Goal: Task Accomplishment & Management: Manage account settings

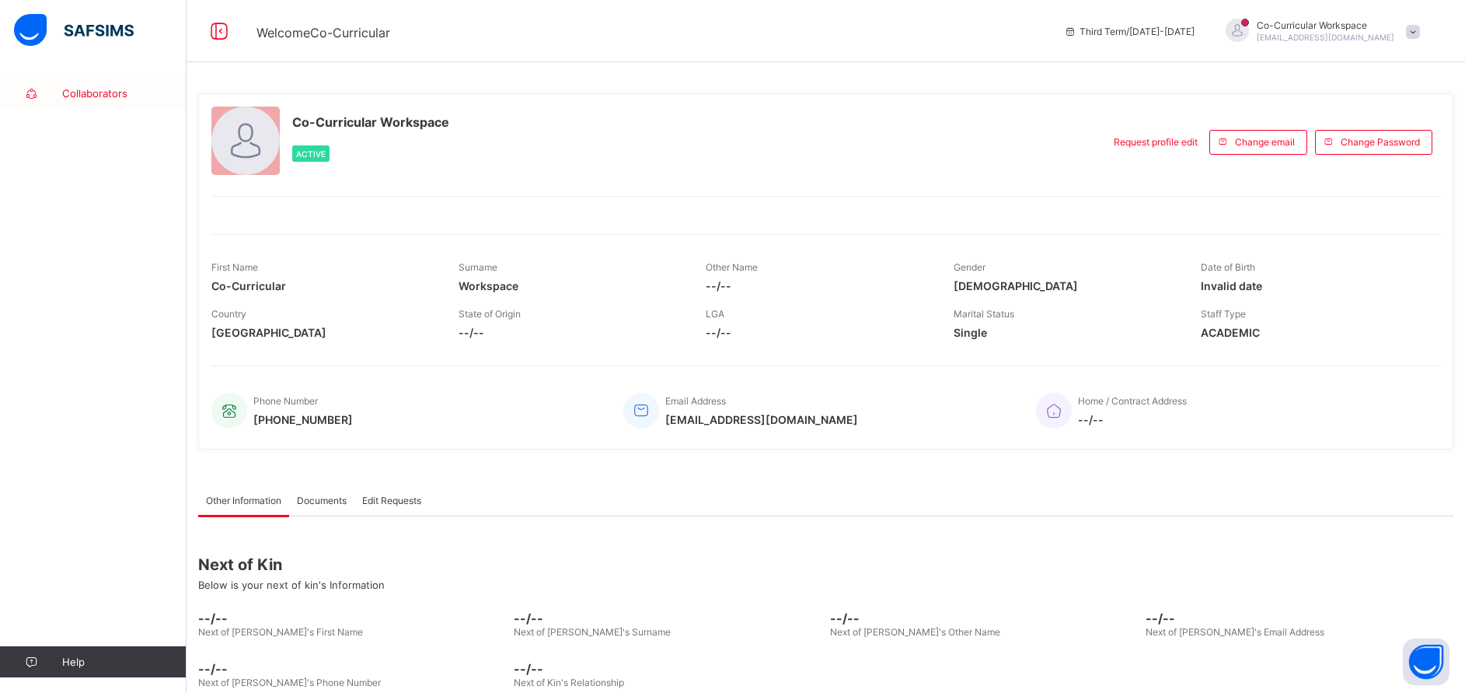
click at [89, 99] on span "Collaborators" at bounding box center [124, 93] width 124 height 12
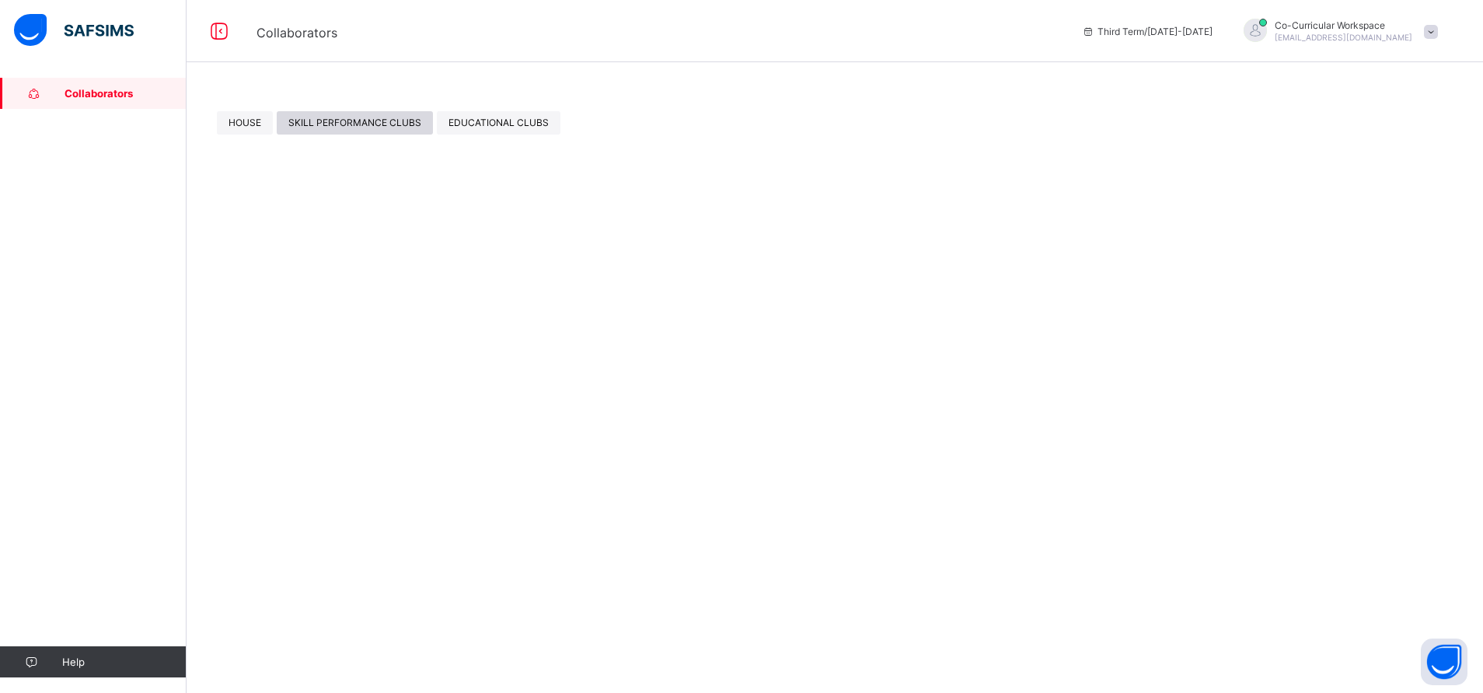
click at [323, 127] on span "SKILL PERFORMANCE CLUBS" at bounding box center [354, 123] width 133 height 12
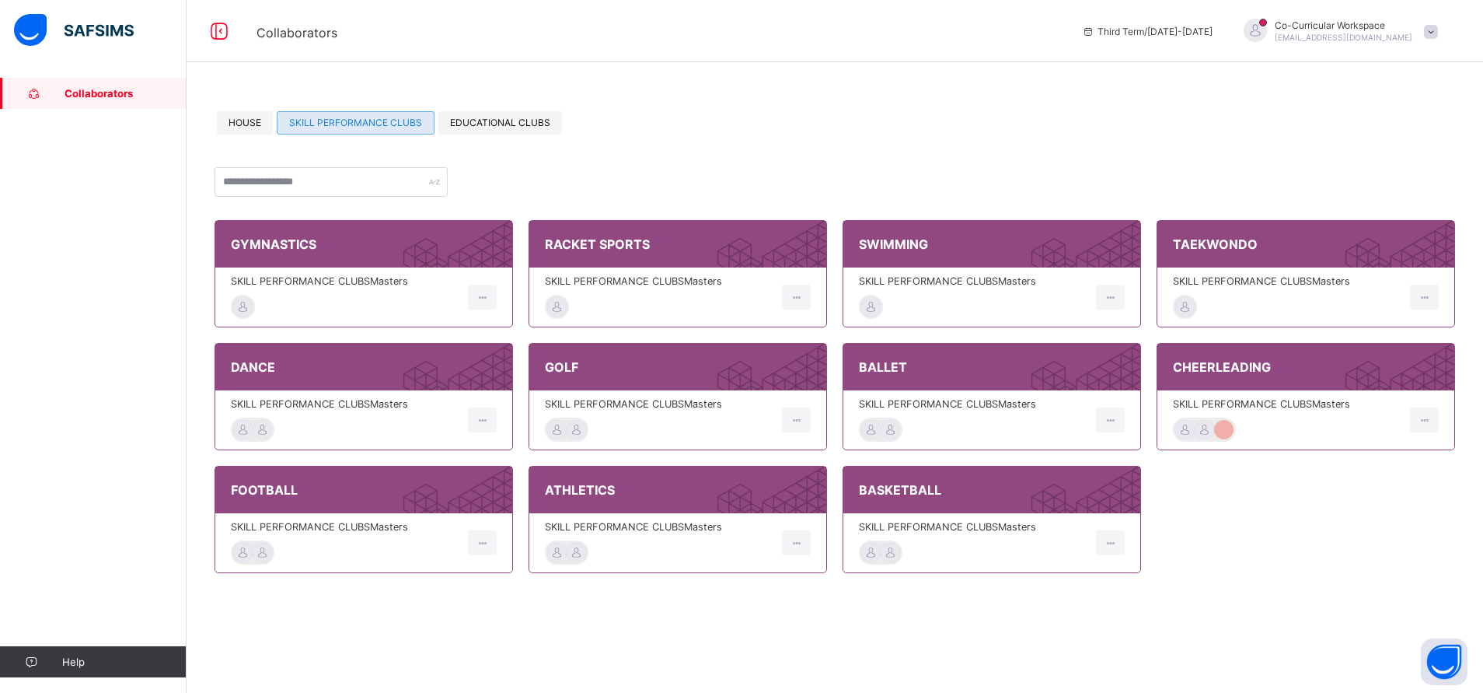
click at [641, 278] on span "SKILL PERFORMANCE CLUBS Masters" at bounding box center [659, 281] width 229 height 12
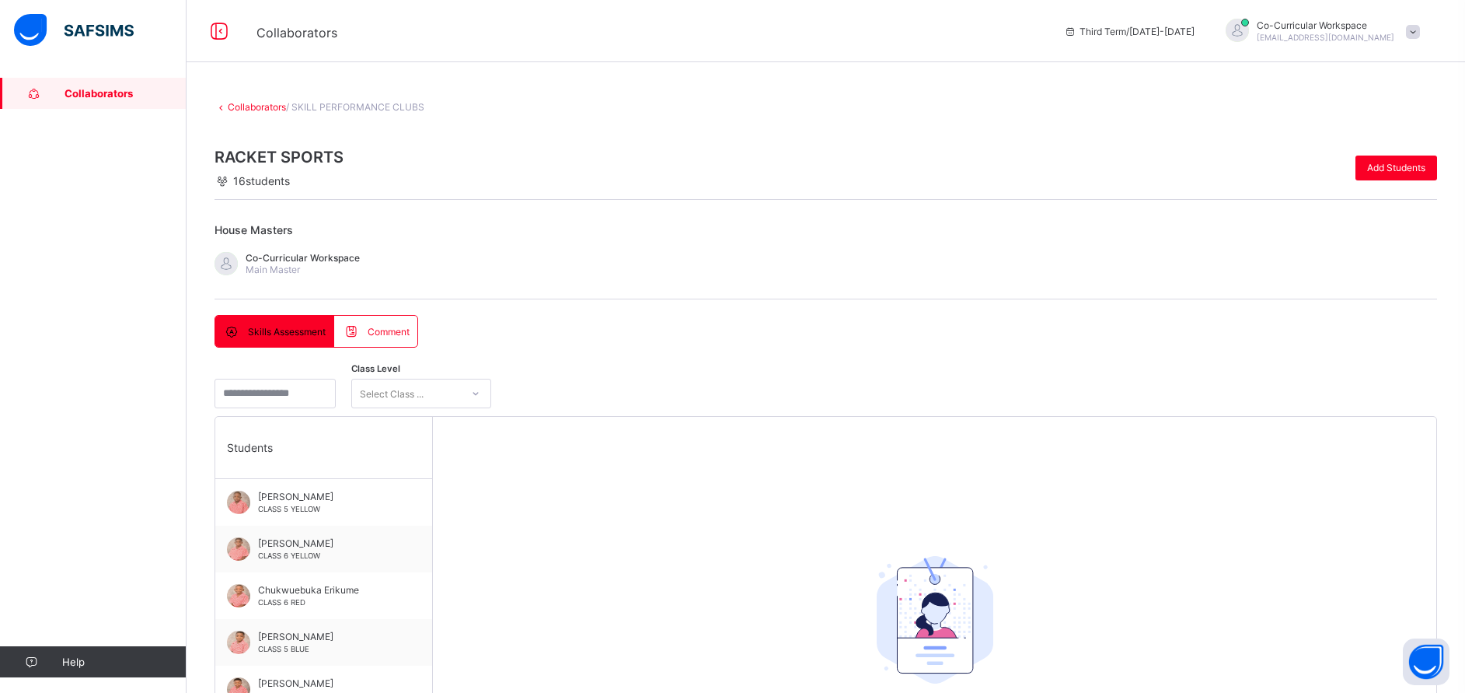
click at [273, 109] on link "Collaborators" at bounding box center [257, 107] width 58 height 12
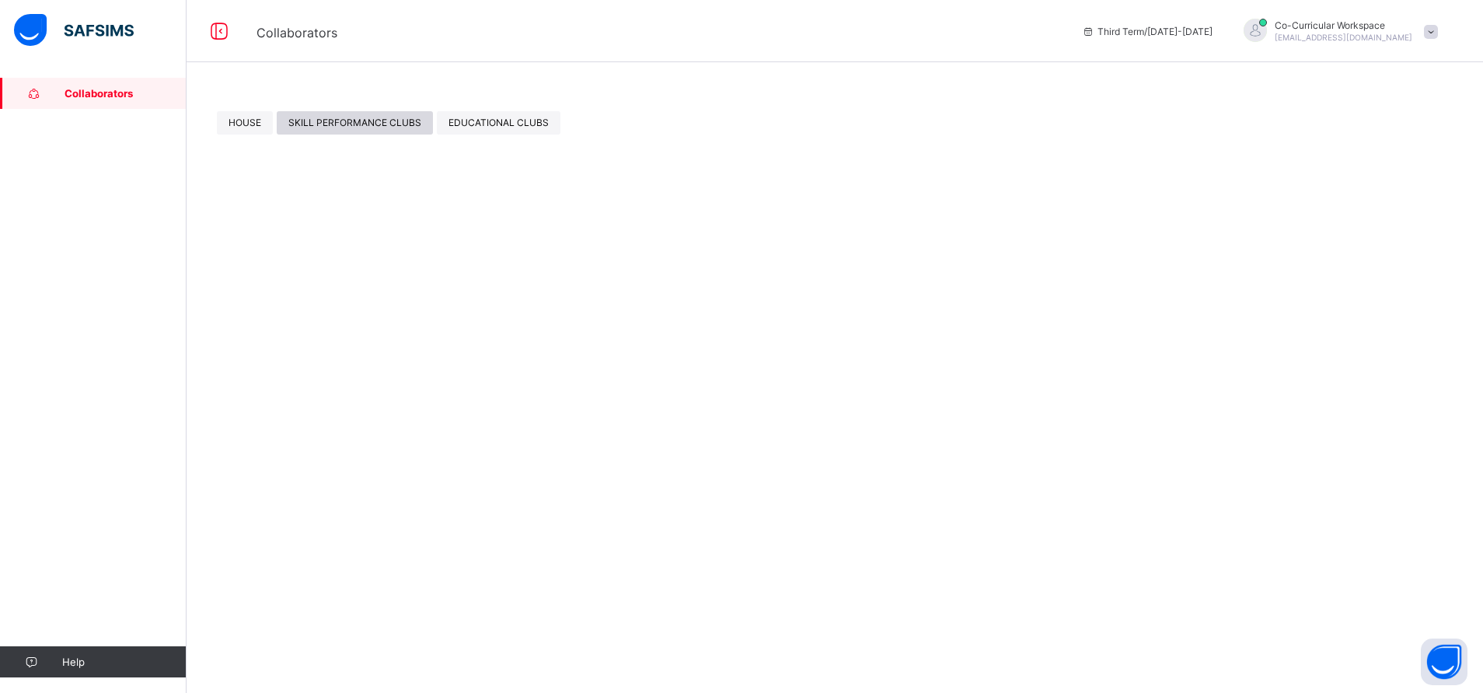
click at [347, 115] on div "SKILL PERFORMANCE CLUBS" at bounding box center [355, 122] width 156 height 23
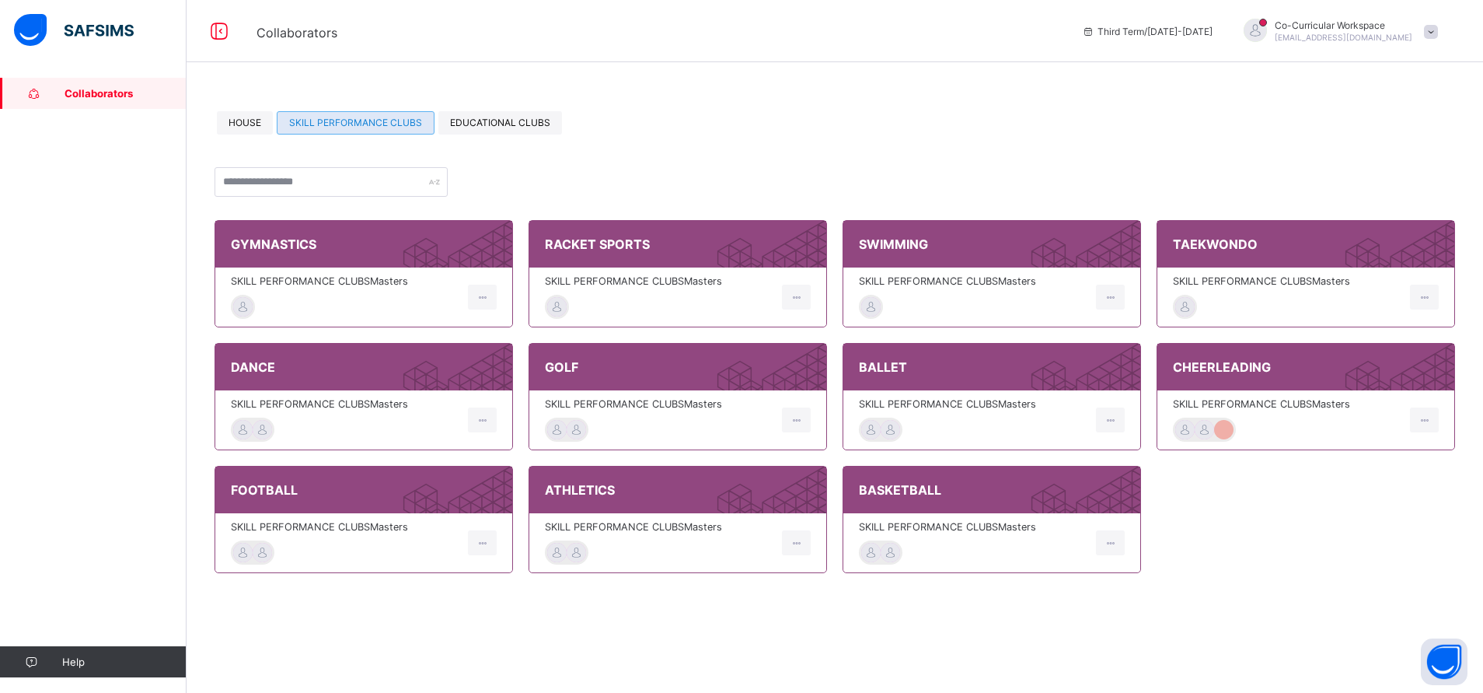
click at [938, 285] on span "SKILL PERFORMANCE CLUBS Masters" at bounding box center [973, 281] width 229 height 12
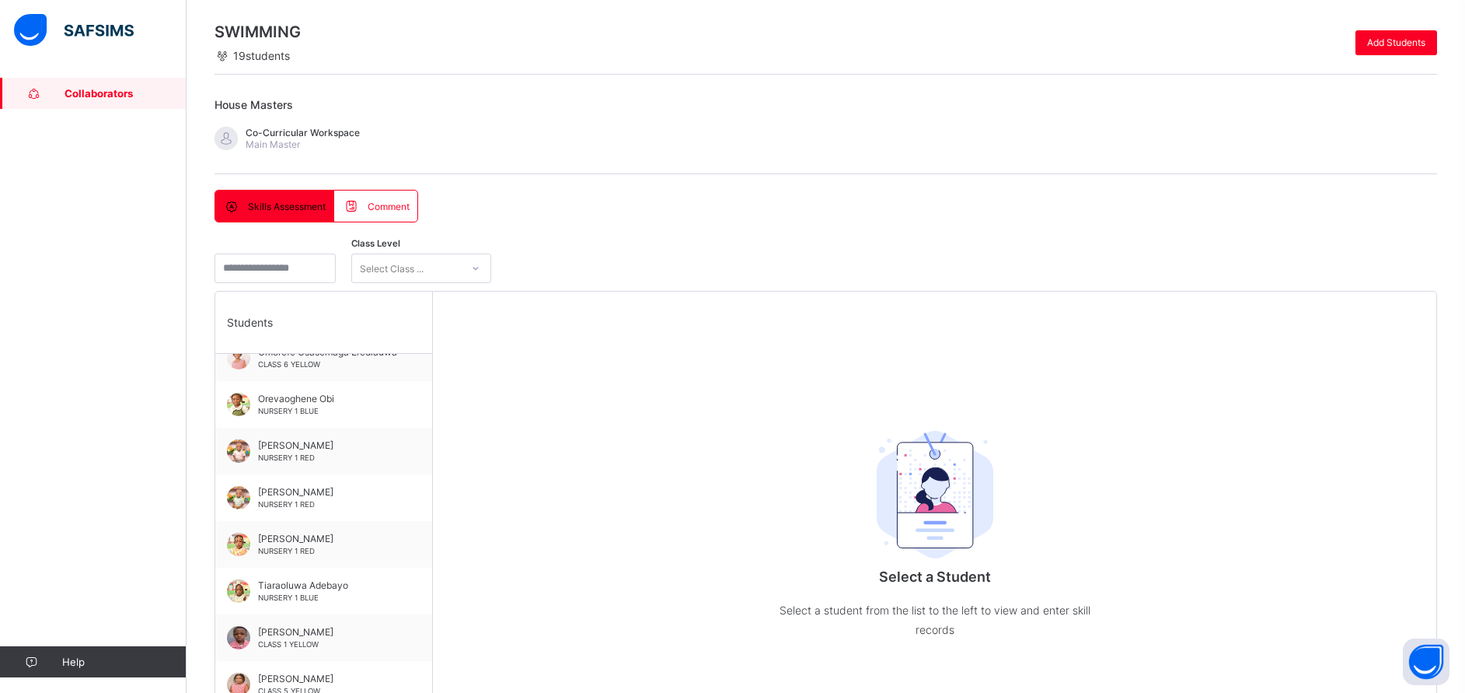
scroll to position [24, 0]
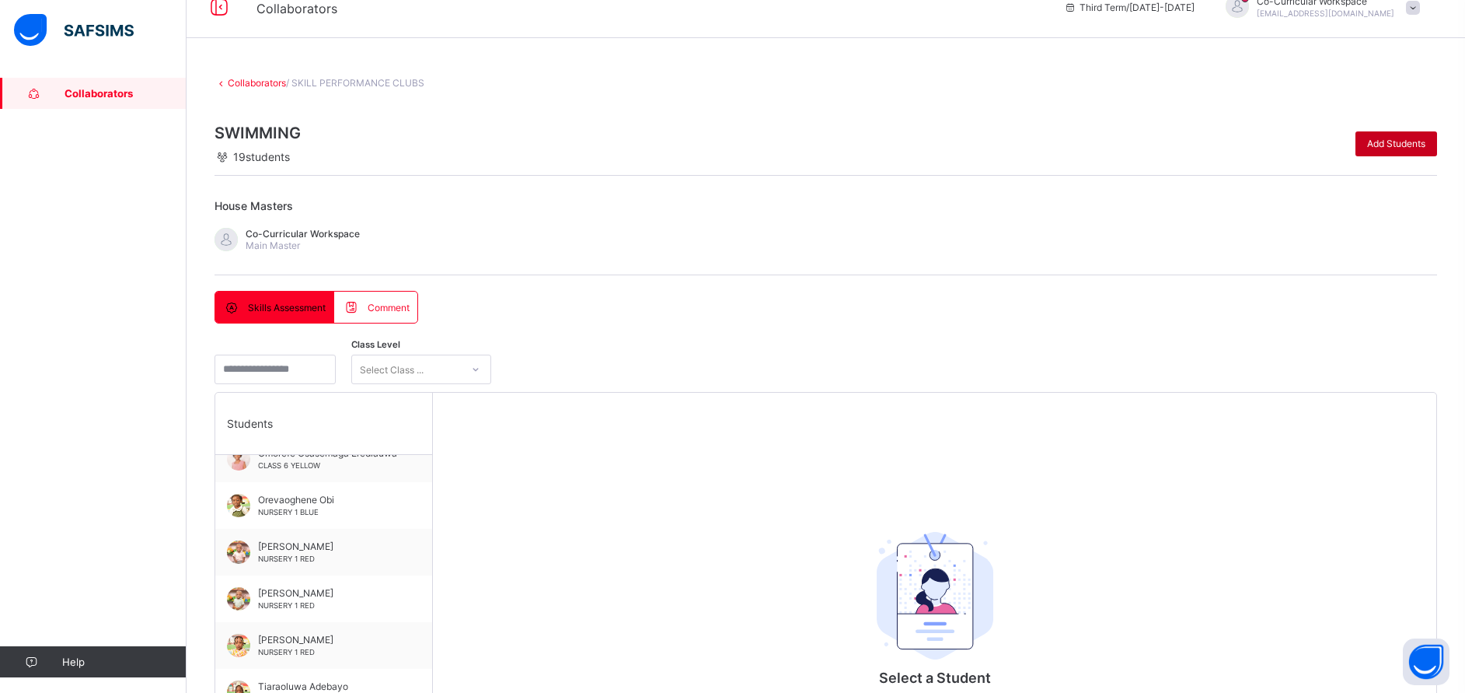
click at [1408, 148] on span "Add Students" at bounding box center [1396, 144] width 58 height 12
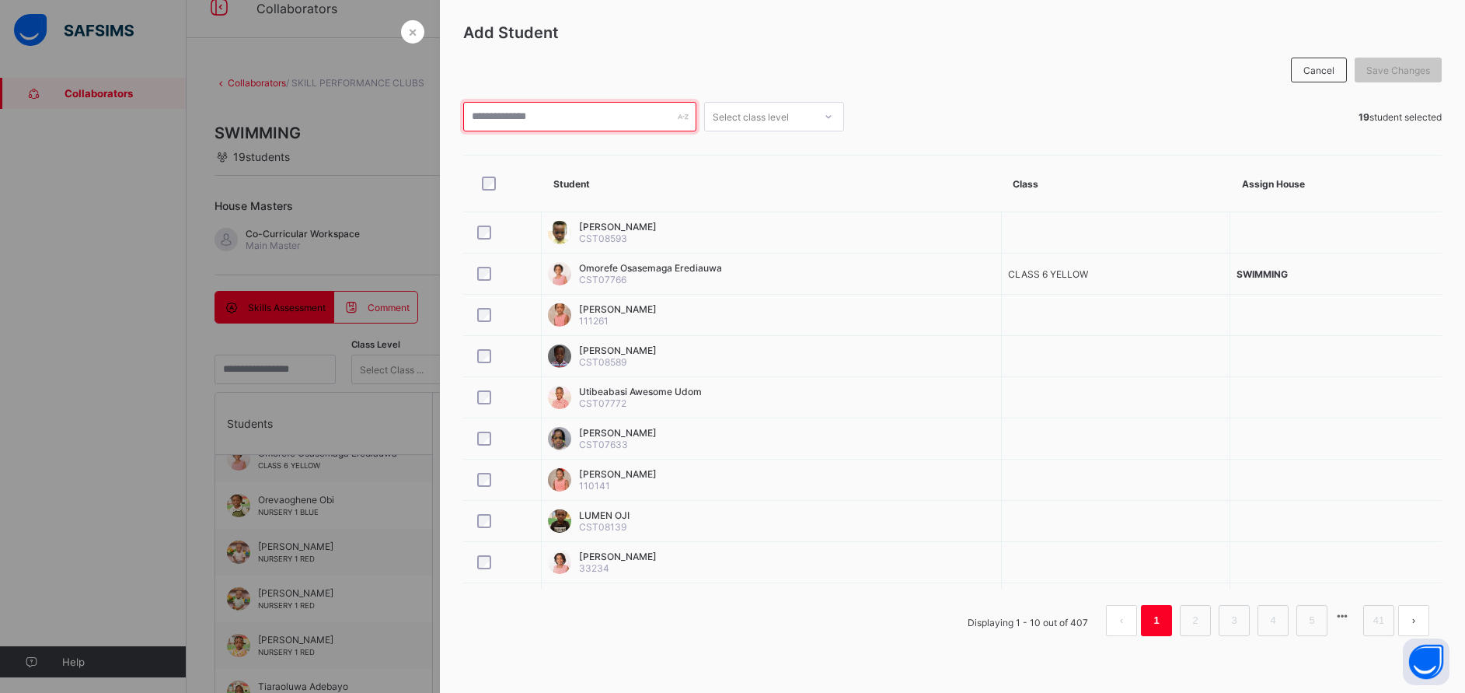
click at [642, 117] on input "text" at bounding box center [579, 117] width 233 height 30
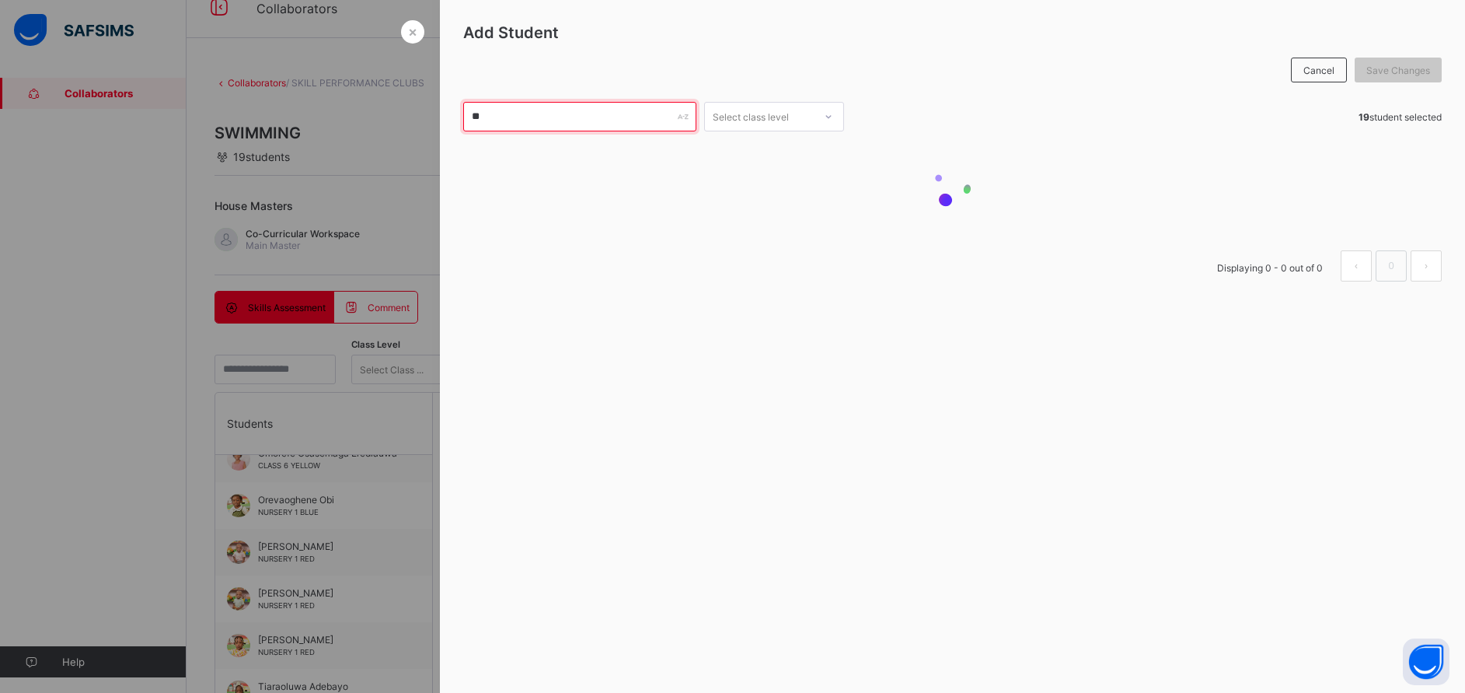
type input "*"
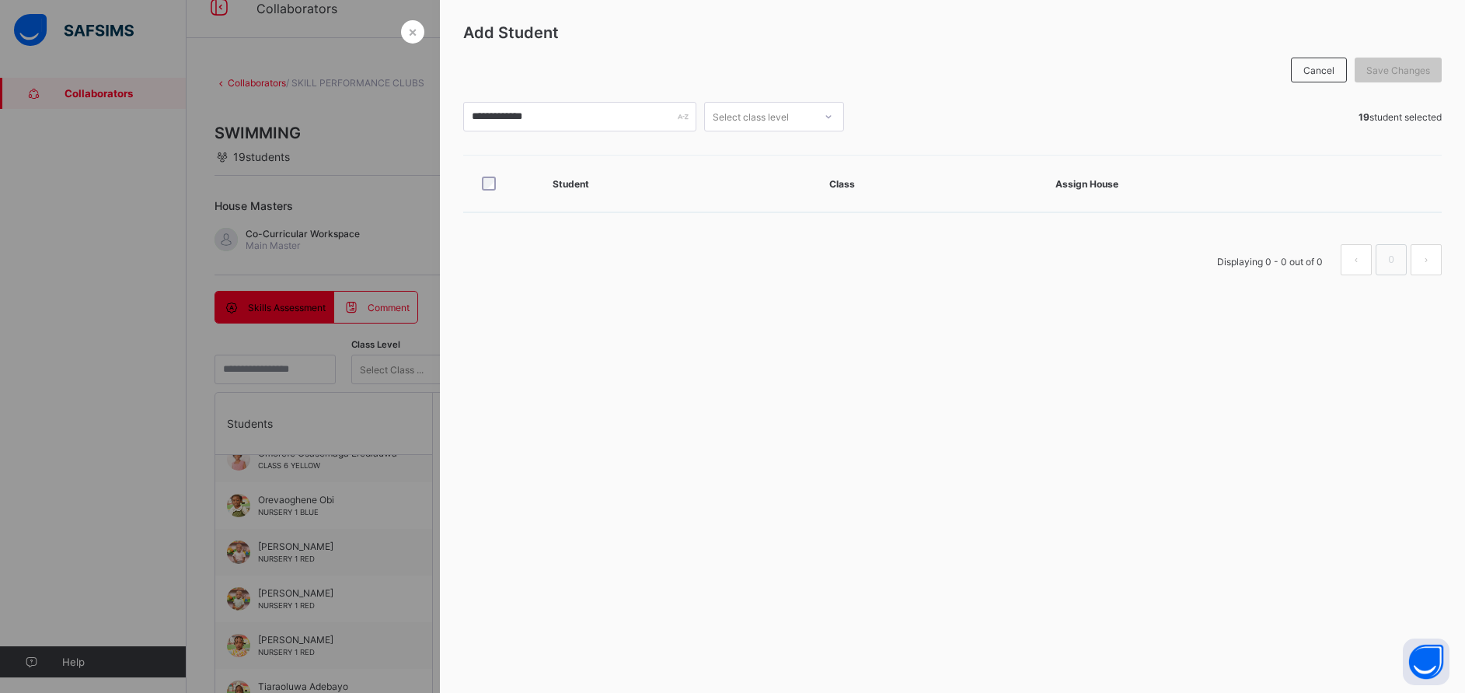
click at [472, 226] on div "Student Class Assign House" at bounding box center [952, 183] width 979 height 89
click at [548, 121] on input "**********" at bounding box center [579, 117] width 233 height 30
click at [648, 128] on input "**********" at bounding box center [579, 117] width 233 height 30
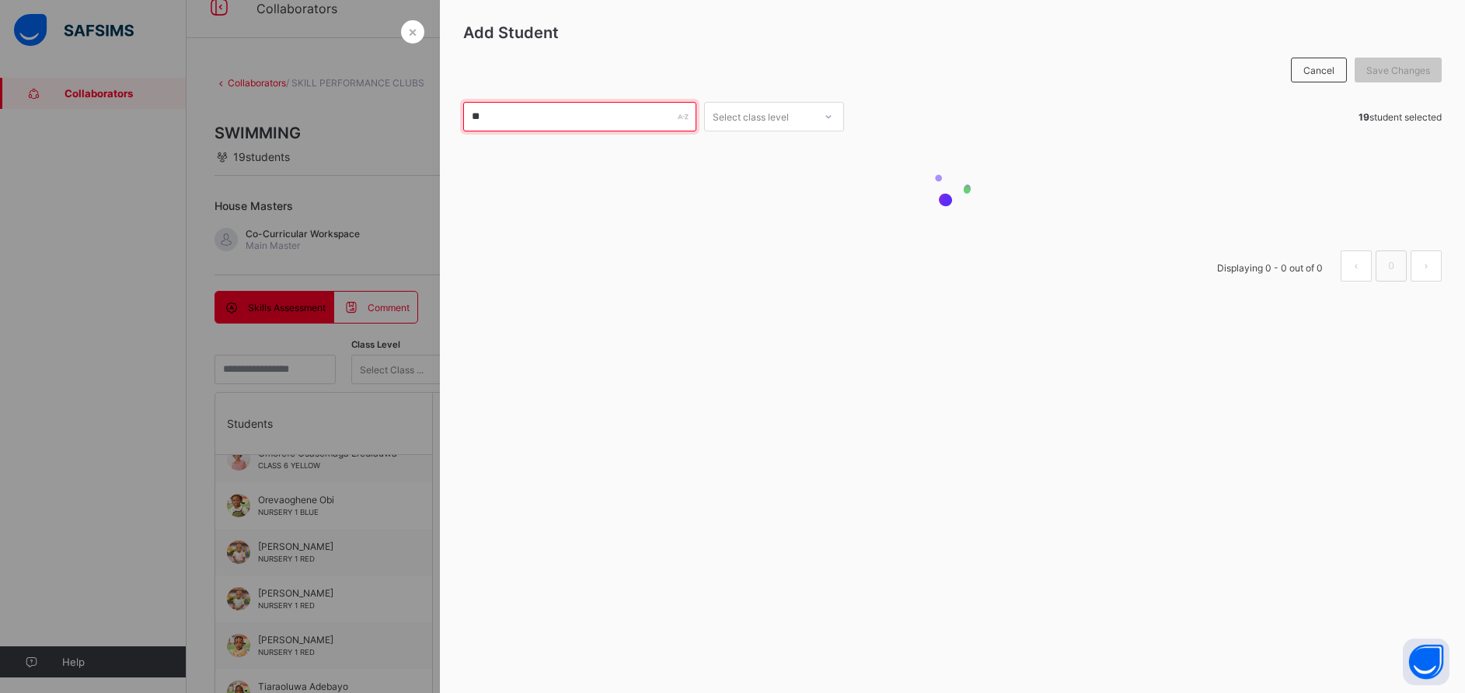
type input "*"
type input "*****"
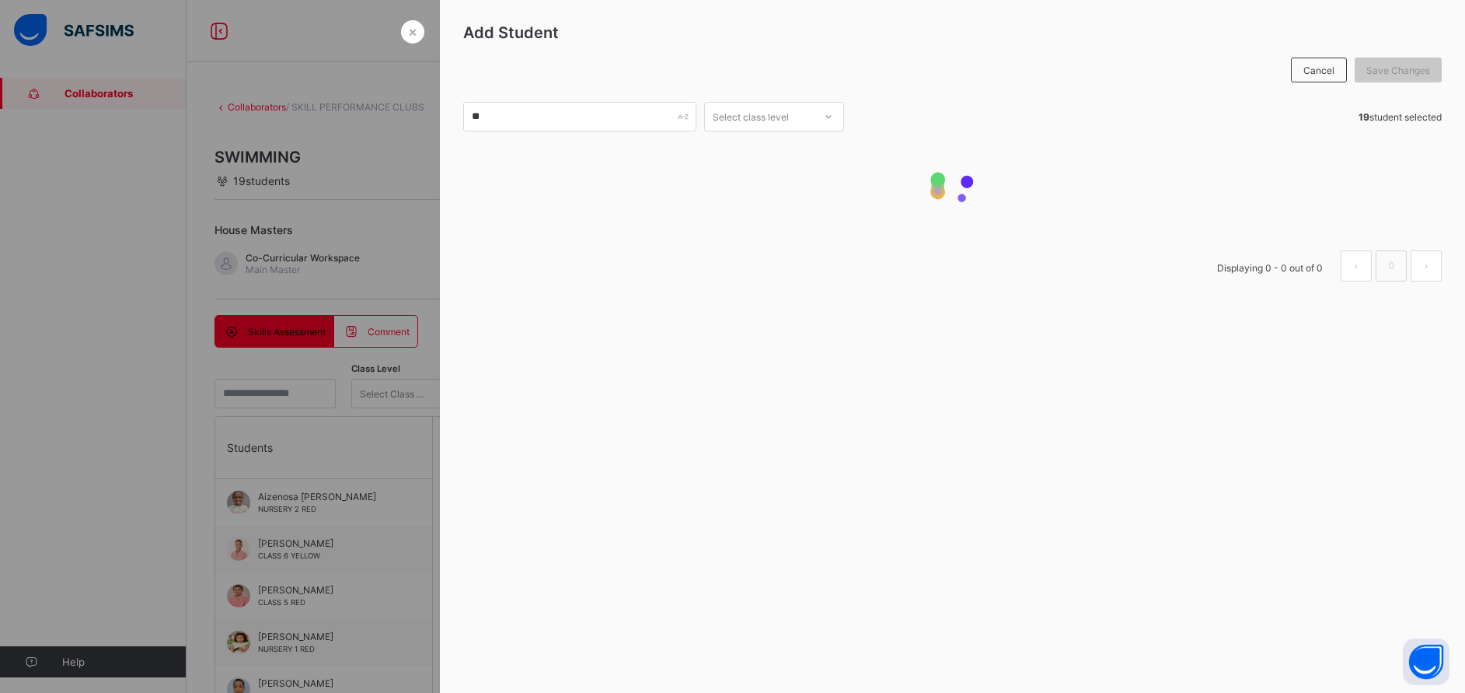
type input "*"
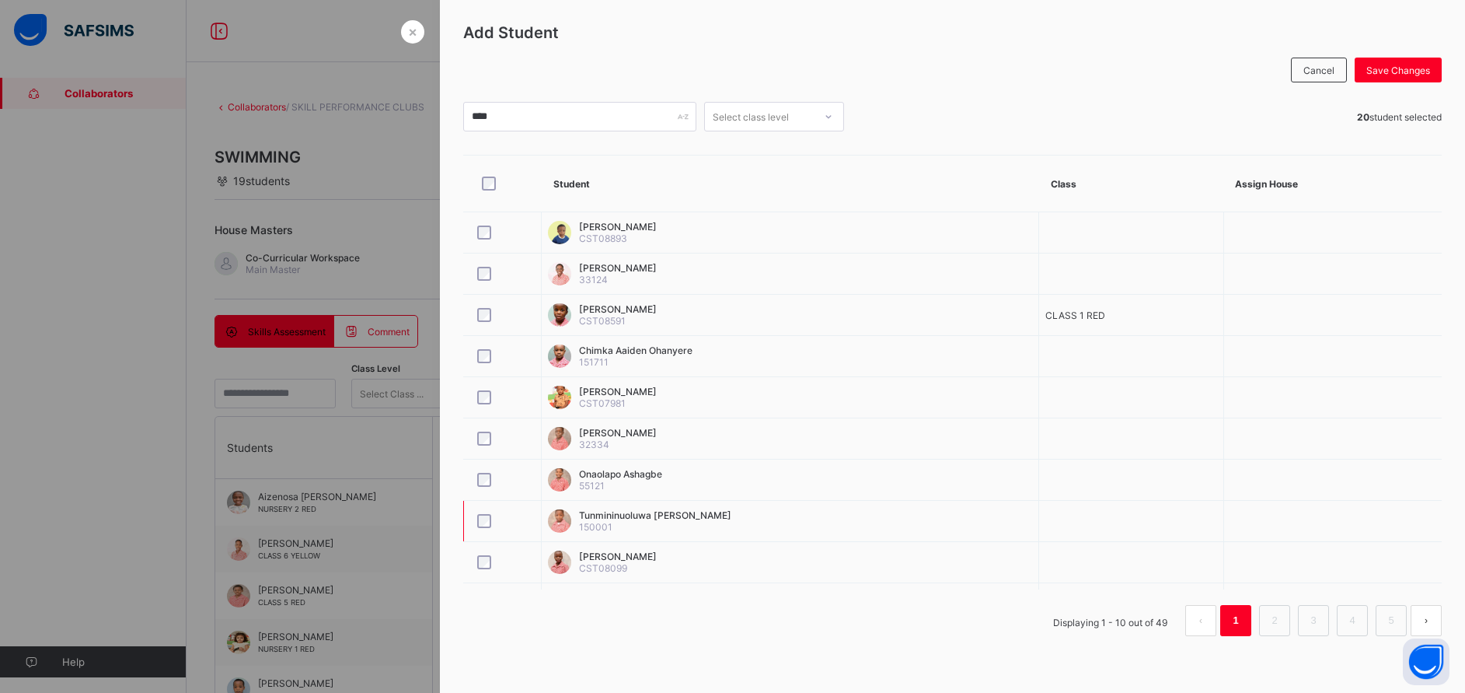
click at [1072, 505] on td at bounding box center [1131, 521] width 185 height 41
click at [1384, 71] on span "Save Changes" at bounding box center [1399, 71] width 64 height 12
click at [505, 117] on input "****" at bounding box center [579, 117] width 233 height 30
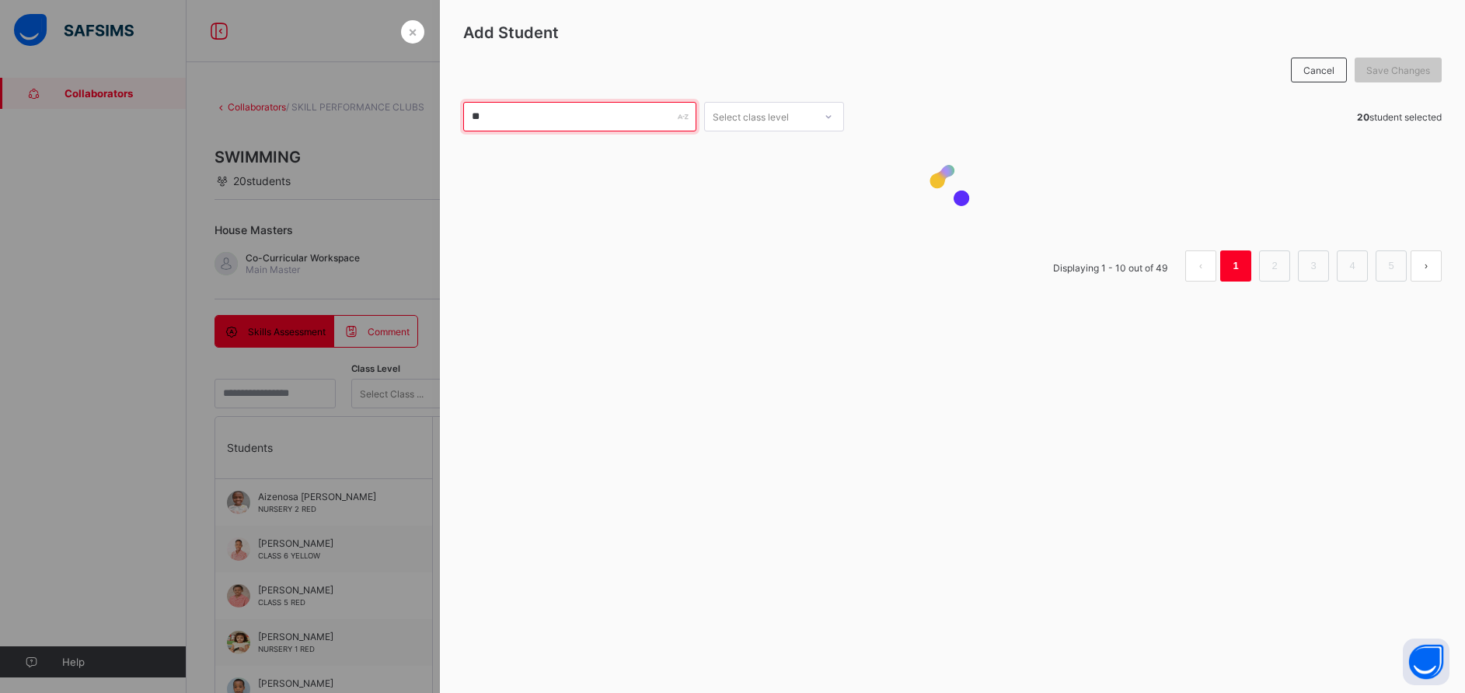
type input "*"
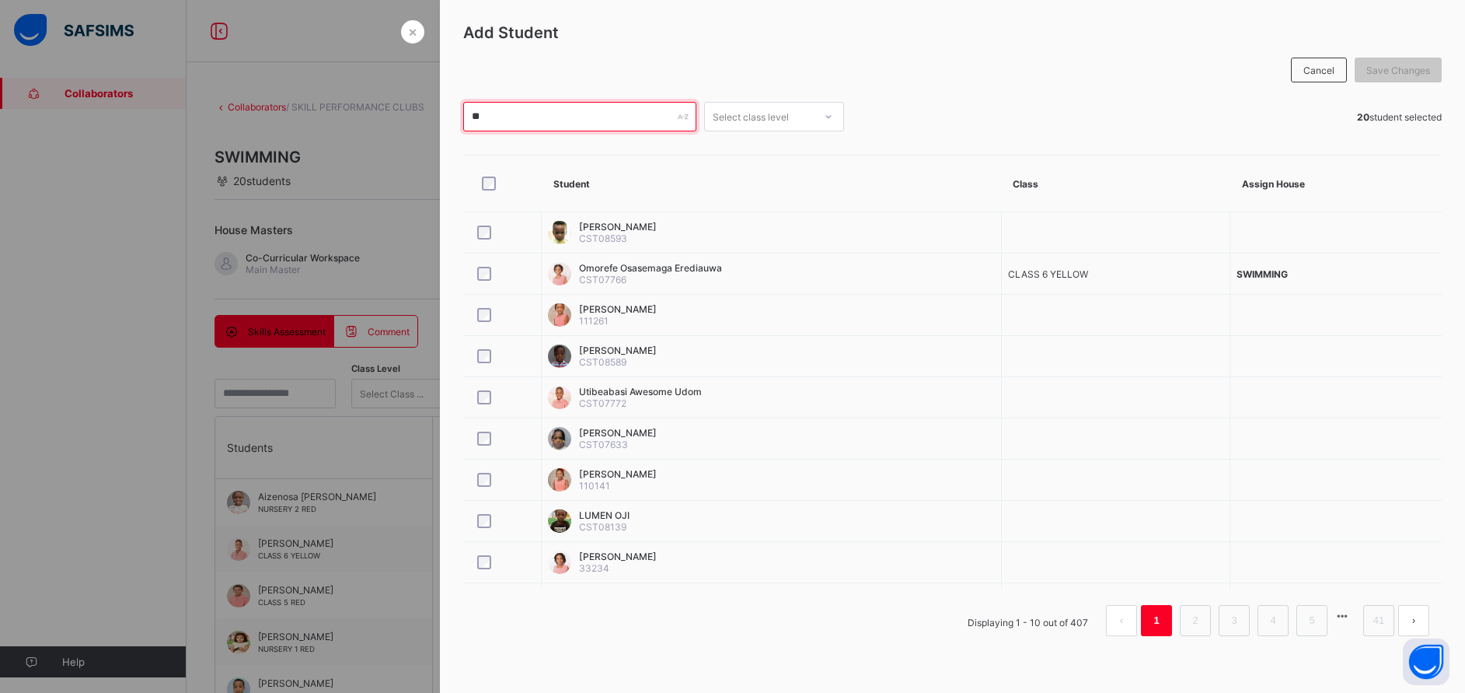
type input "*"
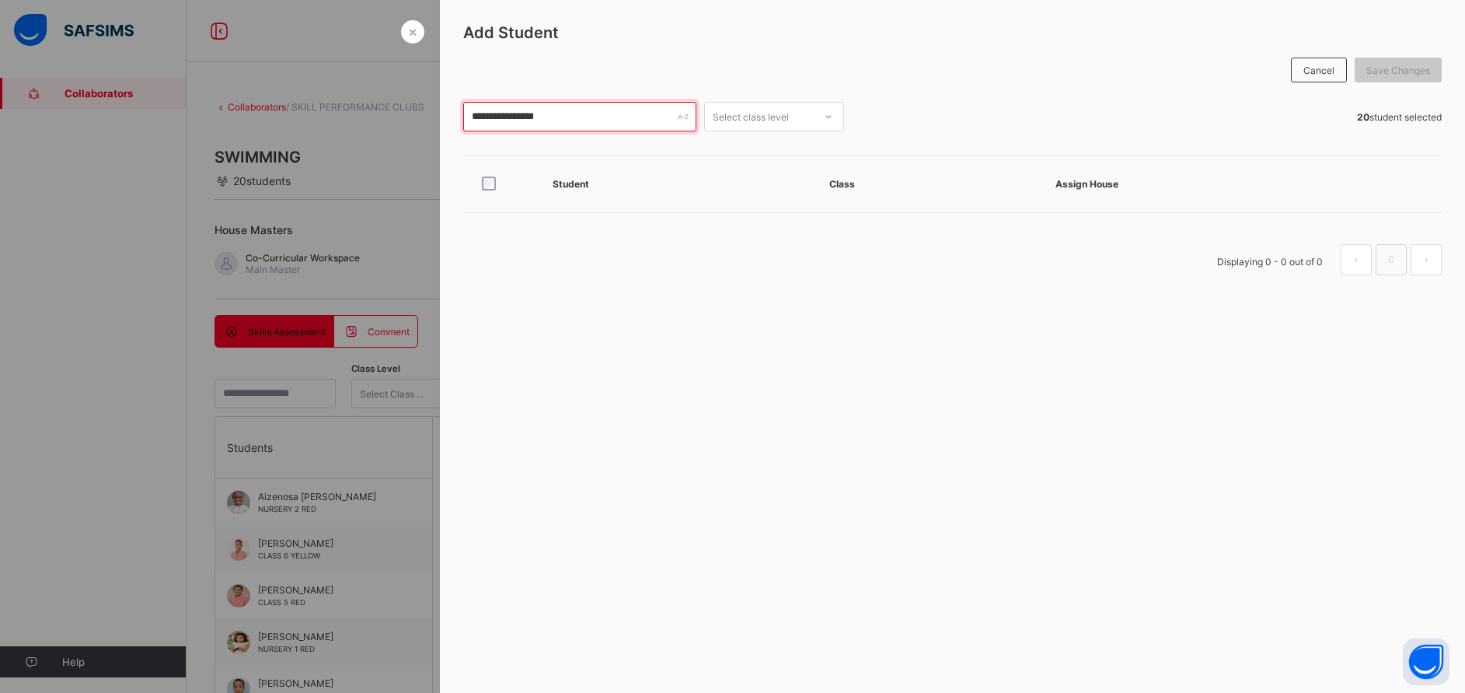
type input "**********"
click at [370, 153] on div at bounding box center [732, 346] width 1465 height 693
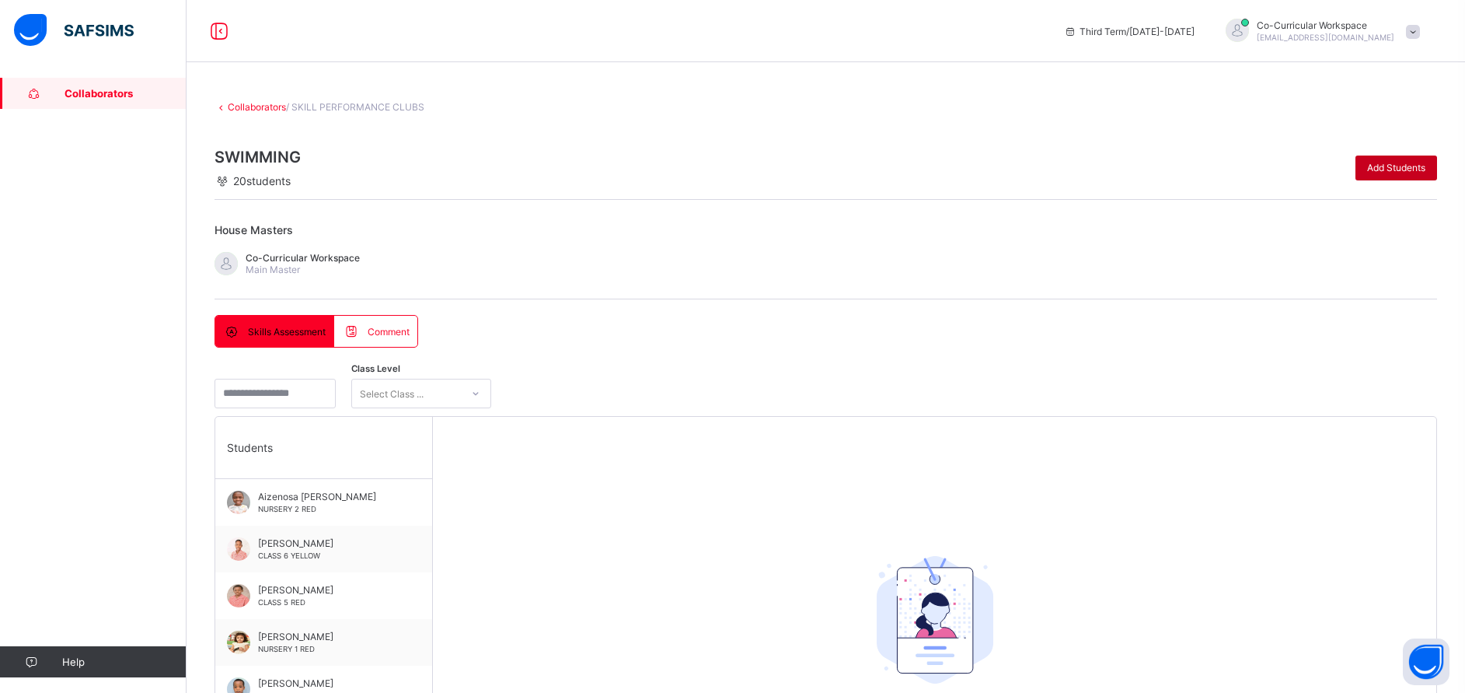
click at [1416, 159] on div "Add Students" at bounding box center [1397, 167] width 82 height 25
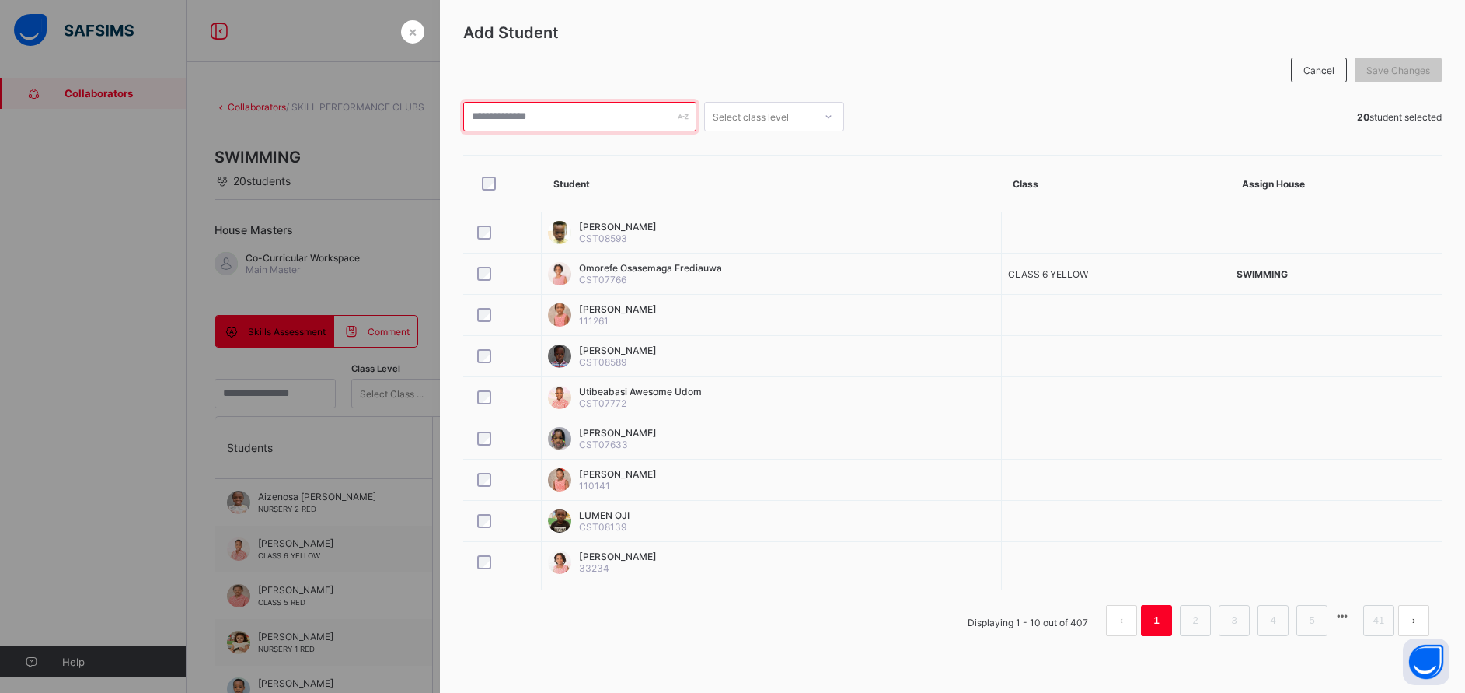
click at [536, 110] on input "text" at bounding box center [579, 117] width 233 height 30
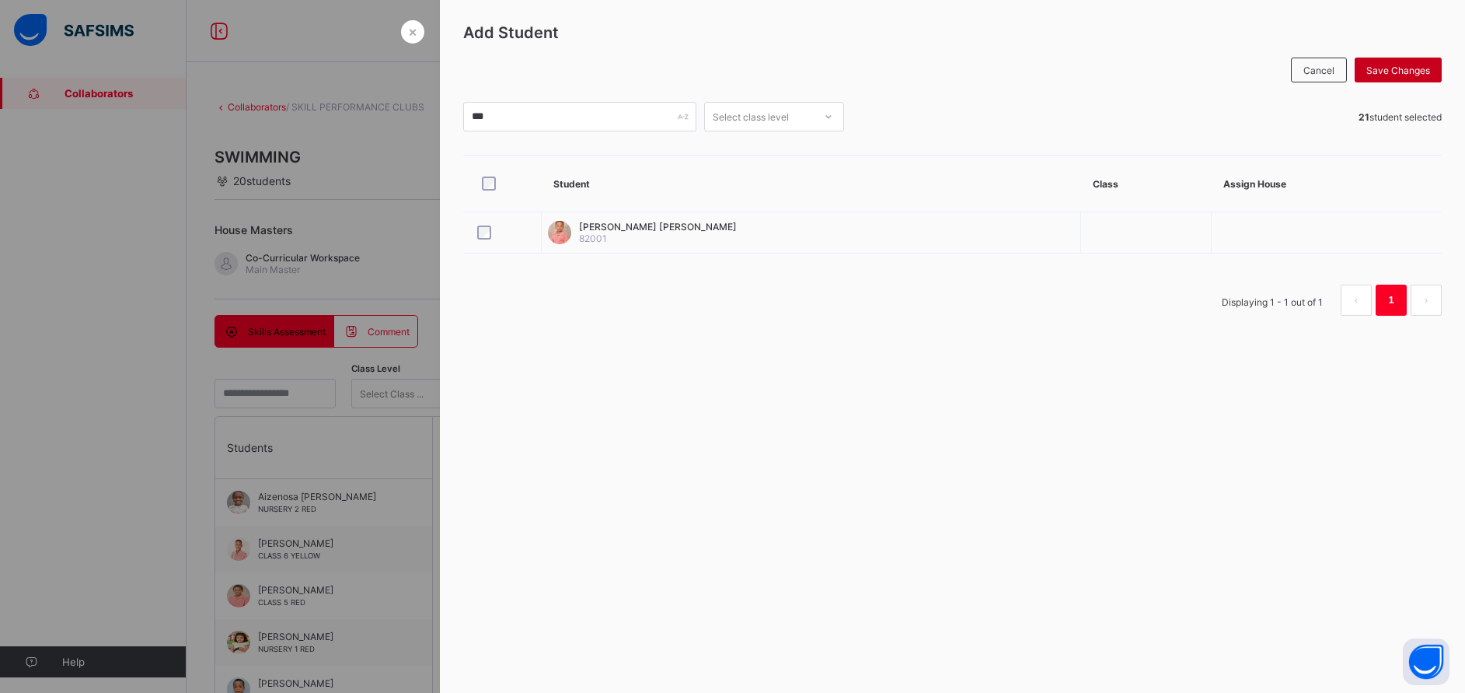
click at [1383, 68] on span "Save Changes" at bounding box center [1399, 71] width 64 height 12
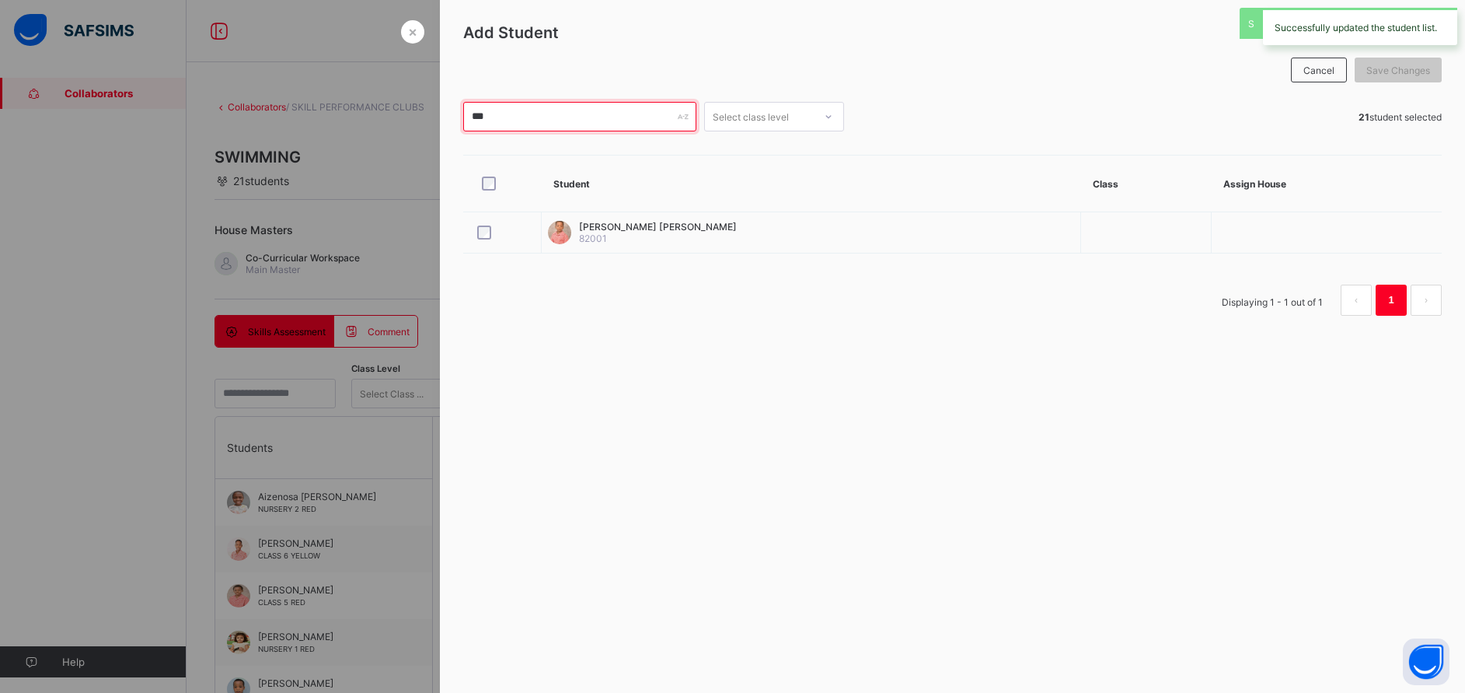
click at [515, 115] on input "***" at bounding box center [579, 117] width 233 height 30
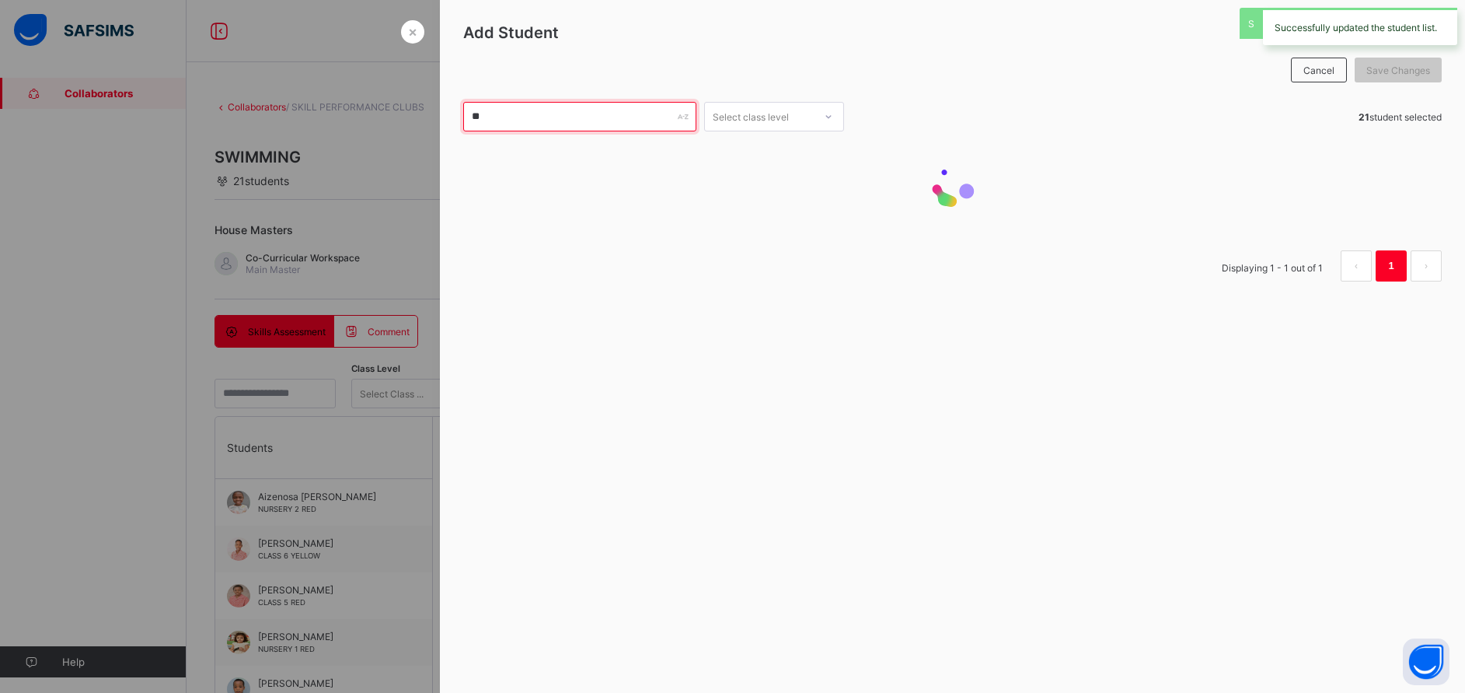
type input "*"
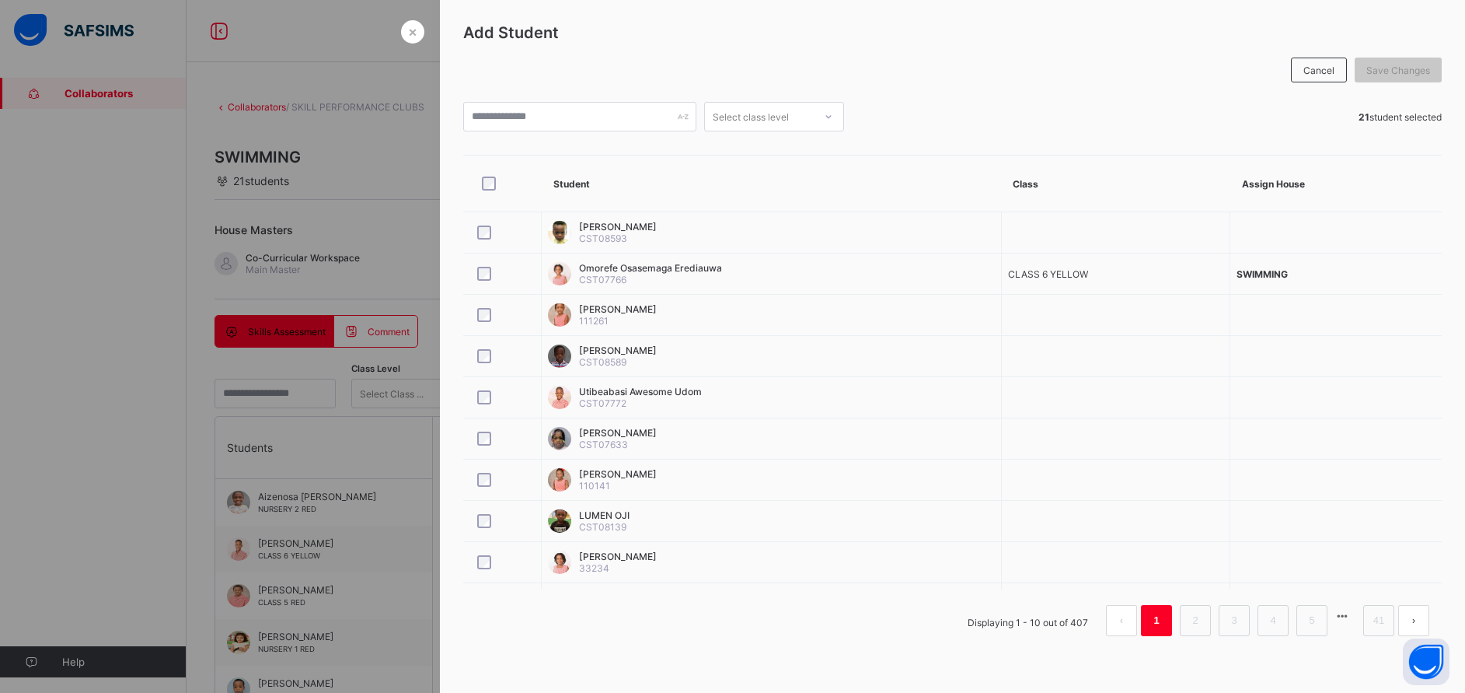
click at [354, 159] on div at bounding box center [732, 346] width 1465 height 693
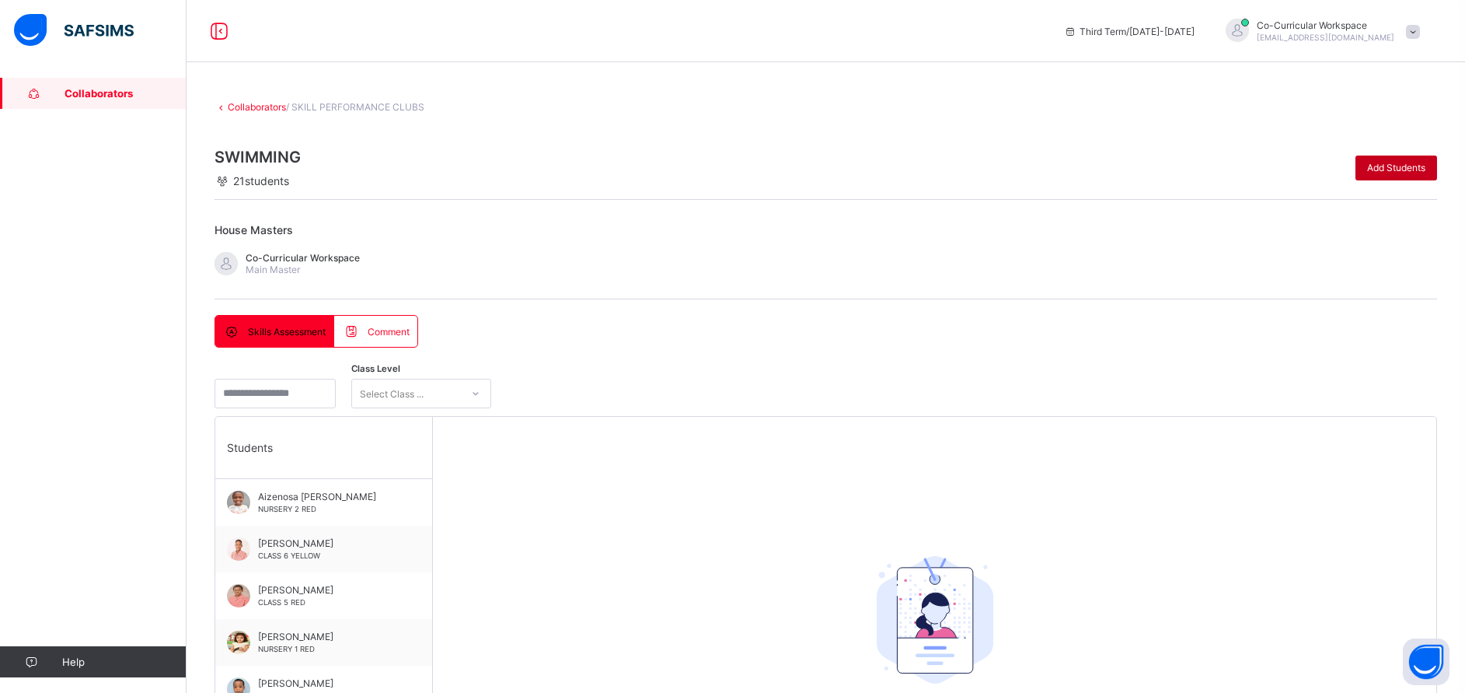
click at [1422, 173] on div "Add Students" at bounding box center [1397, 167] width 82 height 25
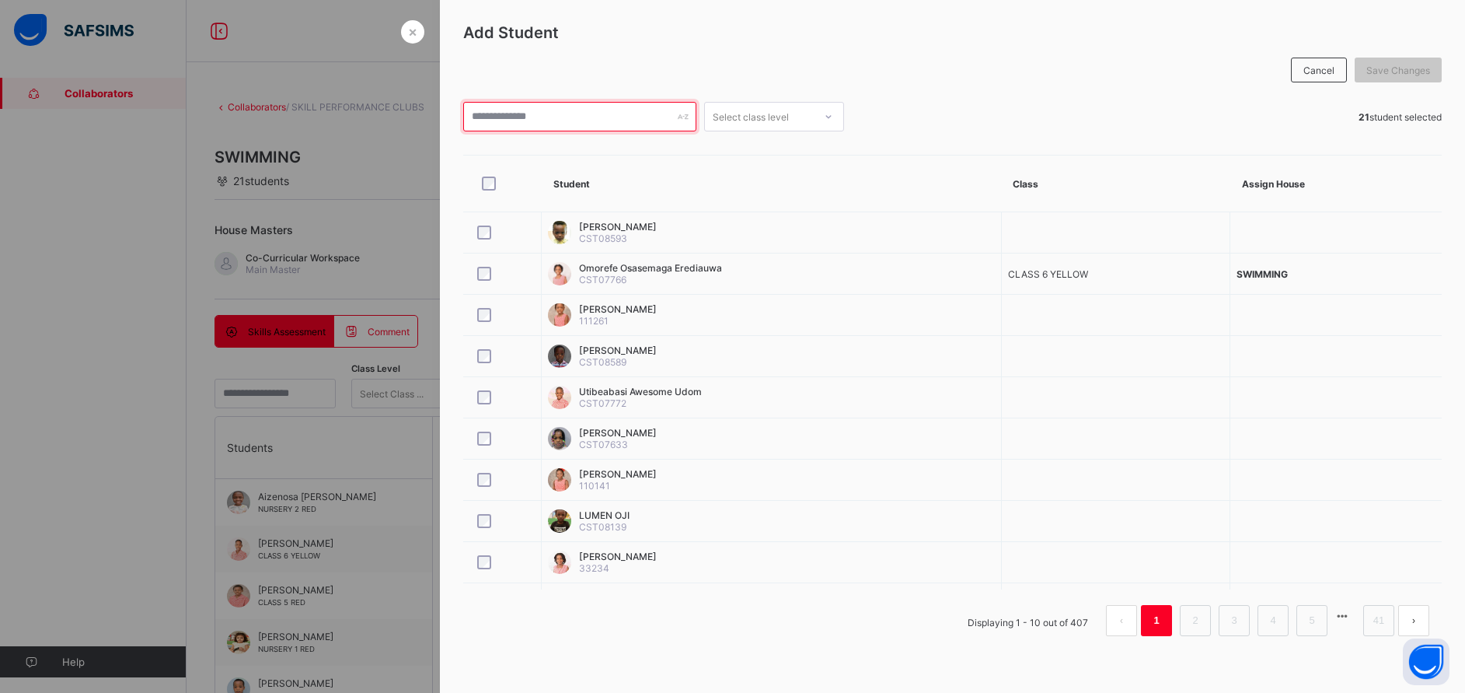
click at [559, 115] on input "text" at bounding box center [579, 117] width 233 height 30
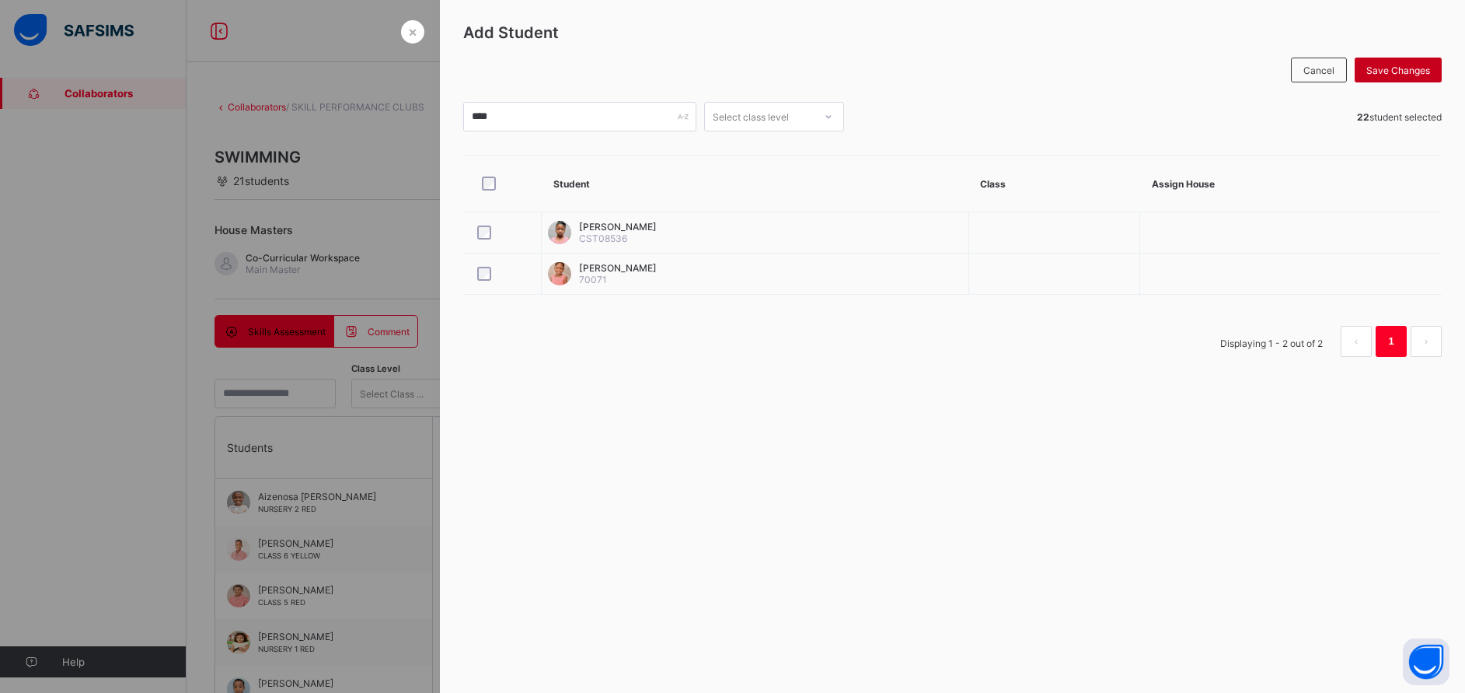
click at [1399, 60] on div "Save Changes" at bounding box center [1398, 70] width 87 height 25
click at [392, 163] on div at bounding box center [732, 346] width 1465 height 693
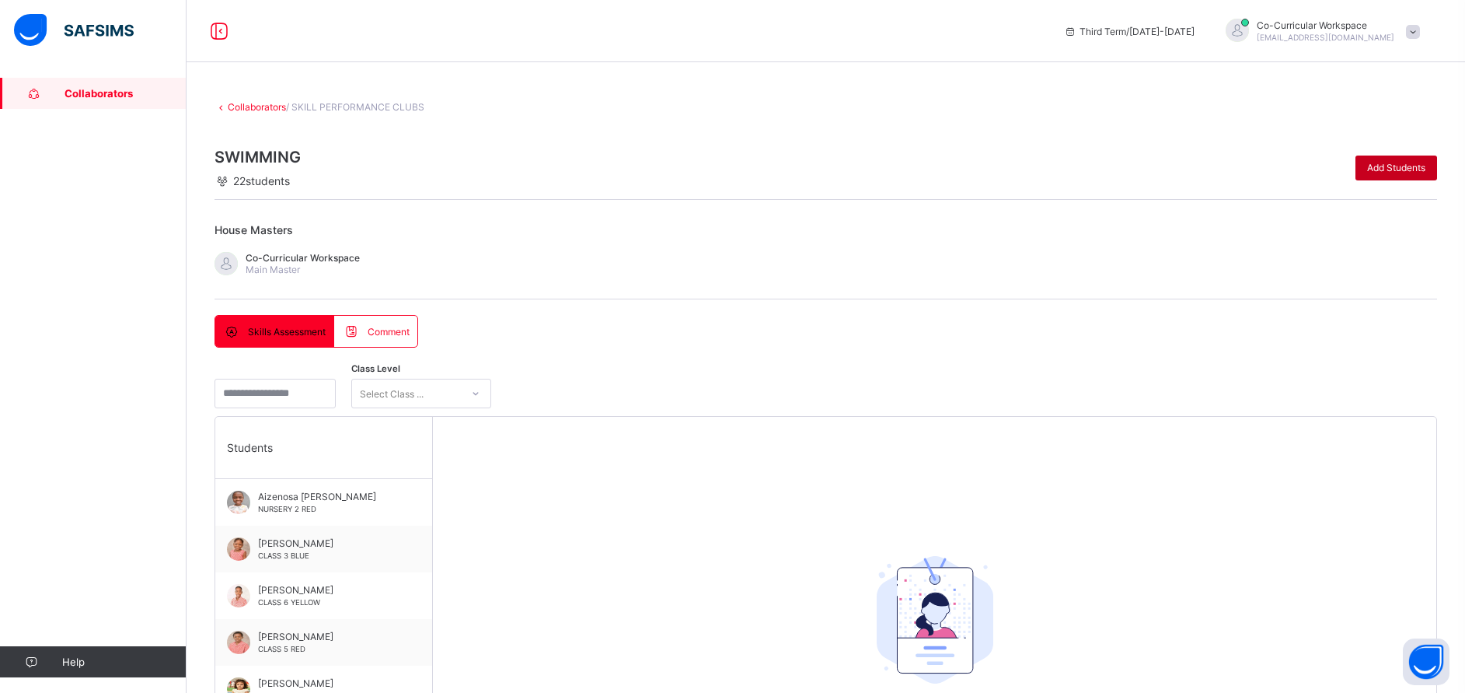
click at [1426, 168] on span "Add Students" at bounding box center [1396, 168] width 58 height 12
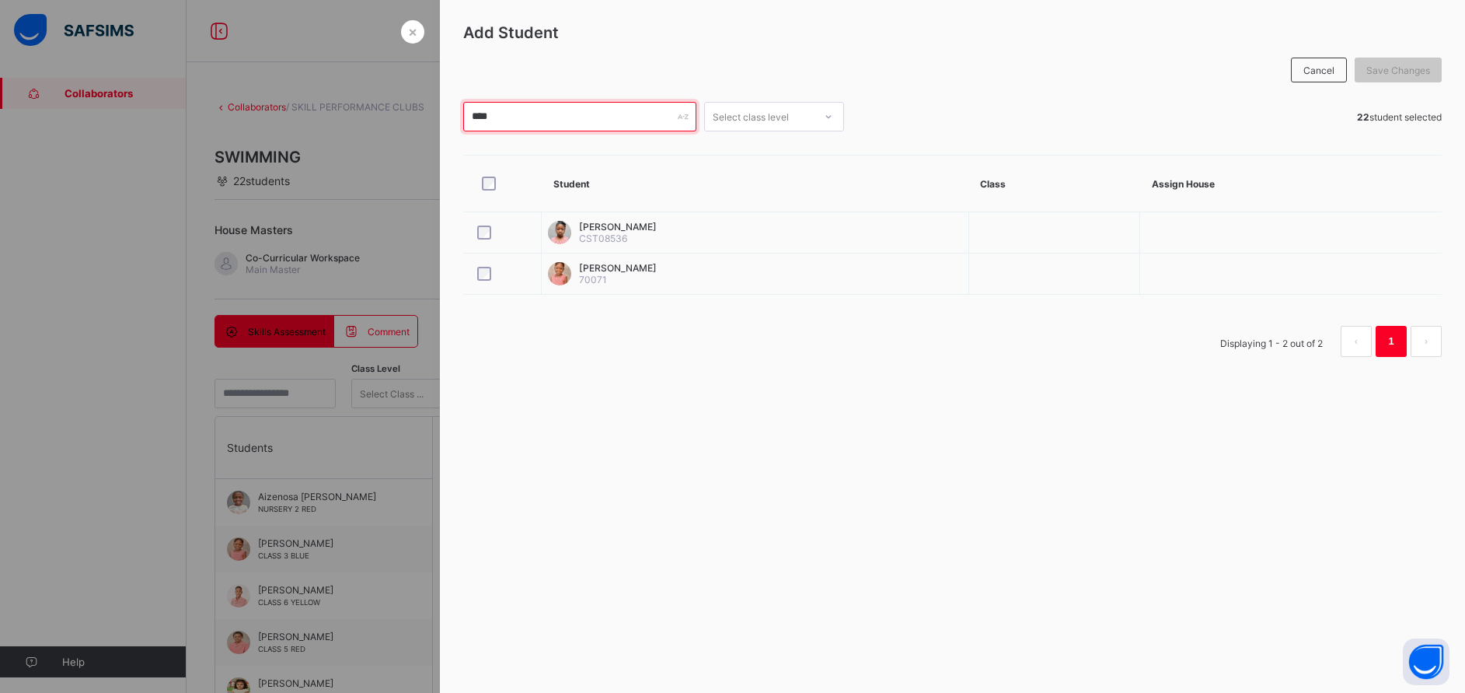
click at [567, 119] on input "****" at bounding box center [579, 117] width 233 height 30
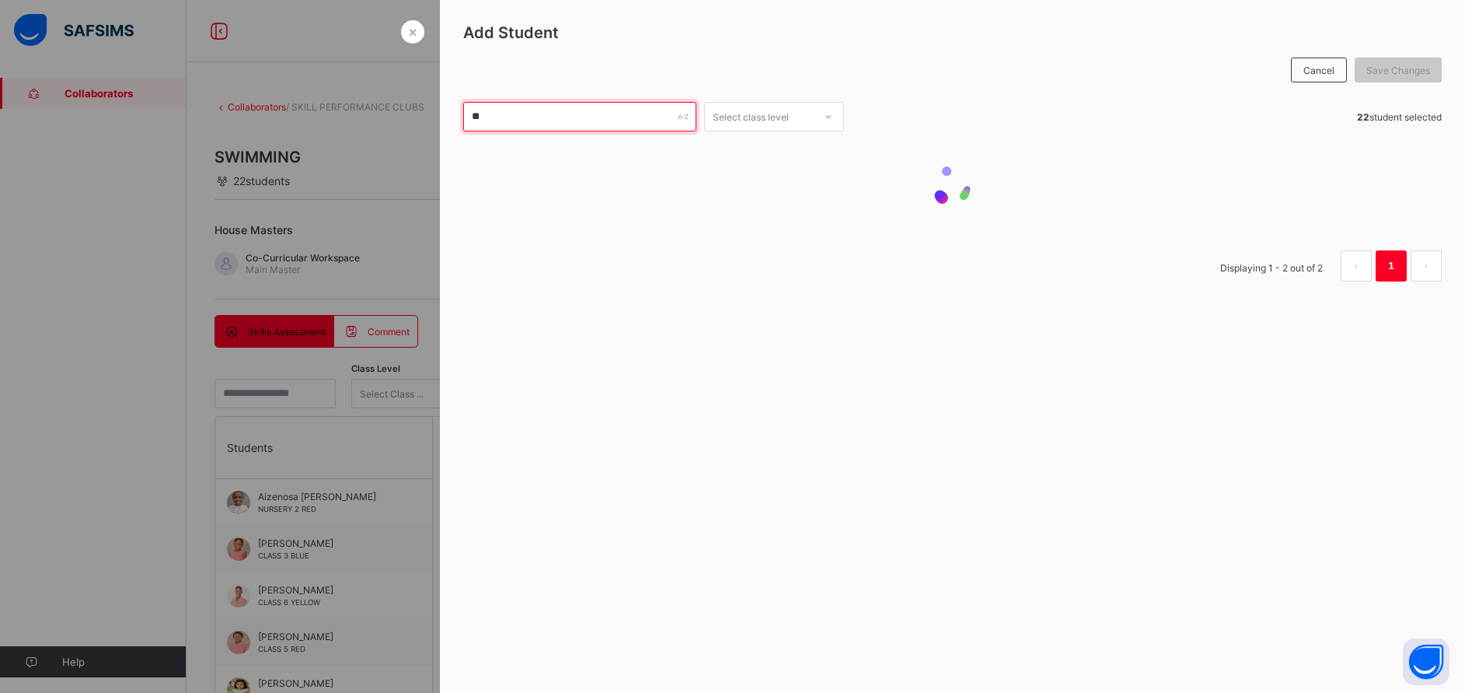
type input "*"
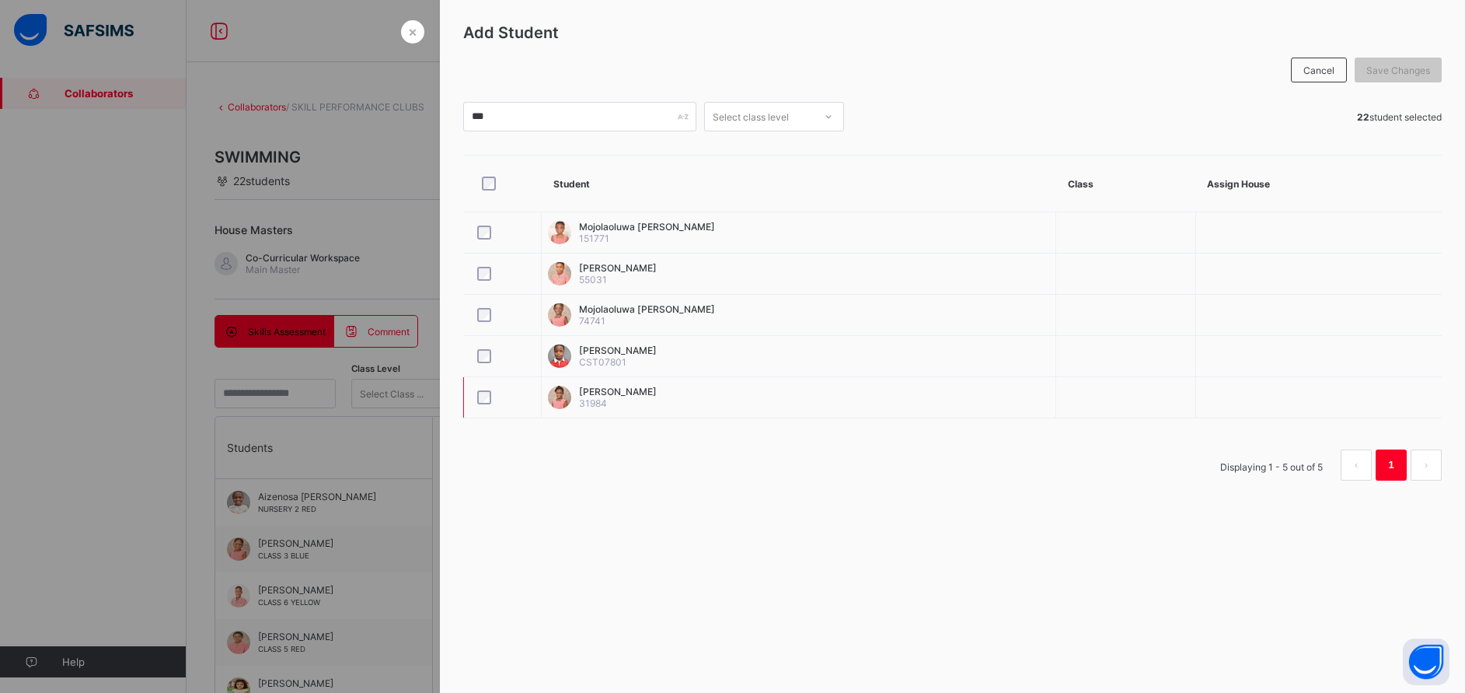
click at [471, 404] on div at bounding box center [502, 397] width 65 height 33
click at [1397, 69] on span "Save Changes" at bounding box center [1399, 71] width 64 height 12
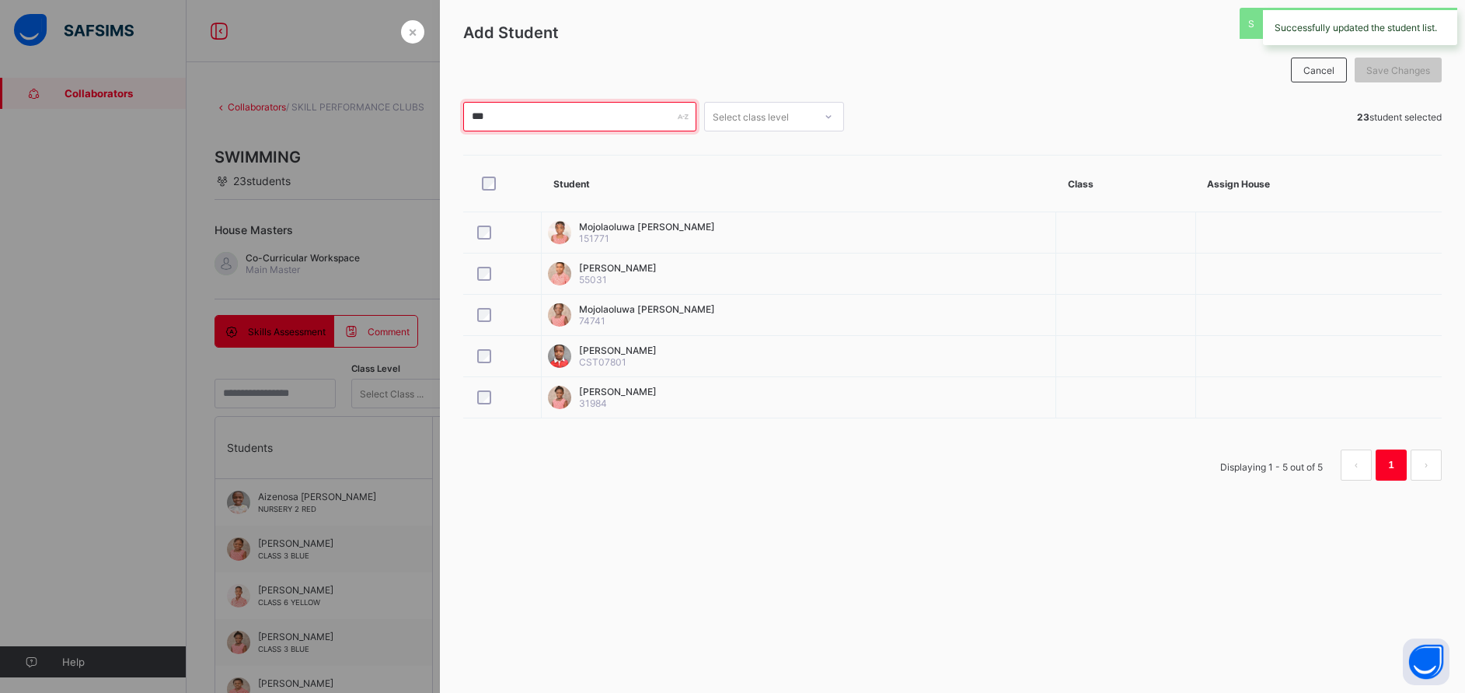
click at [486, 125] on input "***" at bounding box center [579, 117] width 233 height 30
type input "*"
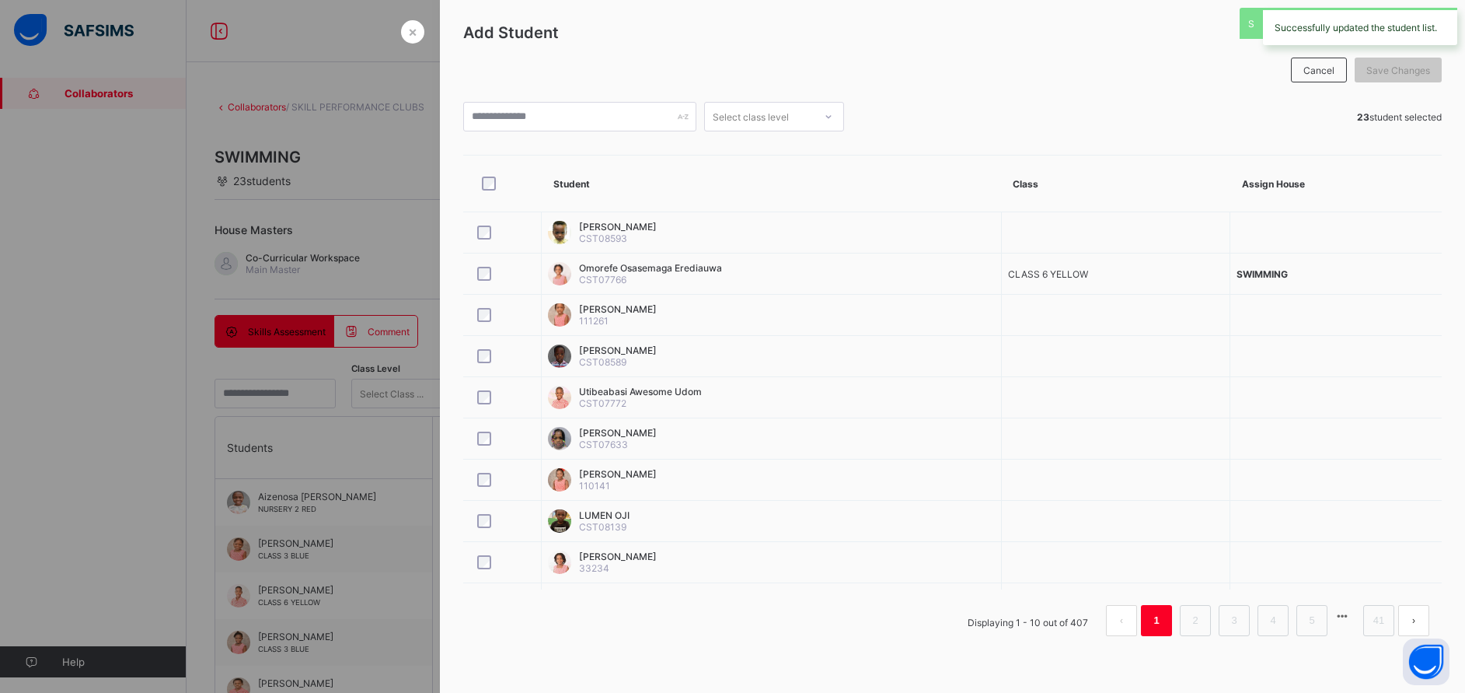
click at [411, 136] on div at bounding box center [732, 346] width 1465 height 693
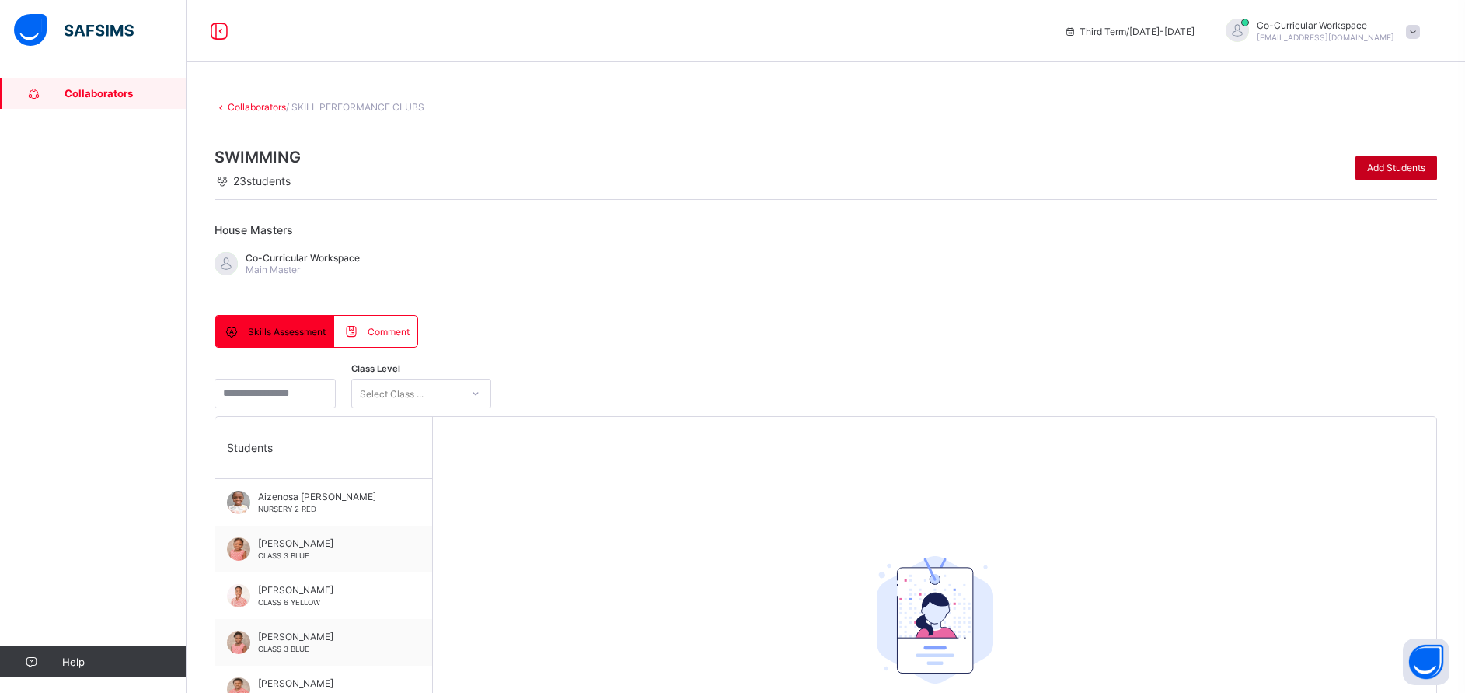
click at [1401, 157] on div "Add Students" at bounding box center [1397, 167] width 82 height 25
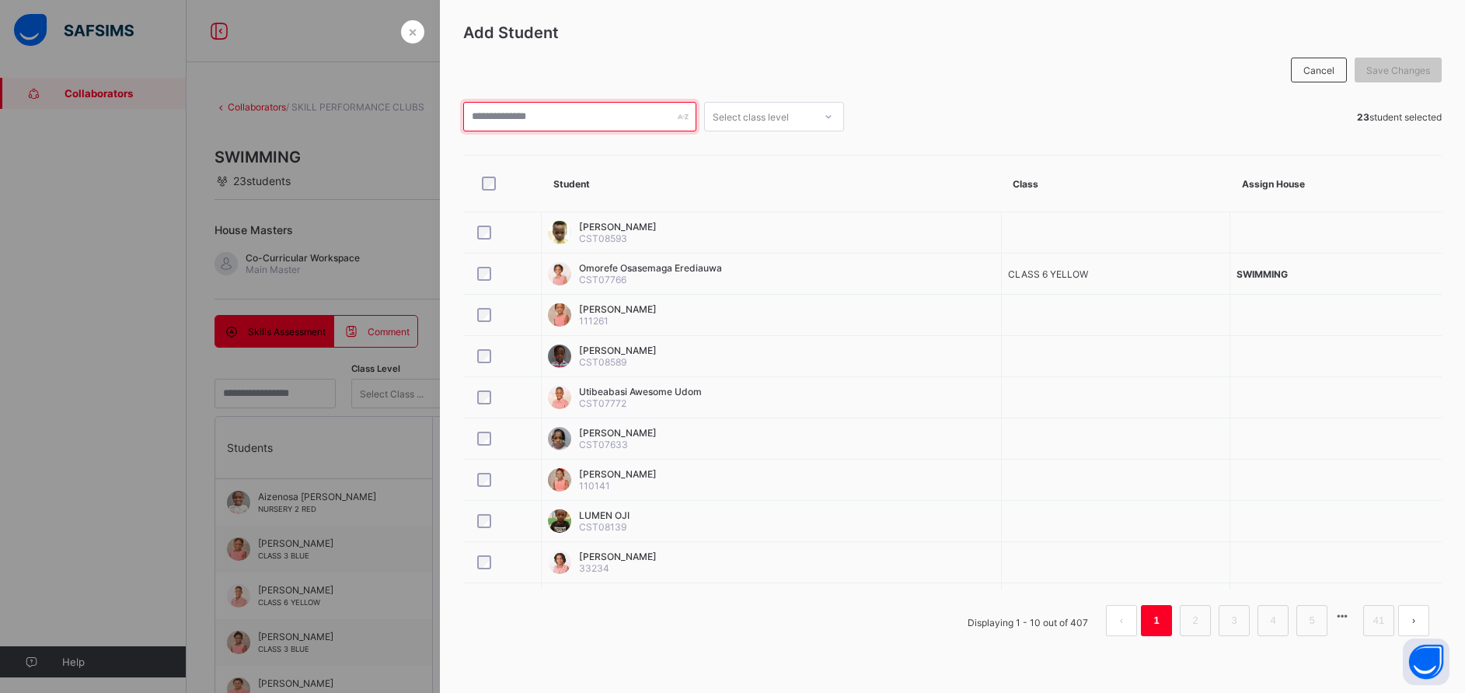
click at [517, 110] on input "text" at bounding box center [579, 117] width 233 height 30
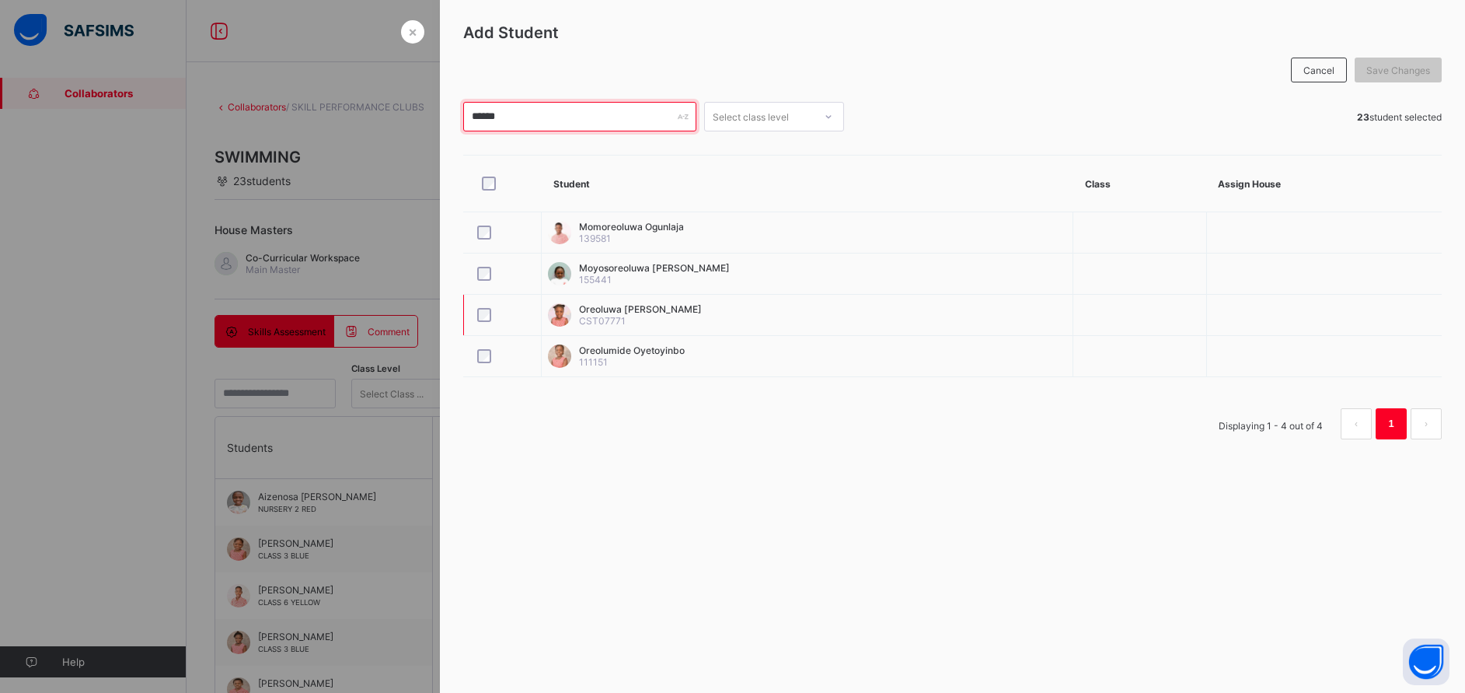
type input "******"
click at [1387, 69] on span "Save Changes" at bounding box center [1399, 71] width 64 height 12
click at [368, 330] on div at bounding box center [732, 346] width 1465 height 693
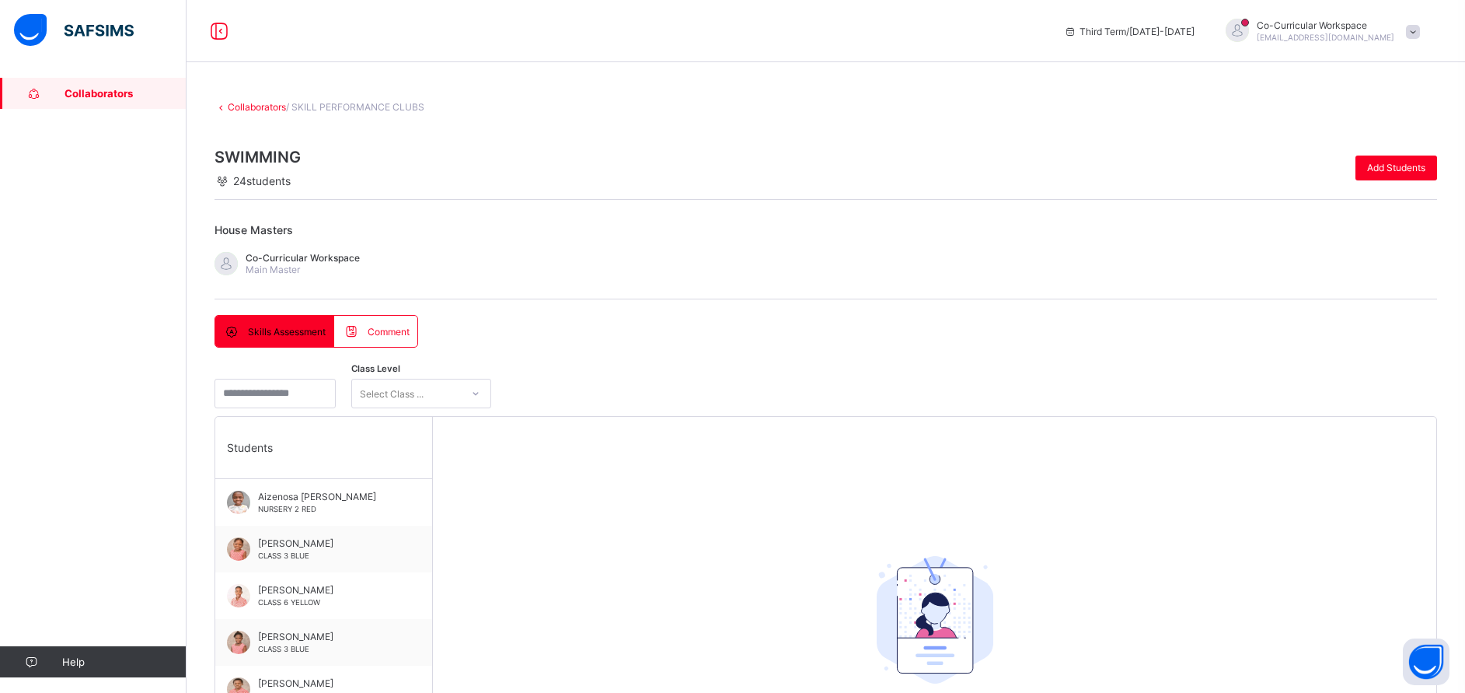
click at [367, 330] on span at bounding box center [354, 331] width 25 height 16
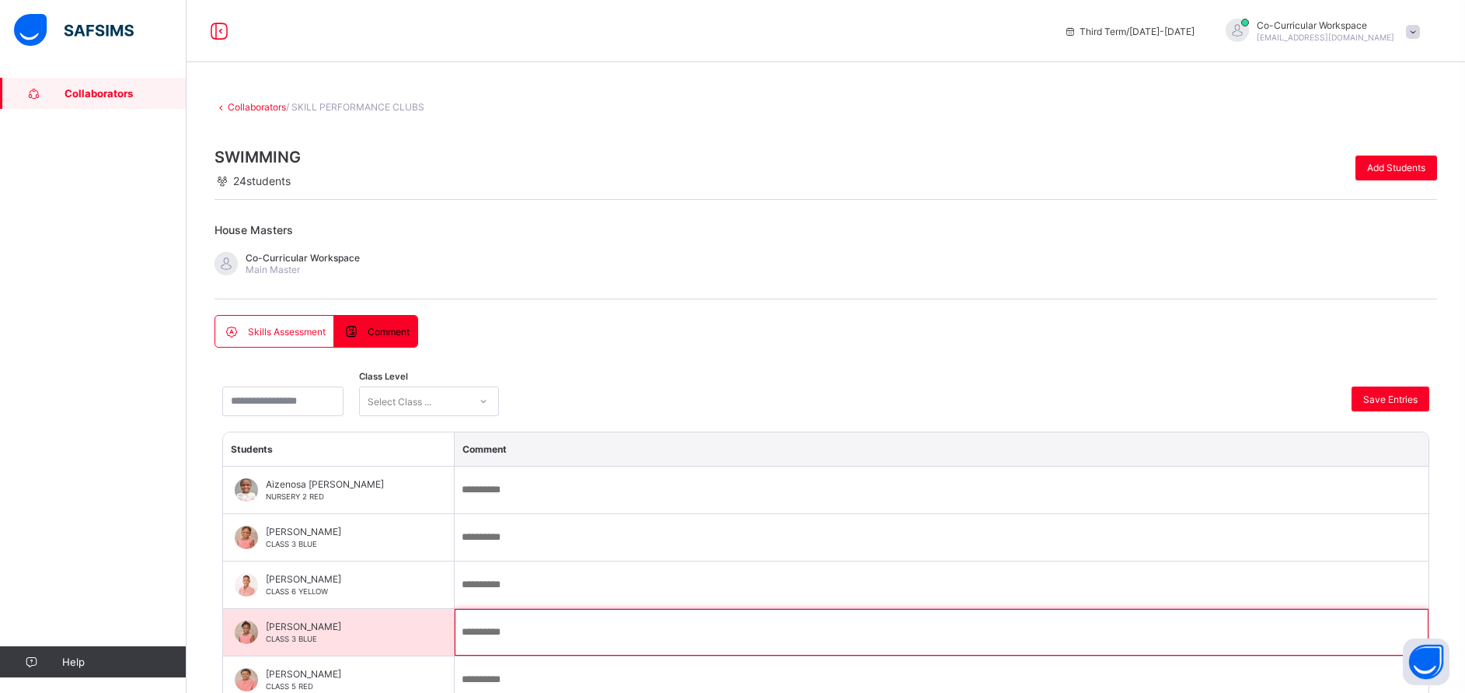
click at [490, 634] on input "text" at bounding box center [942, 632] width 974 height 47
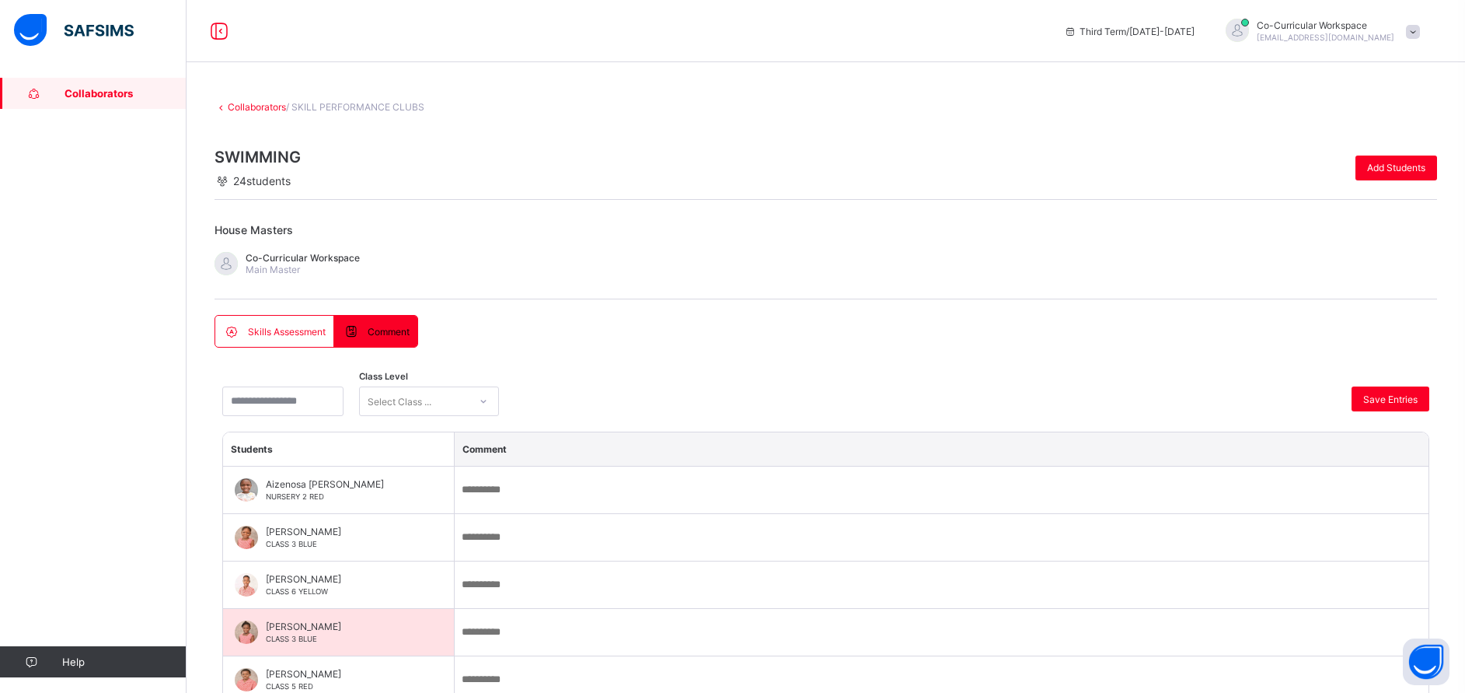
click at [340, 628] on span "Jolene Akubeze" at bounding box center [342, 626] width 153 height 12
click at [278, 327] on span "Skills Assessment" at bounding box center [287, 332] width 78 height 12
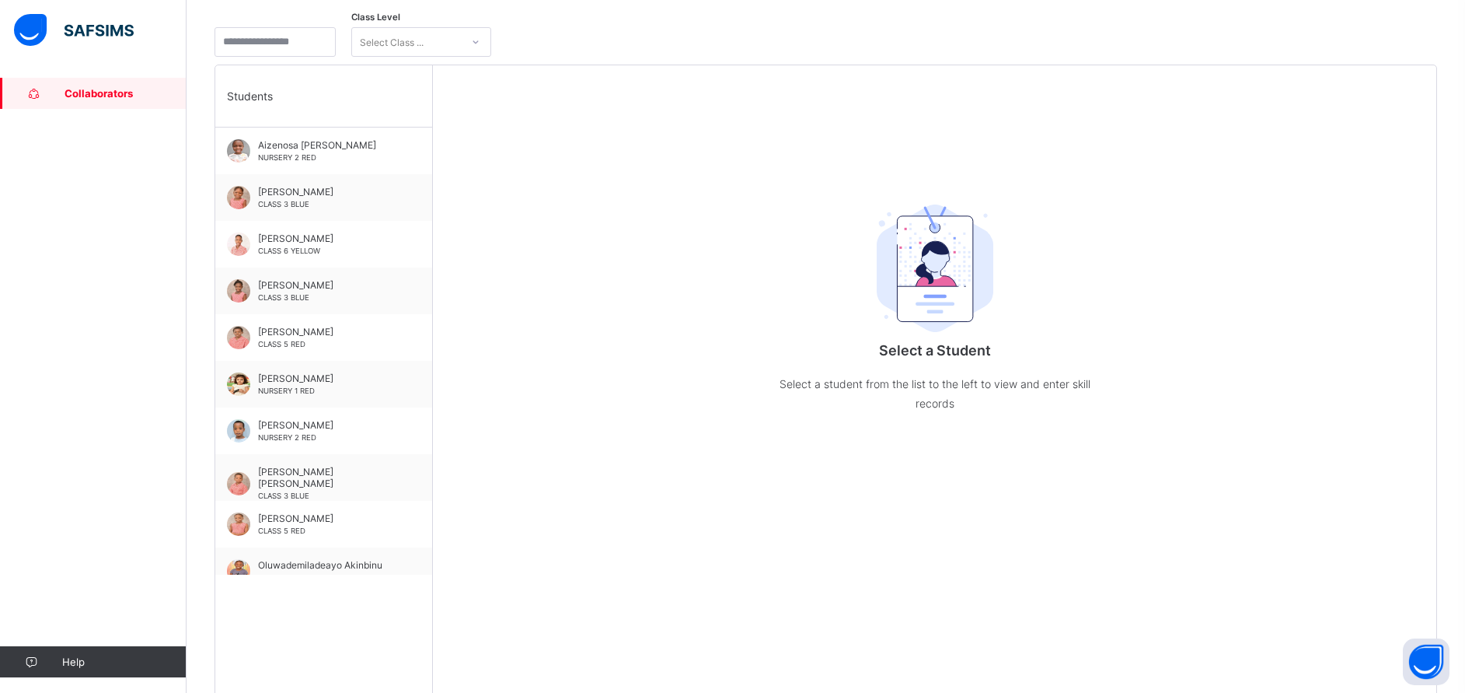
scroll to position [355, 0]
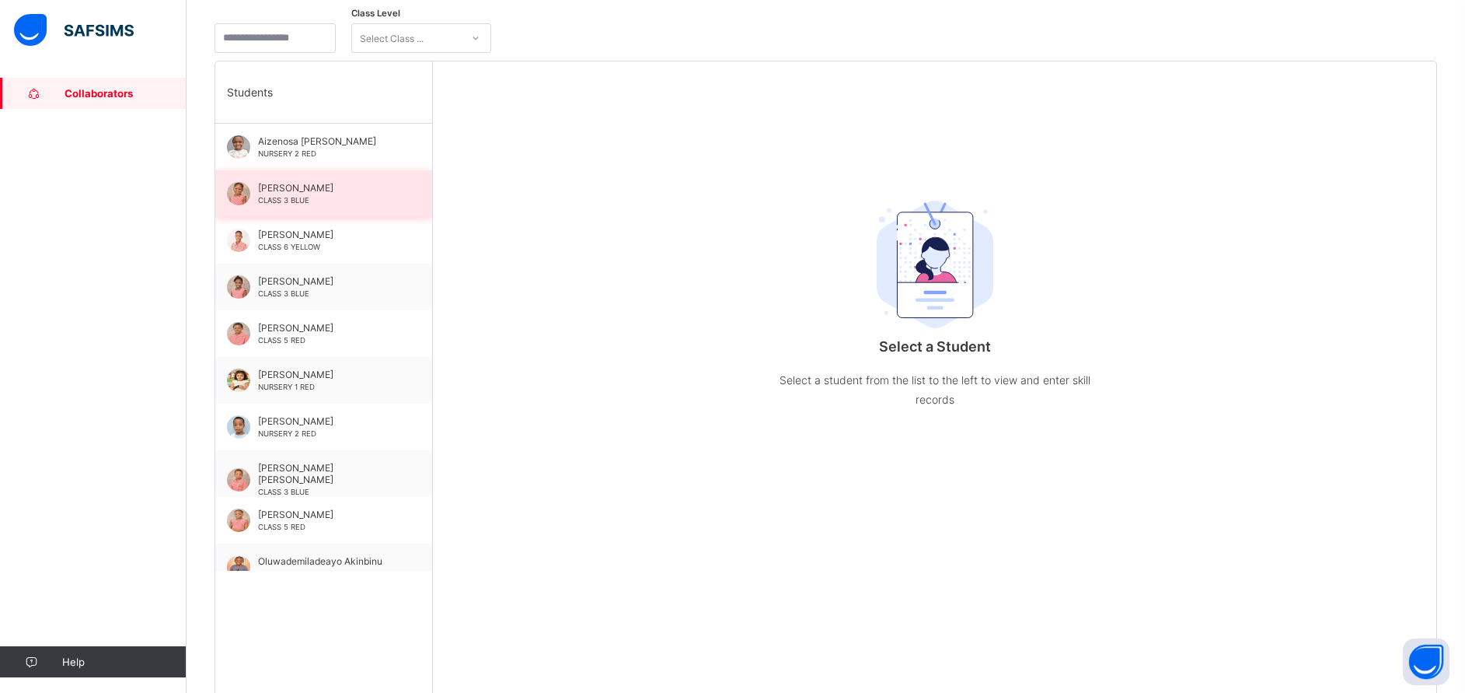
click at [288, 179] on div "Gabriella Akanbiemu CLASS 3 BLUE" at bounding box center [323, 193] width 217 height 47
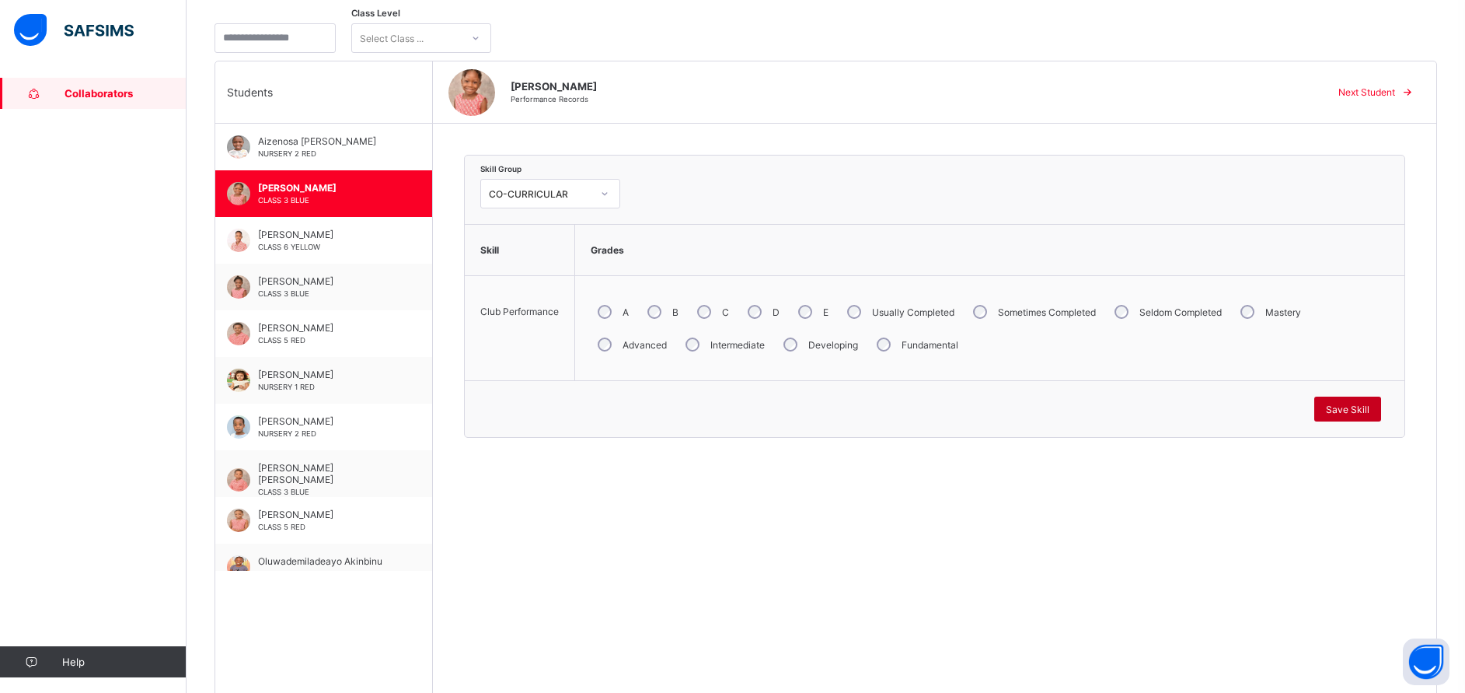
click at [1353, 409] on span "Save Skill" at bounding box center [1348, 409] width 44 height 12
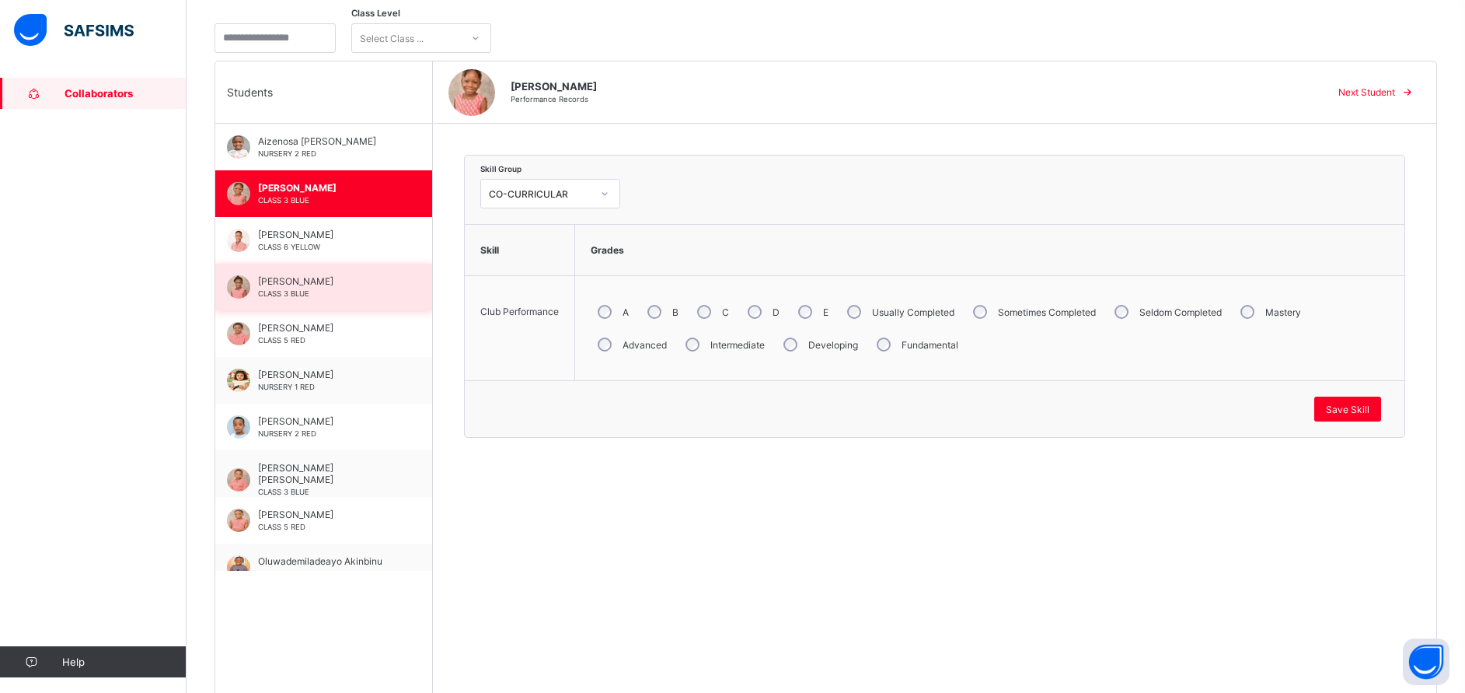
click at [308, 280] on span "Jolene Akubeze" at bounding box center [327, 281] width 139 height 12
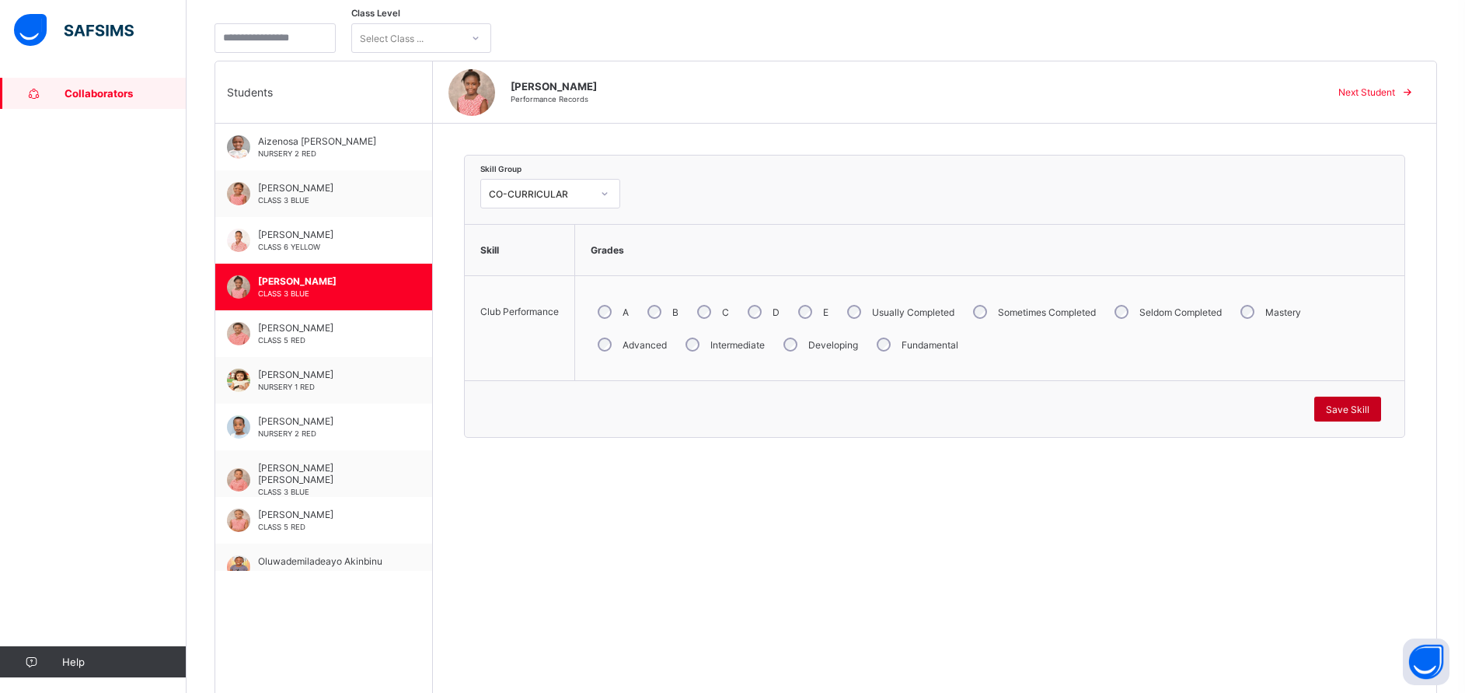
click at [1373, 400] on div "Save Skill" at bounding box center [1348, 408] width 67 height 25
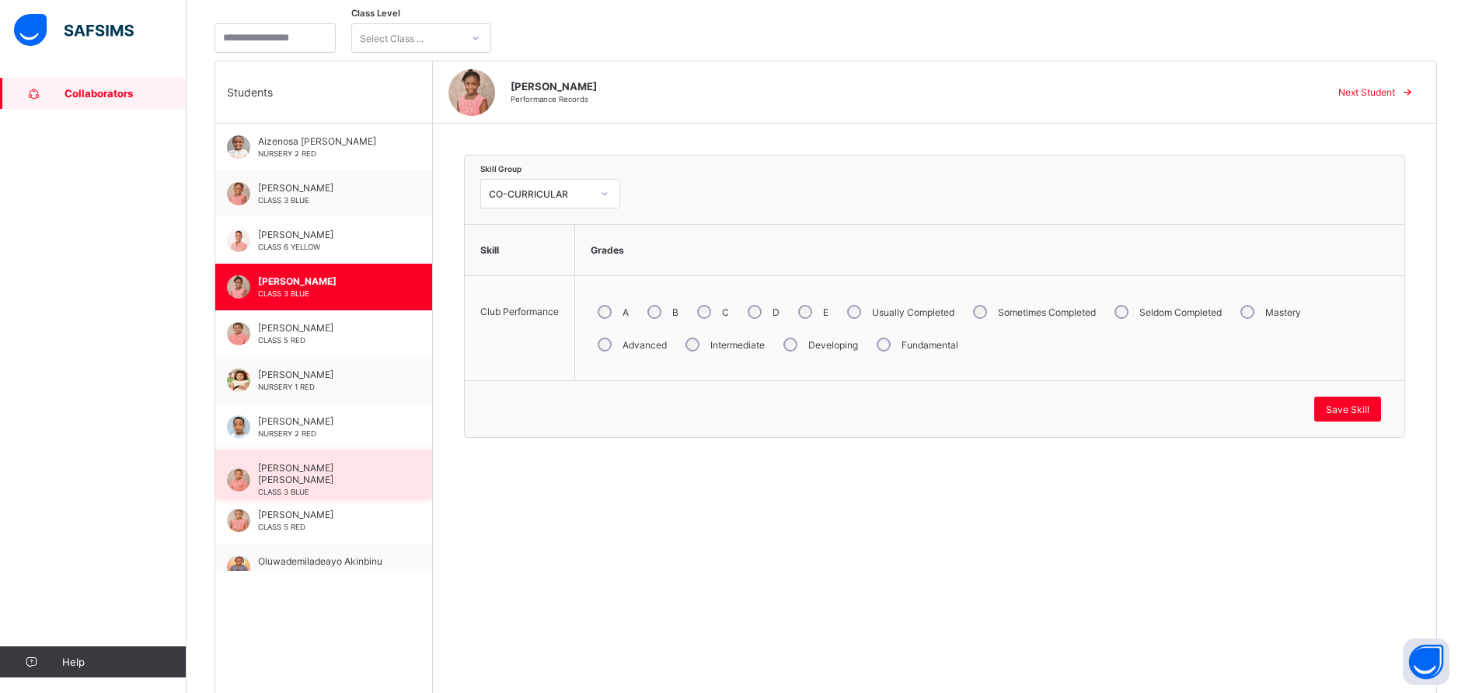
click at [302, 472] on span "[PERSON_NAME] [PERSON_NAME]" at bounding box center [327, 473] width 139 height 23
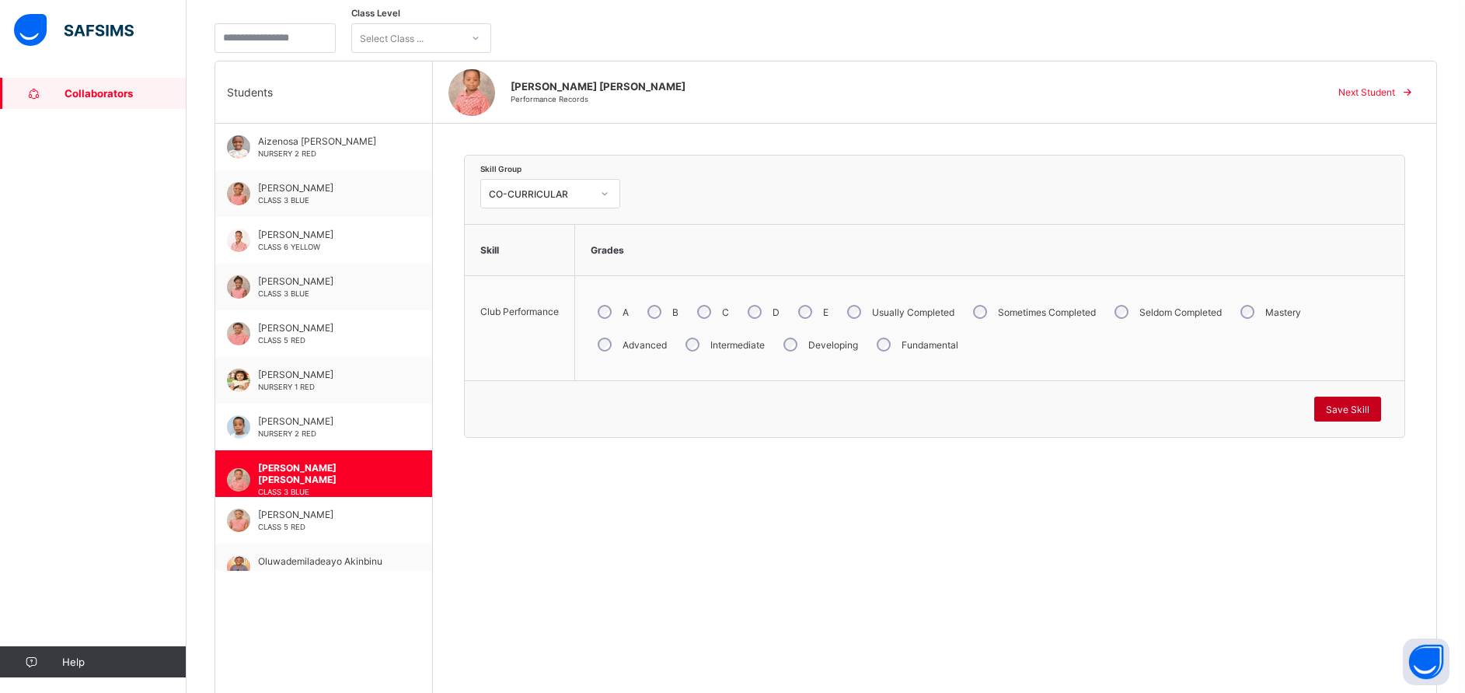
click at [1370, 409] on span "Save Skill" at bounding box center [1348, 409] width 44 height 12
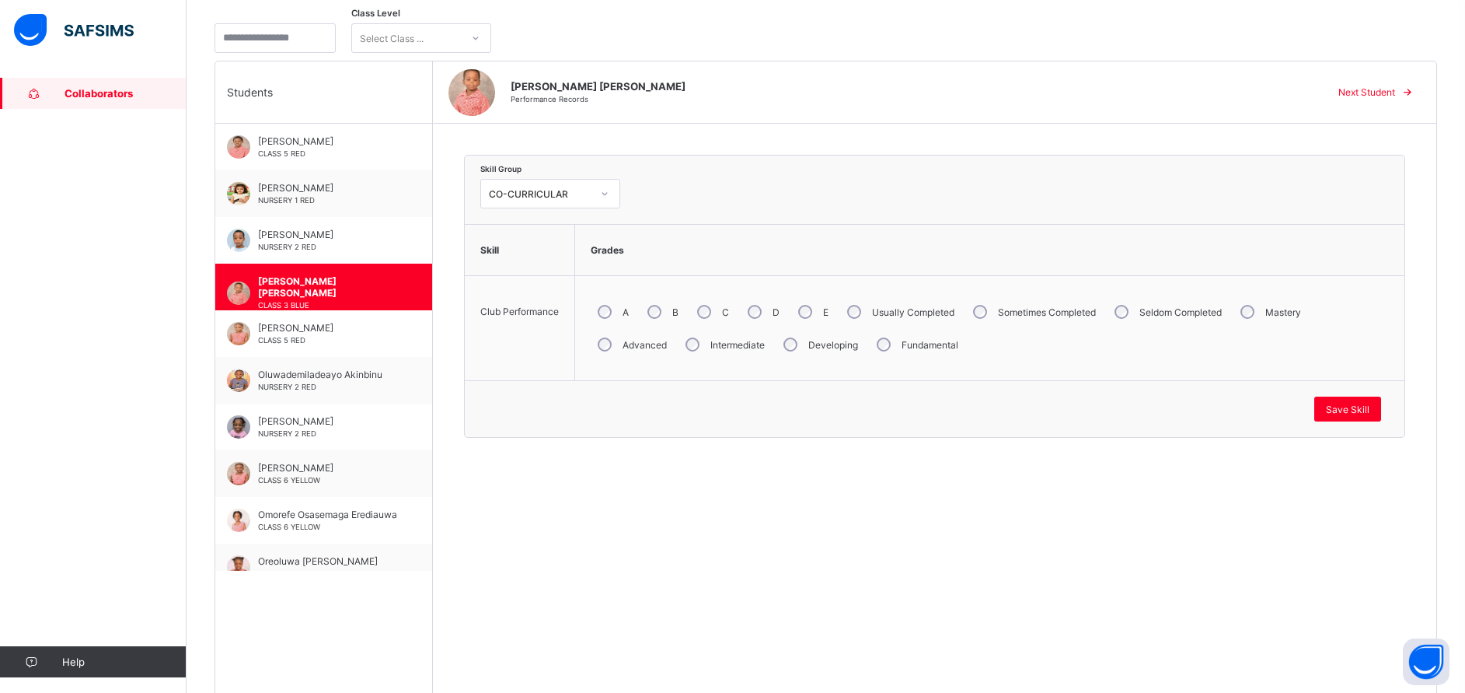
scroll to position [233, 0]
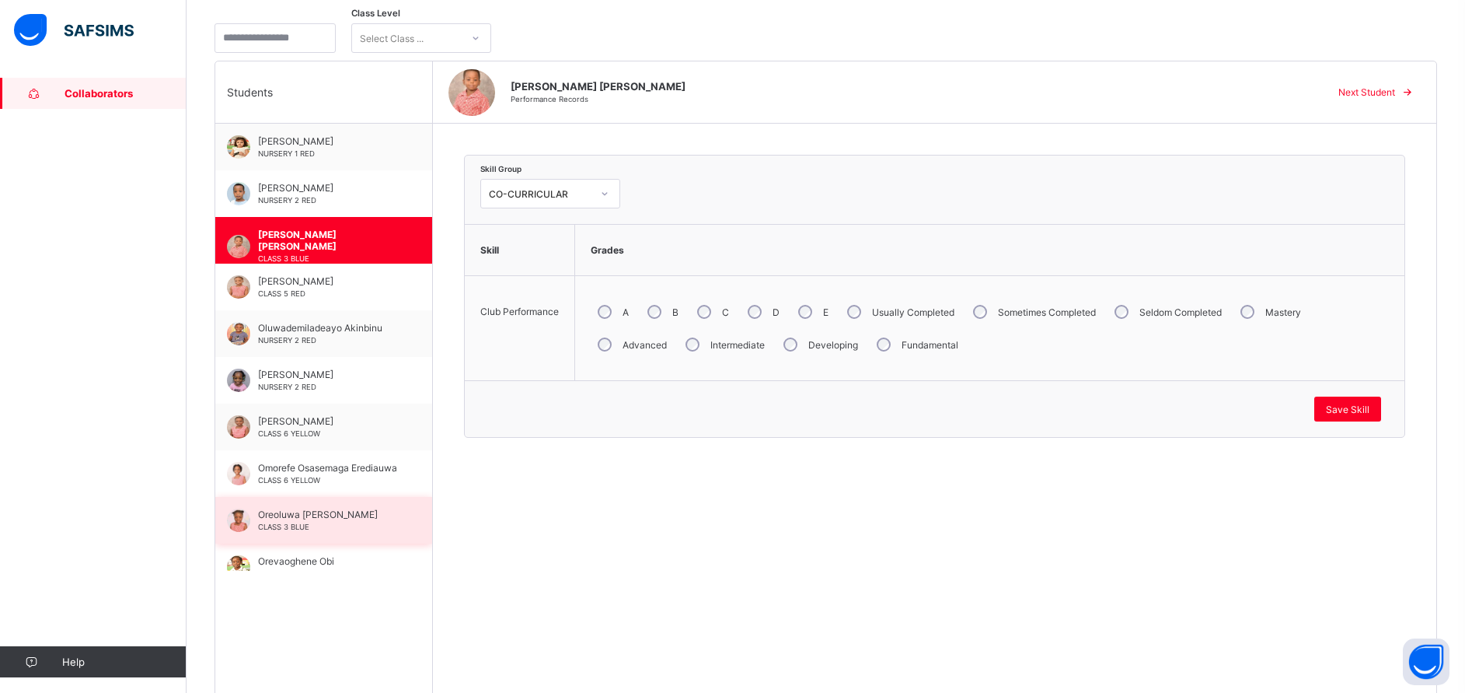
click at [333, 528] on div "Oreoluwa Taina Dosunmu CLASS 3 BLUE" at bounding box center [327, 519] width 139 height 23
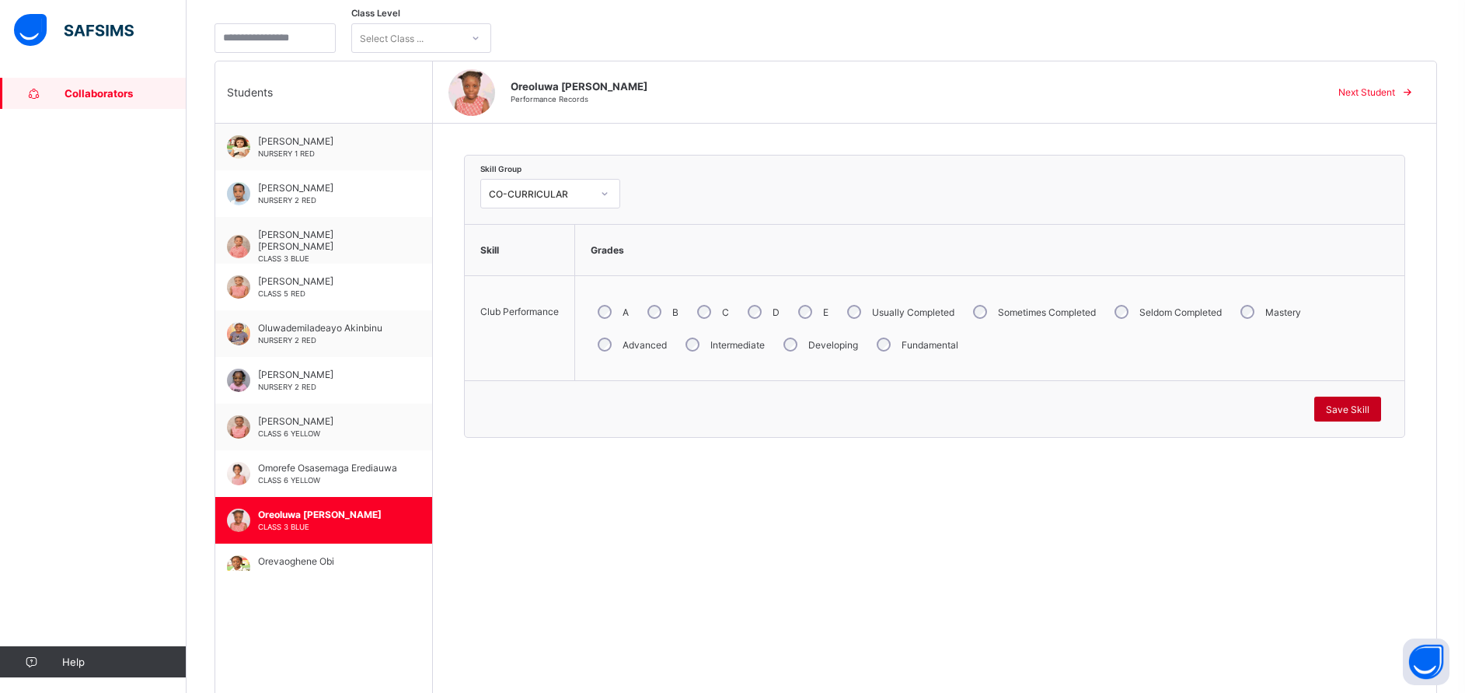
click at [1359, 411] on span "Save Skill" at bounding box center [1348, 409] width 44 height 12
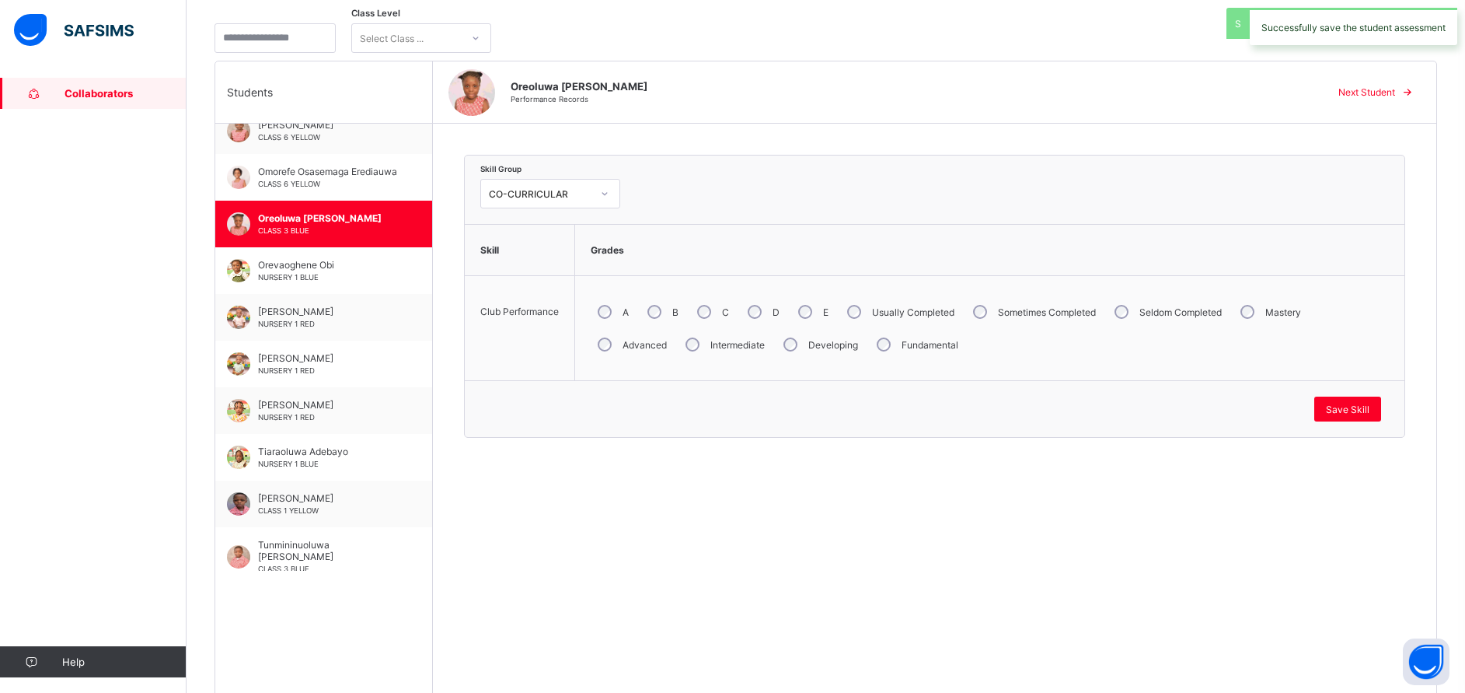
scroll to position [560, 0]
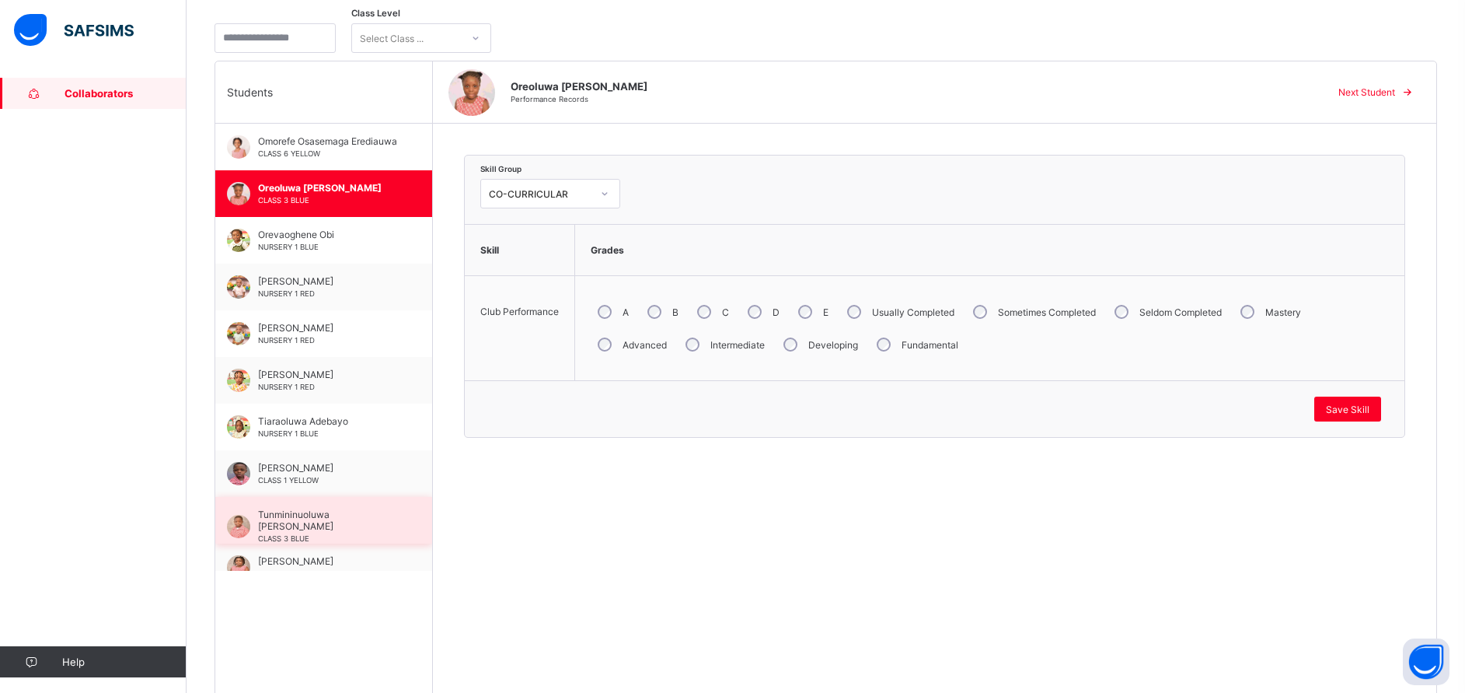
click at [285, 515] on span "Tunmininuoluwa [PERSON_NAME]" at bounding box center [327, 519] width 139 height 23
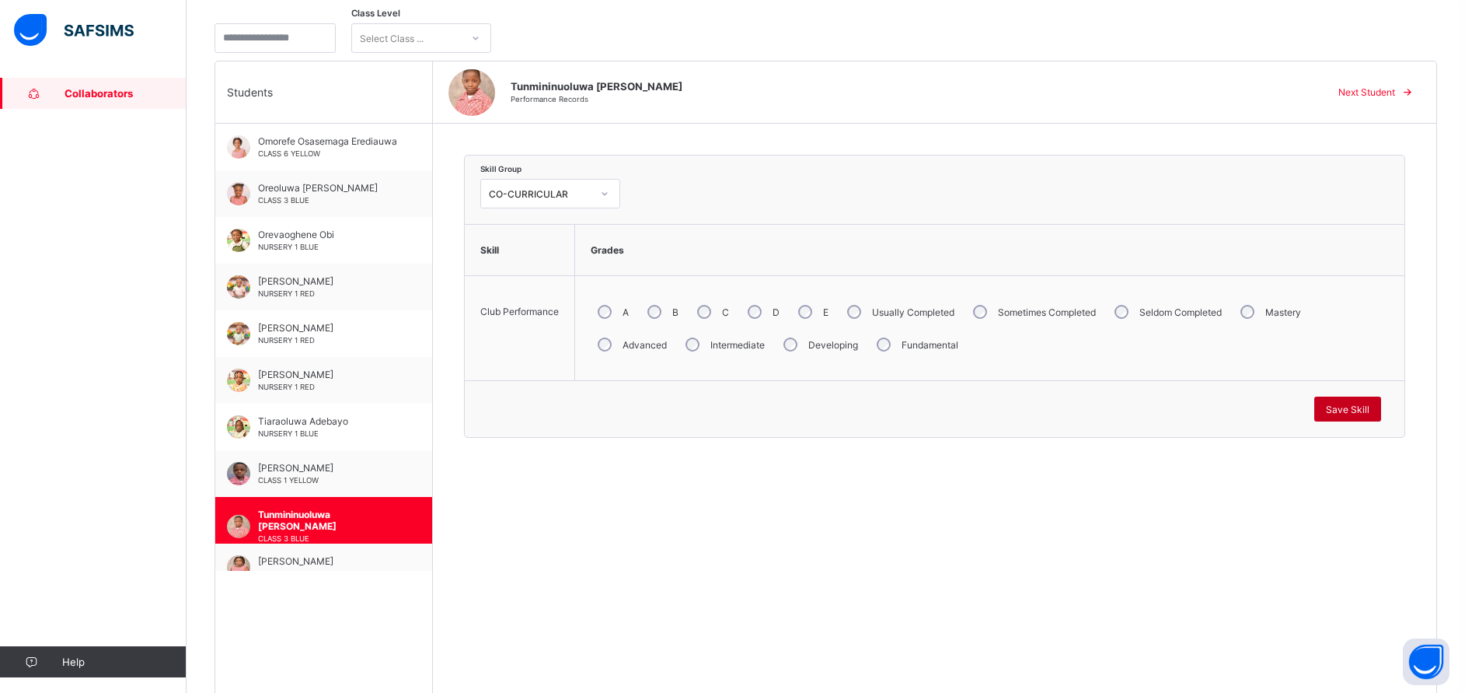
click at [1370, 403] on span "Save Skill" at bounding box center [1348, 409] width 44 height 12
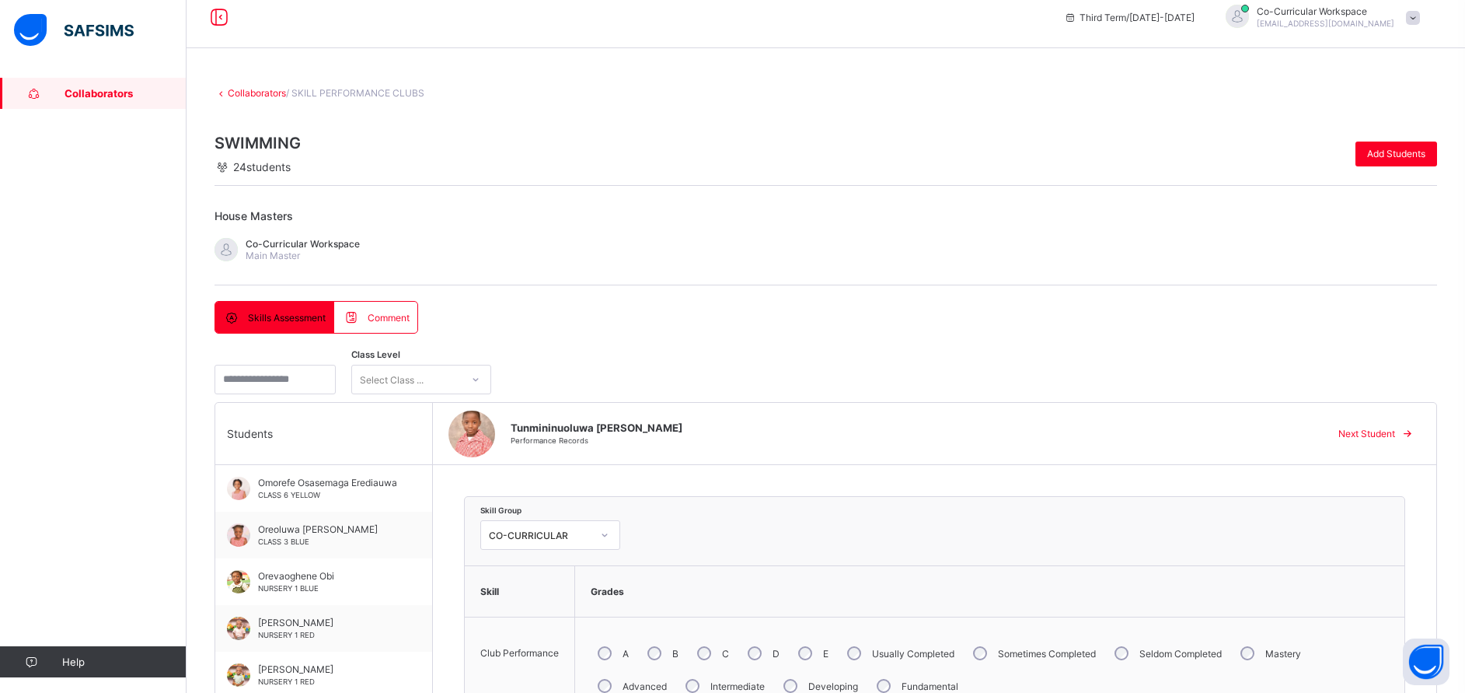
scroll to position [0, 0]
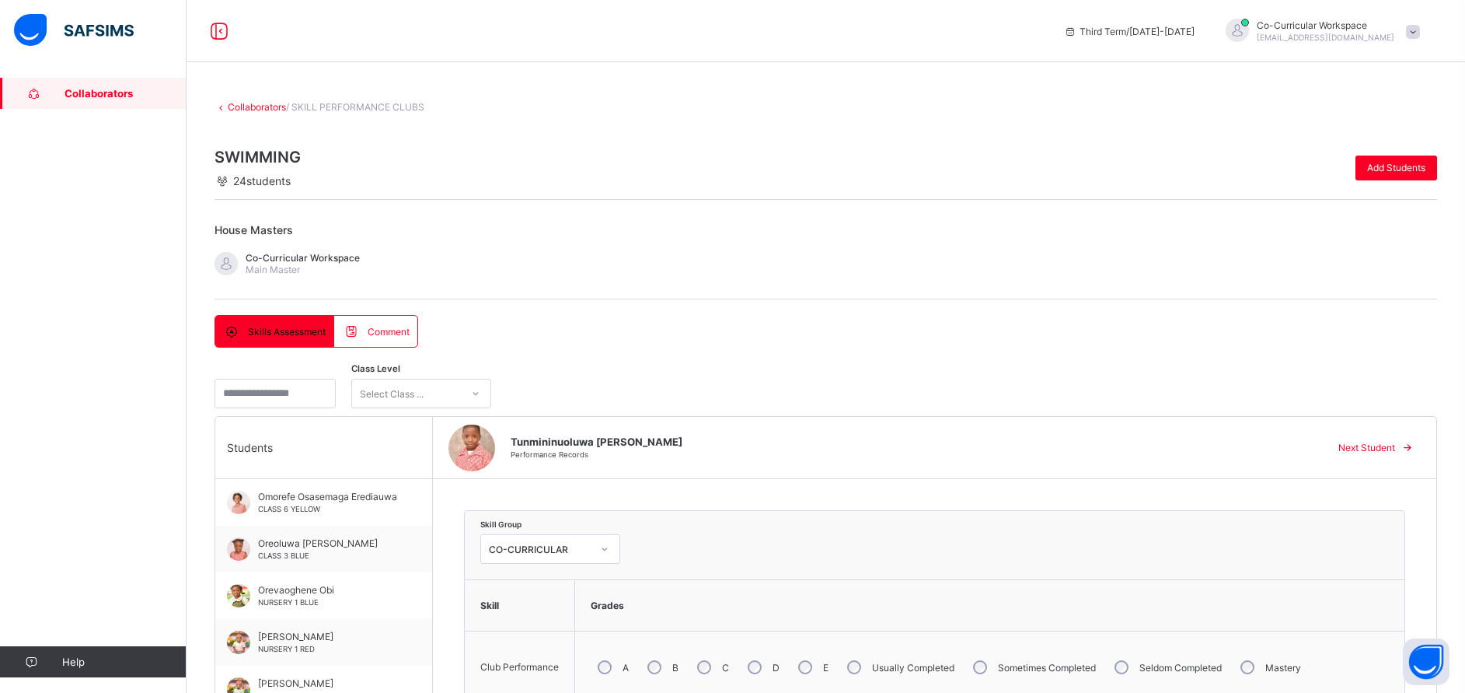
click at [267, 105] on link "Collaborators" at bounding box center [257, 107] width 58 height 12
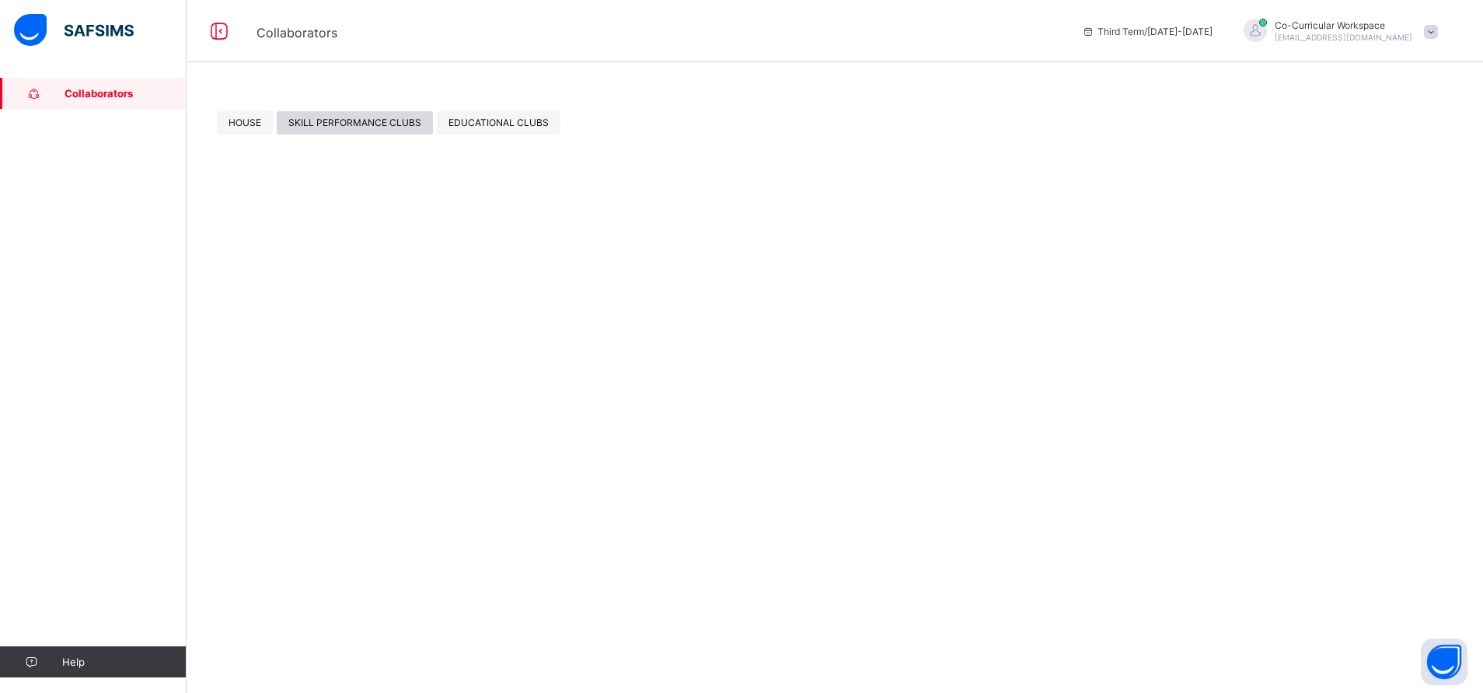
click at [347, 131] on div "SKILL PERFORMANCE CLUBS" at bounding box center [355, 122] width 156 height 23
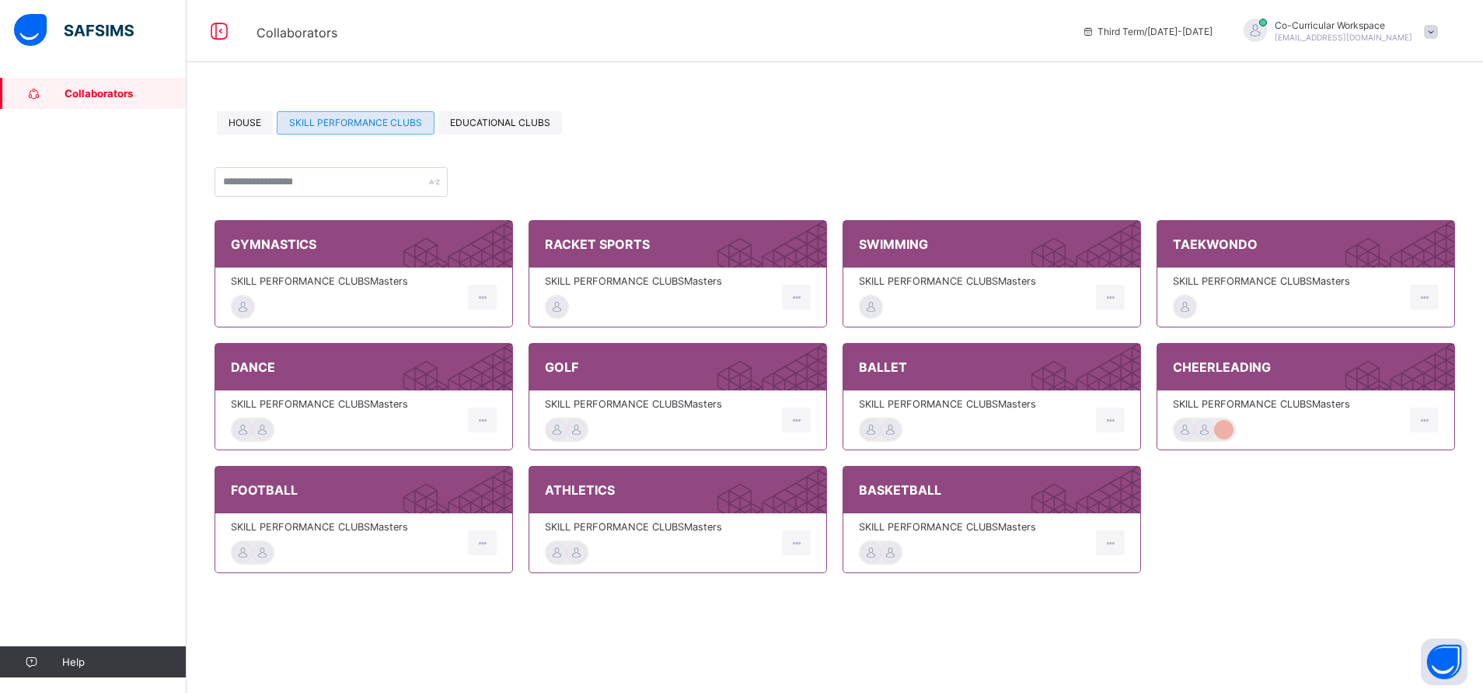
click at [1247, 289] on span at bounding box center [1287, 291] width 229 height 8
click at [1251, 255] on div "TAEKWONDO" at bounding box center [1305, 244] width 297 height 47
click at [1243, 288] on span at bounding box center [1287, 291] width 229 height 8
click at [1241, 276] on span "SKILL PERFORMANCE CLUBS Masters" at bounding box center [1287, 281] width 229 height 12
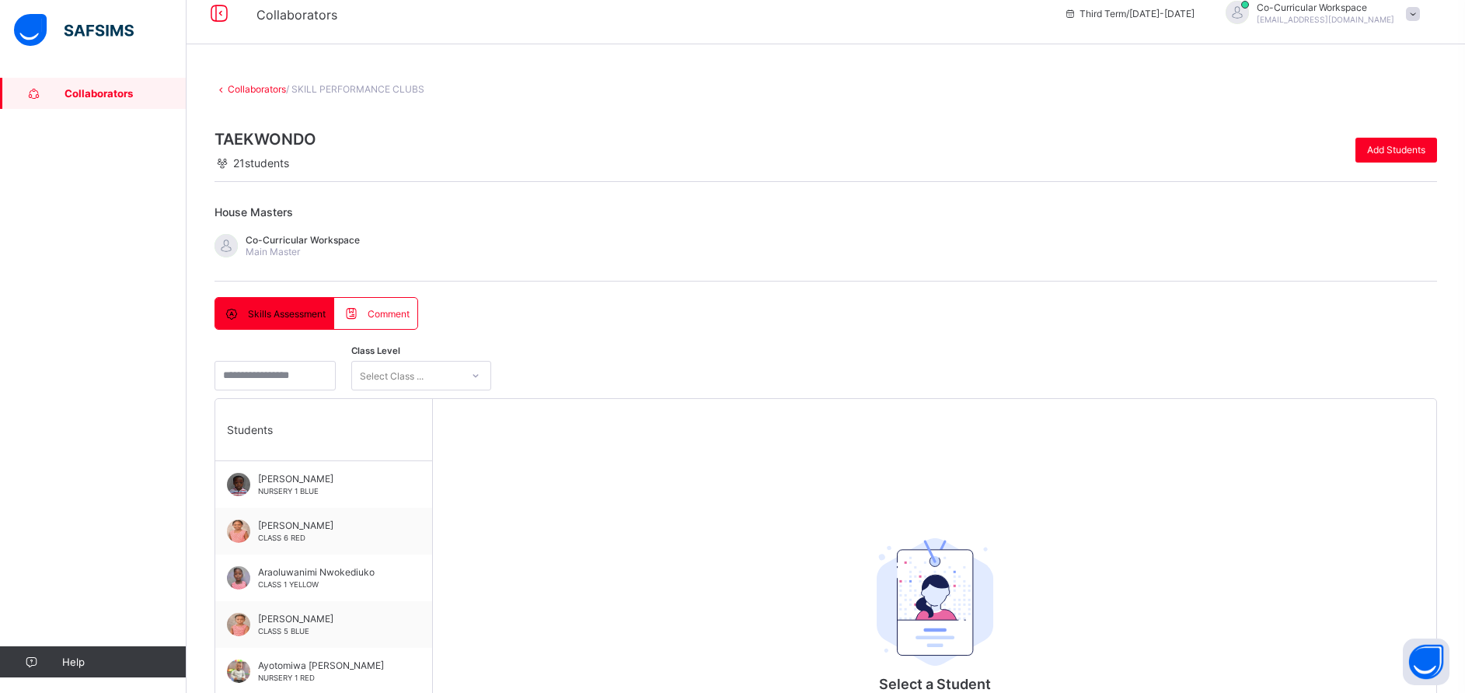
scroll to position [22, 0]
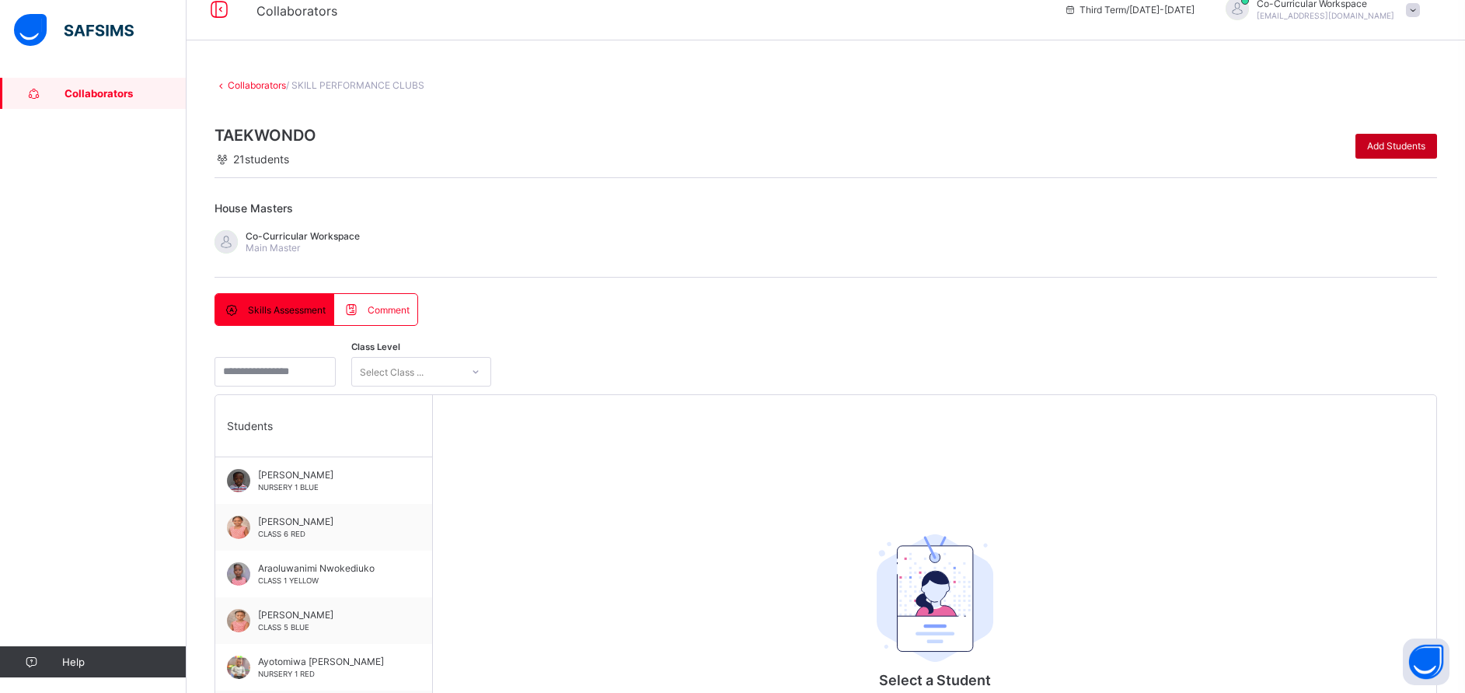
click at [1391, 134] on div "Add Students" at bounding box center [1397, 146] width 82 height 25
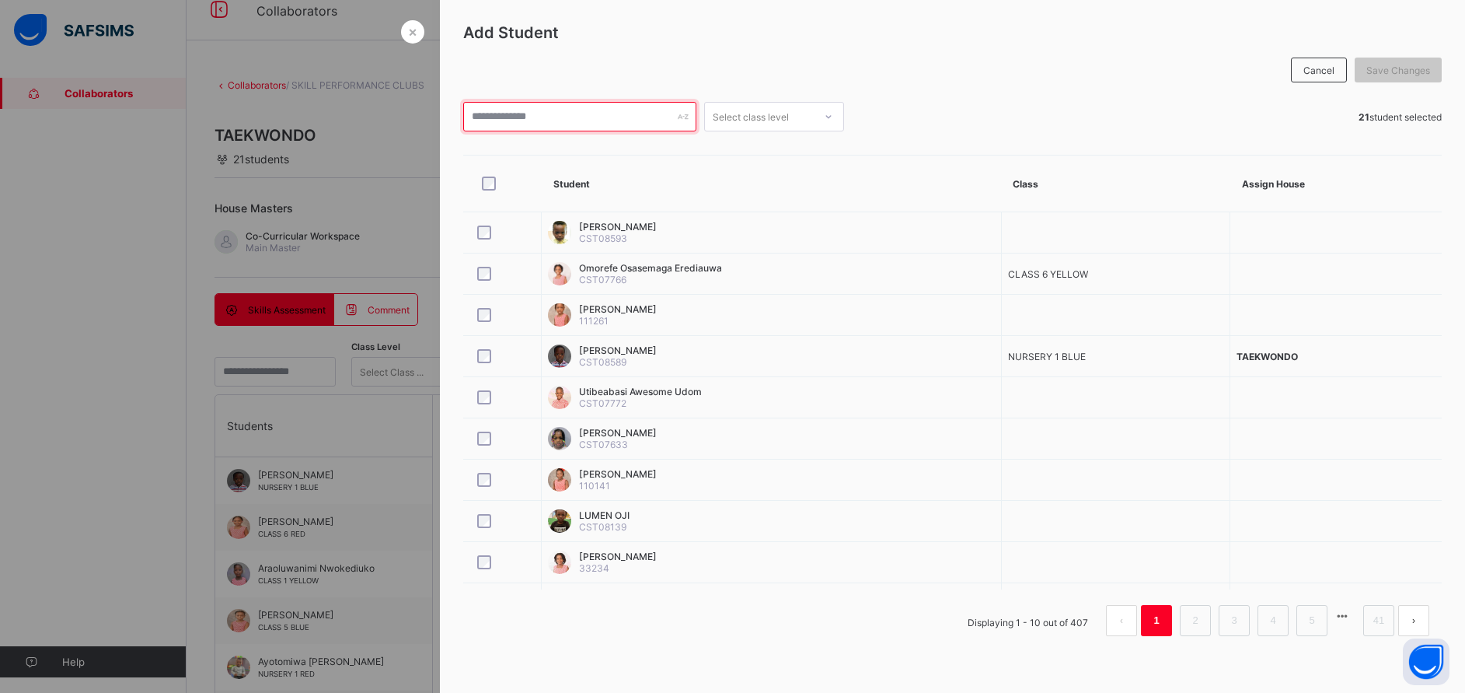
click at [581, 118] on input "text" at bounding box center [579, 117] width 233 height 30
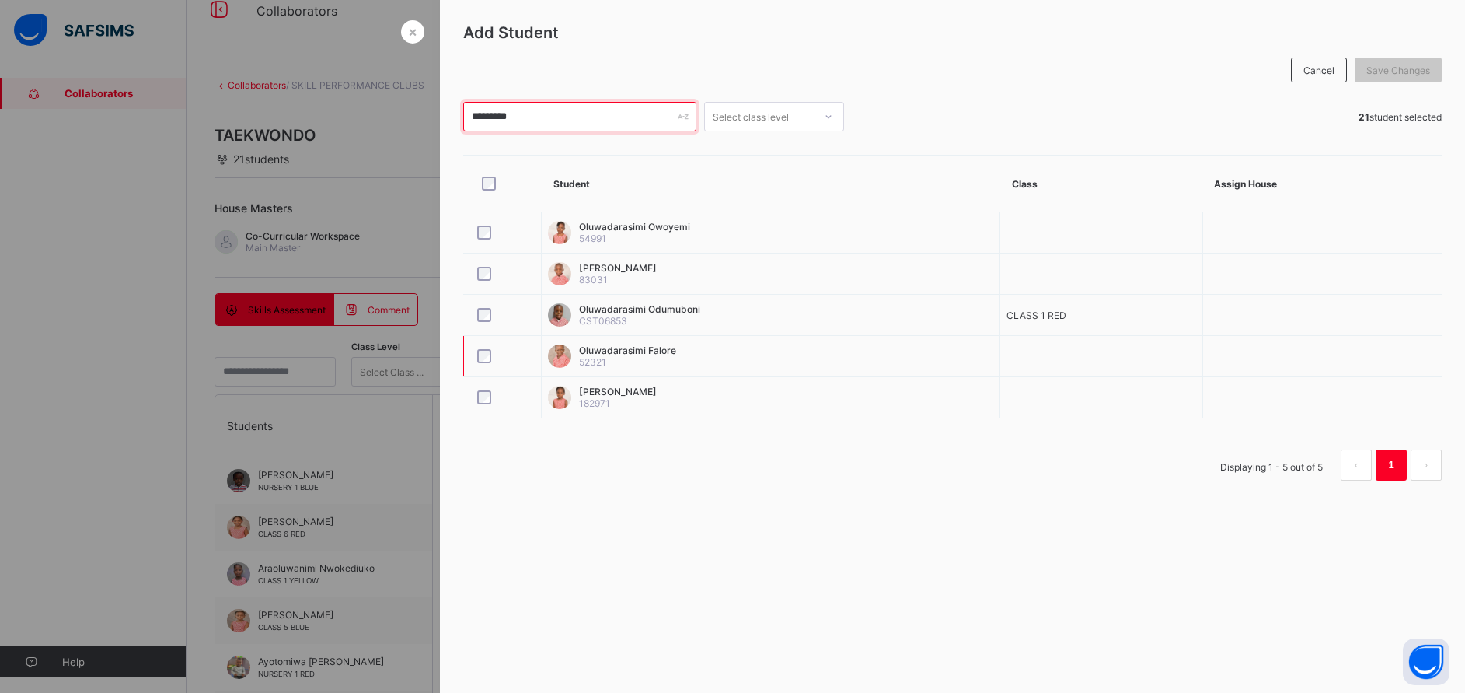
type input "*********"
click at [1395, 66] on span "Save Changes" at bounding box center [1399, 71] width 64 height 12
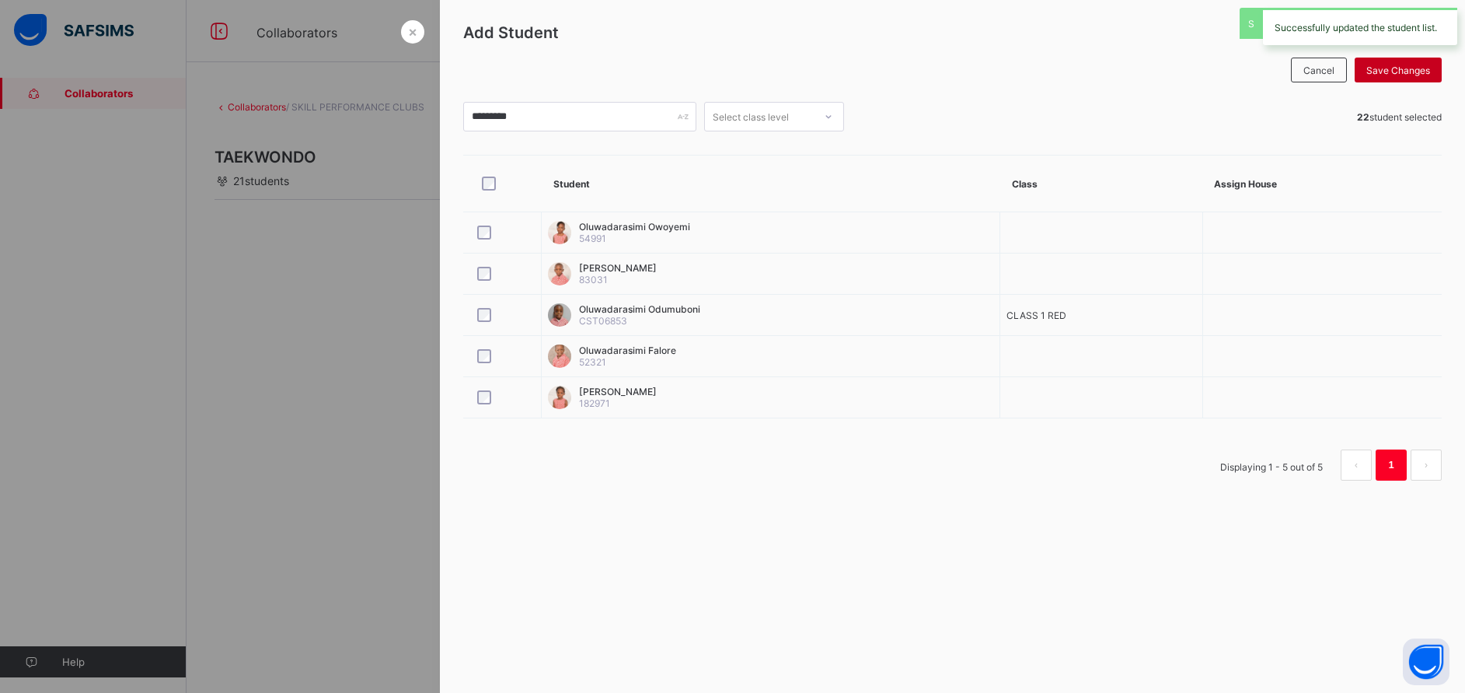
scroll to position [0, 0]
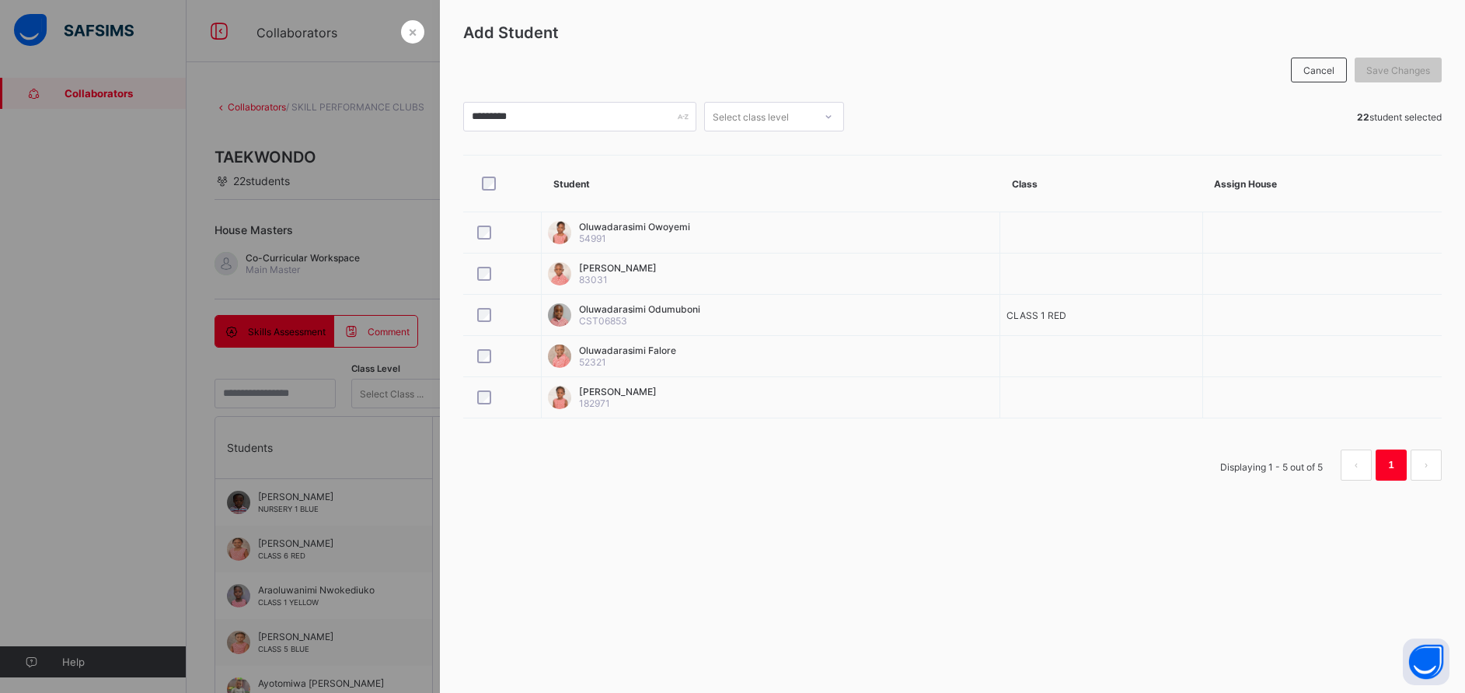
click at [367, 434] on div at bounding box center [732, 346] width 1465 height 693
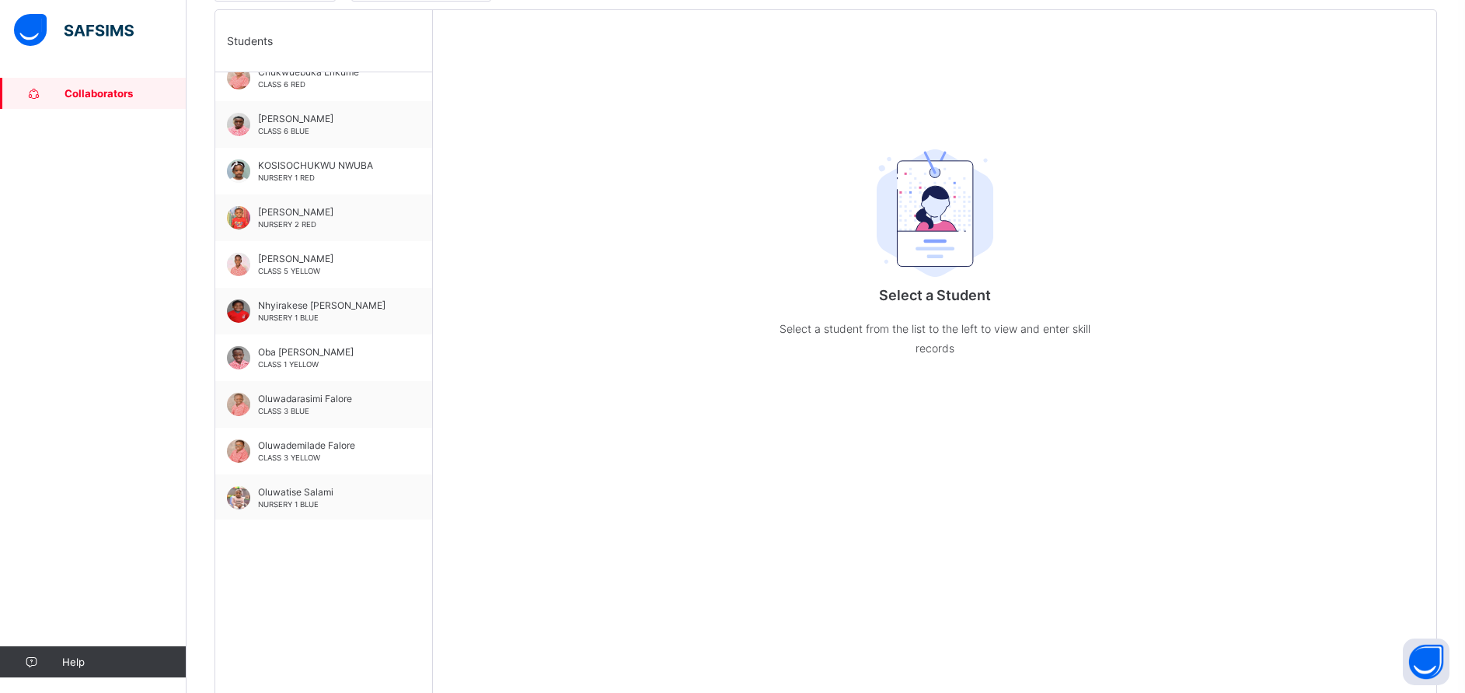
scroll to position [420, 0]
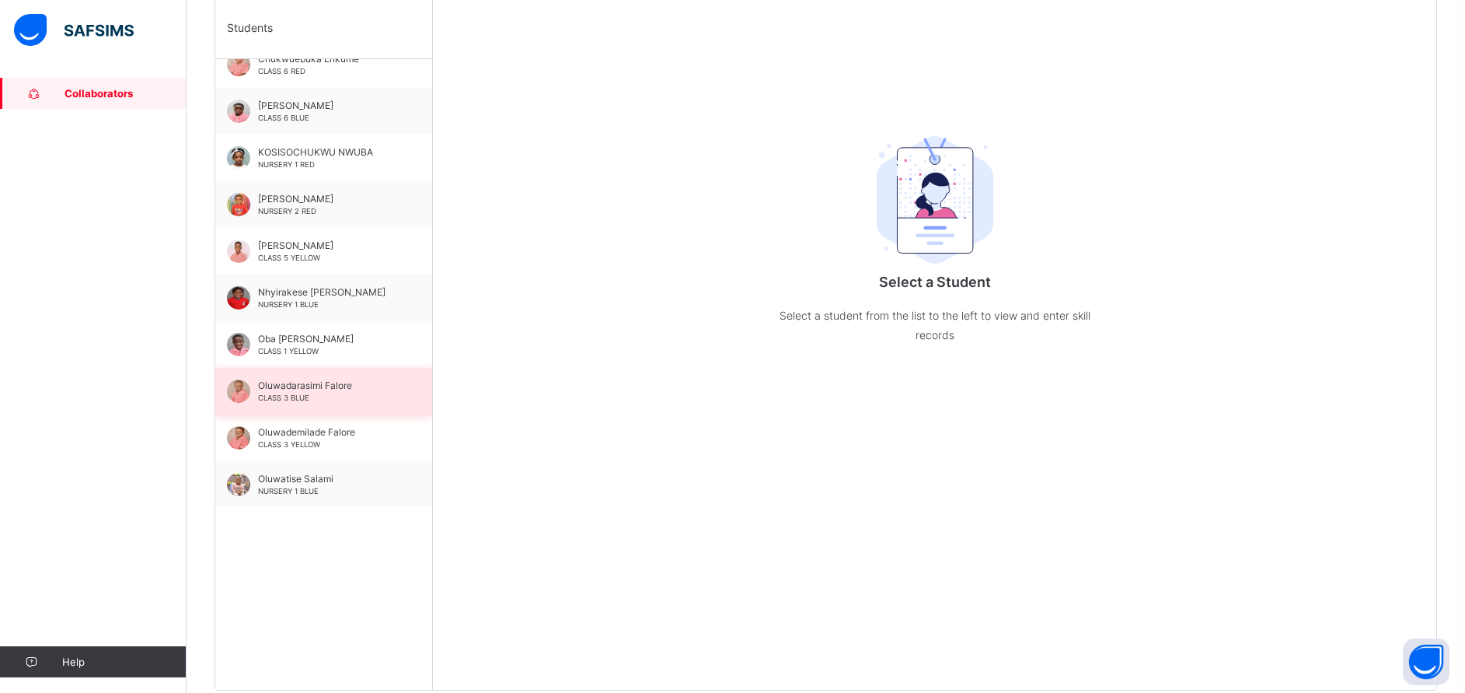
click at [326, 390] on span "Oluwadarasimi Falore" at bounding box center [327, 385] width 139 height 12
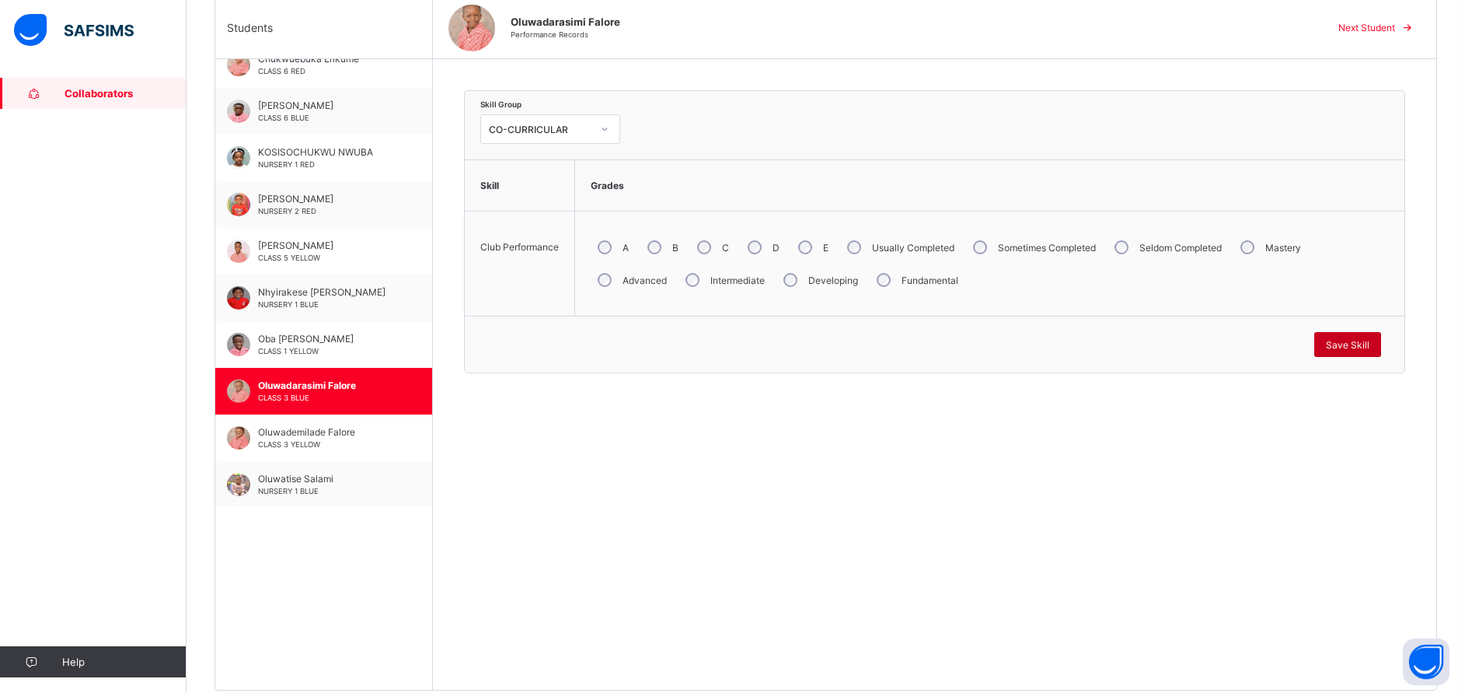
click at [1370, 348] on span "Save Skill" at bounding box center [1348, 345] width 44 height 12
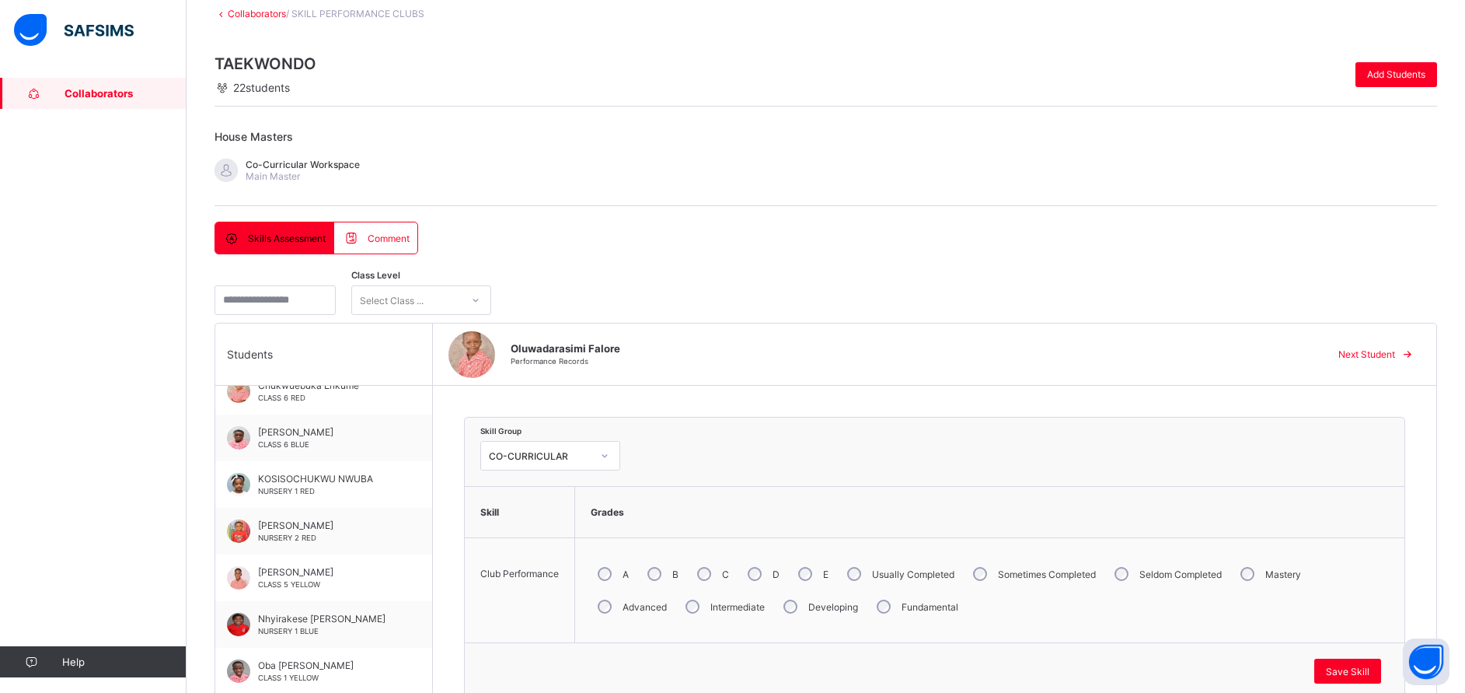
scroll to position [47, 0]
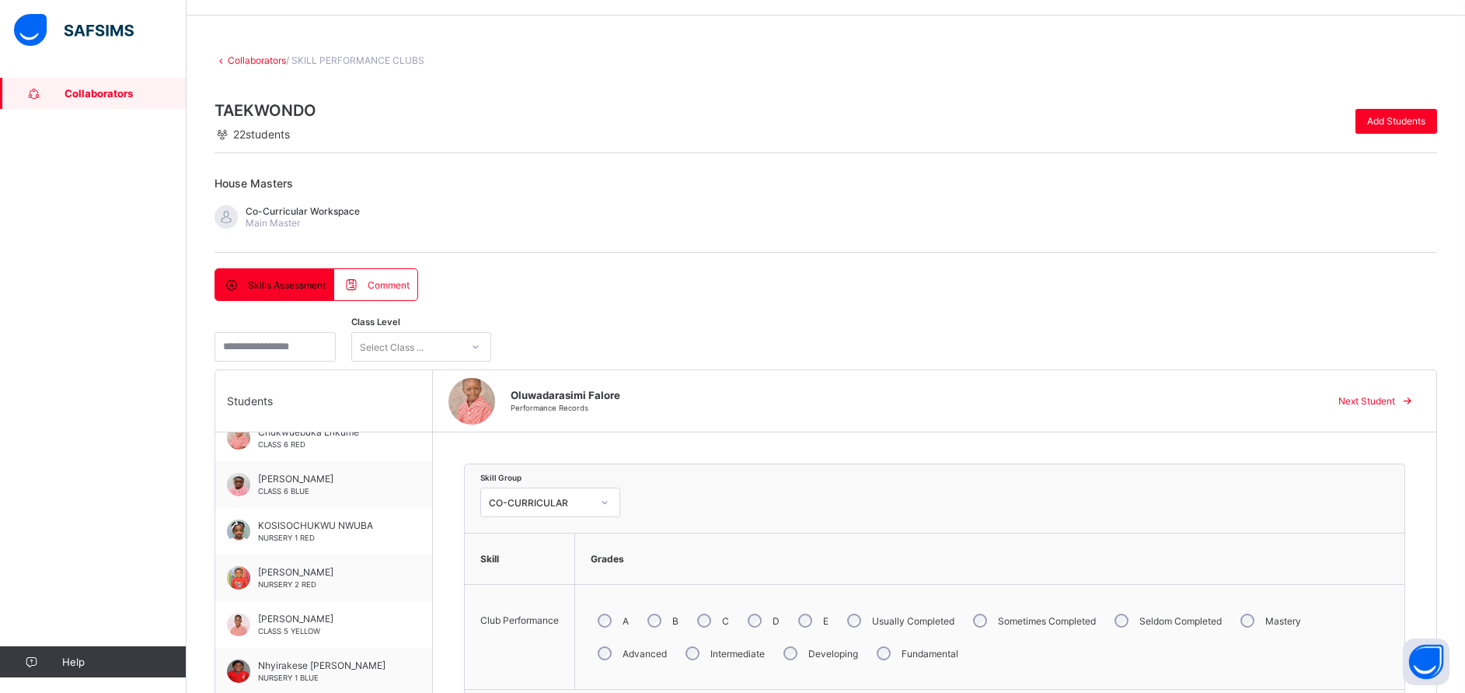
click at [263, 53] on div "Collaborators / SKILL PERFORMANCE CLUBS TAEKWONDO 22 students Add Students Hous…" at bounding box center [826, 570] width 1279 height 1079
click at [262, 67] on div "Collaborators / SKILL PERFORMANCE CLUBS TAEKWONDO 22 students Add Students Hous…" at bounding box center [826, 570] width 1279 height 1079
click at [255, 60] on link "Collaborators" at bounding box center [257, 60] width 58 height 12
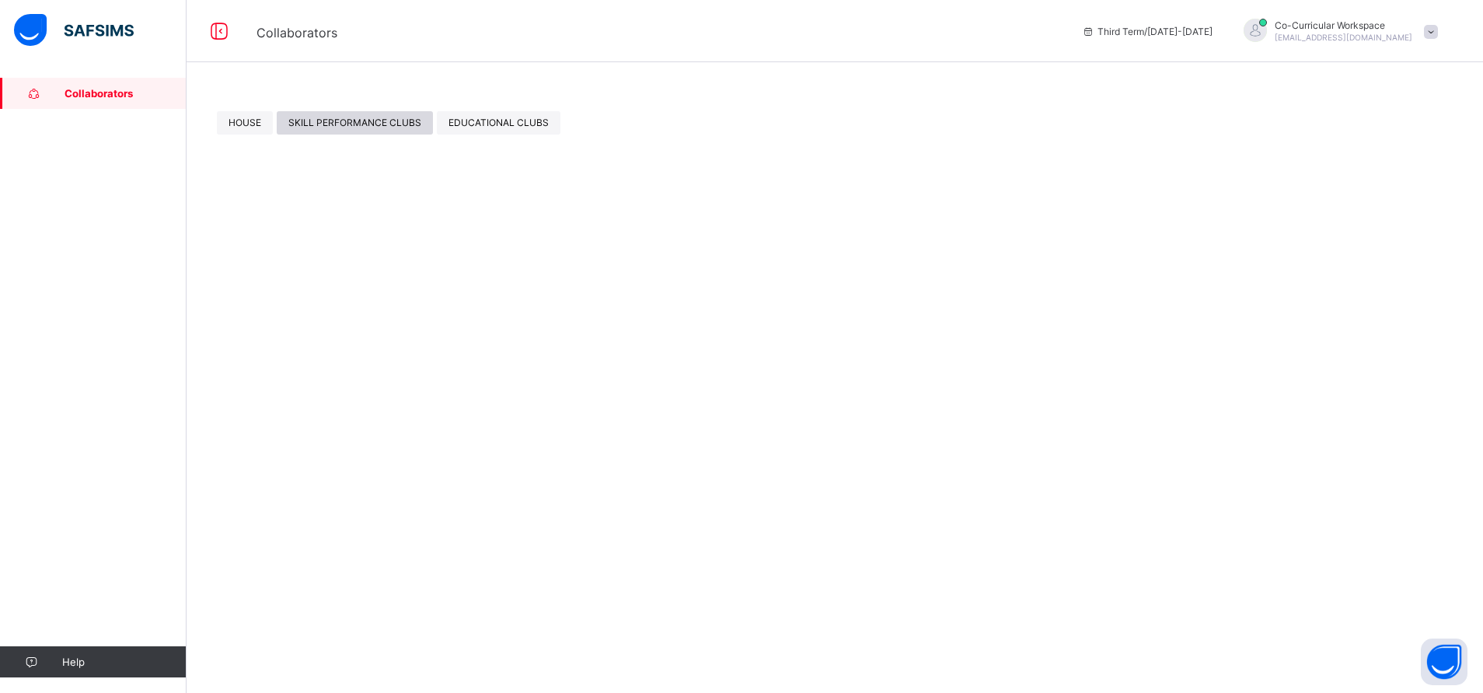
click at [361, 119] on span "SKILL PERFORMANCE CLUBS" at bounding box center [354, 123] width 133 height 12
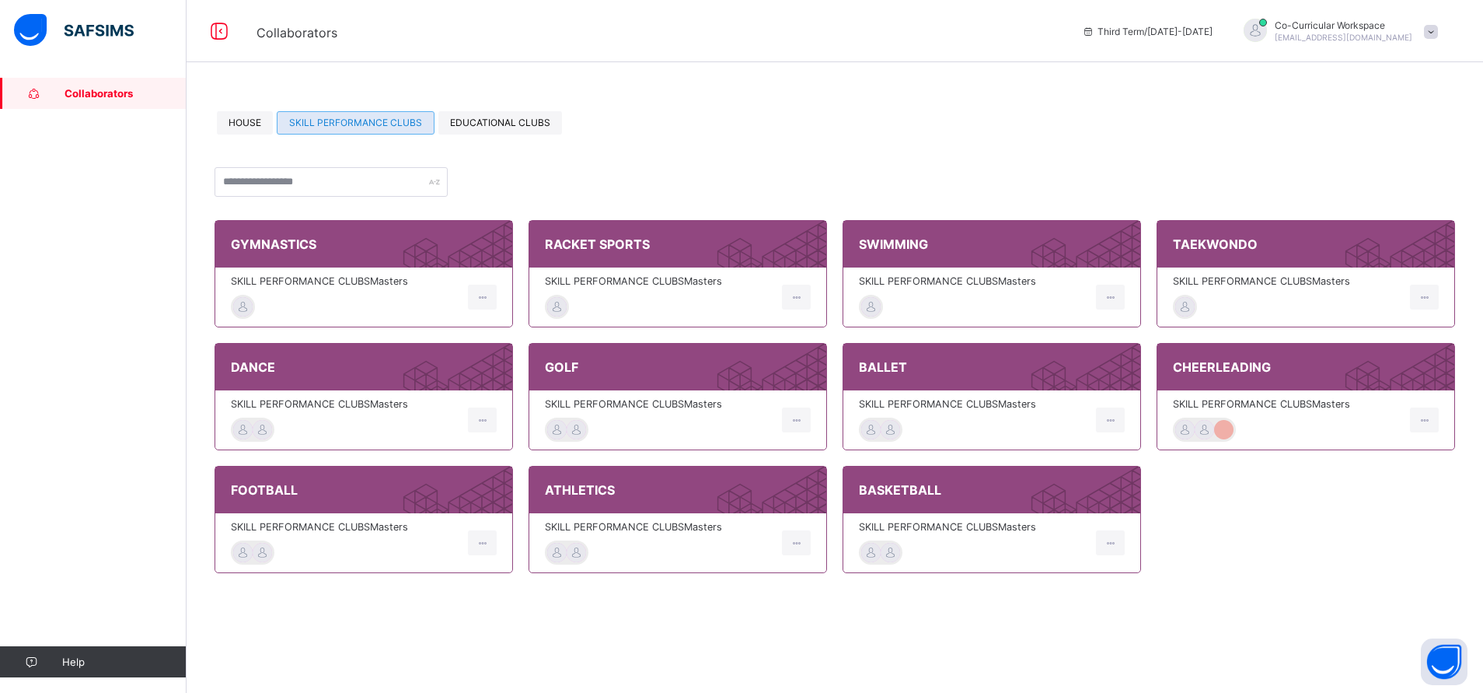
click at [306, 406] on span "SKILL PERFORMANCE CLUBS Masters" at bounding box center [345, 404] width 229 height 12
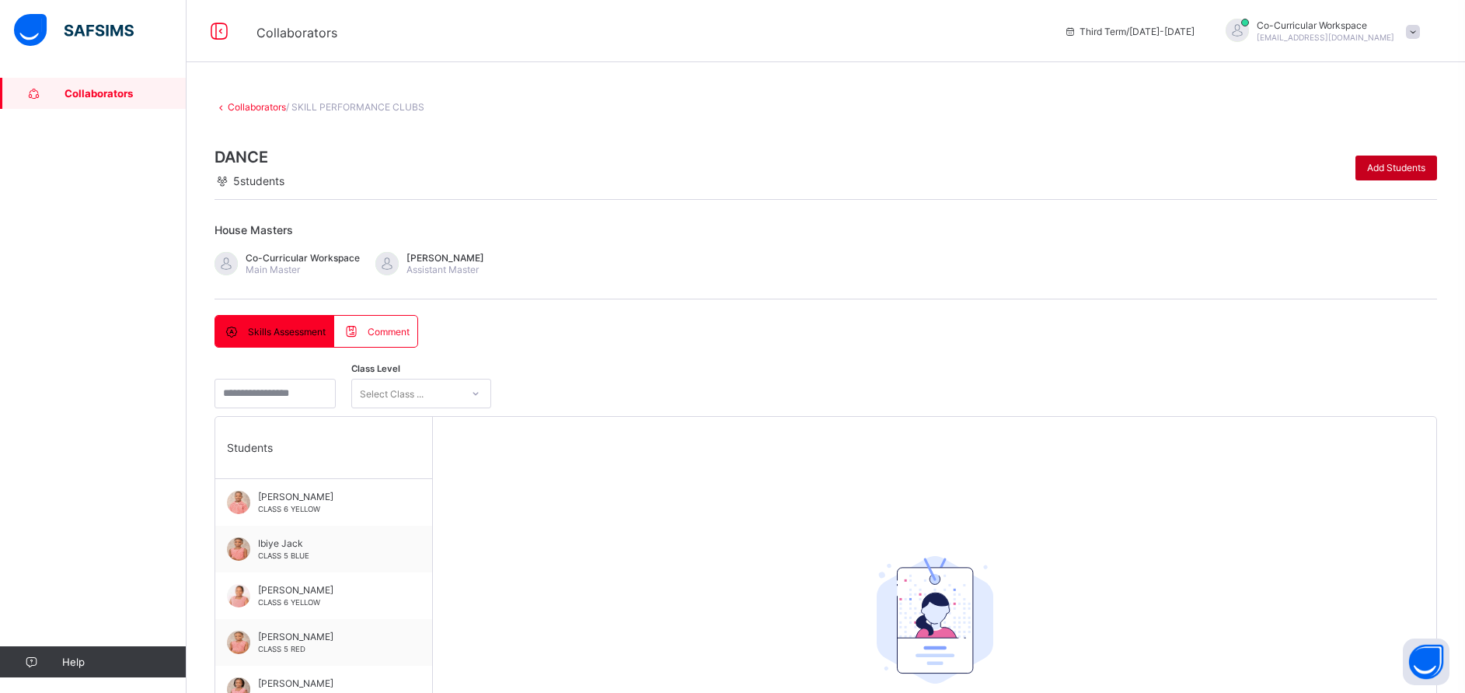
click at [1406, 155] on div "Add Students" at bounding box center [1397, 167] width 82 height 25
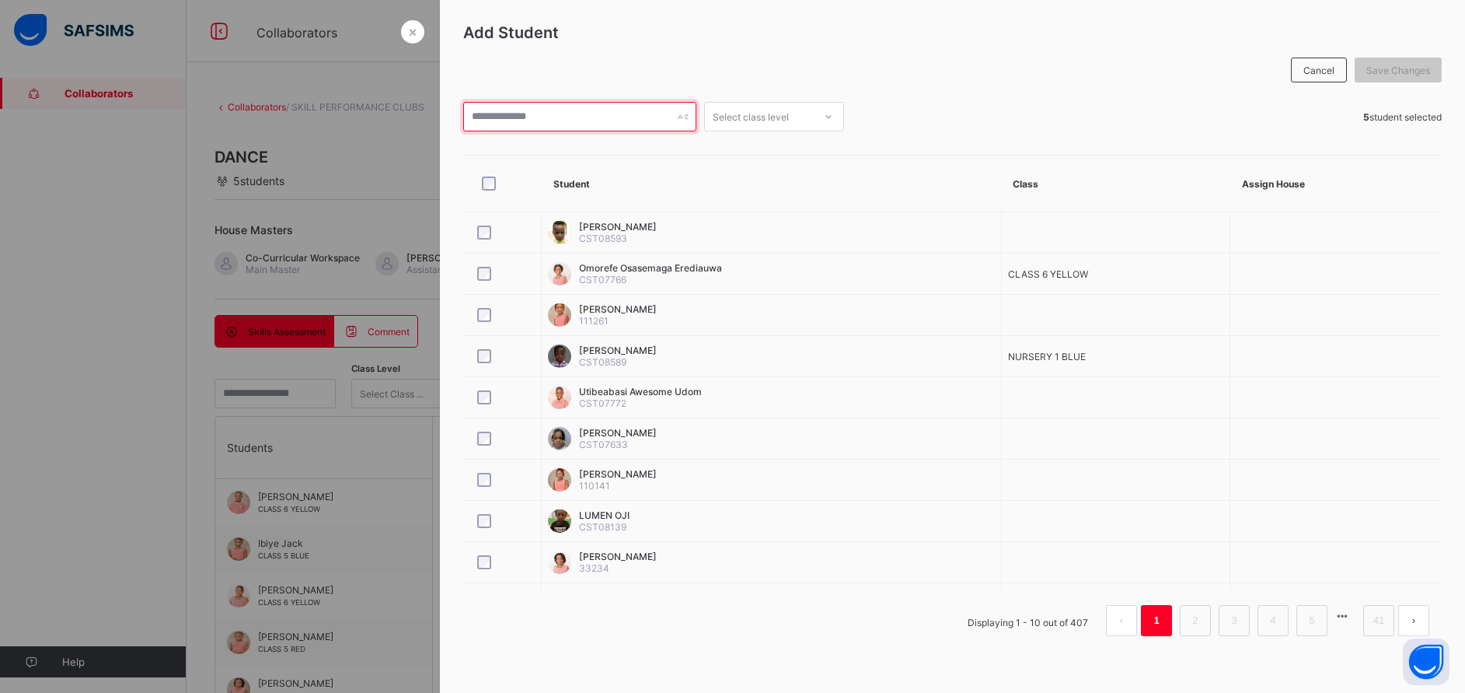
click at [520, 113] on input "text" at bounding box center [579, 117] width 233 height 30
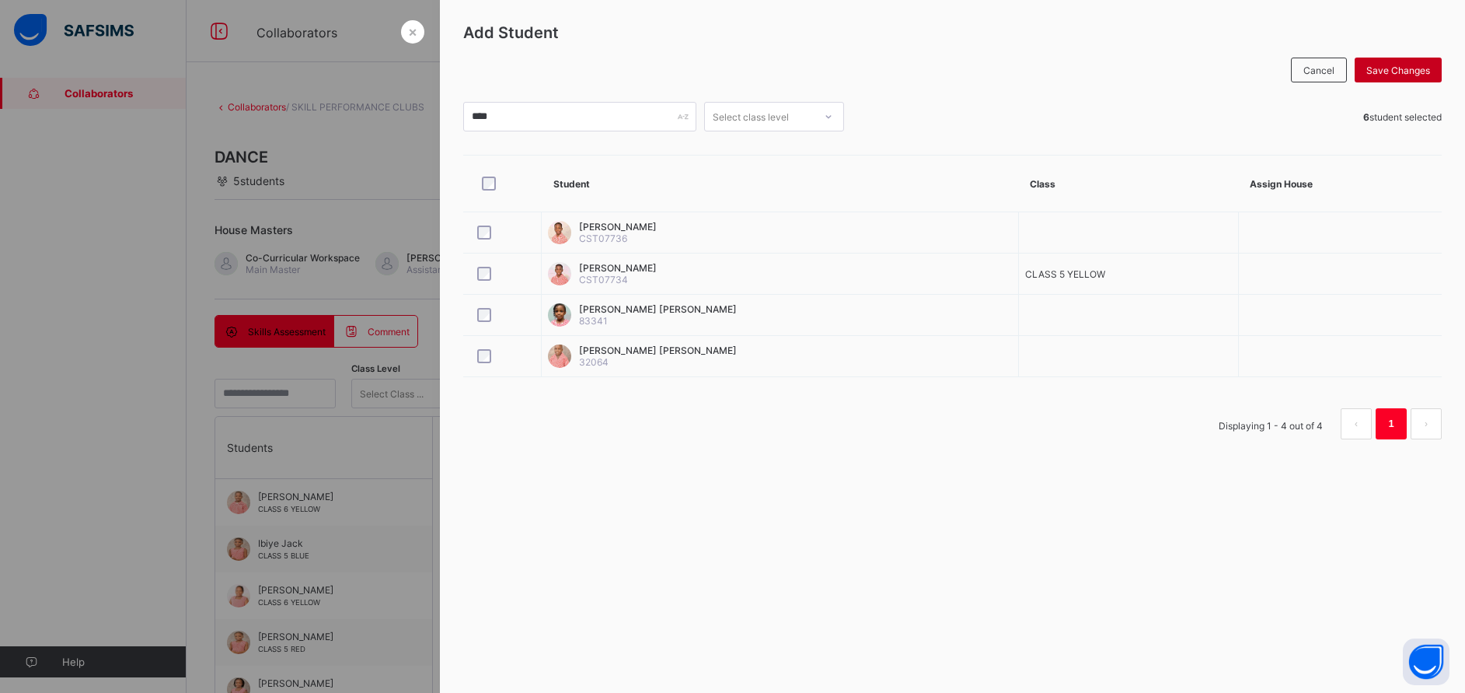
click at [1373, 68] on span "Save Changes" at bounding box center [1399, 71] width 64 height 12
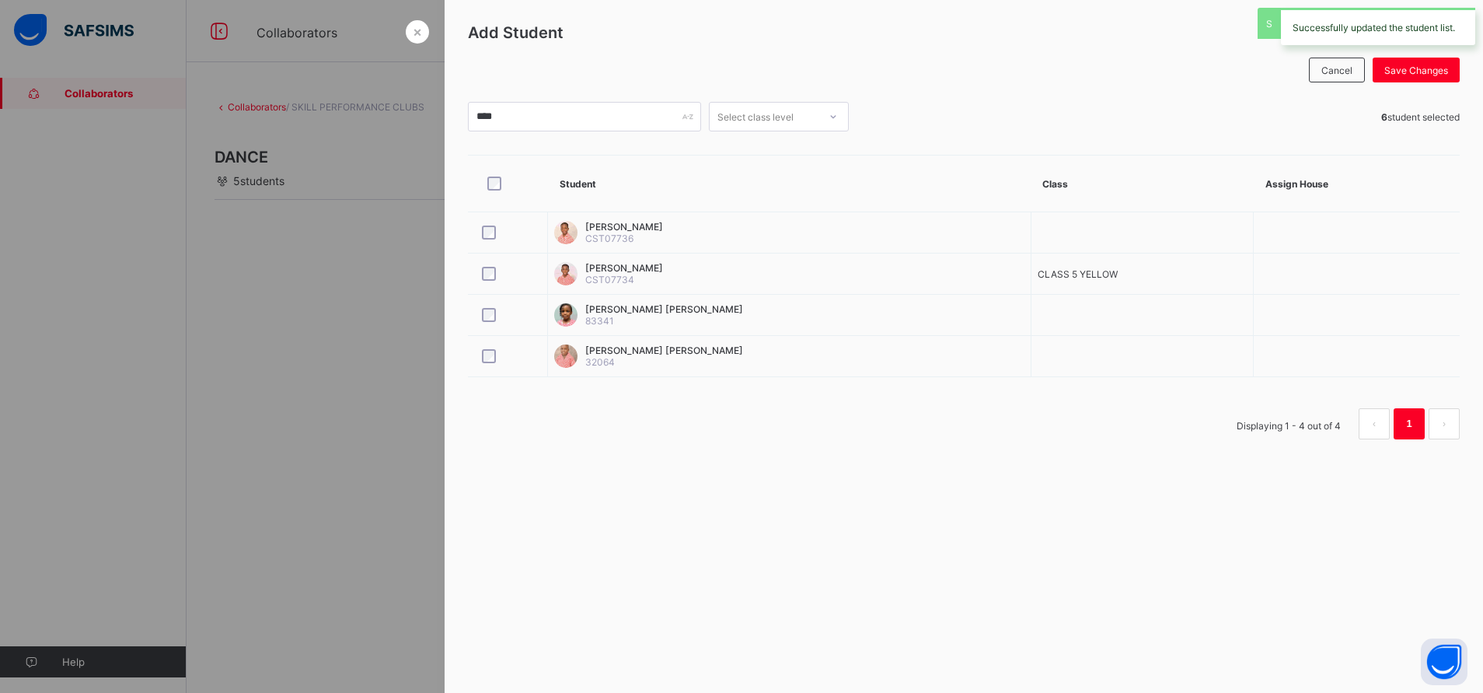
click at [449, 120] on div "Add Student Cancel Save Changes **** Select class level 6 student selected Stud…" at bounding box center [964, 237] width 1039 height 474
click at [424, 124] on div at bounding box center [741, 346] width 1483 height 693
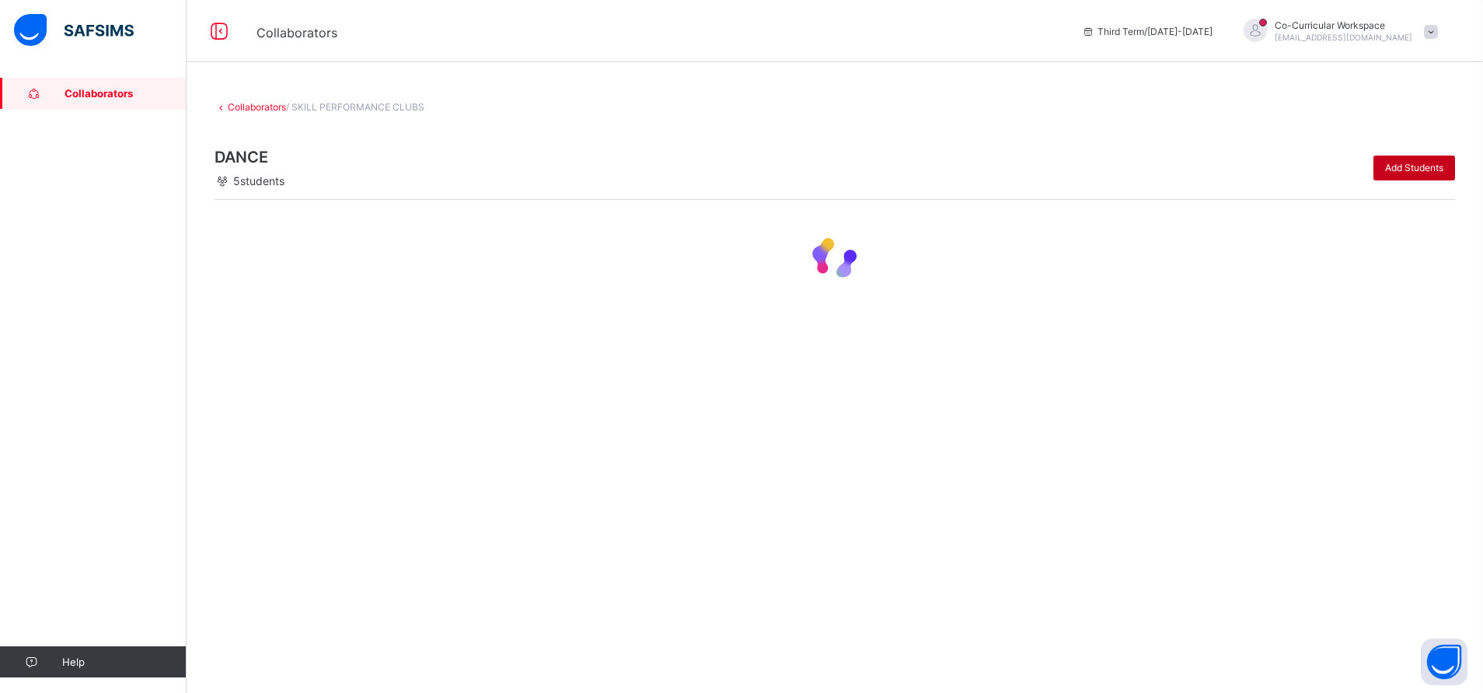
click at [1417, 165] on span "Add Students" at bounding box center [1414, 168] width 58 height 12
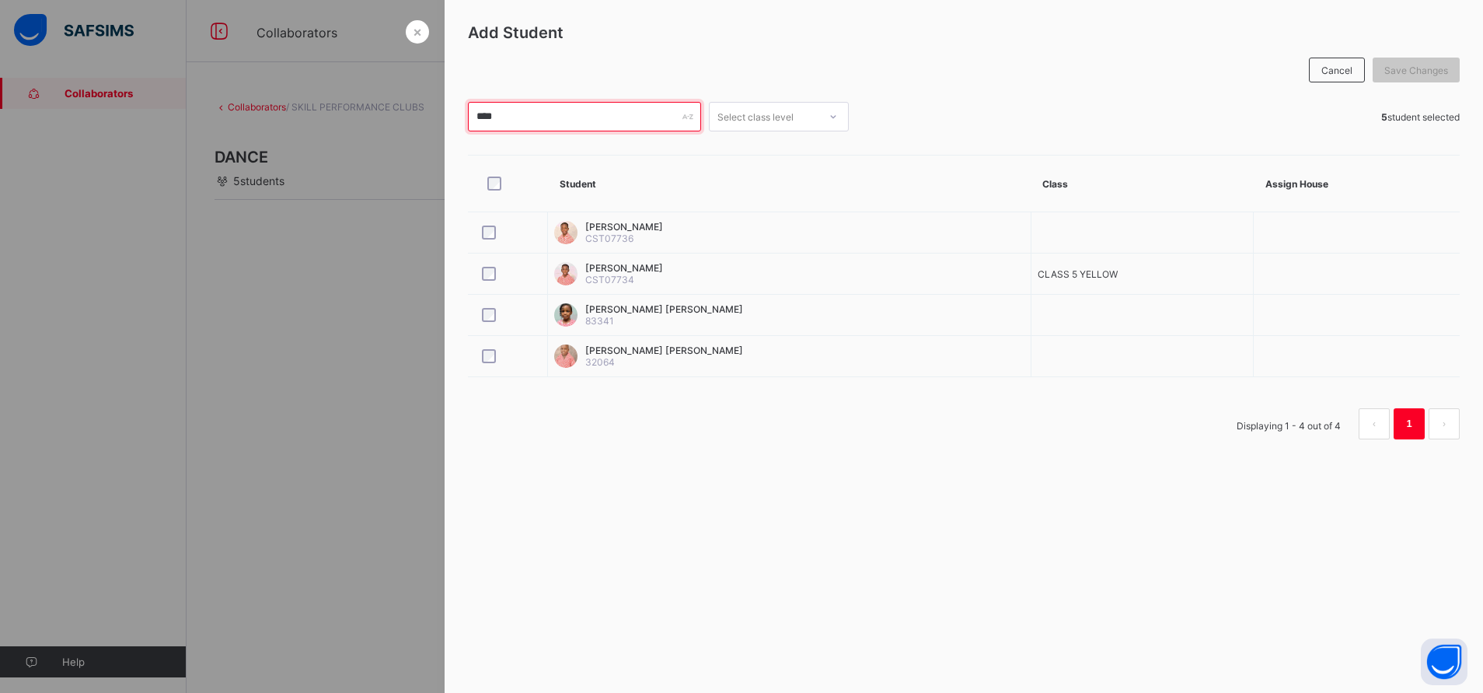
click at [569, 115] on input "****" at bounding box center [584, 117] width 233 height 30
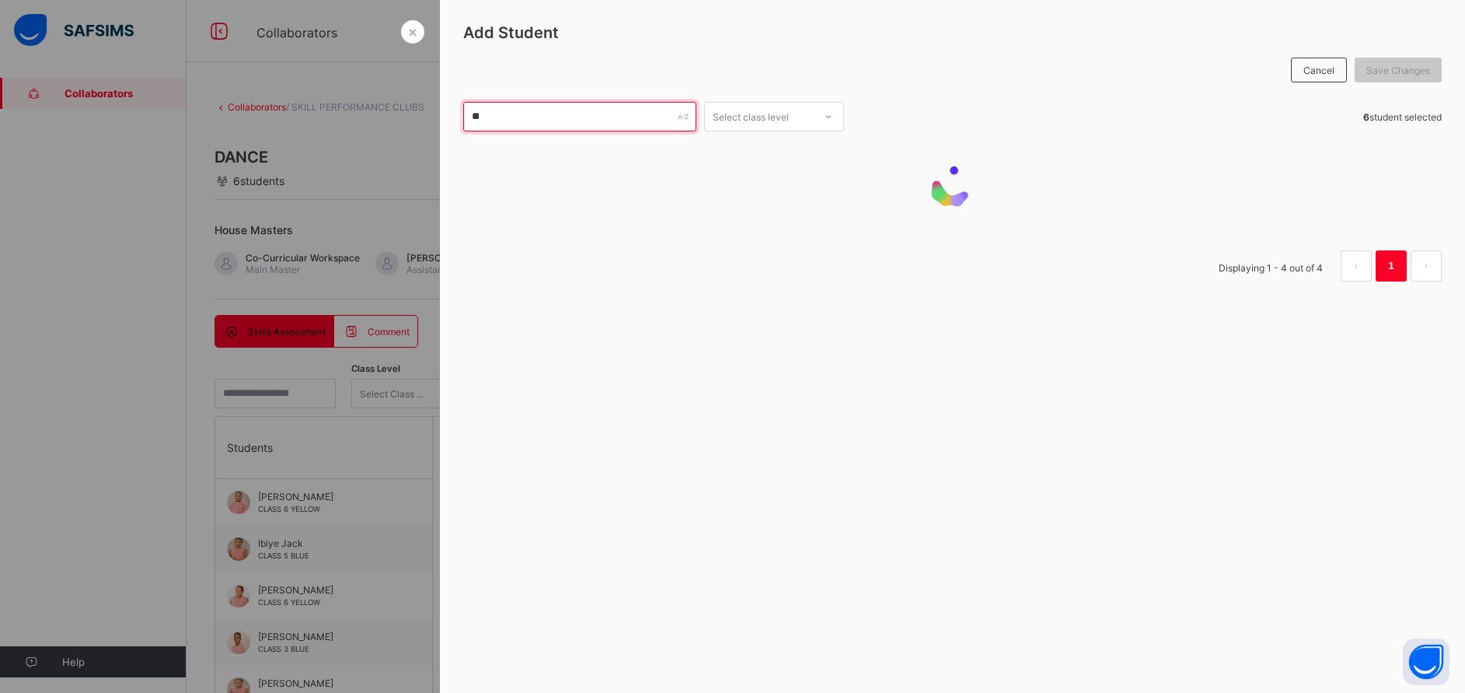
type input "*"
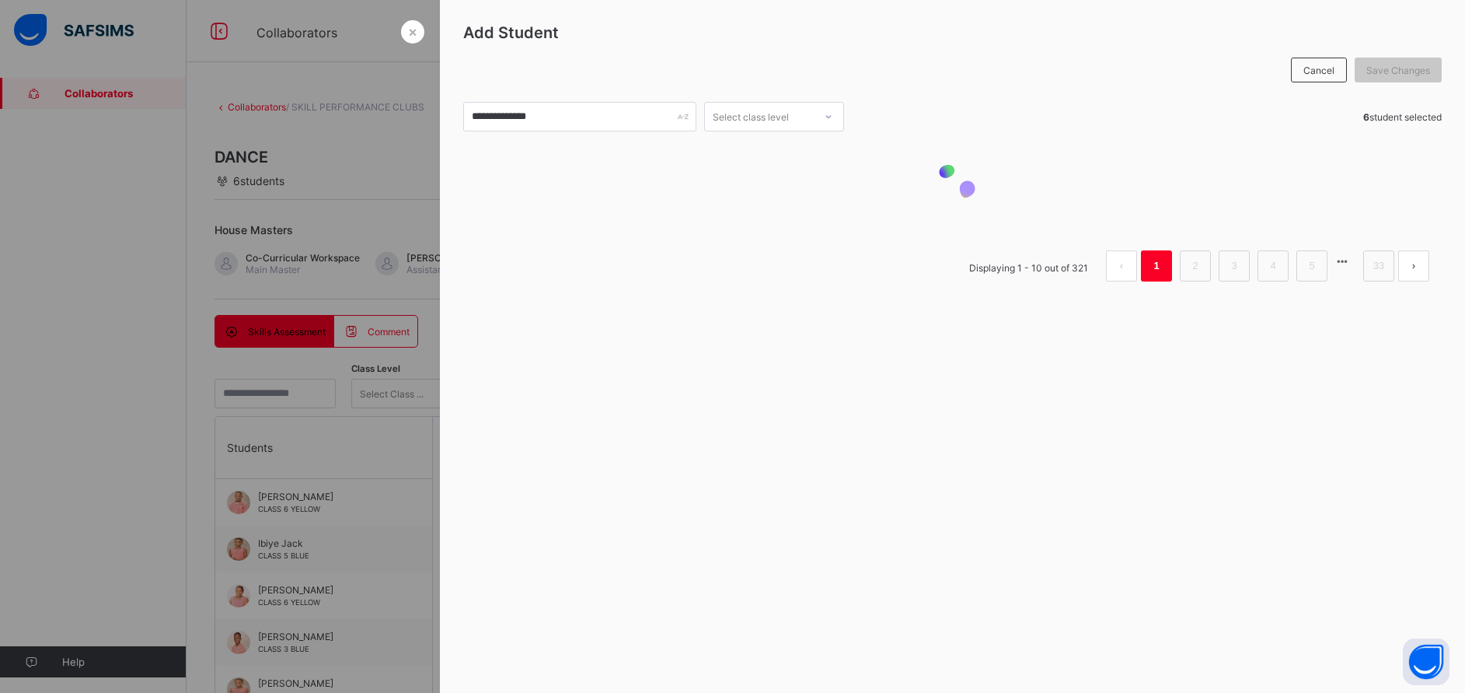
click at [397, 159] on div at bounding box center [732, 346] width 1465 height 693
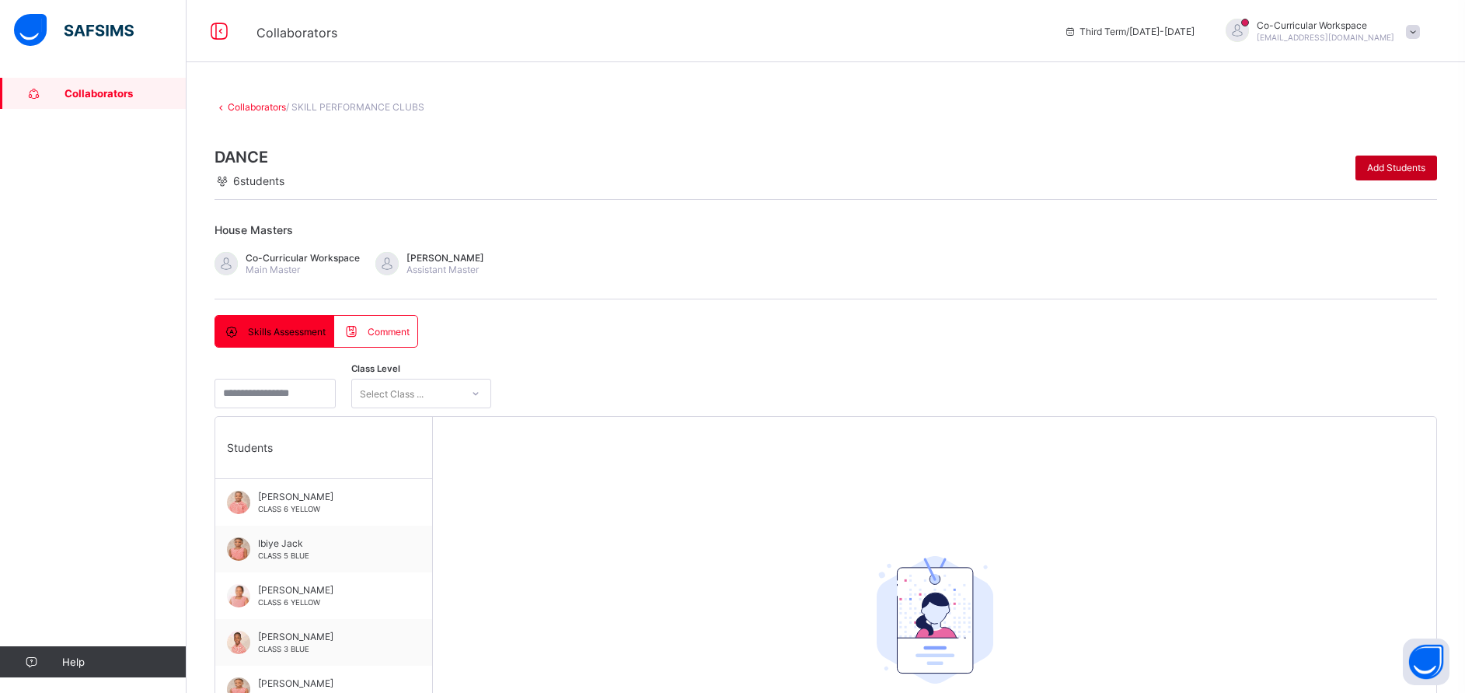
click at [1425, 159] on div "Add Students" at bounding box center [1397, 167] width 82 height 25
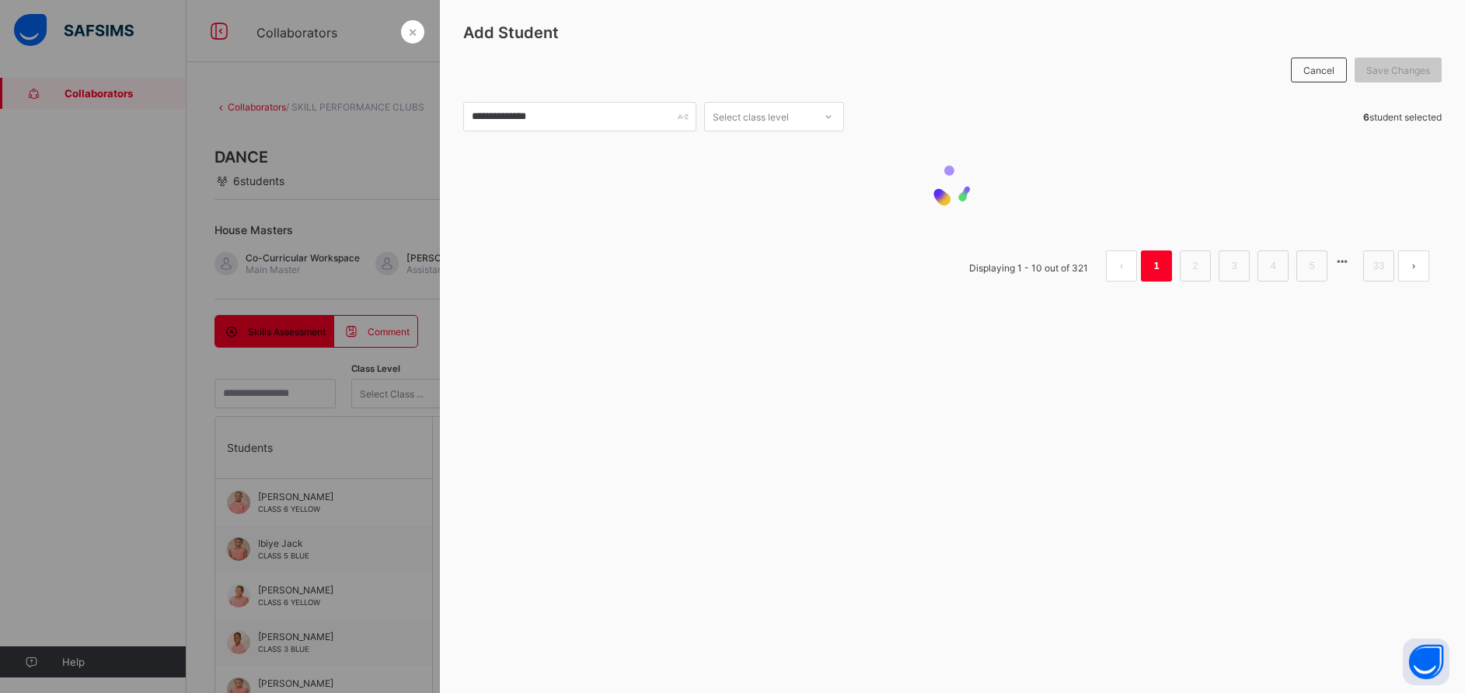
click at [137, 173] on div at bounding box center [732, 346] width 1465 height 693
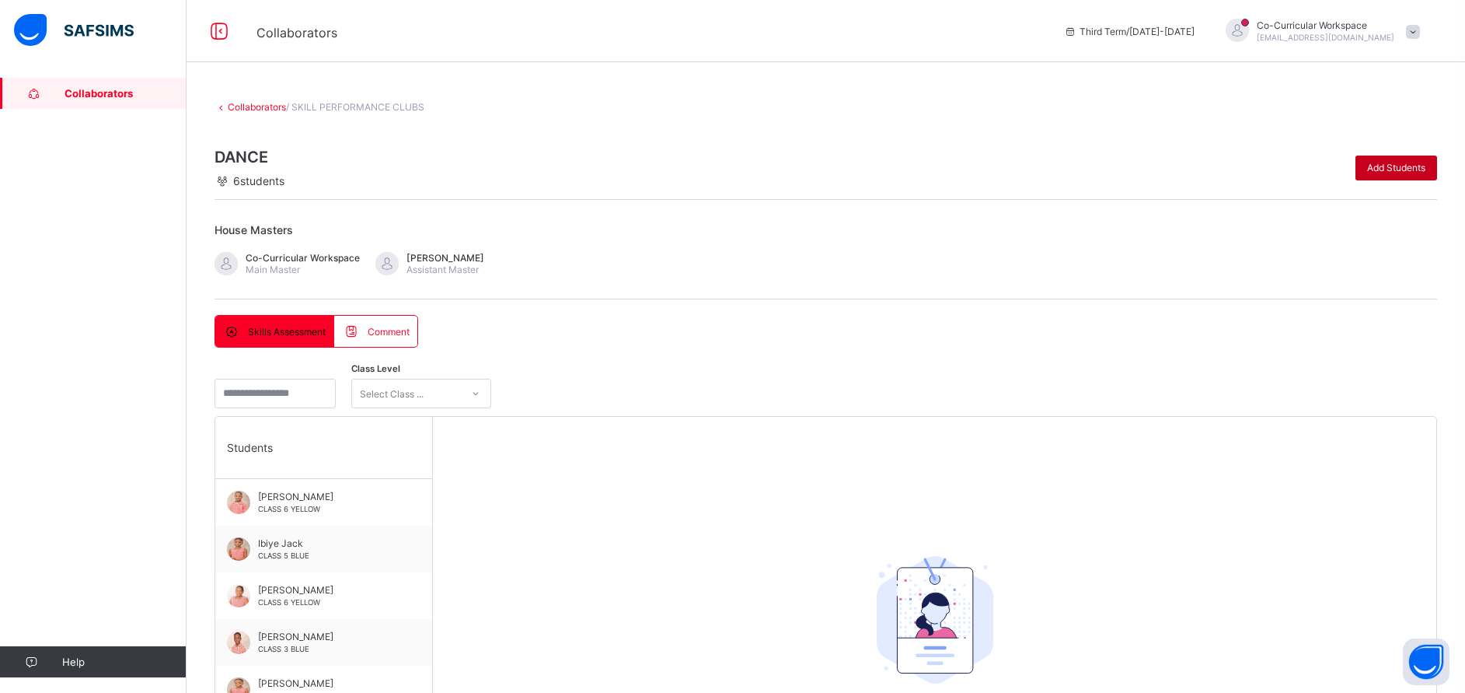
click at [1405, 167] on span "Add Students" at bounding box center [1396, 168] width 58 height 12
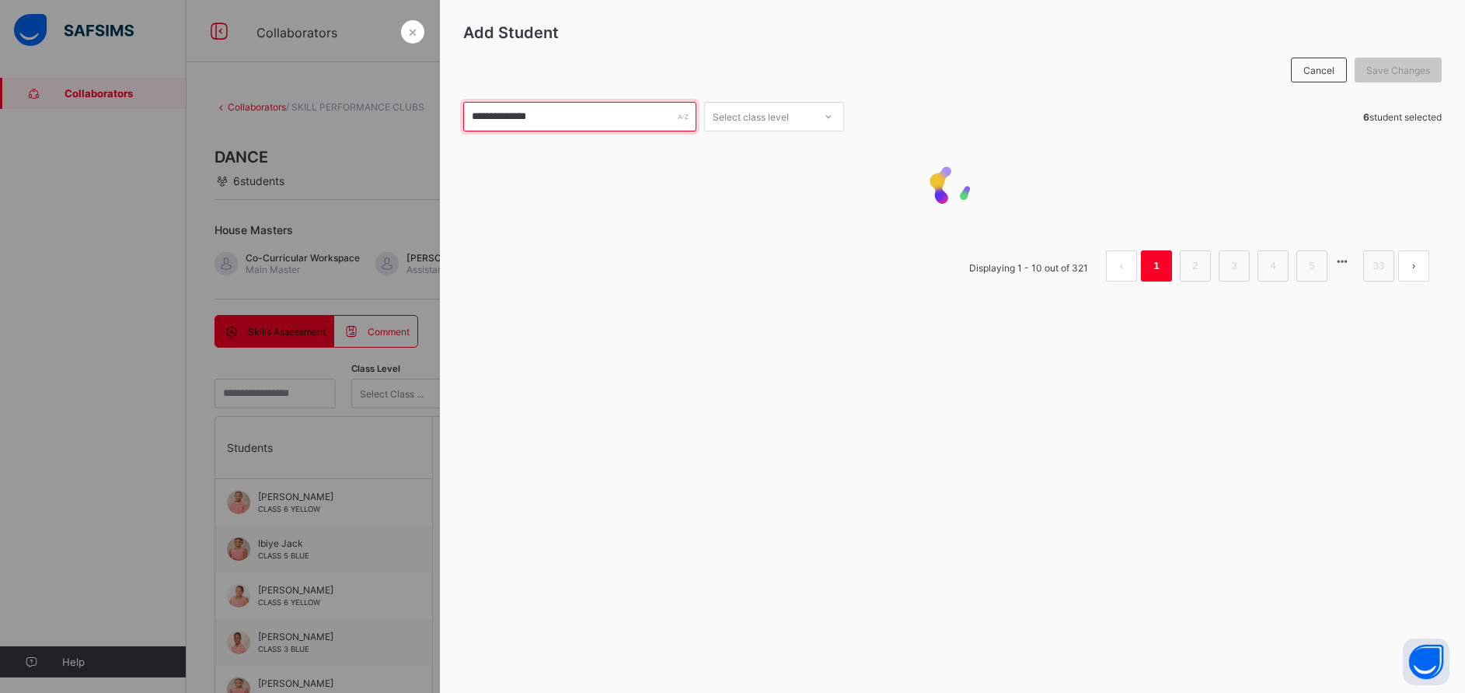
click at [547, 112] on input "**********" at bounding box center [579, 117] width 233 height 30
type input "*"
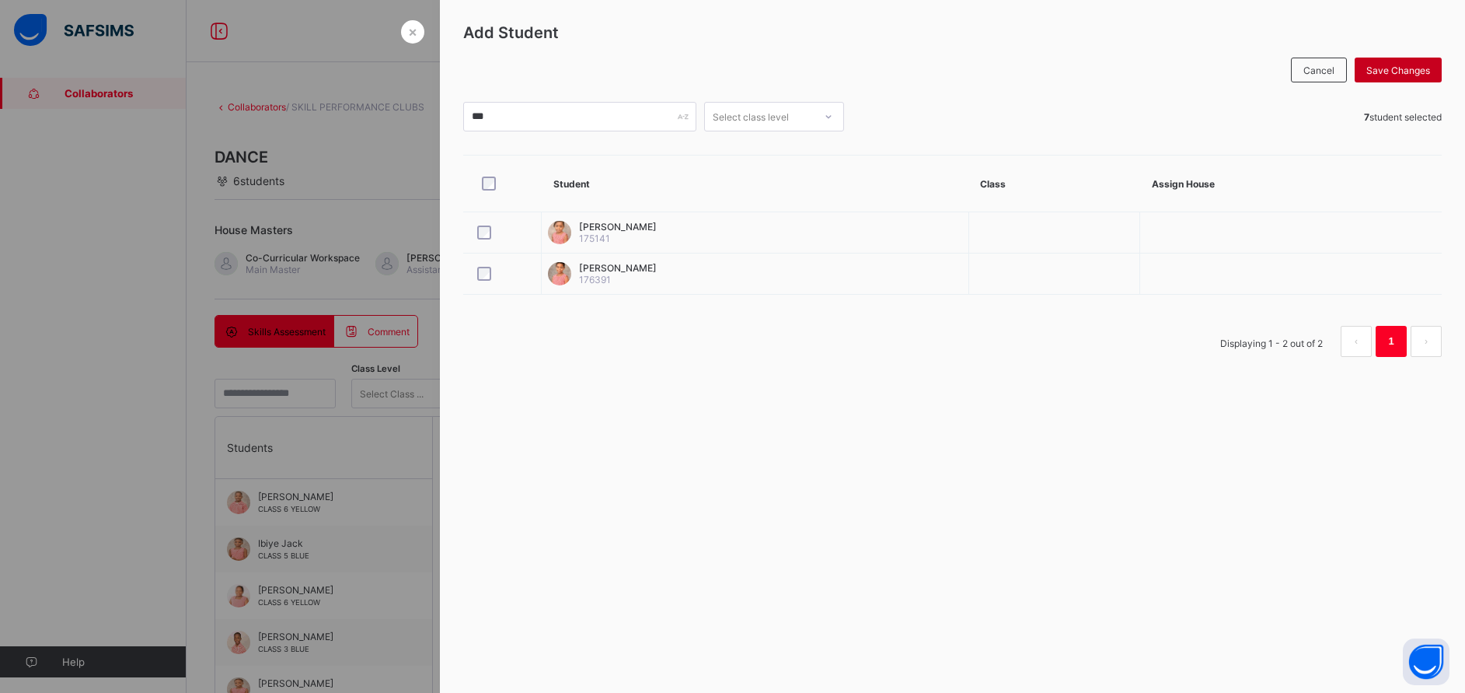
click at [1419, 71] on span "Save Changes" at bounding box center [1399, 71] width 64 height 12
click at [374, 144] on div at bounding box center [732, 346] width 1465 height 693
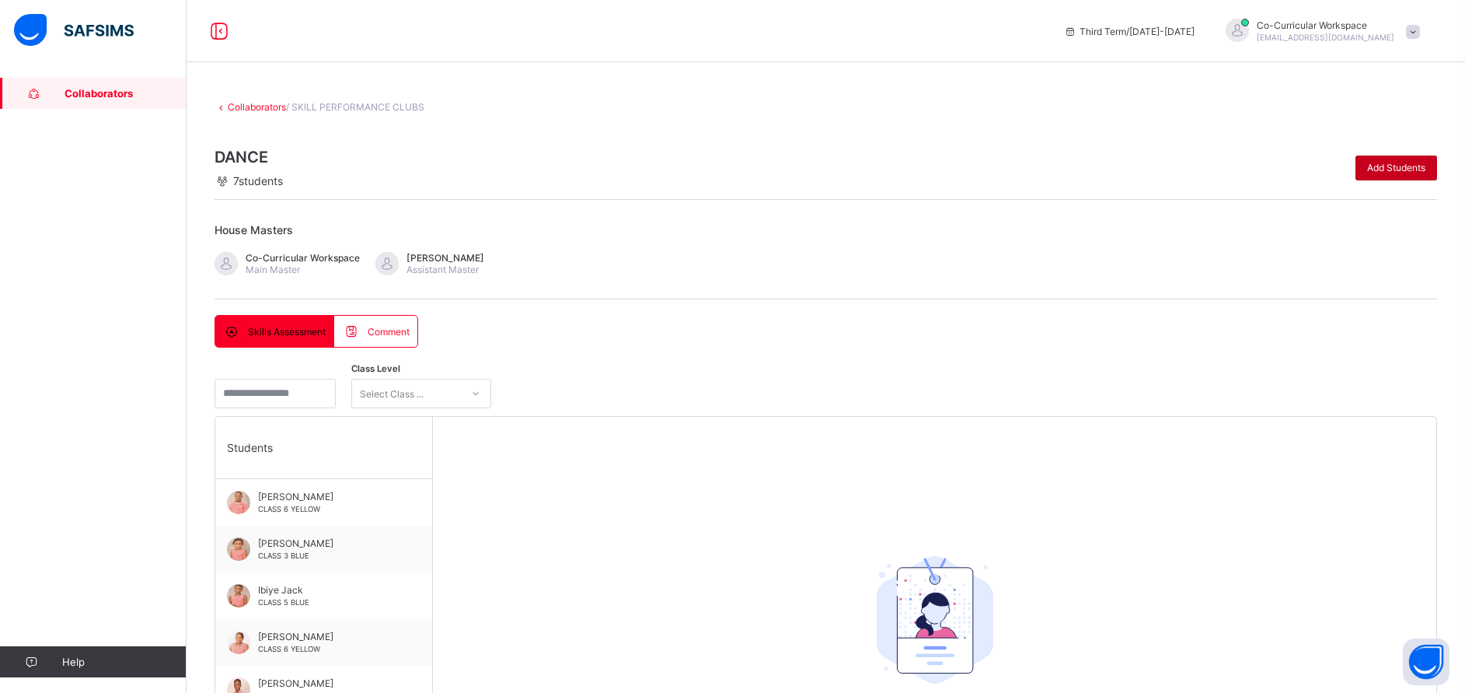
click at [1407, 169] on span "Add Students" at bounding box center [1396, 168] width 58 height 12
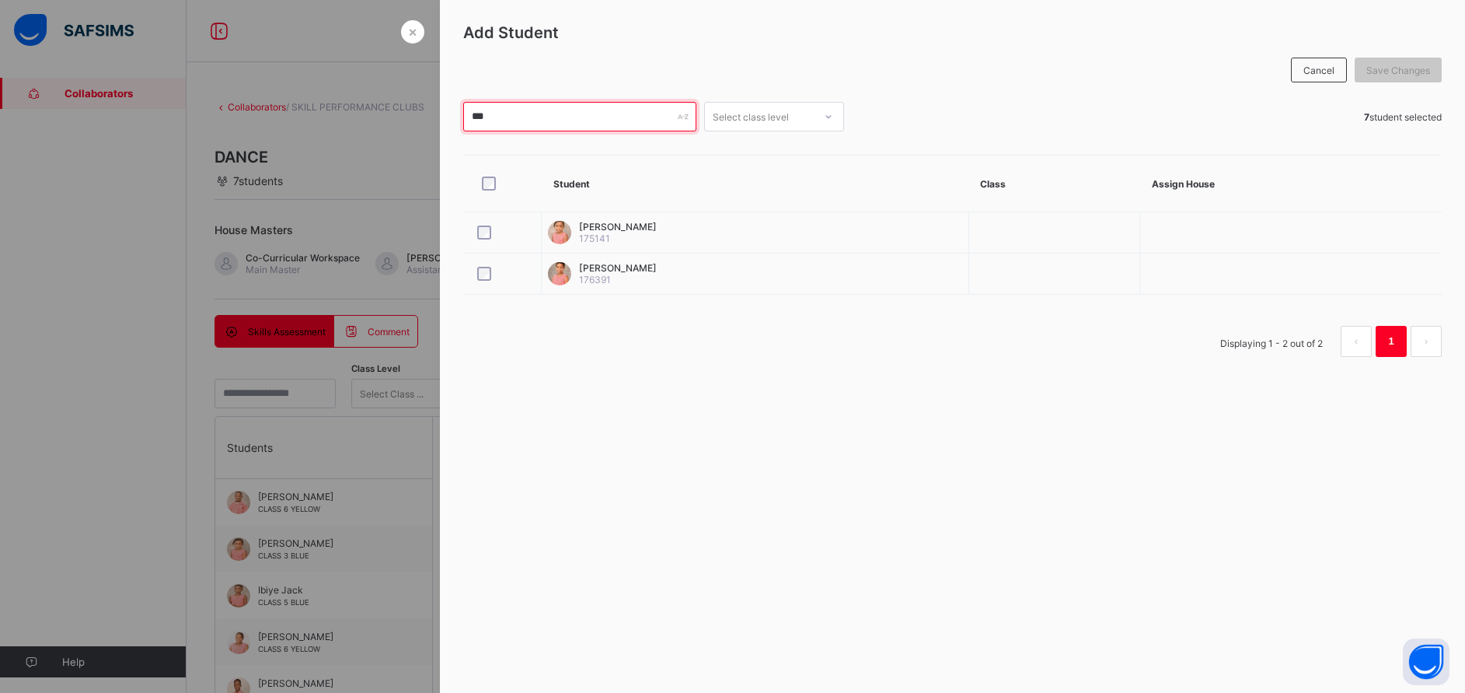
click at [550, 107] on input "***" at bounding box center [579, 117] width 233 height 30
type input "*"
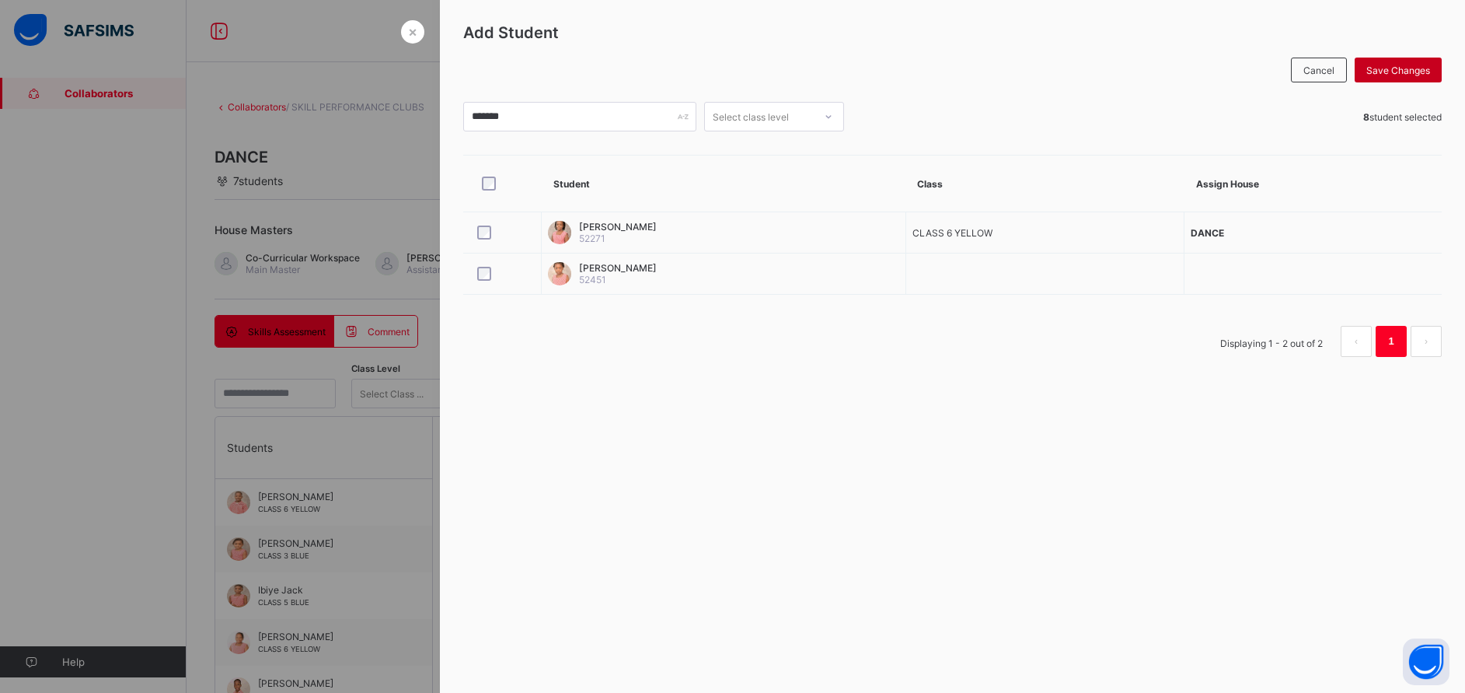
click at [1395, 68] on span "Save Changes" at bounding box center [1399, 71] width 64 height 12
click at [507, 121] on input "*******" at bounding box center [579, 117] width 233 height 30
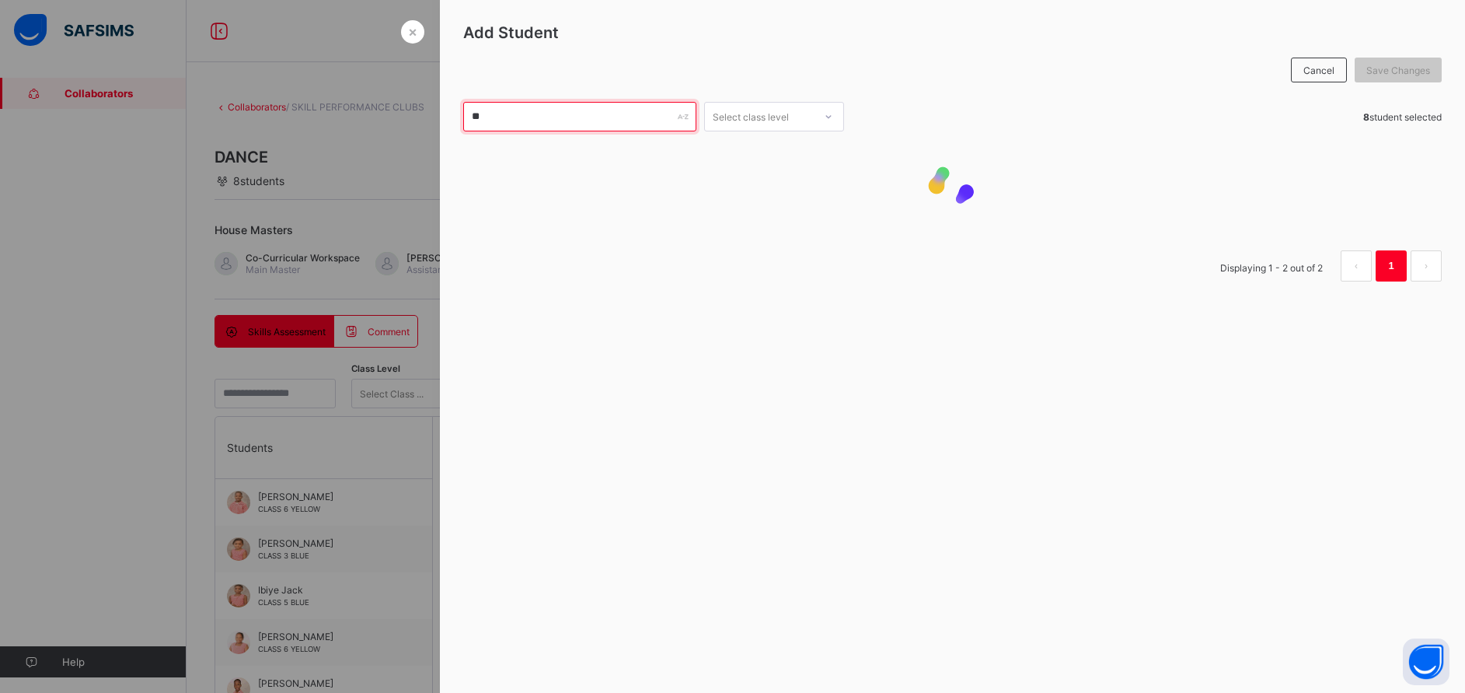
type input "*"
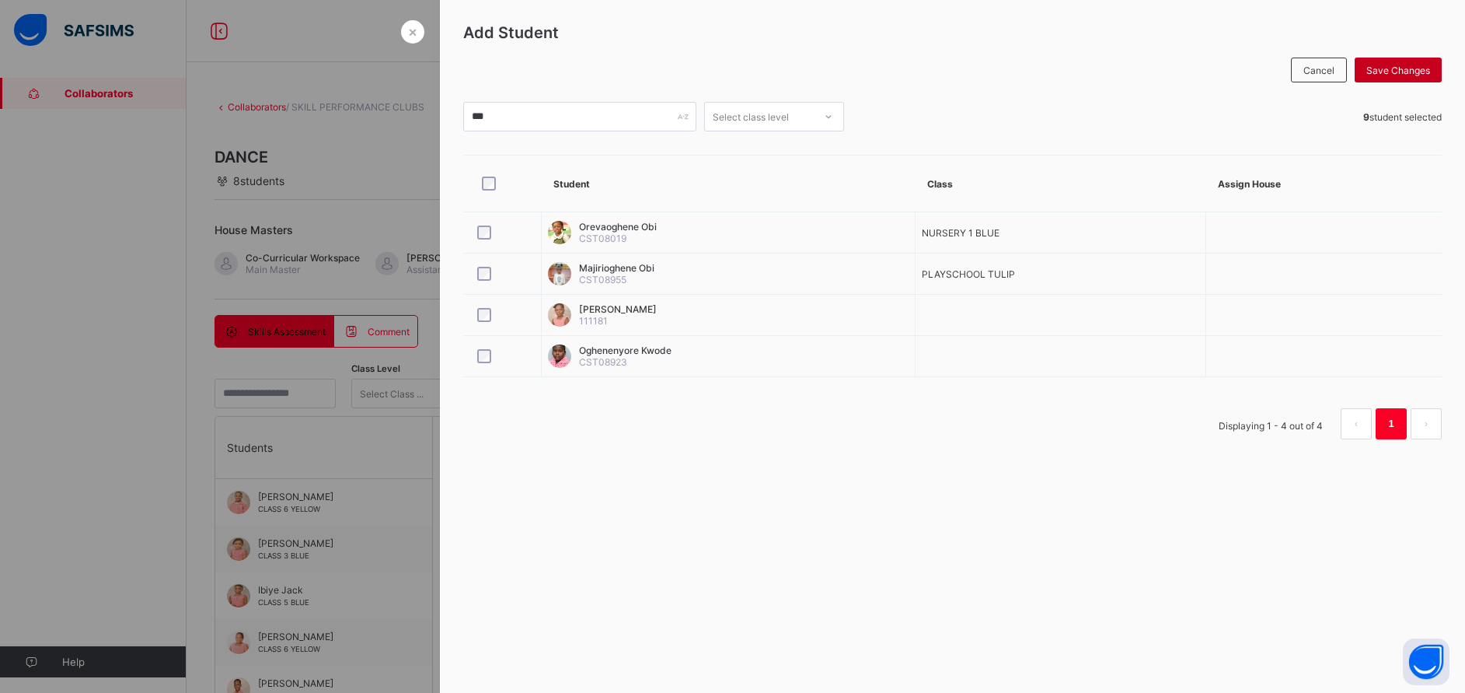
click at [1395, 66] on span "Save Changes" at bounding box center [1399, 71] width 64 height 12
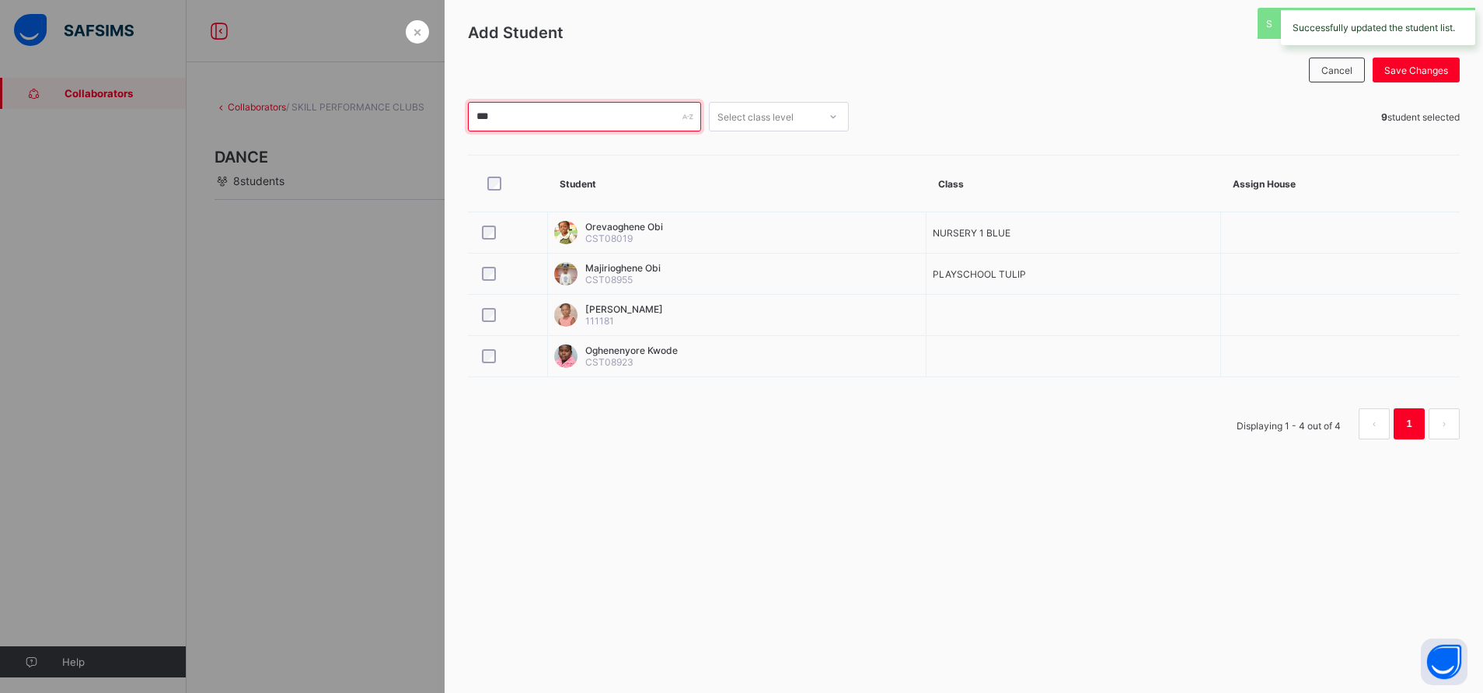
click at [505, 120] on input "***" at bounding box center [584, 117] width 233 height 30
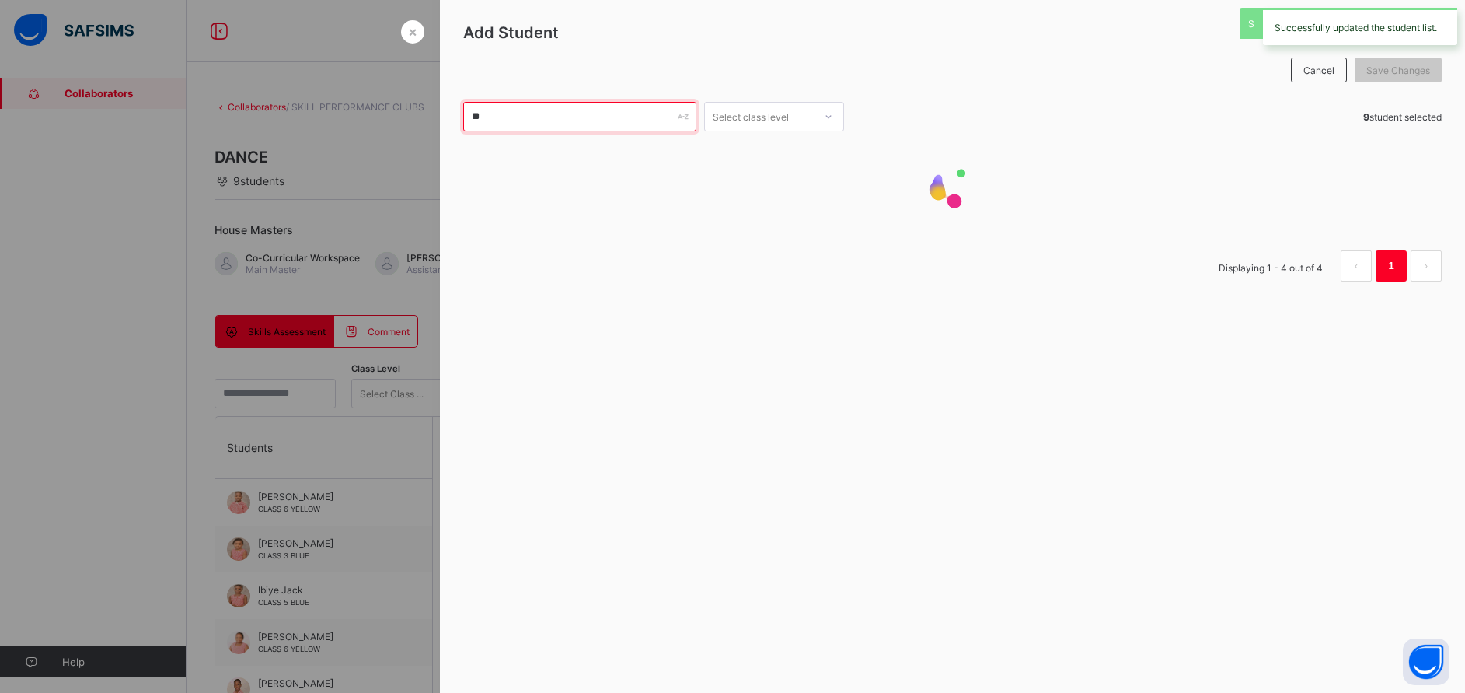
type input "*"
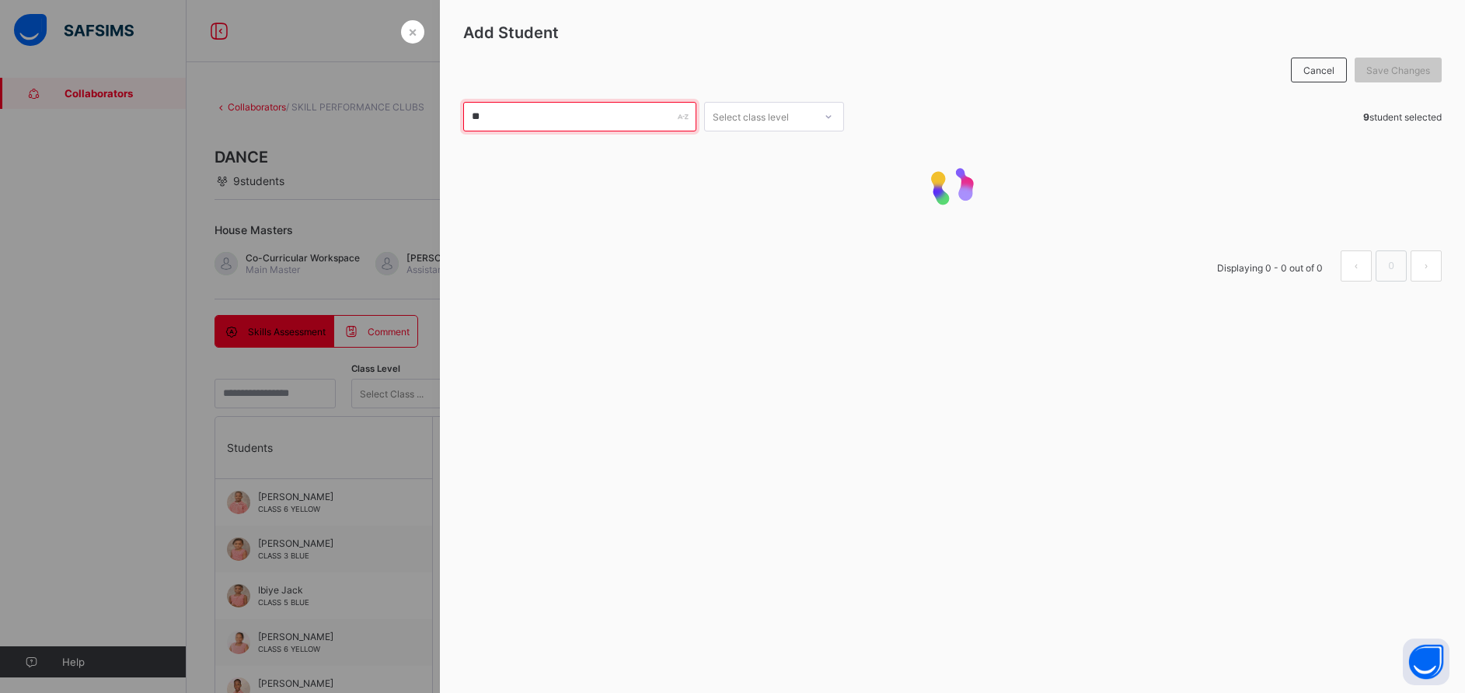
type input "*"
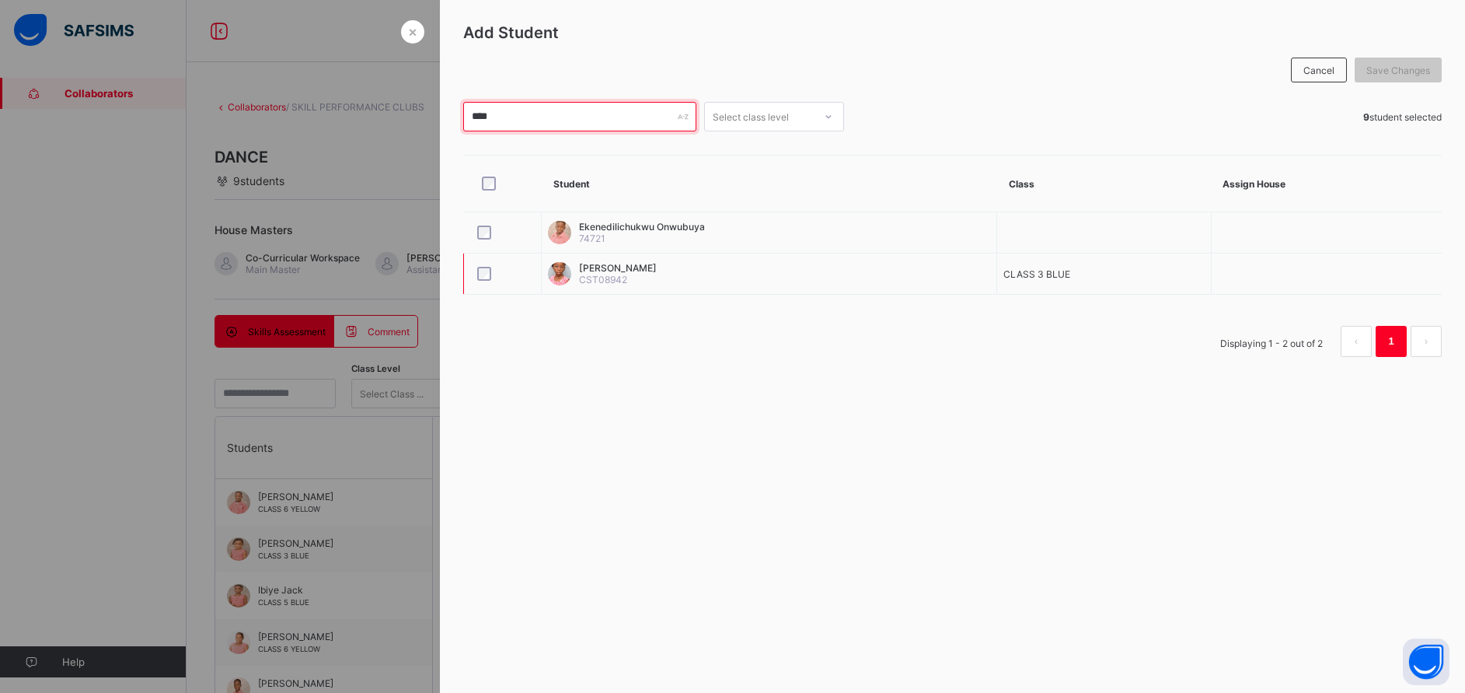
type input "****"
click at [1389, 71] on span "Save Changes" at bounding box center [1399, 71] width 64 height 12
click at [354, 547] on div at bounding box center [732, 346] width 1465 height 693
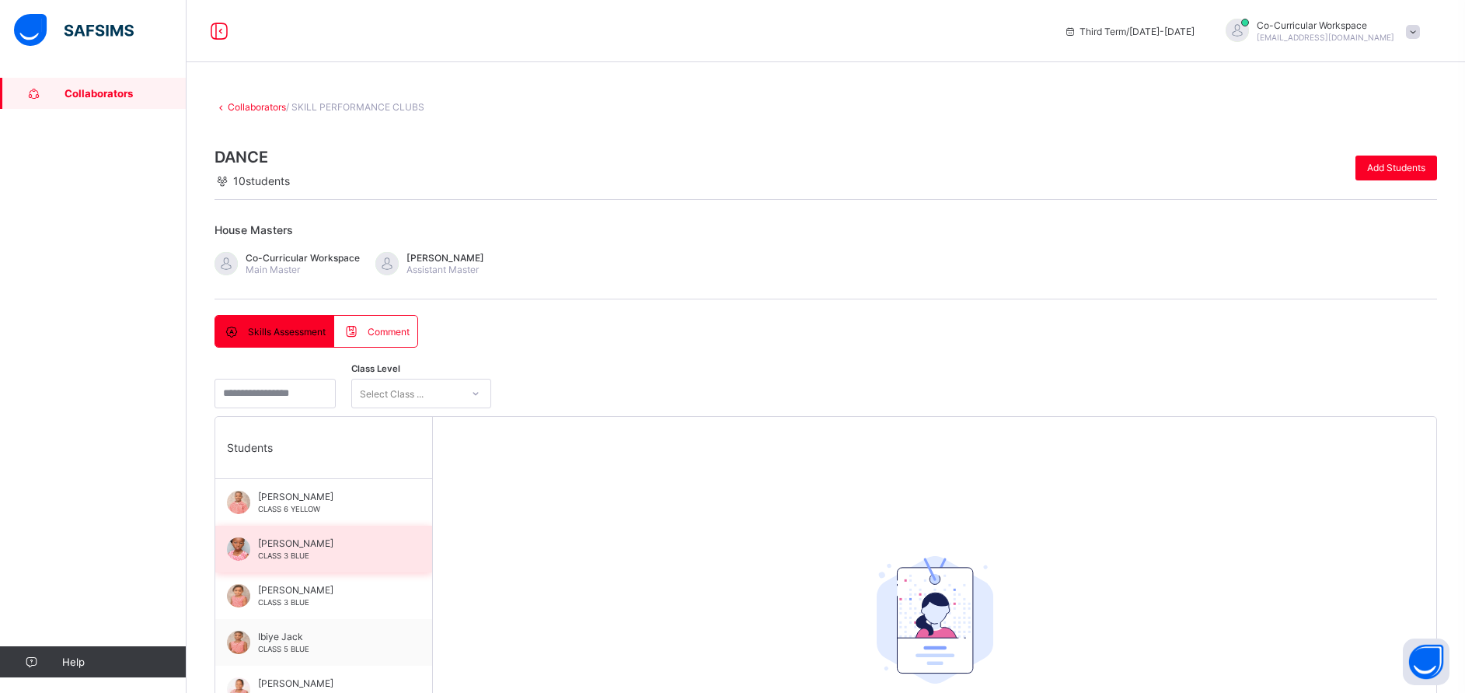
click at [297, 549] on div "Dilichi Eboh CLASS 3 BLUE" at bounding box center [327, 548] width 139 height 23
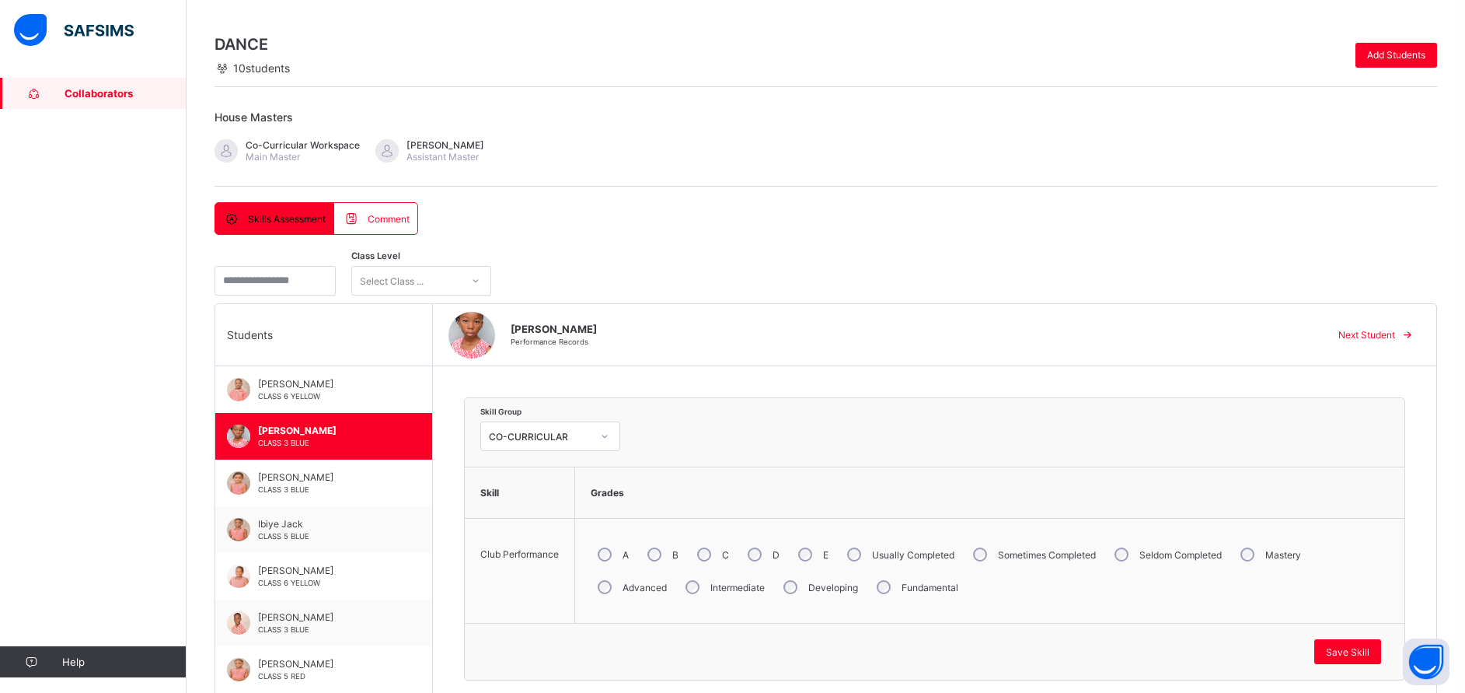
scroll to position [140, 0]
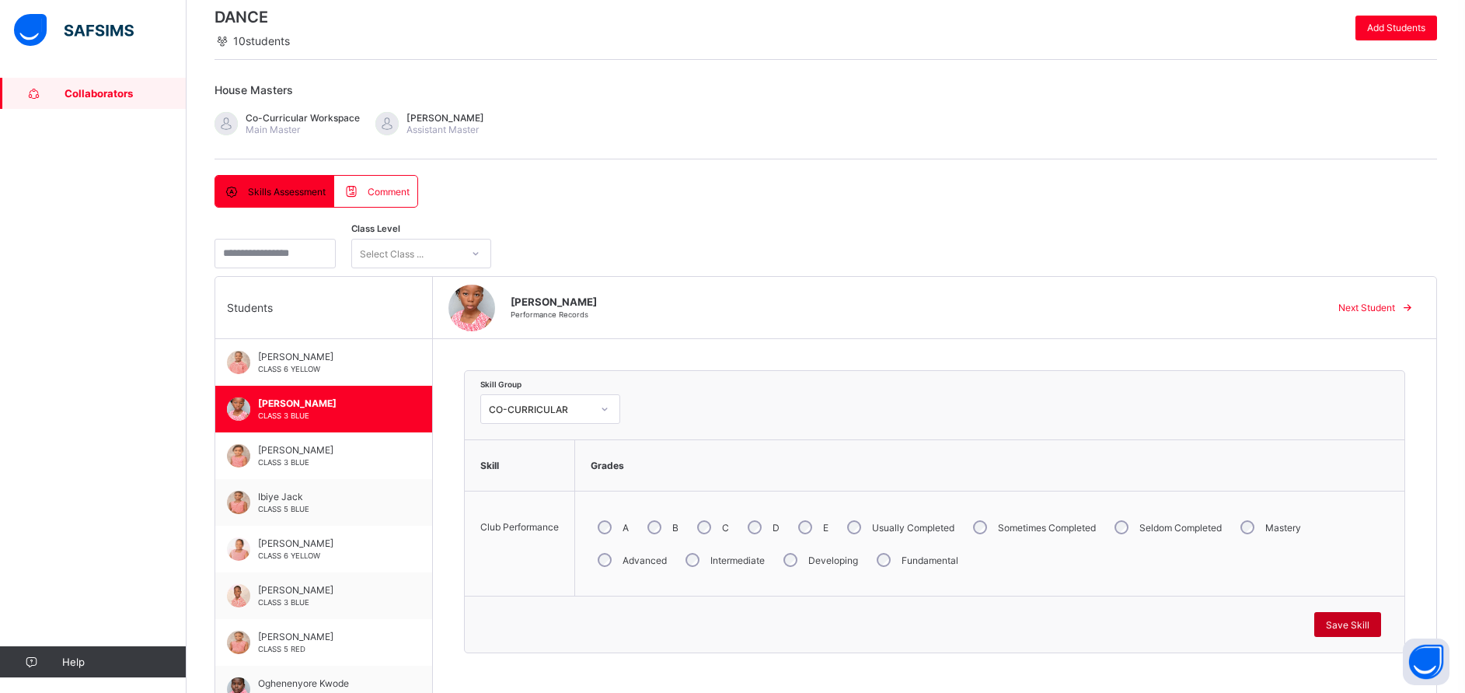
click at [1367, 622] on span "Save Skill" at bounding box center [1348, 625] width 44 height 12
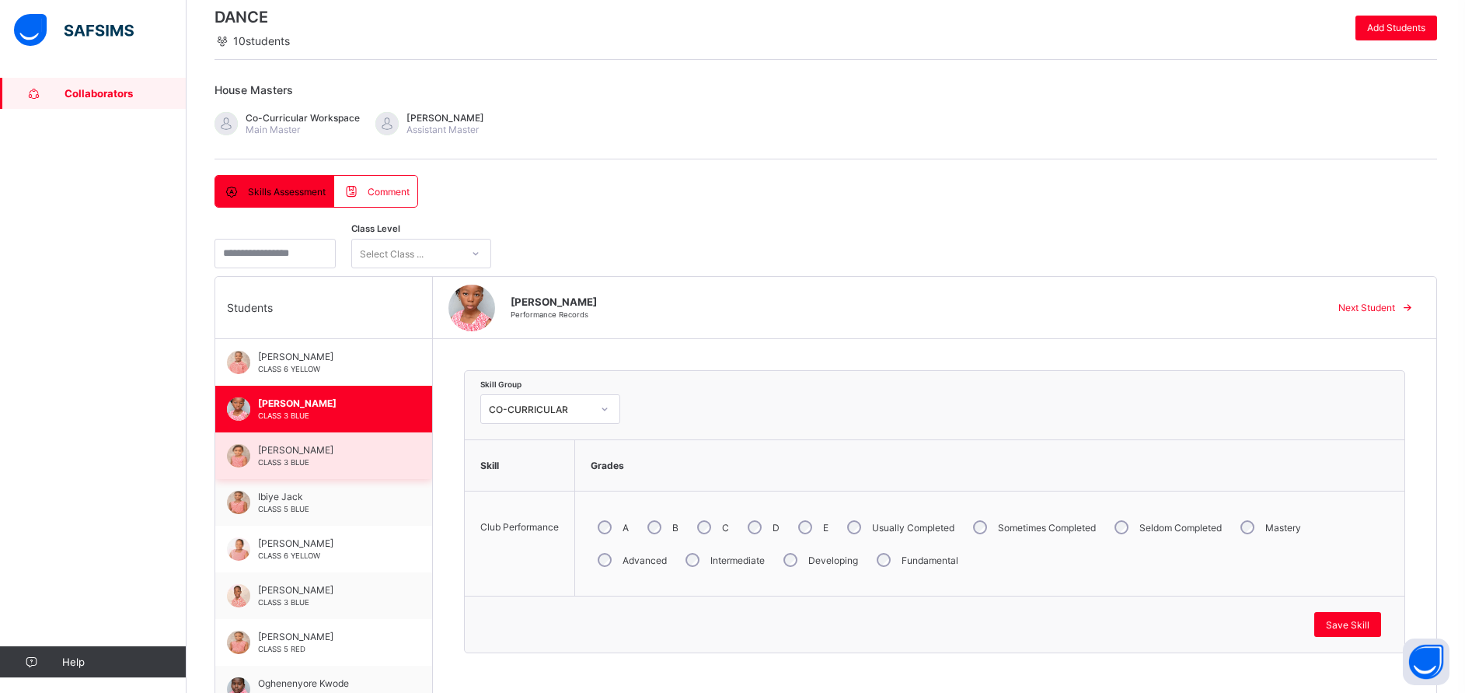
click at [296, 452] on span "[PERSON_NAME]" at bounding box center [327, 450] width 139 height 12
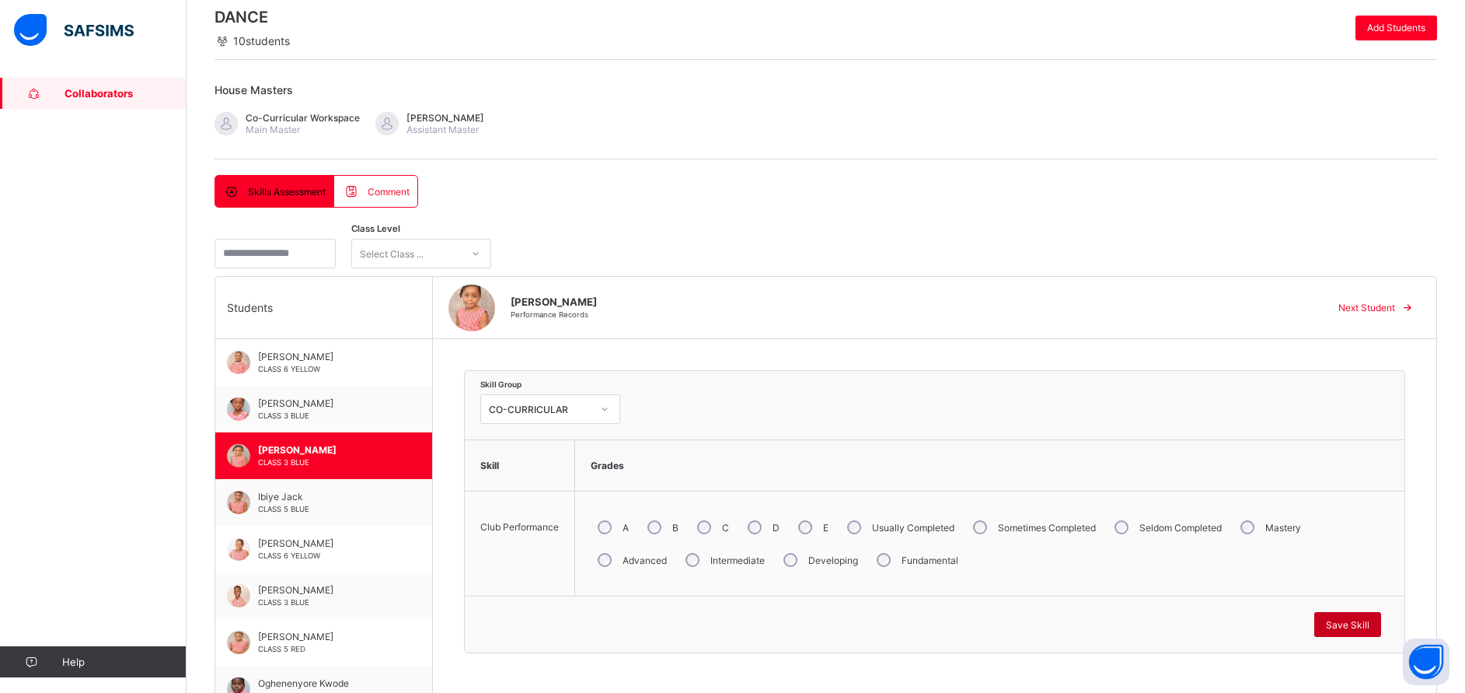
click at [1370, 616] on div "Save Skill" at bounding box center [1348, 624] width 67 height 25
click at [330, 679] on span "Oghenenyore Kwode" at bounding box center [327, 683] width 139 height 12
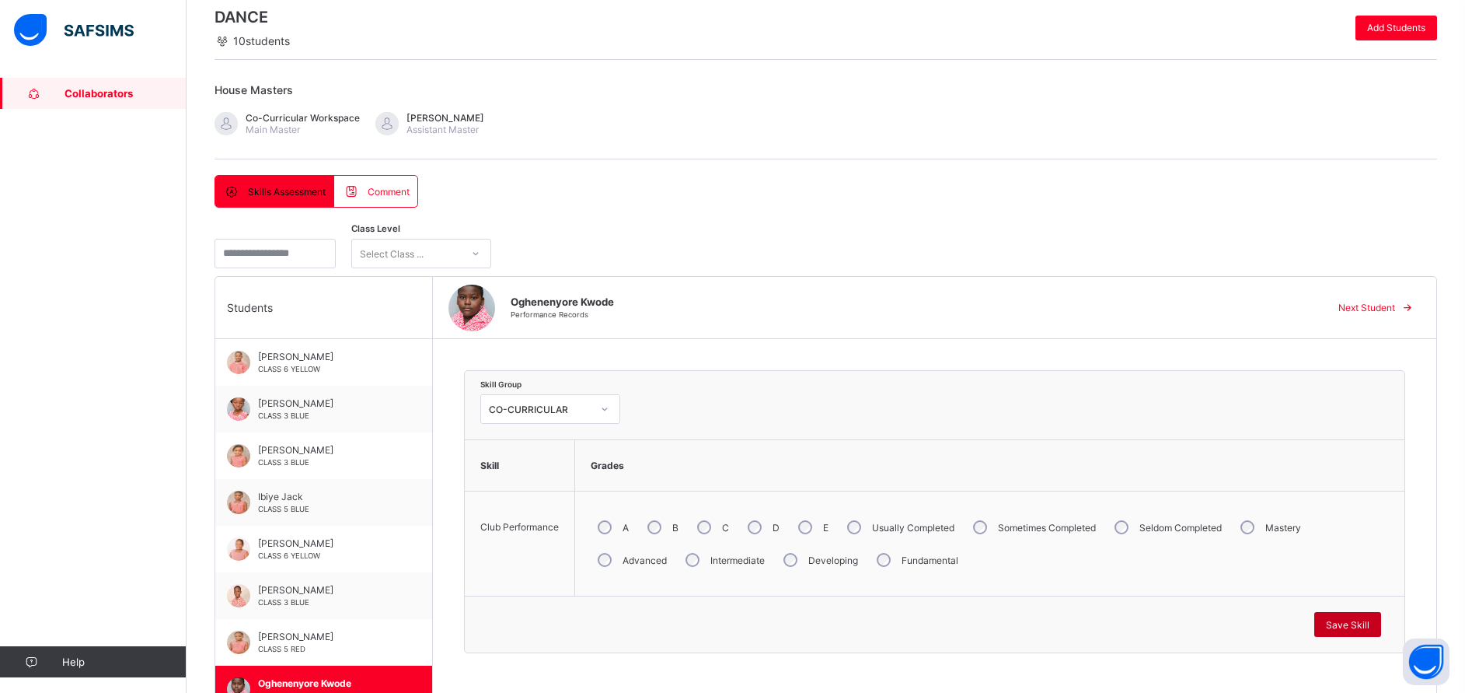
click at [1359, 628] on span "Save Skill" at bounding box center [1348, 625] width 44 height 12
click at [1353, 630] on span "Save Skill" at bounding box center [1348, 625] width 44 height 12
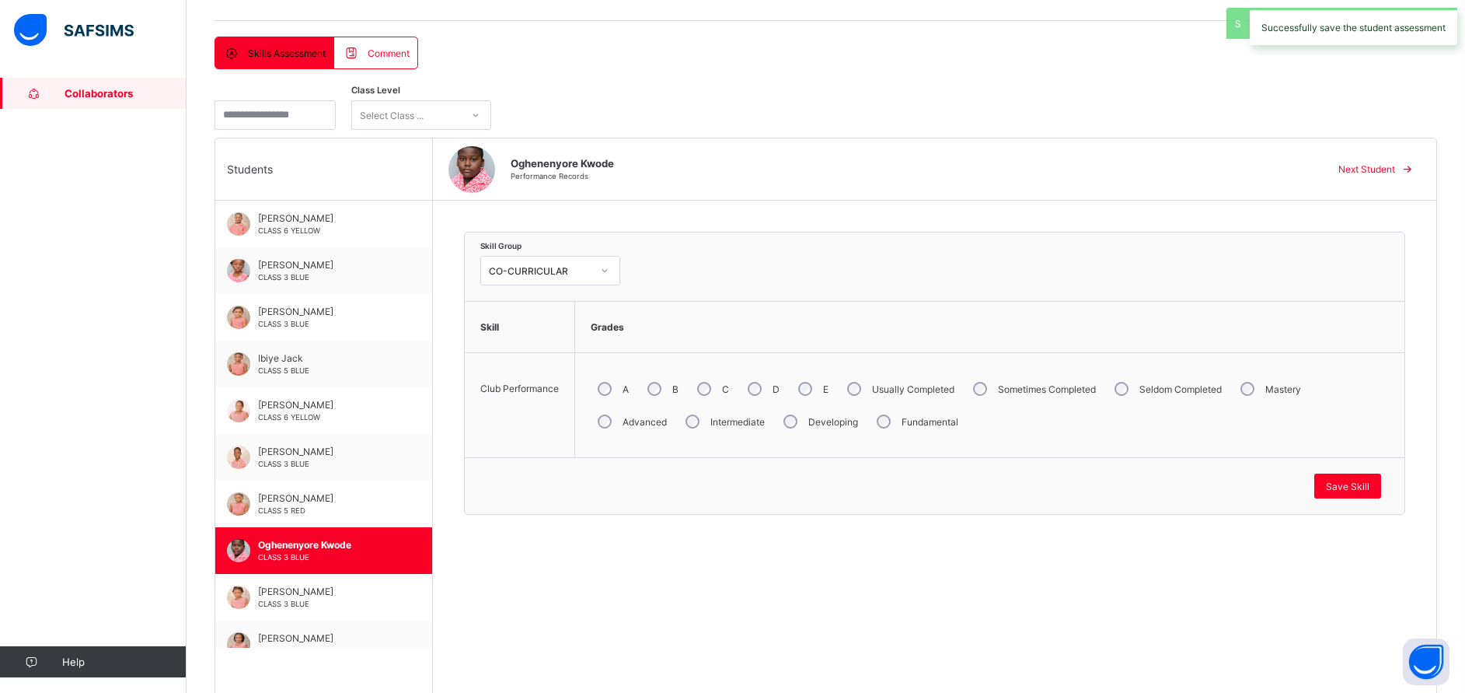
scroll to position [280, 0]
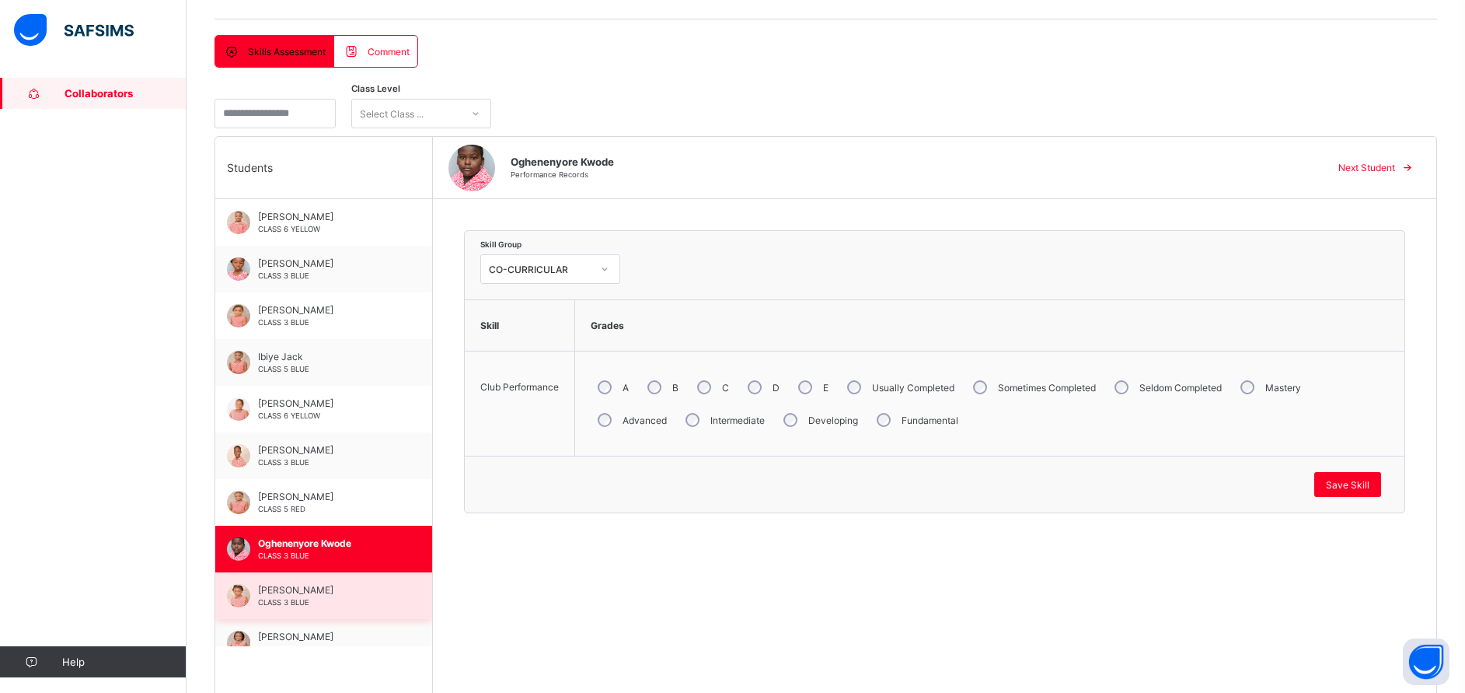
click at [306, 595] on span "Oluwateniola Ade-Ajayi" at bounding box center [327, 590] width 139 height 12
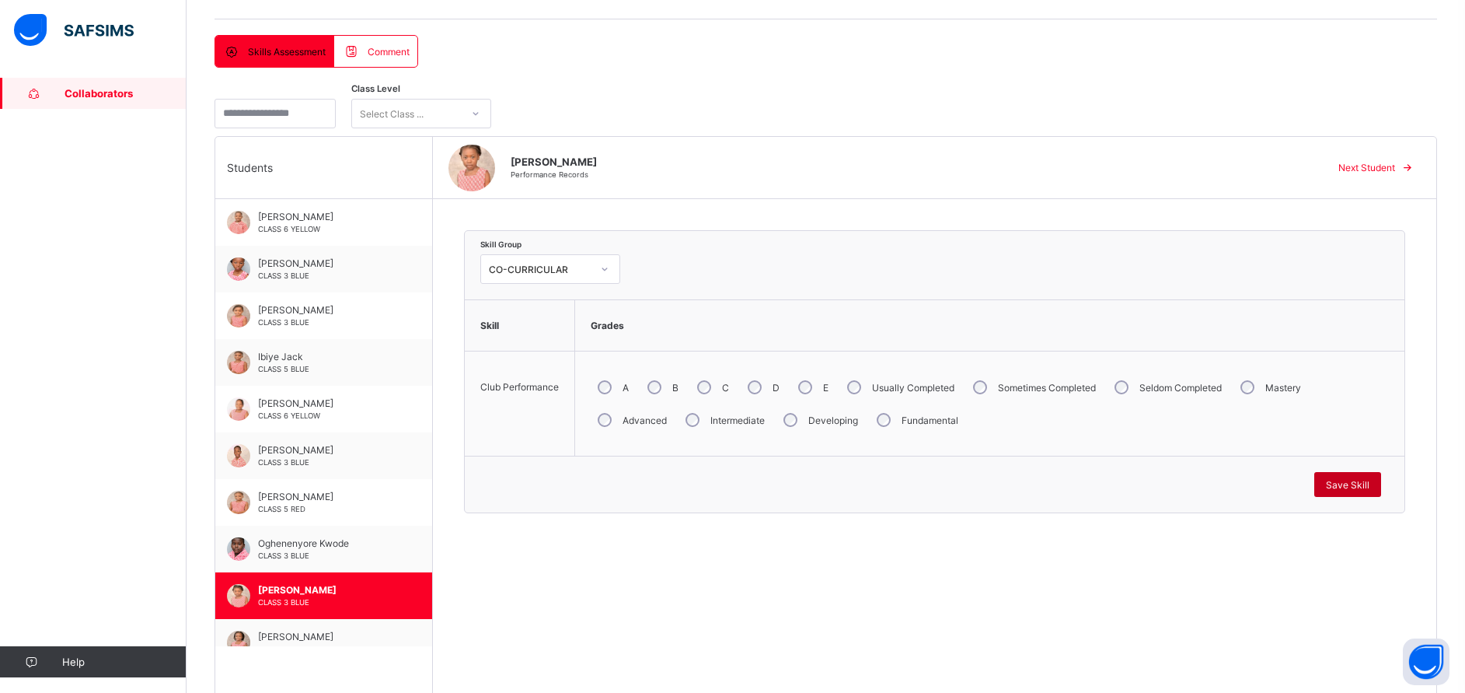
click at [1354, 488] on span "Save Skill" at bounding box center [1348, 485] width 44 height 12
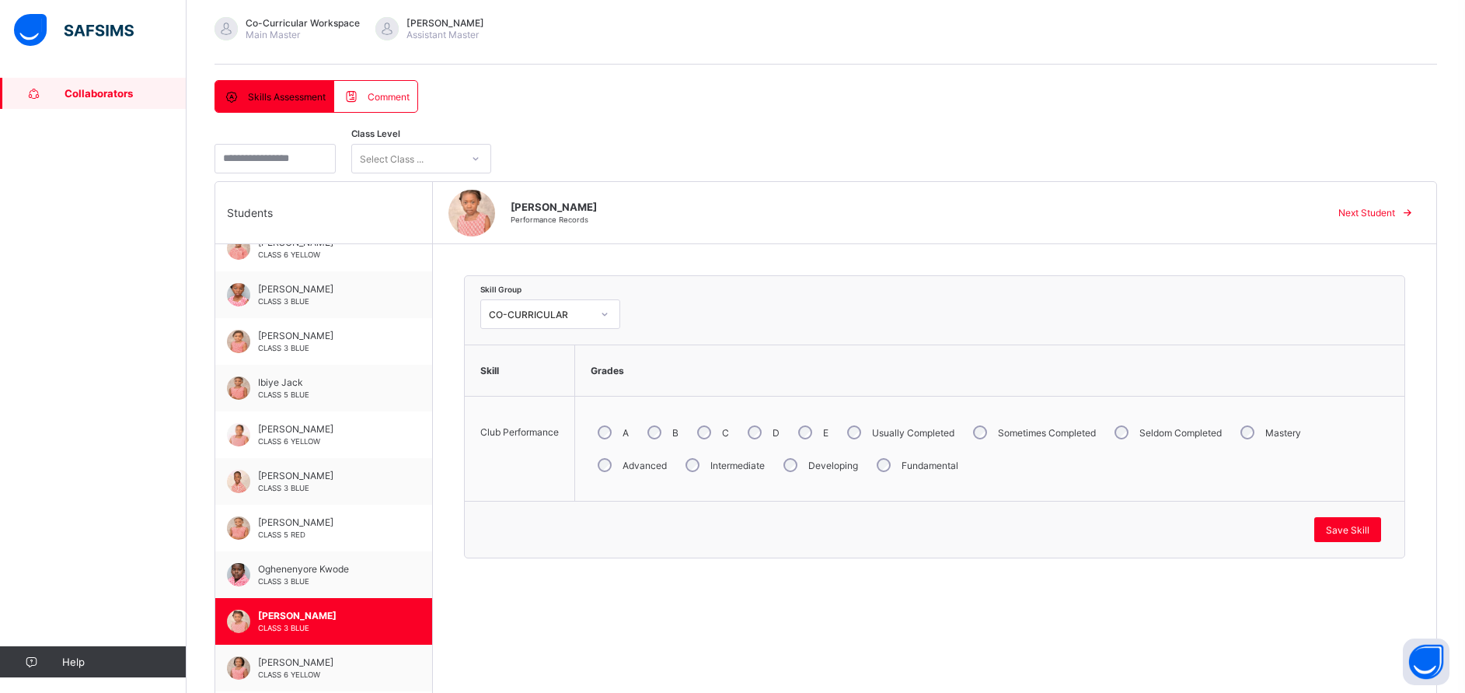
scroll to position [237, 0]
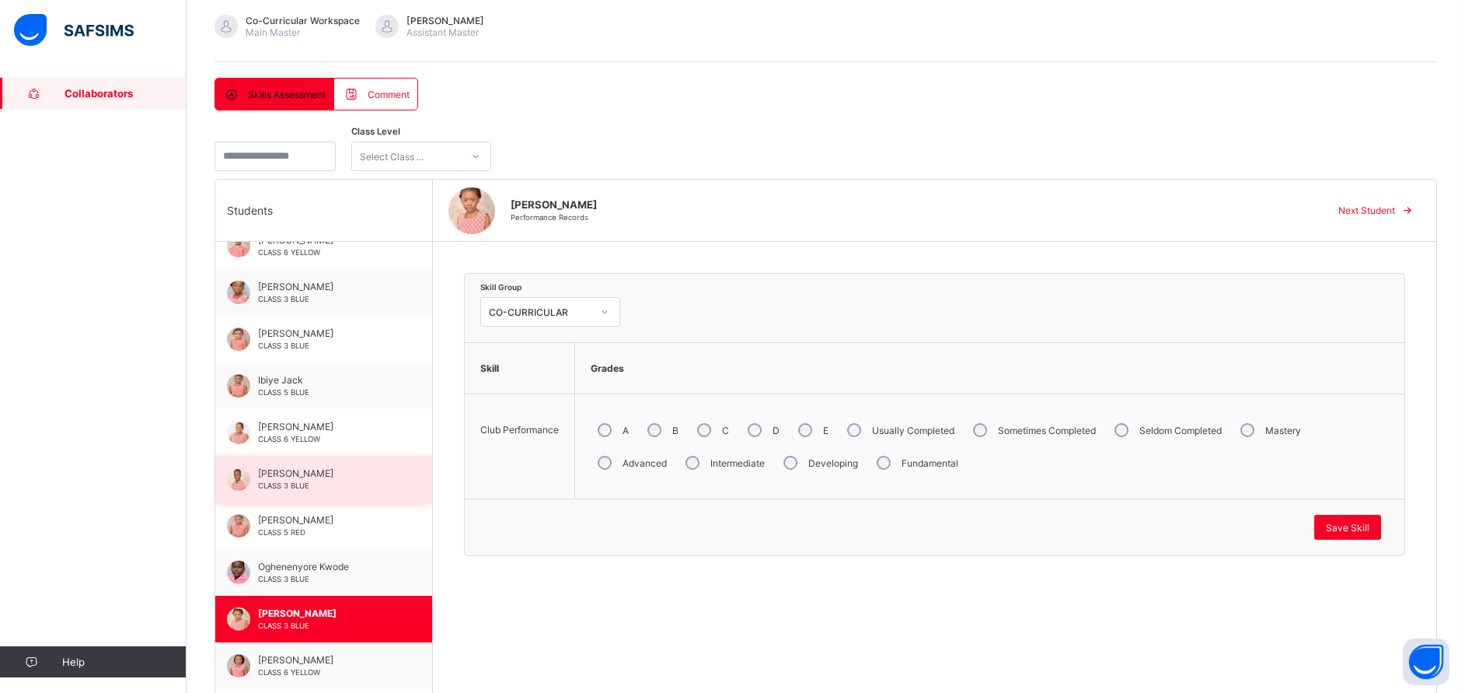
click at [293, 463] on div "Mohammed-Zahir Ashorobi CLASS 3 BLUE" at bounding box center [323, 479] width 217 height 47
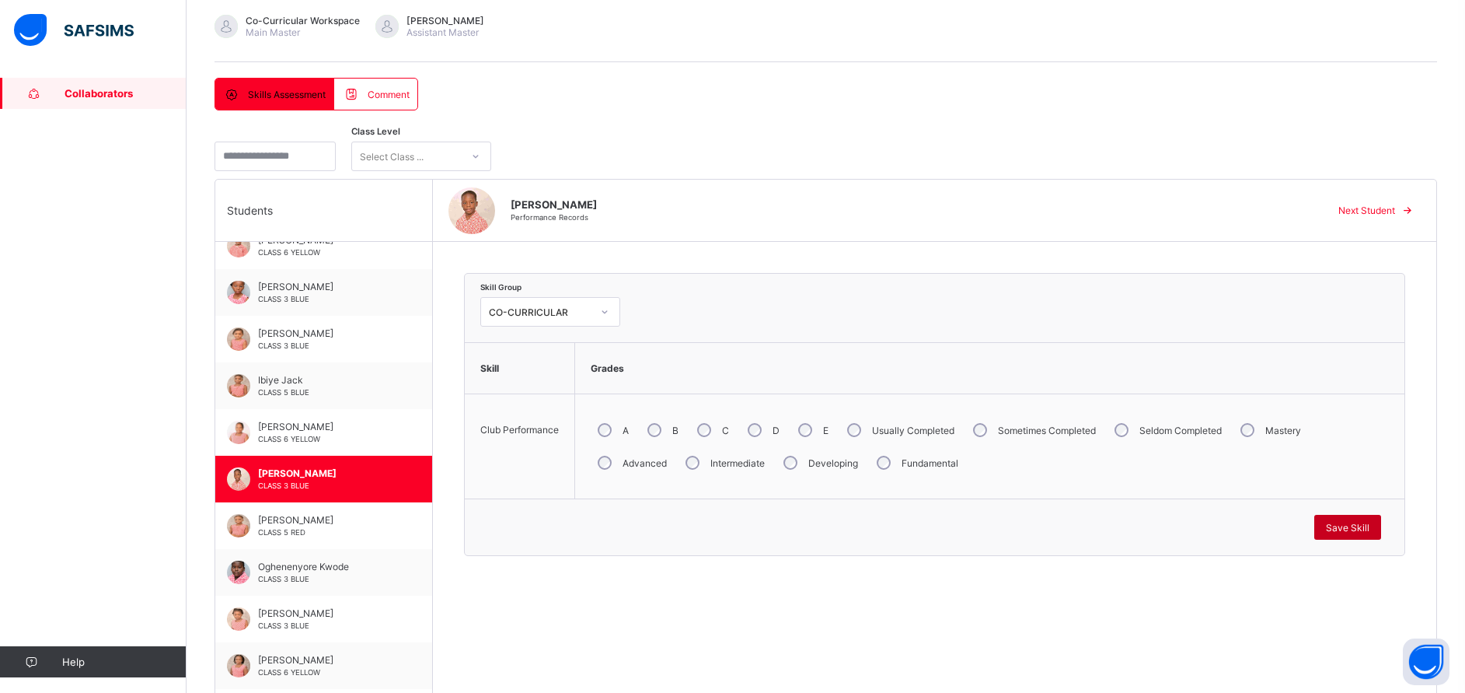
click at [1370, 526] on span "Save Skill" at bounding box center [1348, 528] width 44 height 12
click at [118, 99] on span "Collaborators" at bounding box center [126, 93] width 122 height 12
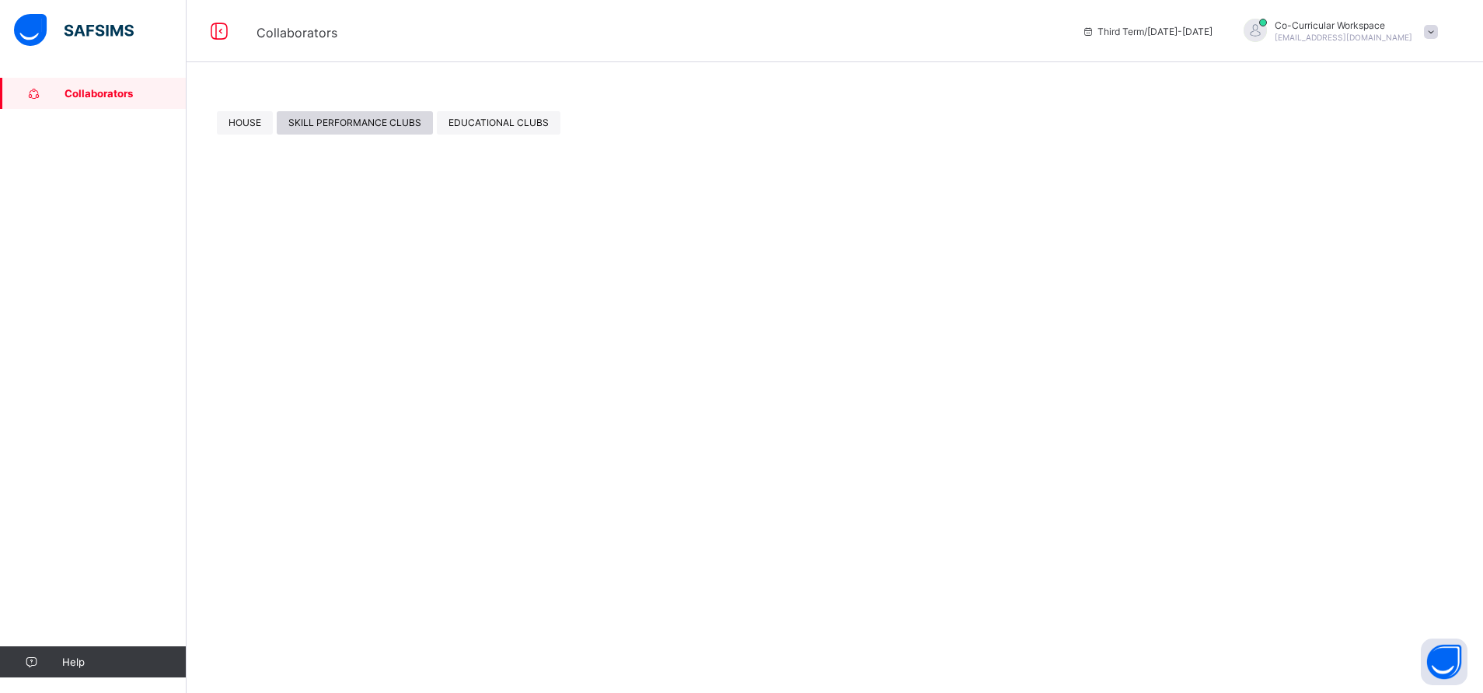
click at [365, 119] on span "SKILL PERFORMANCE CLUBS" at bounding box center [354, 123] width 133 height 12
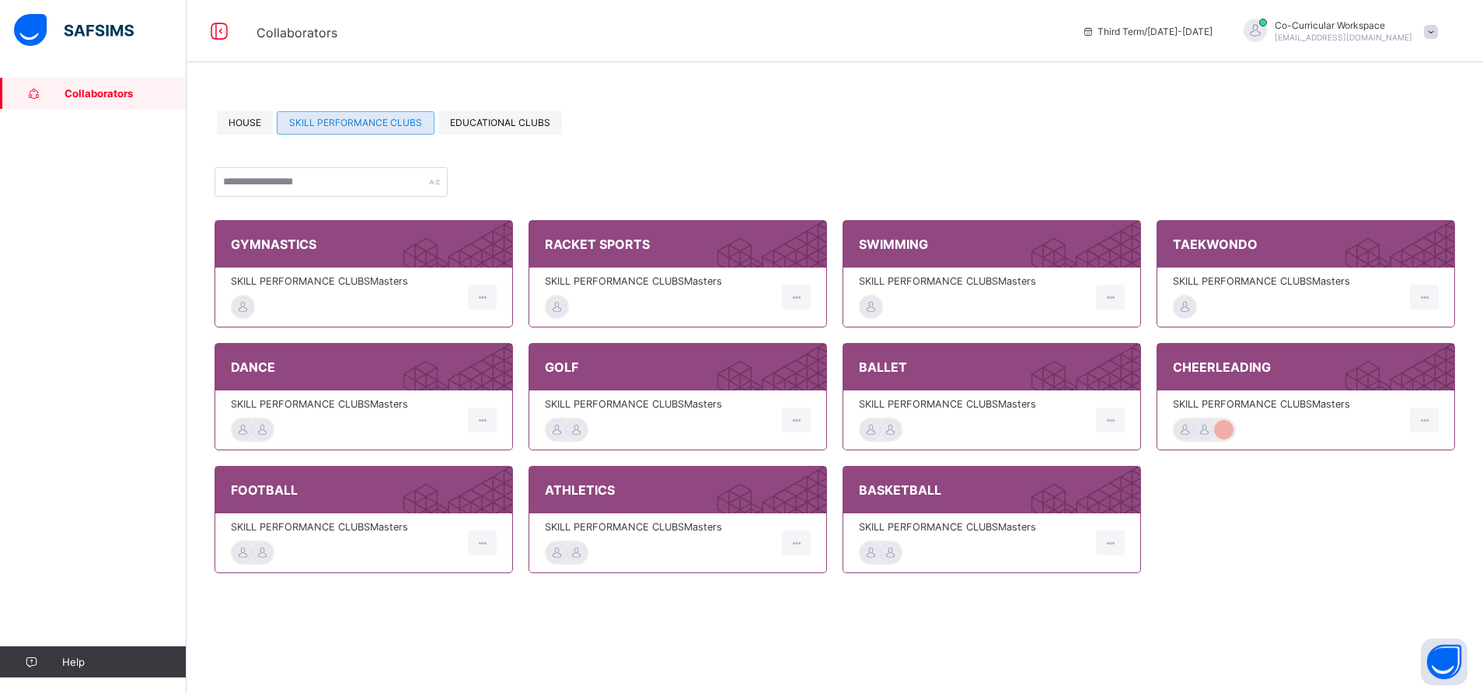
click at [643, 414] on span at bounding box center [659, 414] width 229 height 8
click at [615, 273] on div "SKILL PERFORMANCE CLUBS Masters" at bounding box center [677, 296] width 297 height 59
click at [488, 120] on span "EDUCATIONAL CLUBS" at bounding box center [500, 123] width 100 height 12
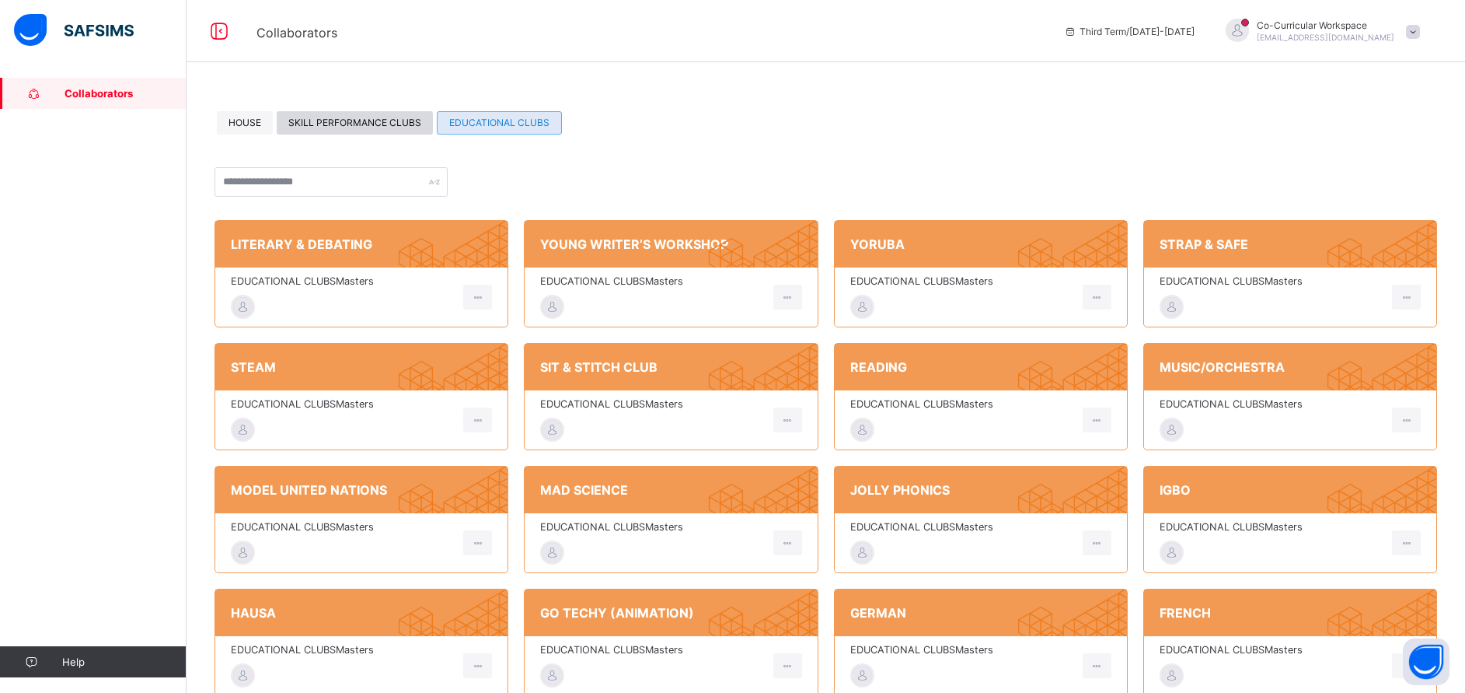
click at [363, 125] on span "SKILL PERFORMANCE CLUBS" at bounding box center [354, 123] width 133 height 12
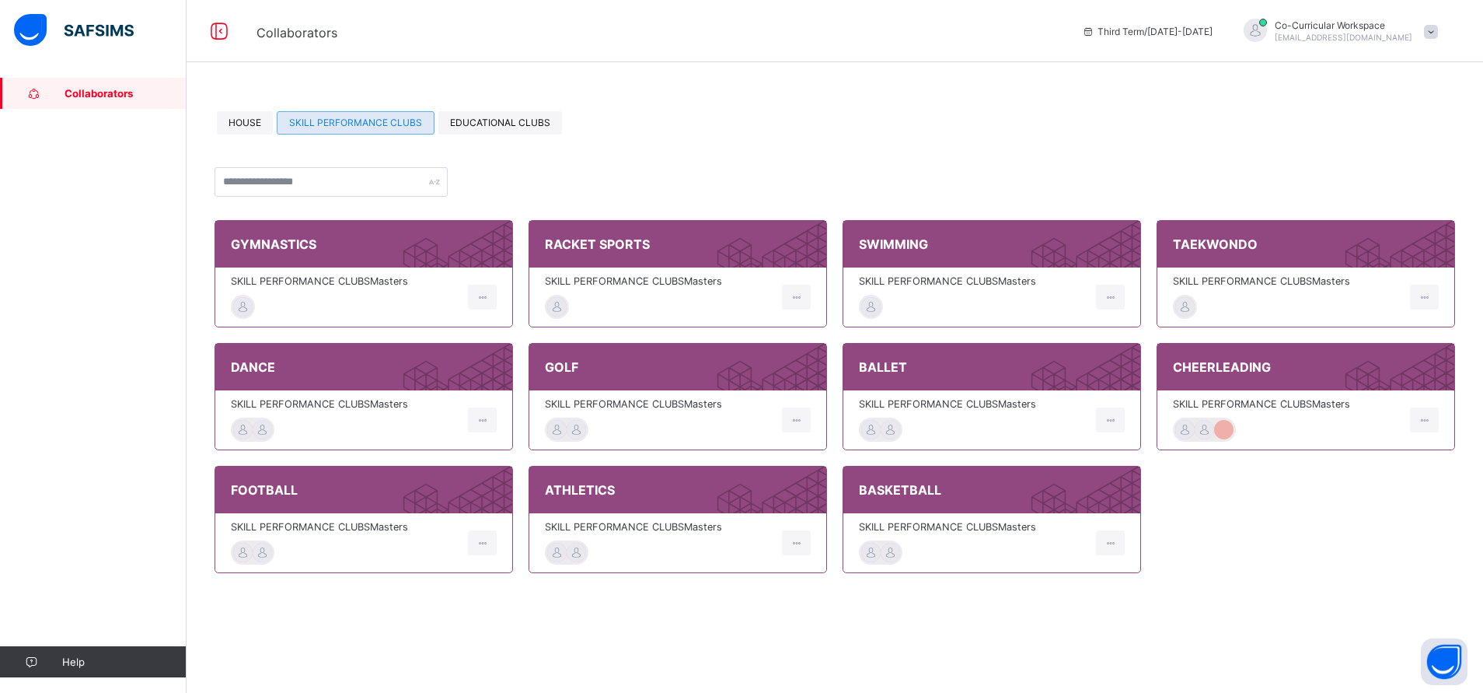
click at [621, 275] on span "SKILL PERFORMANCE CLUBS Masters" at bounding box center [659, 281] width 229 height 12
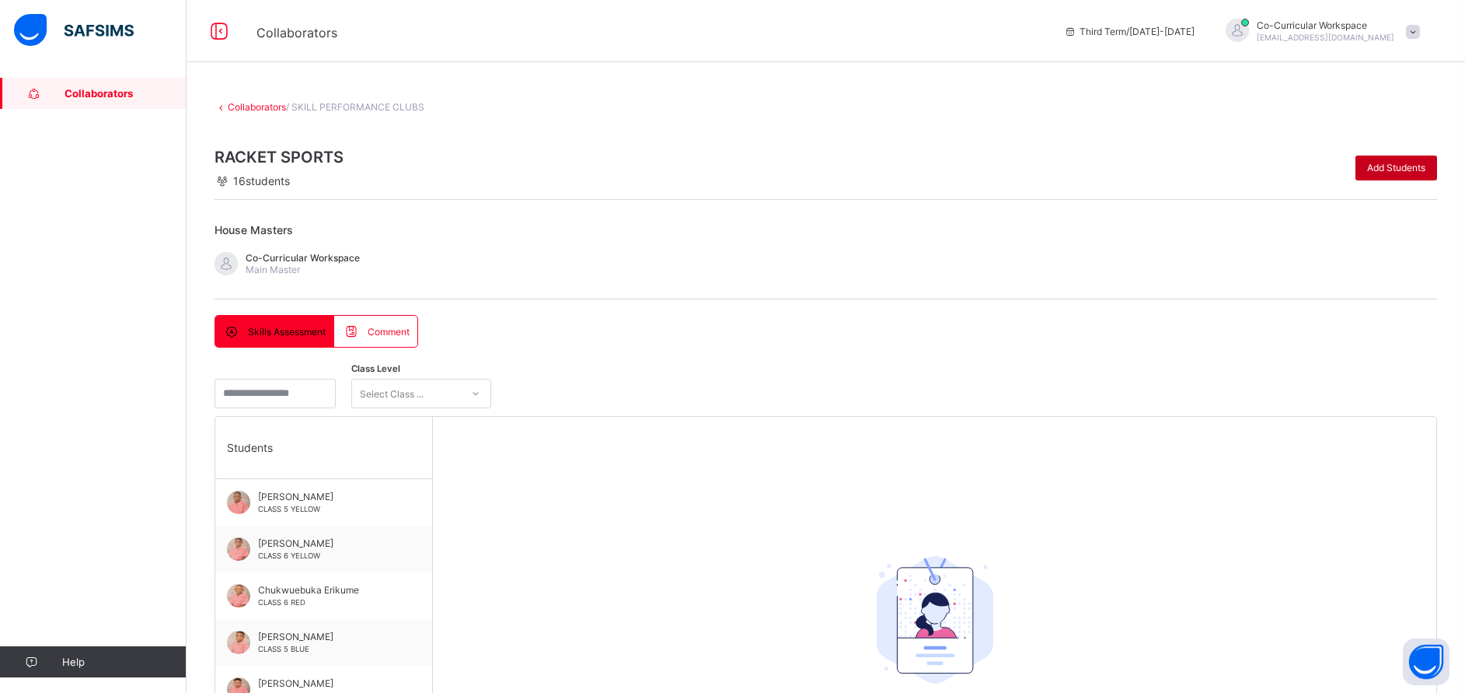
click at [1422, 169] on span "Add Students" at bounding box center [1396, 168] width 58 height 12
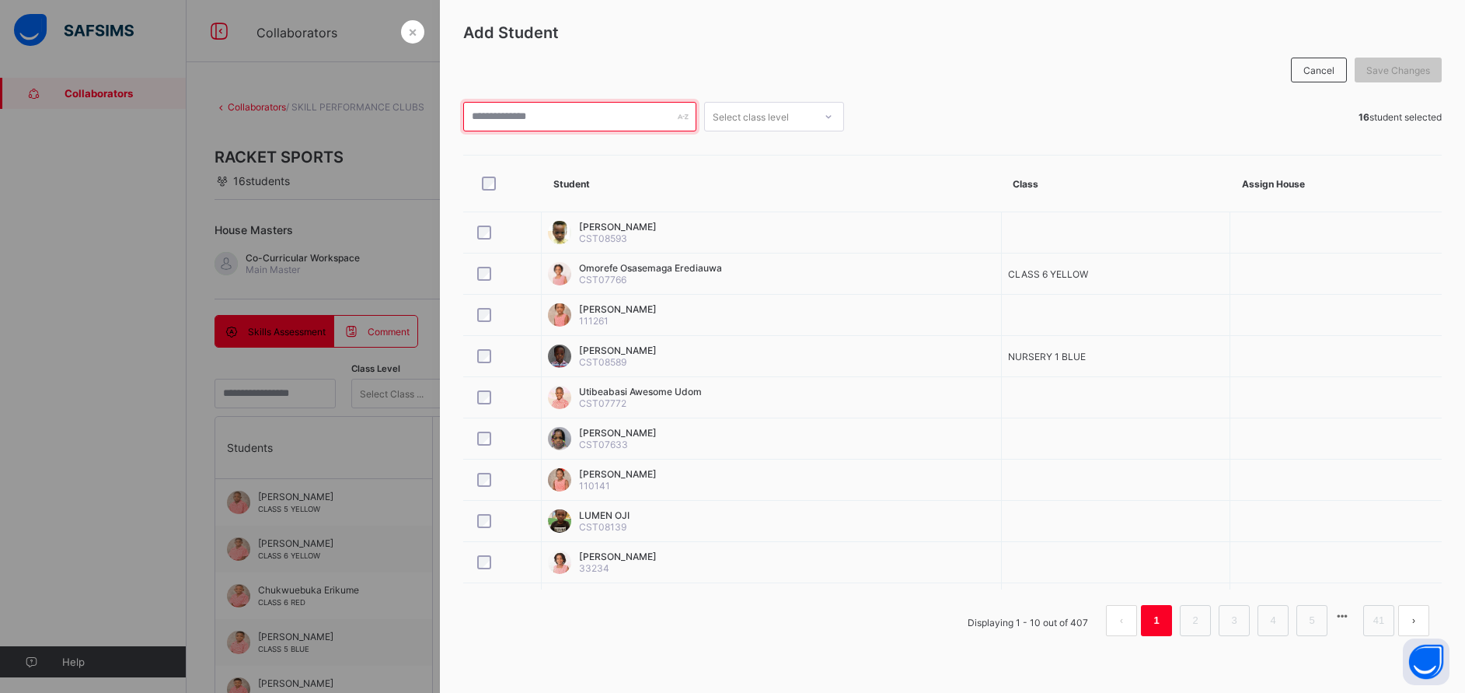
click at [582, 123] on input "text" at bounding box center [579, 117] width 233 height 30
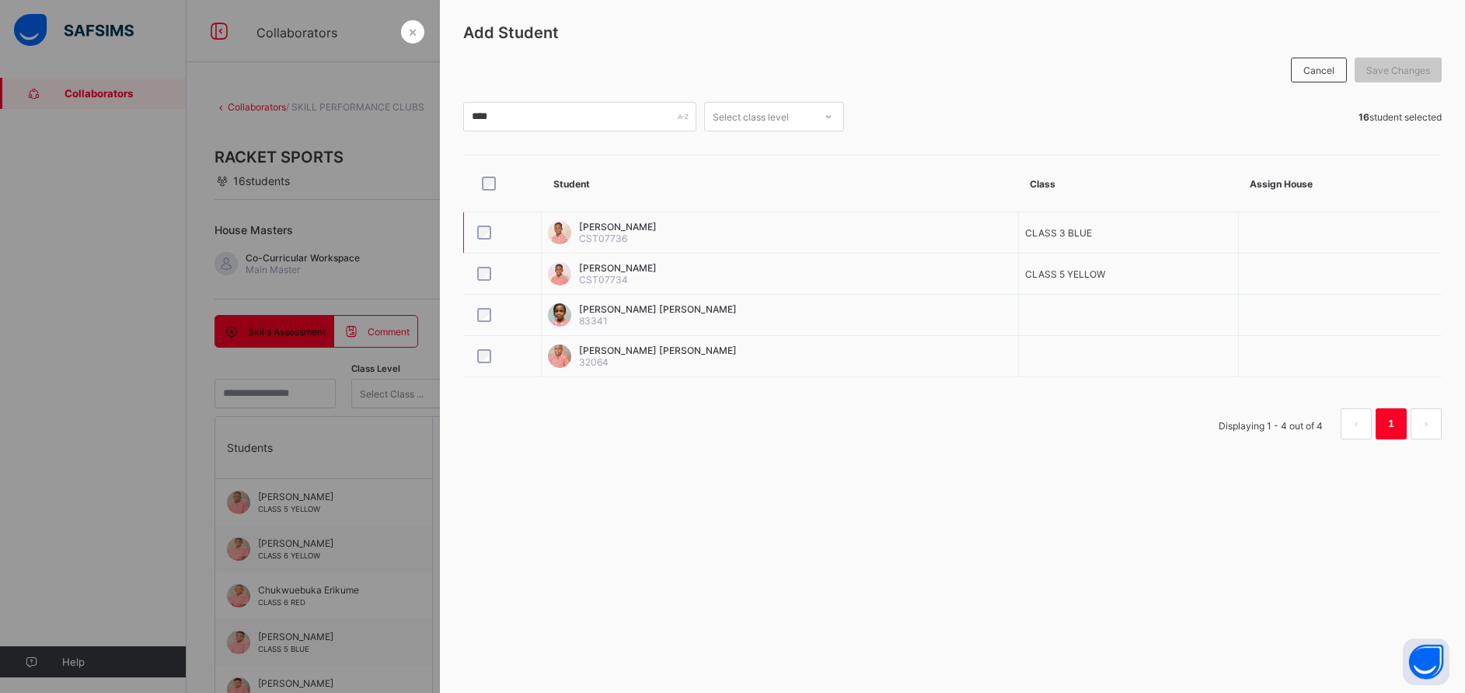
click at [470, 224] on div at bounding box center [502, 232] width 65 height 33
click at [1397, 67] on span "Save Changes" at bounding box center [1399, 71] width 64 height 12
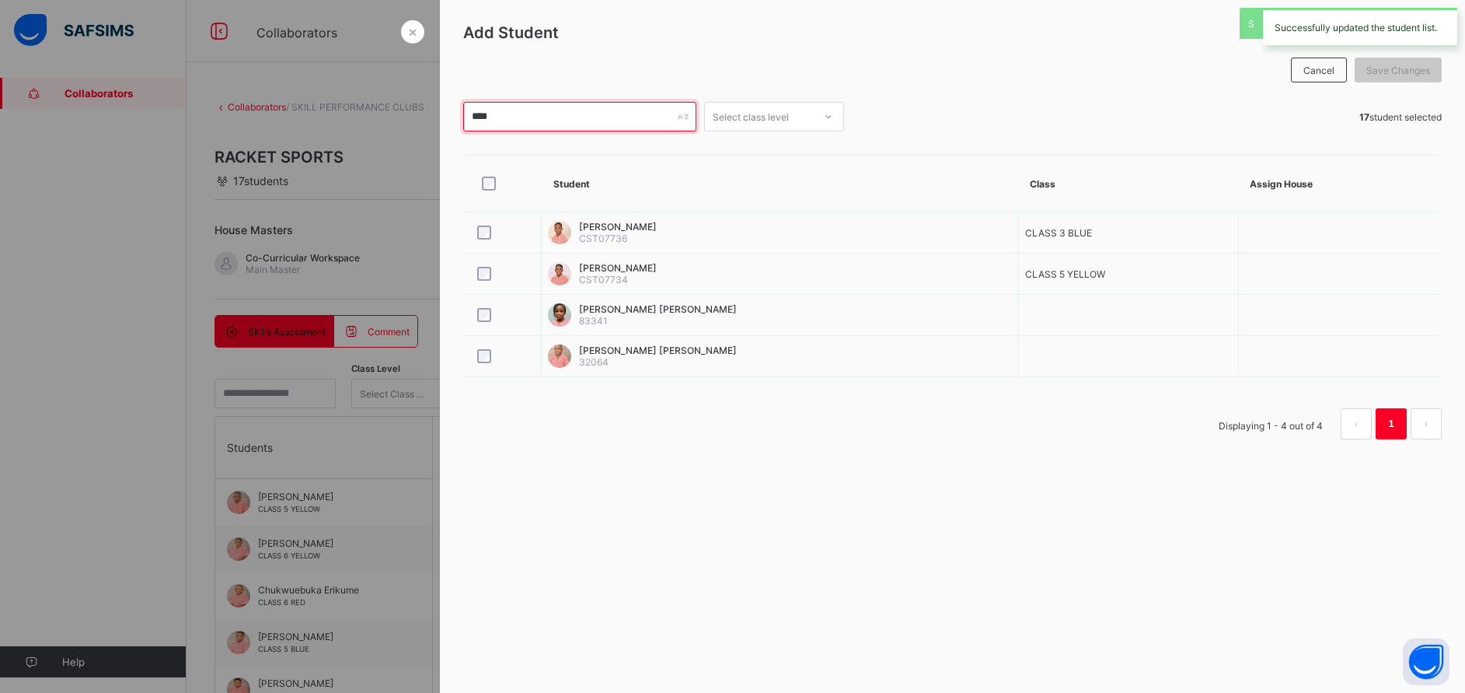
click at [629, 124] on input "****" at bounding box center [579, 117] width 233 height 30
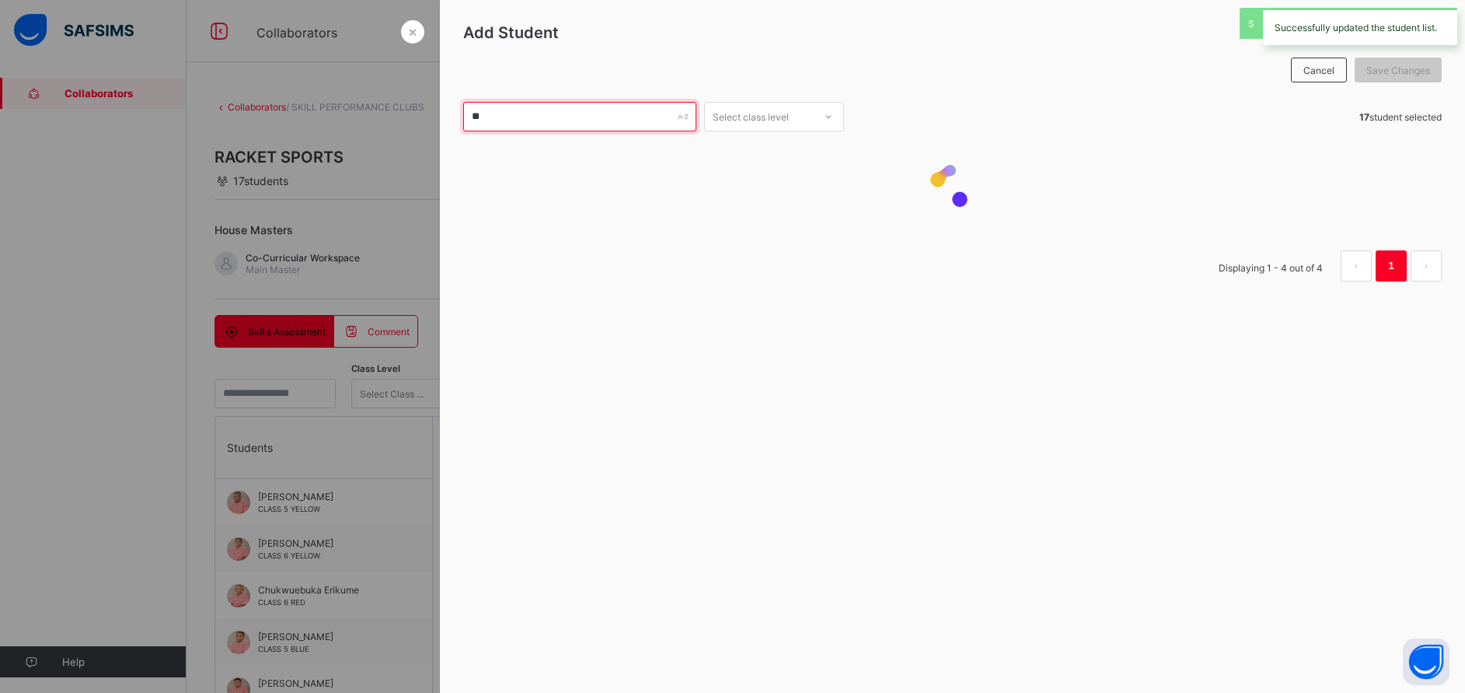
type input "*"
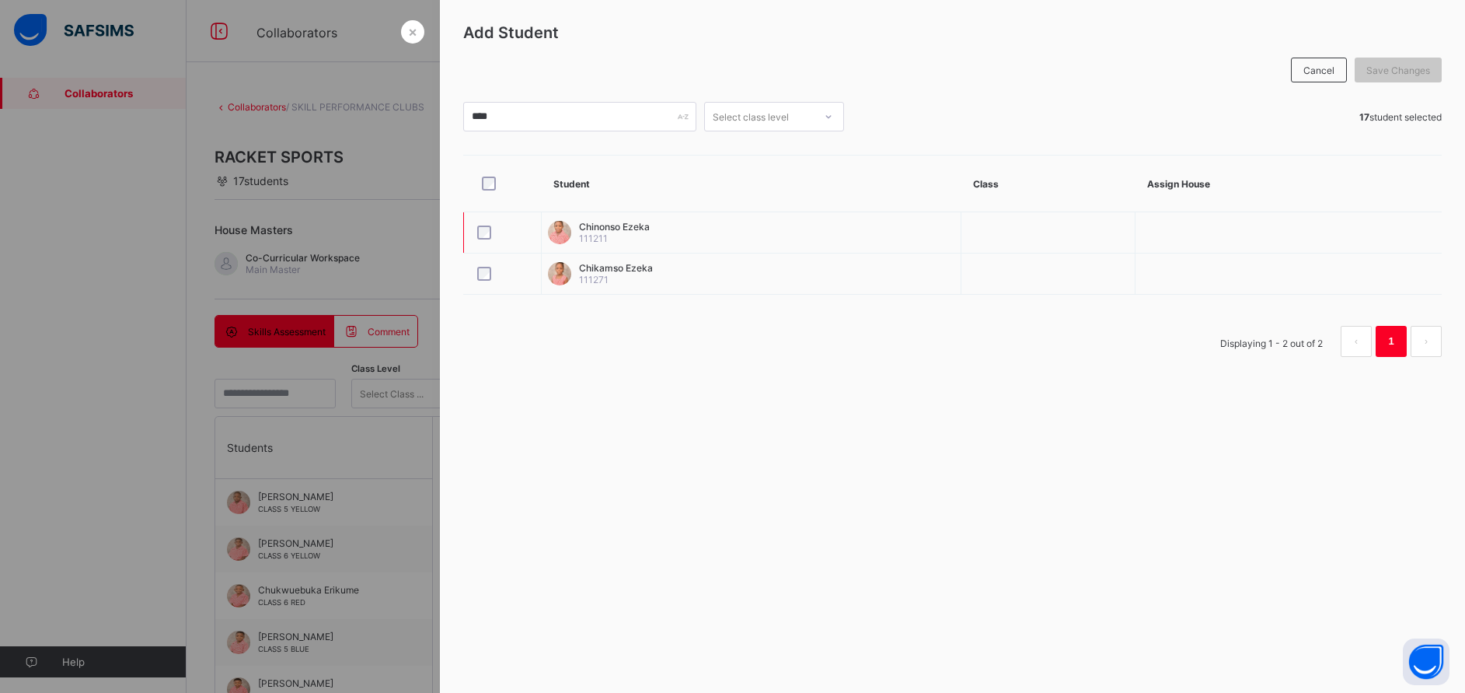
click at [470, 221] on div at bounding box center [502, 232] width 65 height 33
click at [1401, 73] on span "Save Changes" at bounding box center [1399, 71] width 64 height 12
click at [564, 225] on div "Chinonso Ezeka 111211" at bounding box center [751, 232] width 407 height 23
click at [560, 220] on td "Chinonso Ezeka 111211" at bounding box center [752, 232] width 420 height 41
click at [587, 241] on span "111211" at bounding box center [593, 238] width 29 height 12
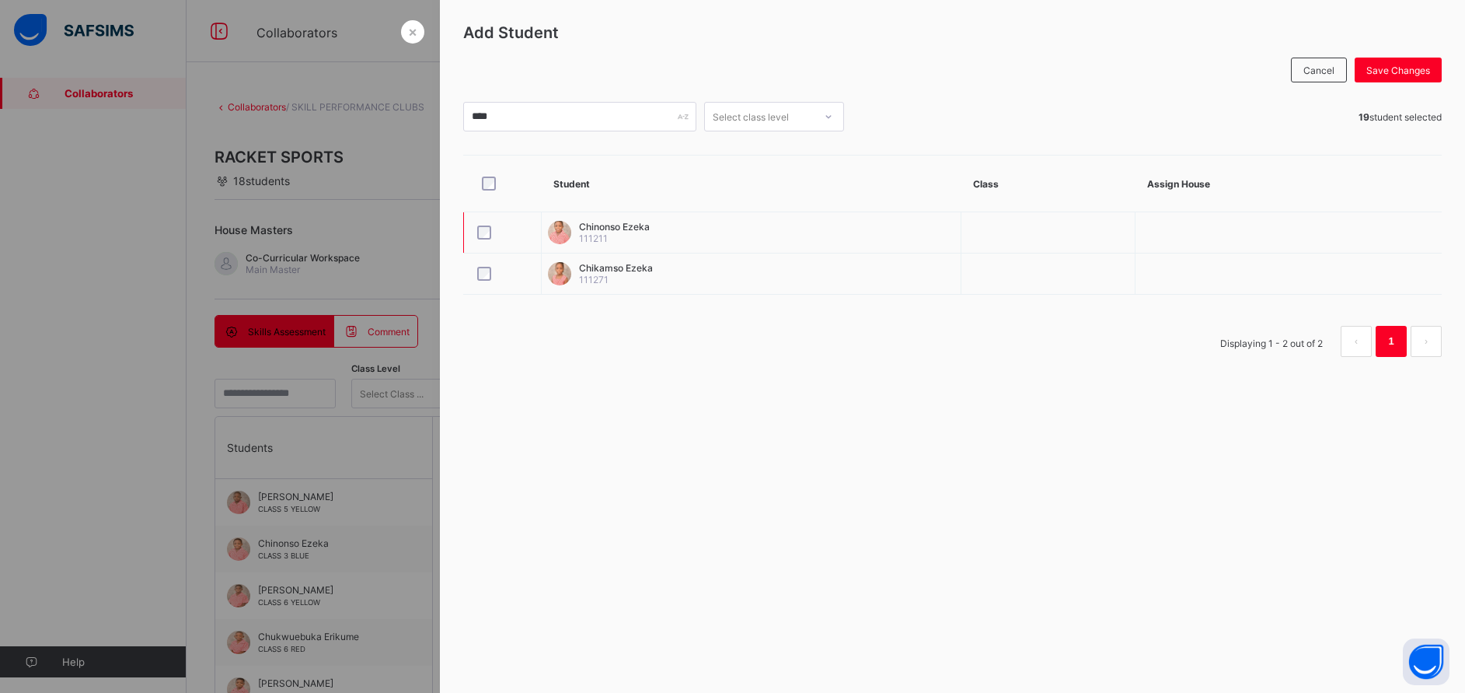
click at [480, 231] on div at bounding box center [503, 232] width 58 height 14
click at [508, 112] on input "****" at bounding box center [579, 117] width 233 height 30
type input "*"
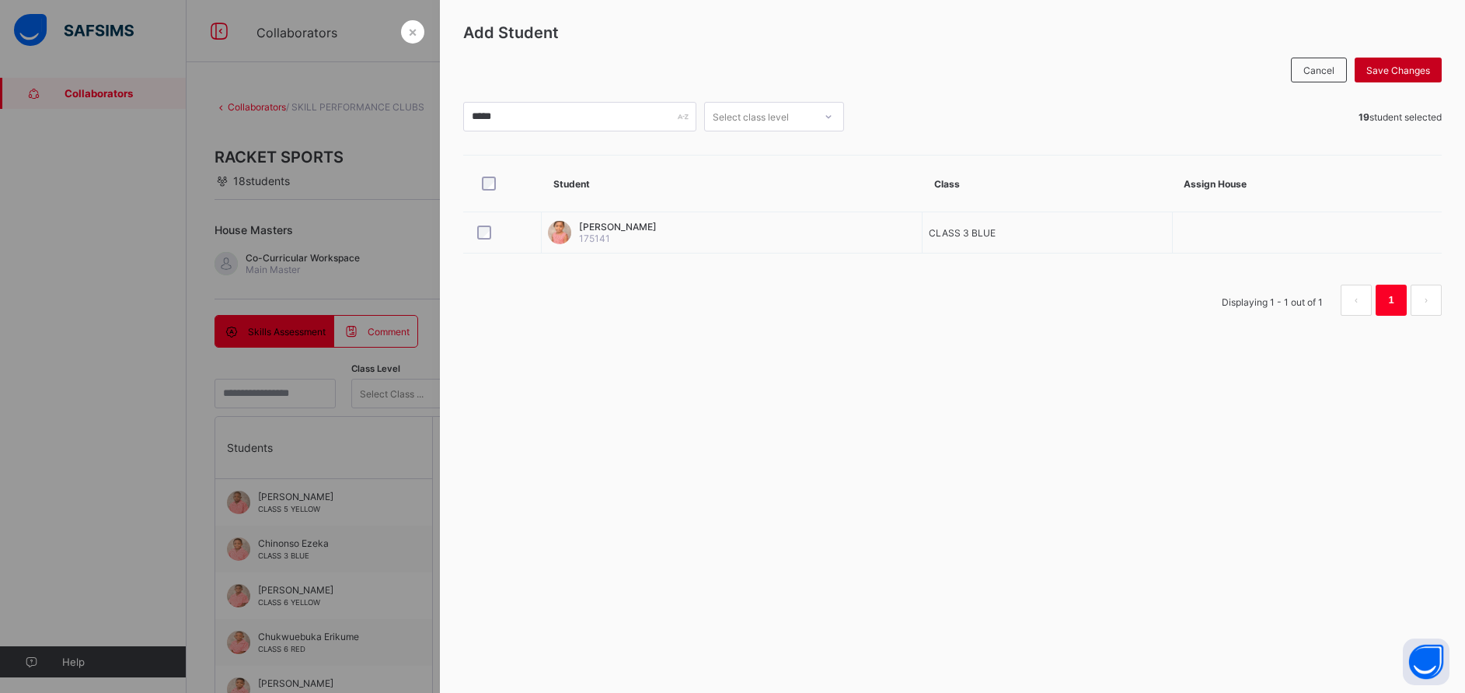
click at [1403, 76] on div "Save Changes" at bounding box center [1398, 70] width 87 height 25
click at [592, 107] on input "*****" at bounding box center [579, 117] width 233 height 30
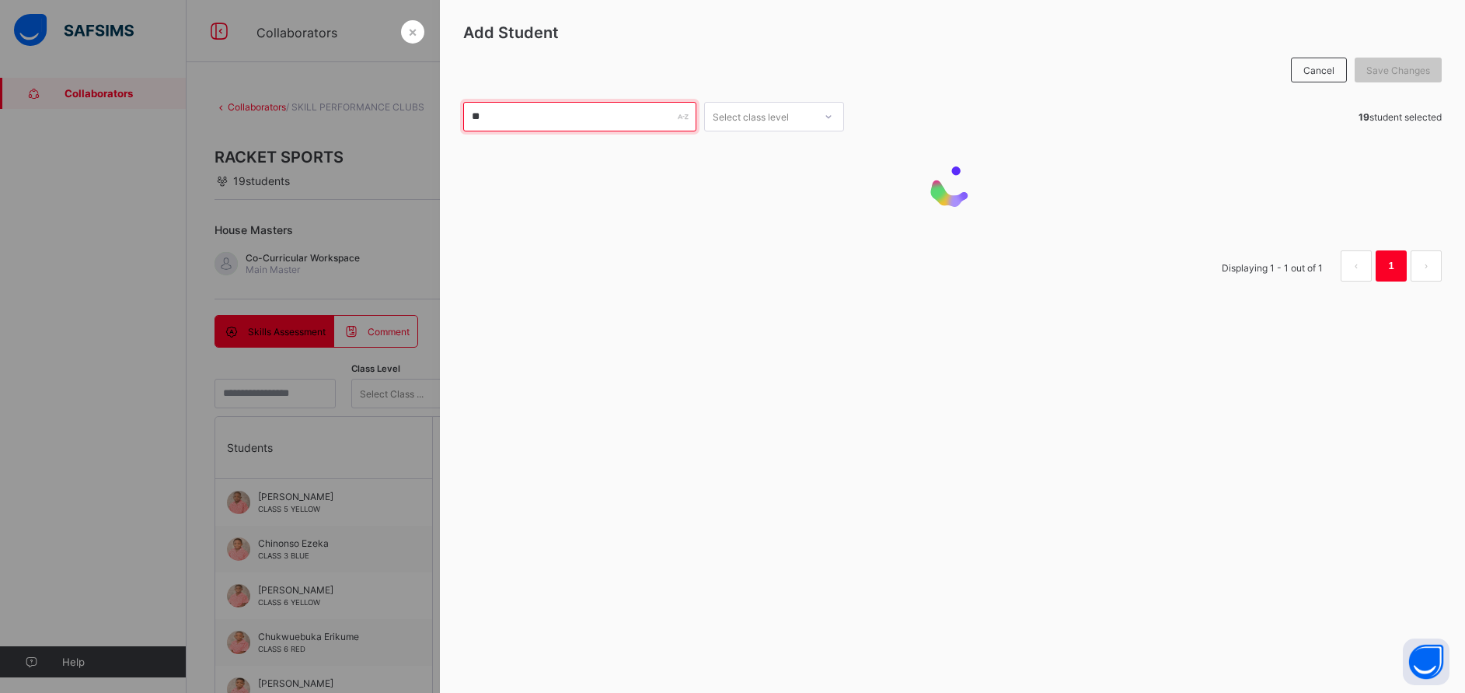
type input "*"
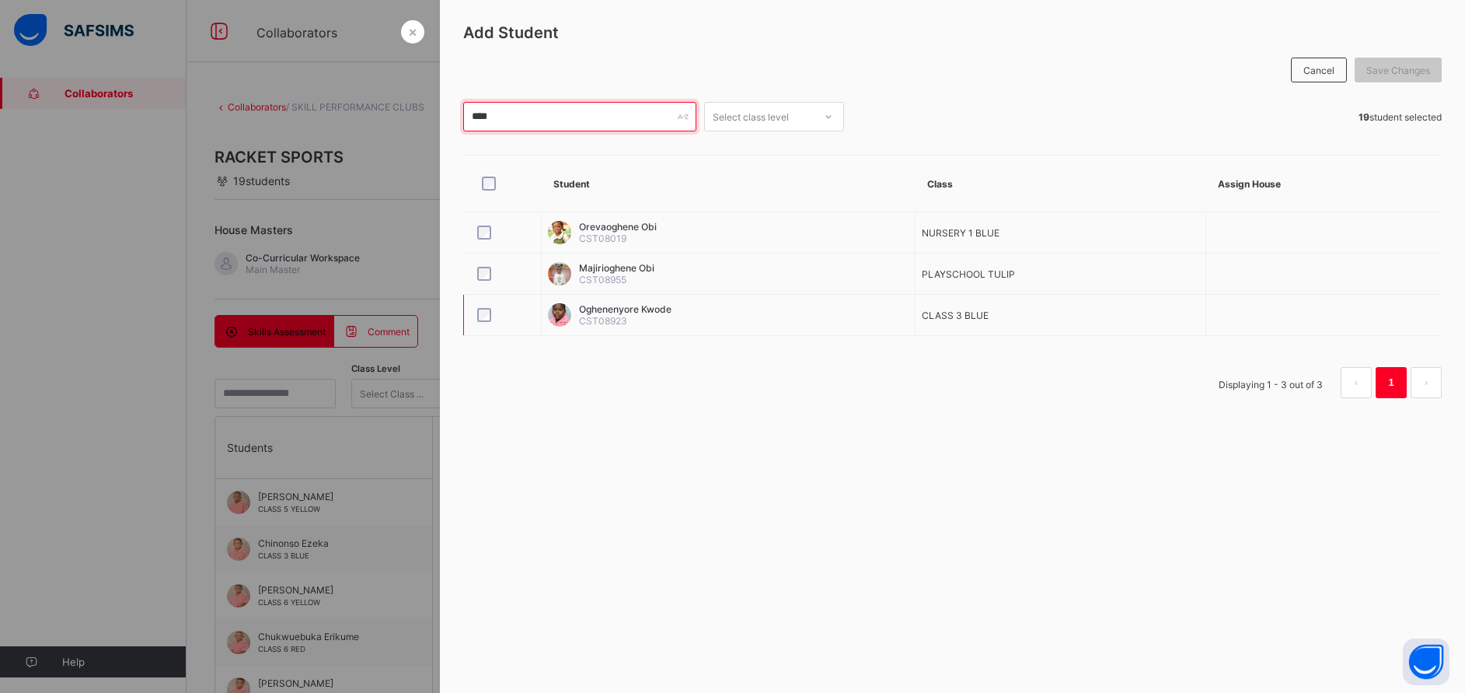
type input "****"
click at [1395, 81] on div "Save Changes" at bounding box center [1398, 70] width 87 height 25
click at [422, 491] on div at bounding box center [732, 346] width 1465 height 693
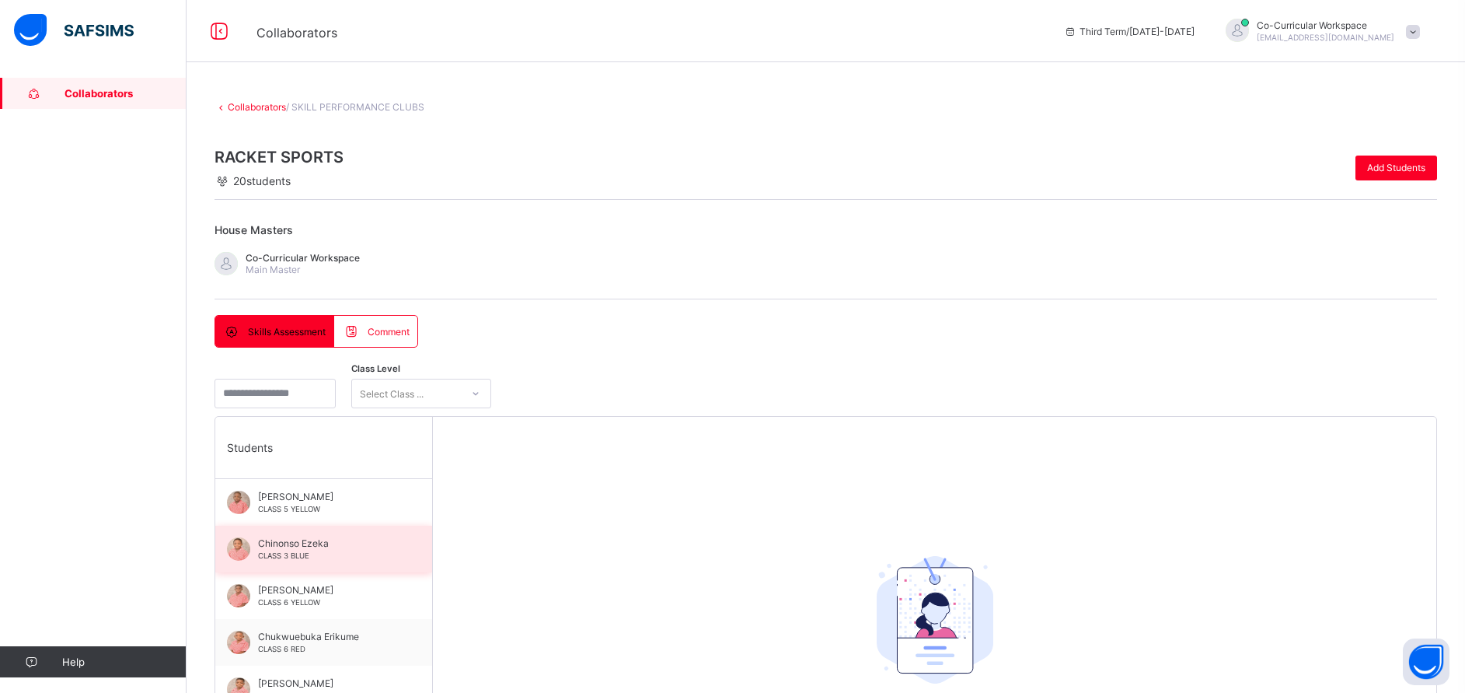
click at [327, 540] on span "Chinonso Ezeka" at bounding box center [327, 543] width 139 height 12
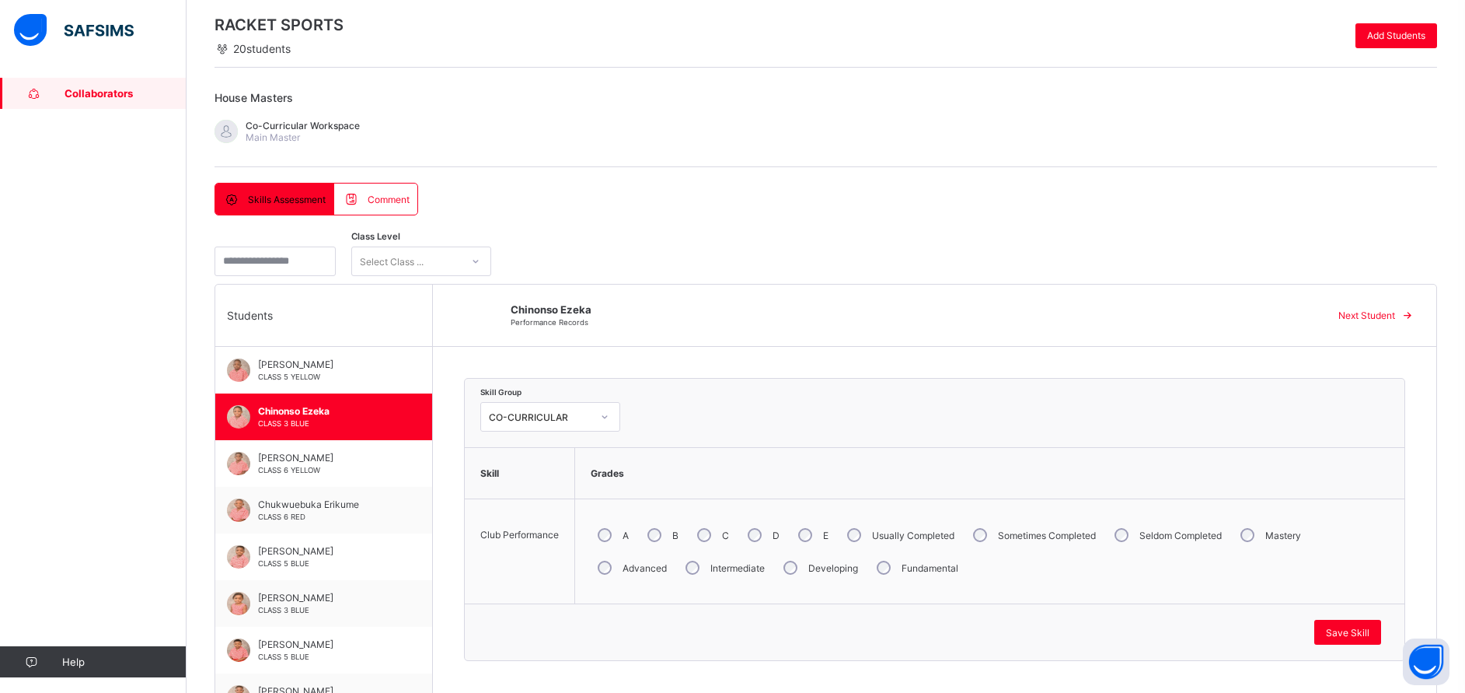
scroll to position [140, 0]
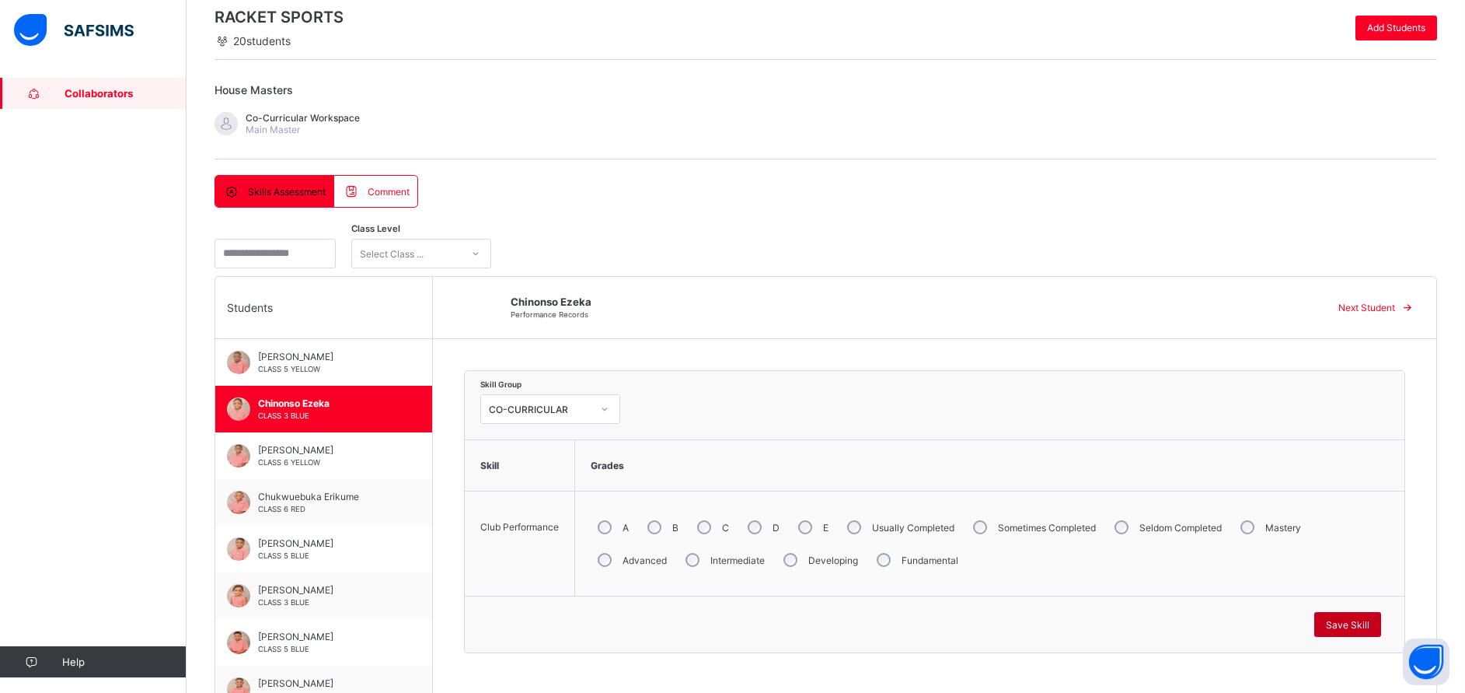
click at [1370, 622] on span "Save Skill" at bounding box center [1348, 625] width 44 height 12
click at [1370, 620] on span "Save Skill" at bounding box center [1348, 625] width 44 height 12
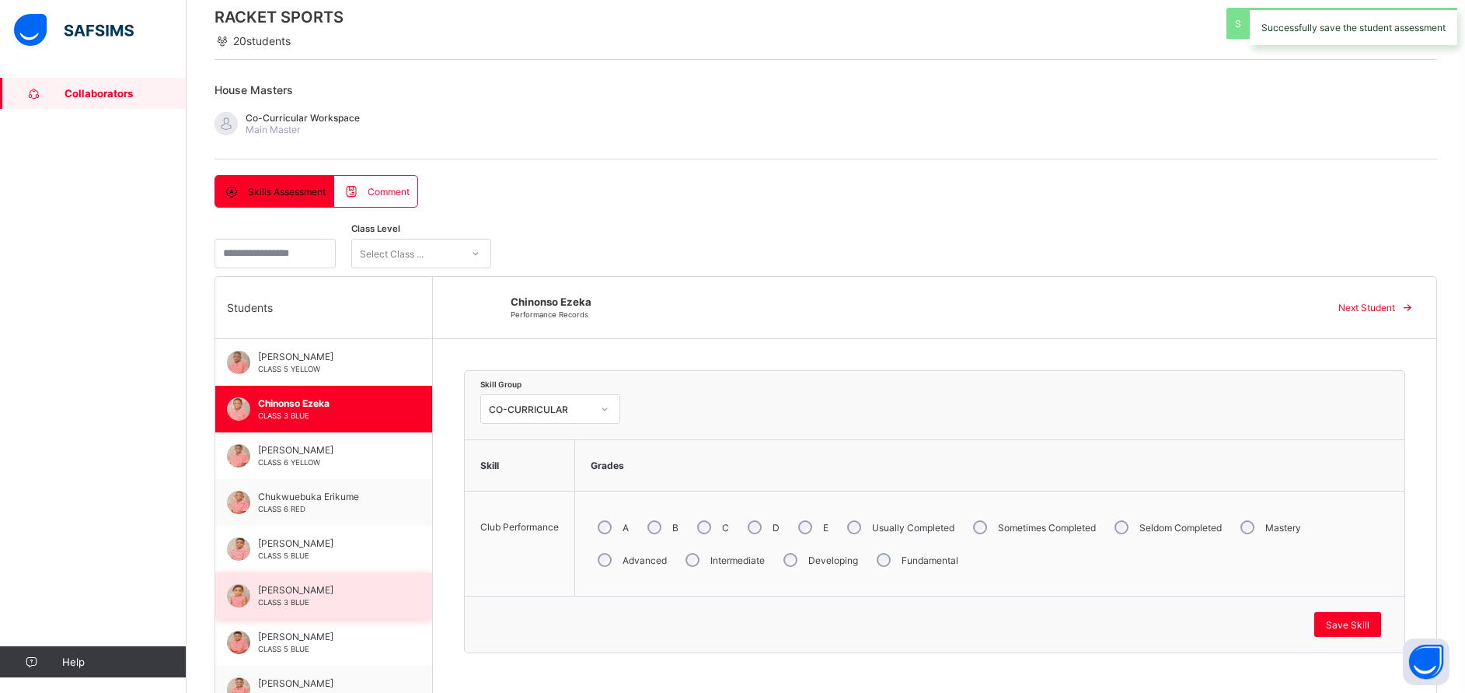
click at [291, 591] on span "[PERSON_NAME]" at bounding box center [327, 590] width 139 height 12
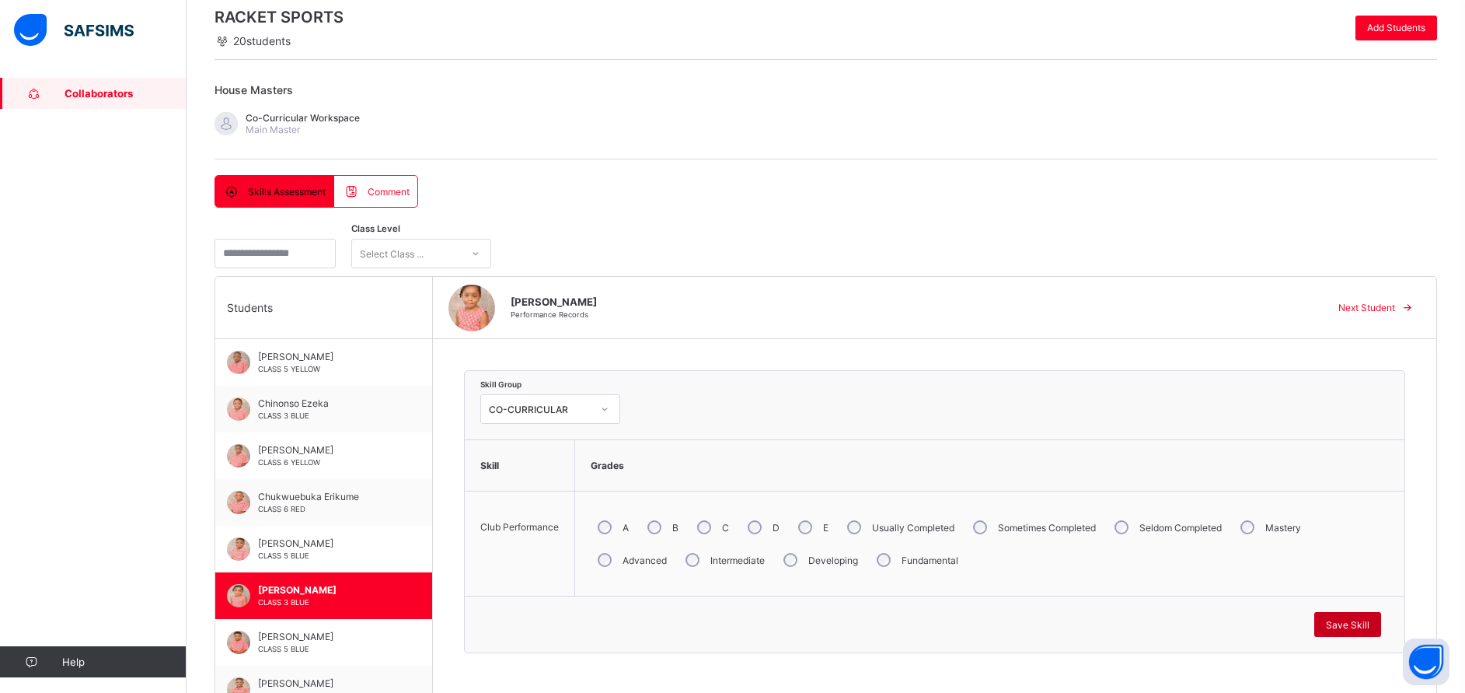
click at [1370, 621] on span "Save Skill" at bounding box center [1348, 625] width 44 height 12
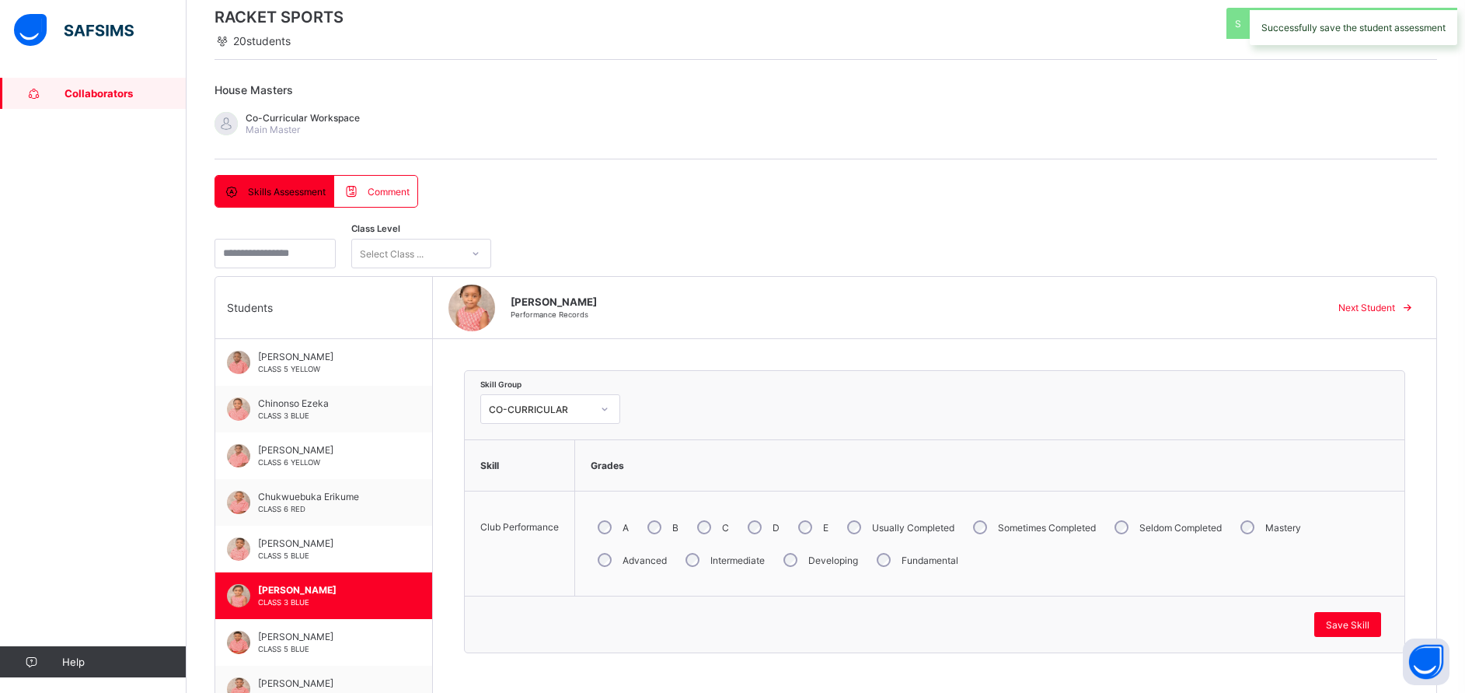
scroll to position [391, 0]
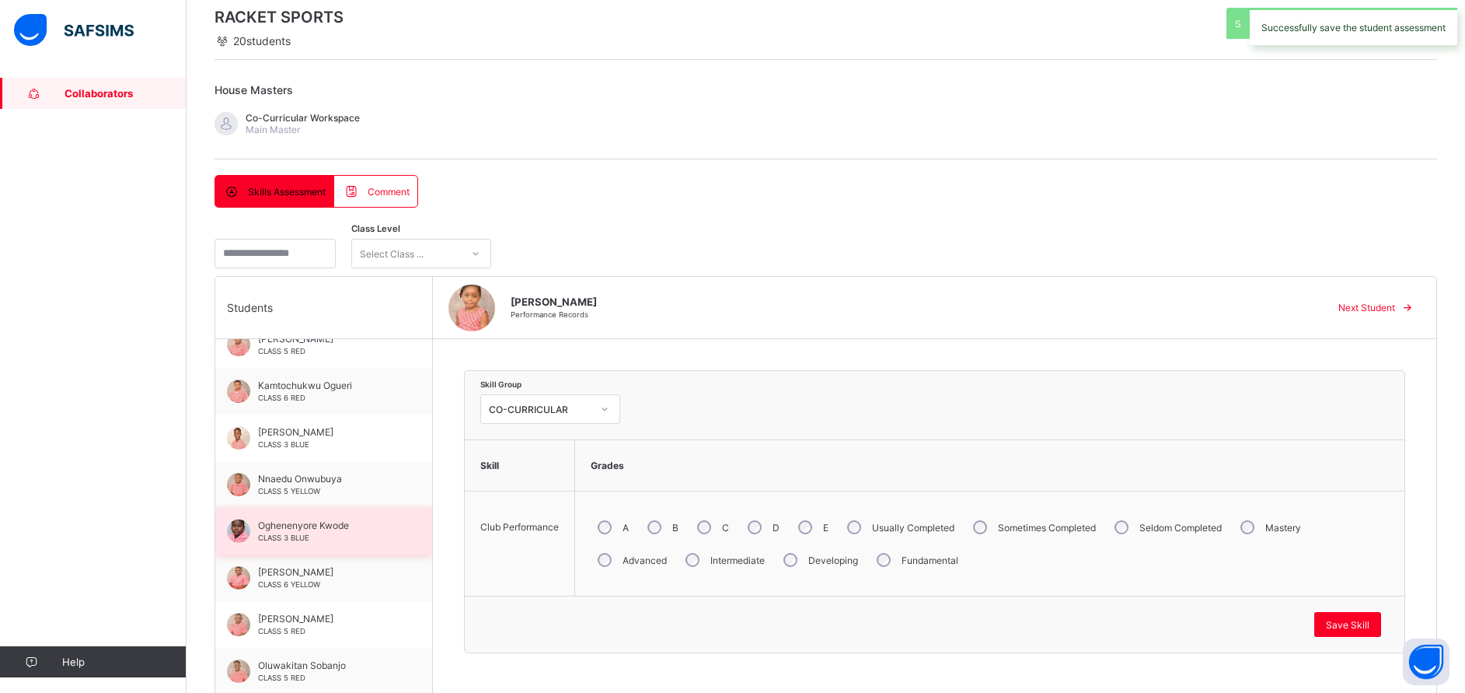
click at [308, 534] on span "CLASS 3 BLUE" at bounding box center [283, 537] width 51 height 9
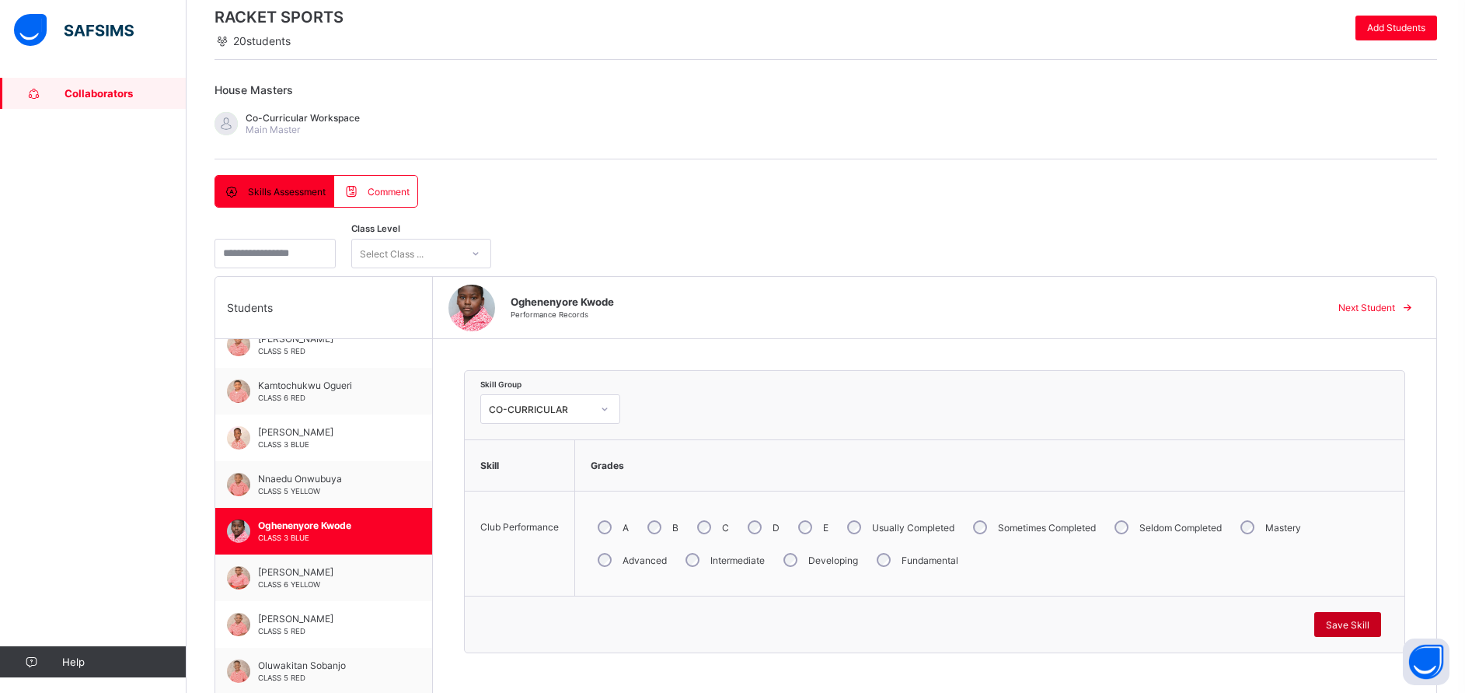
click at [1348, 617] on div "Save Skill" at bounding box center [1348, 624] width 67 height 25
click at [307, 431] on span "Mohammed-Zahir Ashorobi" at bounding box center [327, 432] width 139 height 12
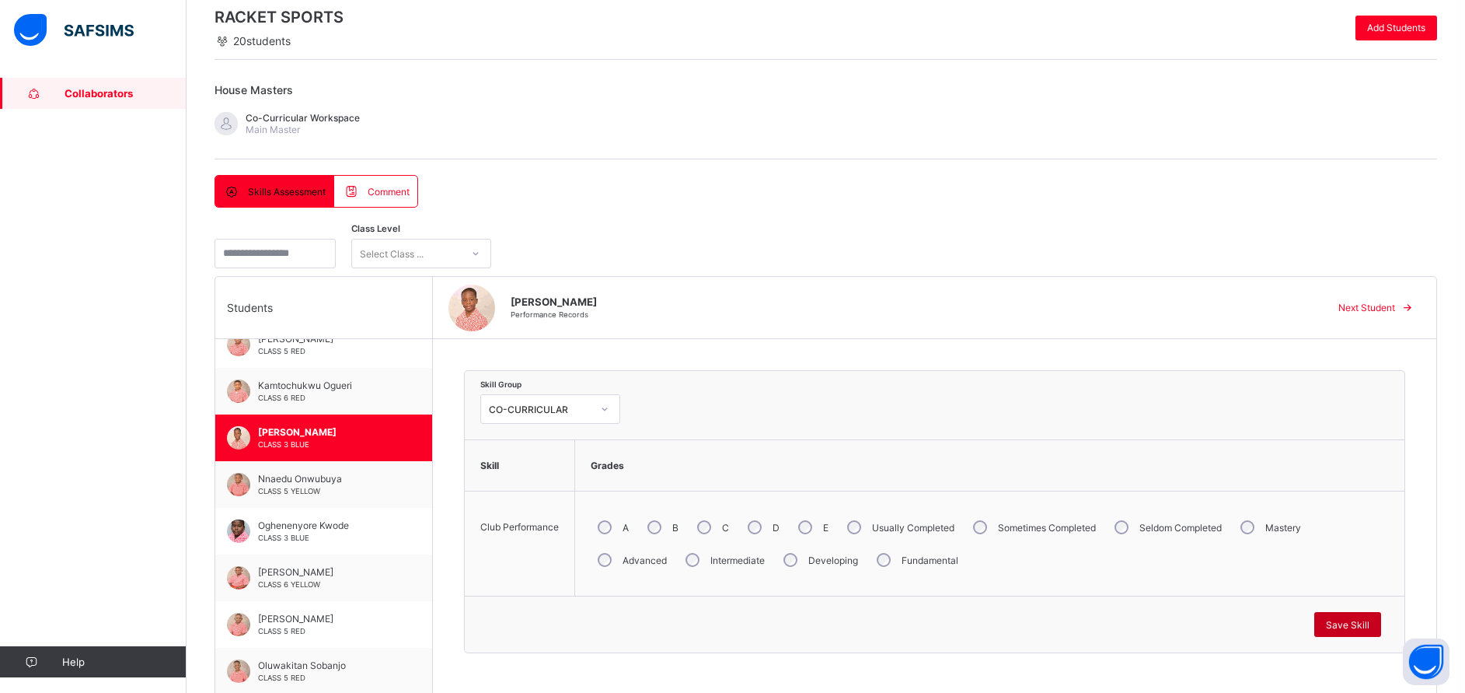
click at [1357, 627] on span "Save Skill" at bounding box center [1348, 625] width 44 height 12
click at [128, 93] on span "Collaborators" at bounding box center [126, 93] width 122 height 12
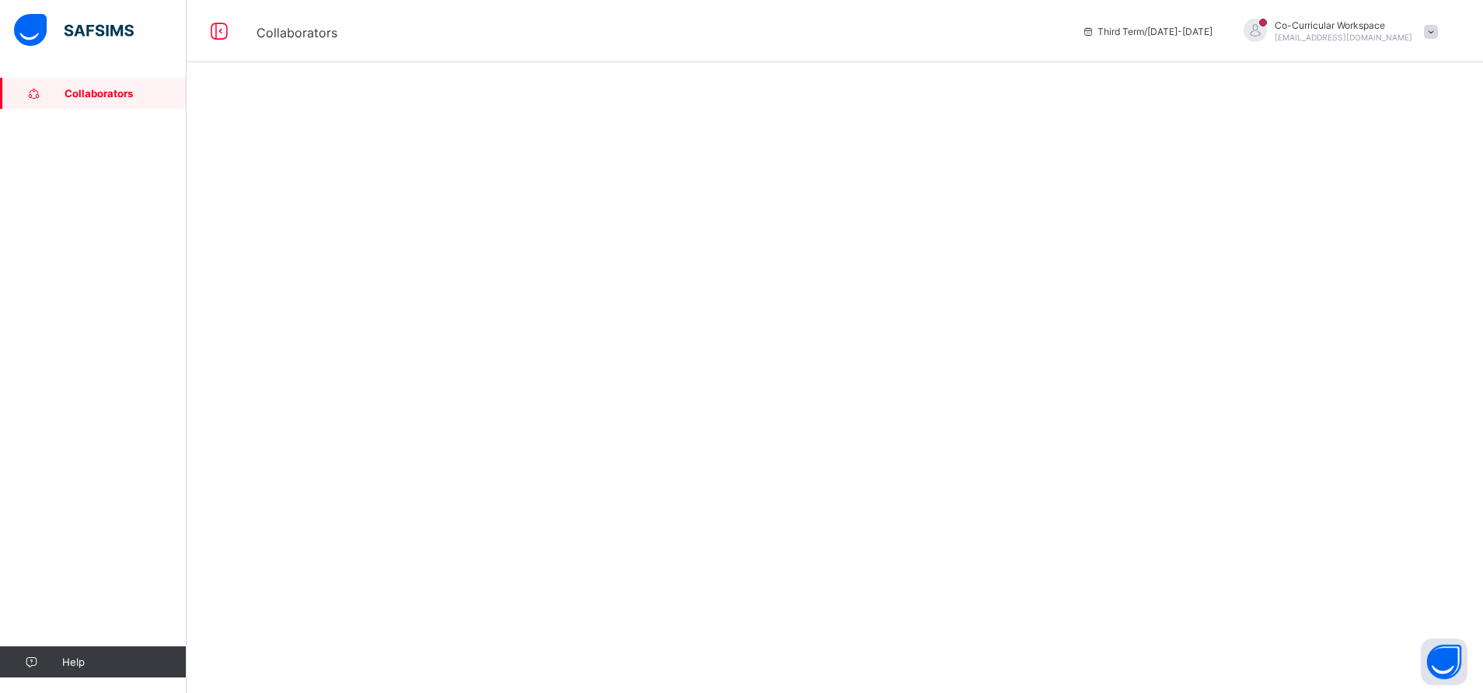
click at [90, 89] on span "Collaborators" at bounding box center [126, 93] width 122 height 12
click at [148, 92] on span "Collaborators" at bounding box center [126, 93] width 122 height 12
click at [114, 103] on link "Collaborators" at bounding box center [93, 93] width 187 height 31
click at [351, 121] on span "SKILL PERFORMANCE CLUBS" at bounding box center [354, 123] width 133 height 12
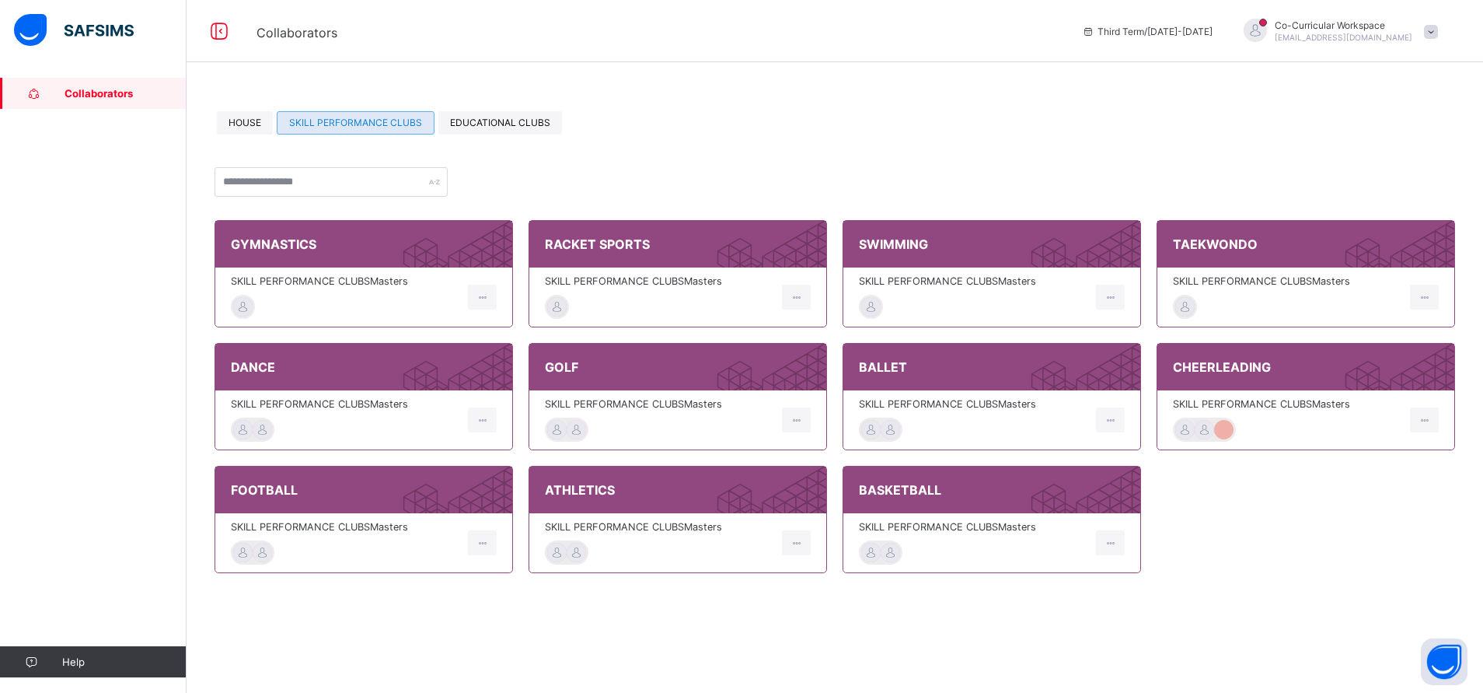
click at [630, 260] on div "RACKET SPORTS" at bounding box center [677, 244] width 297 height 47
click at [622, 286] on span "SKILL PERFORMANCE CLUBS Masters" at bounding box center [659, 281] width 229 height 12
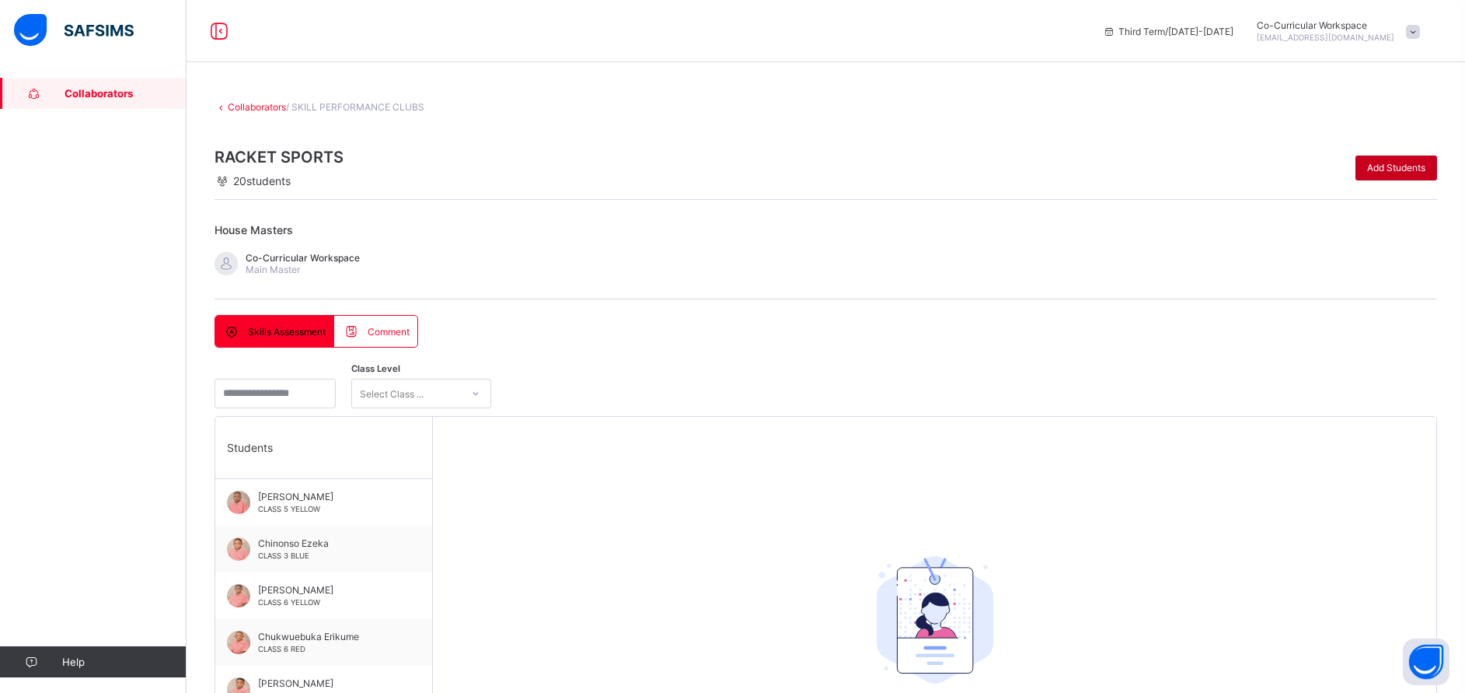
click at [1390, 171] on span "Add Students" at bounding box center [1396, 168] width 58 height 12
type input "***"
click at [1417, 164] on span "Add Students" at bounding box center [1396, 168] width 58 height 12
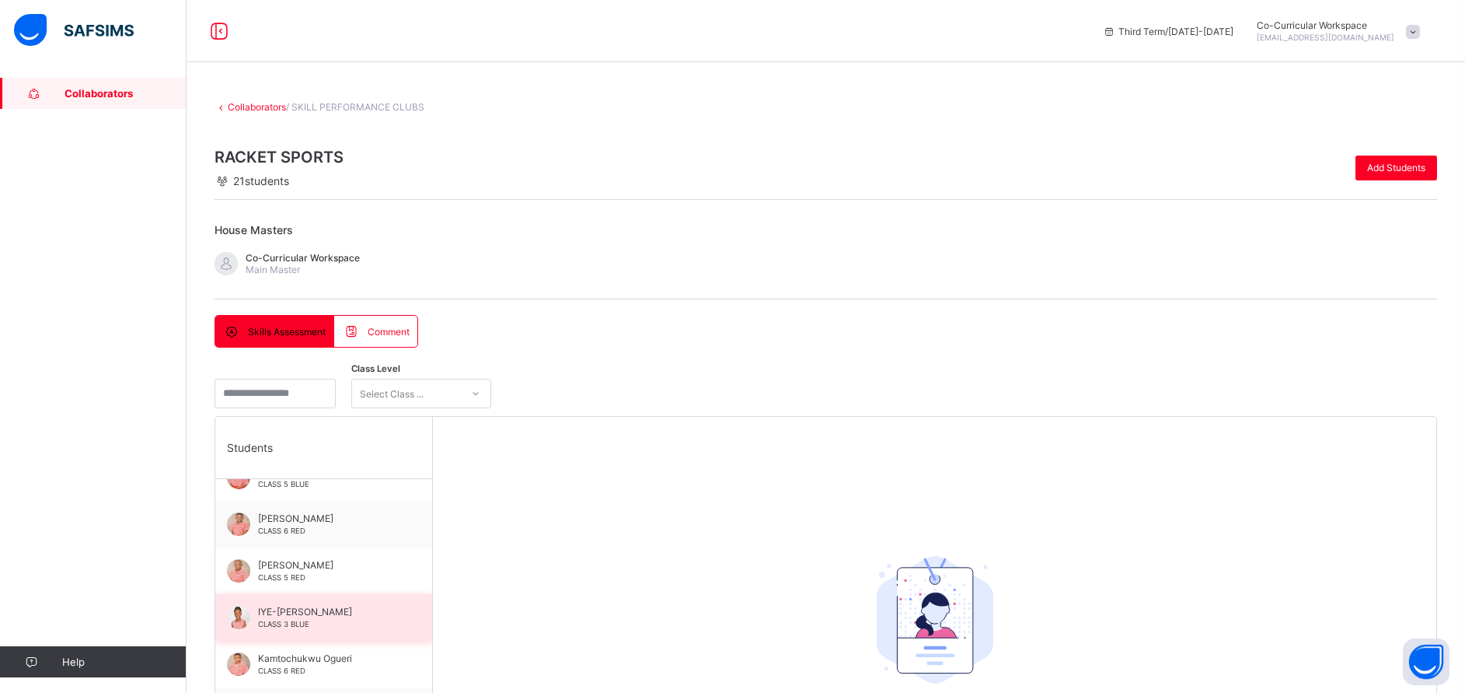
click at [310, 633] on div "IYE-[PERSON_NAME] CLASS 3 BLUE" at bounding box center [323, 617] width 217 height 47
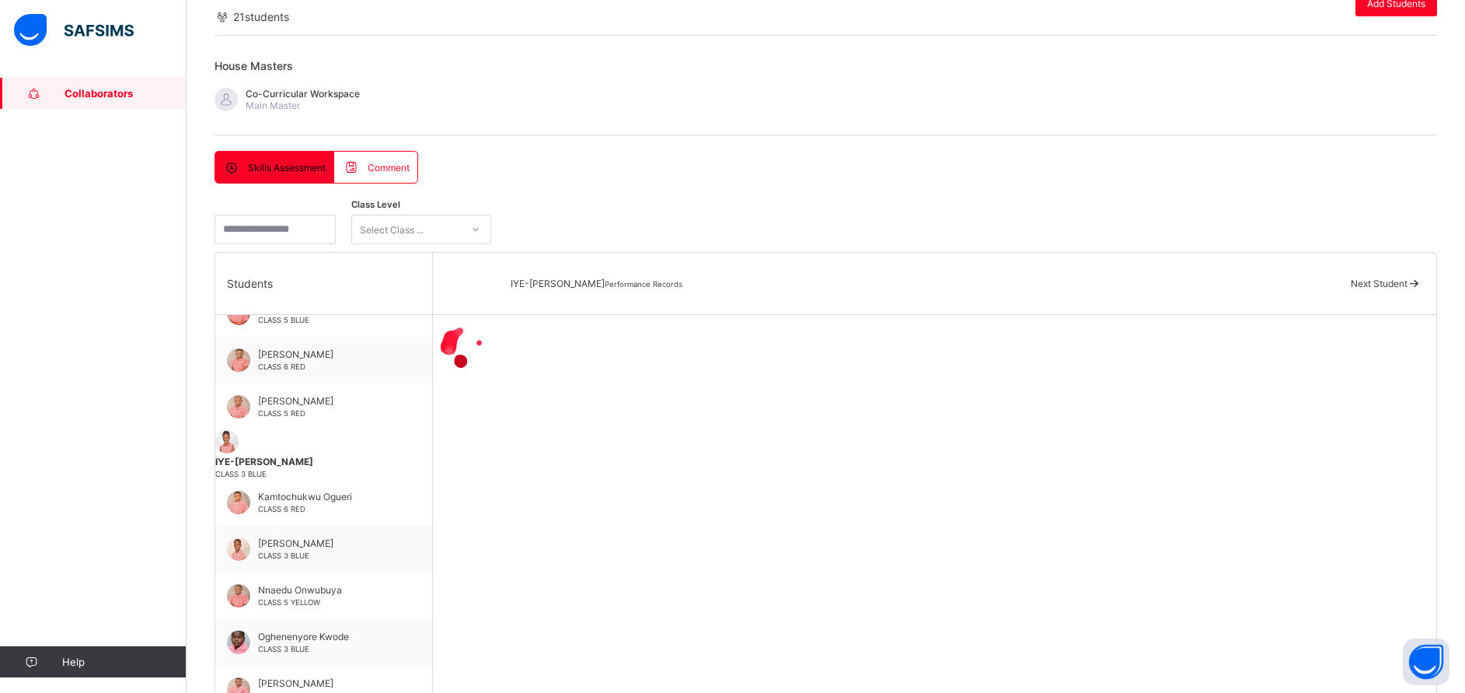
scroll to position [187, 0]
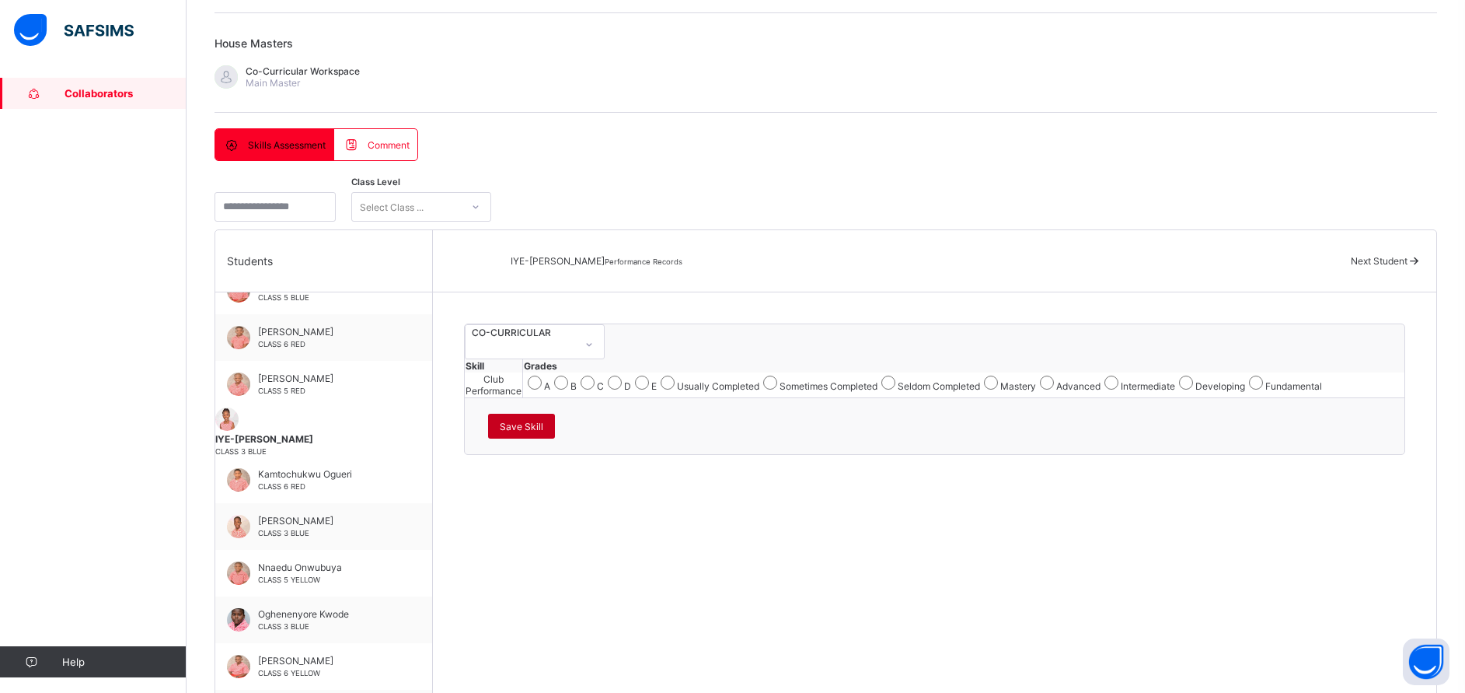
click at [543, 432] on span "Save Skill" at bounding box center [522, 427] width 44 height 12
click at [82, 110] on div "Collaborators Help" at bounding box center [93, 377] width 187 height 630
click at [543, 432] on span "Save Skill" at bounding box center [522, 427] width 44 height 12
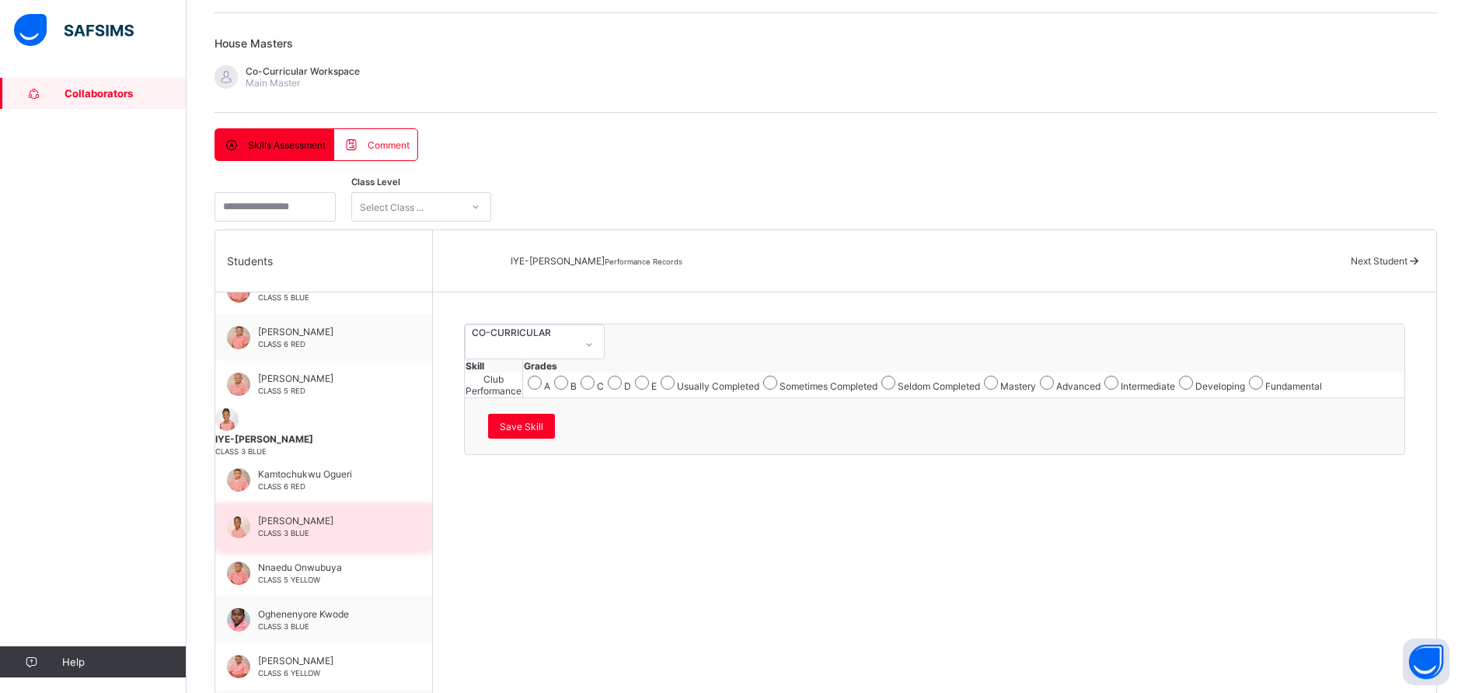
click at [309, 522] on span "[PERSON_NAME]" at bounding box center [327, 521] width 139 height 12
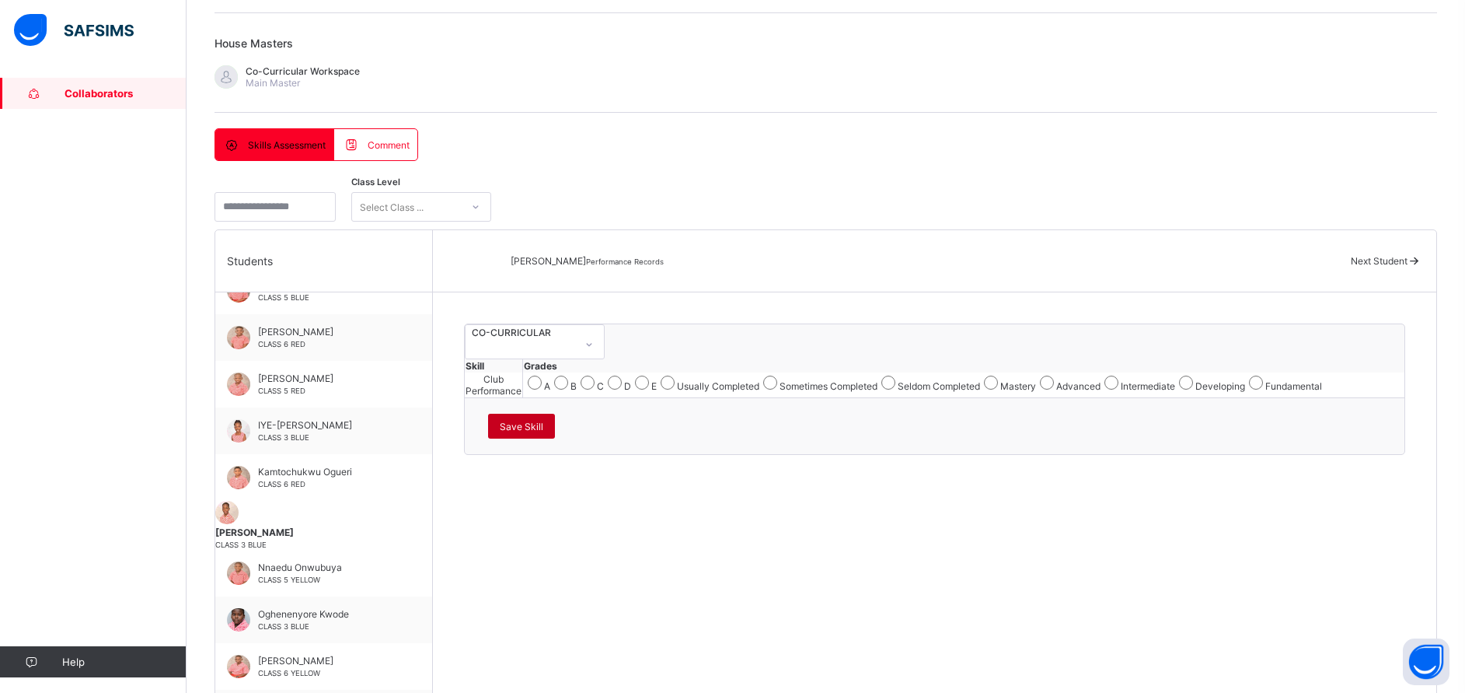
click at [543, 432] on span "Save Skill" at bounding box center [522, 427] width 44 height 12
click at [93, 93] on span "Collaborators" at bounding box center [126, 93] width 122 height 12
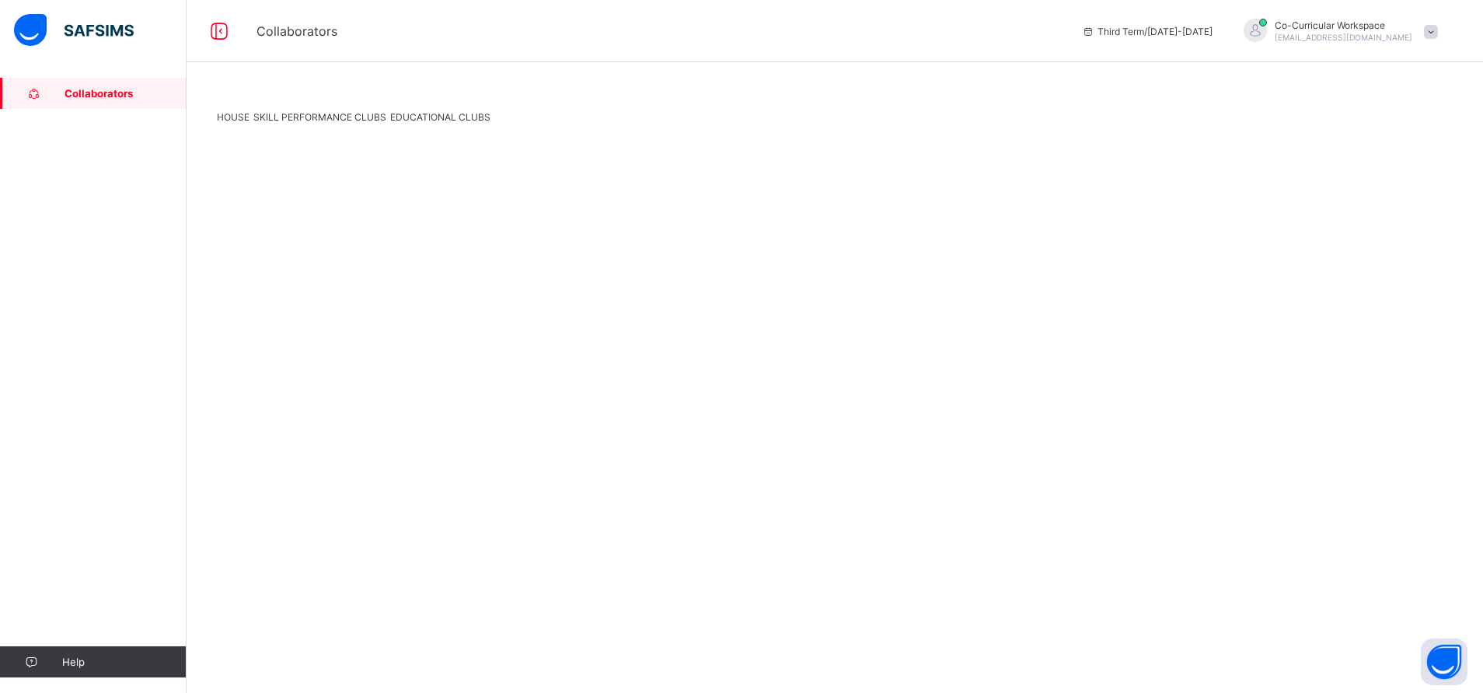
click at [331, 123] on span "SKILL PERFORMANCE CLUBS" at bounding box center [319, 117] width 133 height 12
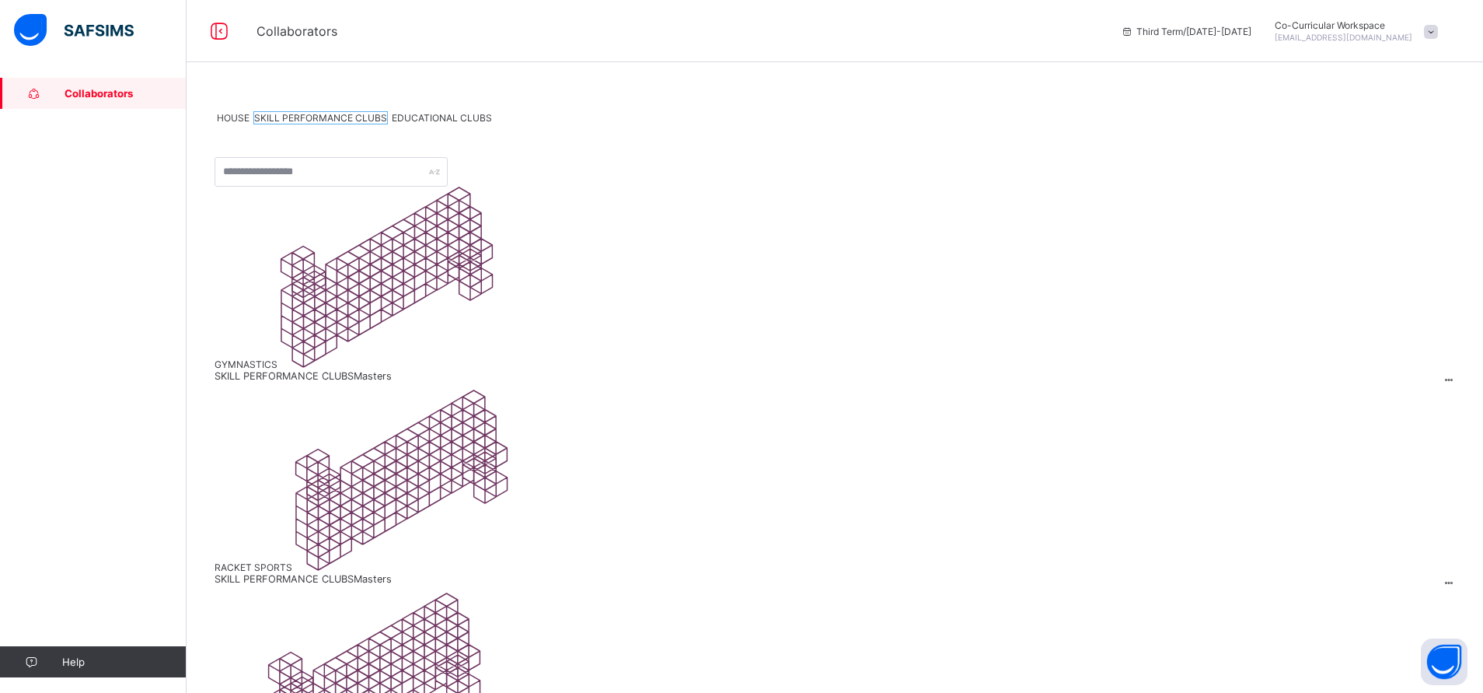
click at [301, 382] on span at bounding box center [825, 386] width 1220 height 8
click at [304, 370] on span "SKILL PERFORMANCE CLUBS Masters" at bounding box center [825, 376] width 1220 height 12
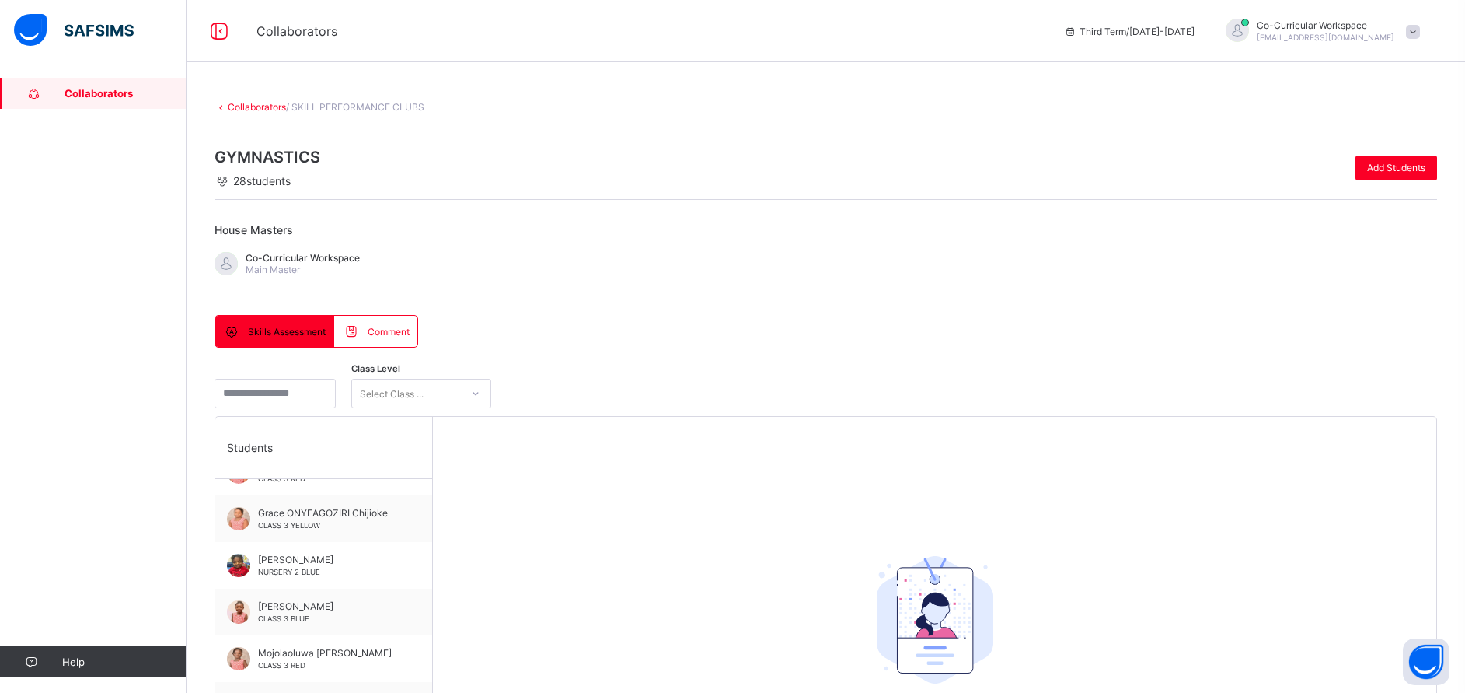
scroll to position [421, 0]
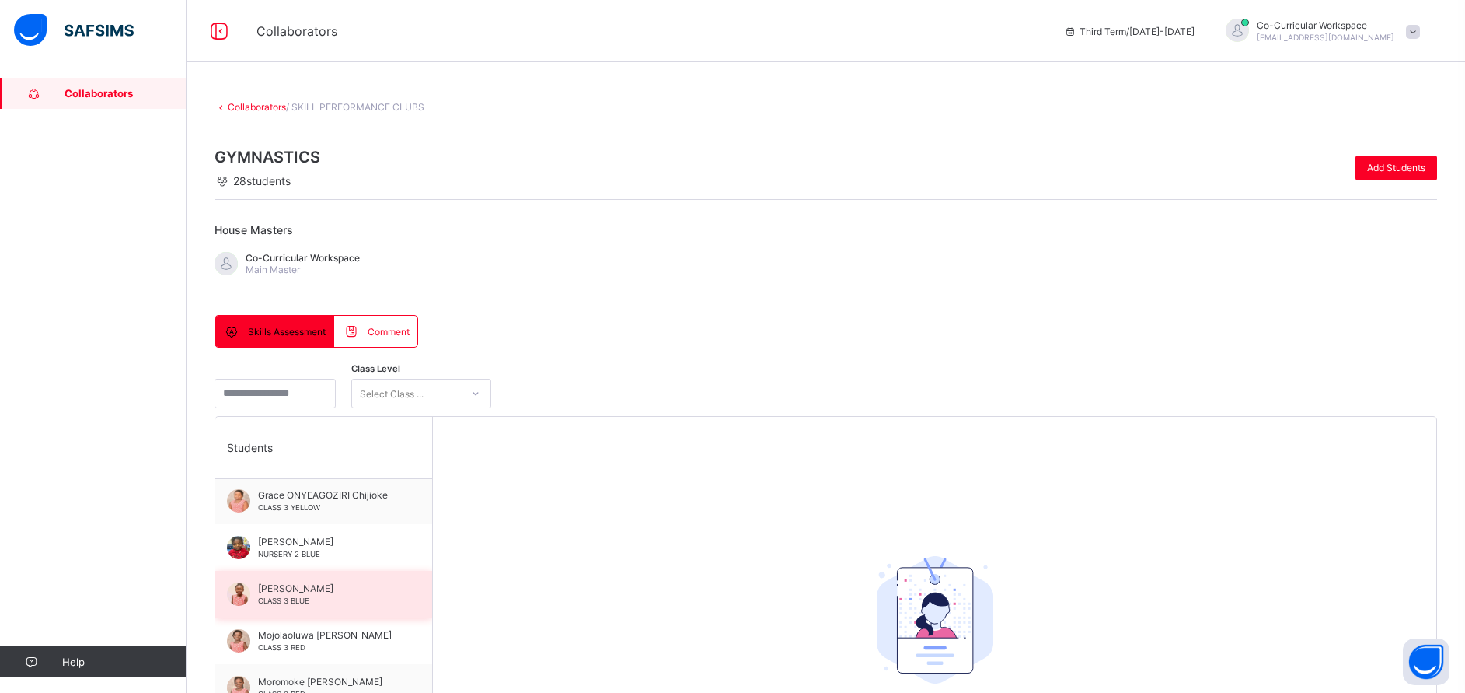
click at [334, 584] on span "[PERSON_NAME]" at bounding box center [327, 588] width 139 height 12
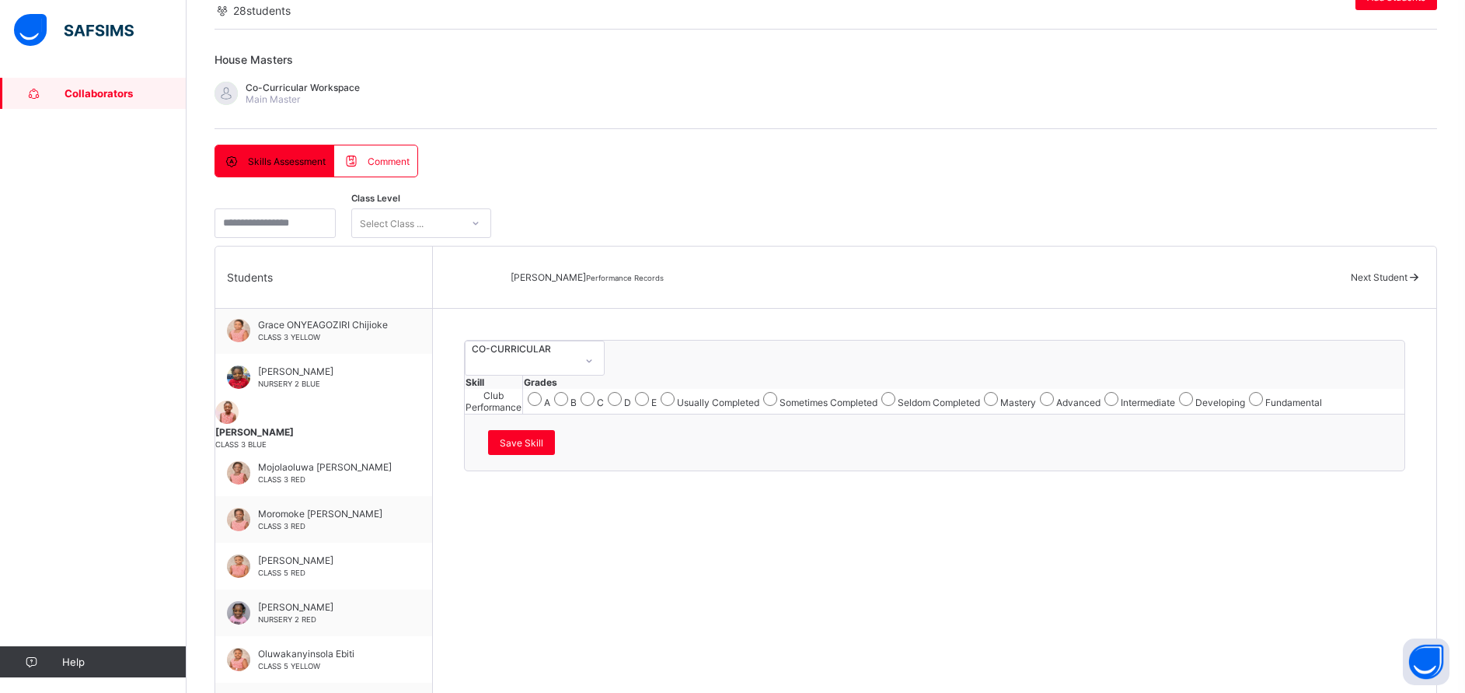
scroll to position [187, 0]
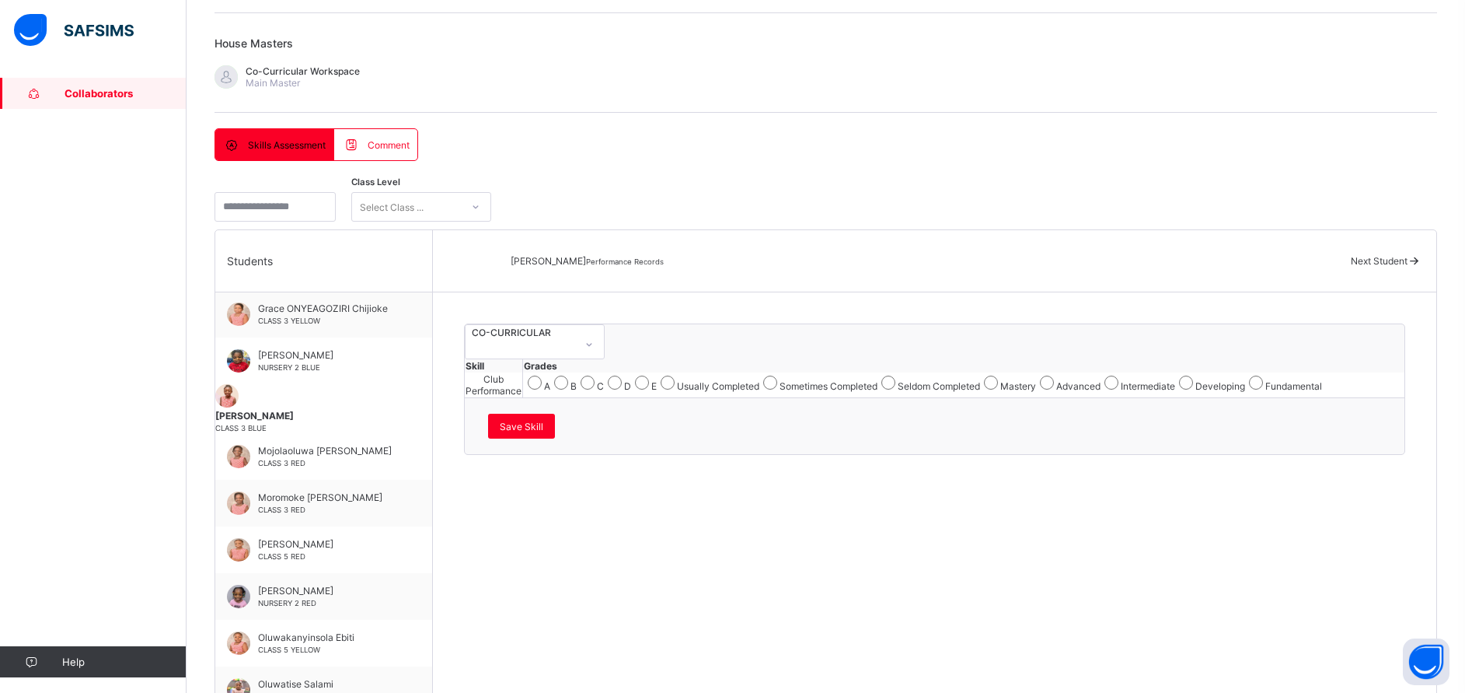
click at [1101, 392] on div "Intermediate" at bounding box center [1138, 382] width 75 height 19
click at [543, 432] on span "Save Skill" at bounding box center [522, 427] width 44 height 12
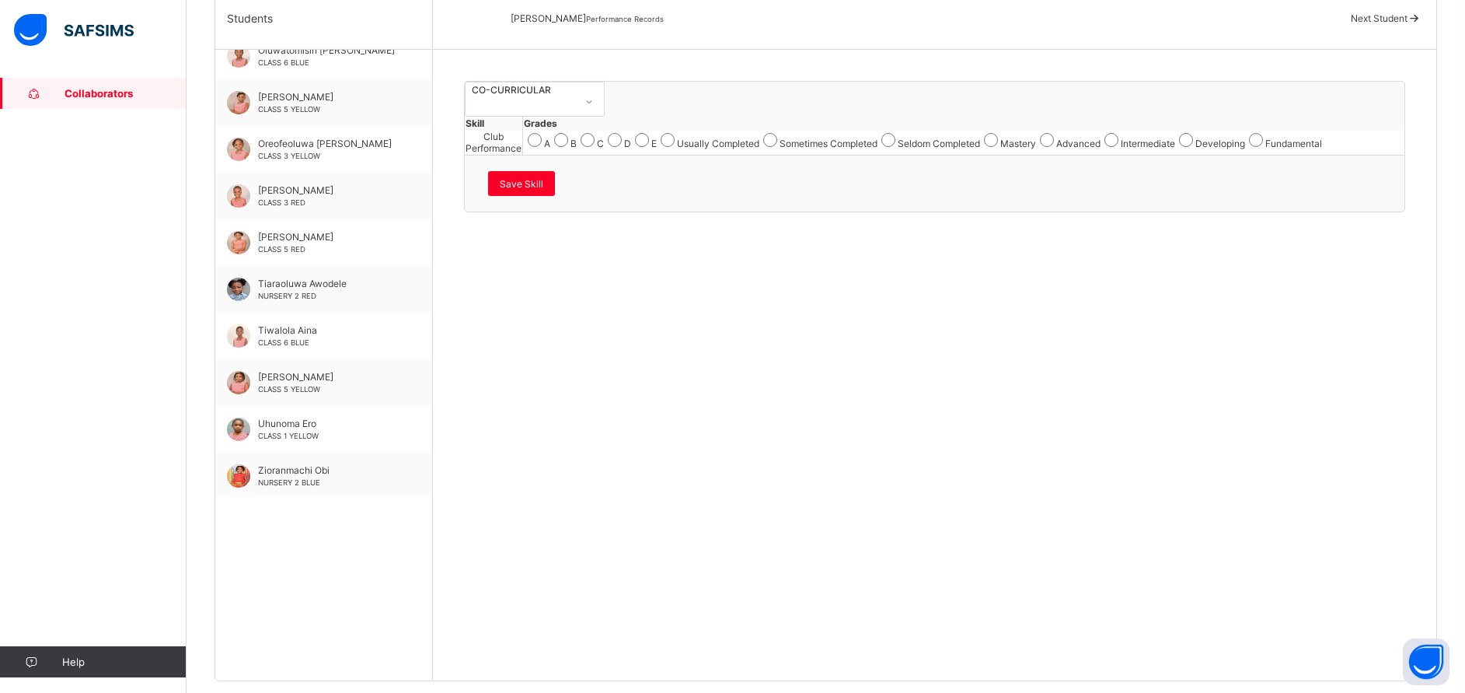
scroll to position [0, 0]
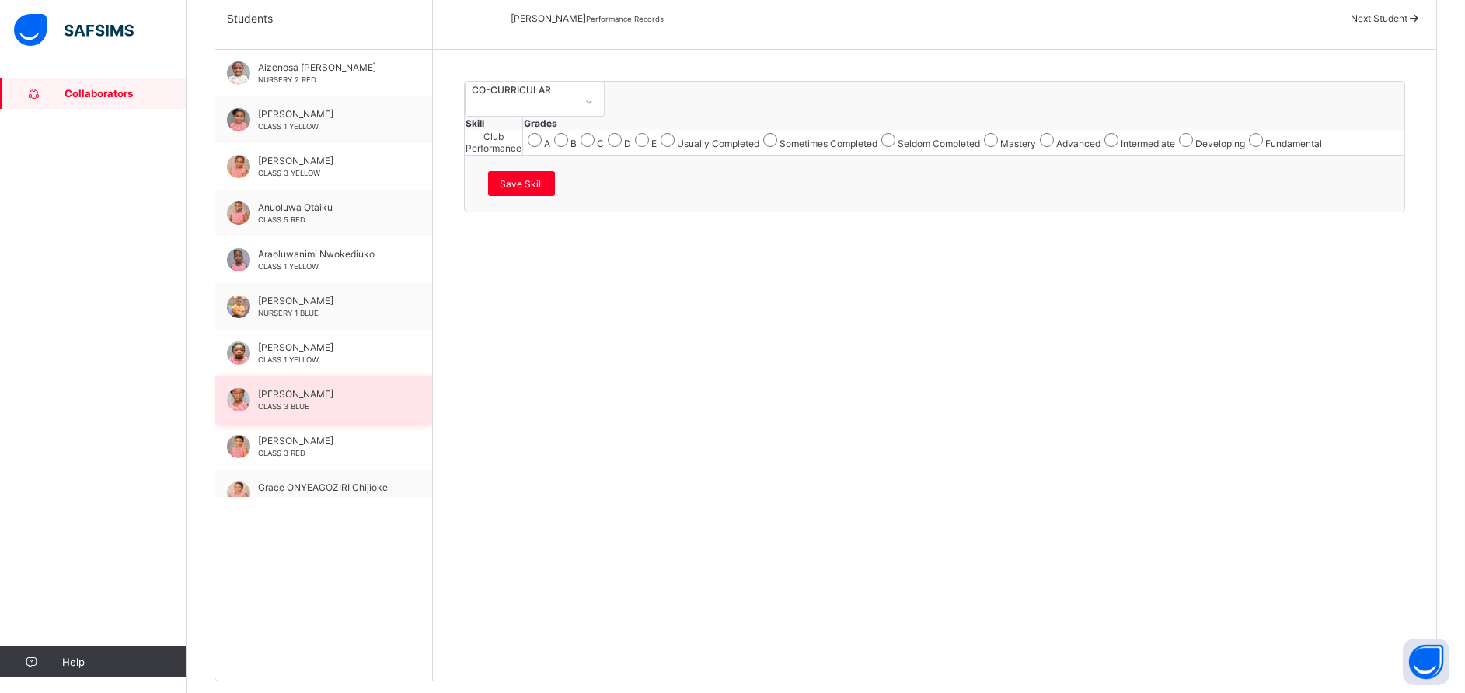
click at [295, 399] on span "[PERSON_NAME]" at bounding box center [327, 394] width 139 height 12
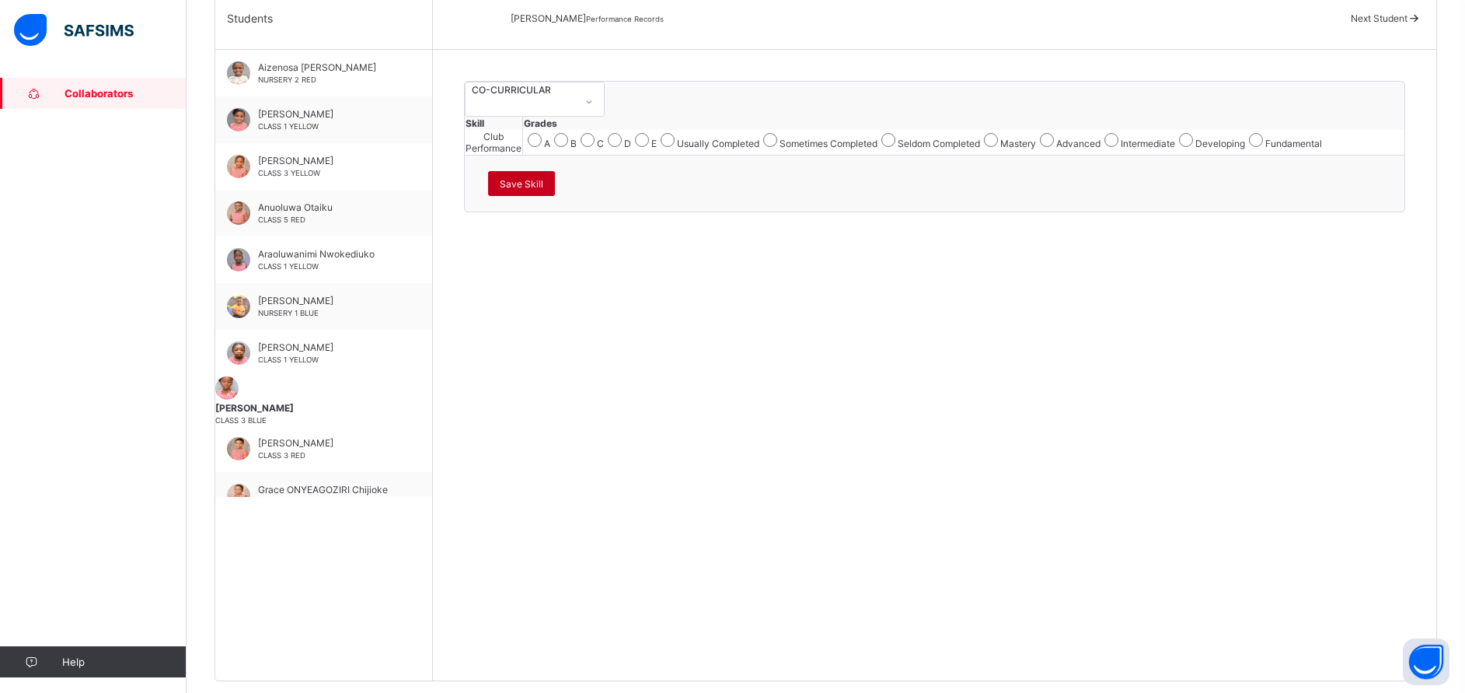
click at [555, 196] on div "Save Skill" at bounding box center [521, 183] width 67 height 25
click at [543, 190] on span "Save Skill" at bounding box center [522, 184] width 44 height 12
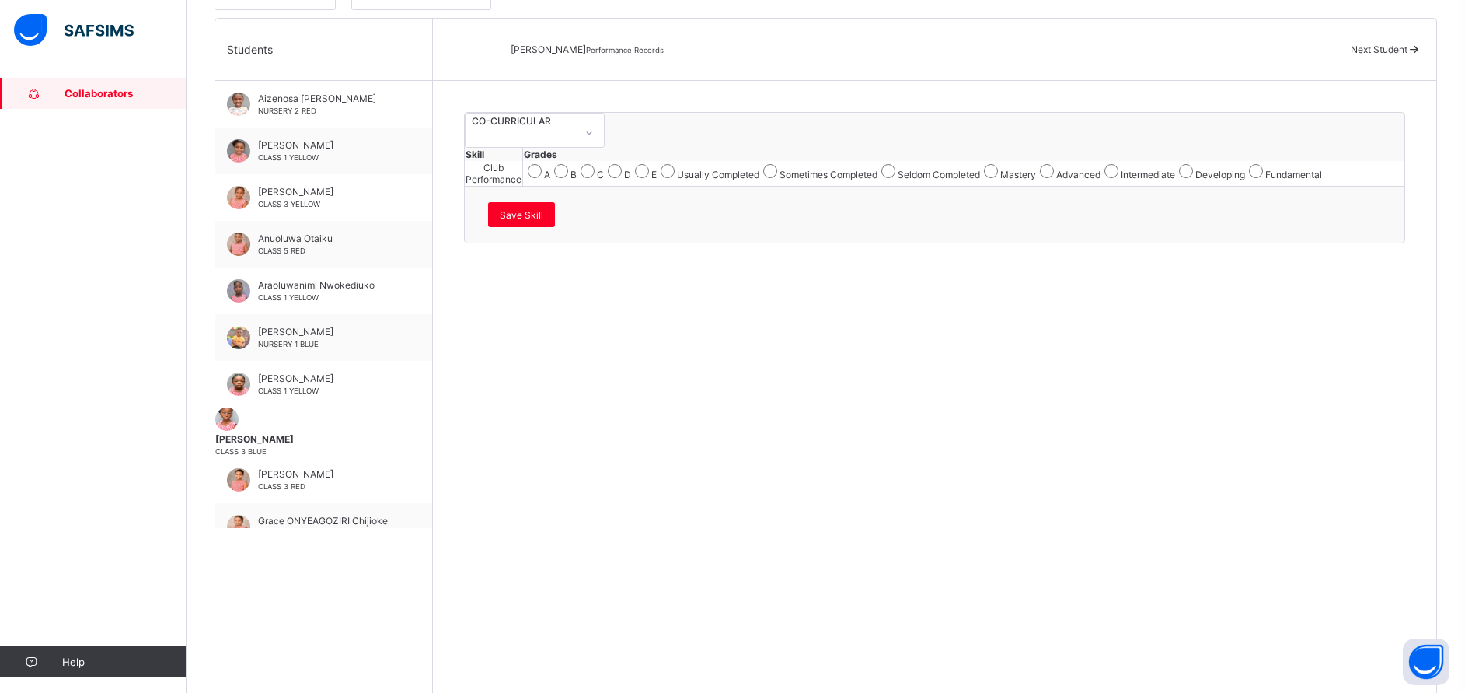
scroll to position [382, 0]
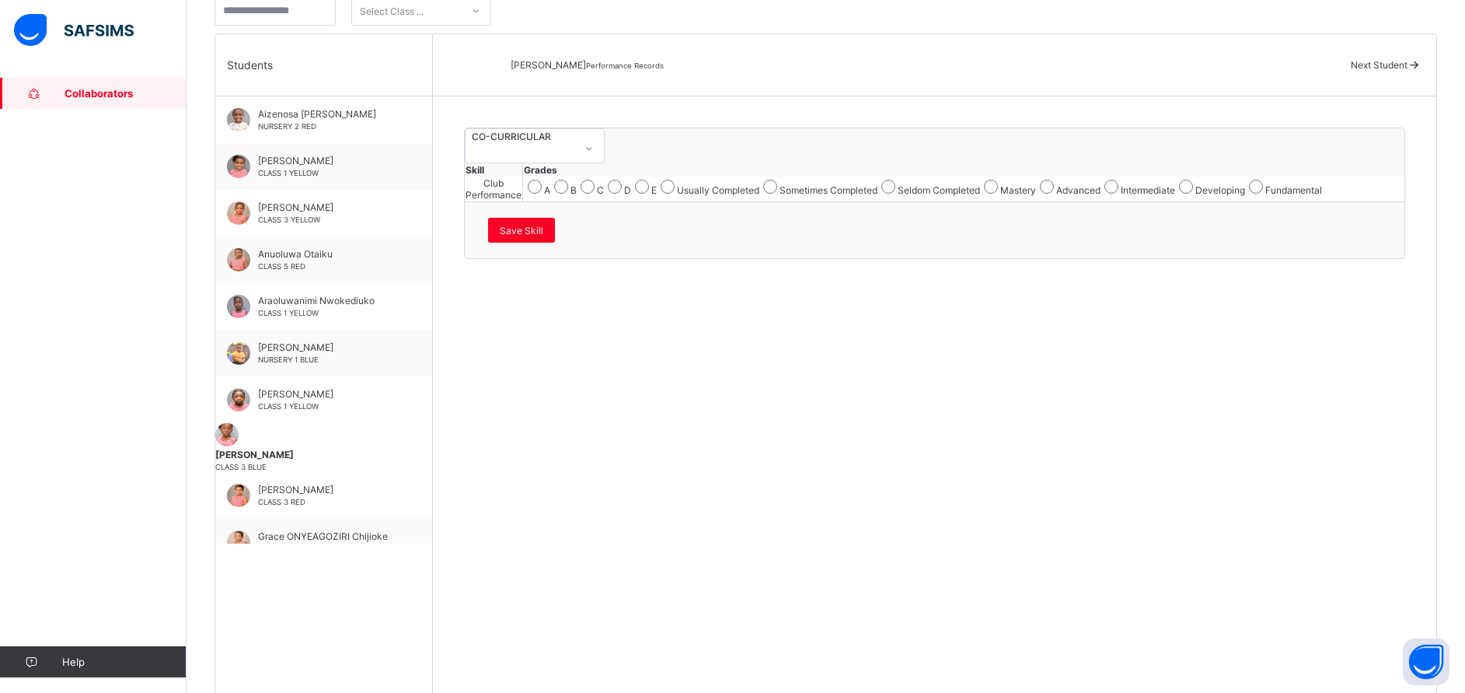
click at [106, 86] on link "Collaborators" at bounding box center [93, 93] width 187 height 31
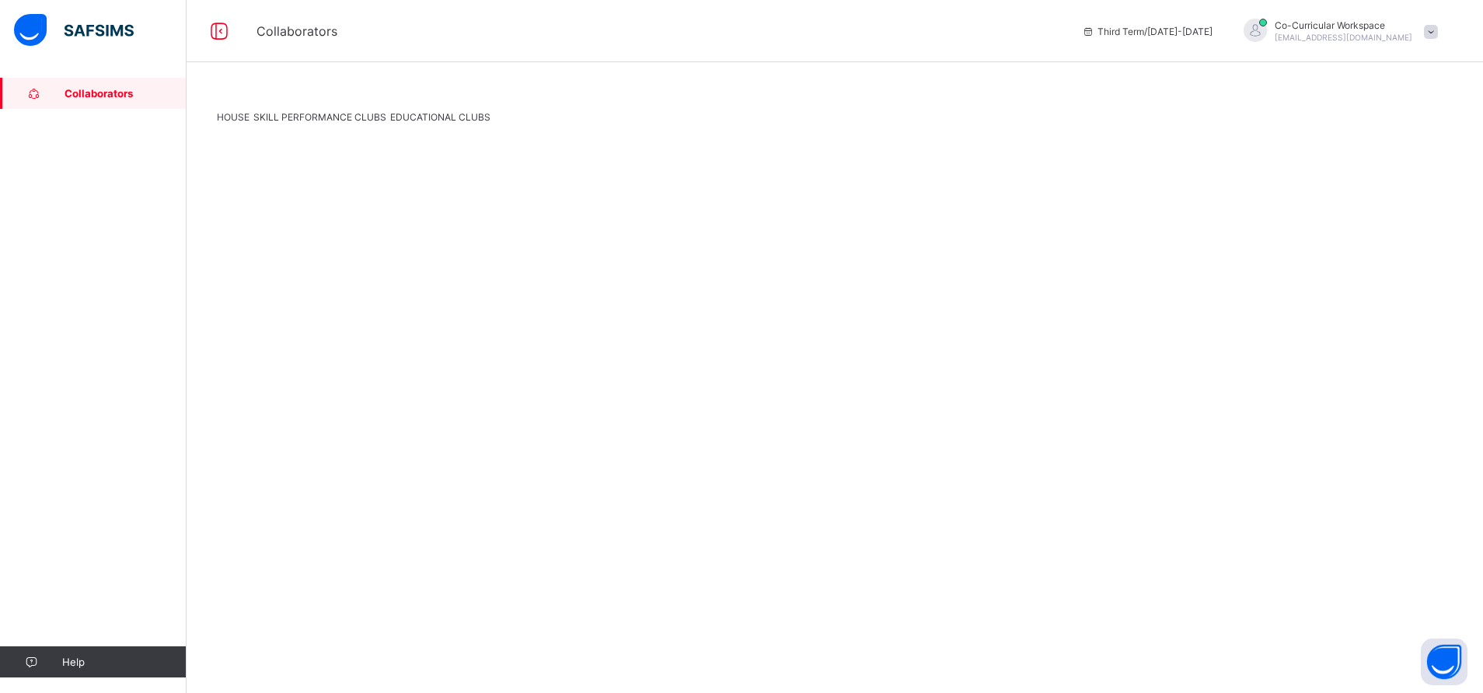
click at [361, 123] on span "SKILL PERFORMANCE CLUBS" at bounding box center [319, 117] width 133 height 12
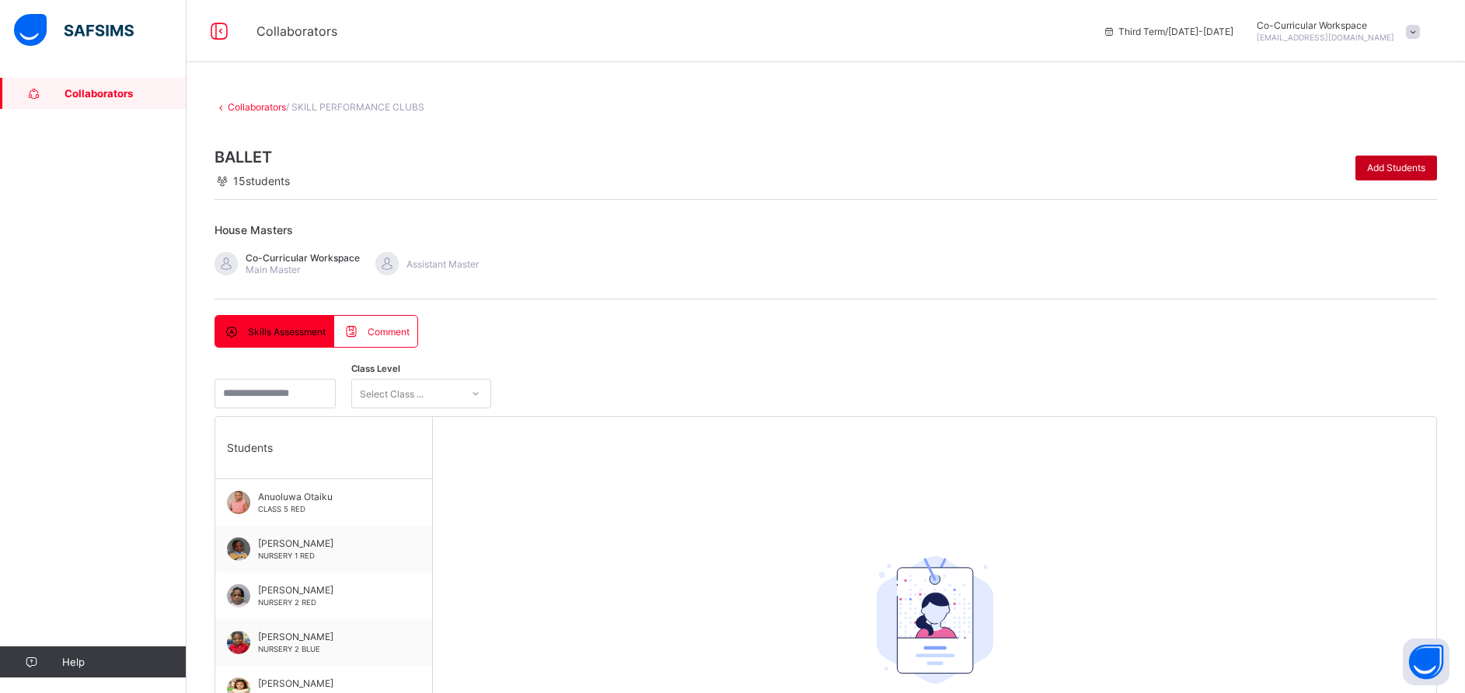
click at [1405, 166] on span "Add Students" at bounding box center [1396, 168] width 58 height 12
type input "***"
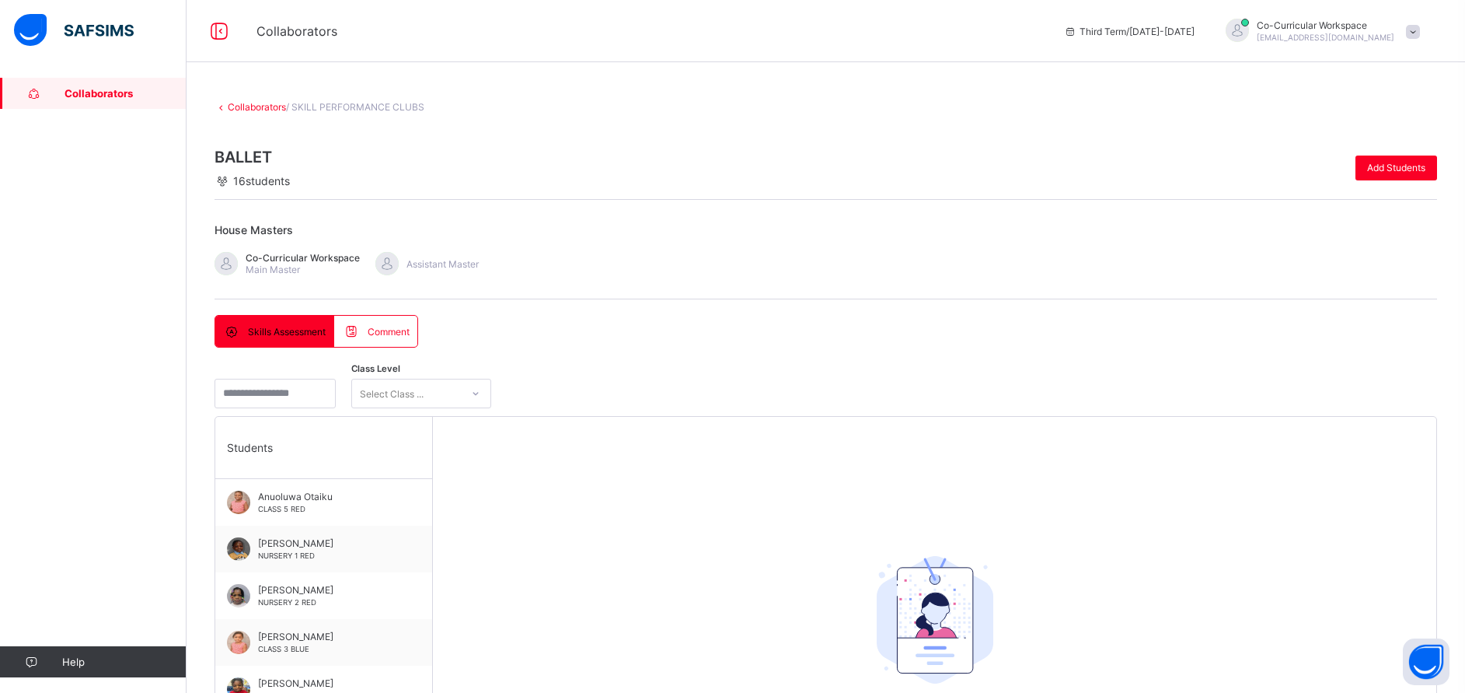
click at [292, 637] on span "[PERSON_NAME]" at bounding box center [327, 636] width 139 height 12
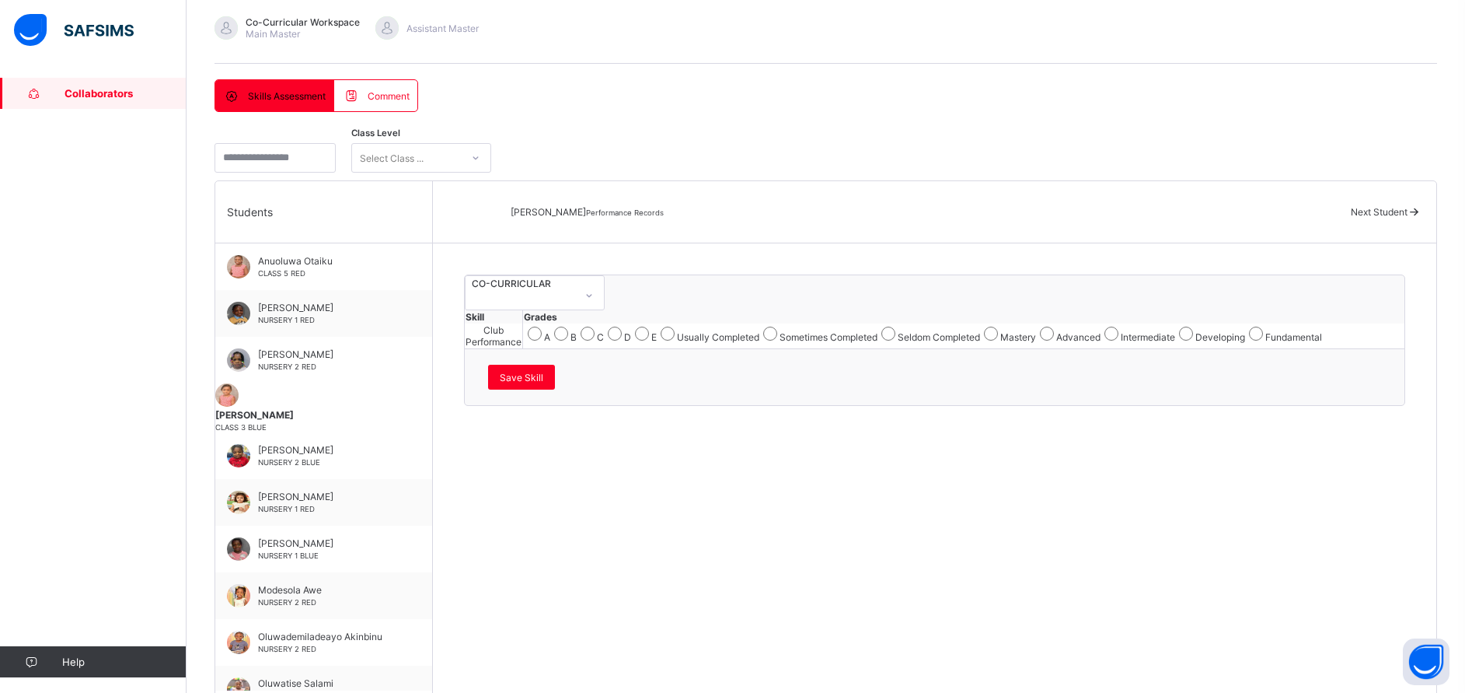
scroll to position [237, 0]
click at [543, 382] on span "Save Skill" at bounding box center [522, 376] width 44 height 12
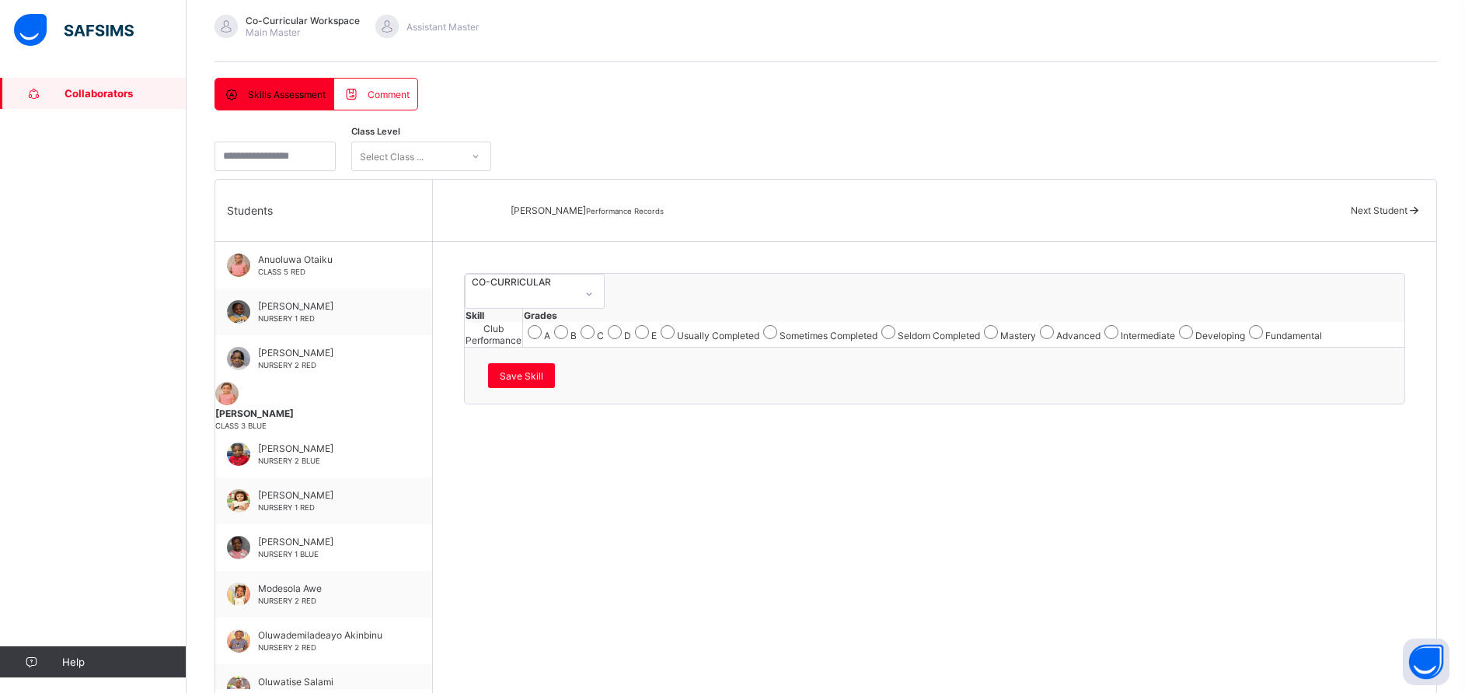
click at [96, 91] on span "Collaborators" at bounding box center [126, 93] width 122 height 12
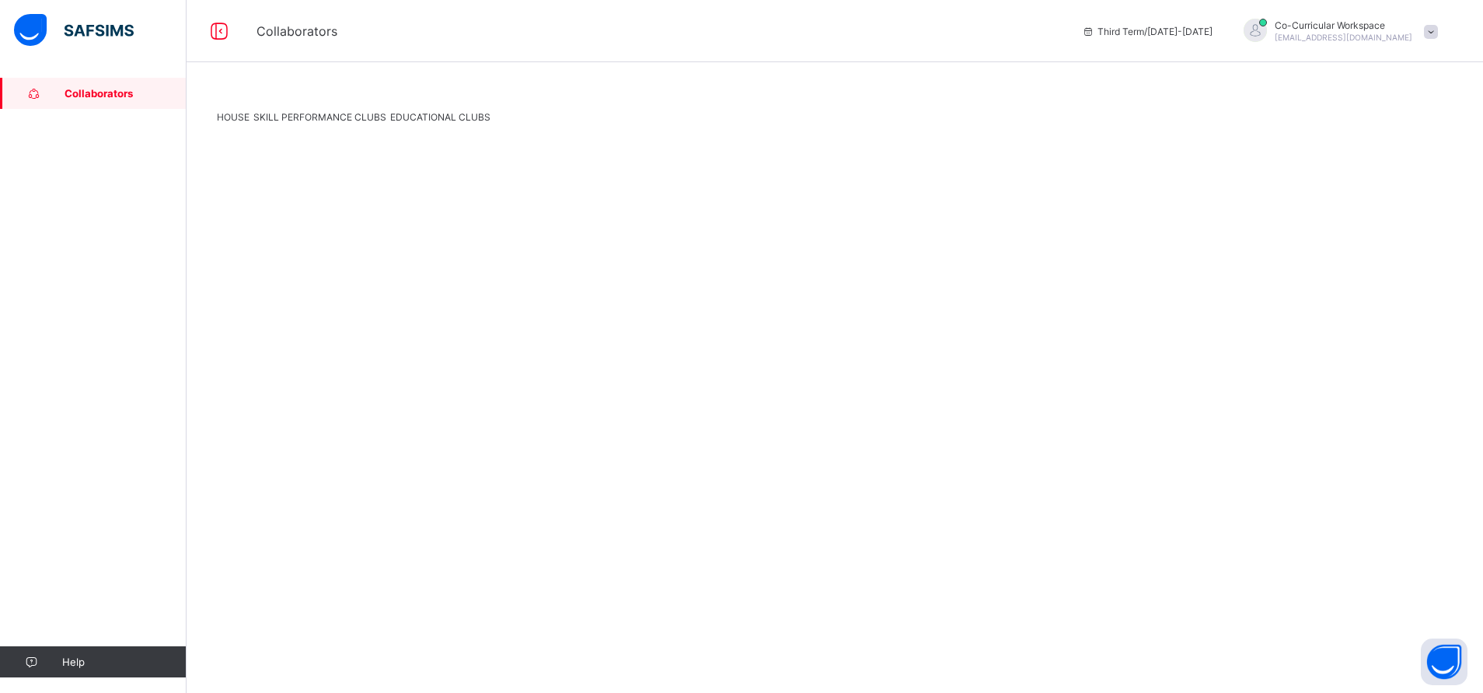
click at [341, 123] on span "SKILL PERFORMANCE CLUBS" at bounding box center [319, 117] width 133 height 12
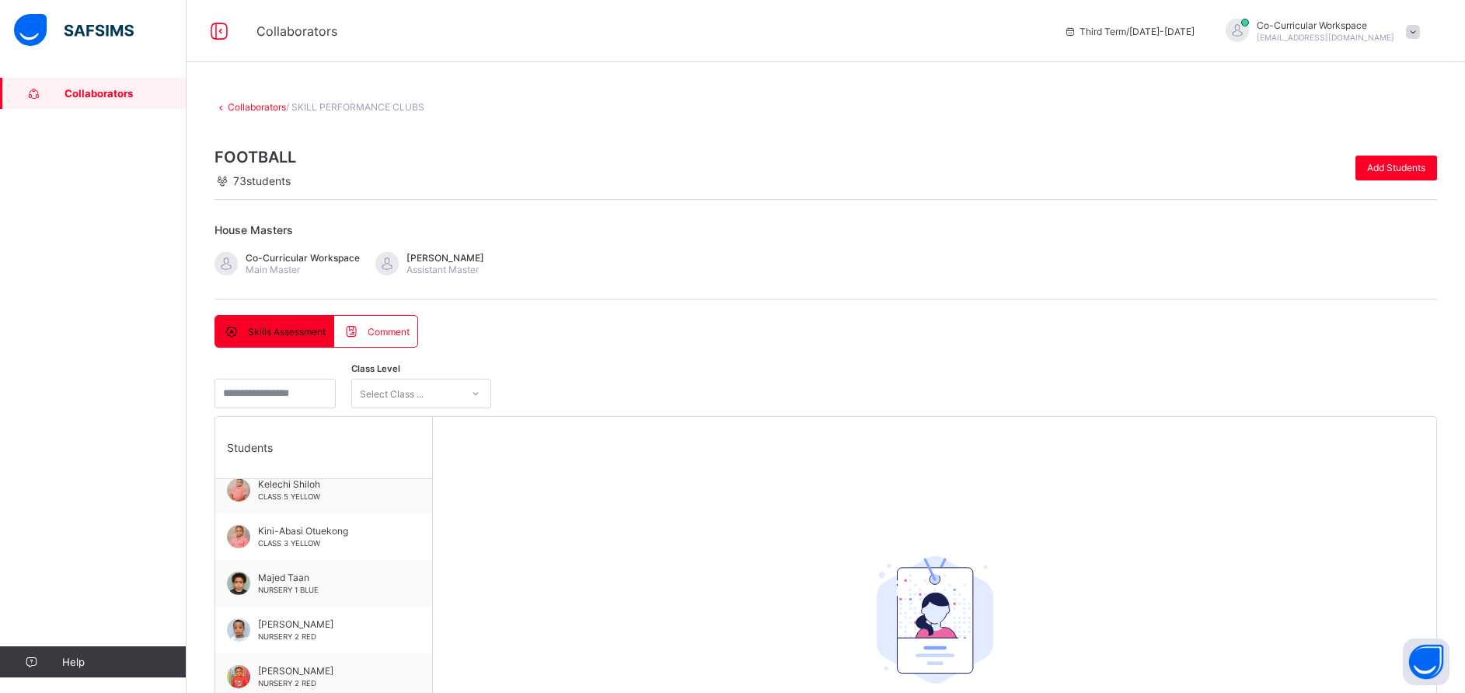
scroll to position [1671, 0]
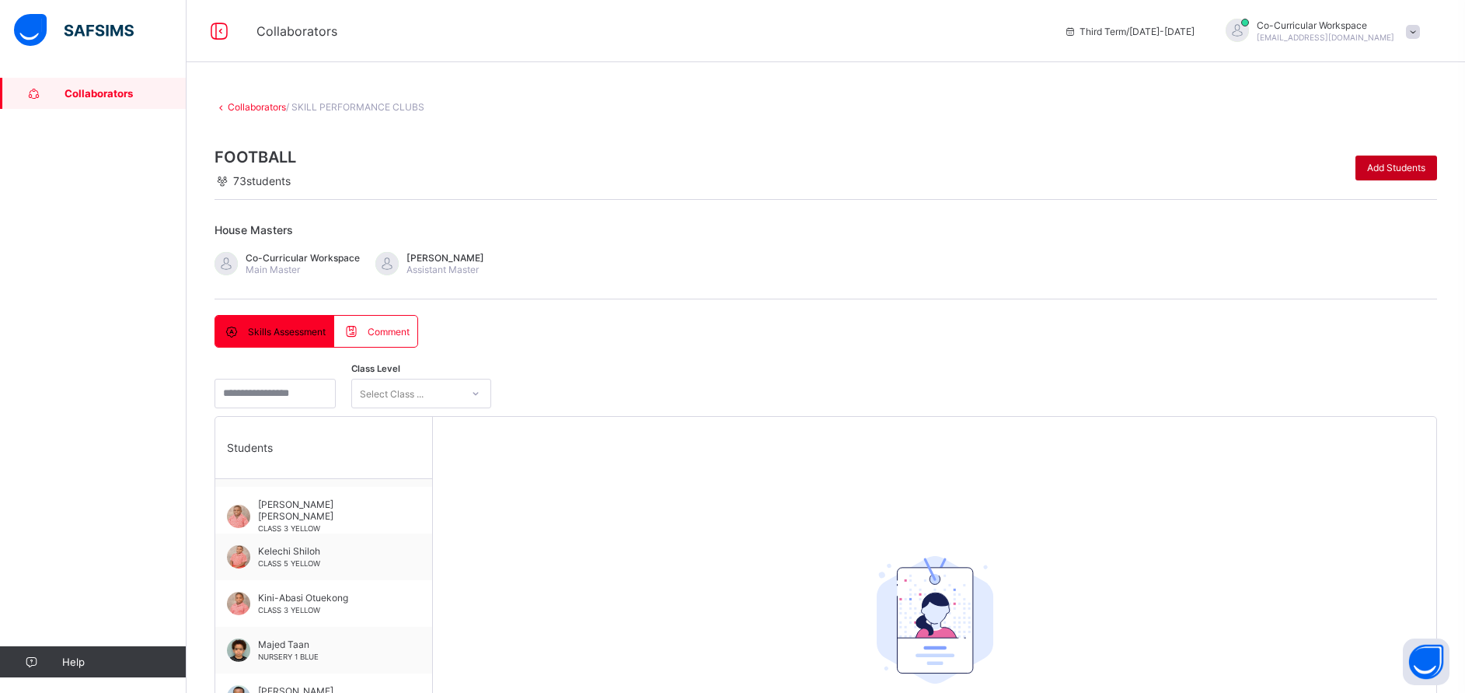
click at [1403, 175] on div "Add Students" at bounding box center [1397, 167] width 82 height 25
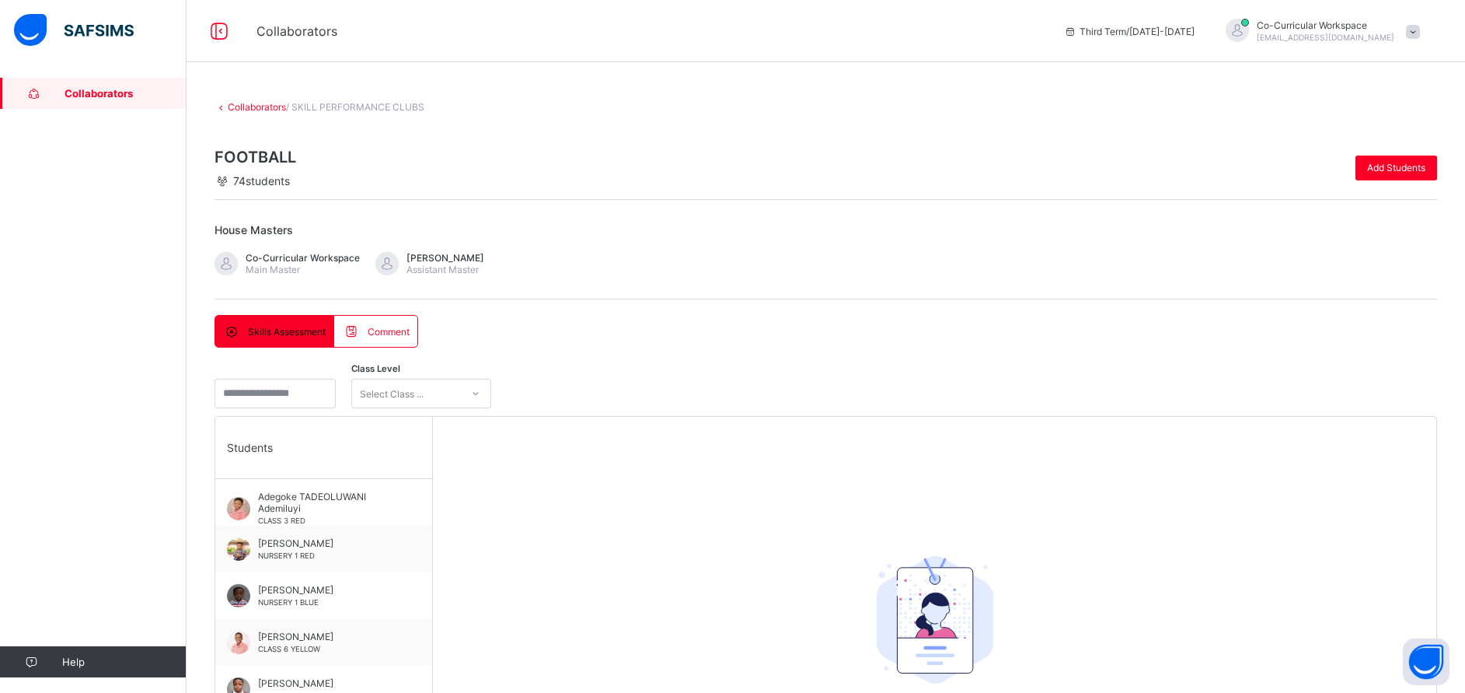
drag, startPoint x: 423, startPoint y: 522, endPoint x: 413, endPoint y: 607, distance: 86.1
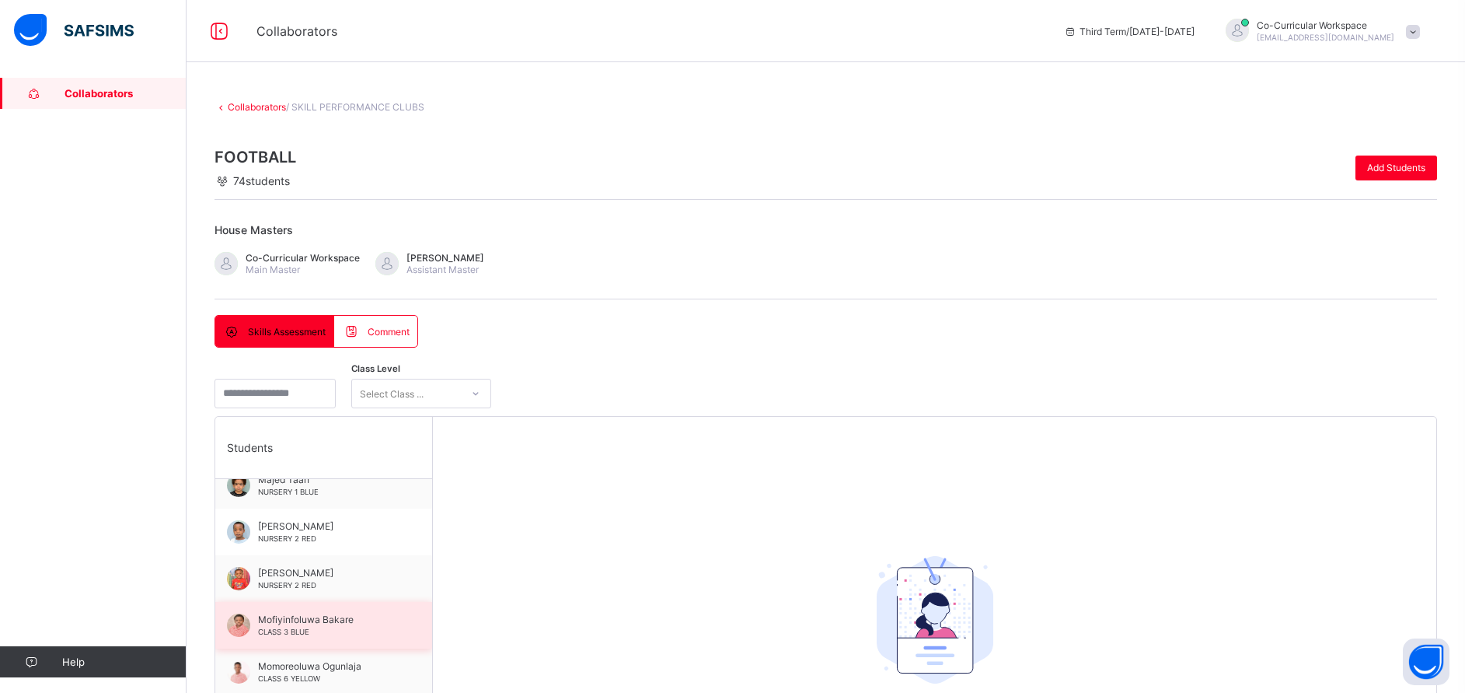
click at [356, 631] on div "Mofiyinfoluwa Bakare CLASS 3 BLUE" at bounding box center [327, 624] width 139 height 23
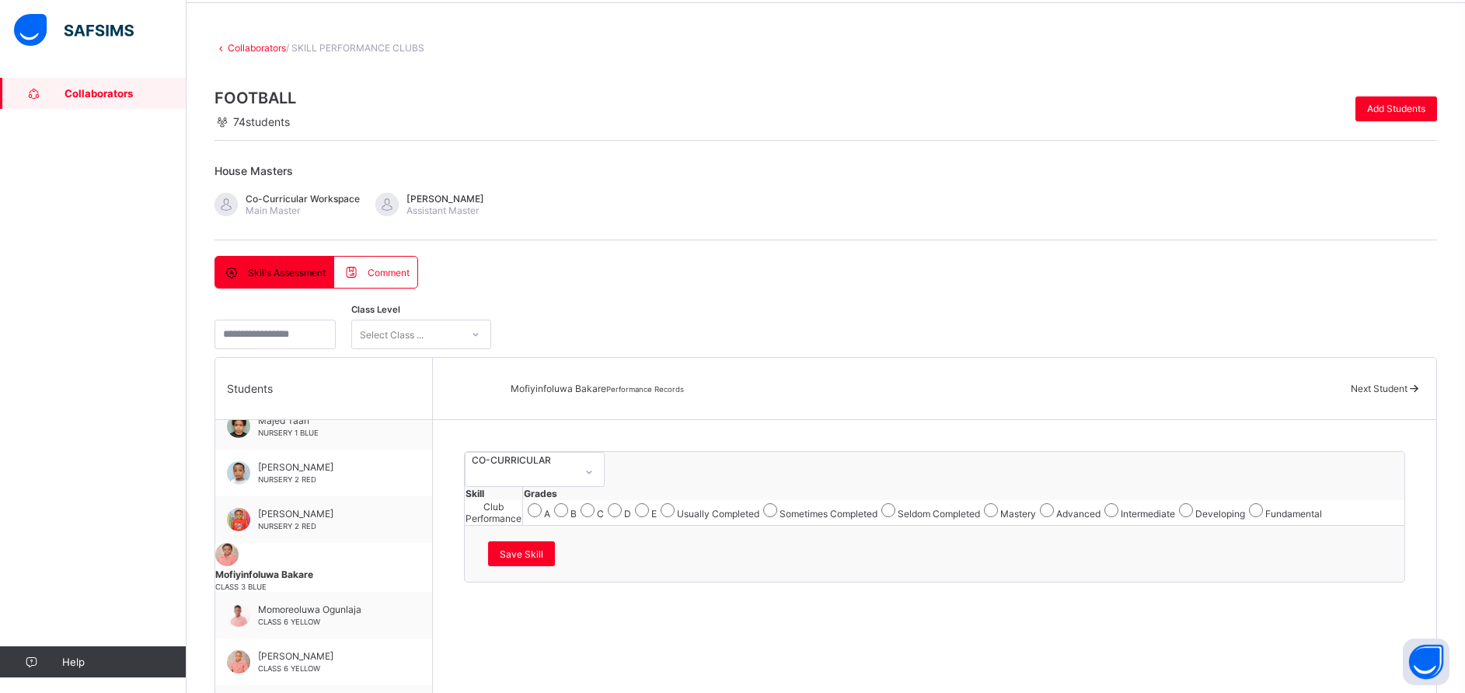
scroll to position [80, 0]
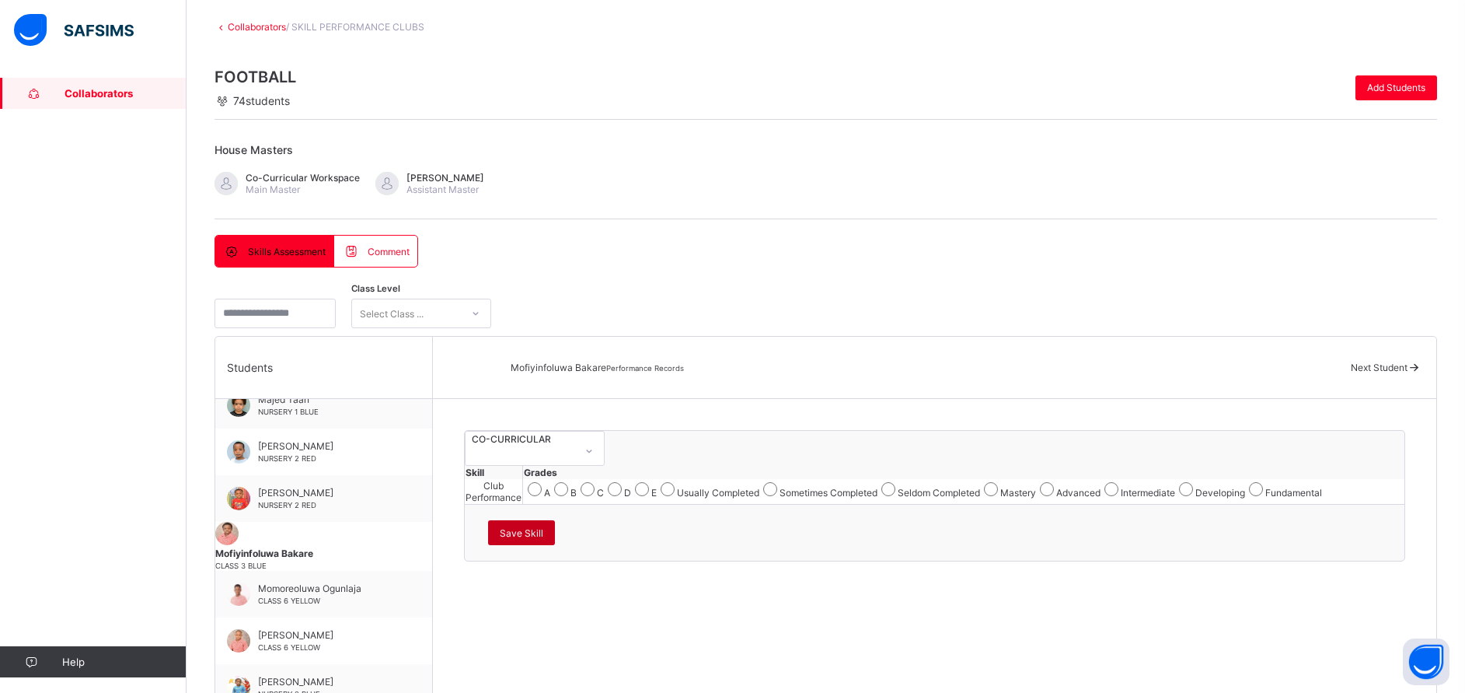
click at [543, 539] on span "Save Skill" at bounding box center [522, 533] width 44 height 12
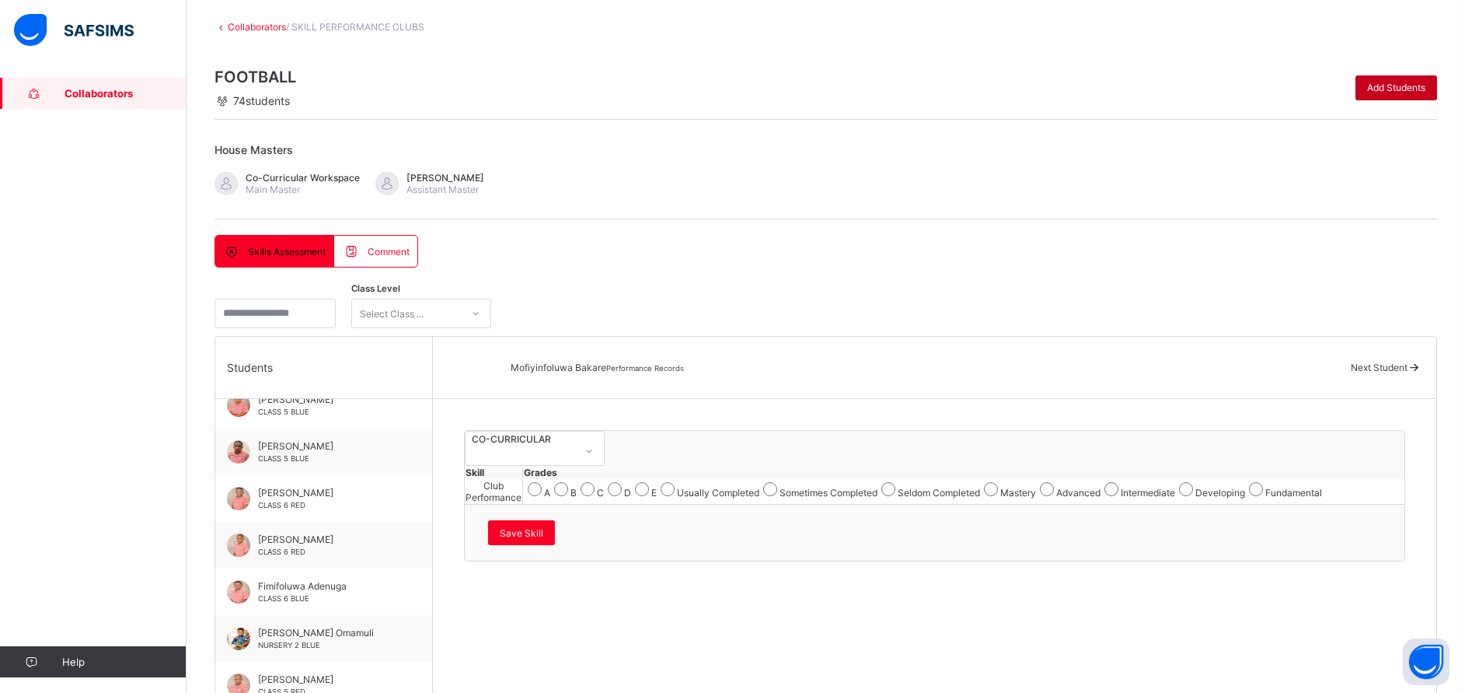
click at [1424, 83] on span "Add Students" at bounding box center [1396, 88] width 58 height 12
click at [555, 545] on div "Save Skill" at bounding box center [521, 532] width 67 height 25
click at [1419, 91] on span "Add Students" at bounding box center [1396, 88] width 58 height 12
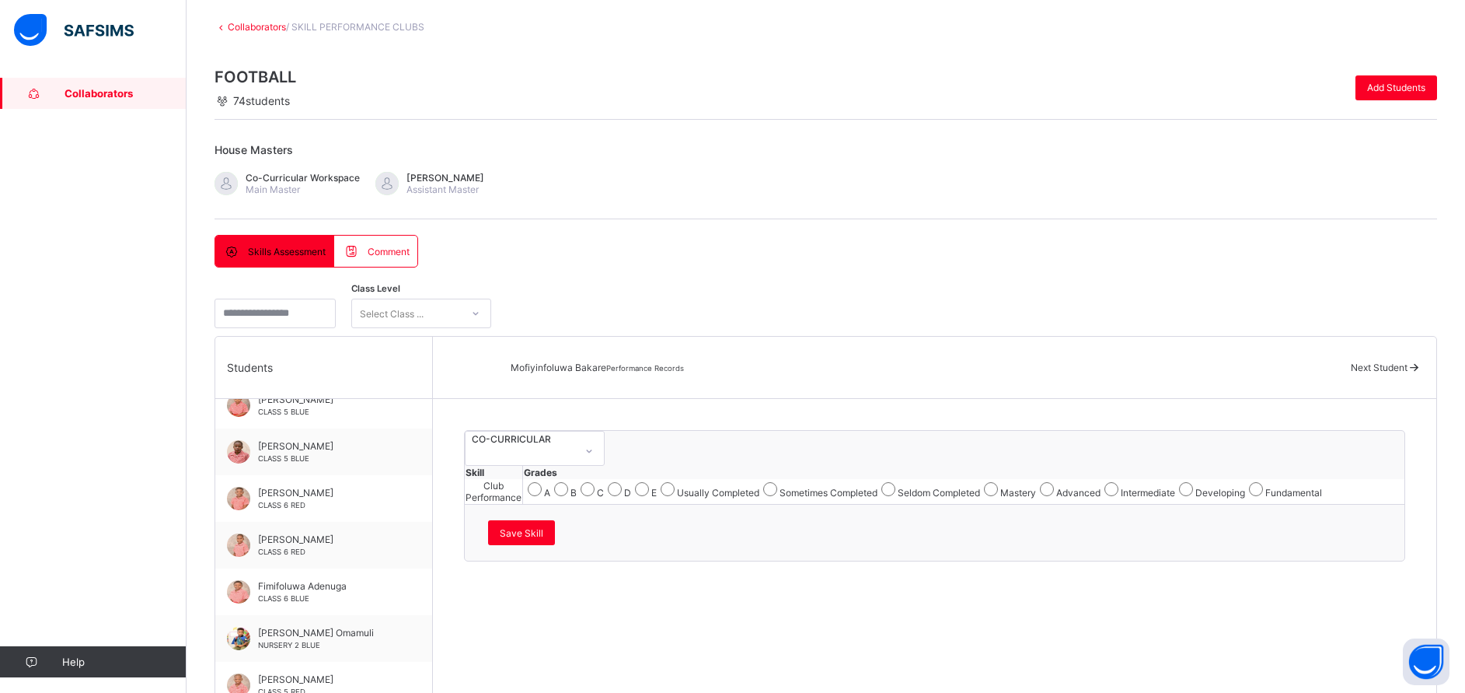
type input "*"
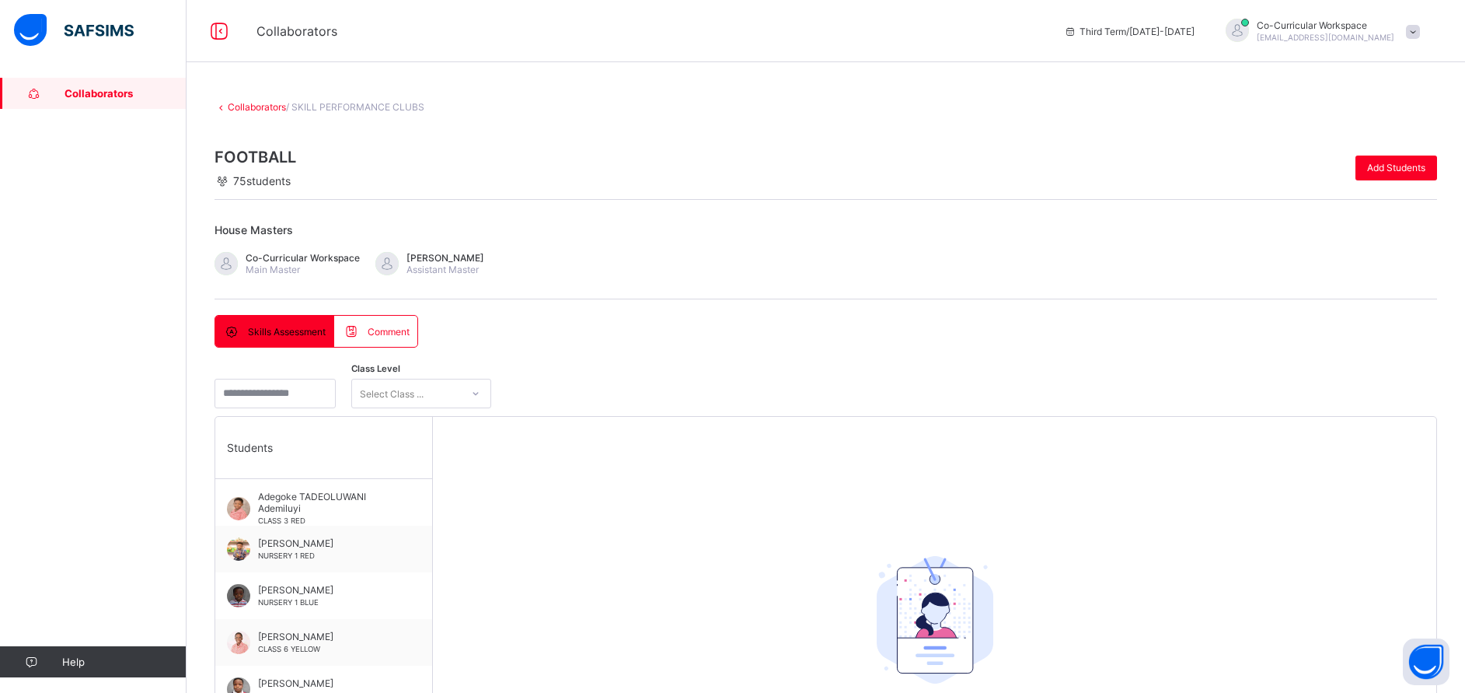
type input "*"
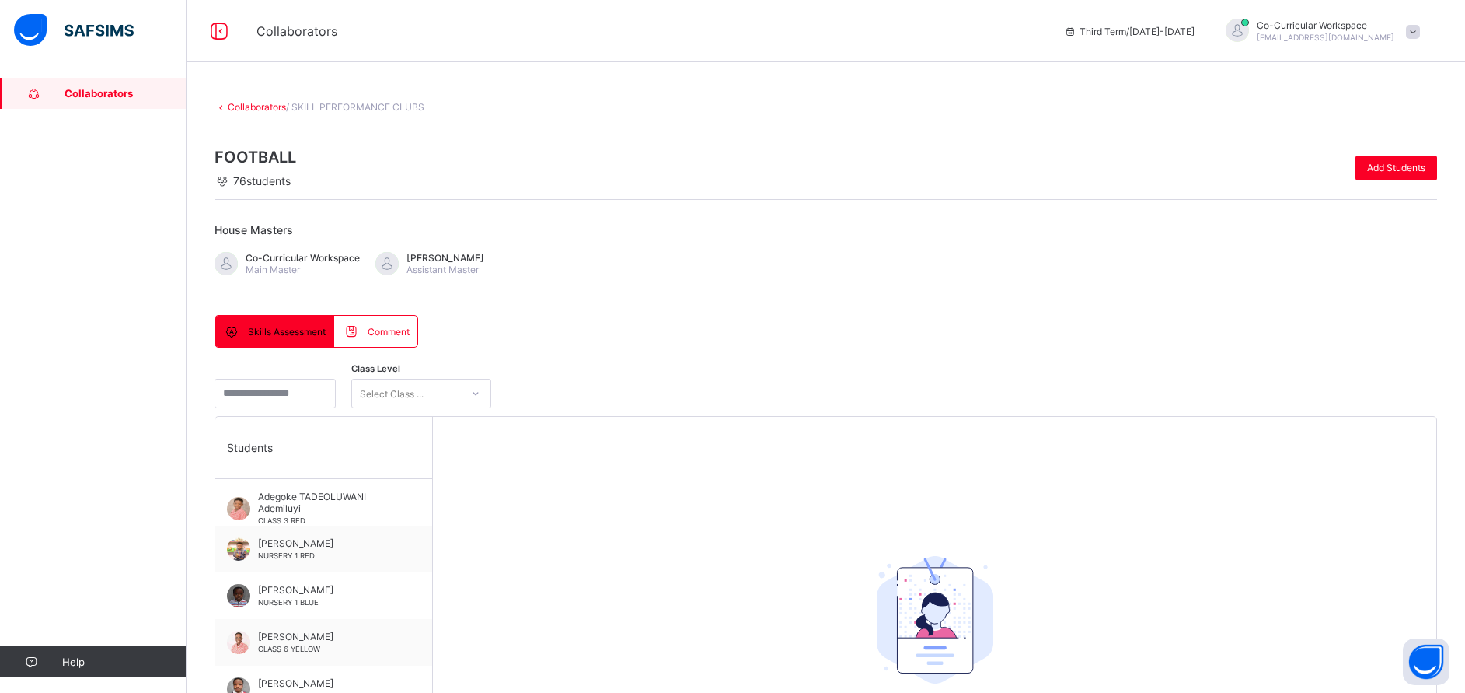
type input "*"
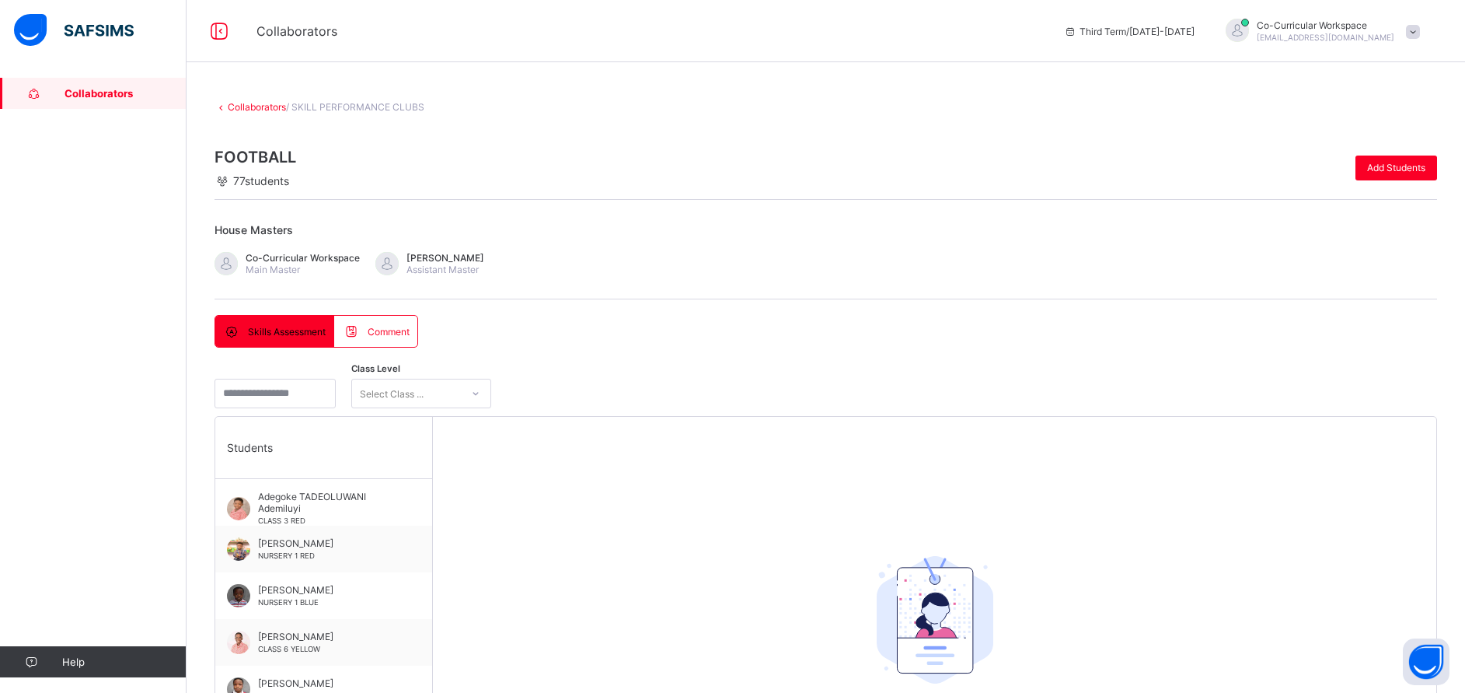
type input "*"
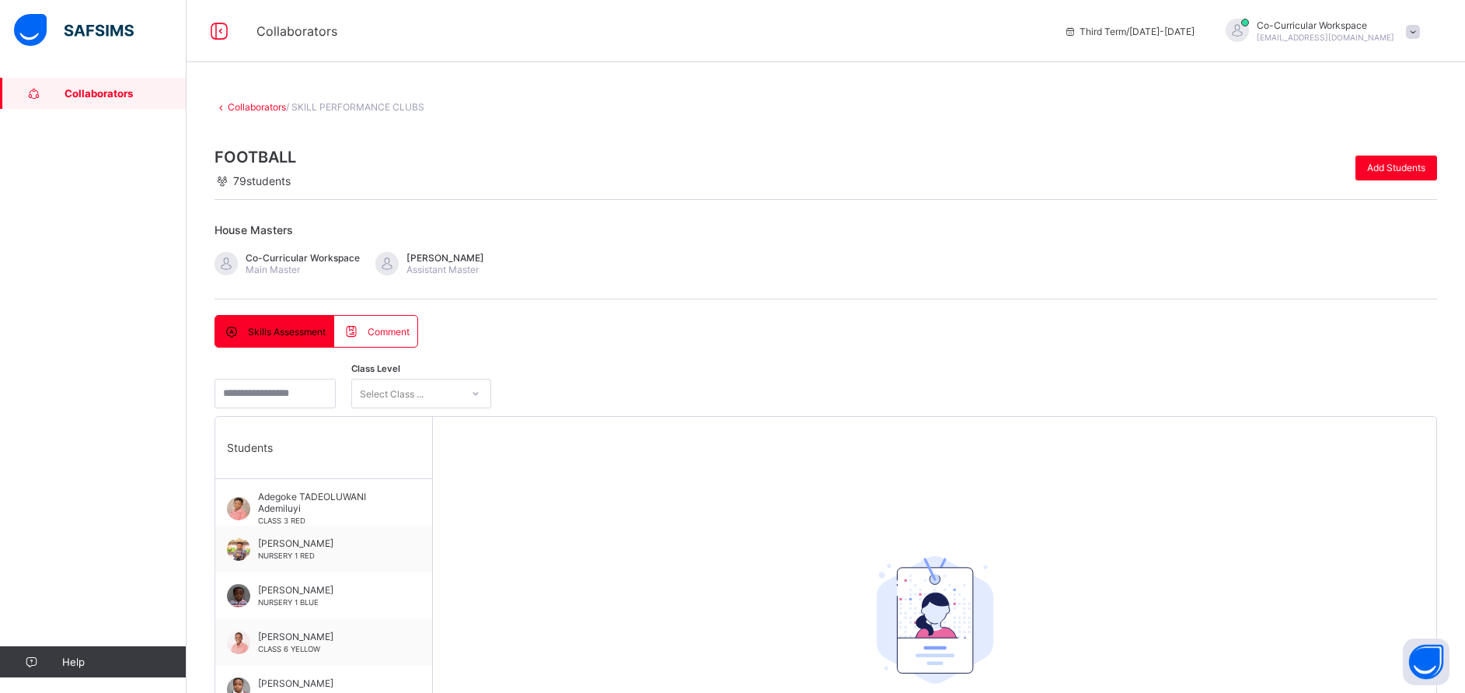
type input "*"
type input "****"
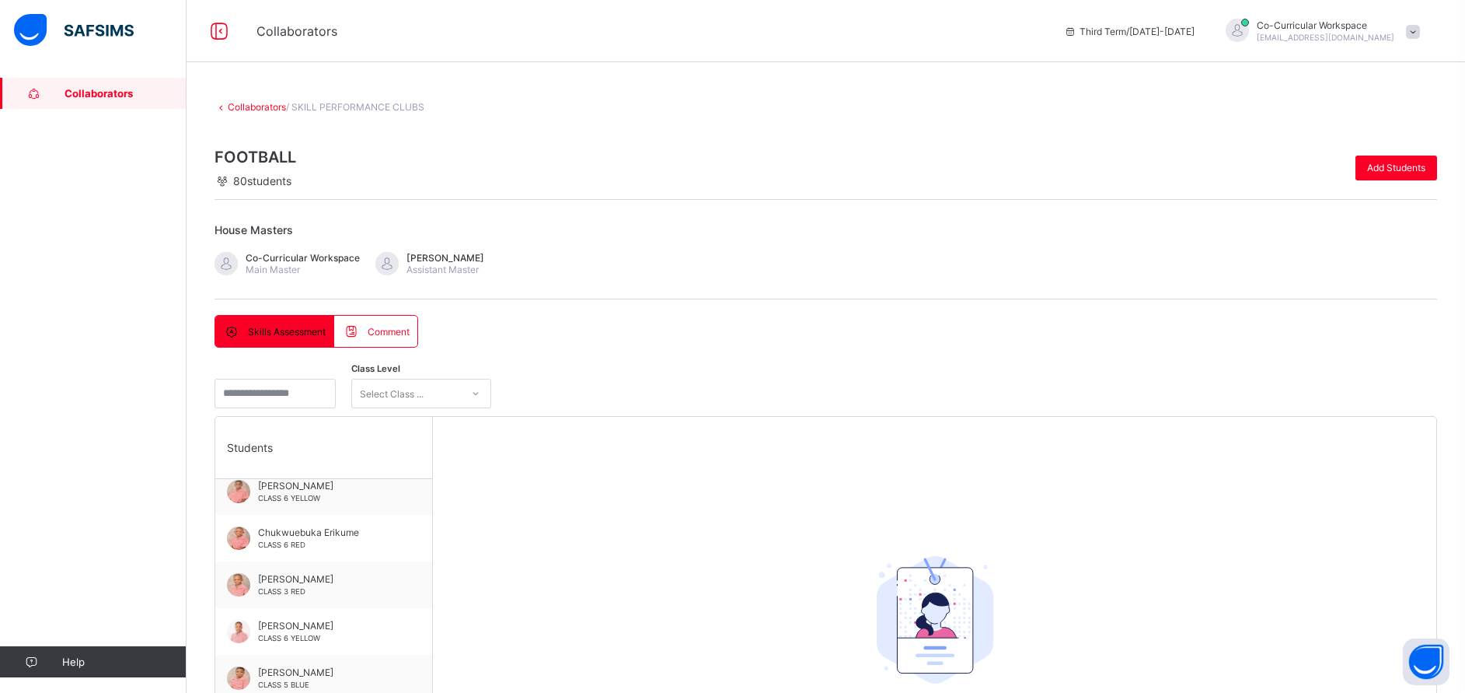
scroll to position [546, 0]
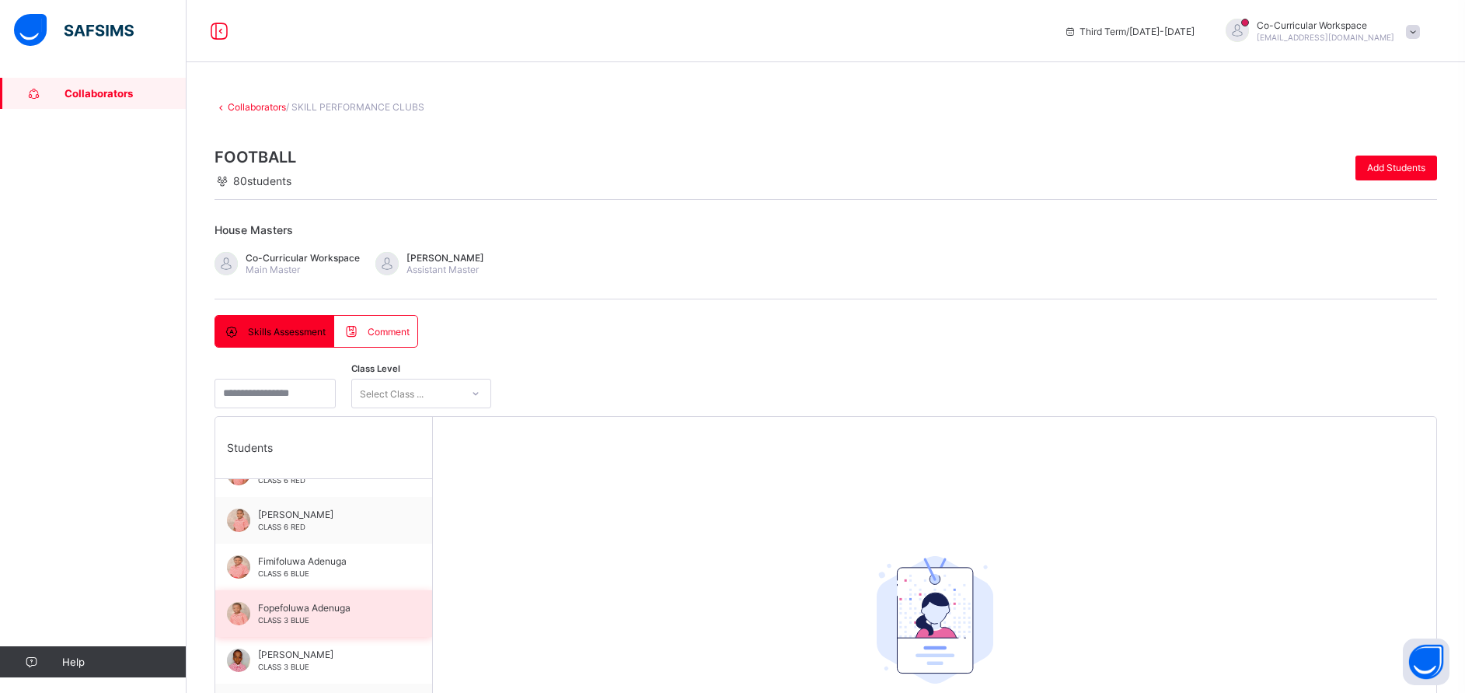
click at [339, 618] on div "Fopefoluwa Adenuga CLASS 3 BLUE" at bounding box center [327, 613] width 139 height 23
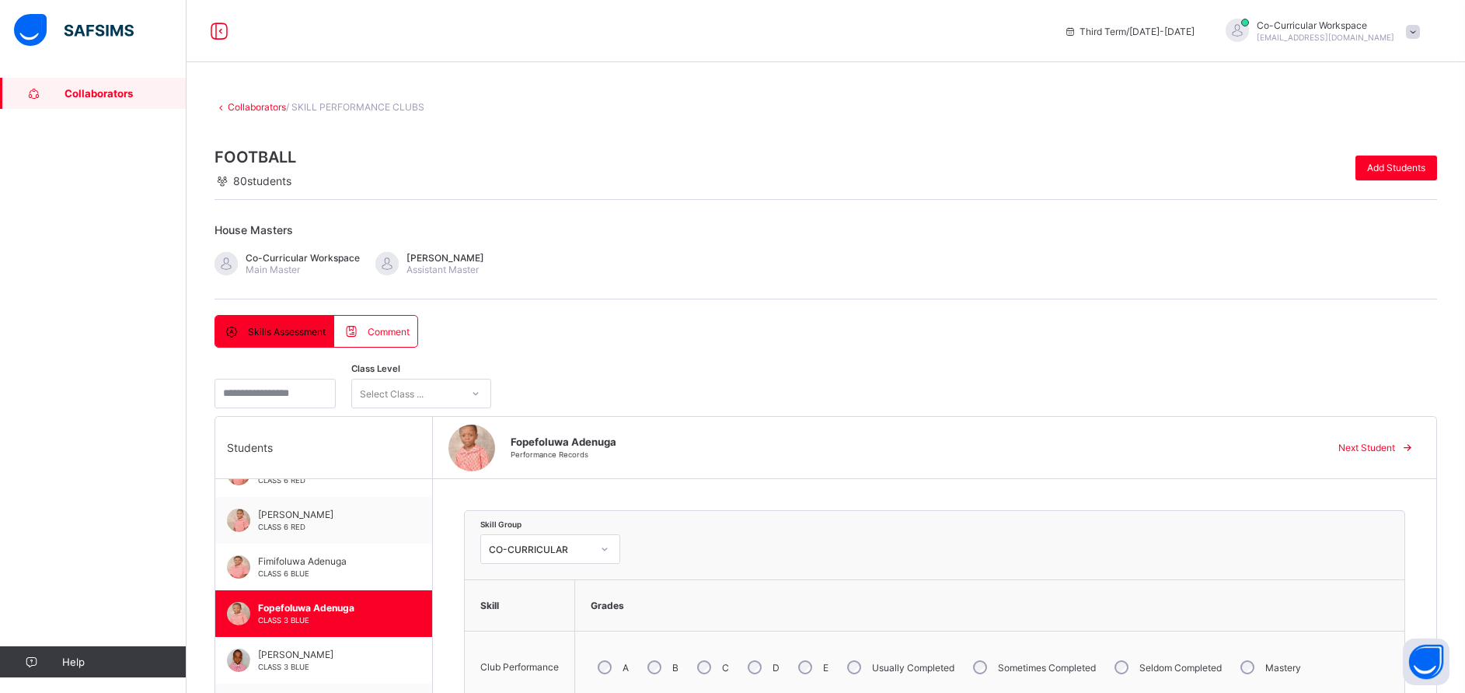
click at [671, 683] on div "Advanced" at bounding box center [631, 699] width 80 height 33
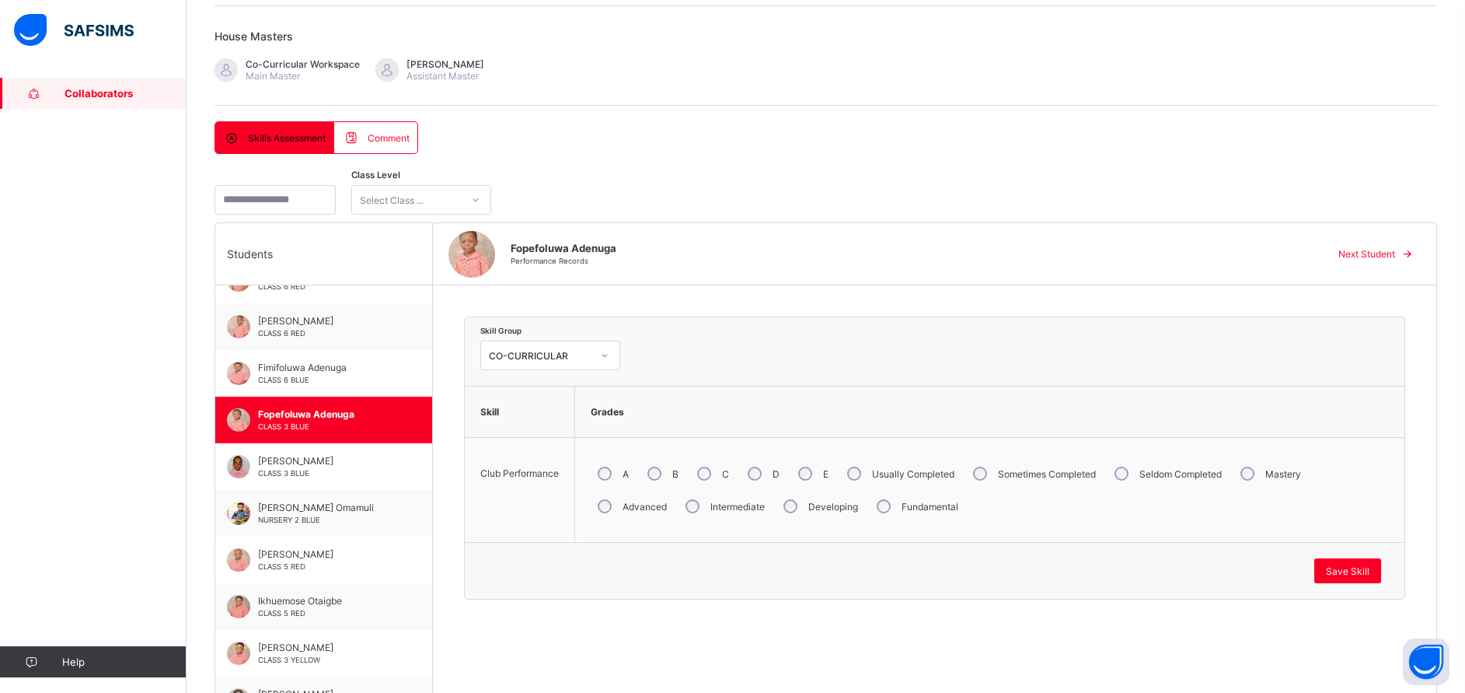
scroll to position [197, 0]
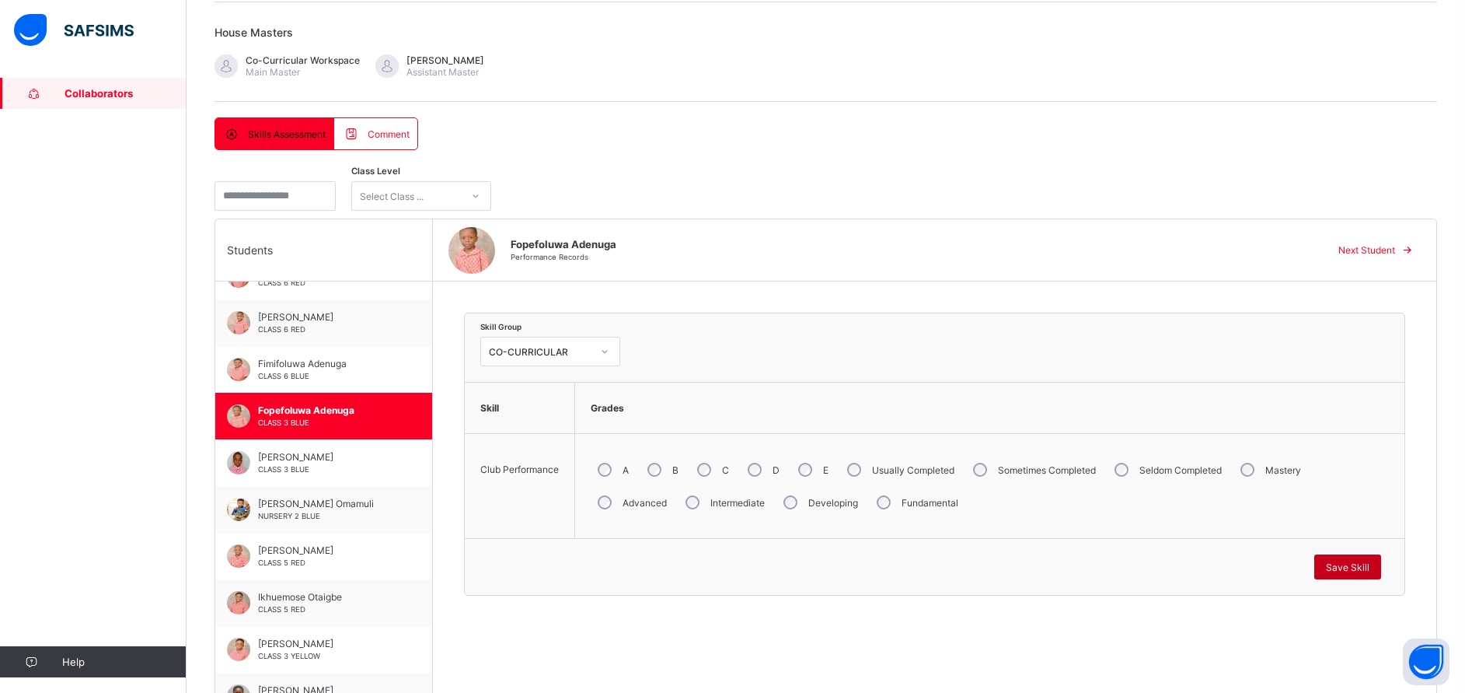
click at [1352, 559] on div "Save Skill" at bounding box center [1348, 566] width 67 height 25
click at [1357, 570] on span "Save Skill" at bounding box center [1348, 567] width 44 height 12
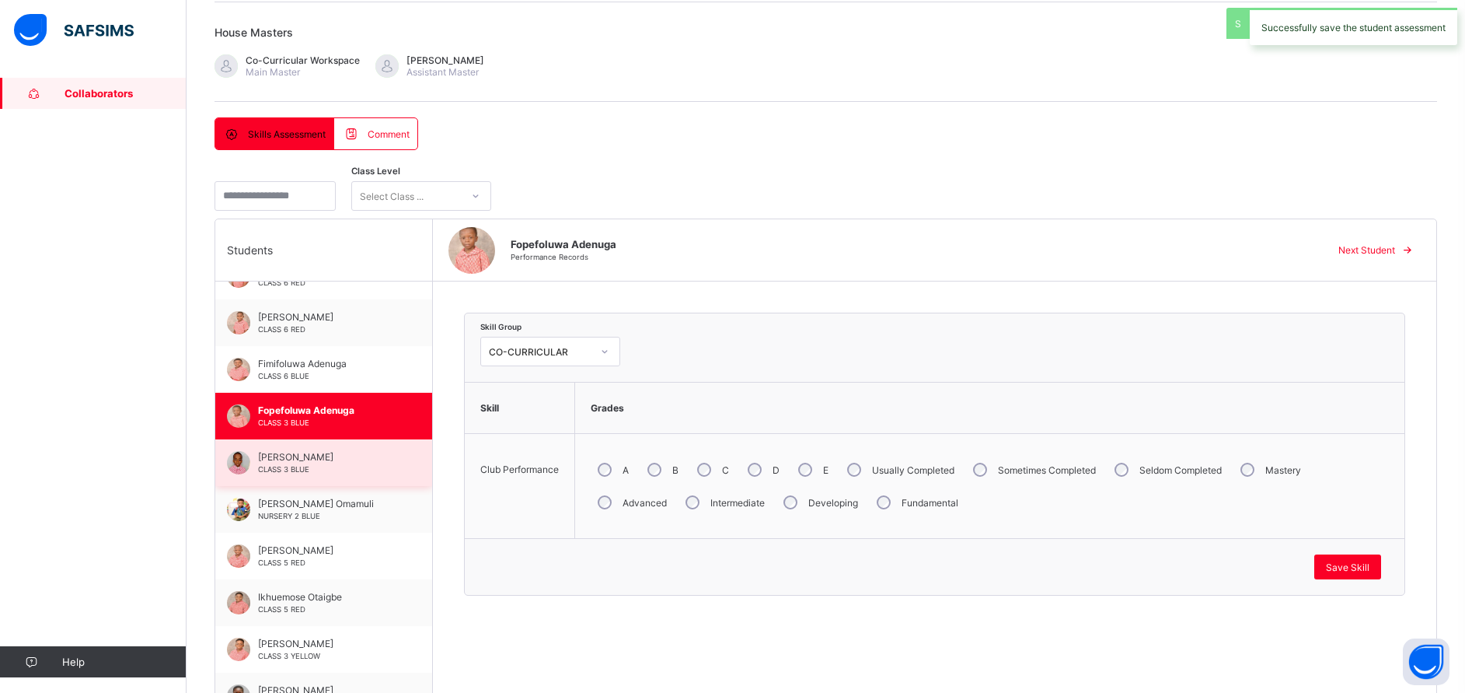
click at [299, 460] on span "George Obiekwe" at bounding box center [327, 457] width 139 height 12
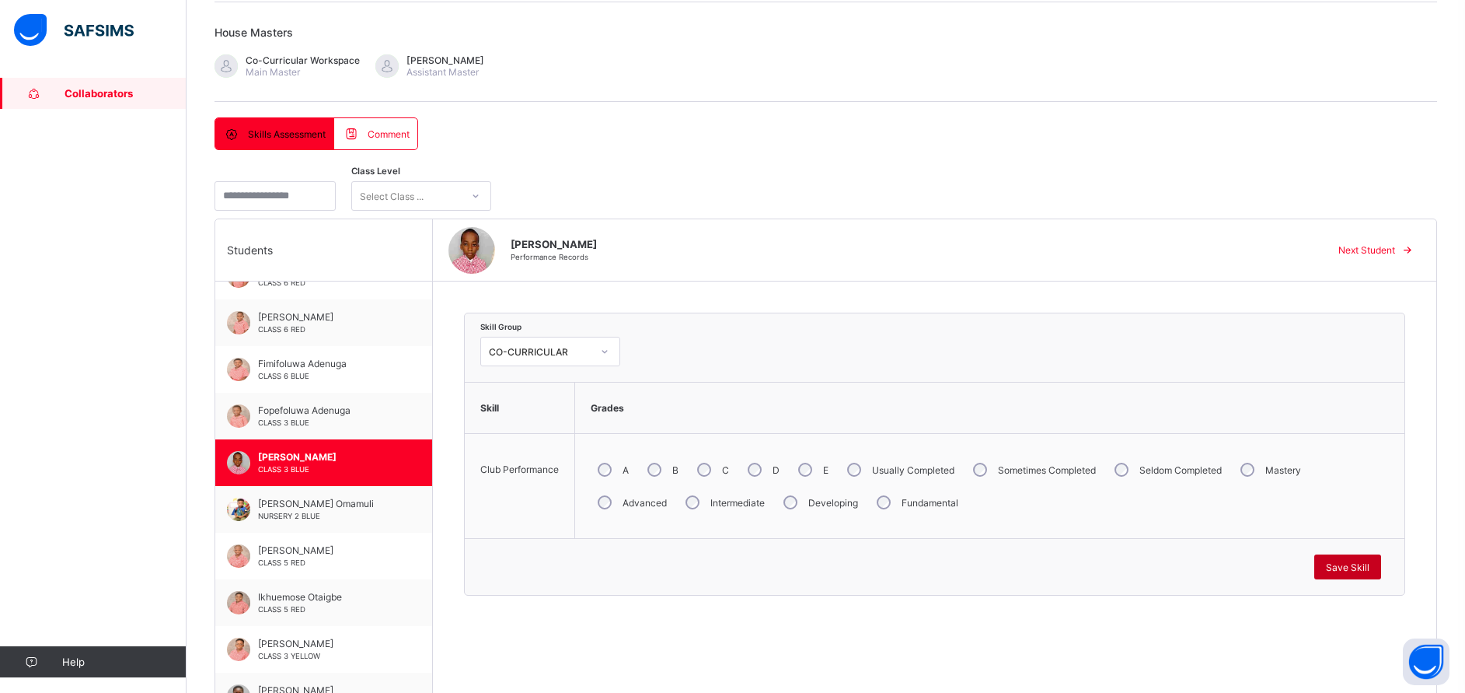
click at [1367, 569] on span "Save Skill" at bounding box center [1348, 567] width 44 height 12
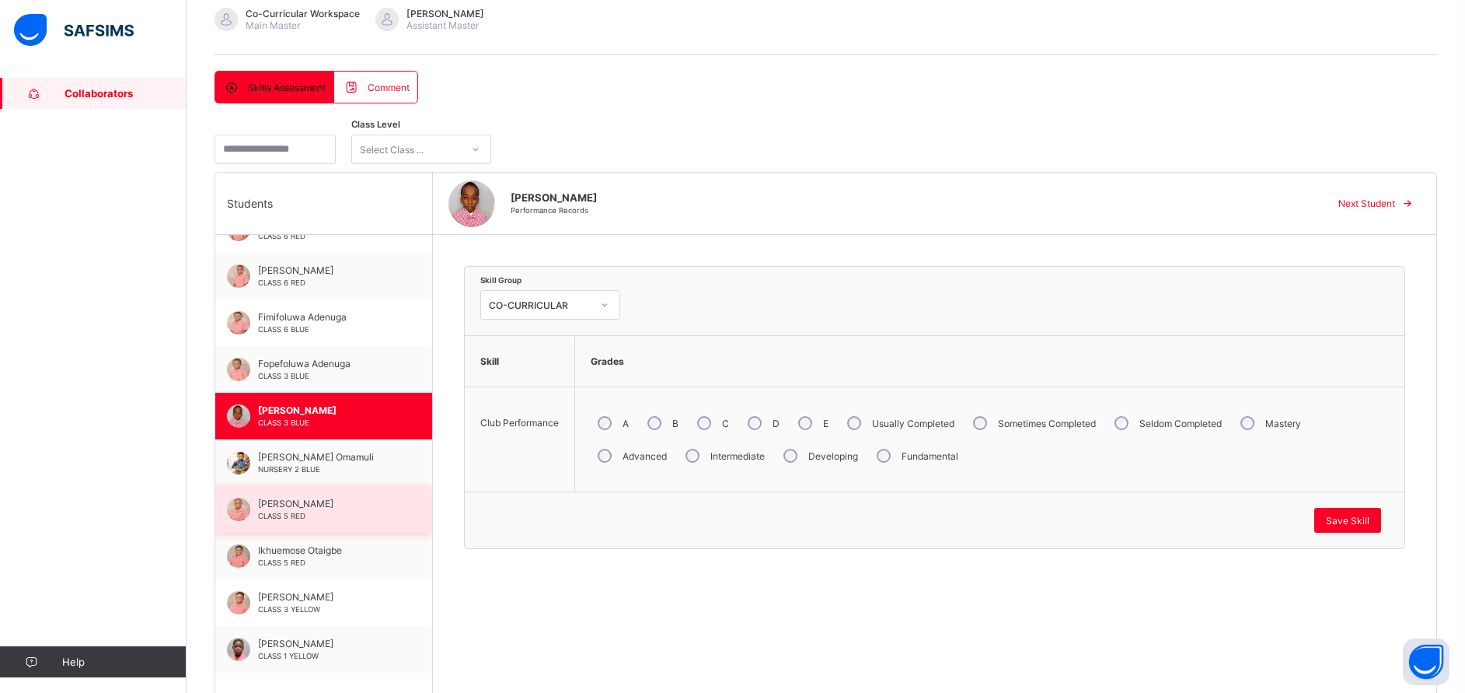
scroll to position [291, 0]
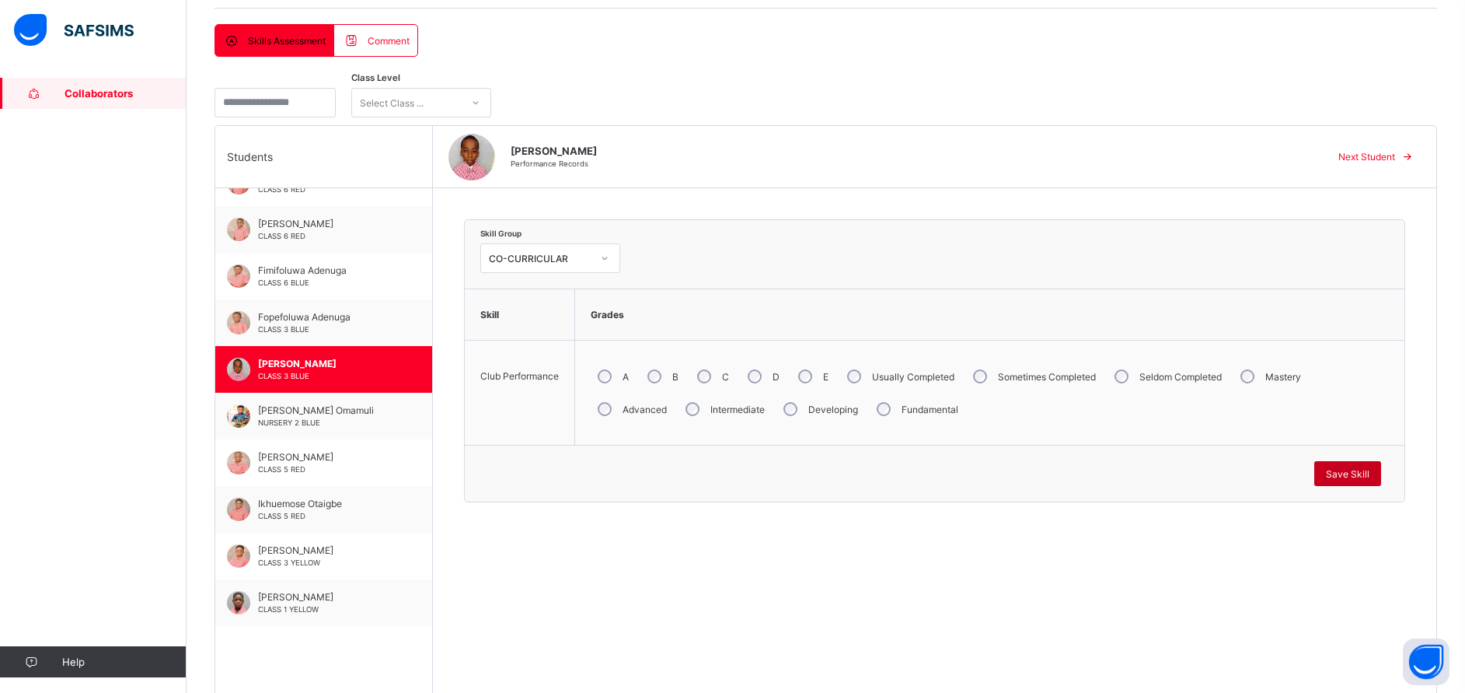
click at [1354, 470] on span "Save Skill" at bounding box center [1348, 474] width 44 height 12
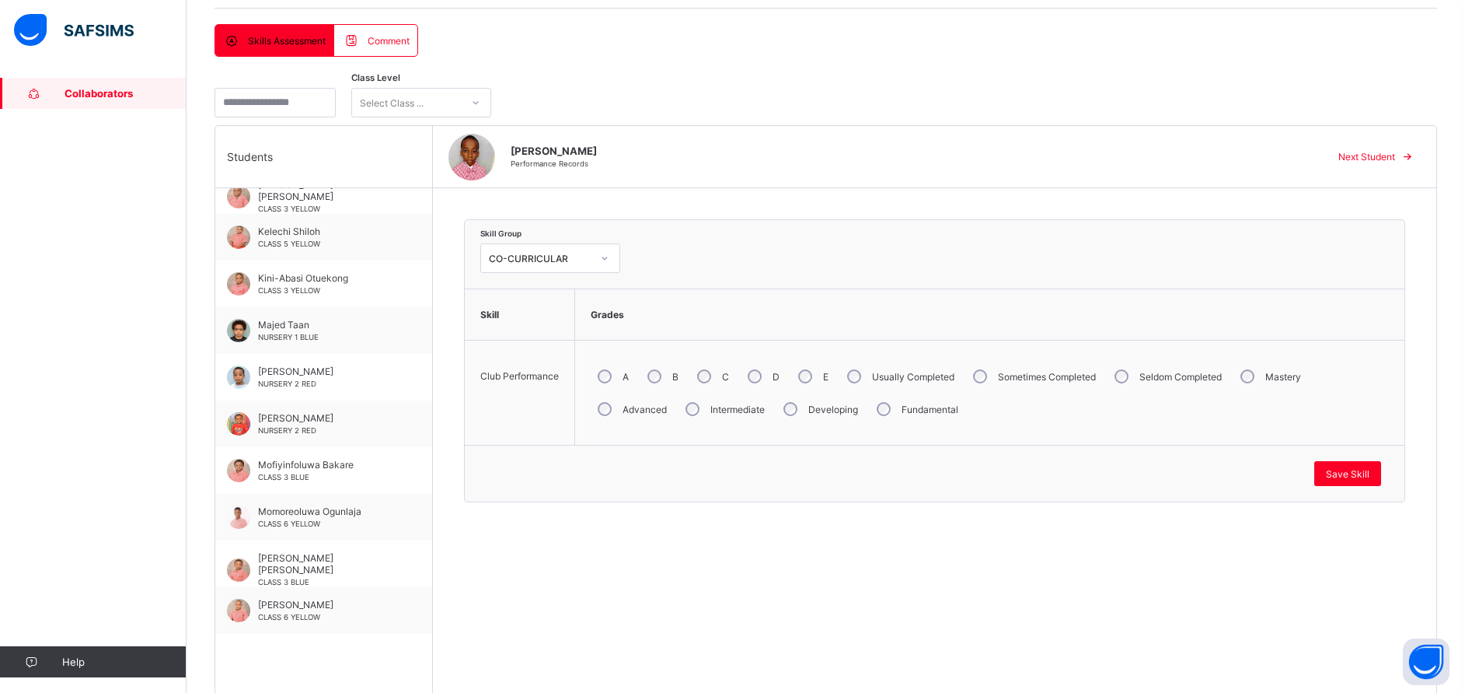
scroll to position [1801, 0]
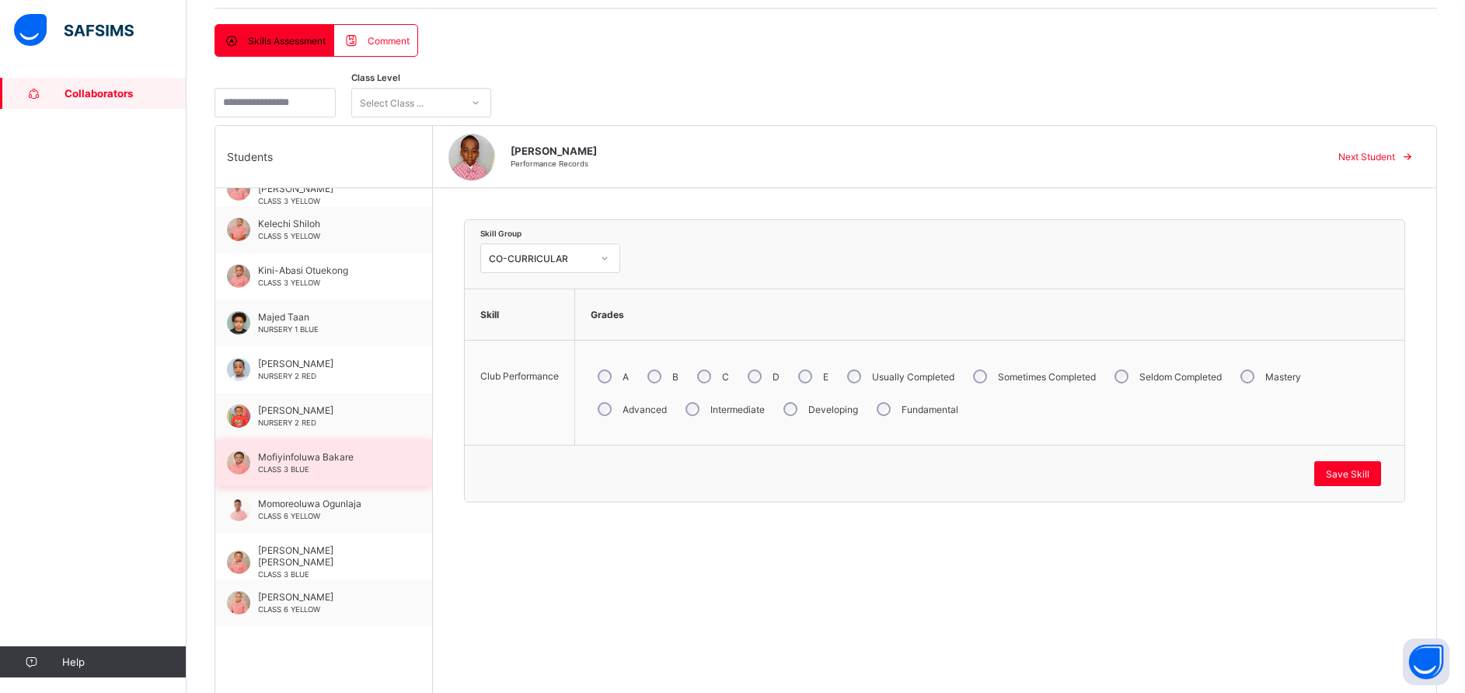
click at [312, 462] on span "Mofiyinfoluwa Bakare" at bounding box center [327, 457] width 139 height 12
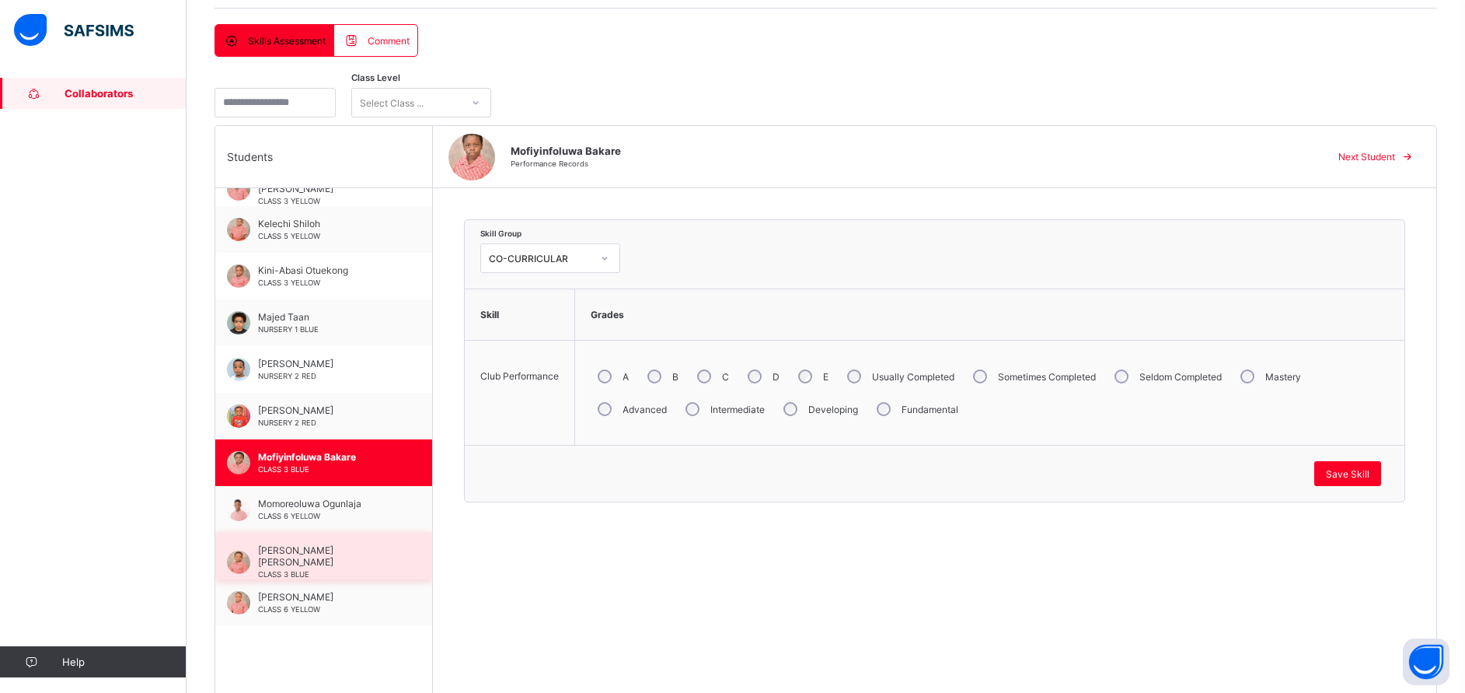
click at [338, 550] on span "[PERSON_NAME] [PERSON_NAME]" at bounding box center [327, 555] width 139 height 23
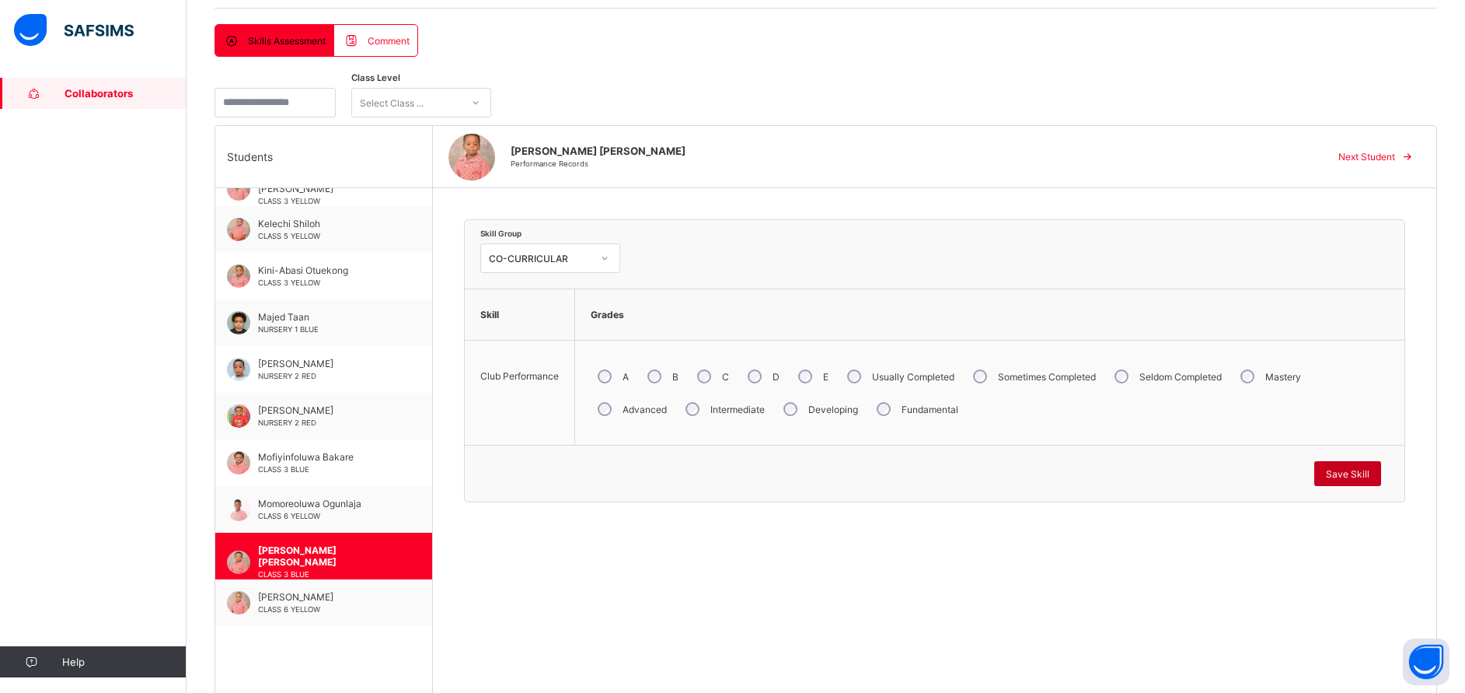
click at [1346, 469] on span "Save Skill" at bounding box center [1348, 474] width 44 height 12
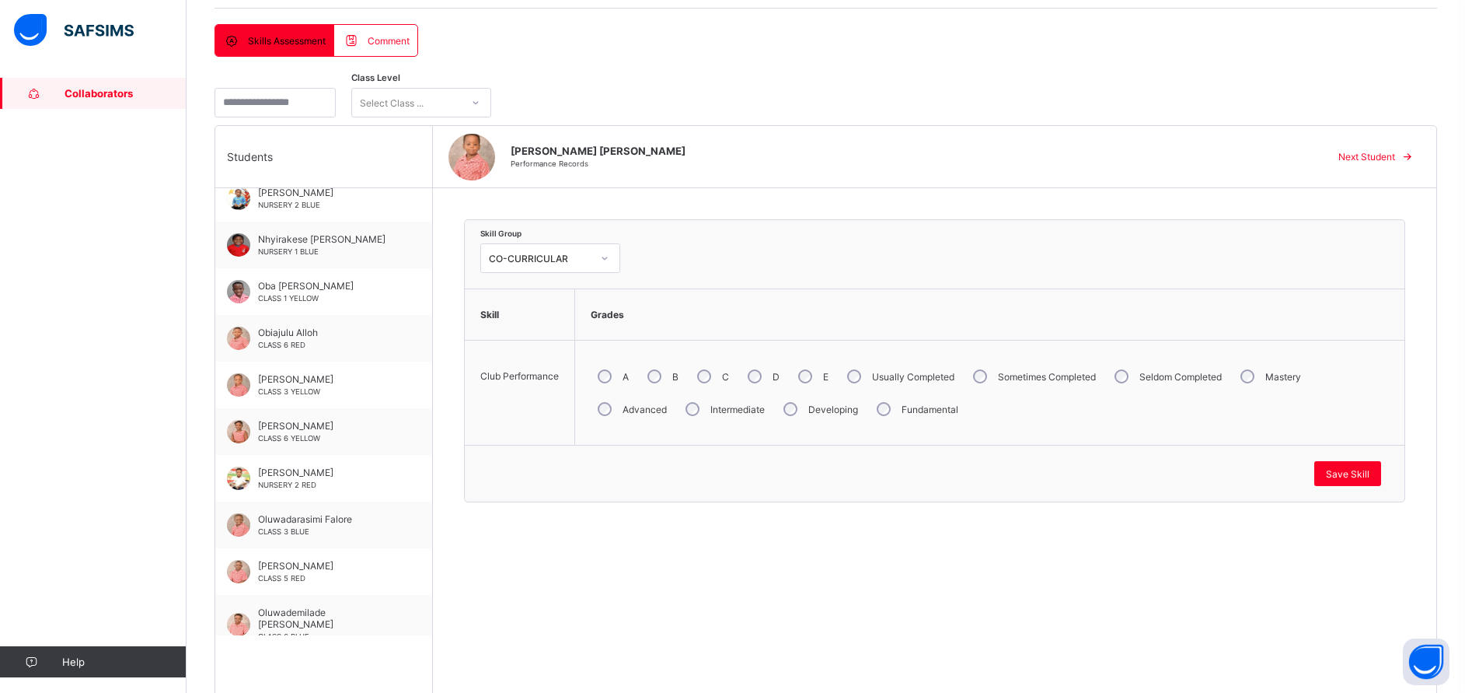
scroll to position [2268, 0]
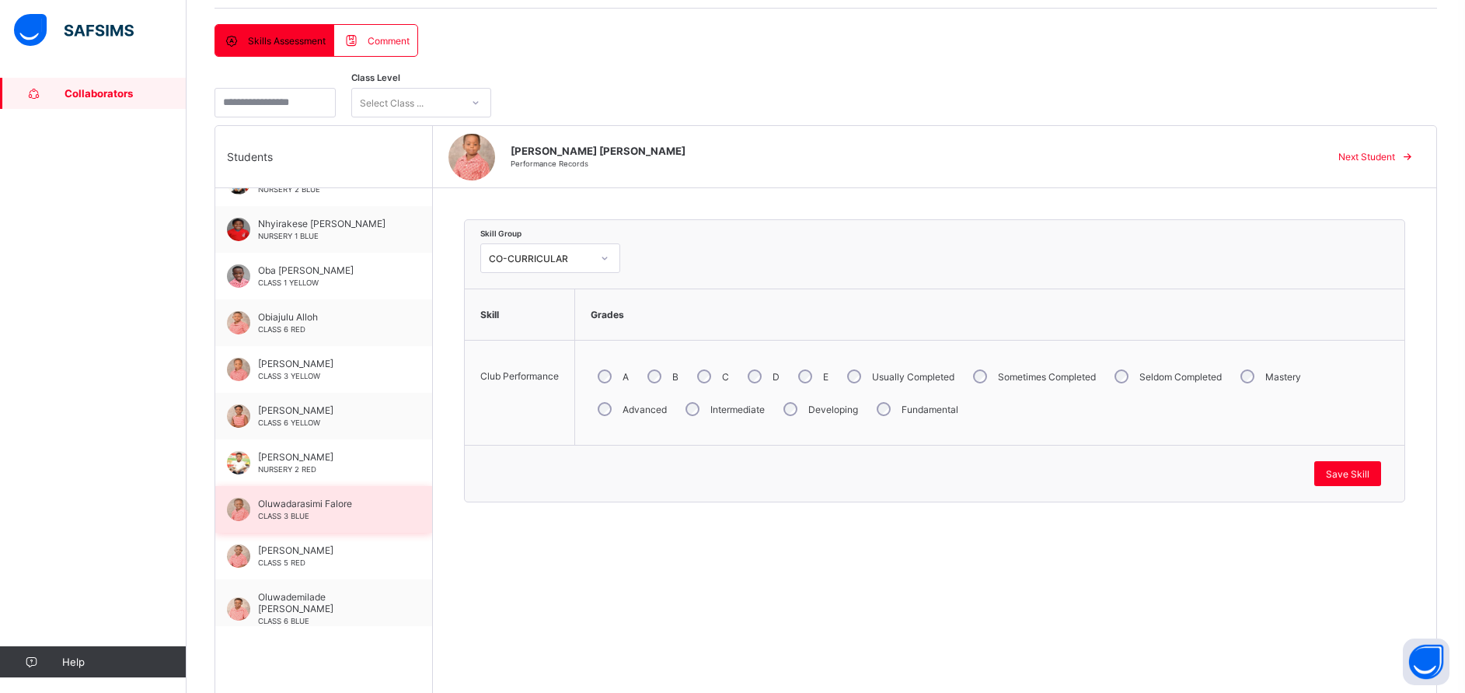
click at [296, 521] on div "Oluwadarasimi Falore CLASS 3 BLUE" at bounding box center [323, 509] width 217 height 47
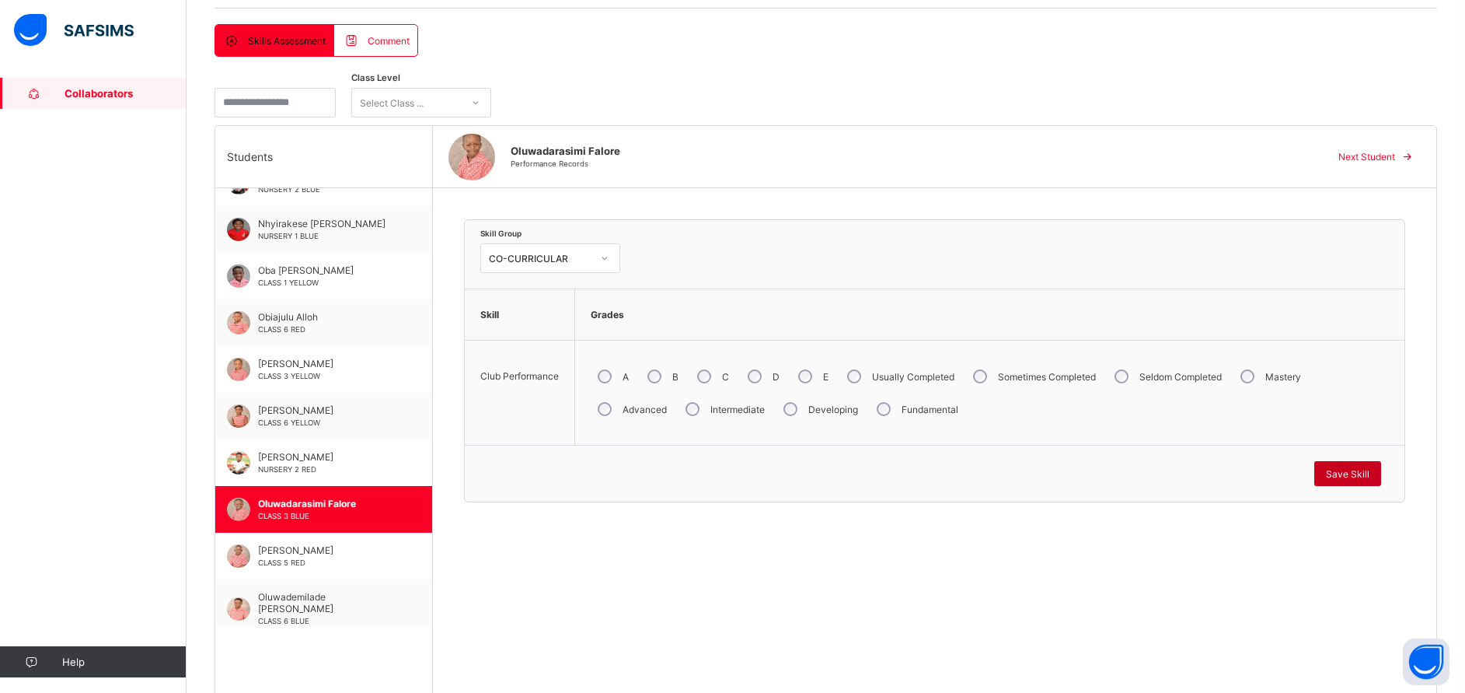
click at [1357, 463] on div "Save Skill" at bounding box center [1348, 473] width 67 height 25
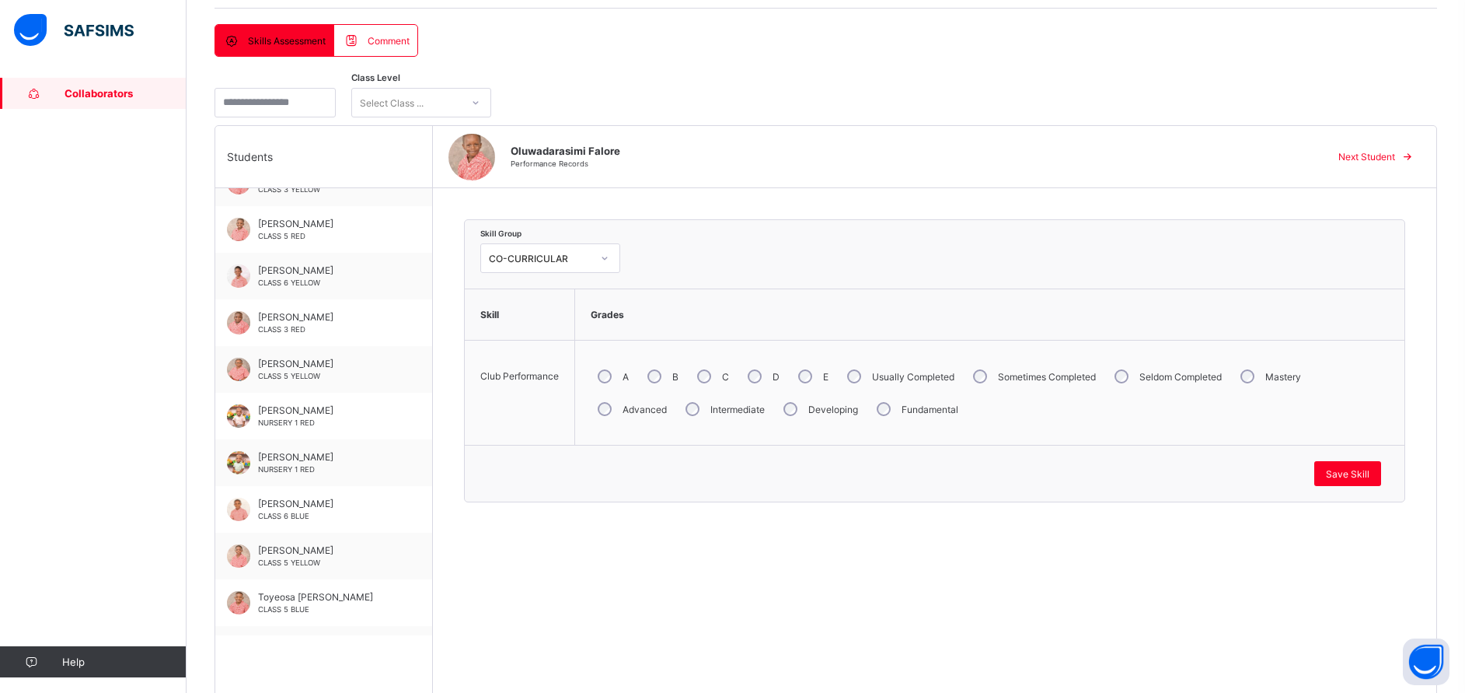
scroll to position [3200, 0]
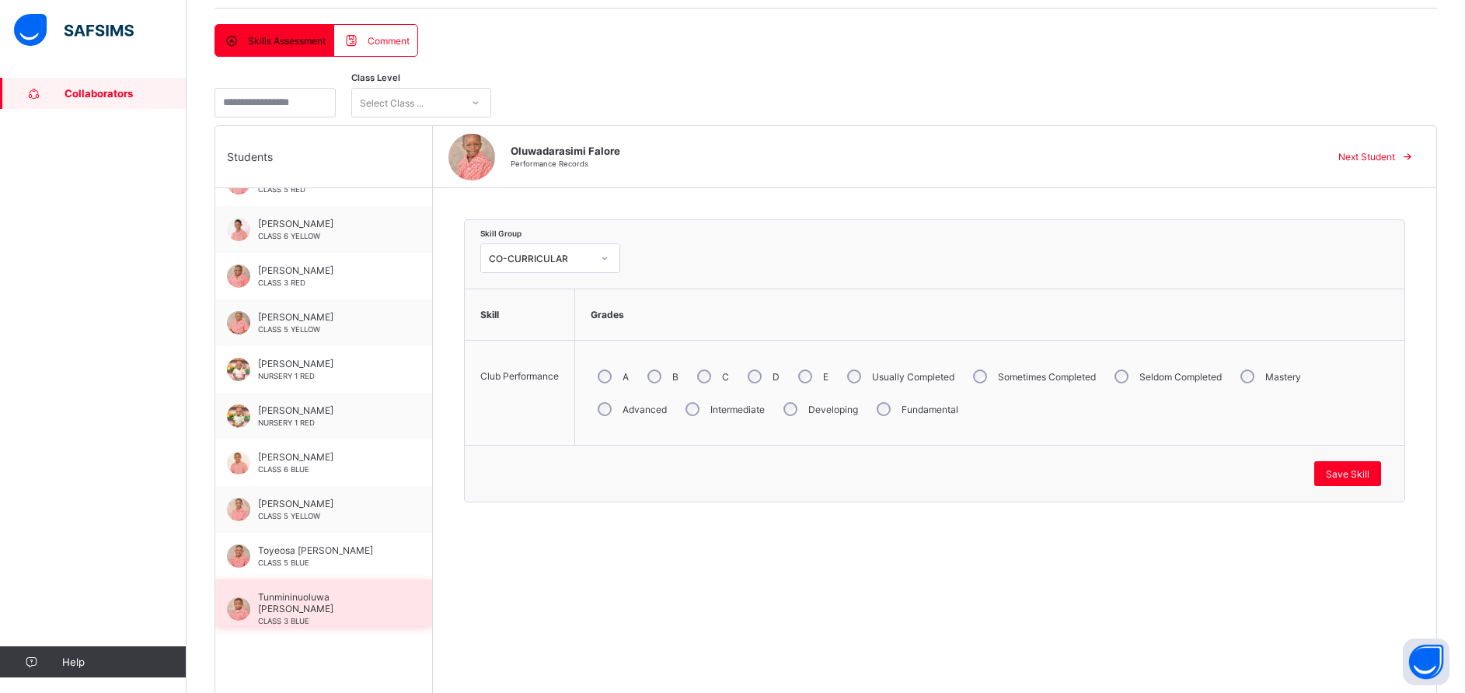
click at [365, 604] on span "Tunmininuoluwa Senyan Harrison" at bounding box center [327, 602] width 139 height 23
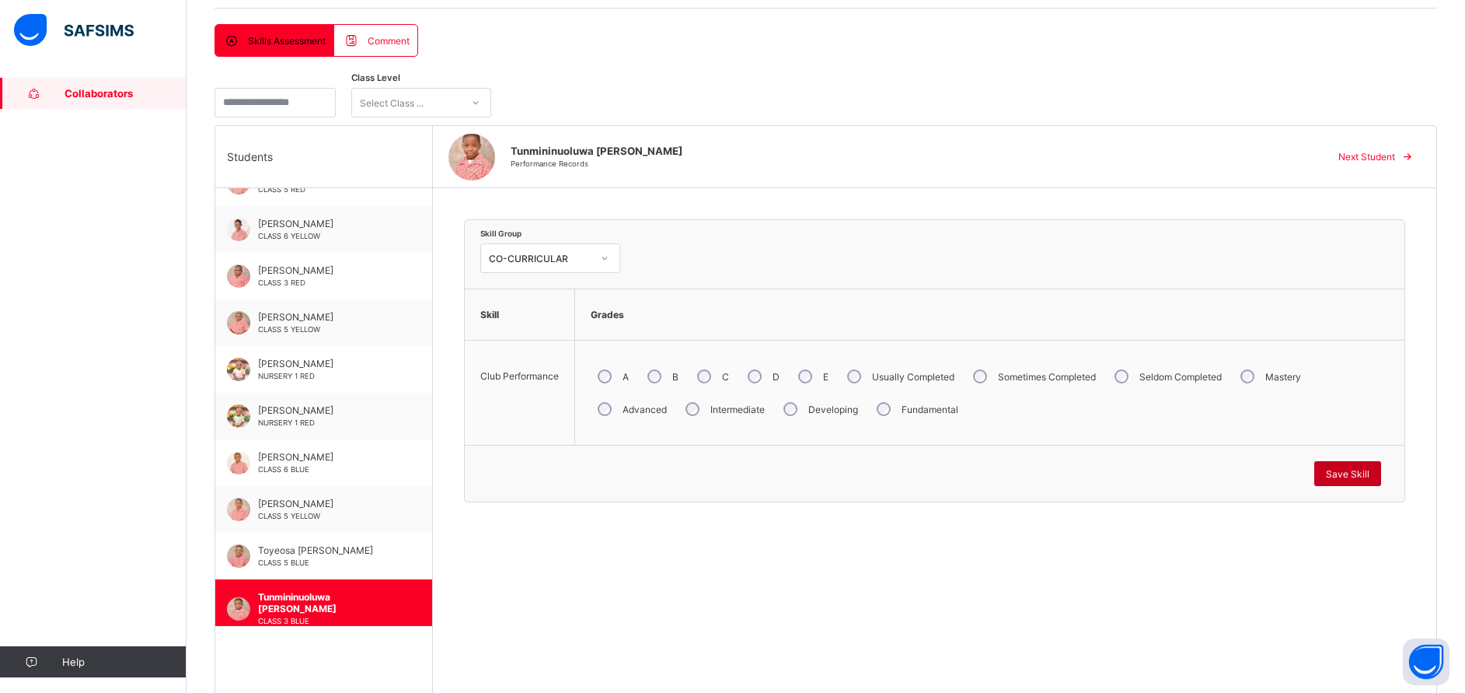
click at [1343, 471] on div "Save Skill" at bounding box center [1348, 473] width 67 height 25
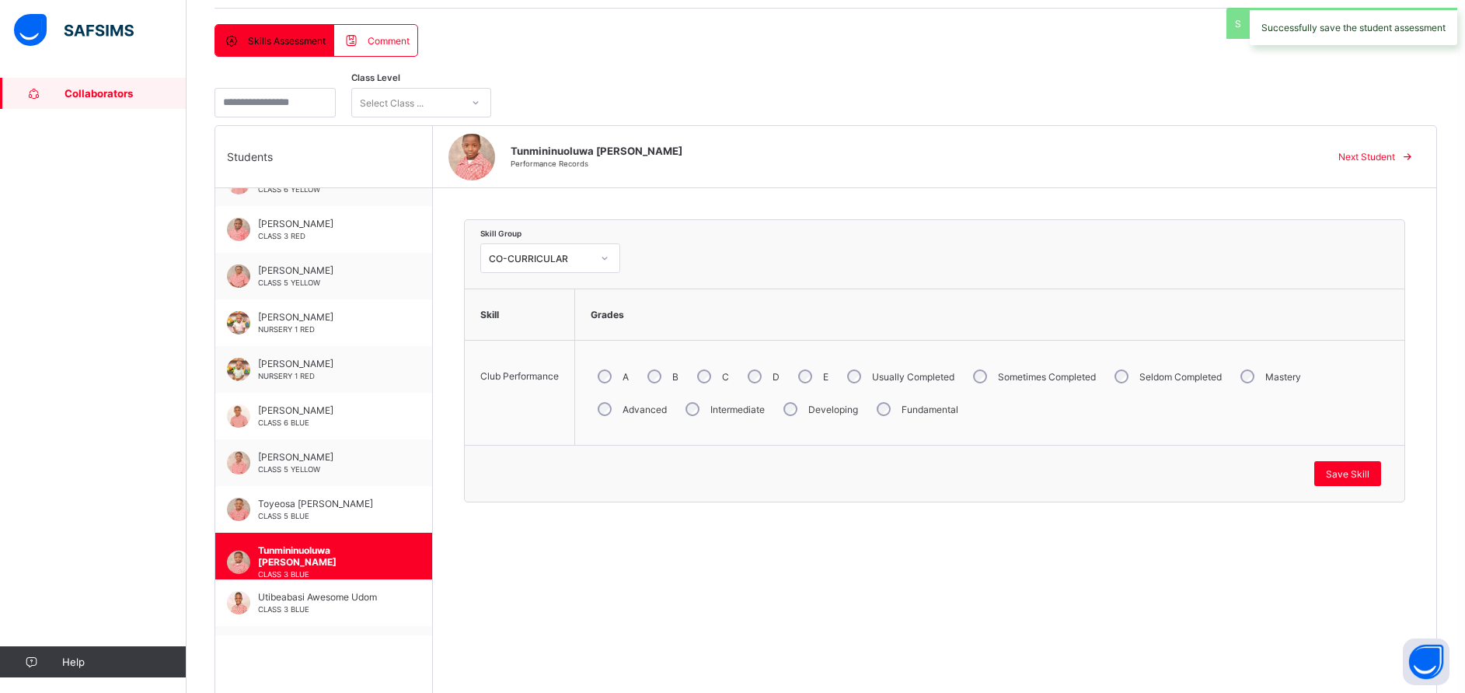
scroll to position [3284, 0]
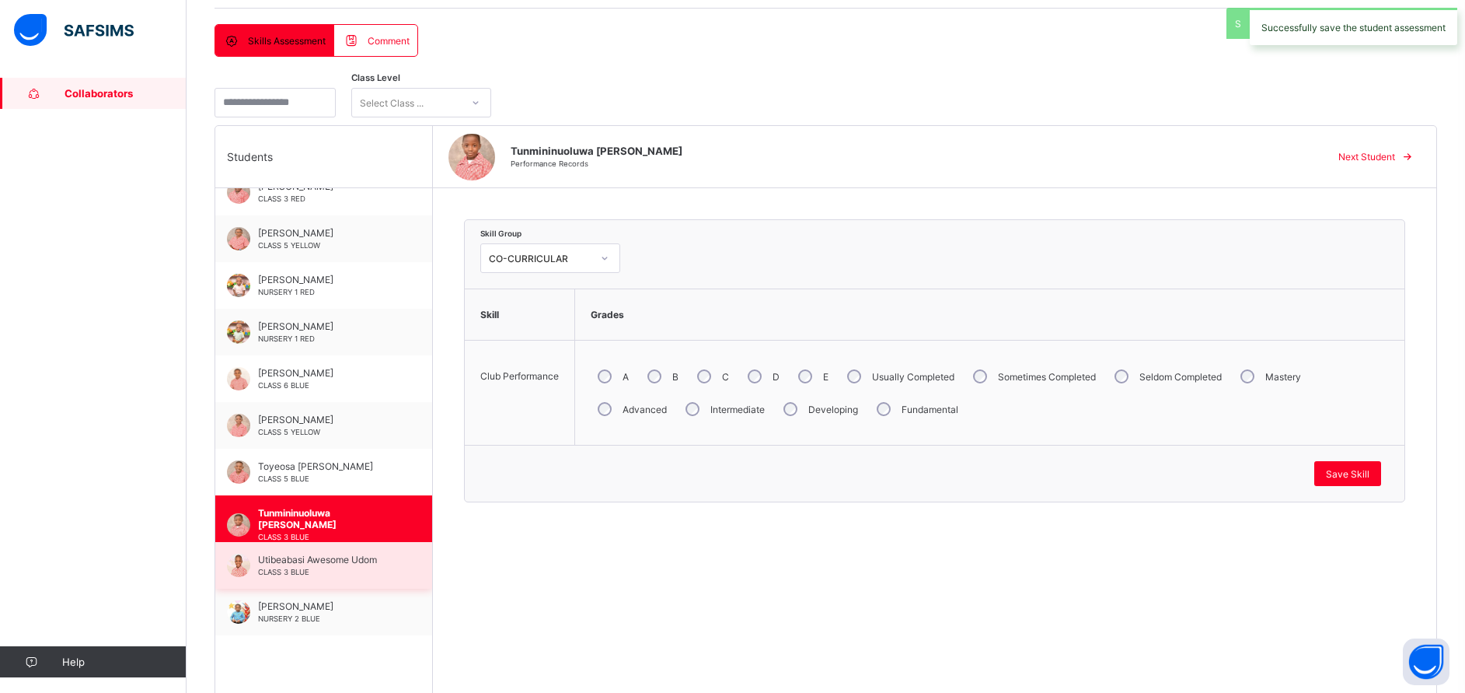
click at [317, 550] on div "Utibeabasi Awesome Udom CLASS 3 BLUE" at bounding box center [323, 565] width 217 height 47
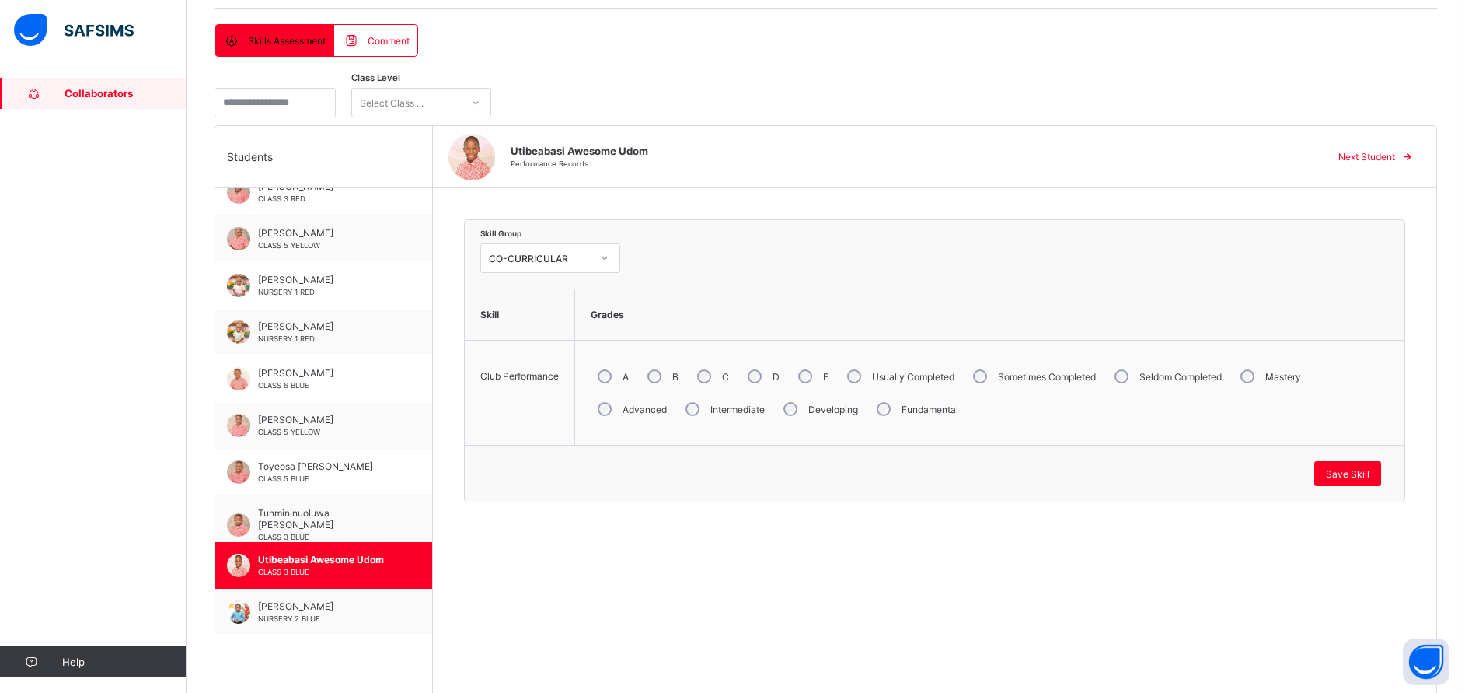
click at [679, 417] on div "Intermediate" at bounding box center [724, 409] width 90 height 33
click at [1370, 476] on span "Save Skill" at bounding box center [1348, 474] width 44 height 12
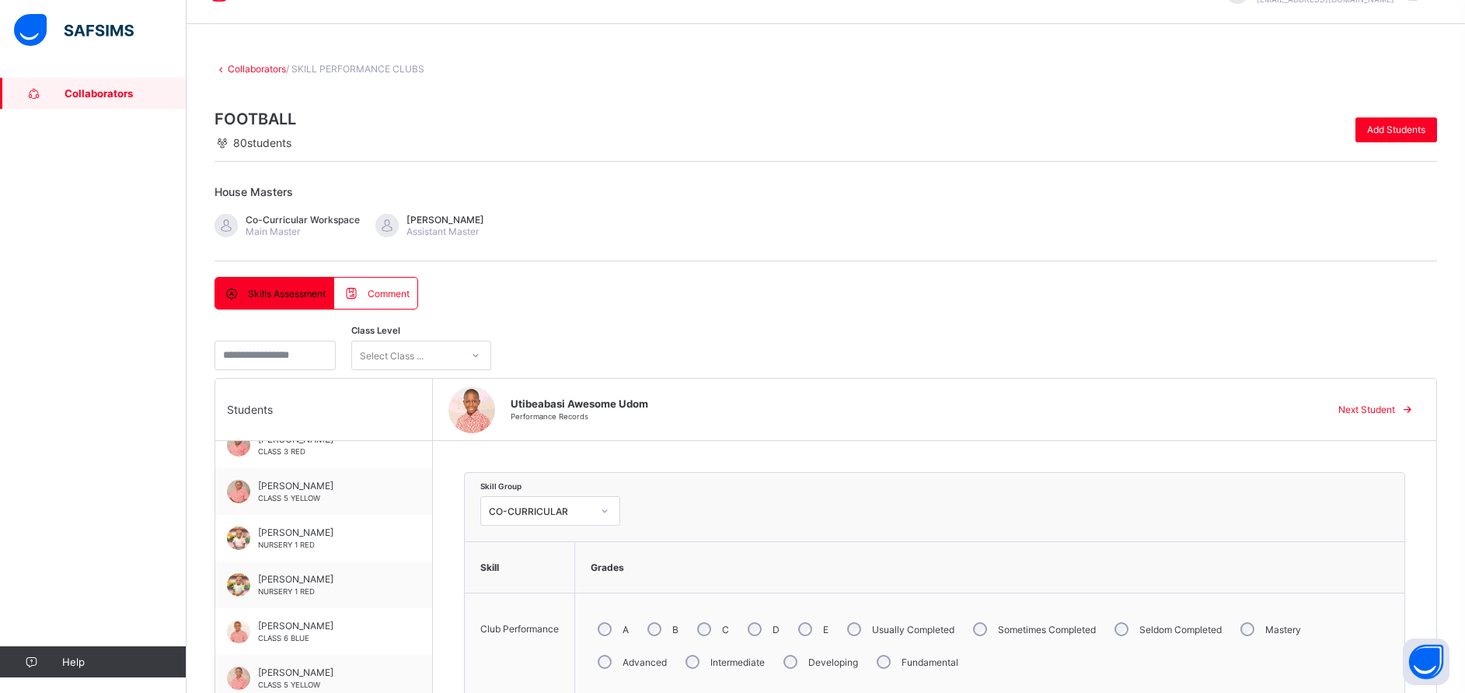
scroll to position [0, 0]
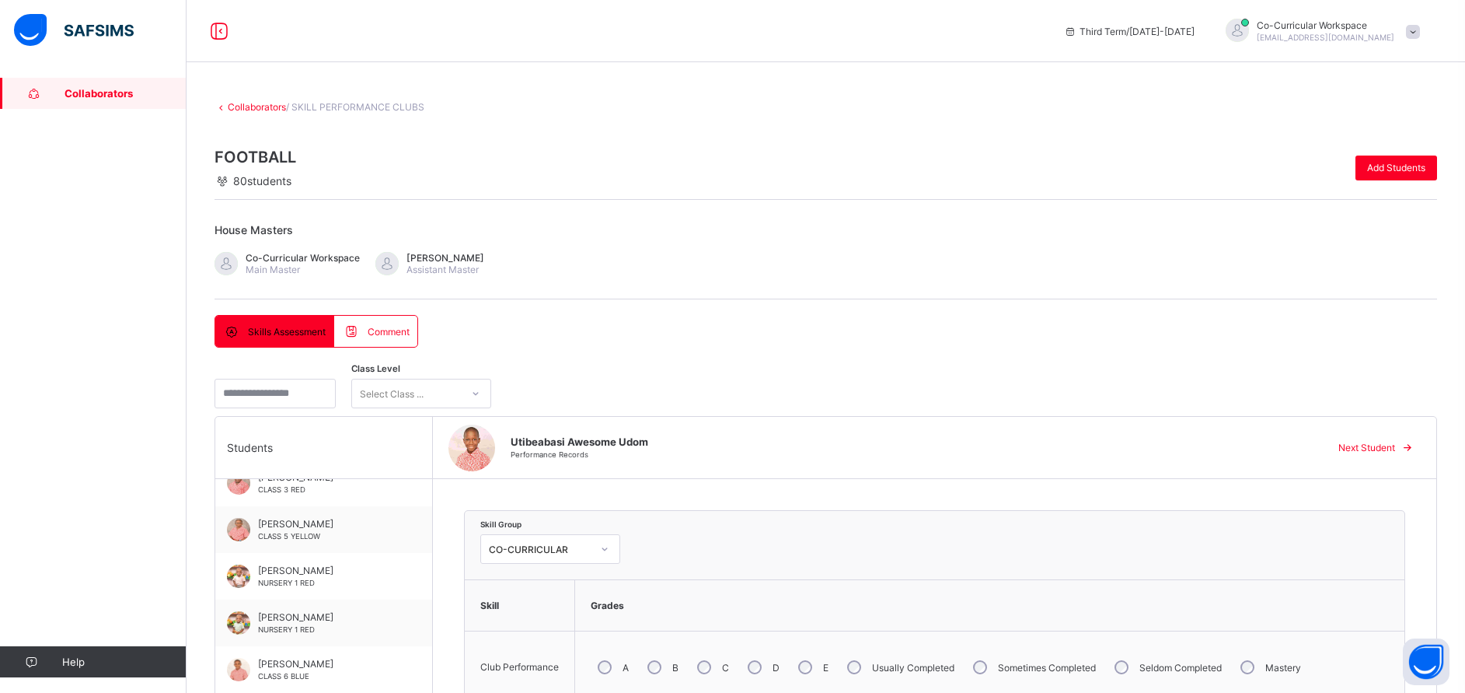
click at [134, 97] on span "Collaborators" at bounding box center [126, 93] width 122 height 12
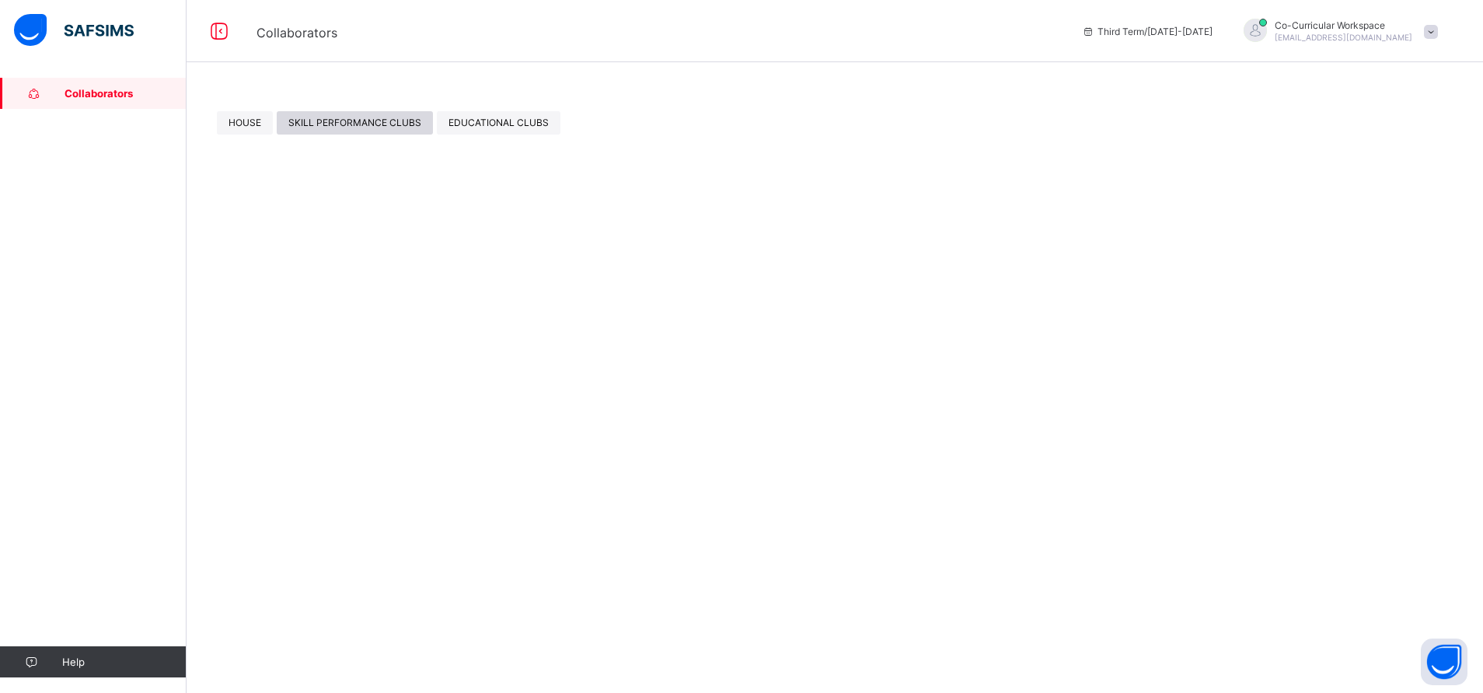
click at [372, 121] on span "SKILL PERFORMANCE CLUBS" at bounding box center [354, 123] width 133 height 12
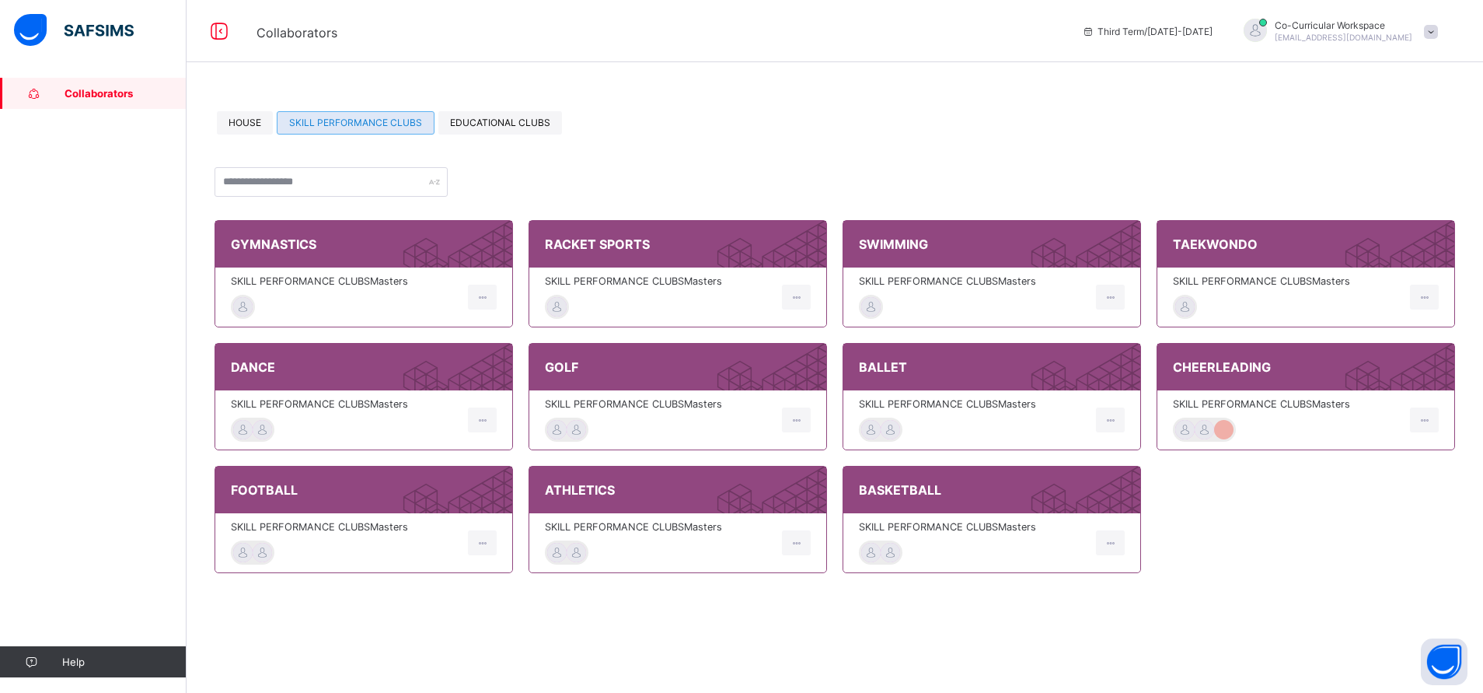
click at [934, 519] on div "SKILL PERFORMANCE CLUBS Masters" at bounding box center [991, 542] width 297 height 59
click at [914, 522] on span "SKILL PERFORMANCE CLUBS Masters" at bounding box center [973, 527] width 229 height 12
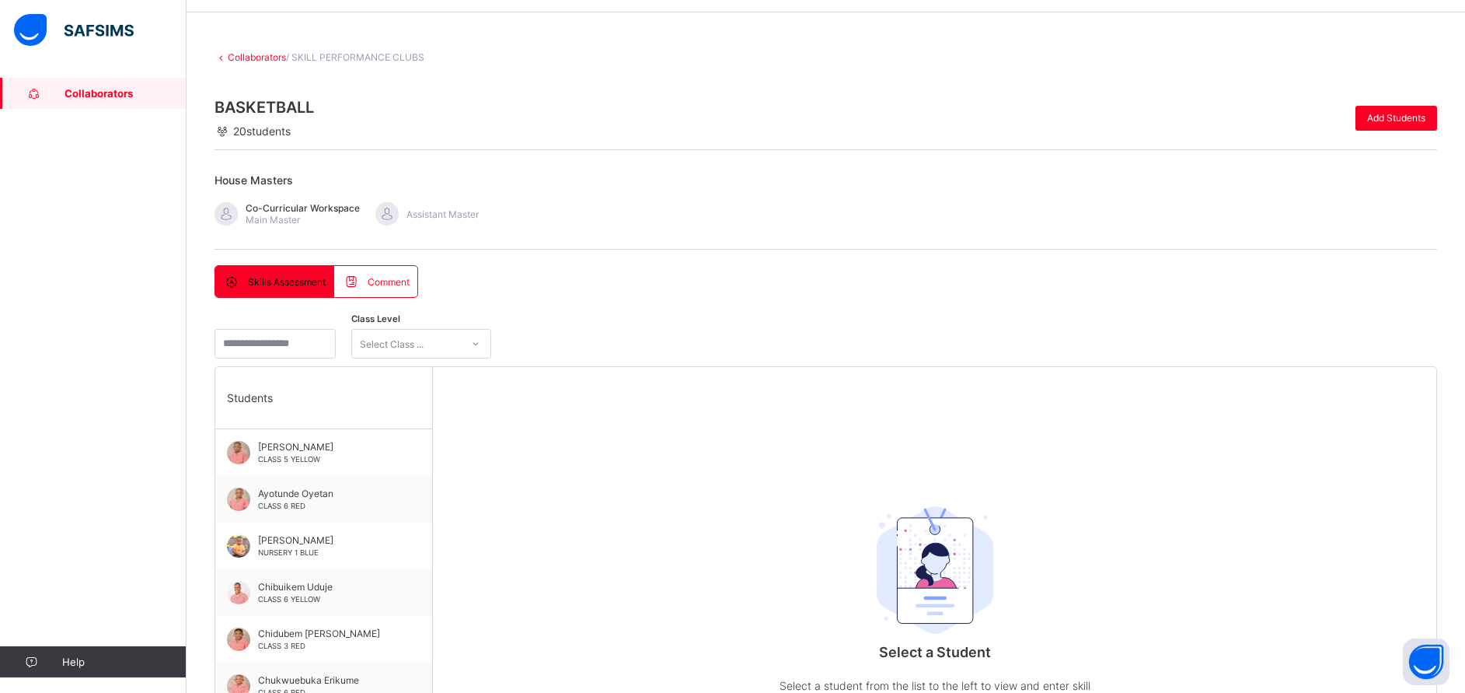
scroll to position [30, 0]
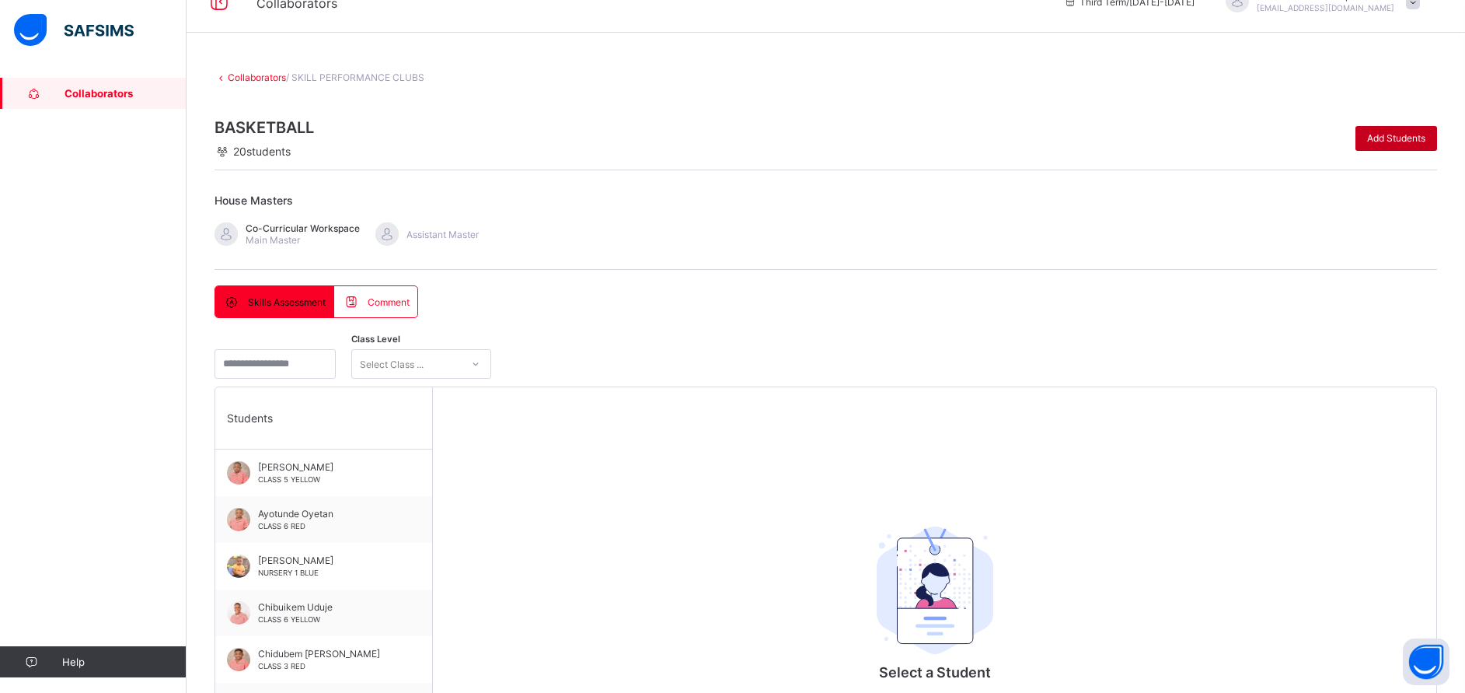
click at [1411, 134] on span "Add Students" at bounding box center [1396, 138] width 58 height 12
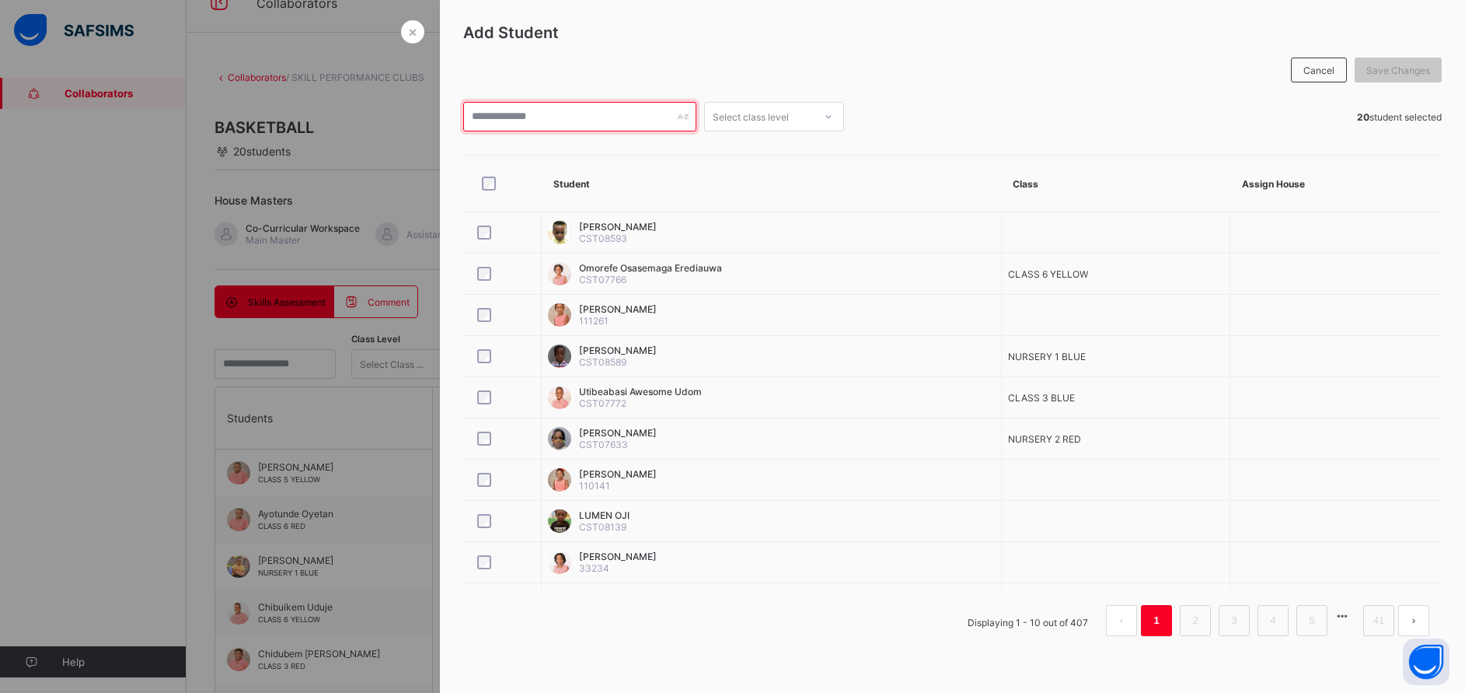
click at [515, 117] on input "text" at bounding box center [579, 117] width 233 height 30
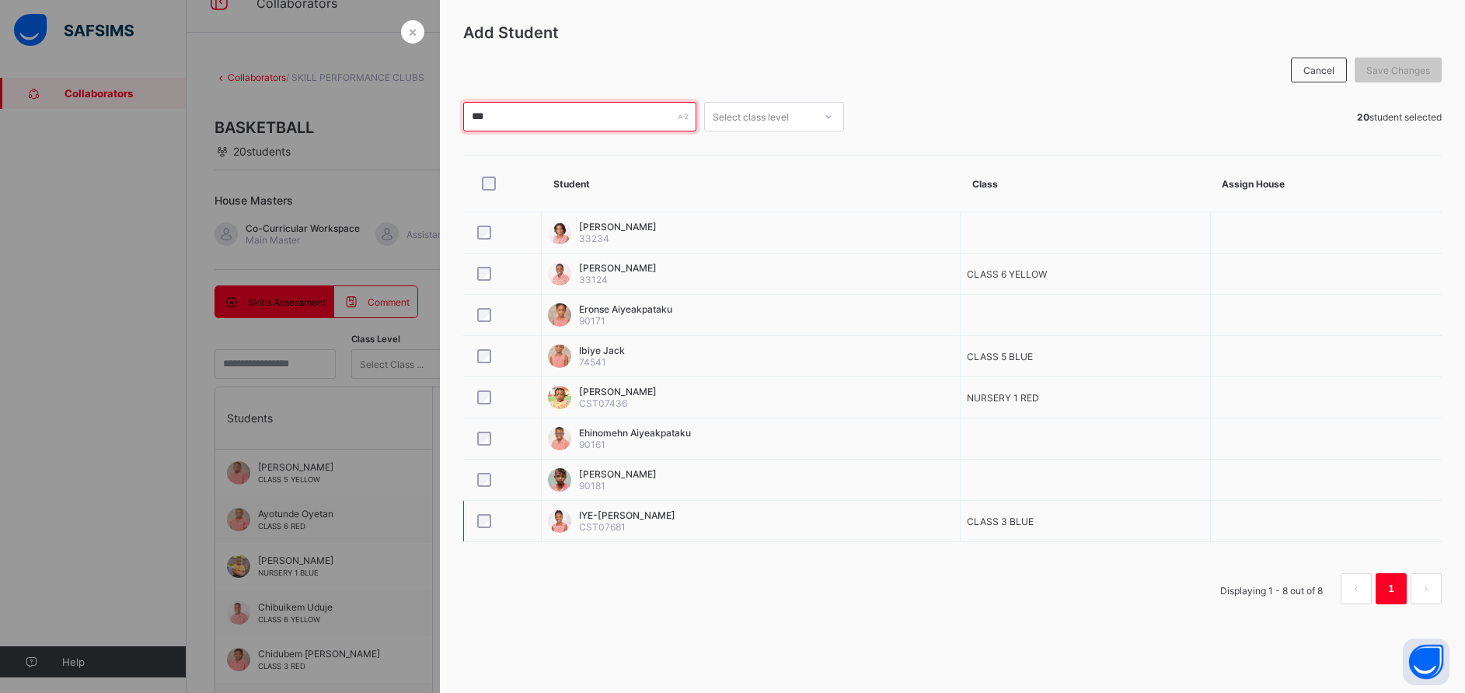
type input "***"
click at [1384, 75] on span "Save Changes" at bounding box center [1399, 71] width 64 height 12
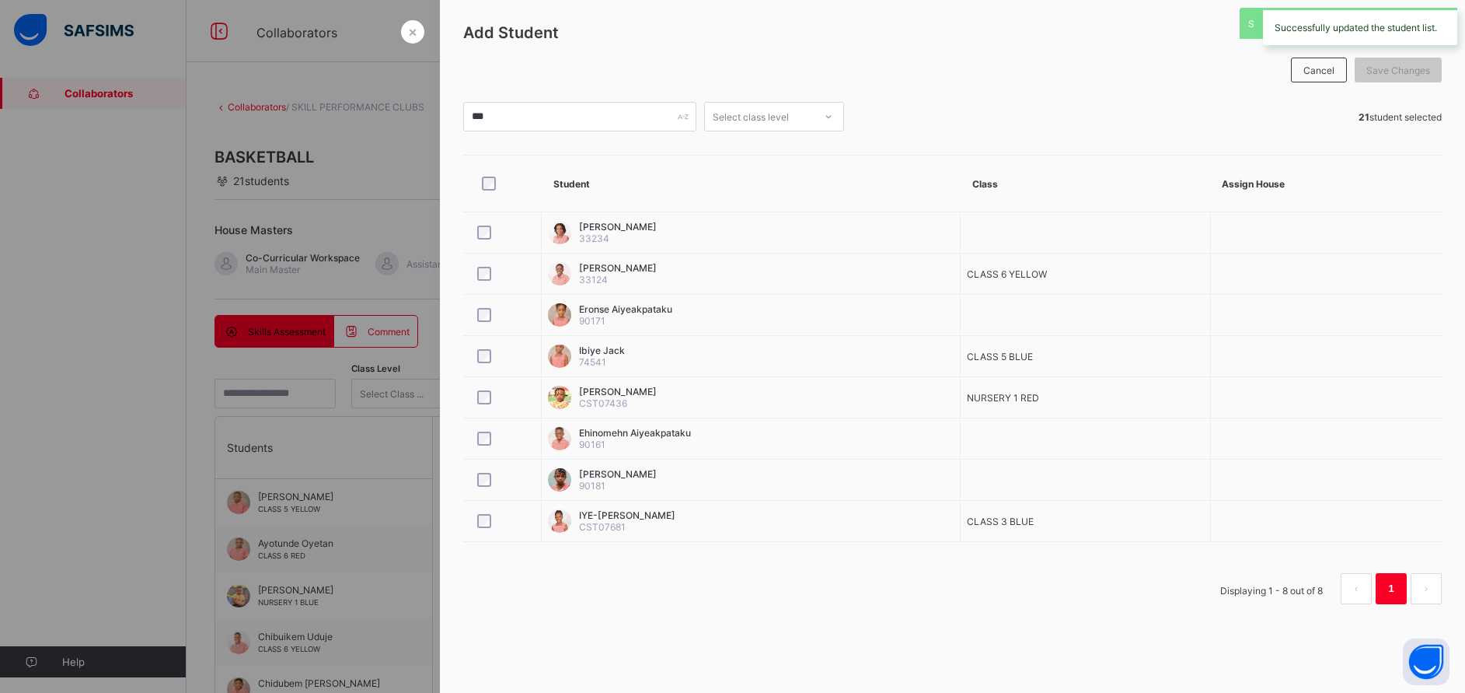
click at [418, 525] on div at bounding box center [732, 346] width 1465 height 693
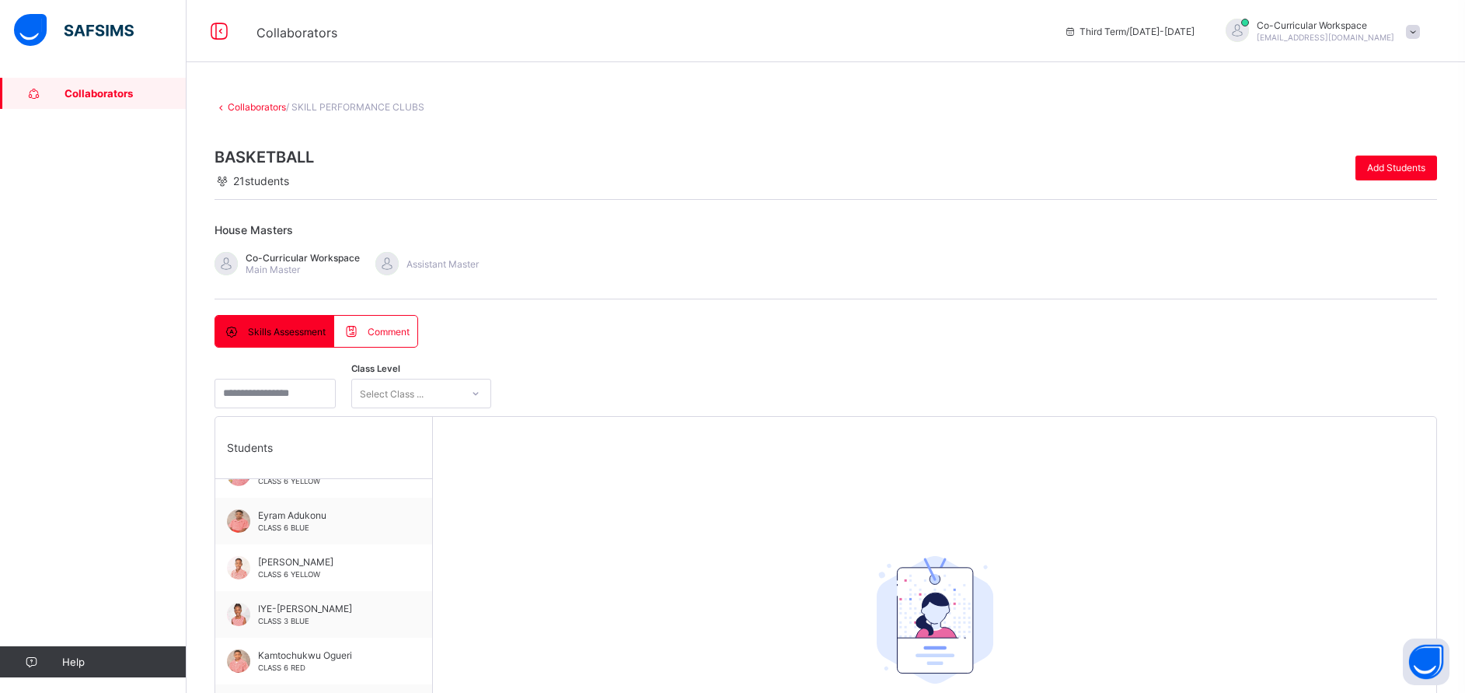
scroll to position [495, 0]
click at [316, 616] on div "IYE-NEMATA FOFANAH CLASS 3 BLUE" at bounding box center [327, 613] width 139 height 23
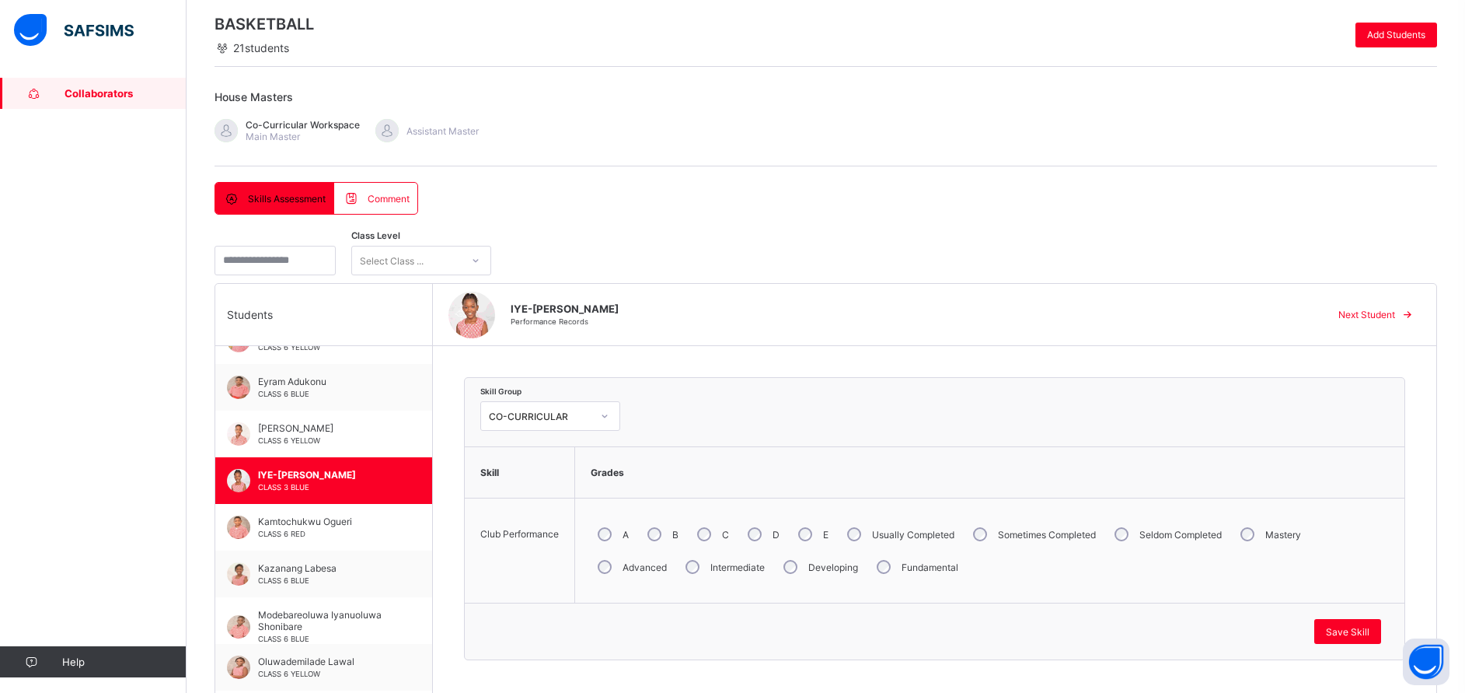
scroll to position [158, 0]
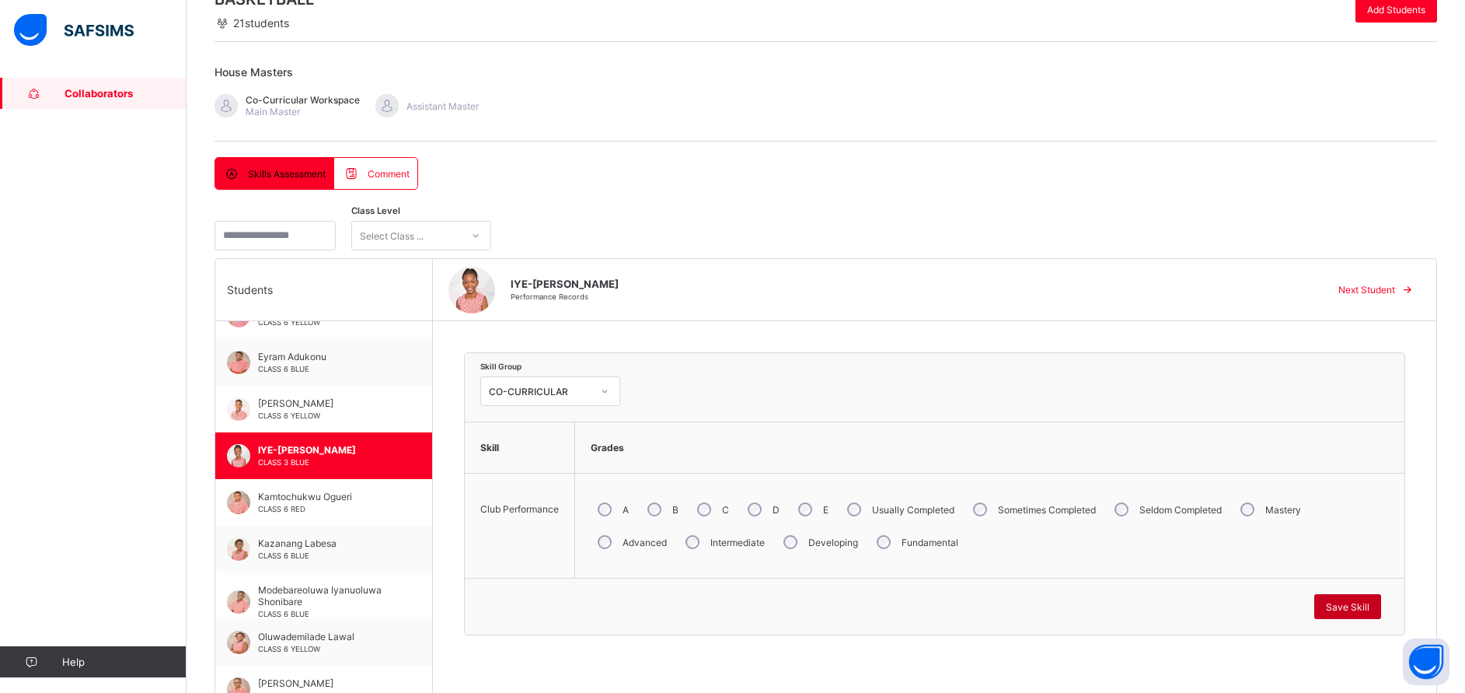
click at [1370, 609] on span "Save Skill" at bounding box center [1348, 607] width 44 height 12
click at [106, 87] on span "Collaborators" at bounding box center [126, 93] width 122 height 12
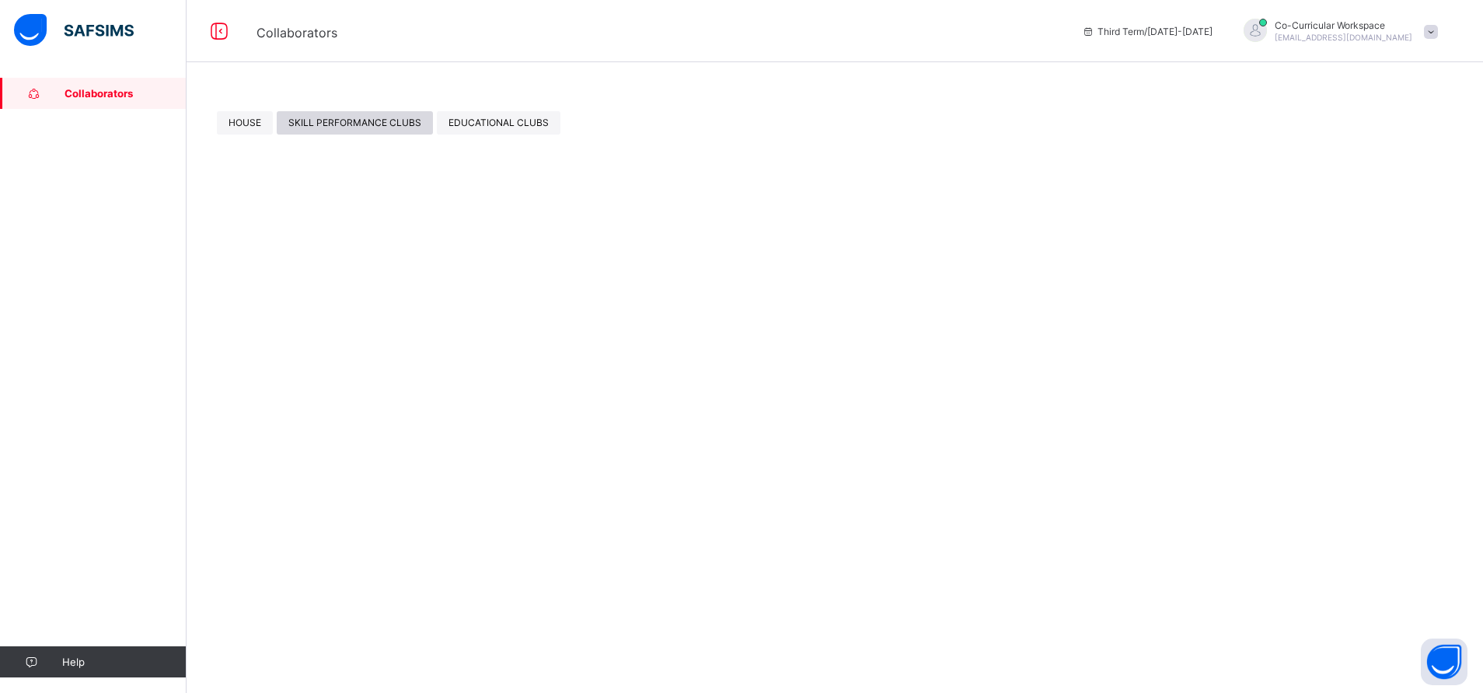
click at [368, 124] on span "SKILL PERFORMANCE CLUBS" at bounding box center [354, 123] width 133 height 12
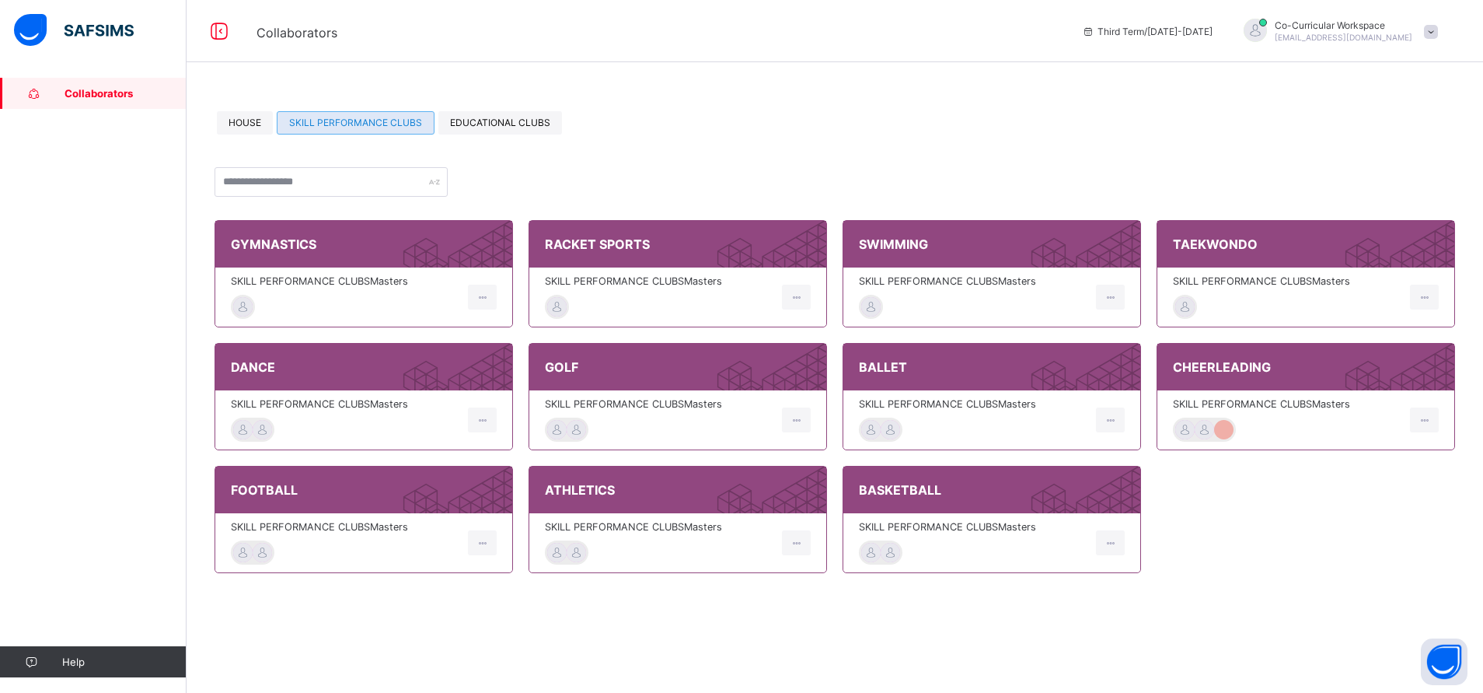
click at [693, 522] on span "SKILL PERFORMANCE CLUBS Masters" at bounding box center [659, 527] width 229 height 12
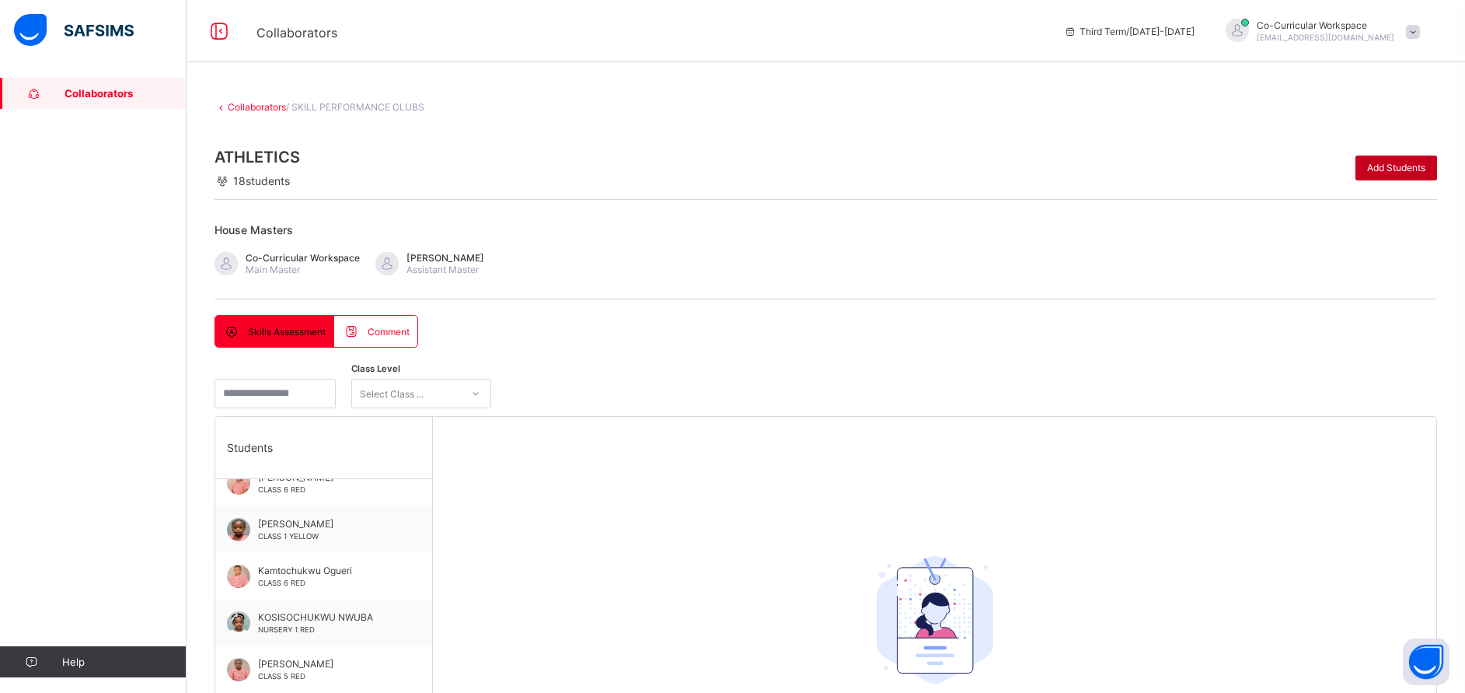
click at [1404, 155] on div "Add Students" at bounding box center [1397, 167] width 82 height 25
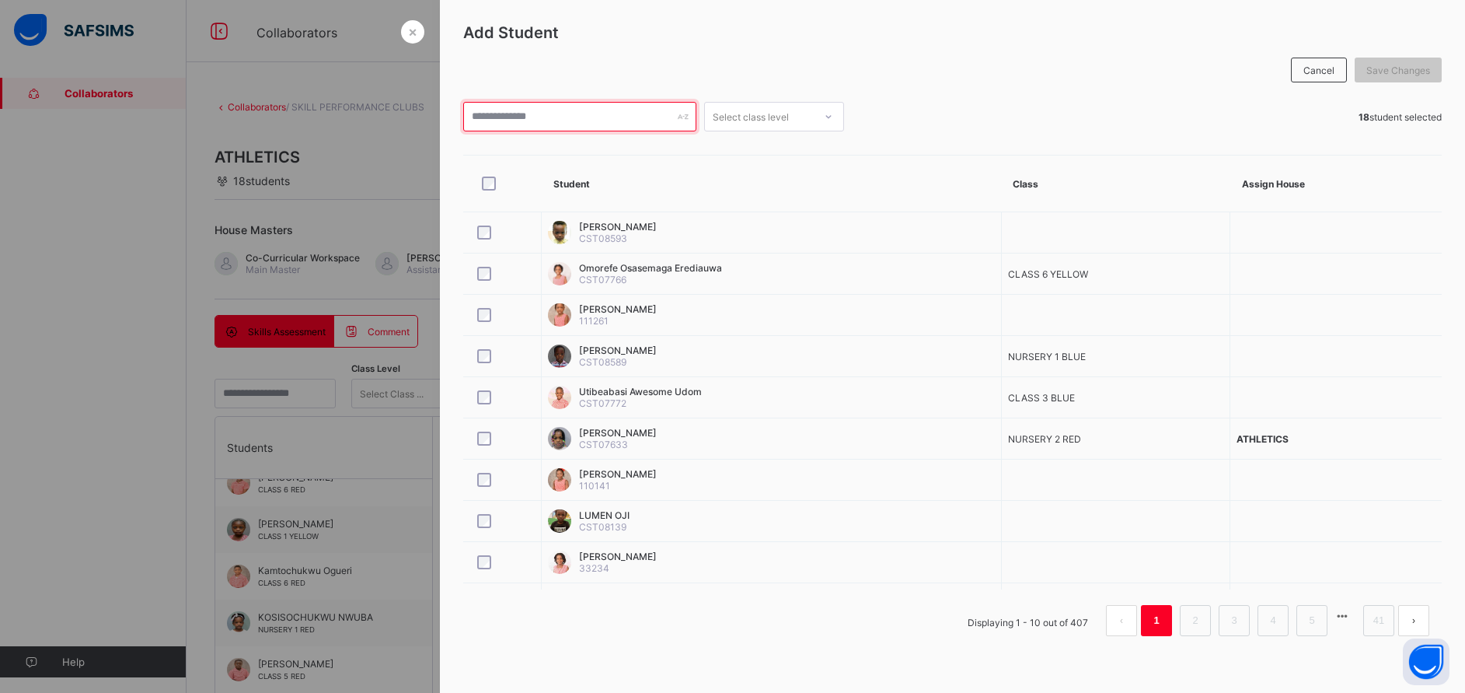
click at [562, 119] on input "text" at bounding box center [579, 117] width 233 height 30
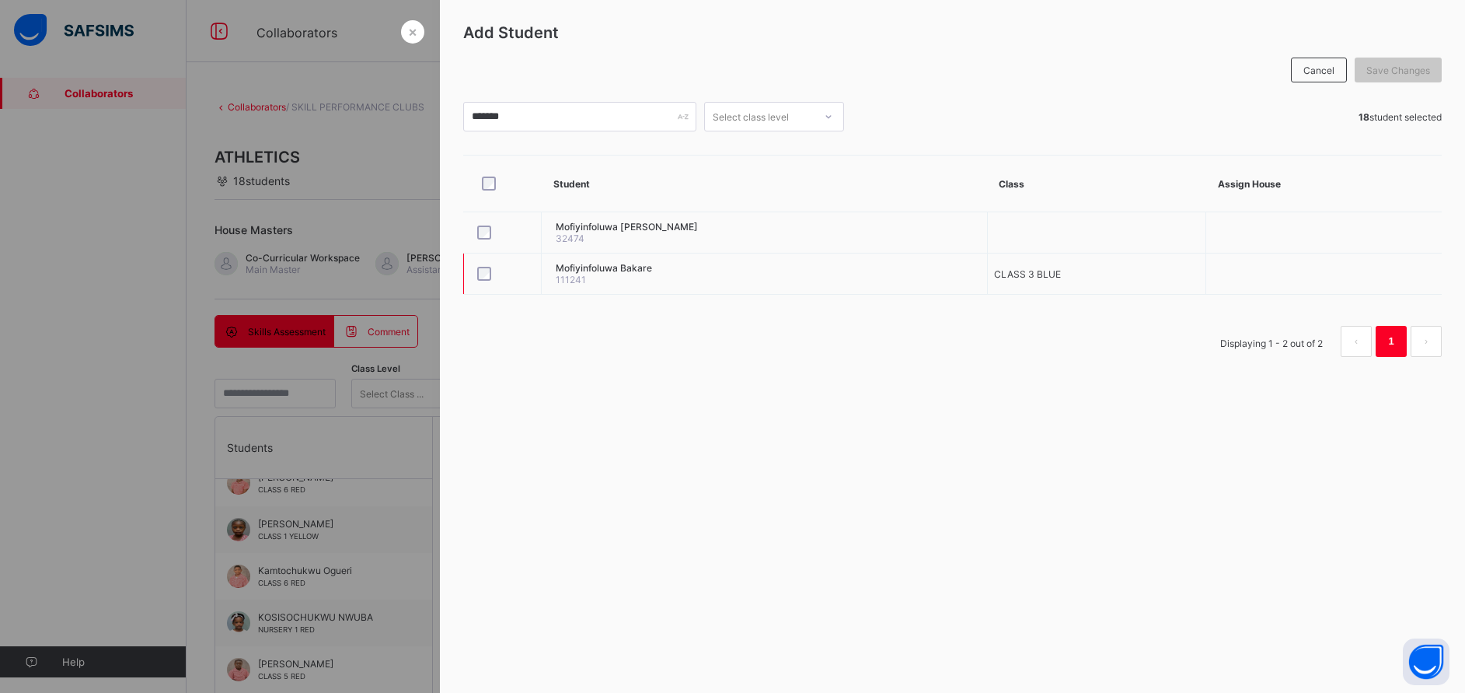
click at [470, 269] on div at bounding box center [502, 273] width 65 height 33
click at [1388, 58] on div "Save Changes" at bounding box center [1398, 70] width 87 height 25
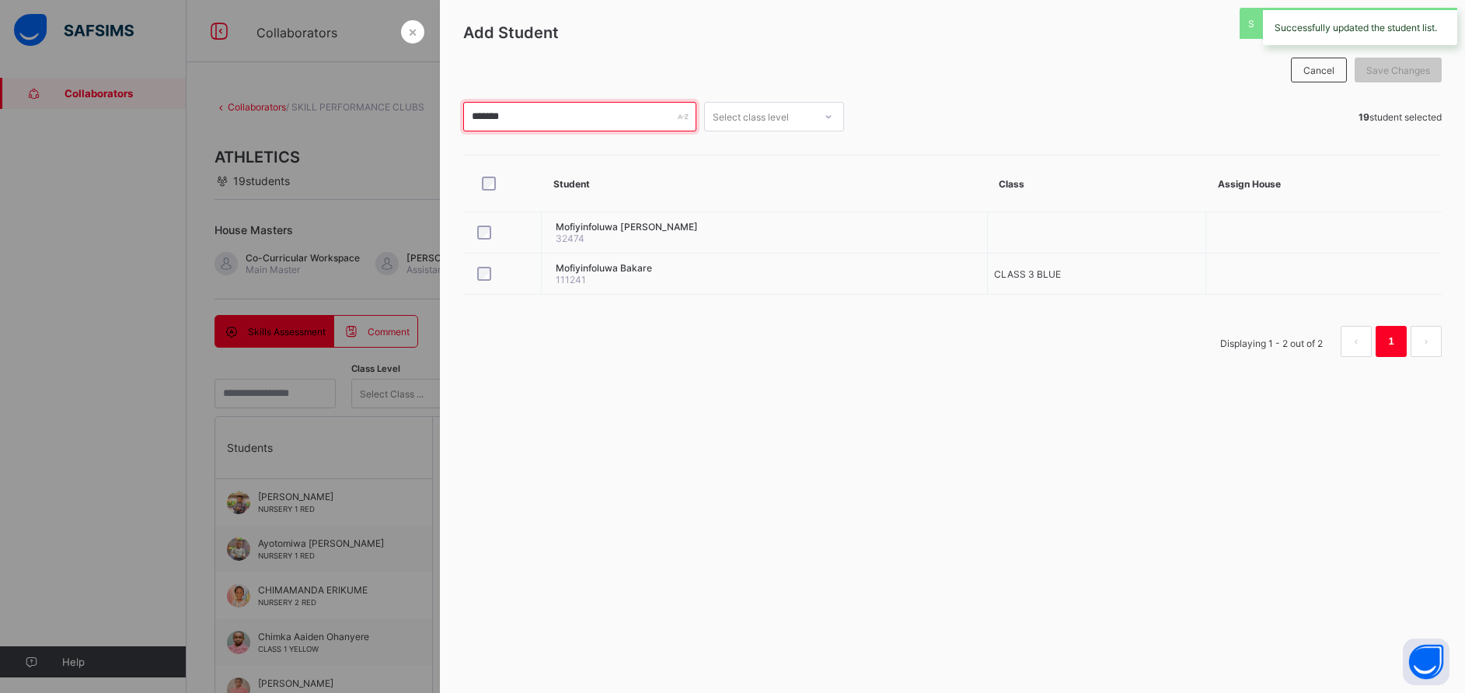
click at [567, 108] on input "*******" at bounding box center [579, 117] width 233 height 30
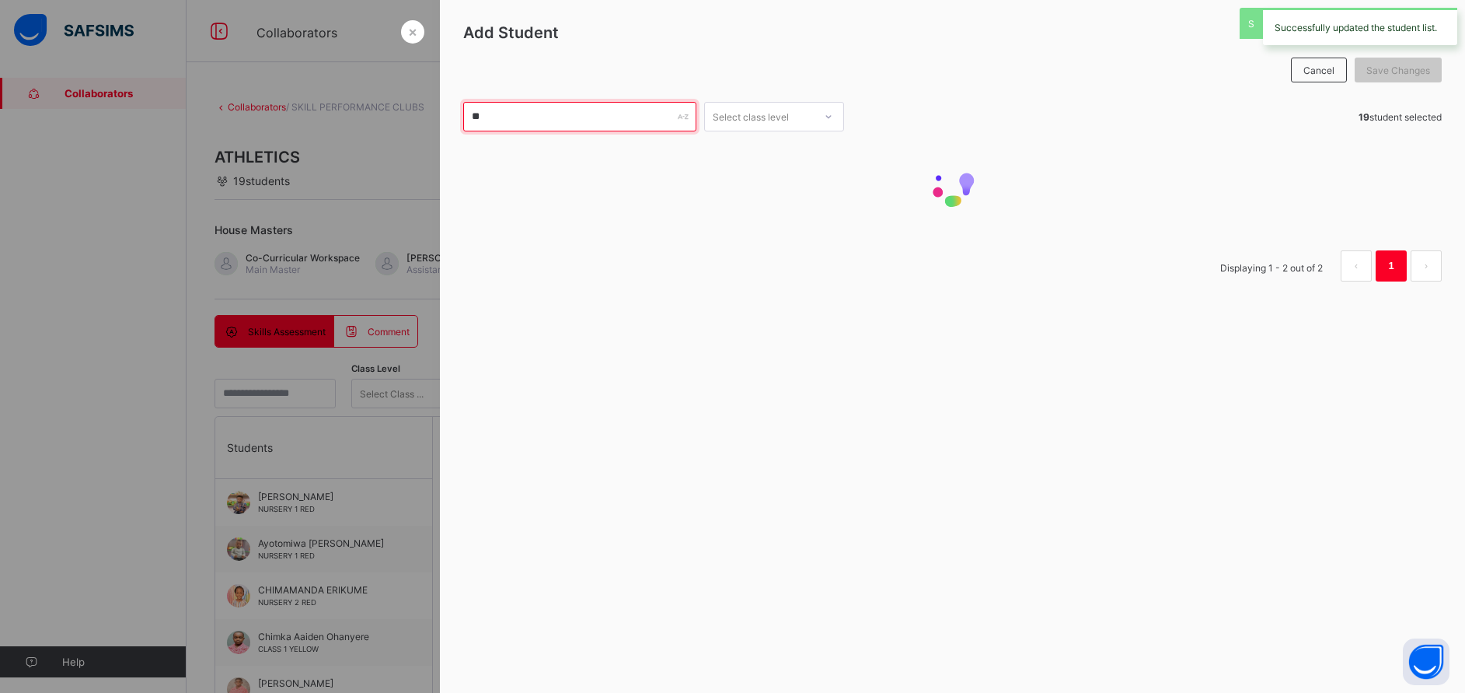
type input "*"
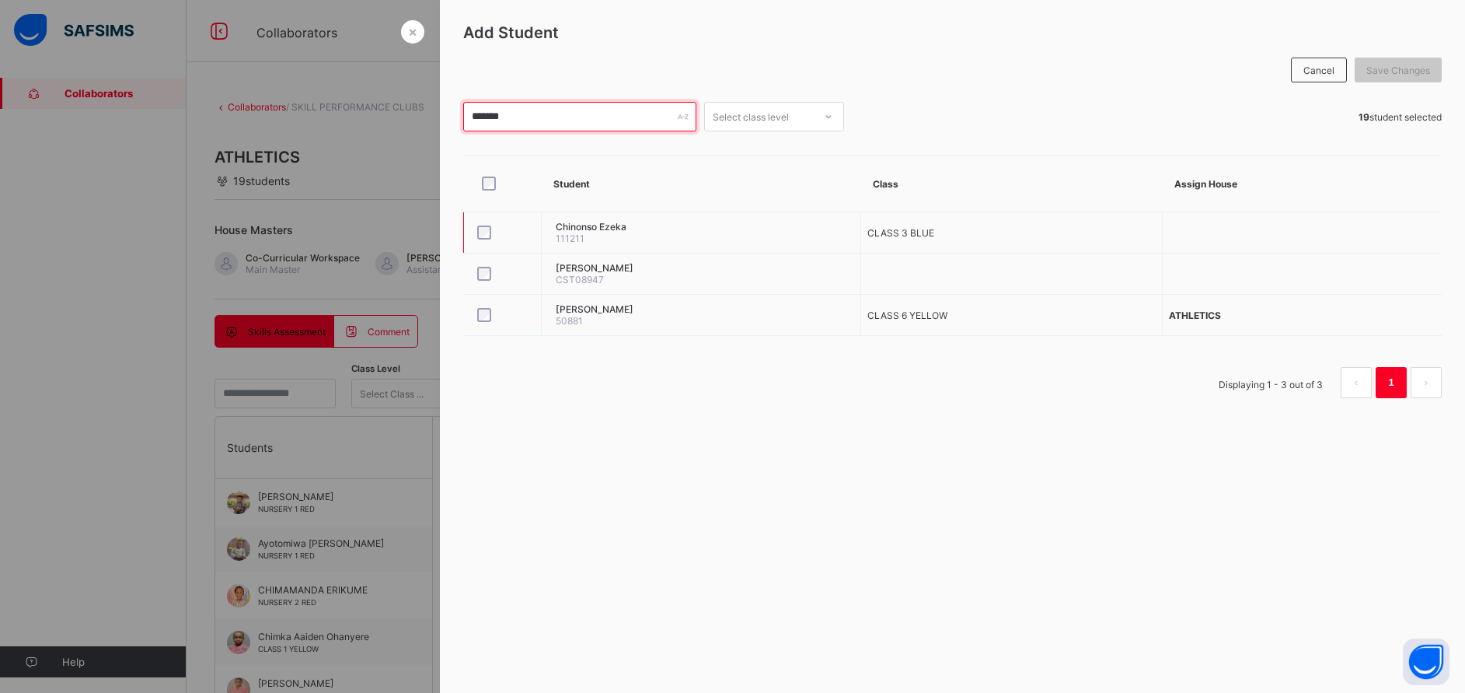
type input "*******"
click at [1399, 66] on span "Save Changes" at bounding box center [1399, 71] width 64 height 12
click at [337, 675] on div at bounding box center [732, 346] width 1465 height 693
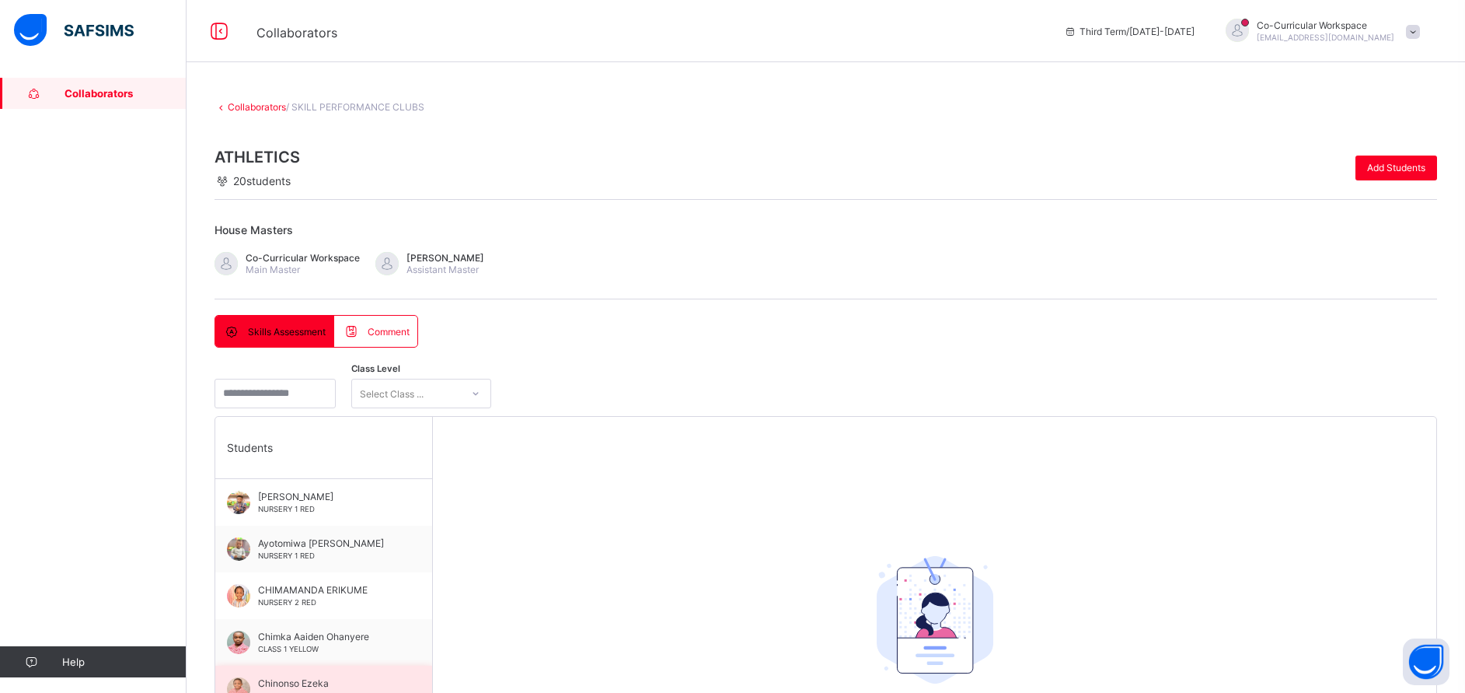
click at [338, 680] on span "Chinonso Ezeka" at bounding box center [327, 683] width 139 height 12
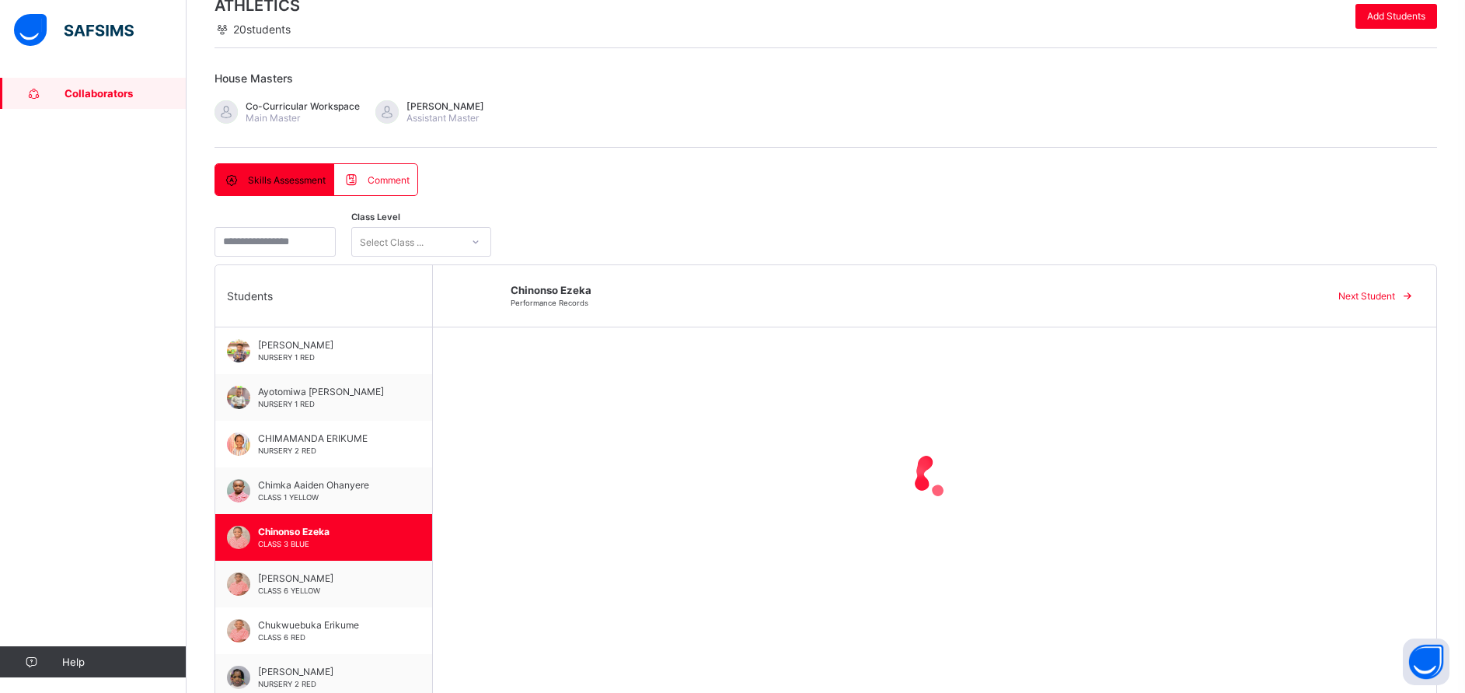
scroll to position [187, 0]
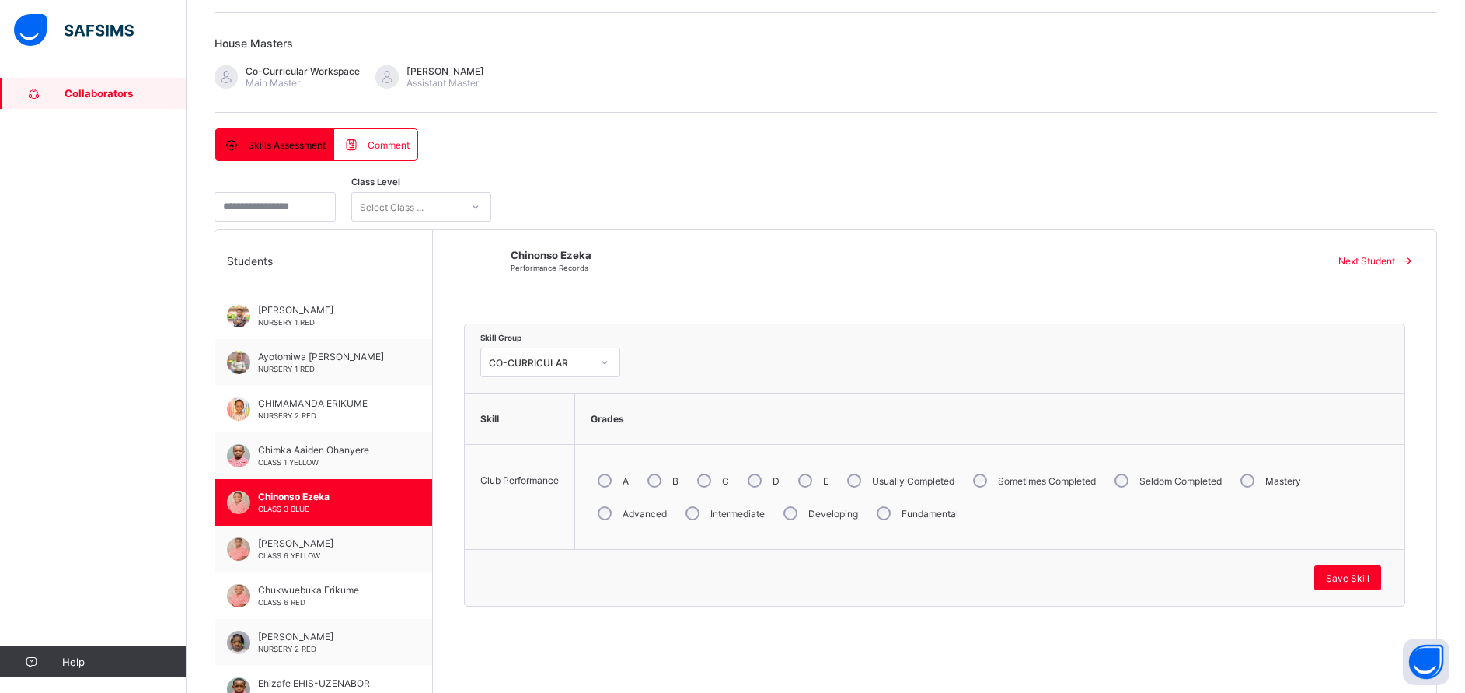
click at [671, 497] on div "Advanced" at bounding box center [631, 513] width 80 height 33
click at [1363, 586] on div "Save Skill" at bounding box center [1348, 577] width 67 height 25
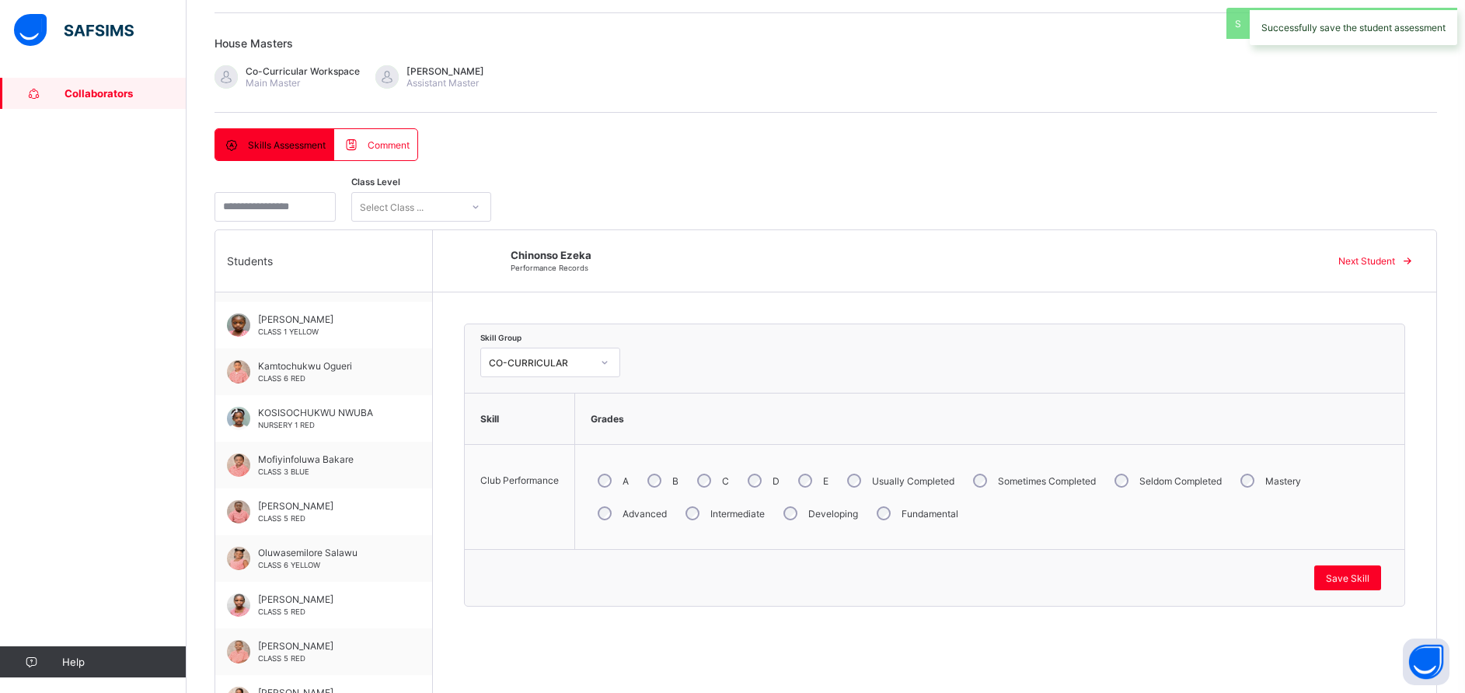
scroll to position [486, 0]
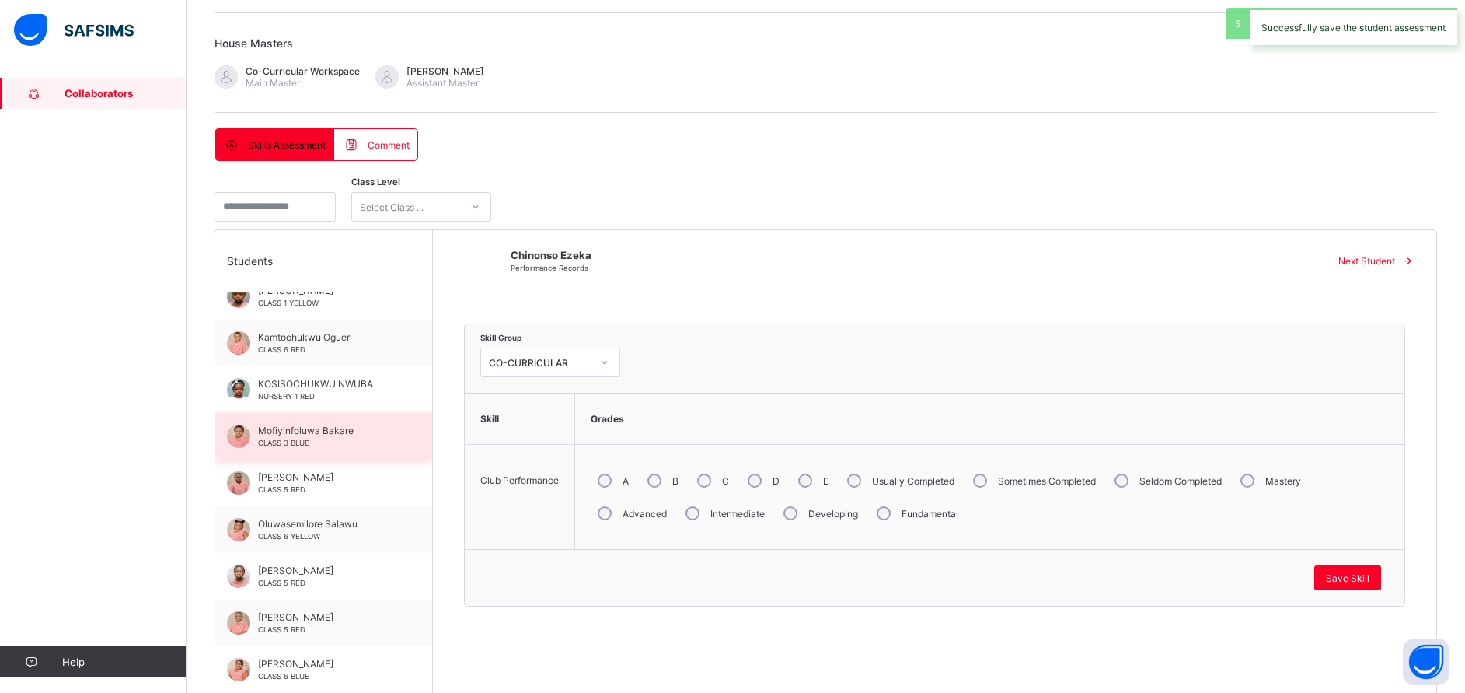
click at [290, 438] on span "CLASS 3 BLUE" at bounding box center [283, 442] width 51 height 9
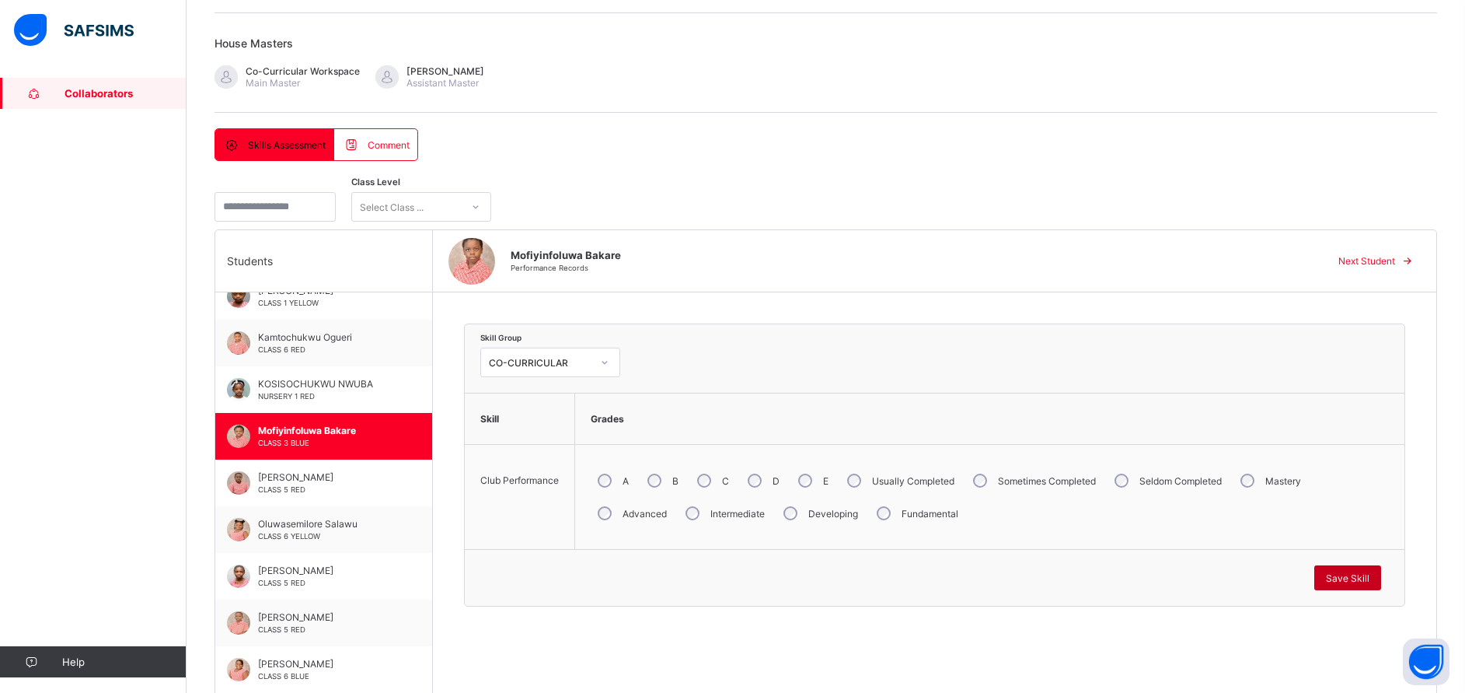
click at [1339, 571] on div "Save Skill" at bounding box center [1348, 577] width 67 height 25
click at [1359, 572] on span "Save Skill" at bounding box center [1348, 578] width 44 height 12
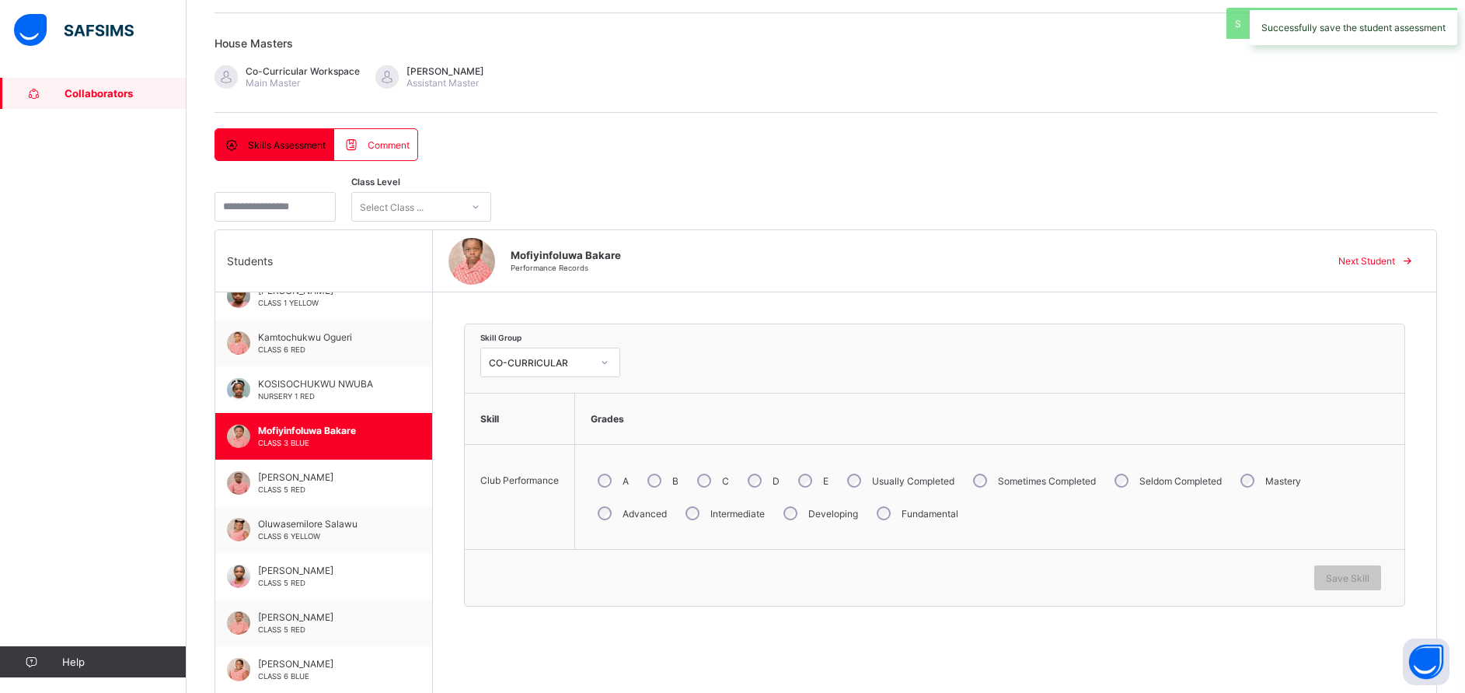
click at [113, 106] on link "Collaborators" at bounding box center [93, 93] width 187 height 31
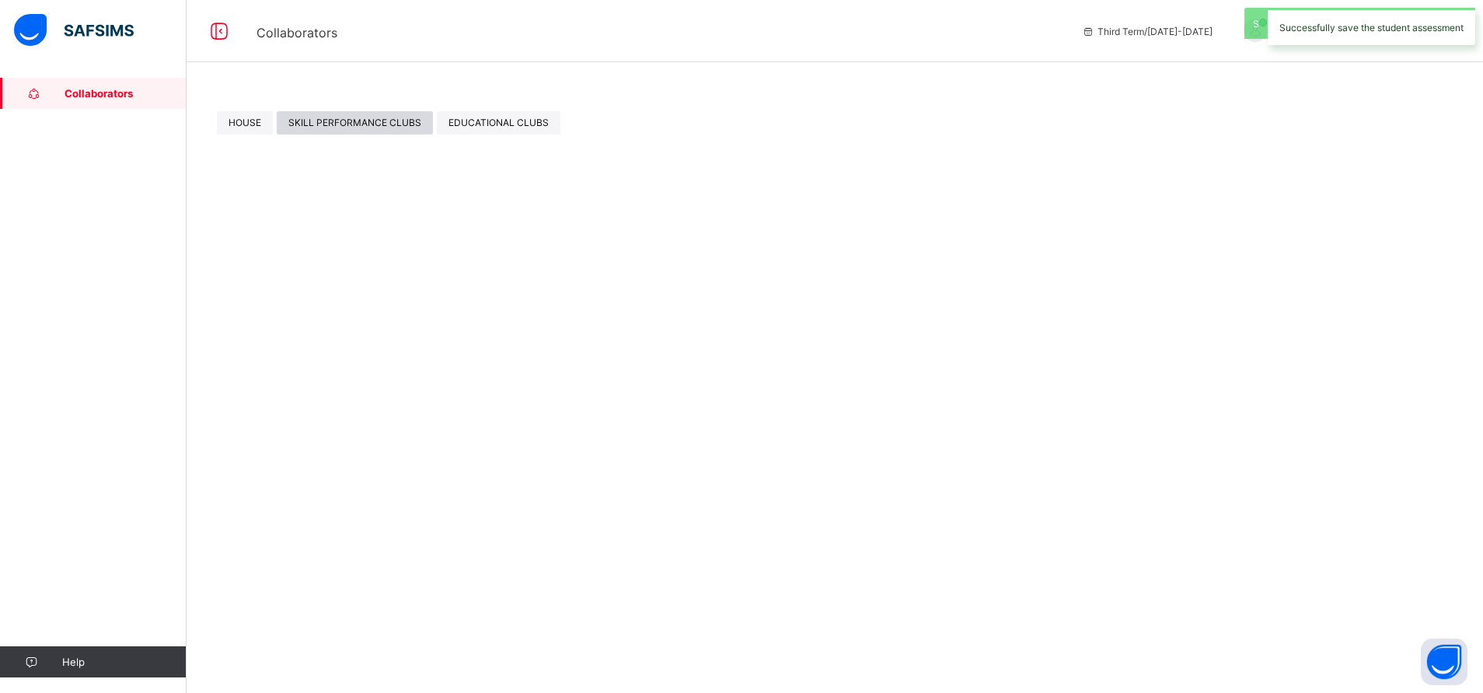
click at [356, 111] on div "SKILL PERFORMANCE CLUBS" at bounding box center [355, 122] width 156 height 23
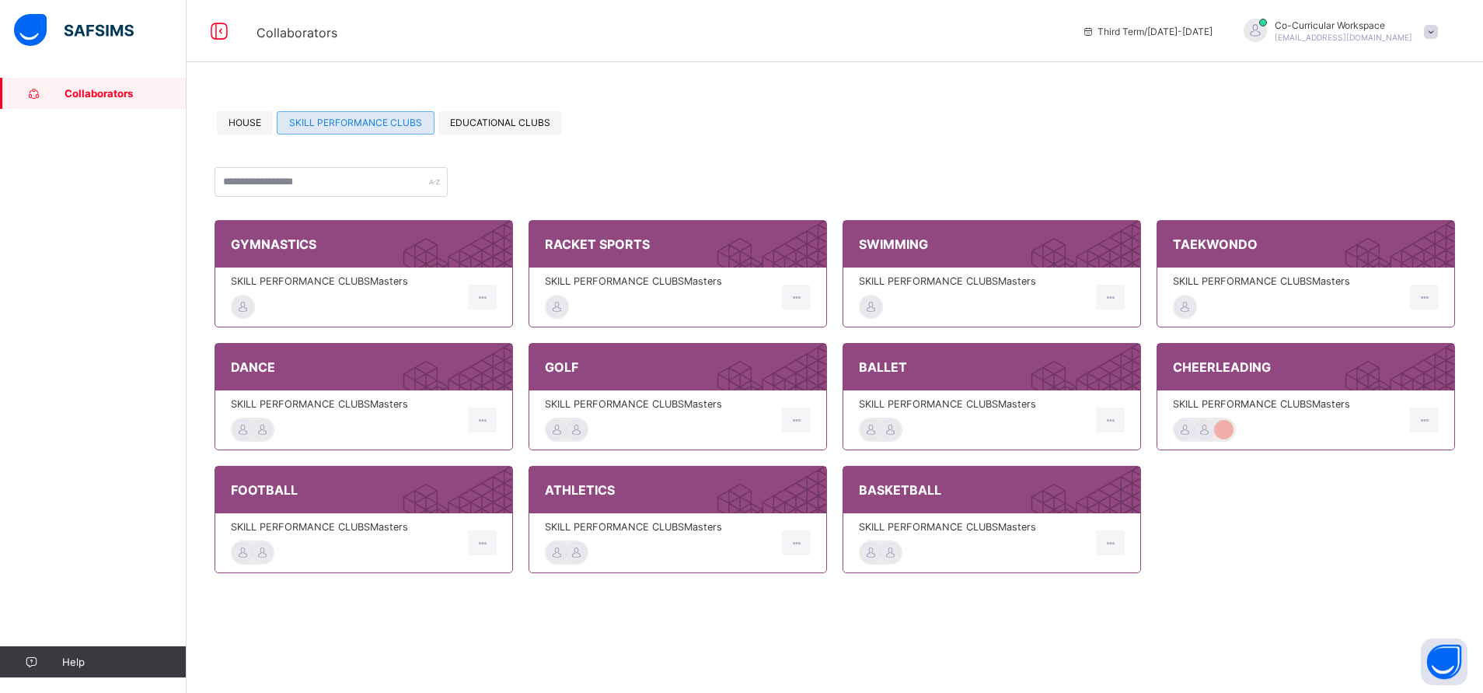
click at [488, 137] on div "HOUSE SKILL PERFORMANCE CLUBS EDUCATIONAL CLUBS" at bounding box center [835, 122] width 1241 height 43
click at [486, 124] on span "EDUCATIONAL CLUBS" at bounding box center [500, 123] width 100 height 12
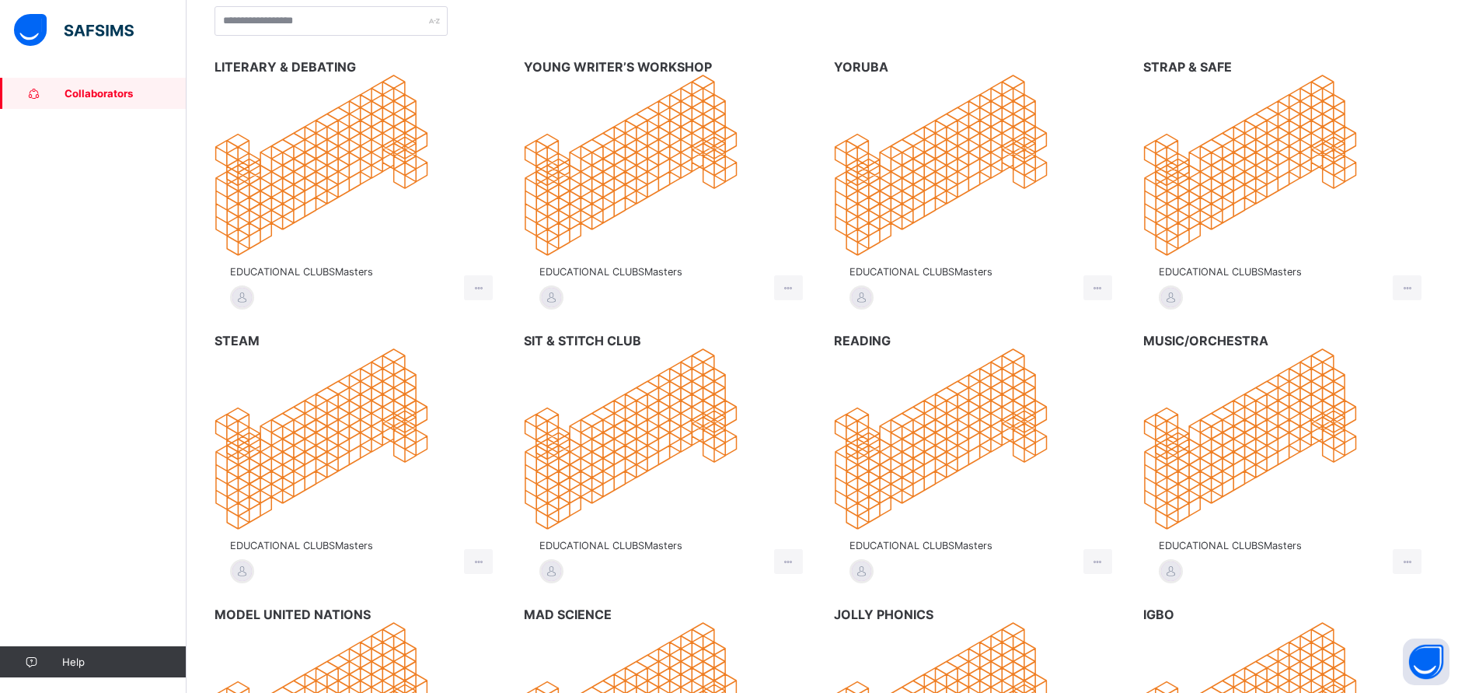
scroll to position [159, 0]
click at [316, 267] on span "EDUCATIONAL CLUBS Masters" at bounding box center [343, 273] width 226 height 12
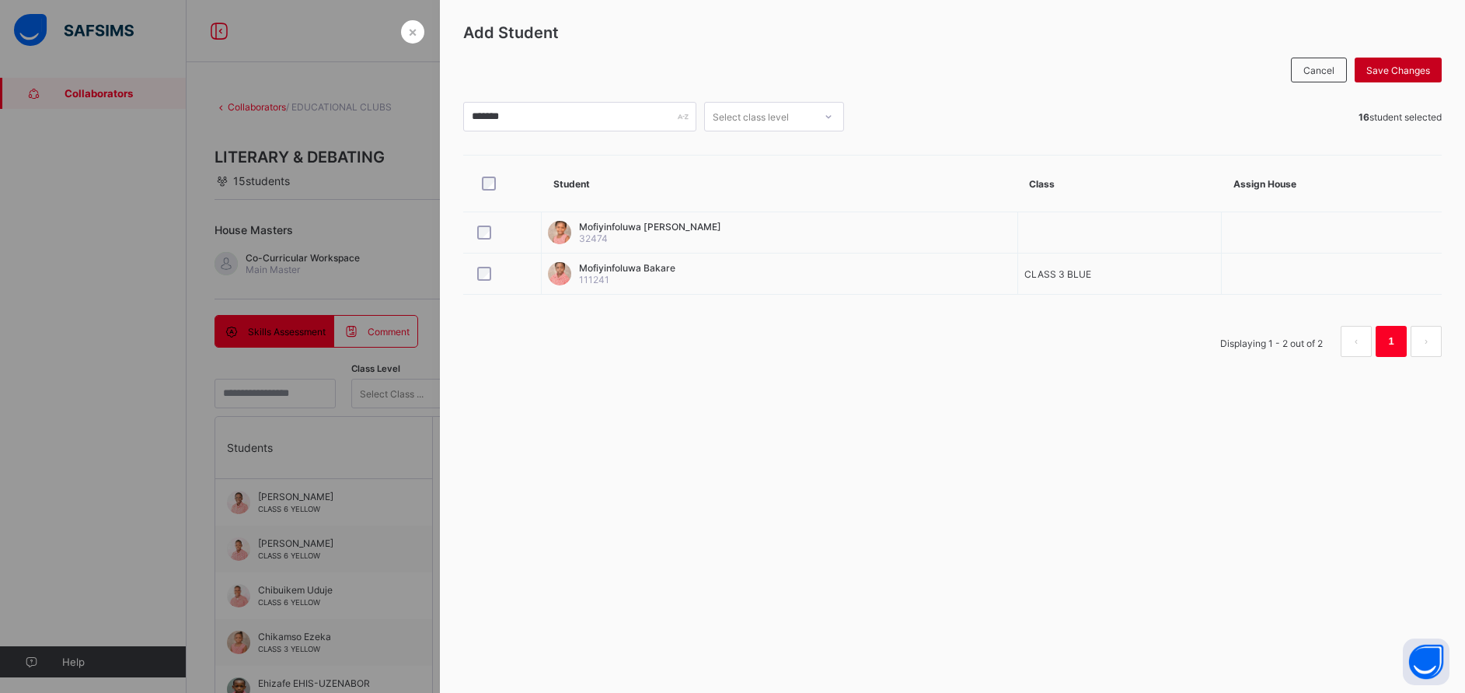
click at [1384, 65] on span "Save Changes" at bounding box center [1399, 71] width 64 height 12
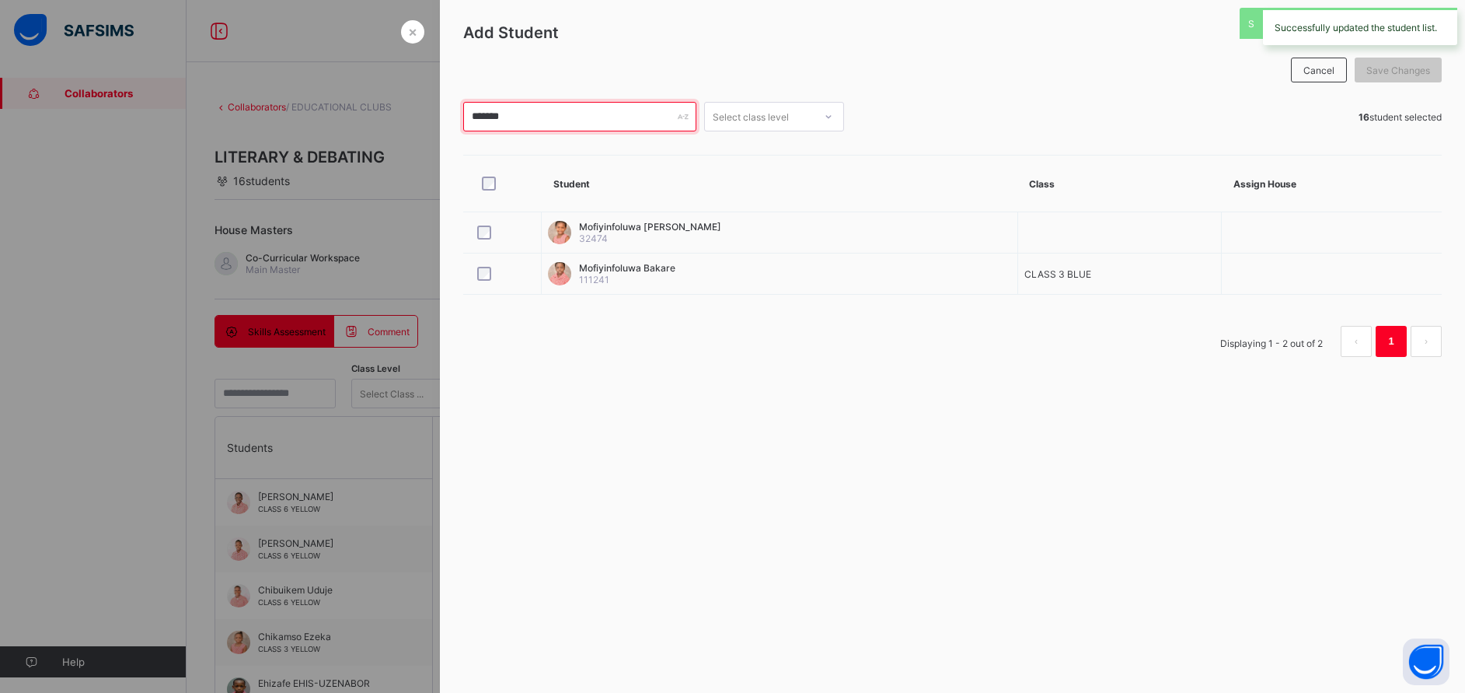
click at [564, 124] on input "*******" at bounding box center [579, 117] width 233 height 30
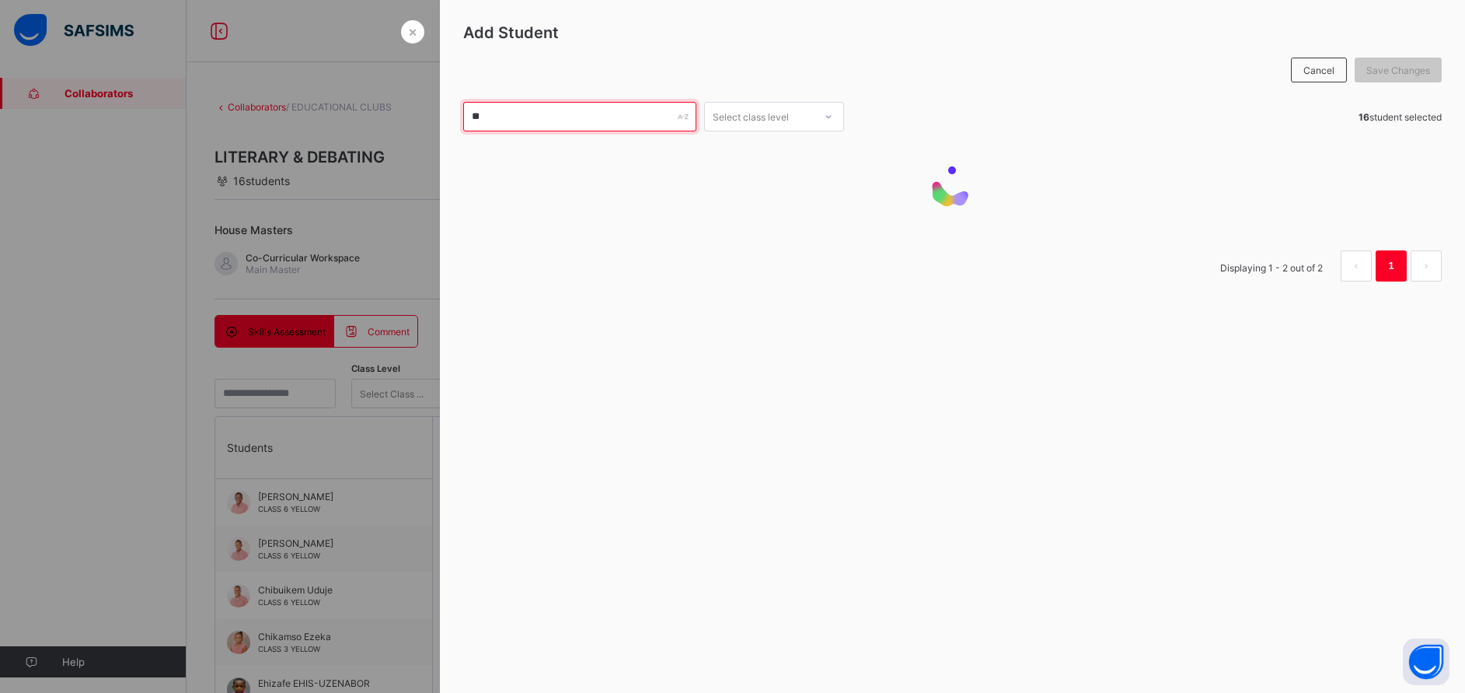
type input "*"
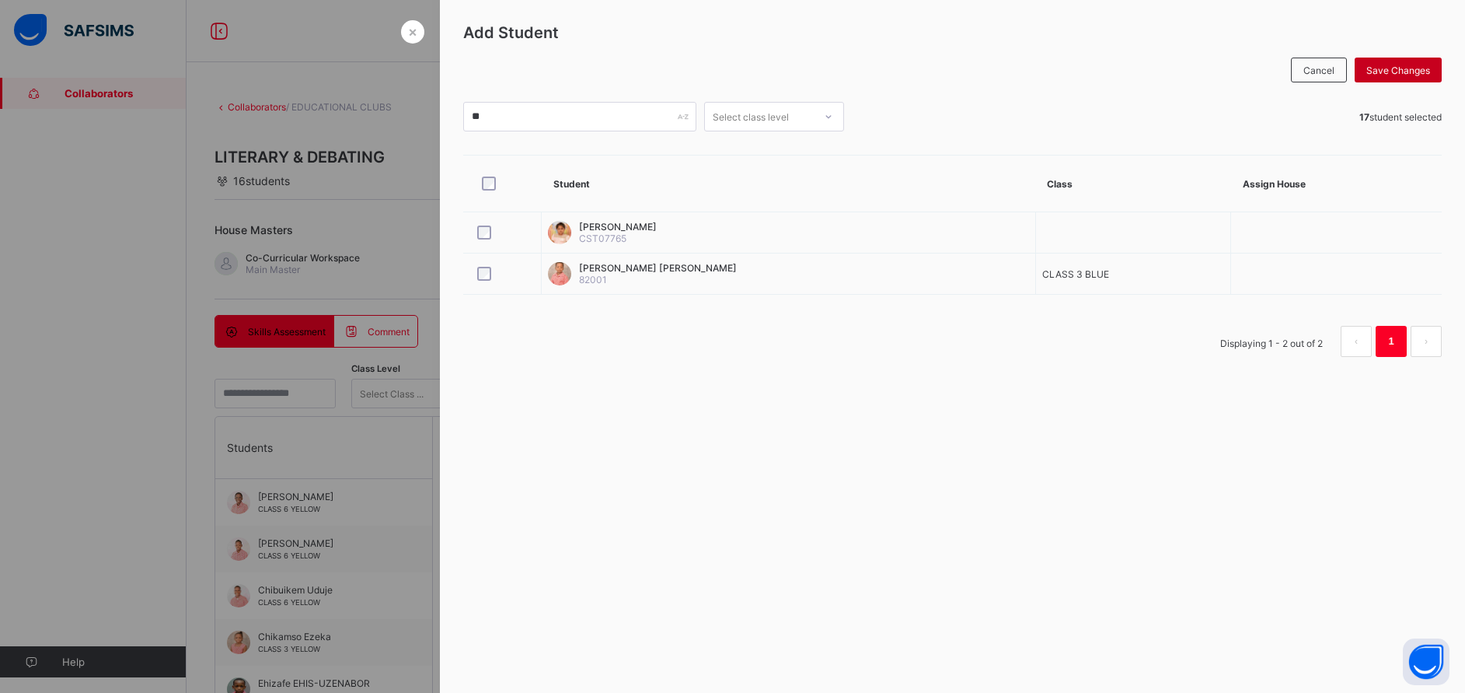
click at [1401, 72] on span "Save Changes" at bounding box center [1399, 71] width 64 height 12
click at [613, 113] on input "**" at bounding box center [579, 117] width 233 height 30
type input "*"
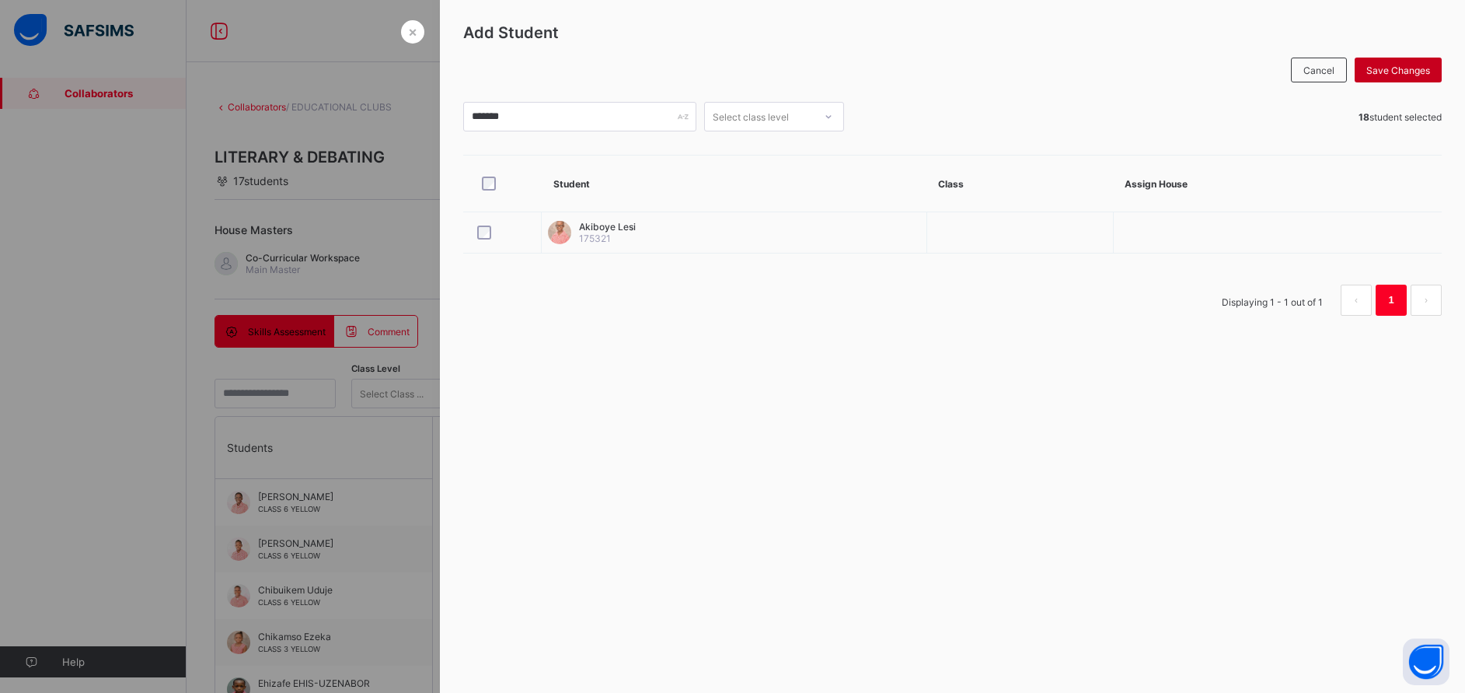
click at [1386, 69] on span "Save Changes" at bounding box center [1399, 71] width 64 height 12
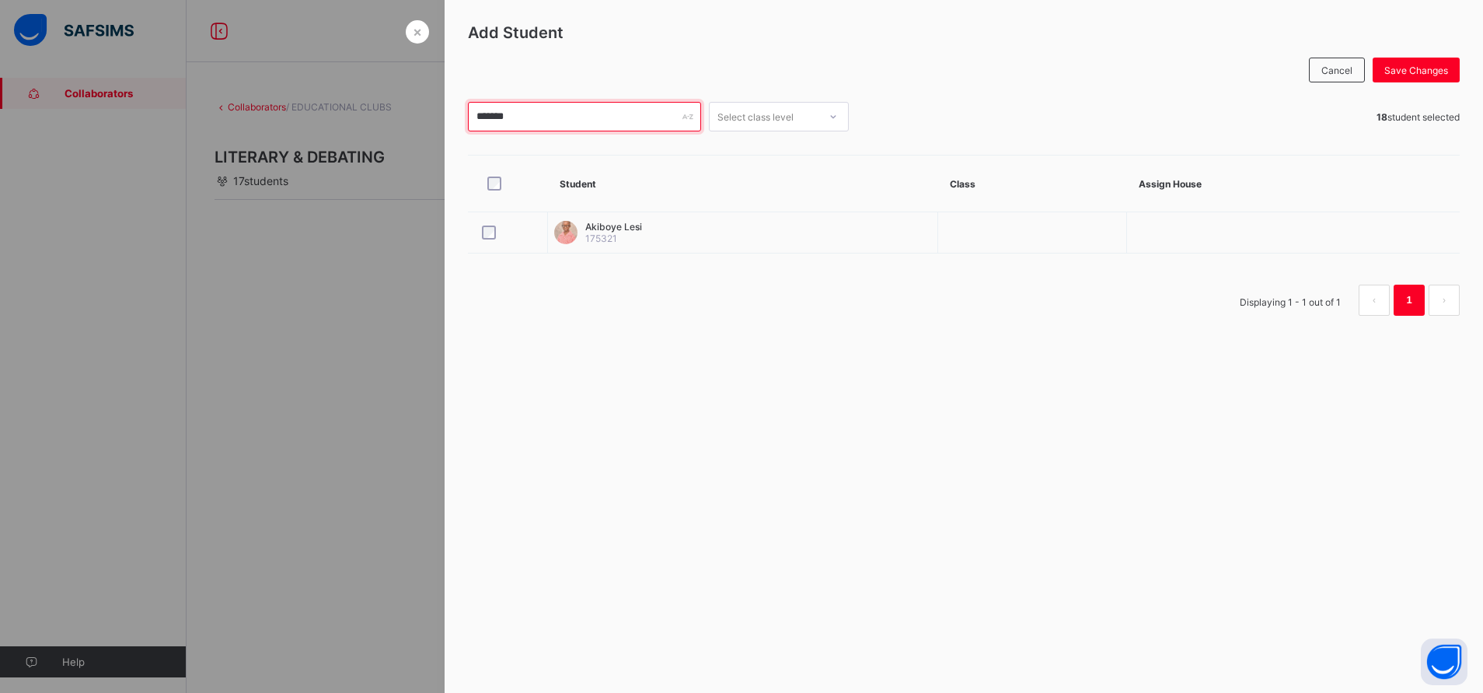
click at [623, 121] on input "*******" at bounding box center [584, 117] width 233 height 30
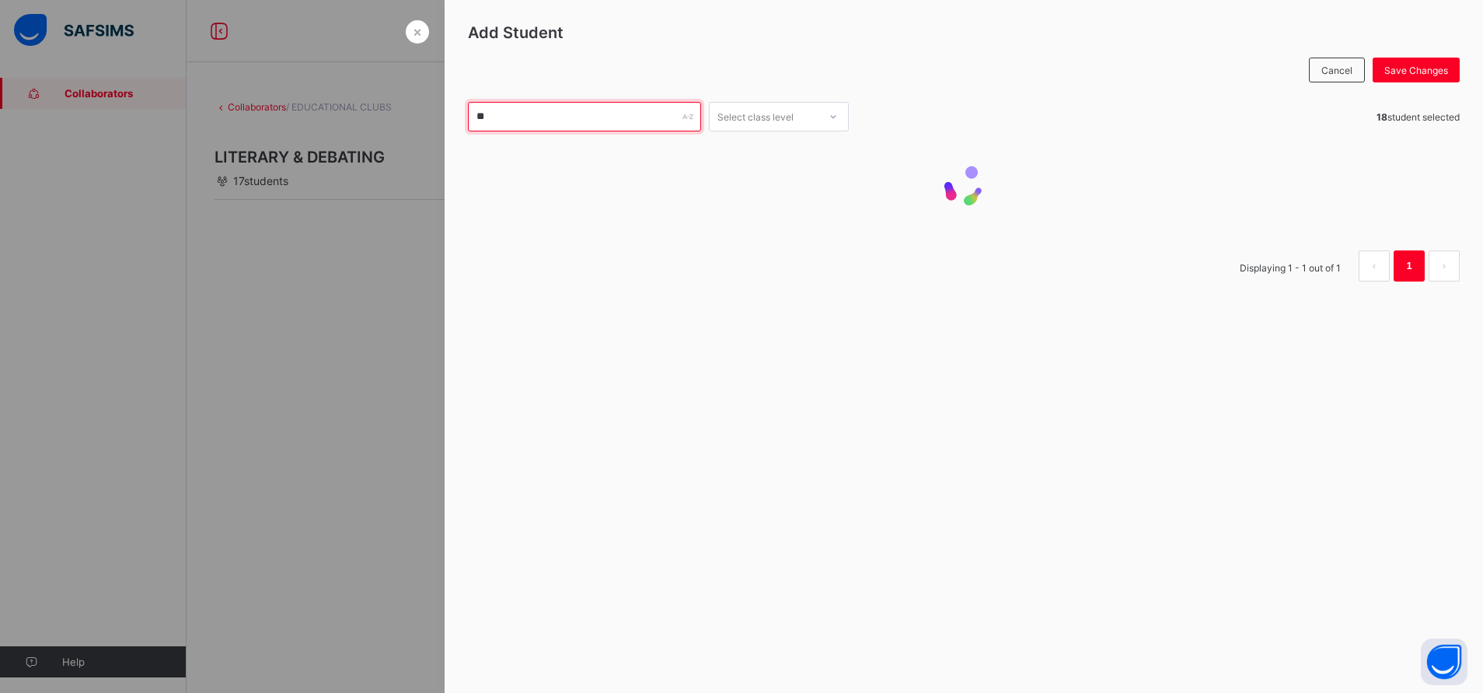
type input "*"
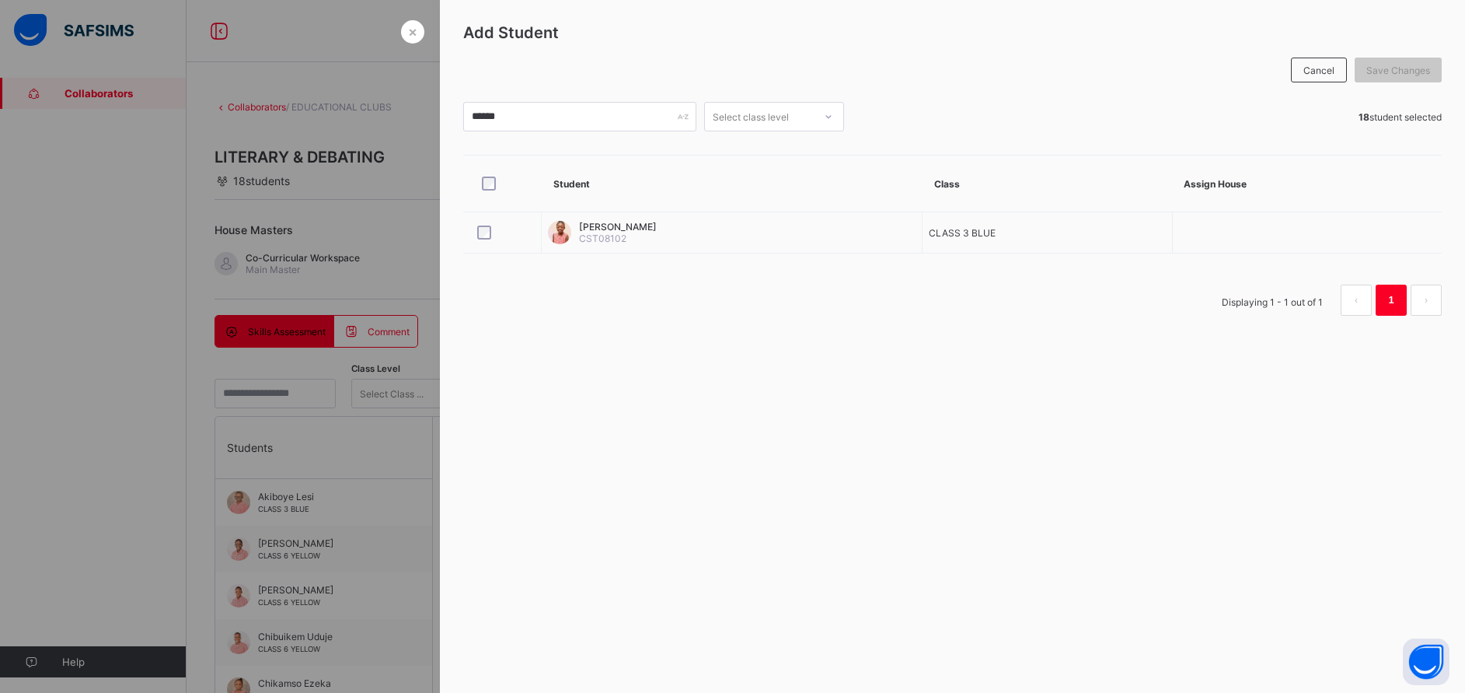
click at [725, 313] on div "Displaying 1 - 1 out of 1 1" at bounding box center [952, 300] width 979 height 31
click at [1407, 68] on span "Save Changes" at bounding box center [1399, 71] width 64 height 12
click at [539, 103] on input "******" at bounding box center [579, 117] width 233 height 30
type input "*"
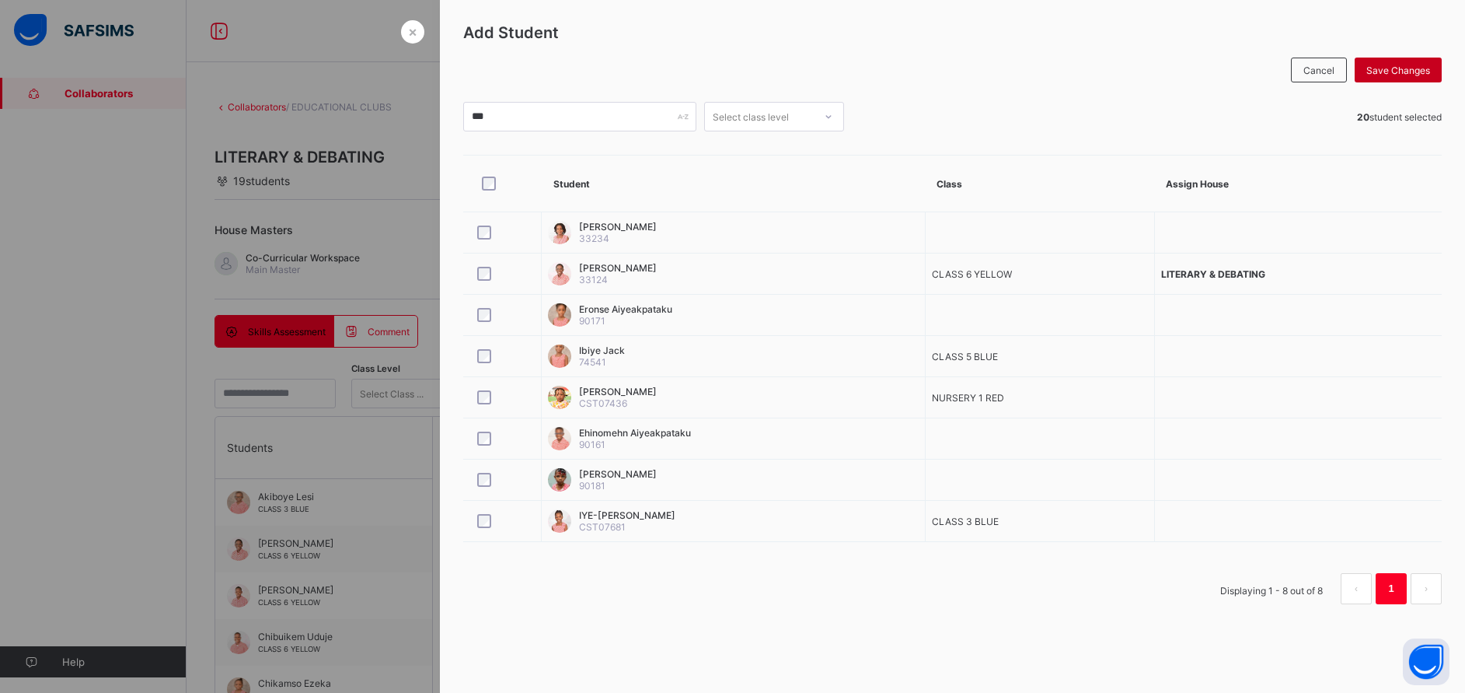
click at [1405, 66] on span "Save Changes" at bounding box center [1399, 71] width 64 height 12
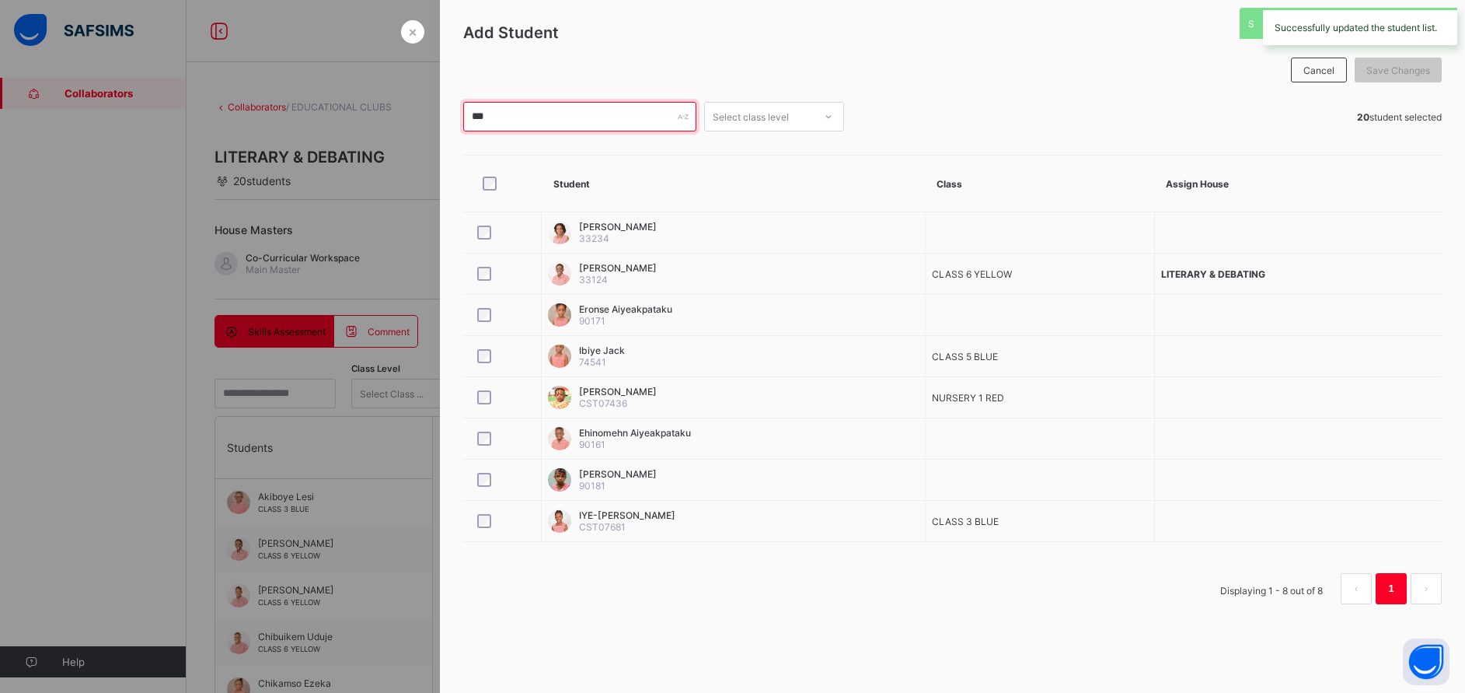
click at [614, 121] on input "***" at bounding box center [579, 117] width 233 height 30
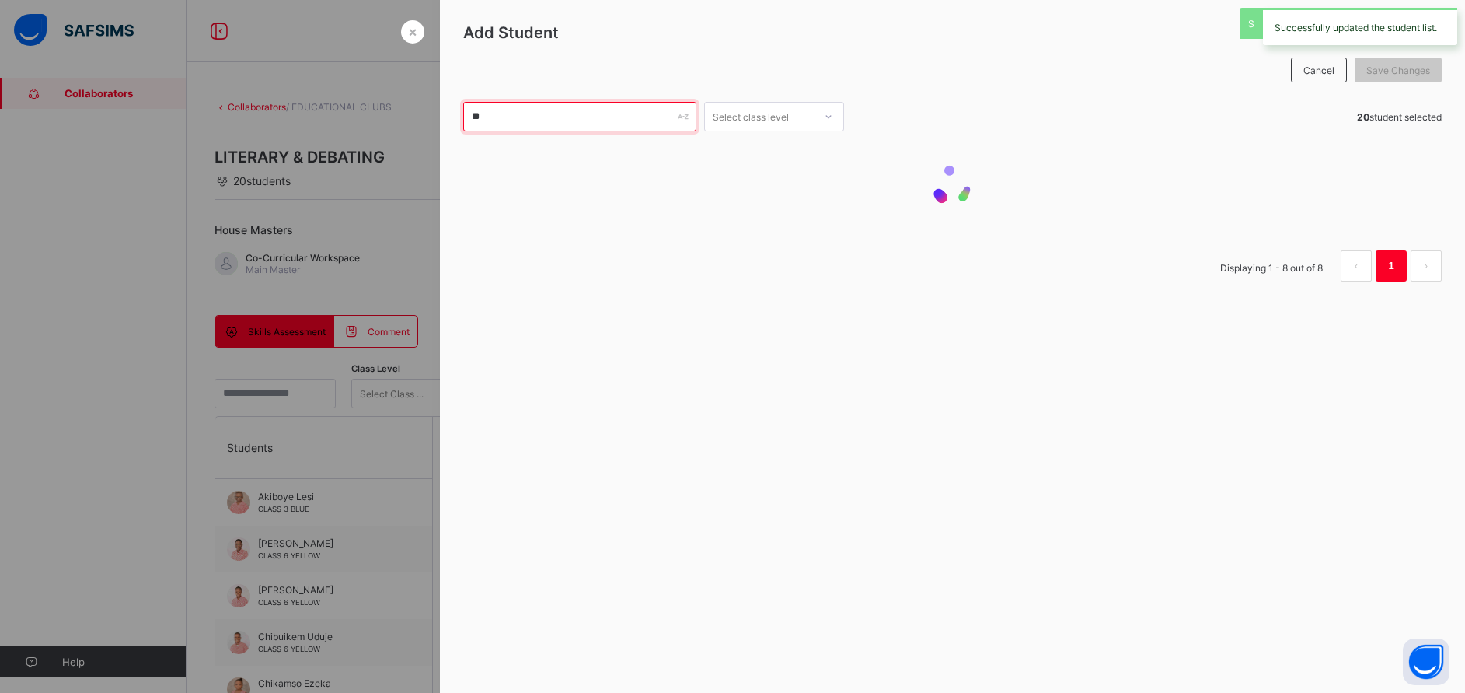
type input "*"
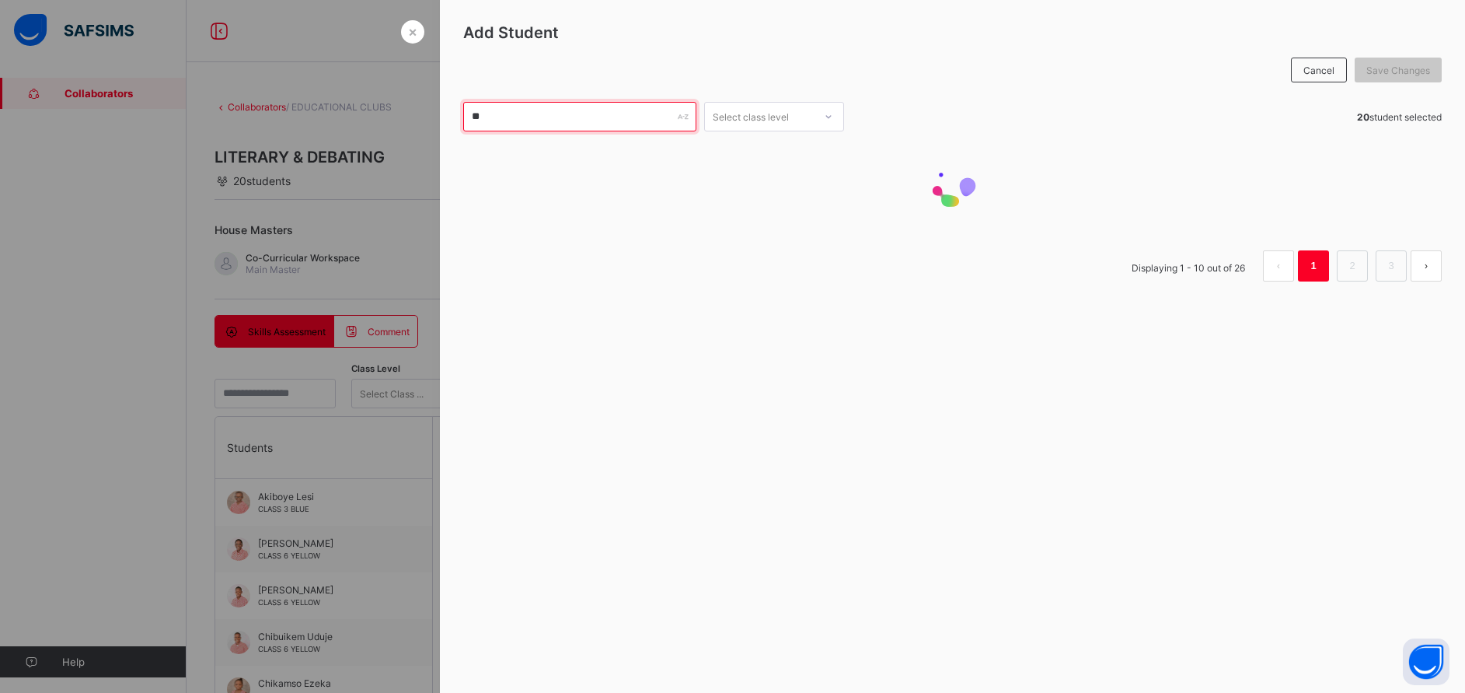
type input "*"
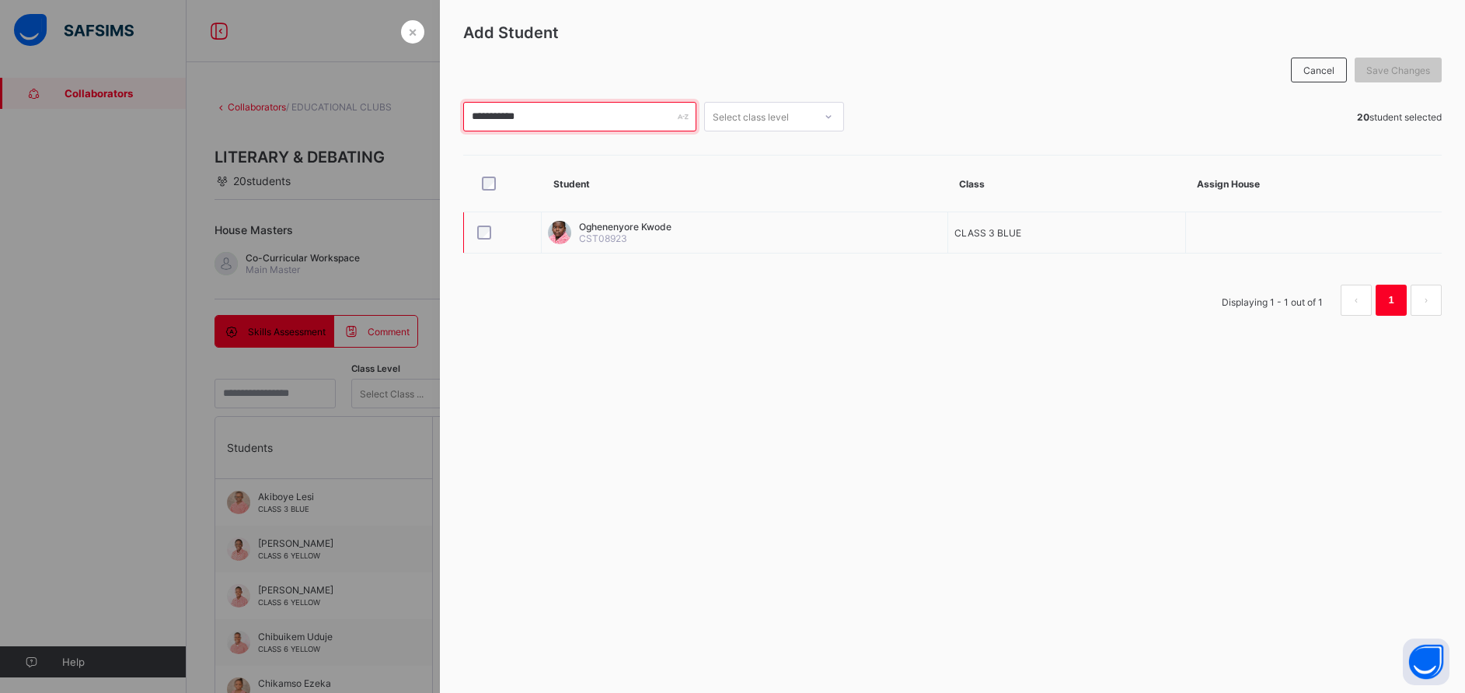
type input "**********"
click at [474, 236] on div at bounding box center [503, 232] width 58 height 14
click at [1394, 75] on span "Save Changes" at bounding box center [1399, 71] width 64 height 12
click at [422, 493] on div at bounding box center [732, 346] width 1465 height 693
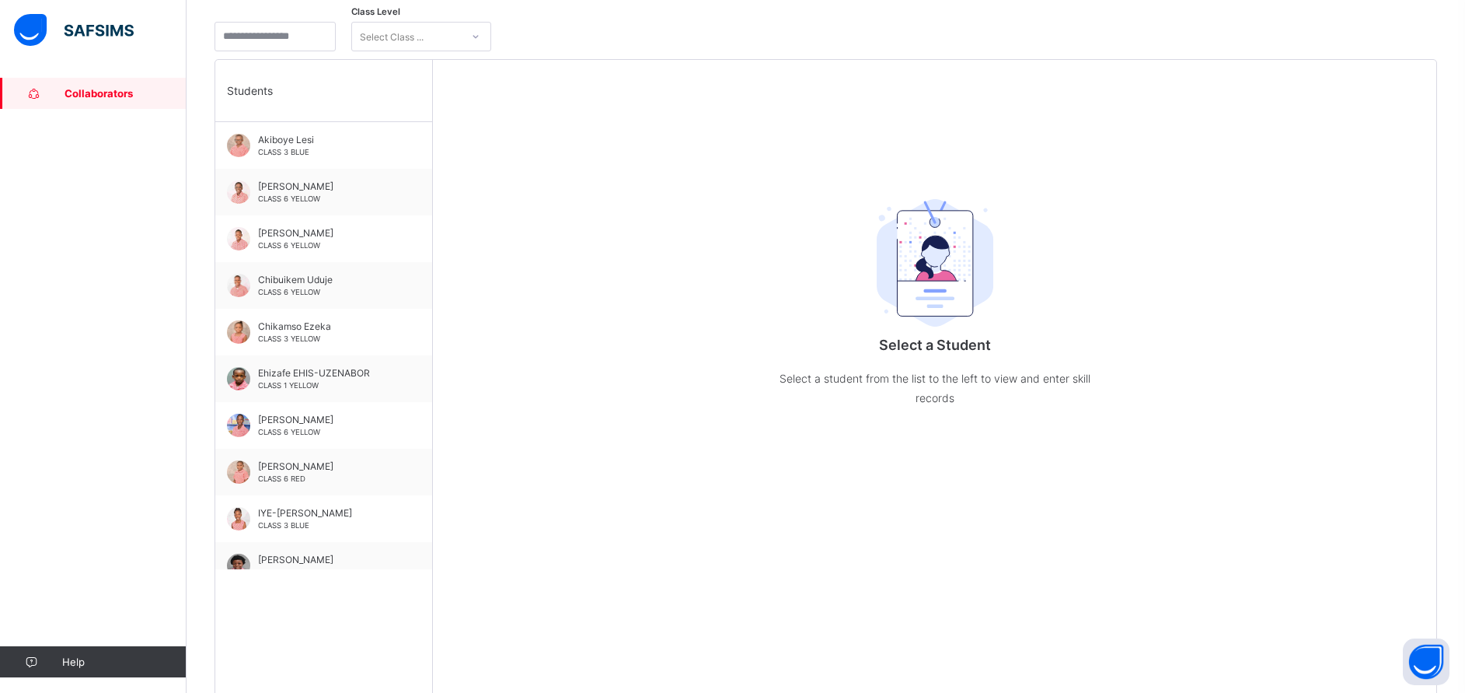
scroll to position [358, 0]
click at [300, 142] on span "Akiboye Lesi" at bounding box center [327, 138] width 139 height 12
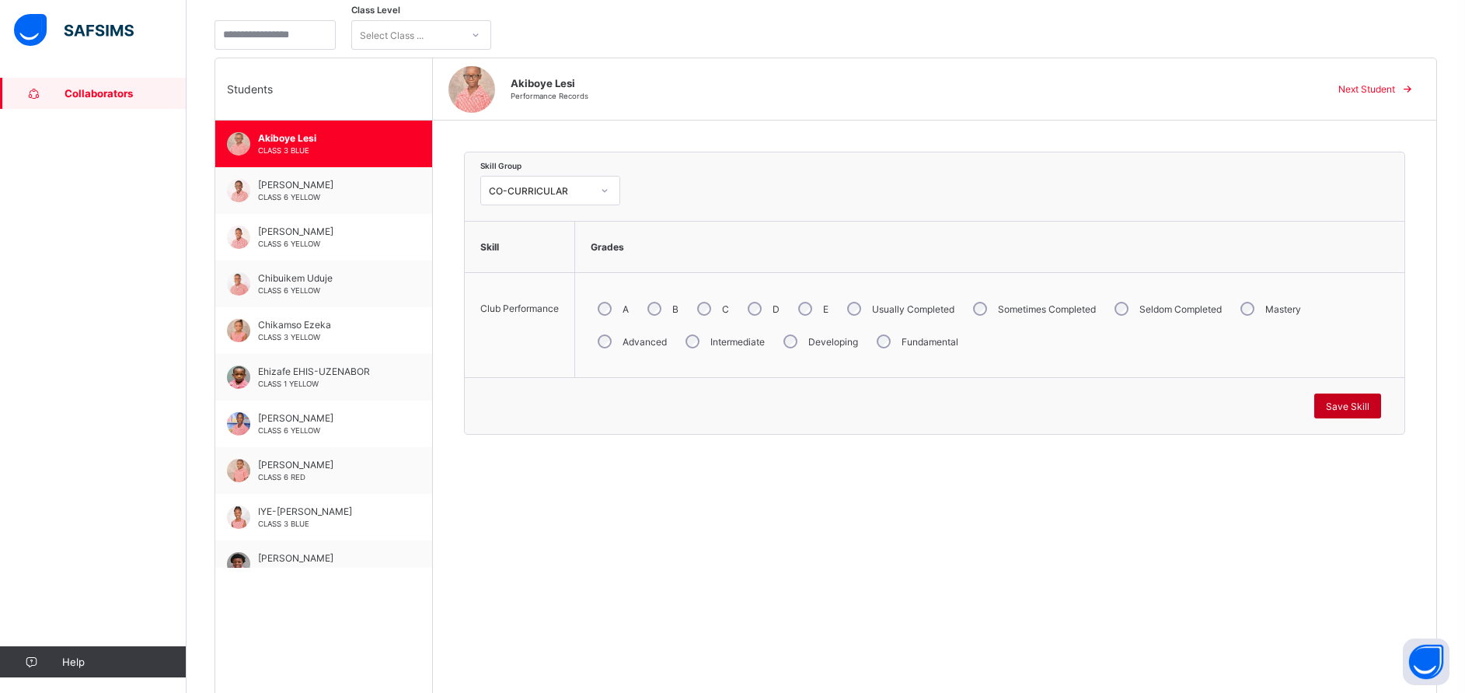
click at [1365, 398] on div "Save Skill" at bounding box center [1348, 405] width 67 height 25
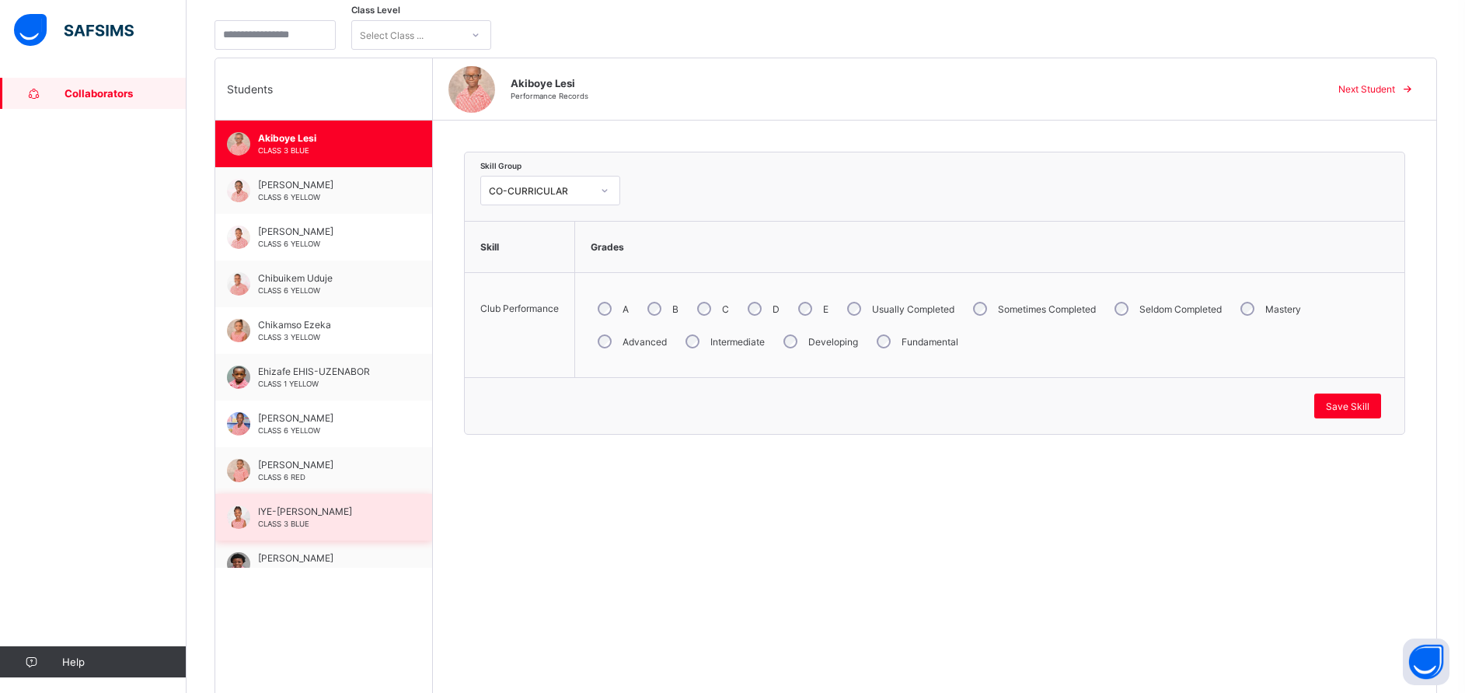
click at [319, 508] on span "IYE-[PERSON_NAME]" at bounding box center [327, 511] width 139 height 12
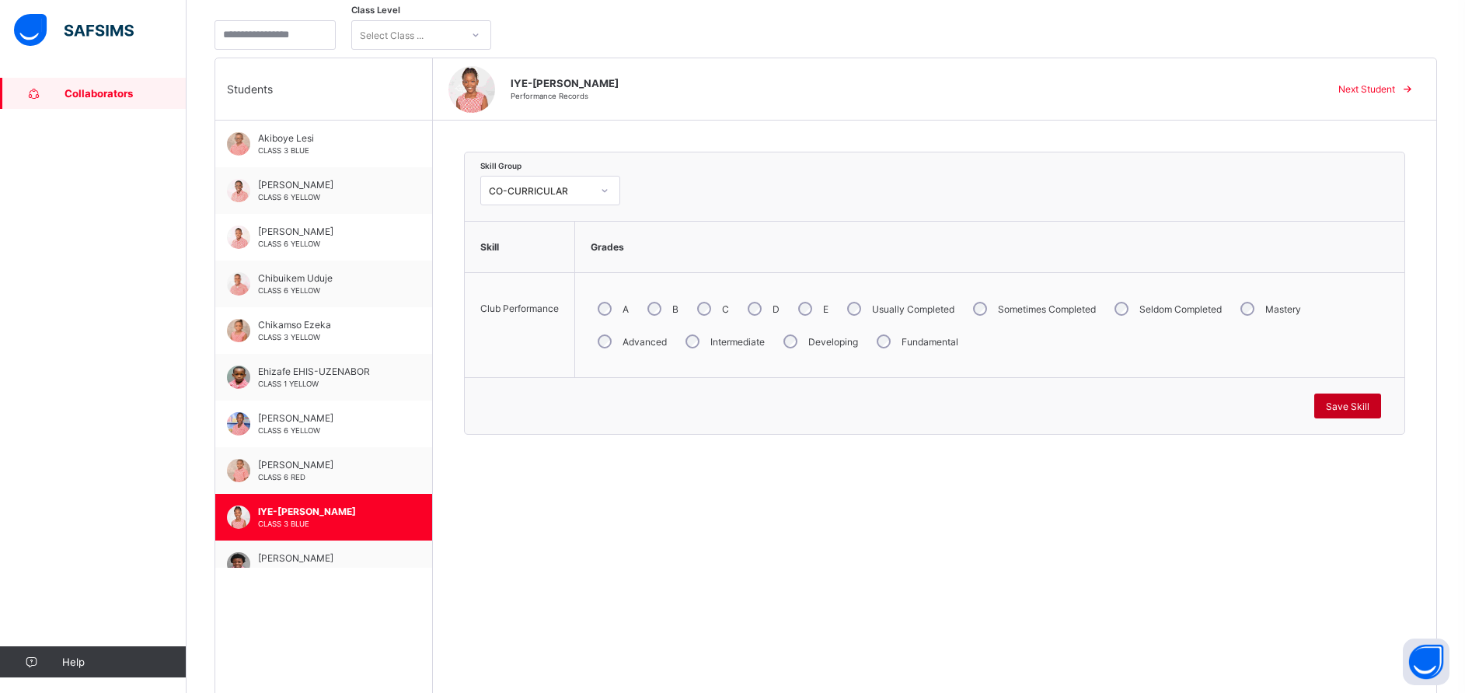
click at [1341, 403] on div "Save Skill" at bounding box center [1348, 405] width 67 height 25
click at [1346, 403] on span "Save Skill" at bounding box center [1348, 406] width 44 height 12
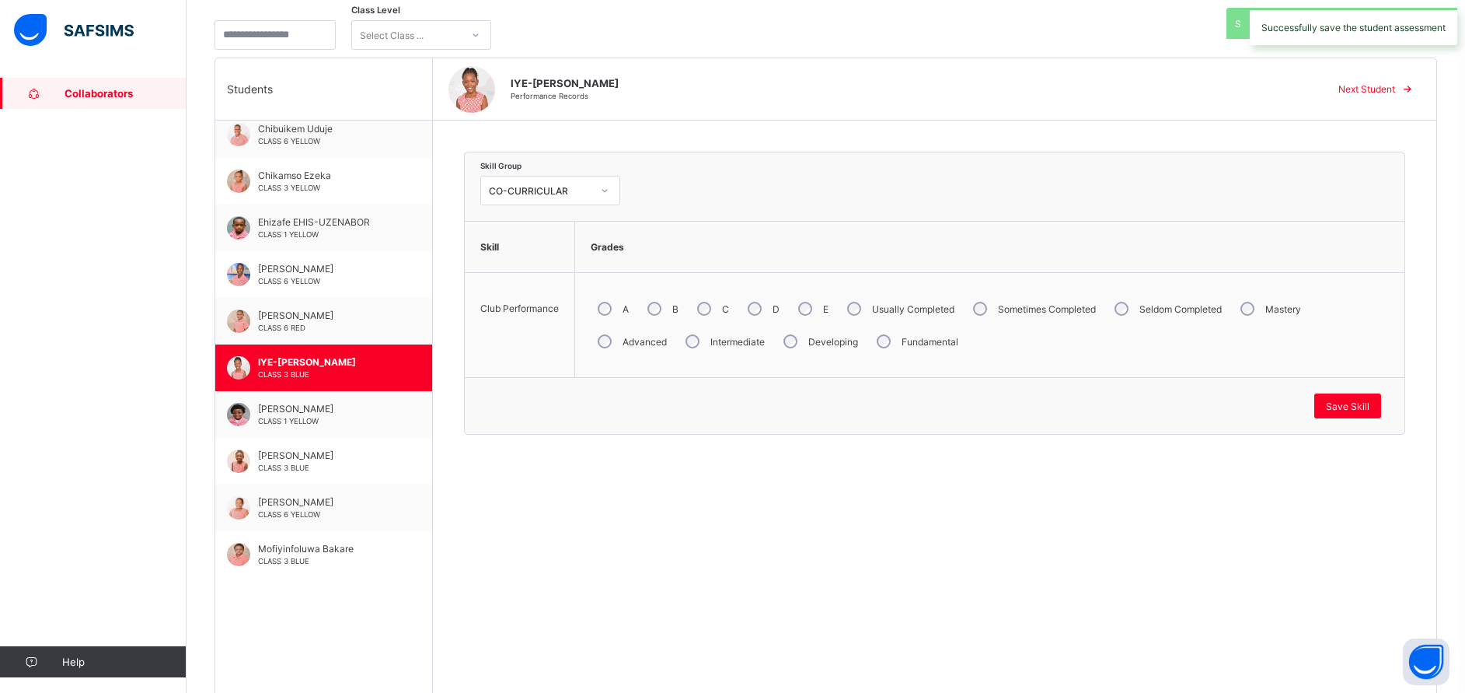
scroll to position [152, 0]
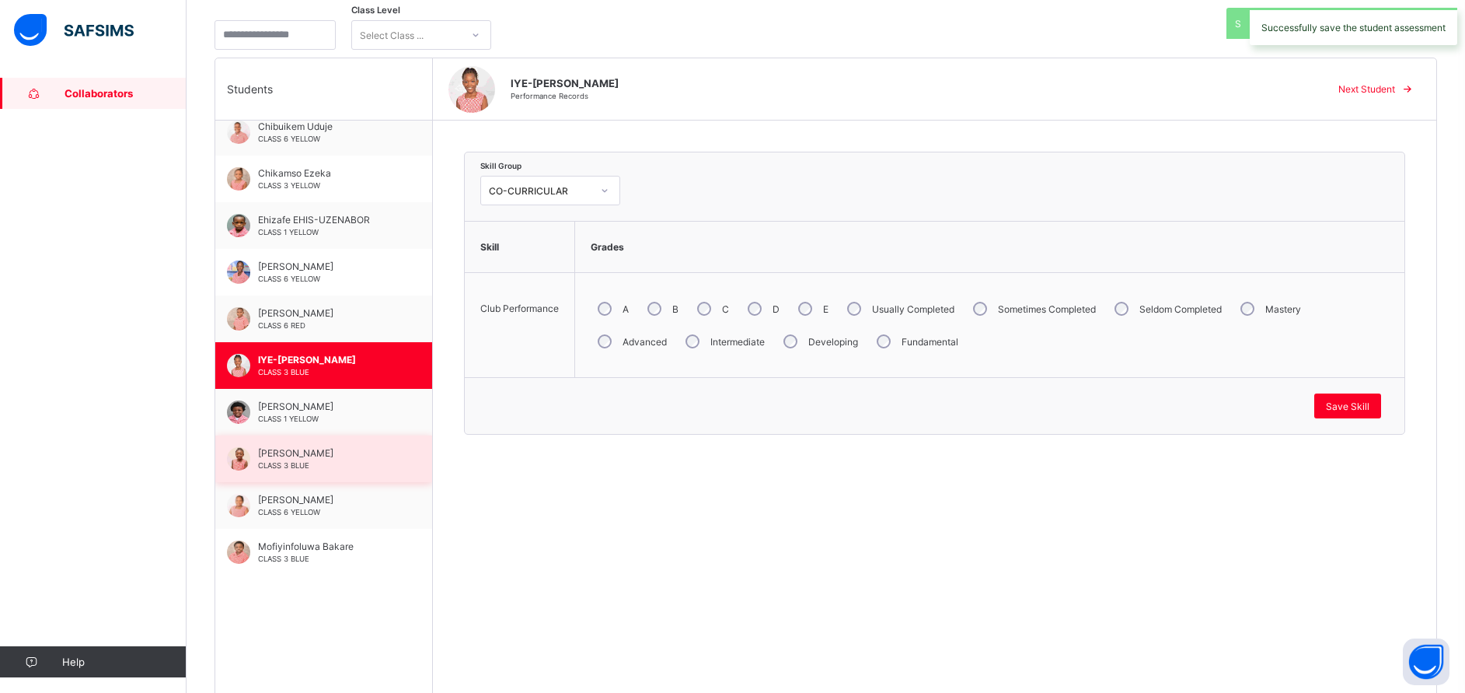
click at [300, 456] on span "[PERSON_NAME]" at bounding box center [327, 453] width 139 height 12
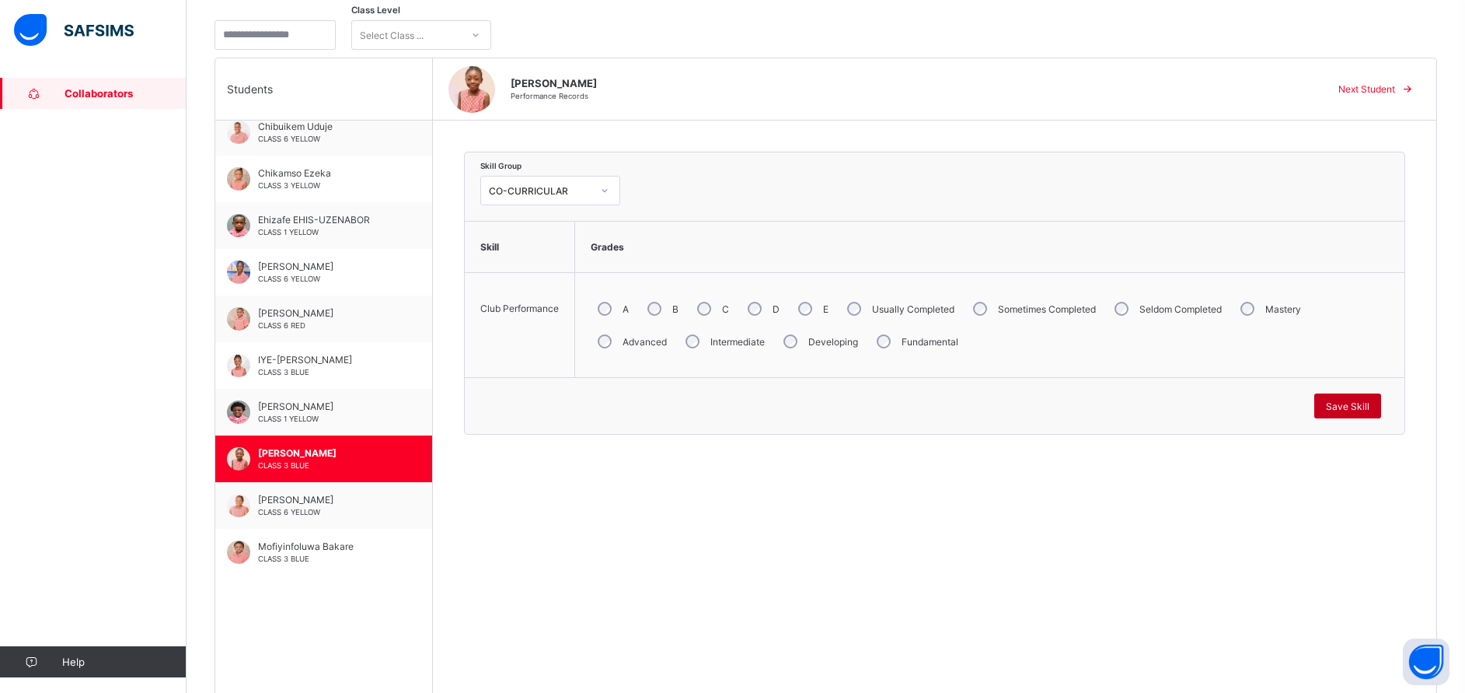
click at [1370, 400] on span "Save Skill" at bounding box center [1348, 406] width 44 height 12
click at [364, 543] on span "Mofiyinfoluwa Bakare" at bounding box center [327, 546] width 139 height 12
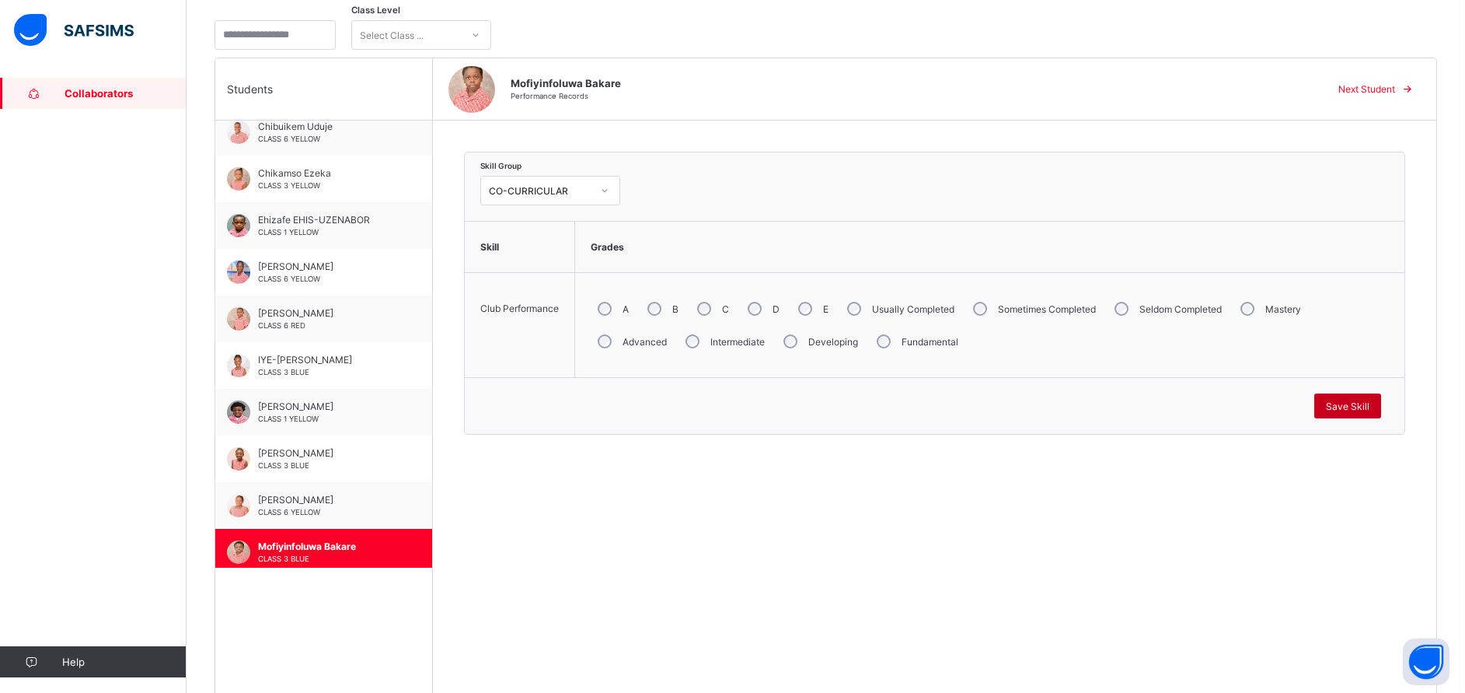
click at [1368, 404] on span "Save Skill" at bounding box center [1348, 406] width 44 height 12
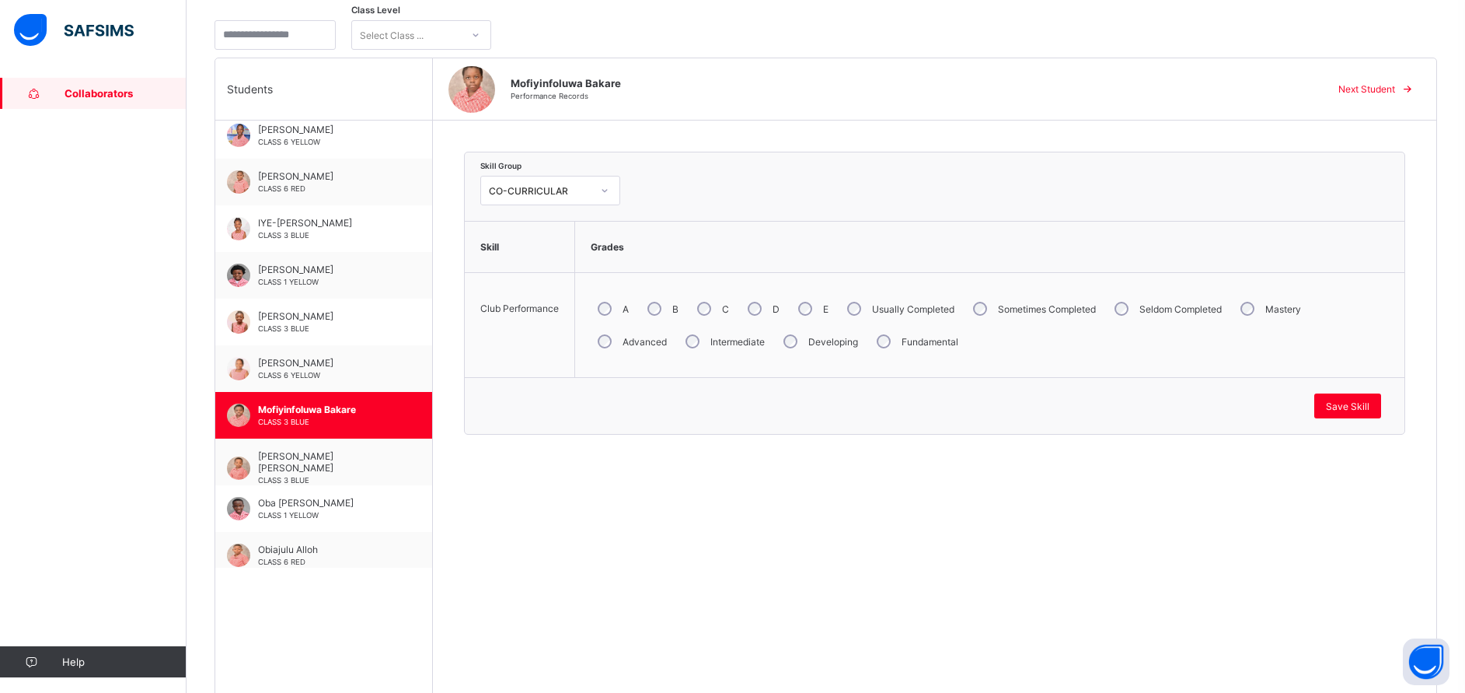
scroll to position [292, 0]
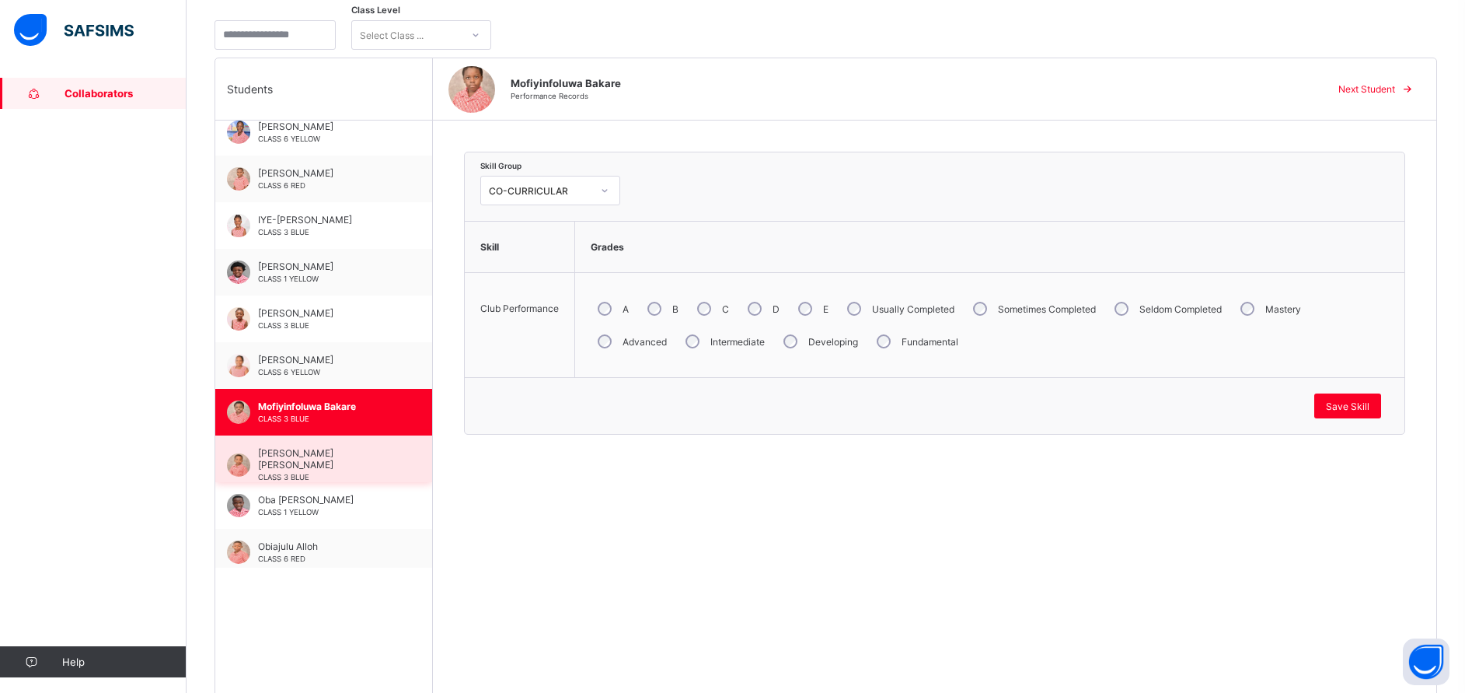
click at [291, 463] on span "[PERSON_NAME] [PERSON_NAME]" at bounding box center [327, 458] width 139 height 23
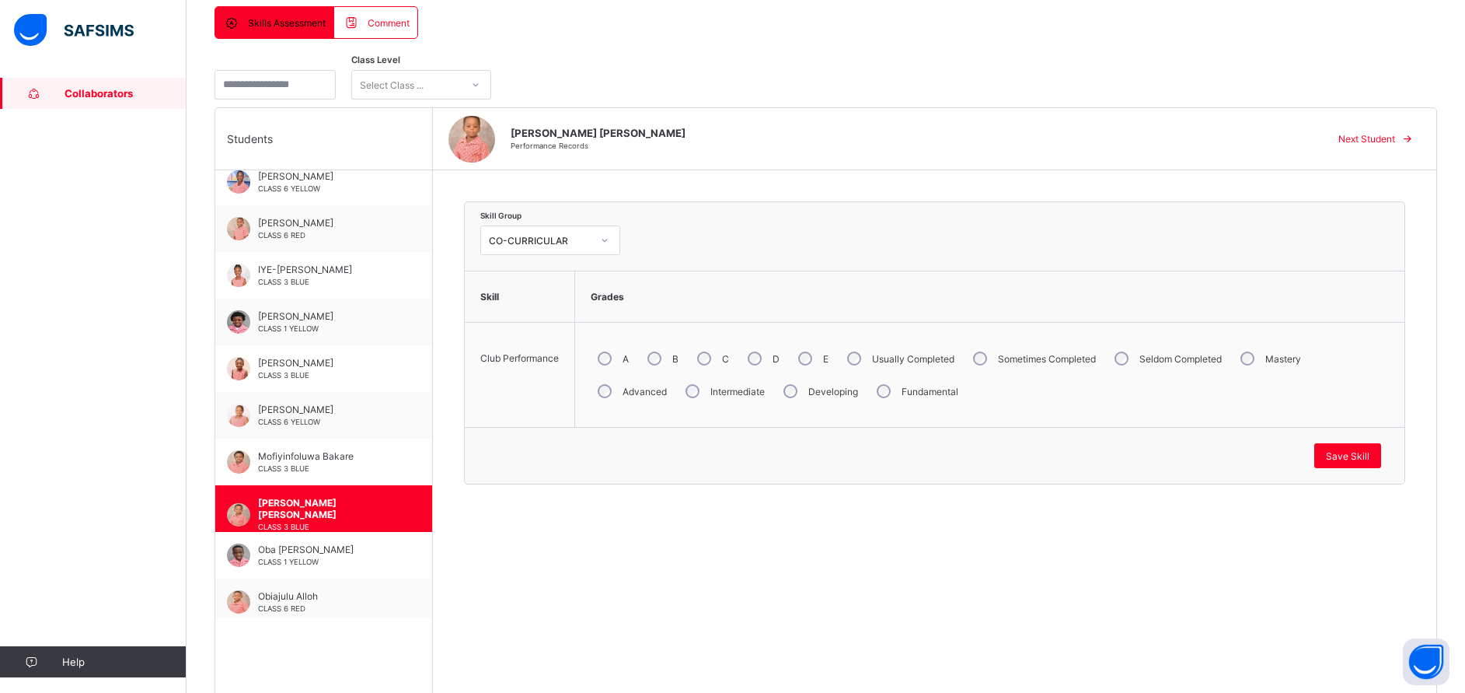
scroll to position [340, 0]
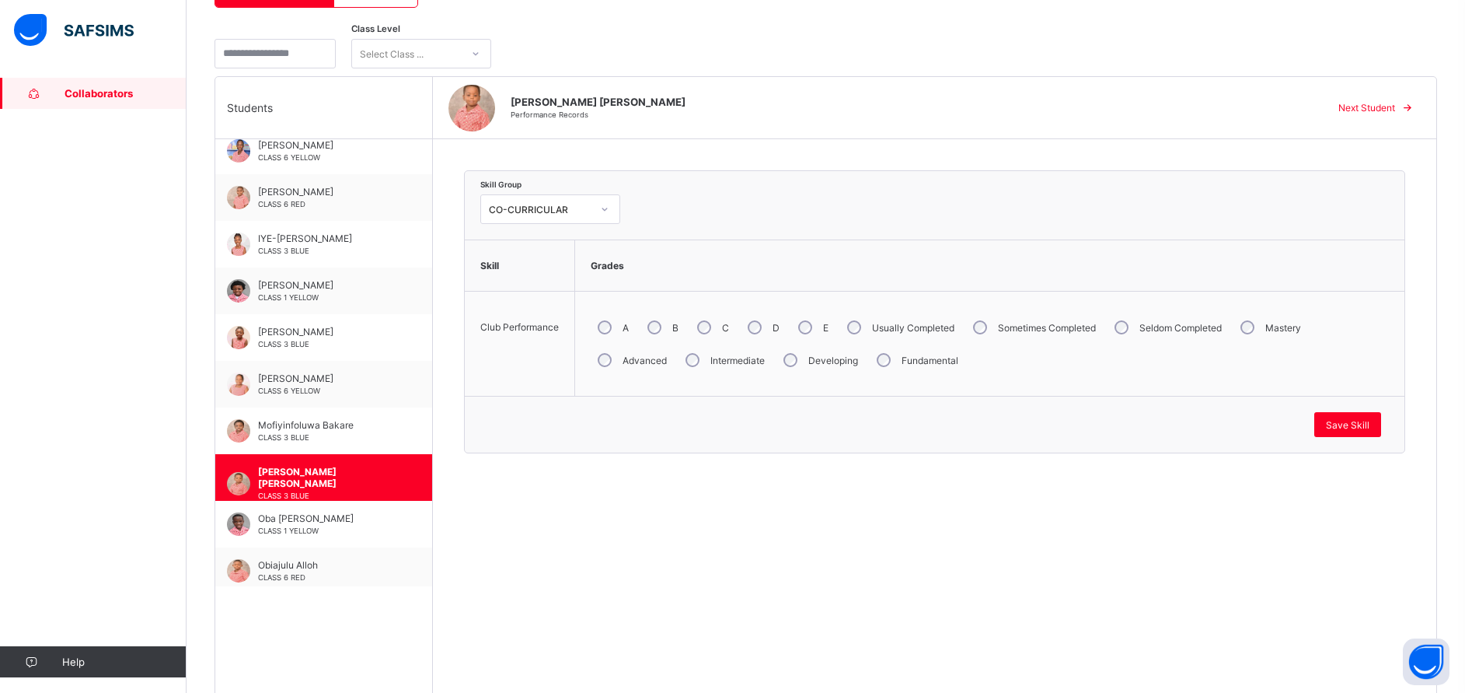
click at [777, 351] on div "Developing" at bounding box center [820, 360] width 86 height 33
click at [1370, 423] on span "Save Skill" at bounding box center [1348, 425] width 44 height 12
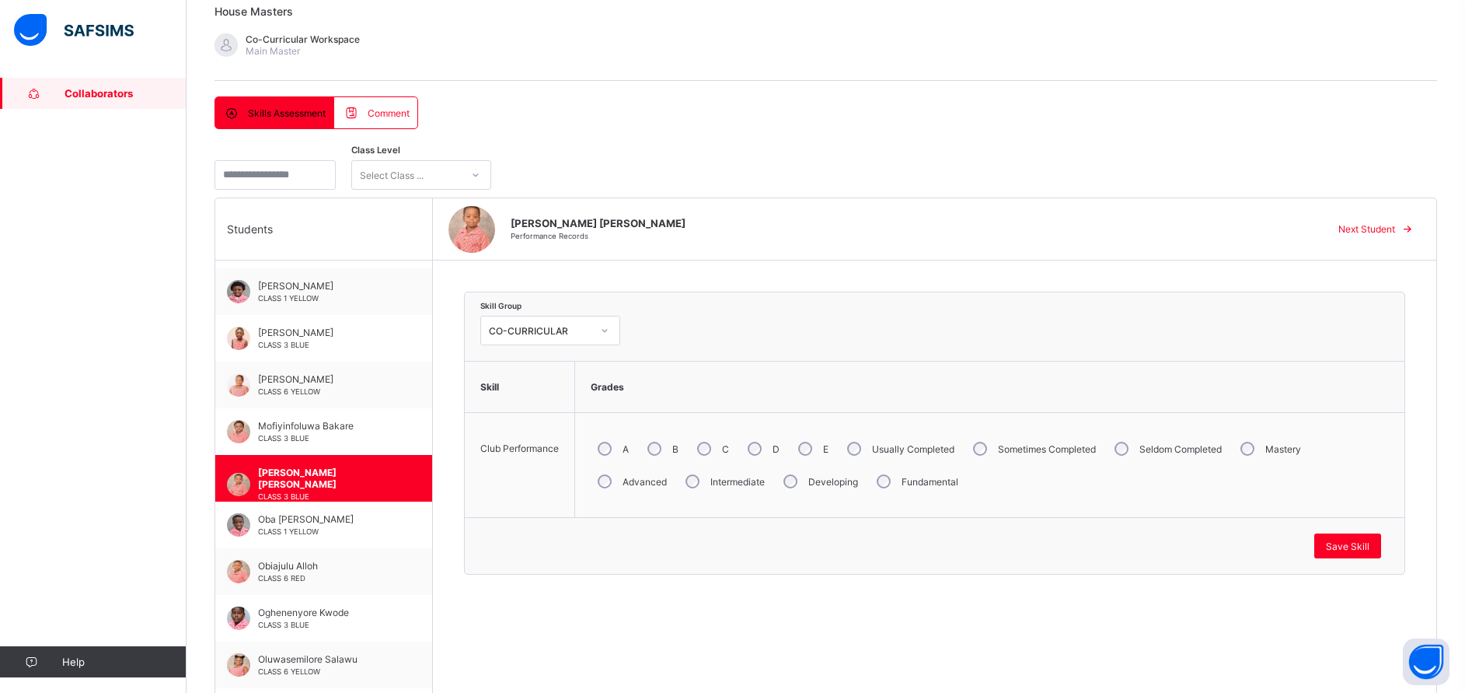
scroll to position [440, 0]
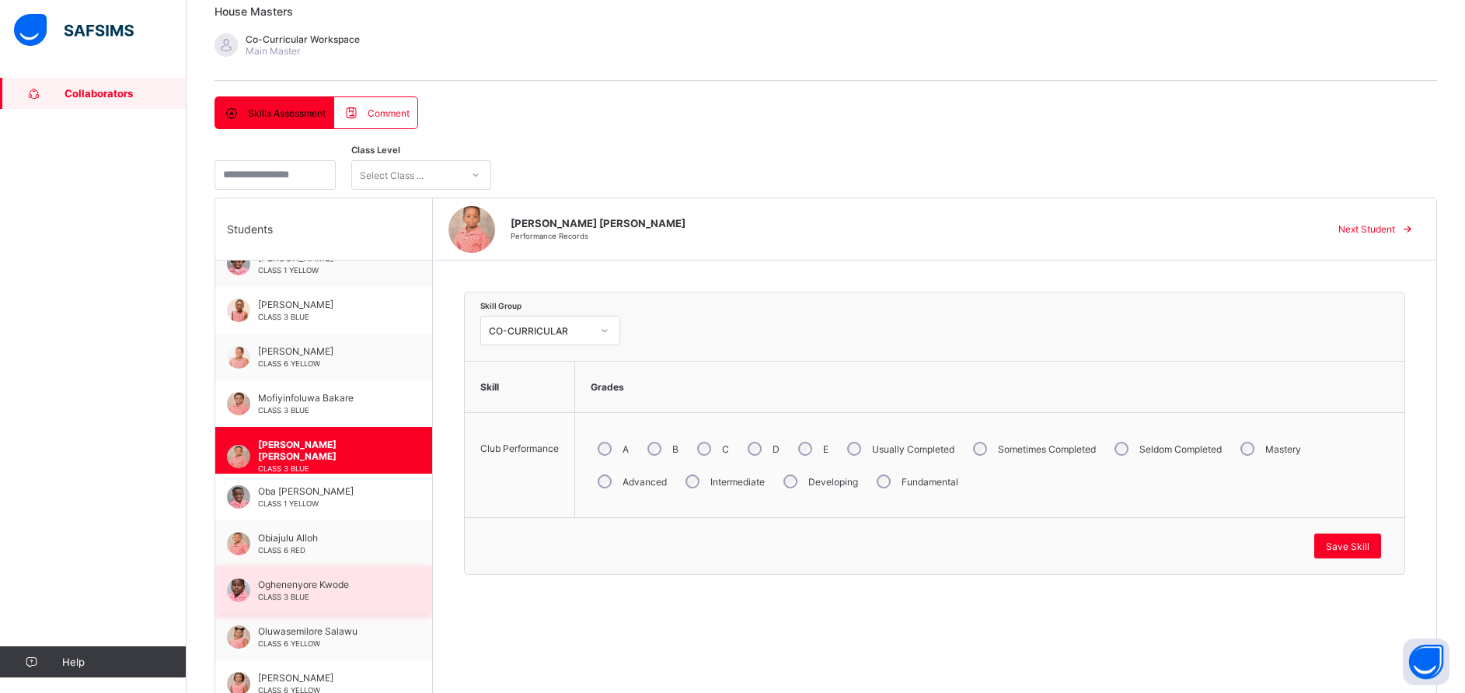
click at [306, 578] on div "Oghenenyore Kwode CLASS 3 BLUE" at bounding box center [323, 590] width 217 height 47
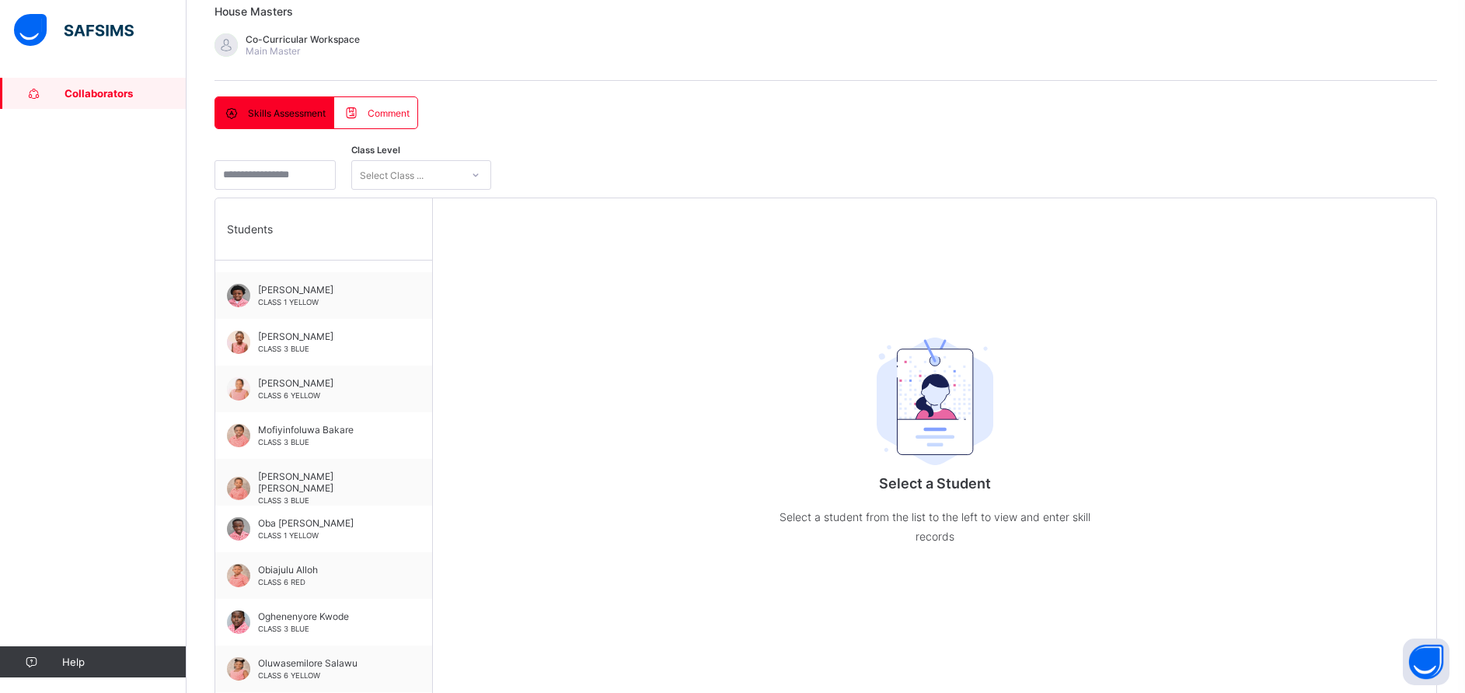
scroll to position [420, 0]
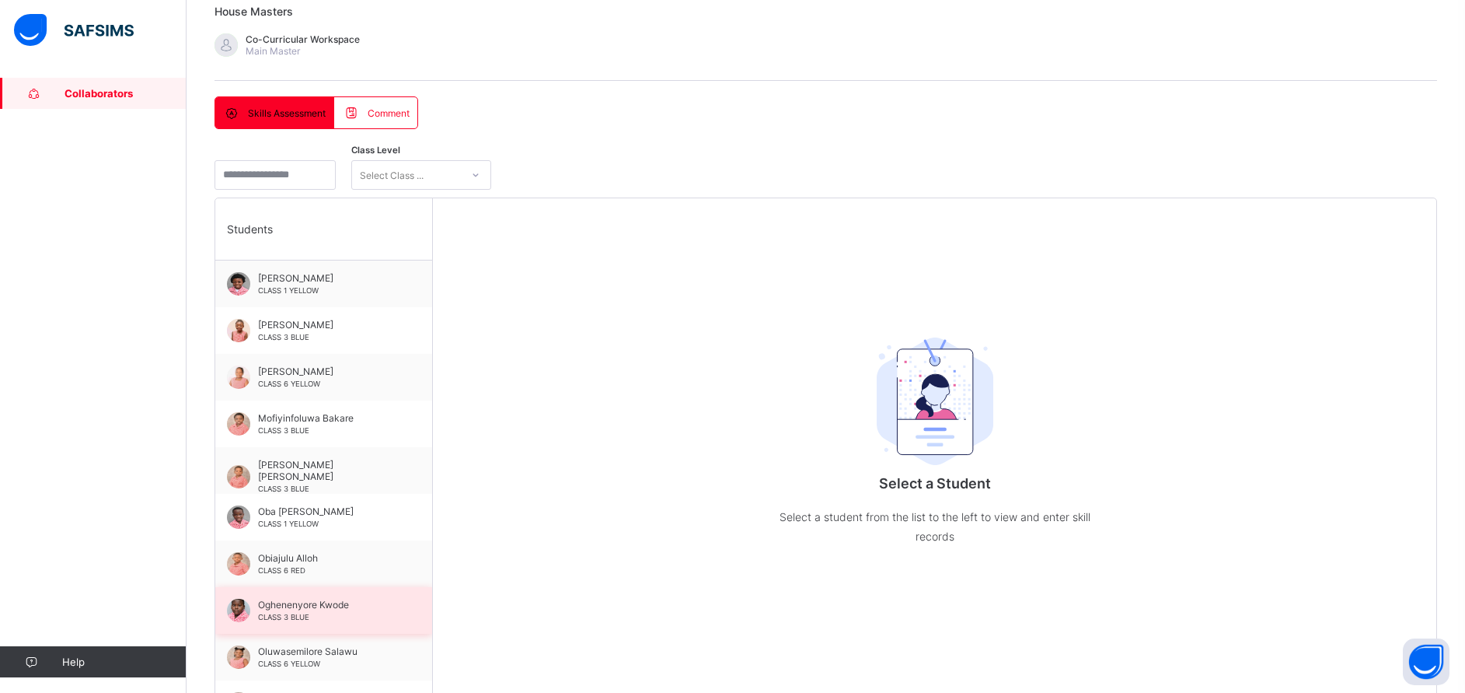
click at [313, 615] on div "Oghenenyore Kwode CLASS 3 BLUE" at bounding box center [327, 610] width 139 height 23
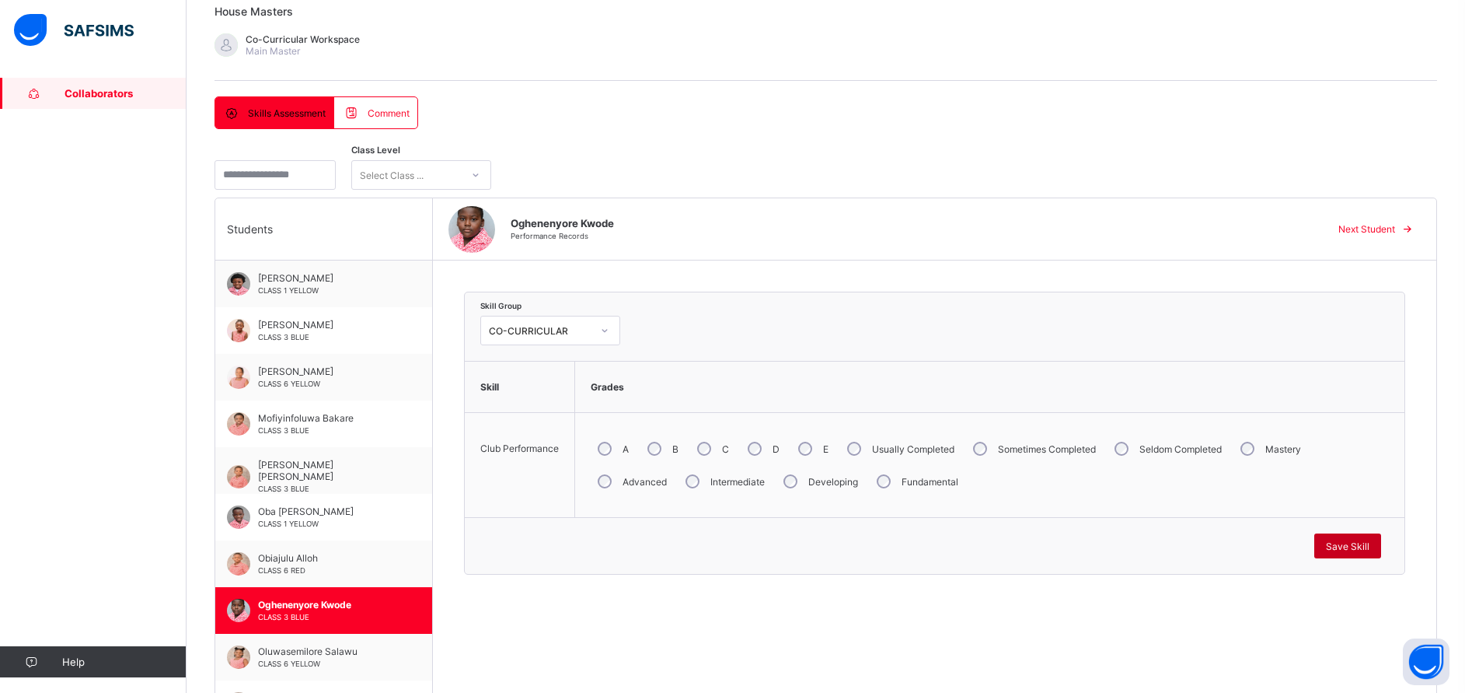
click at [1370, 545] on span "Save Skill" at bounding box center [1348, 546] width 44 height 12
click at [1363, 538] on div "Save Skill" at bounding box center [1348, 545] width 67 height 25
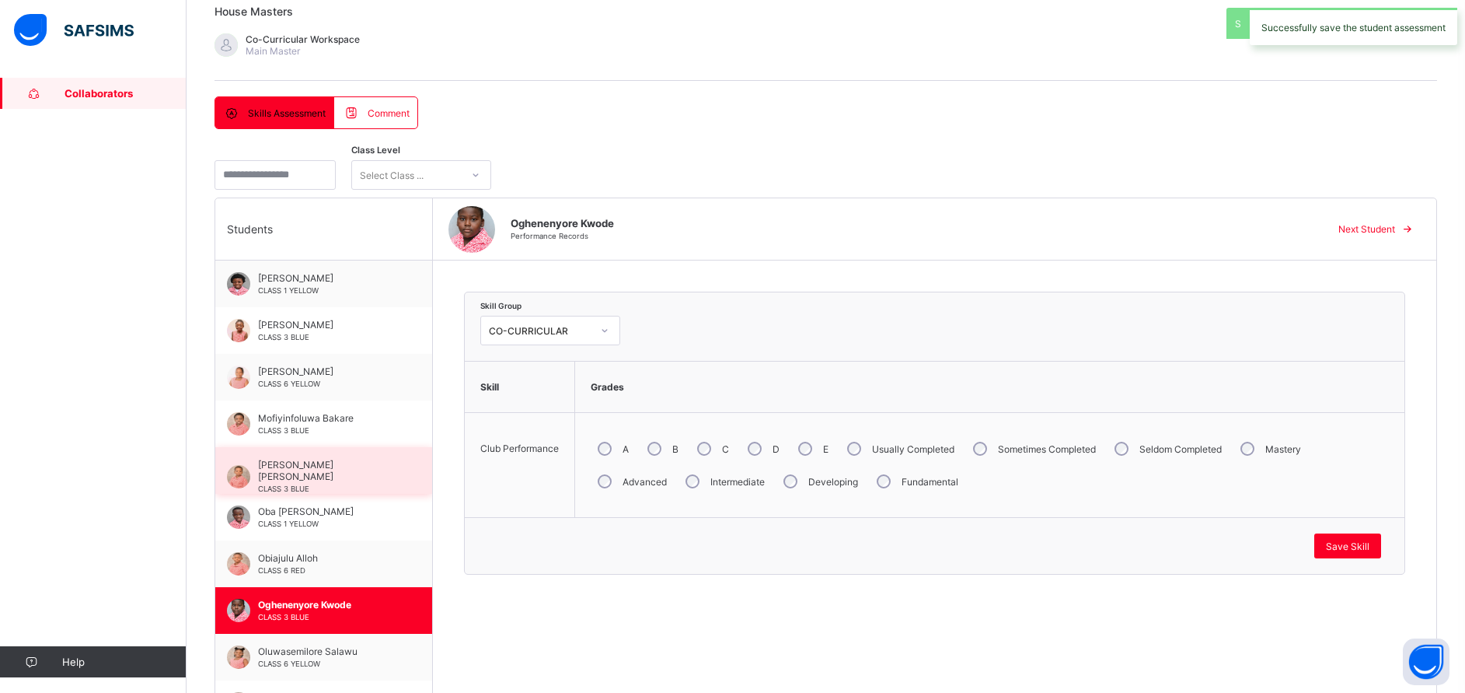
click at [323, 465] on span "[PERSON_NAME] [PERSON_NAME]" at bounding box center [327, 470] width 139 height 23
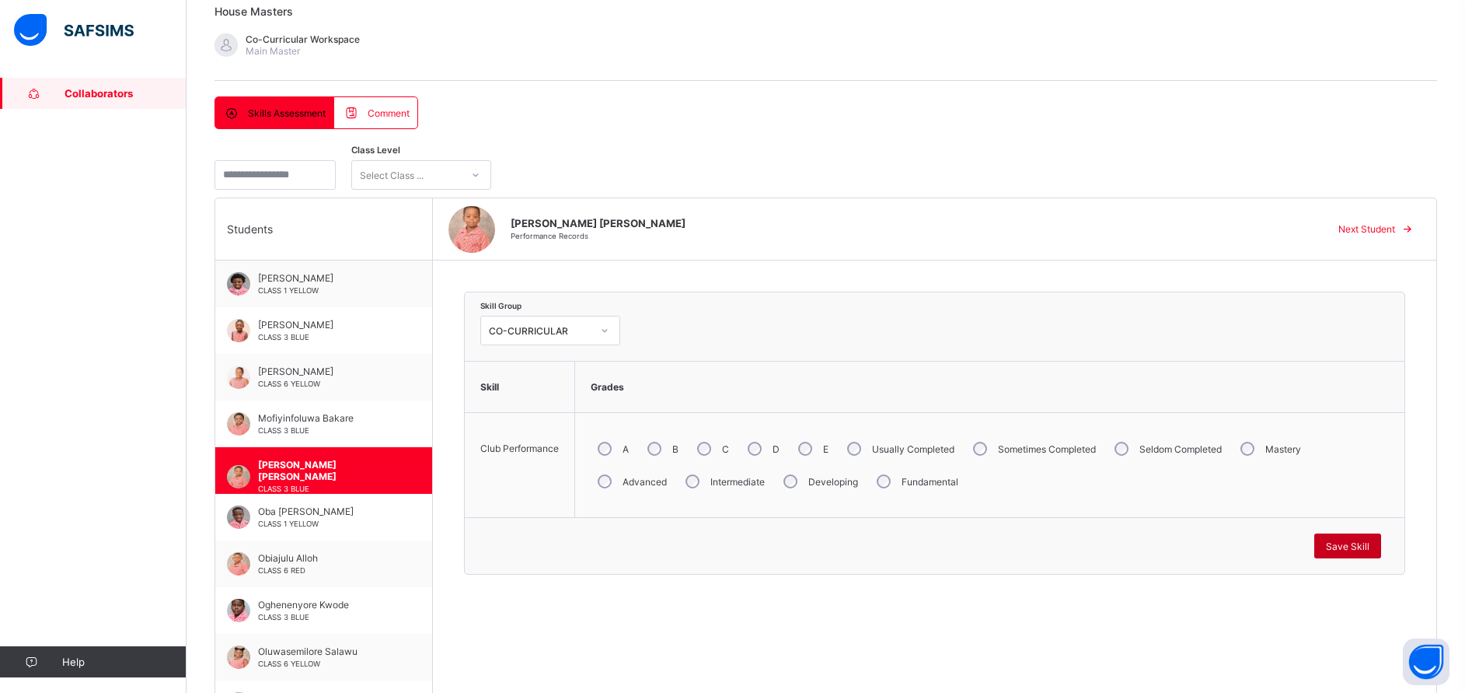
click at [1365, 553] on div "Save Skill" at bounding box center [1348, 545] width 67 height 25
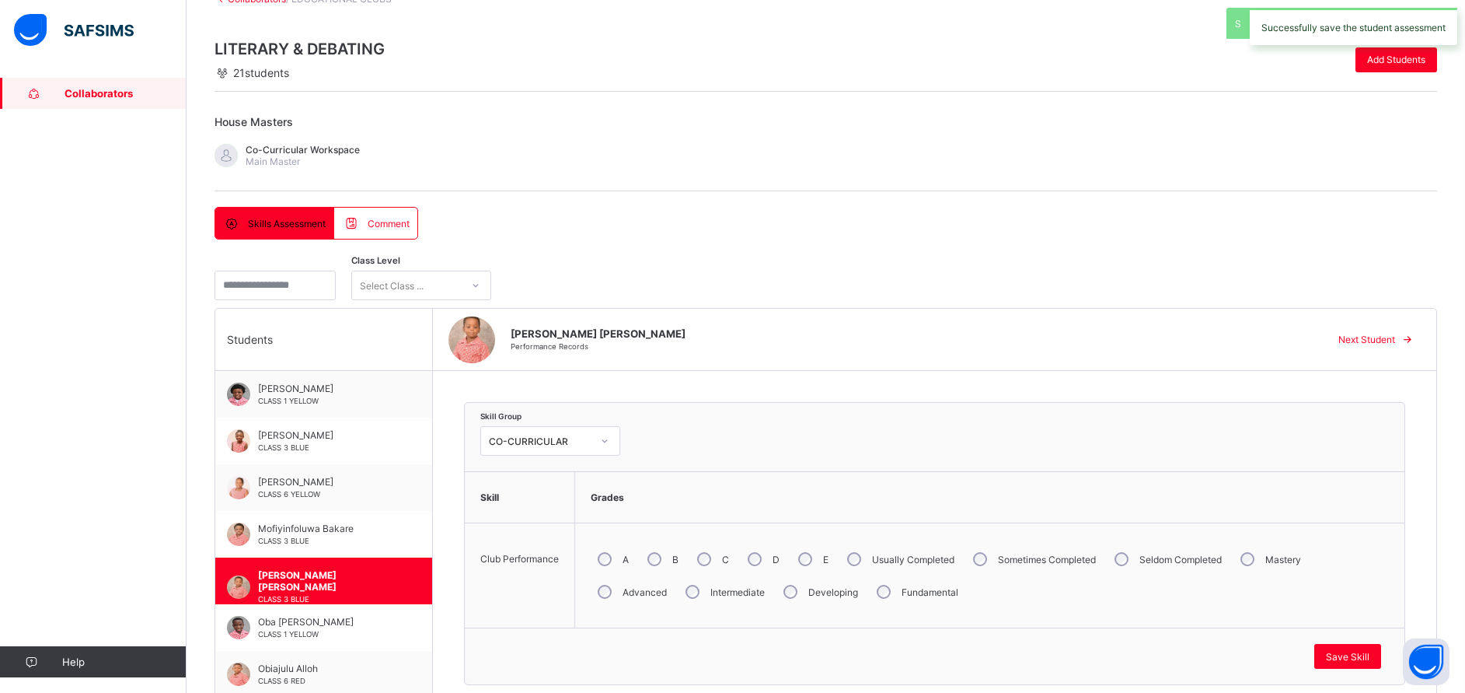
scroll to position [0, 0]
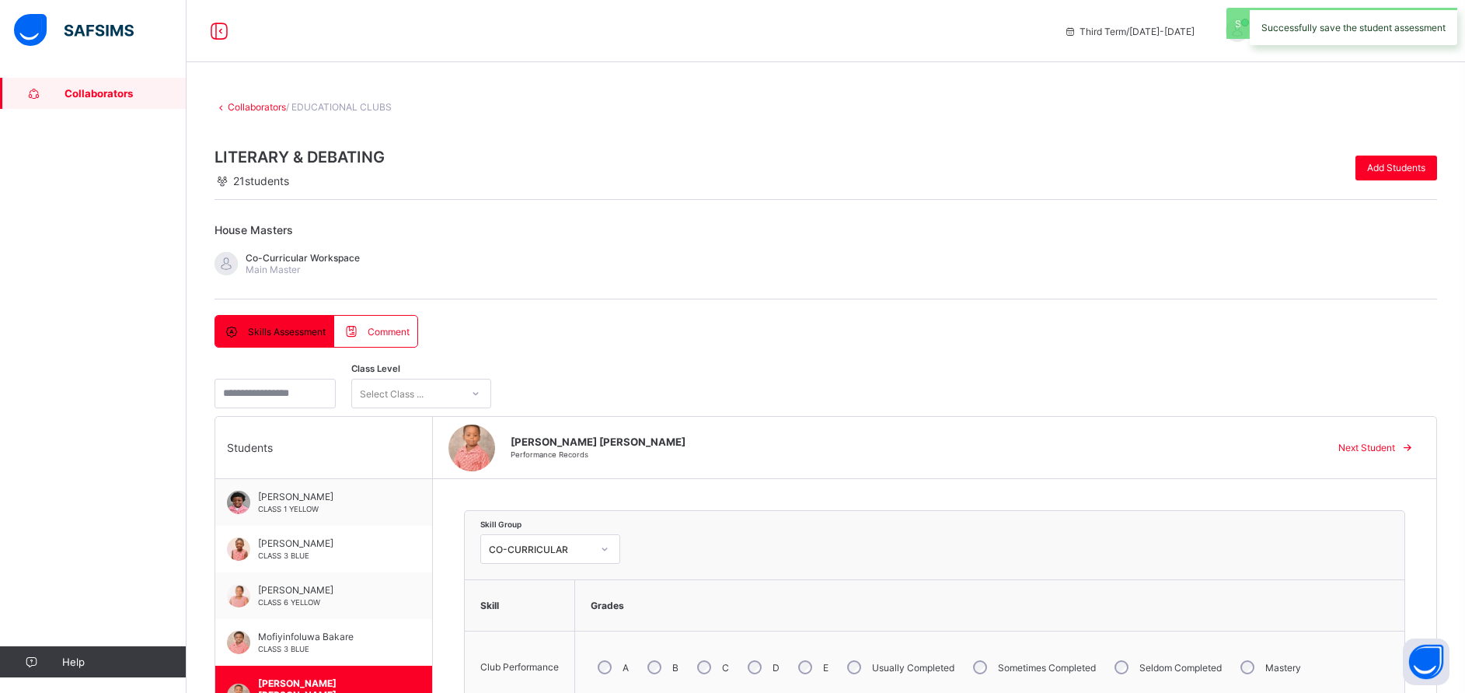
click at [258, 106] on link "Collaborators" at bounding box center [257, 107] width 58 height 12
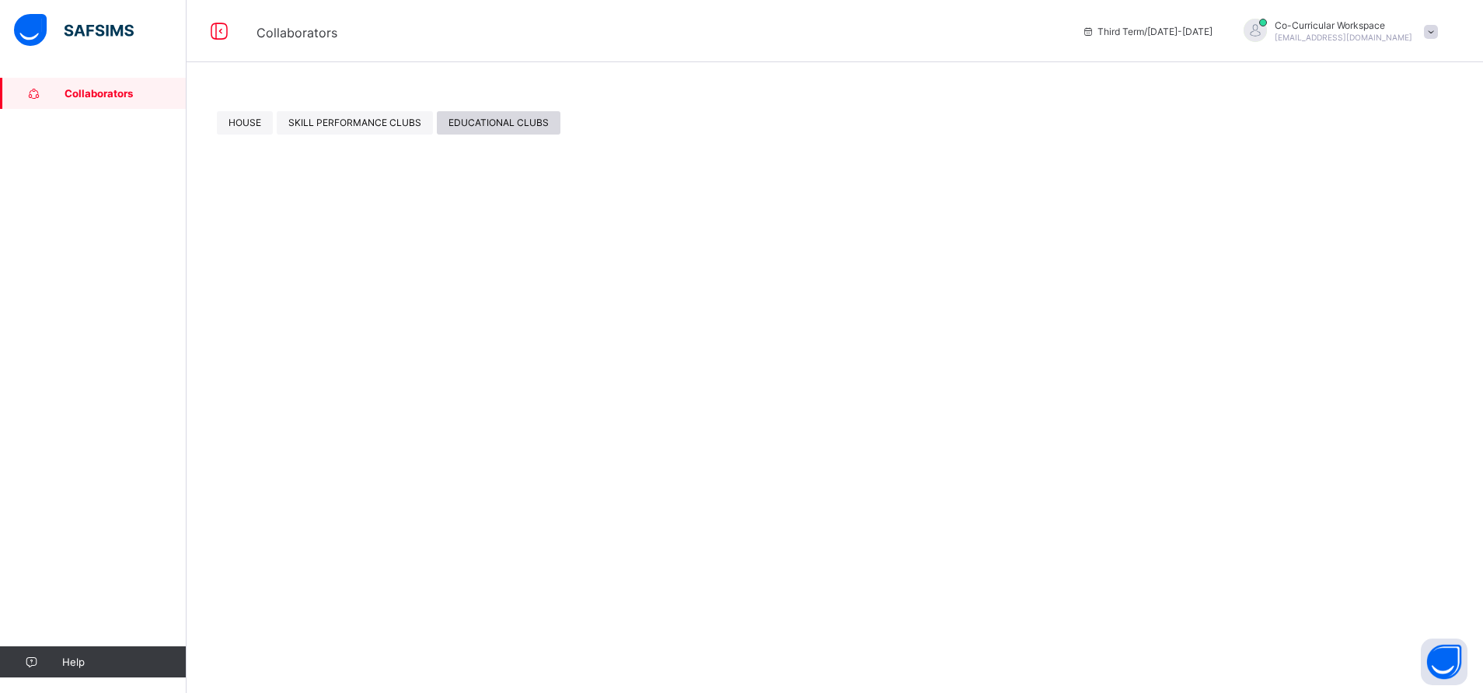
click at [456, 117] on span "EDUCATIONAL CLUBS" at bounding box center [499, 123] width 100 height 12
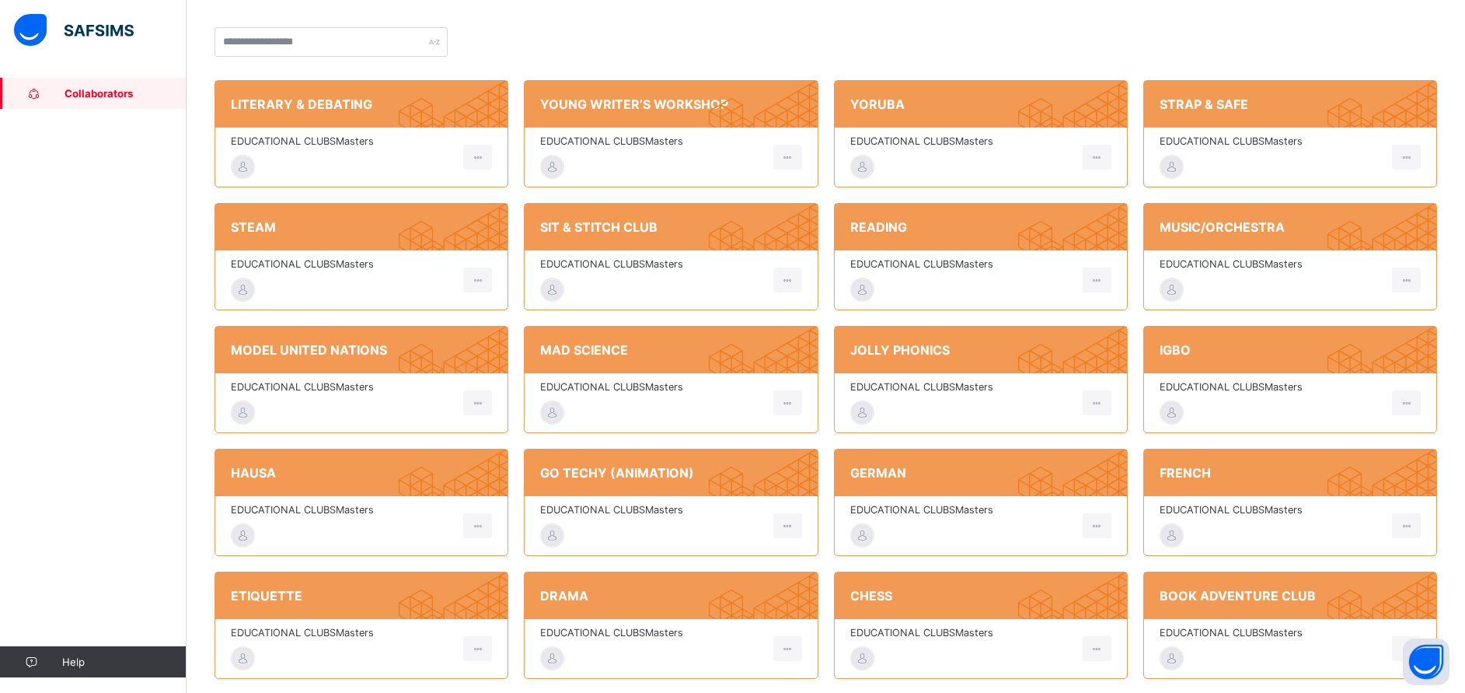
scroll to position [130, 0]
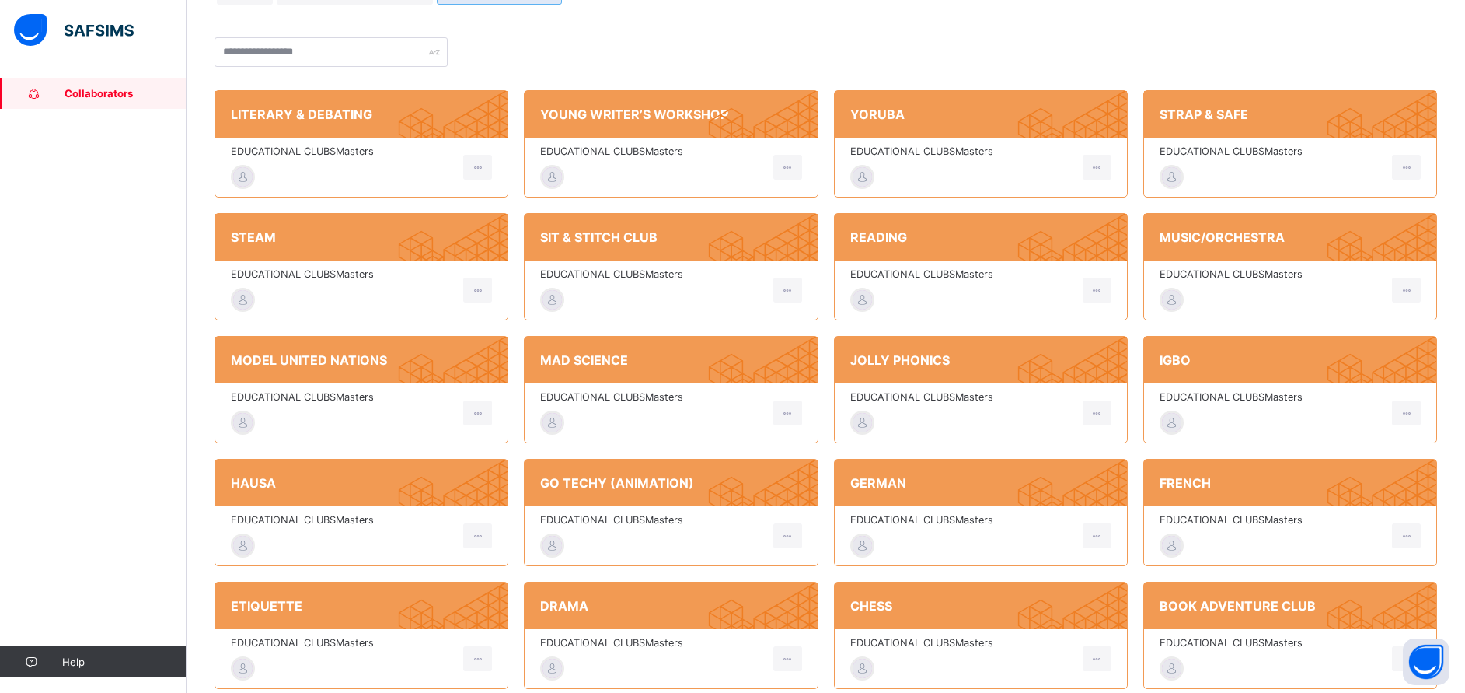
click at [311, 267] on div "EDUCATIONAL CLUBS Masters" at bounding box center [361, 289] width 292 height 59
click at [317, 273] on span "EDUCATIONAL CLUBS Masters" at bounding box center [343, 274] width 225 height 12
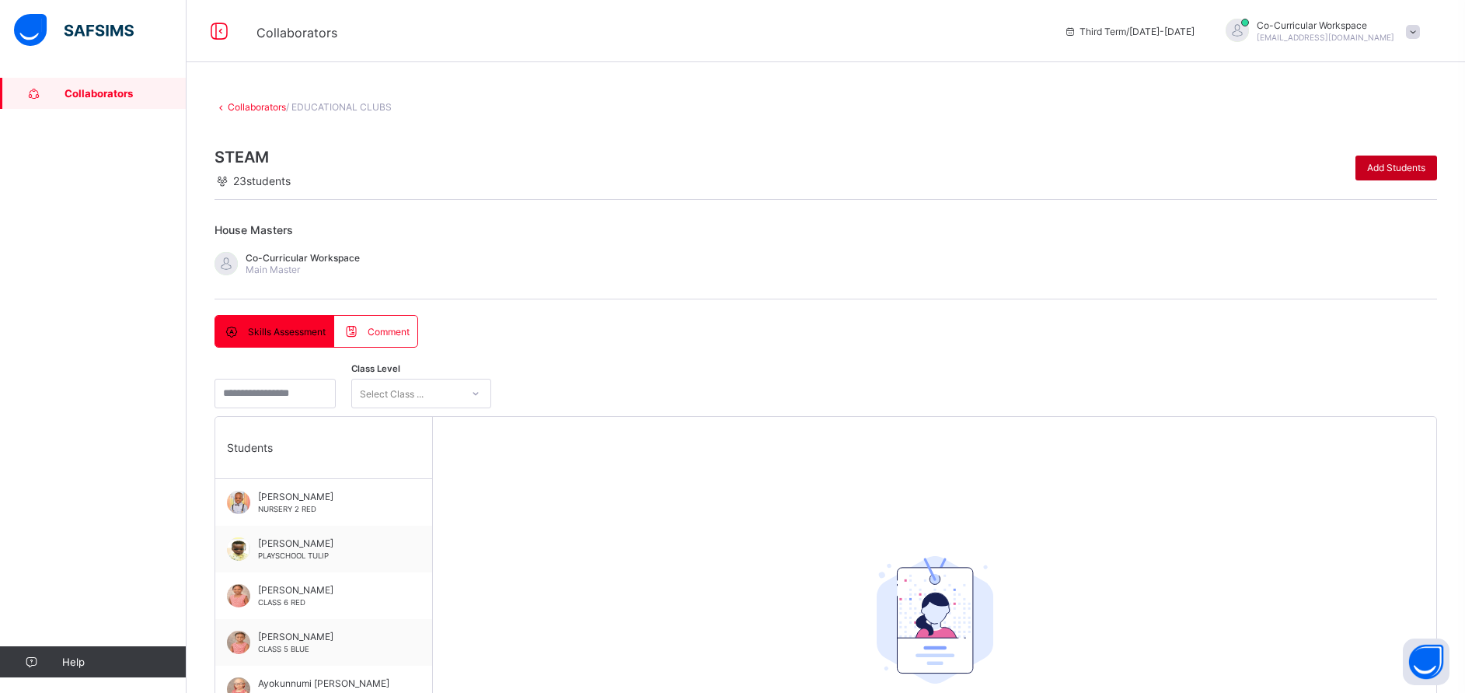
click at [1399, 170] on span "Add Students" at bounding box center [1396, 168] width 58 height 12
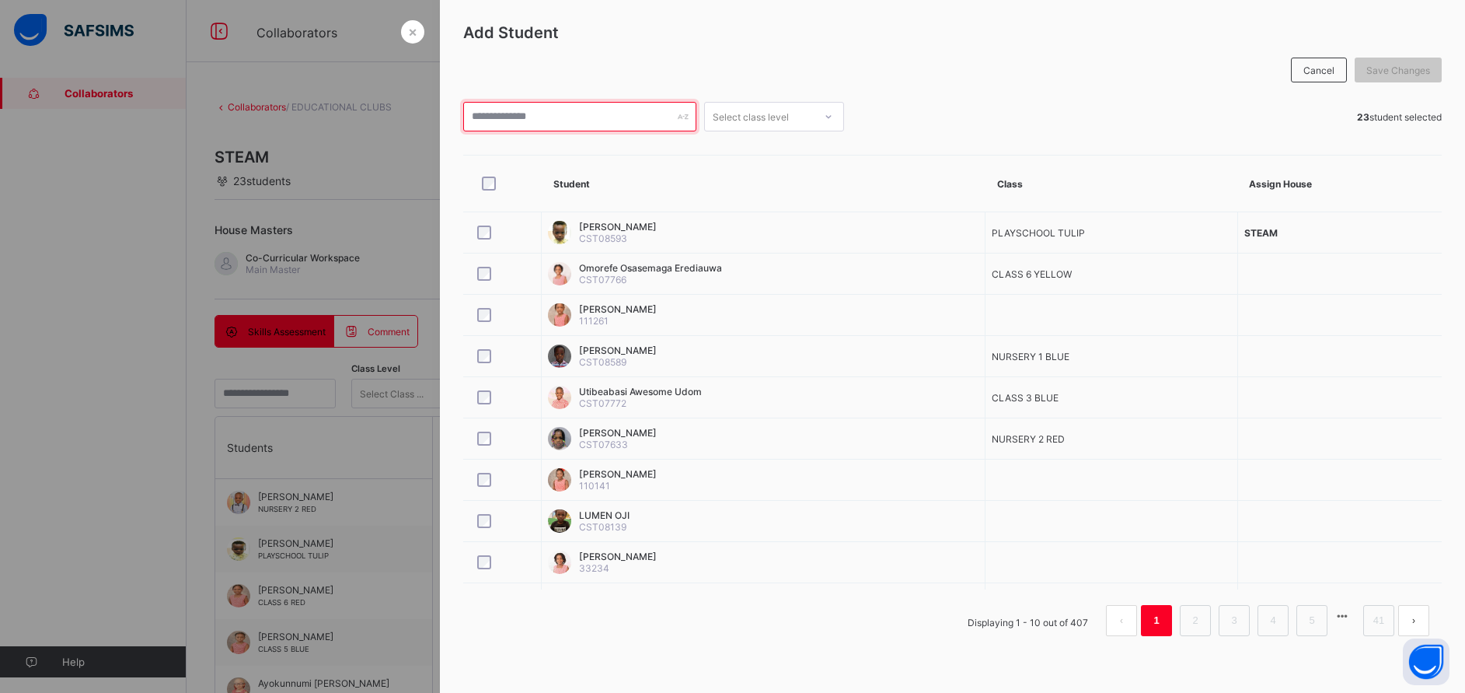
click at [597, 110] on input "text" at bounding box center [579, 117] width 233 height 30
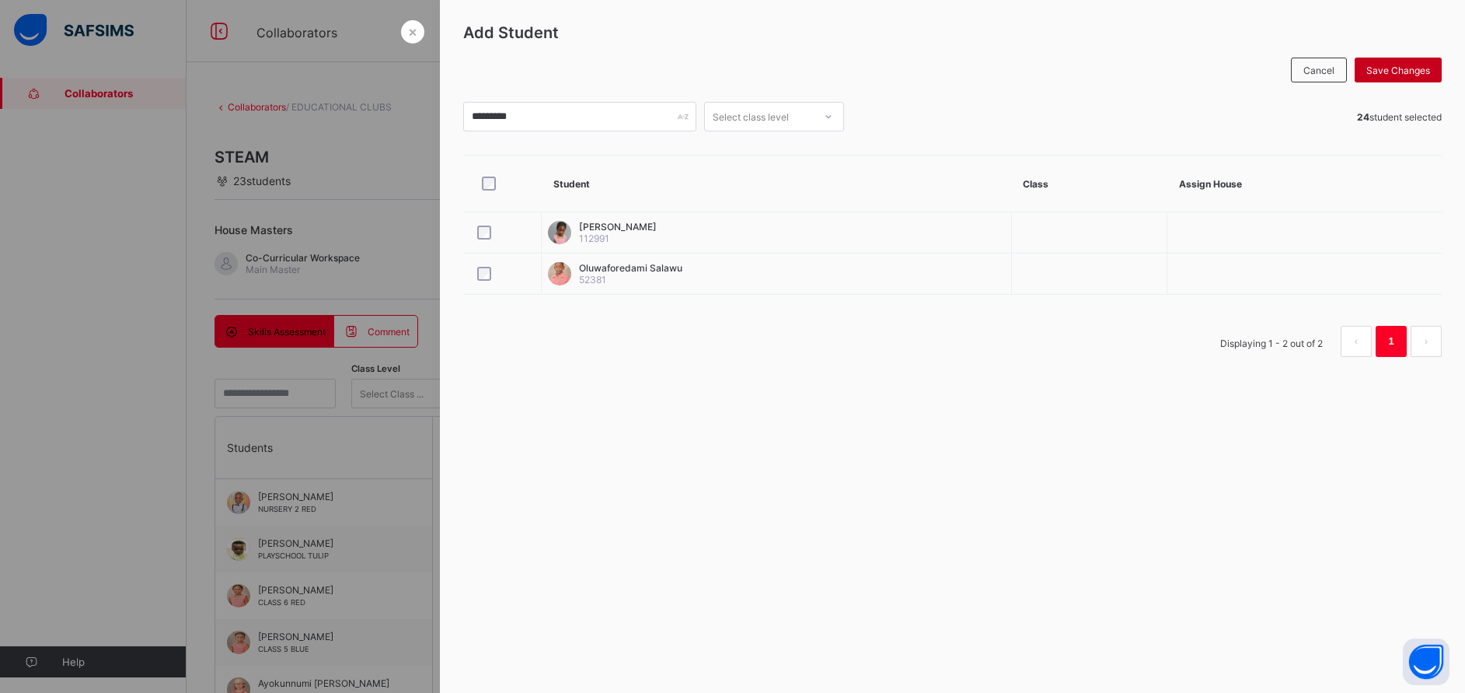
click at [1379, 72] on span "Save Changes" at bounding box center [1399, 71] width 64 height 12
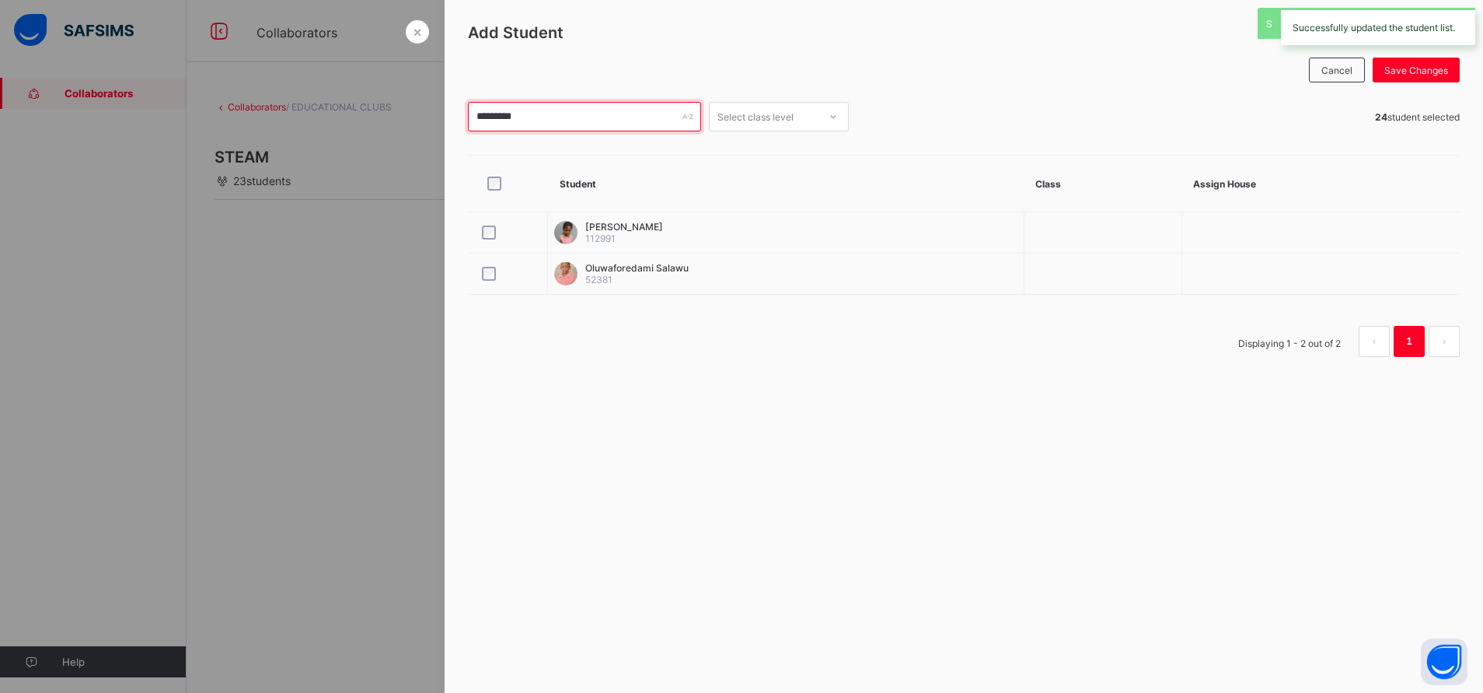
click at [528, 113] on input "*********" at bounding box center [584, 117] width 233 height 30
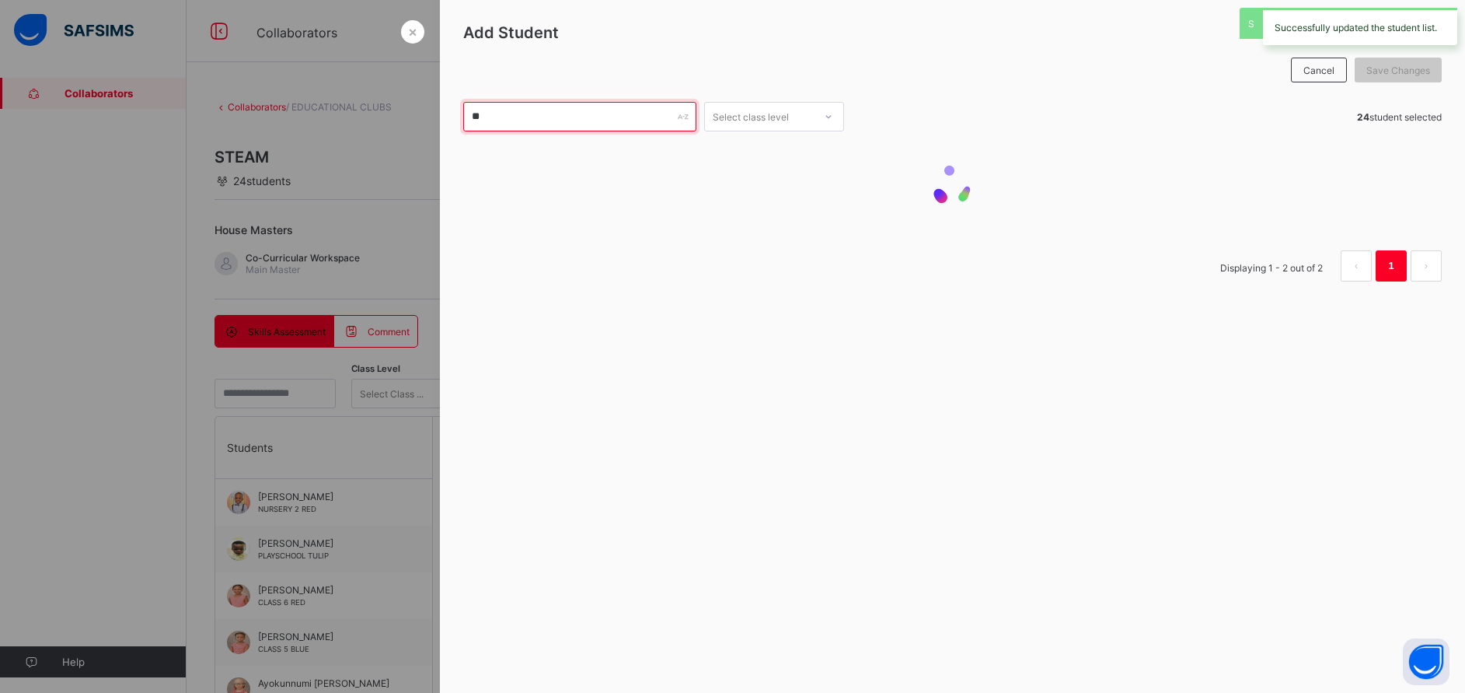
type input "*"
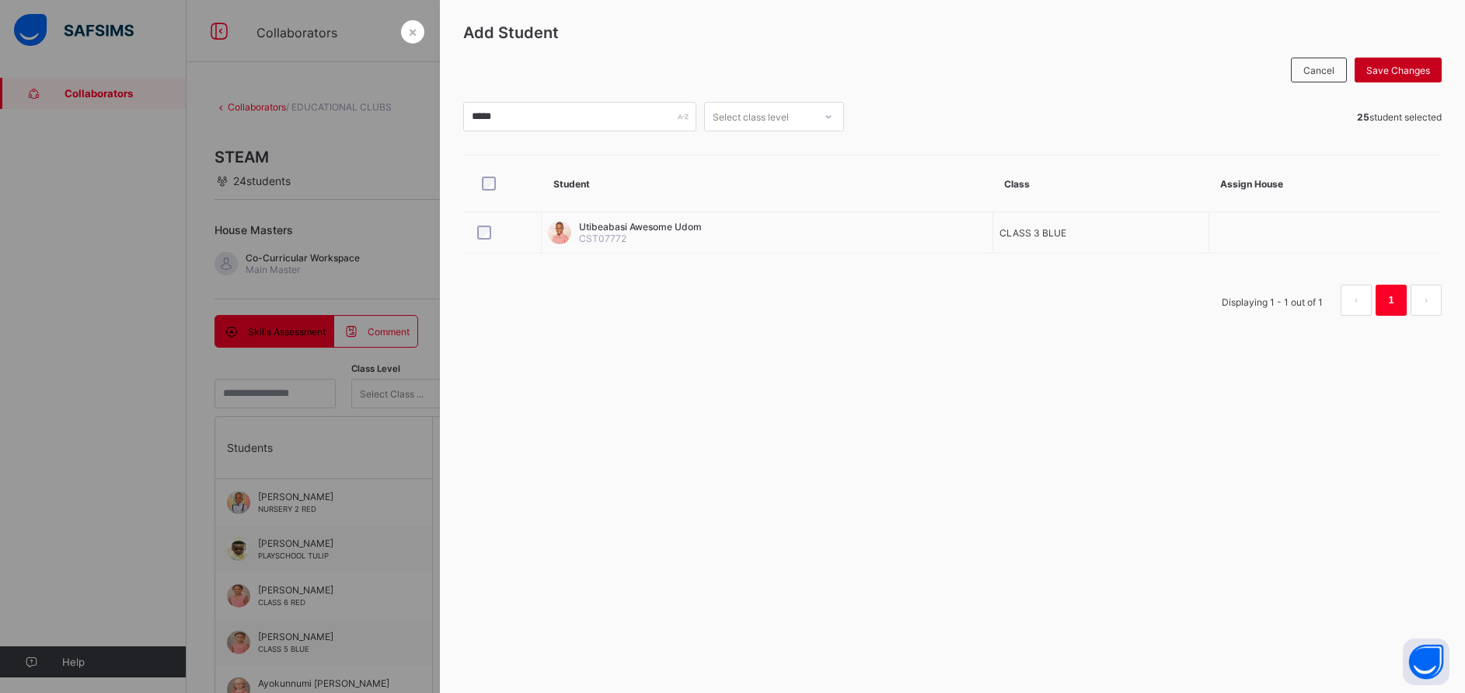
click at [1391, 68] on span "Save Changes" at bounding box center [1399, 71] width 64 height 12
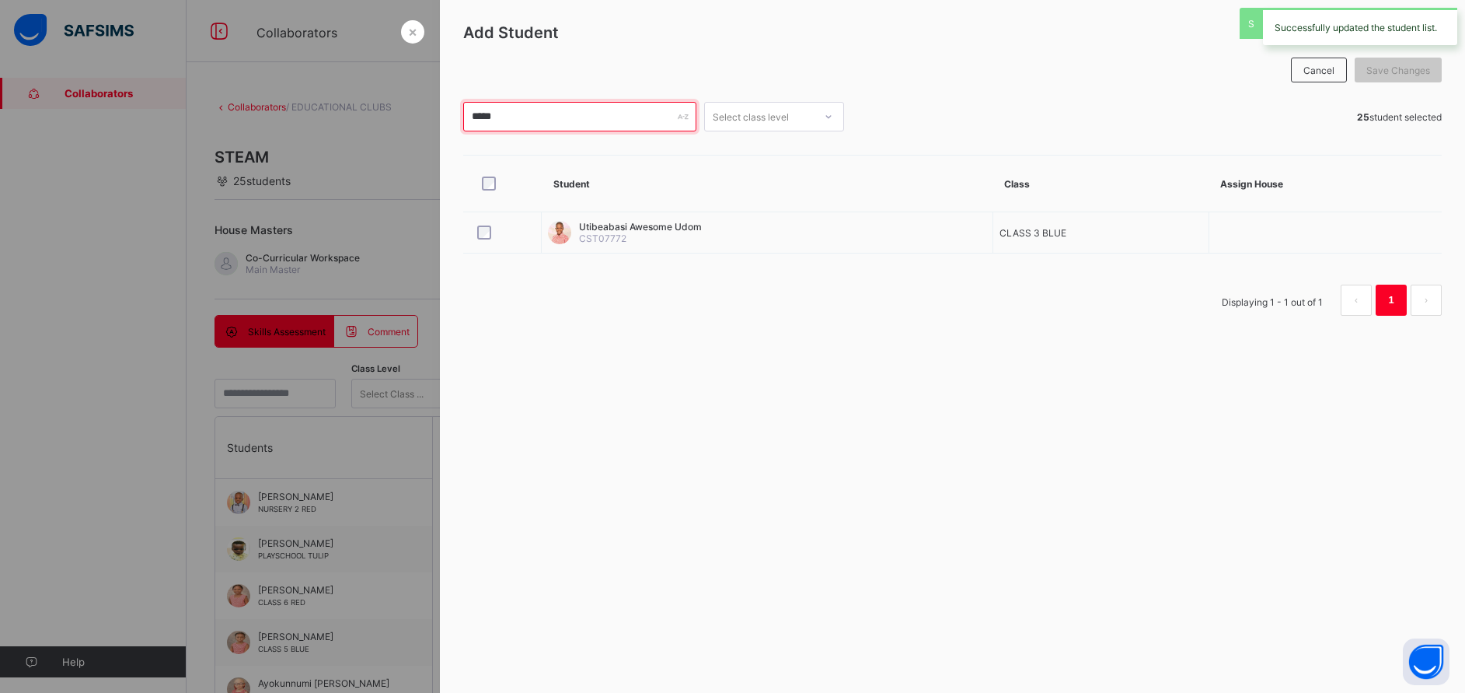
click at [548, 123] on input "*****" at bounding box center [579, 117] width 233 height 30
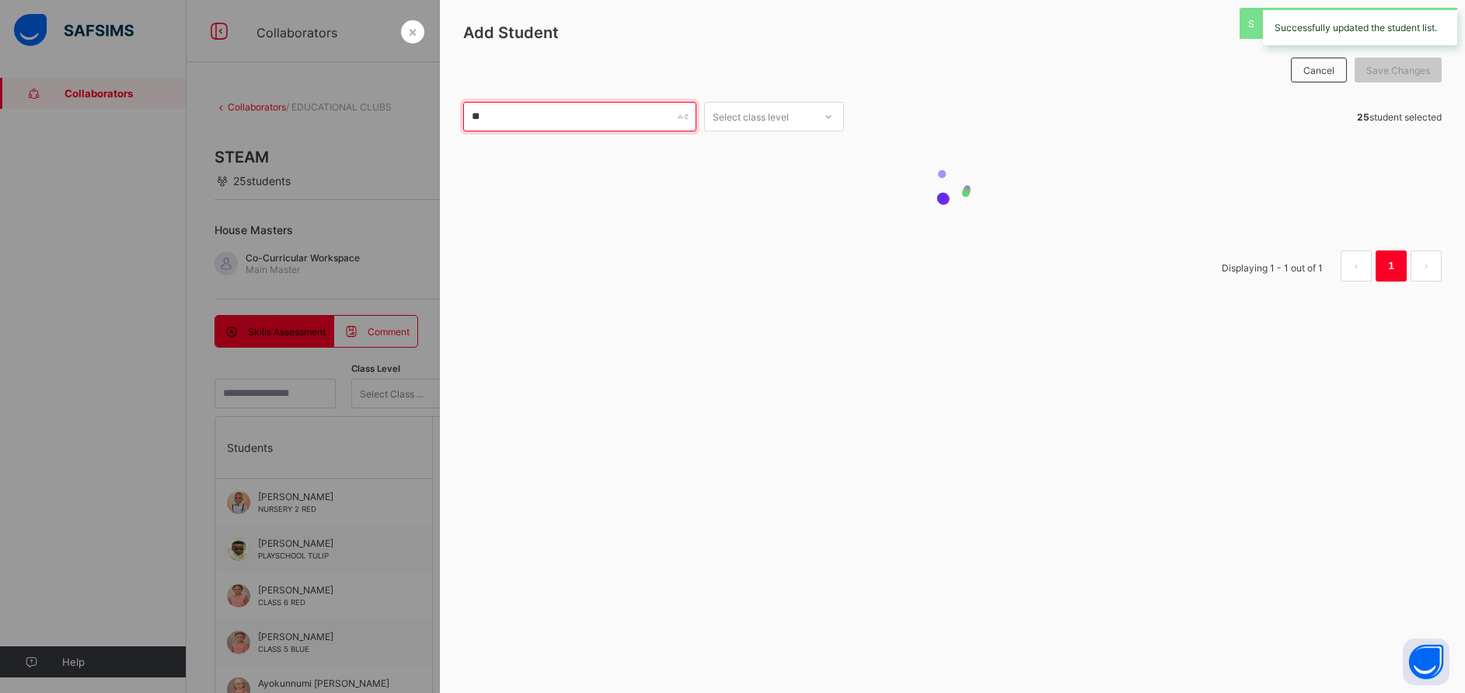
type input "*"
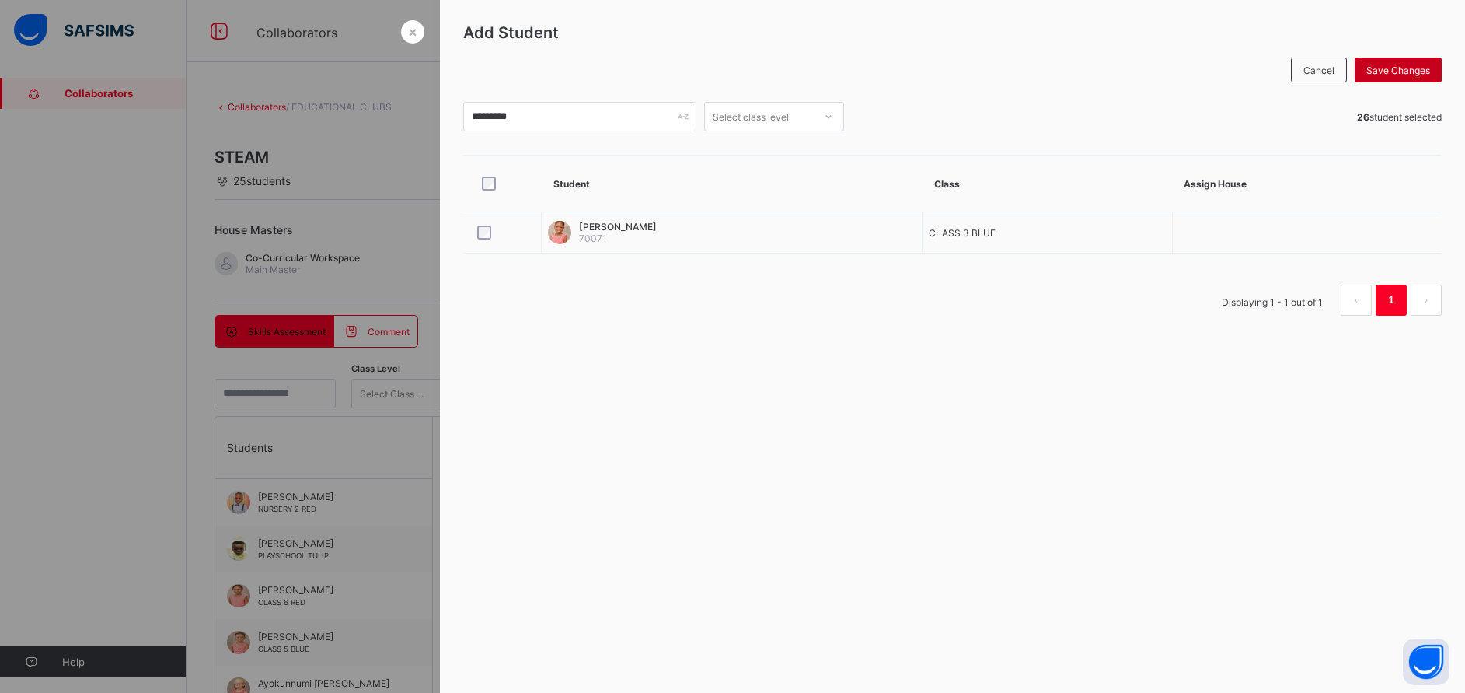
click at [1394, 68] on span "Save Changes" at bounding box center [1399, 71] width 64 height 12
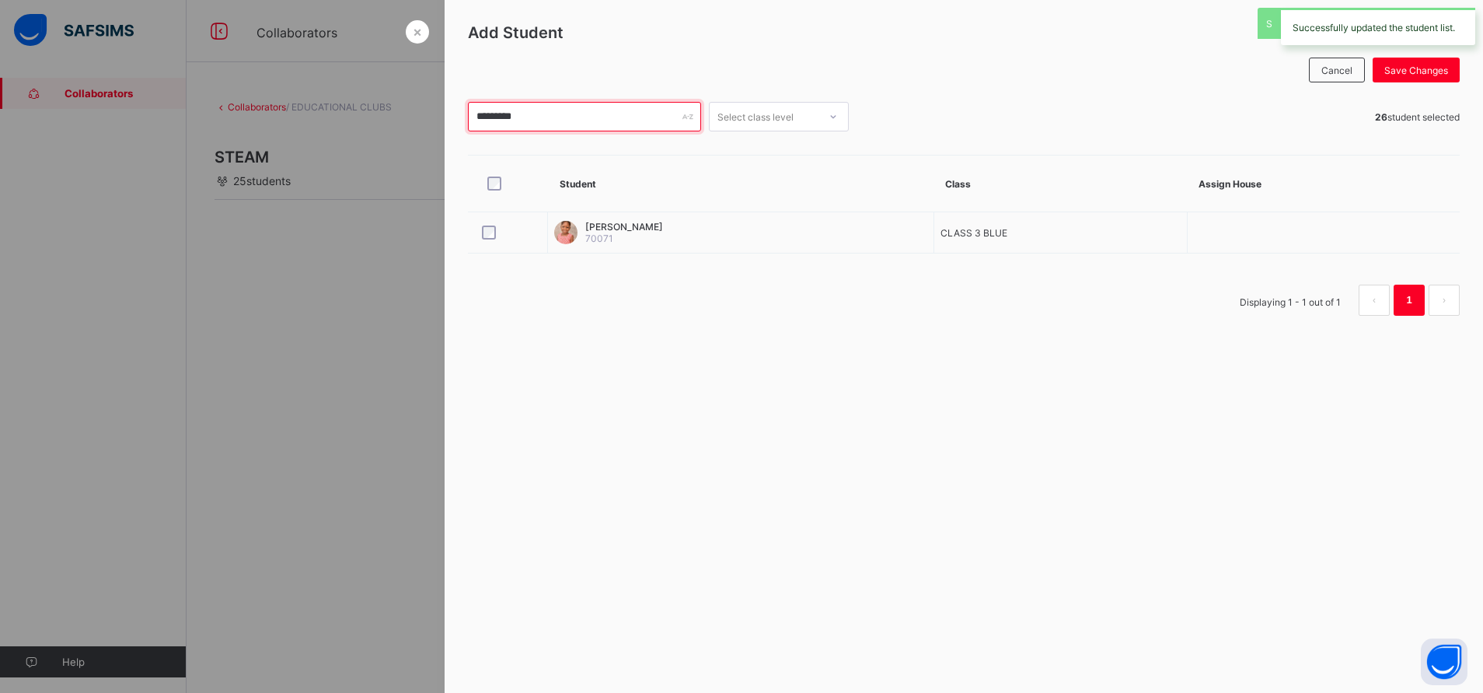
click at [508, 116] on input "*********" at bounding box center [584, 117] width 233 height 30
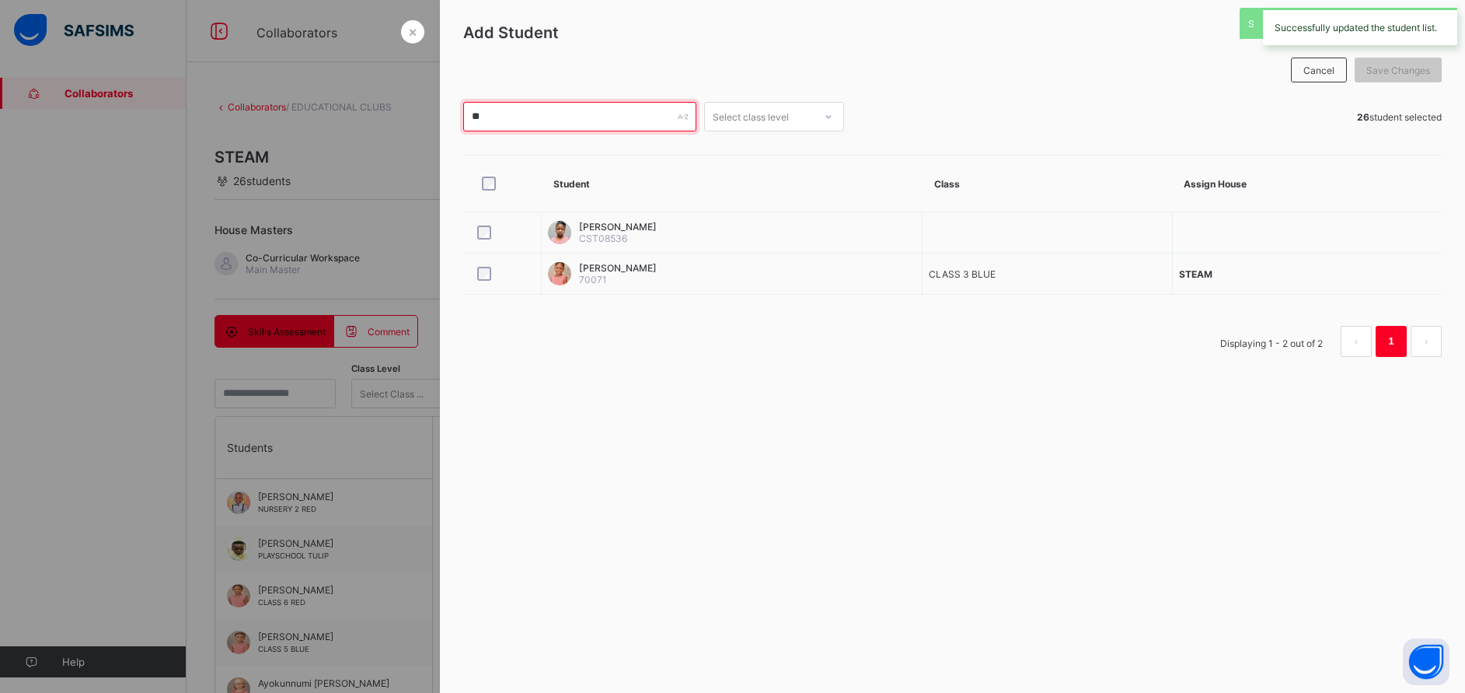
type input "*"
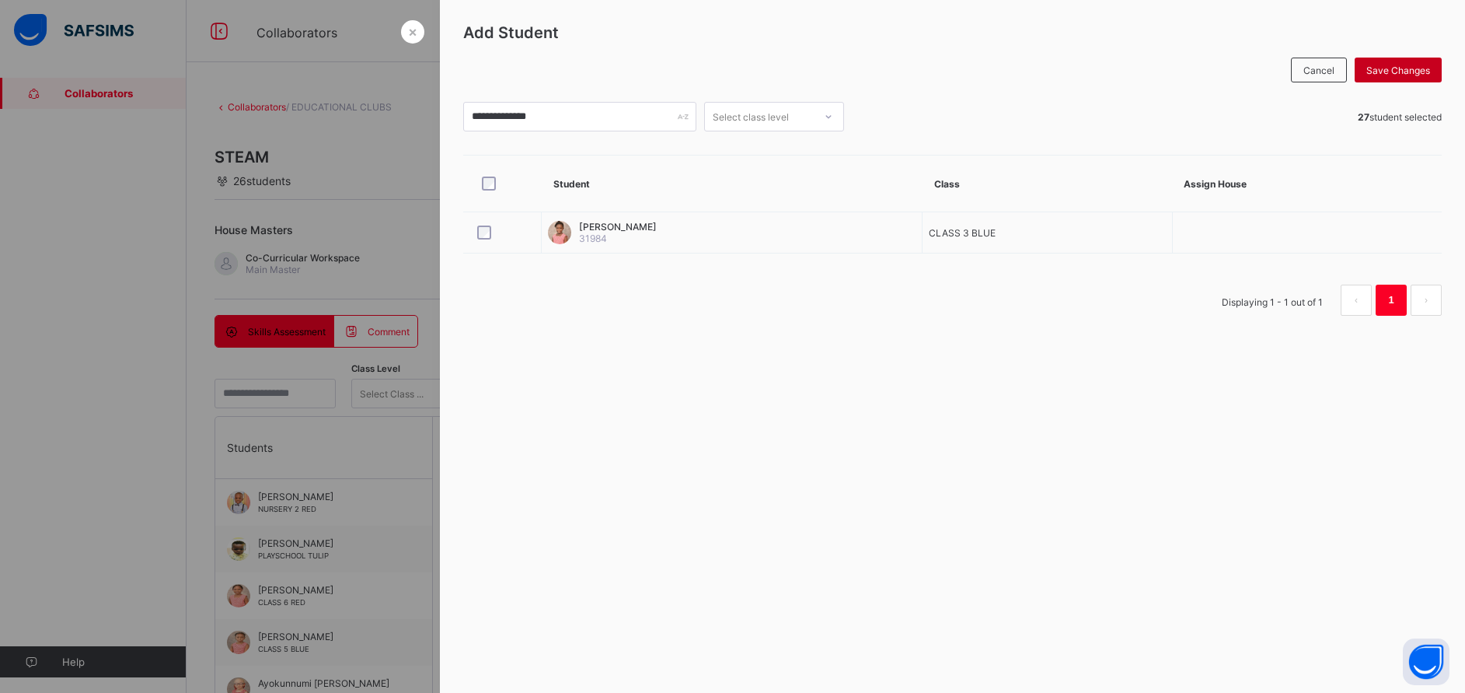
click at [1384, 59] on div "Save Changes" at bounding box center [1398, 70] width 87 height 25
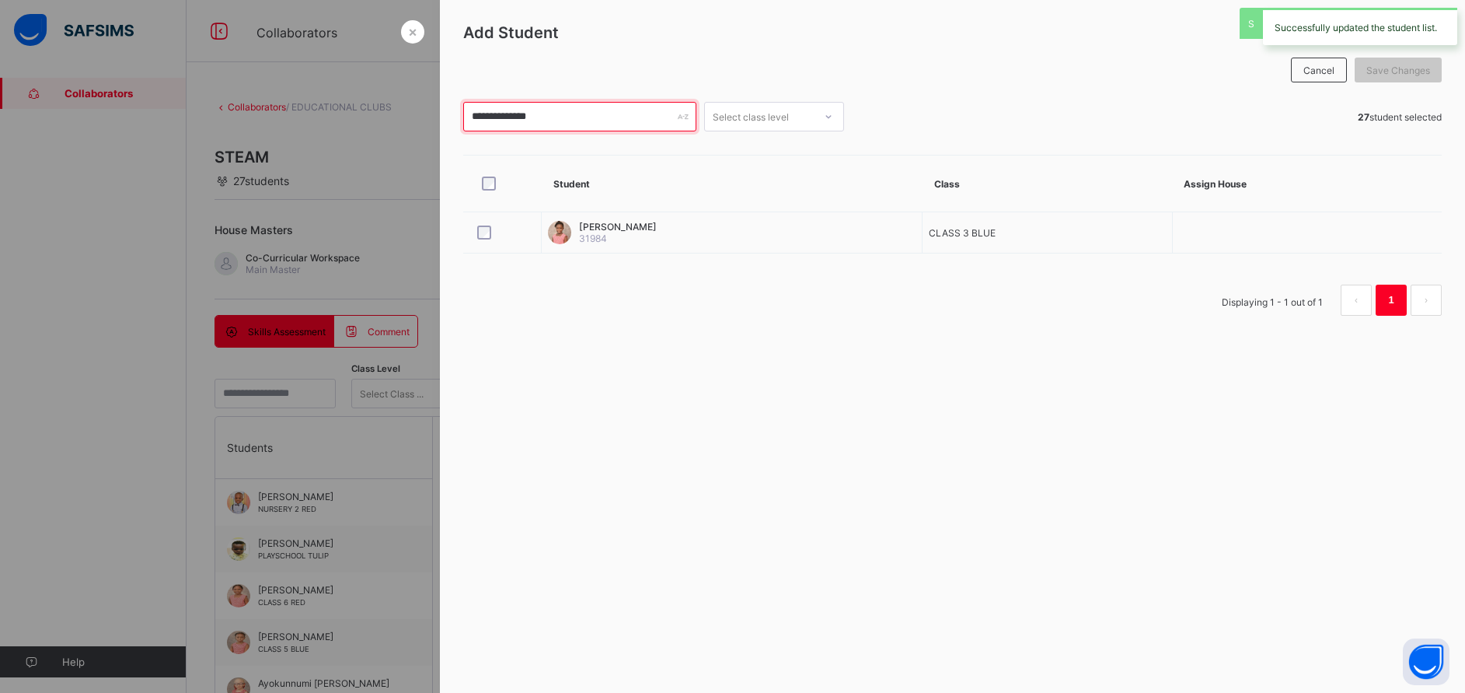
click at [603, 113] on input "**********" at bounding box center [579, 117] width 233 height 30
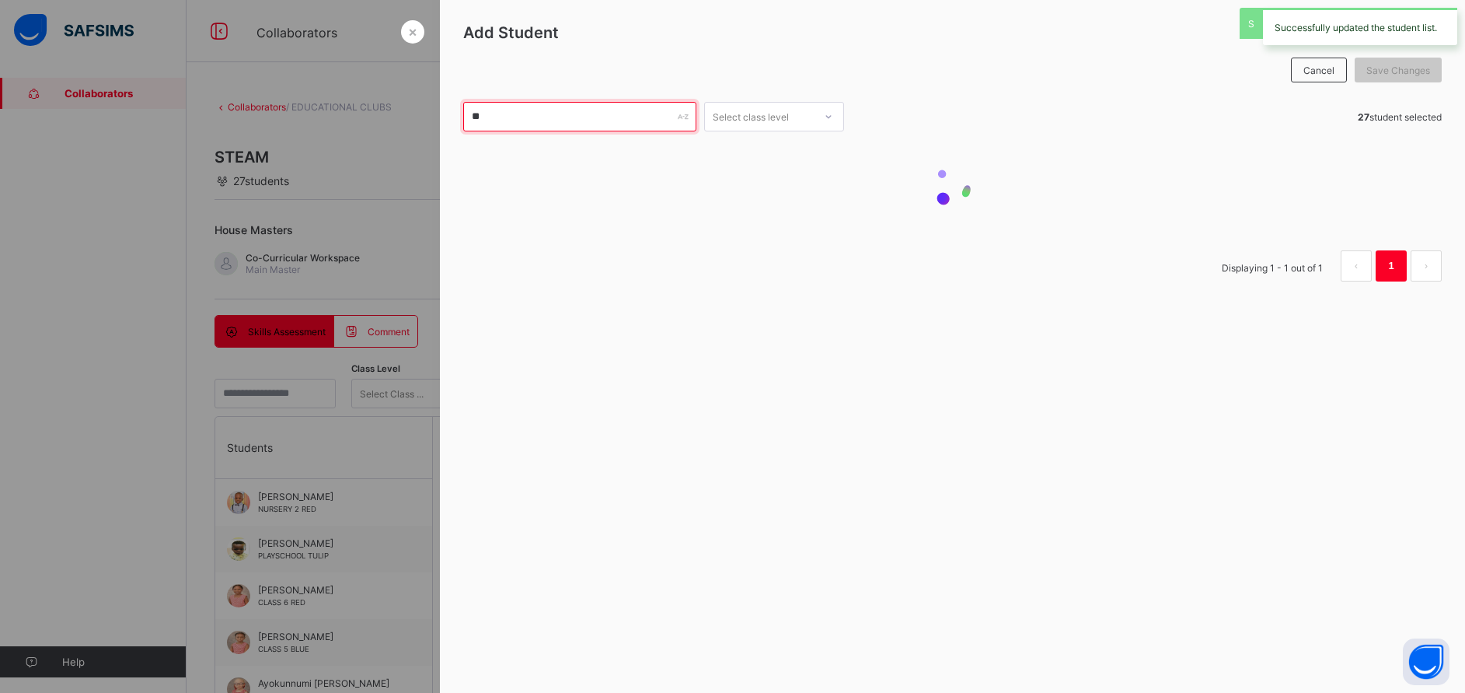
type input "*"
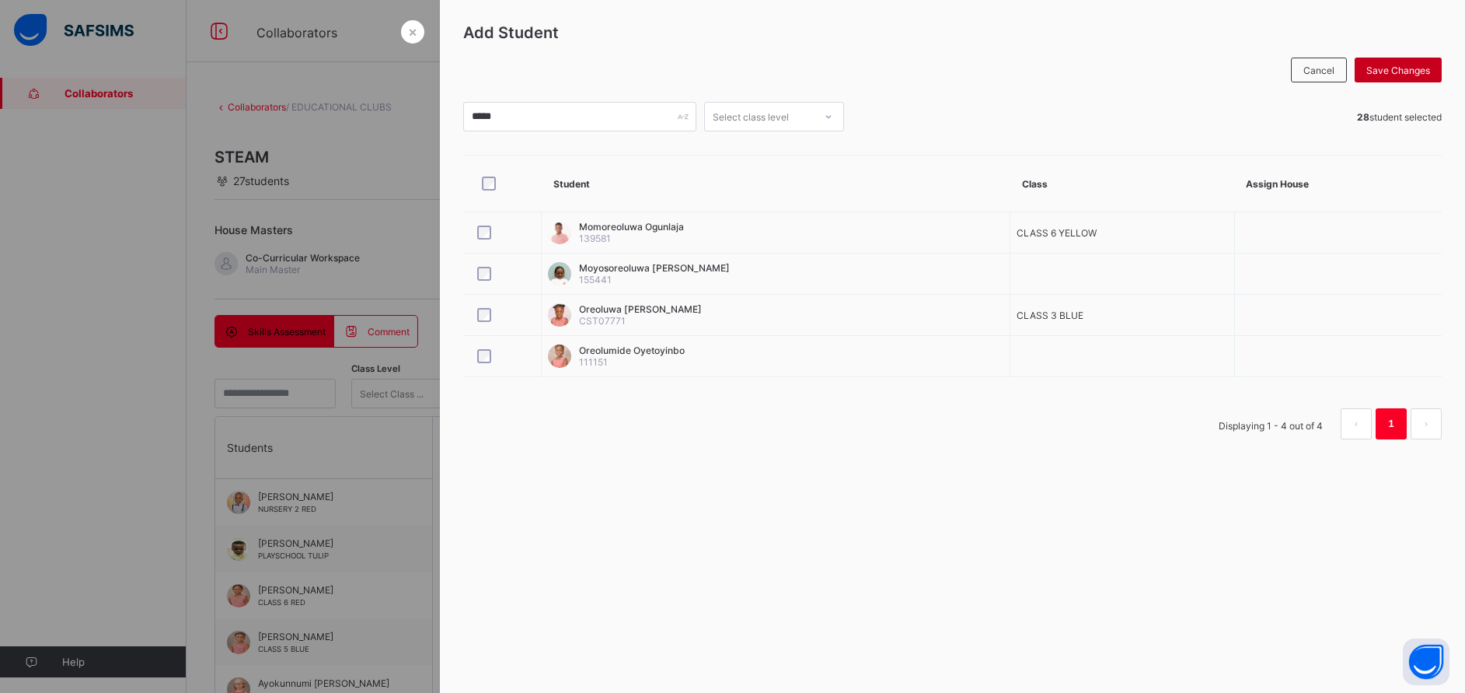
click at [1397, 65] on span "Save Changes" at bounding box center [1399, 71] width 64 height 12
drag, startPoint x: 1397, startPoint y: 65, endPoint x: 528, endPoint y: 102, distance: 869.9
click at [528, 102] on div "Add Student Cancel Save Changes ***** Select class level 28 student selected St…" at bounding box center [953, 237] width 1026 height 474
click at [528, 102] on input "*****" at bounding box center [579, 117] width 233 height 30
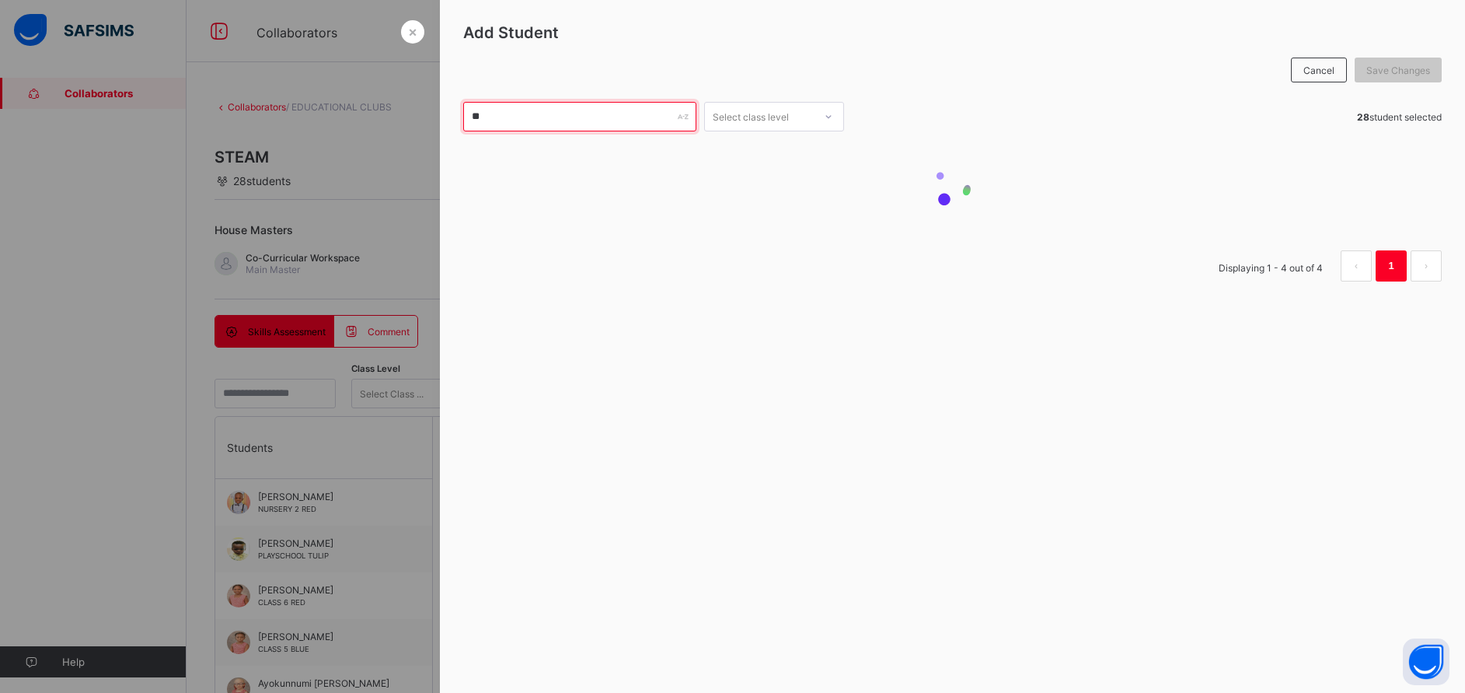
type input "*"
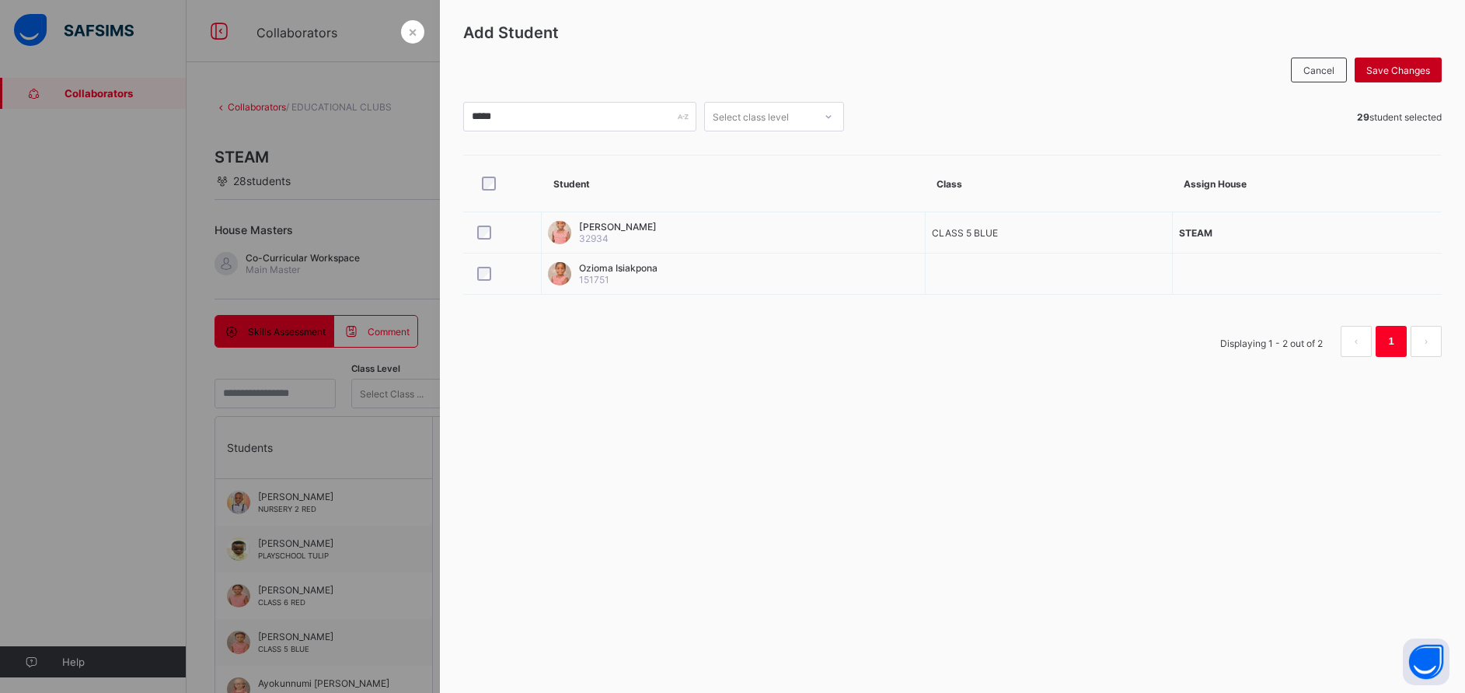
click at [1392, 61] on div "Save Changes" at bounding box center [1398, 70] width 87 height 25
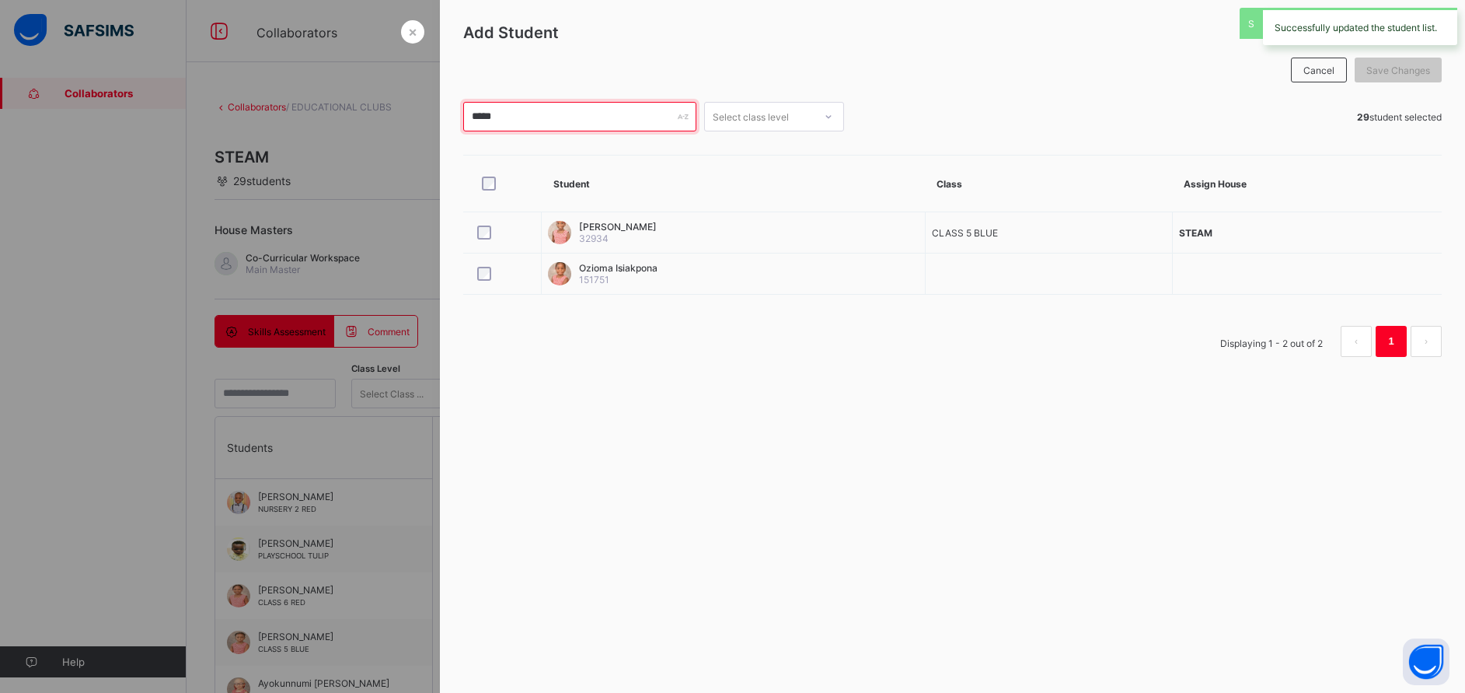
click at [508, 112] on input "*****" at bounding box center [579, 117] width 233 height 30
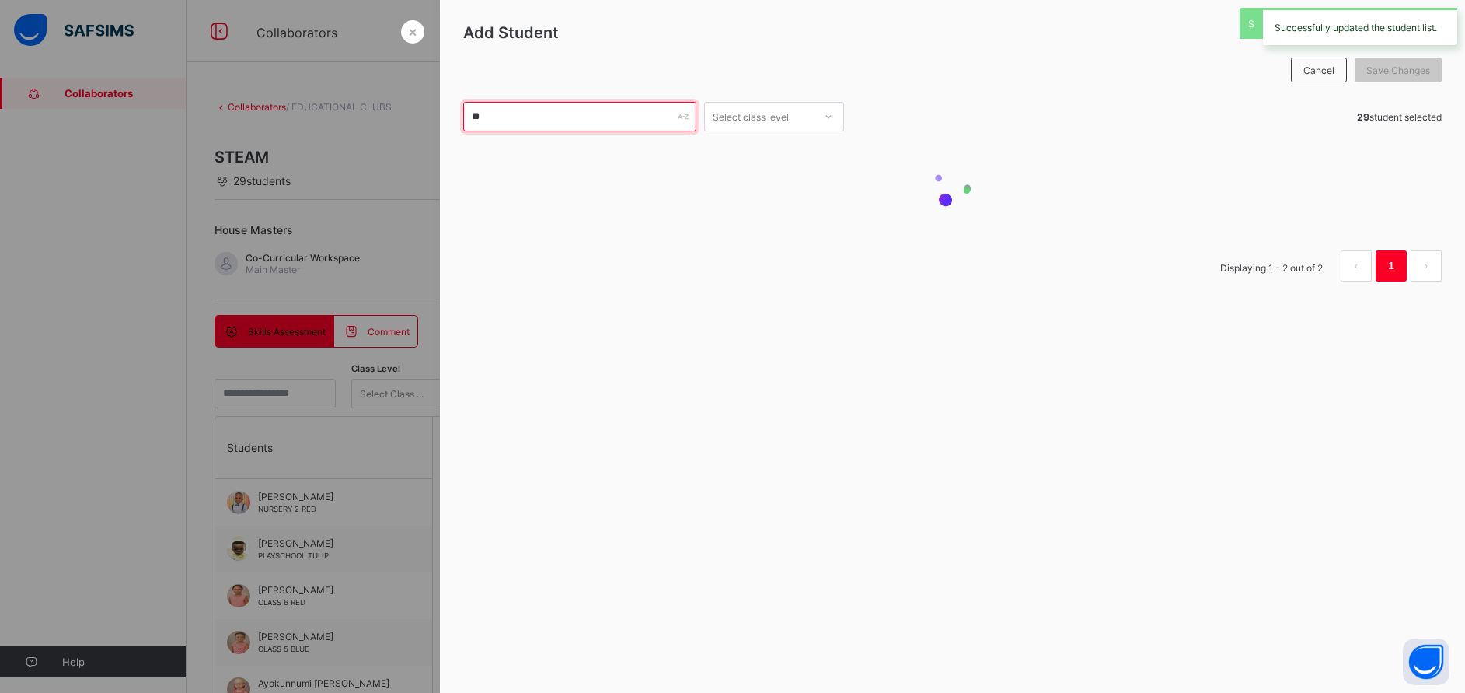
type input "*"
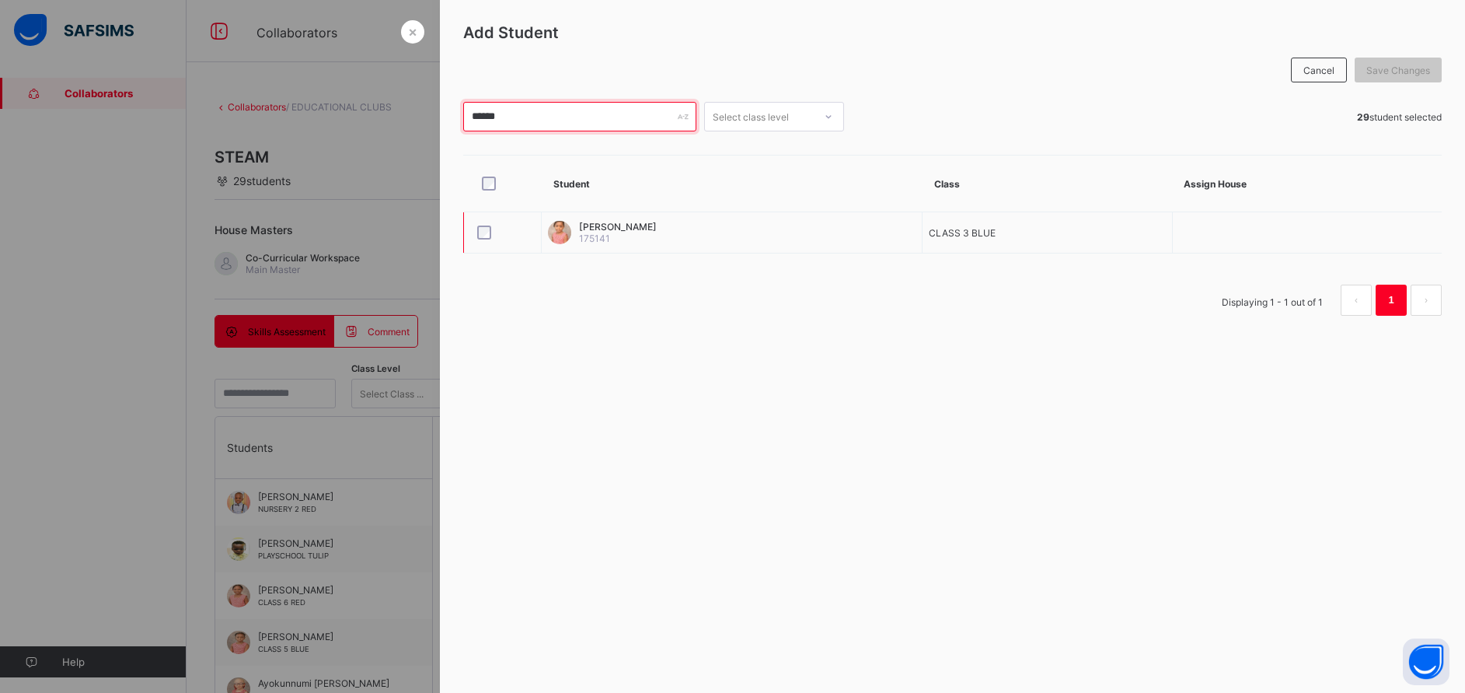
type input "******"
click at [481, 243] on div at bounding box center [502, 232] width 65 height 33
click at [1399, 62] on div "Save Changes" at bounding box center [1398, 70] width 87 height 25
click at [389, 457] on div at bounding box center [732, 346] width 1465 height 693
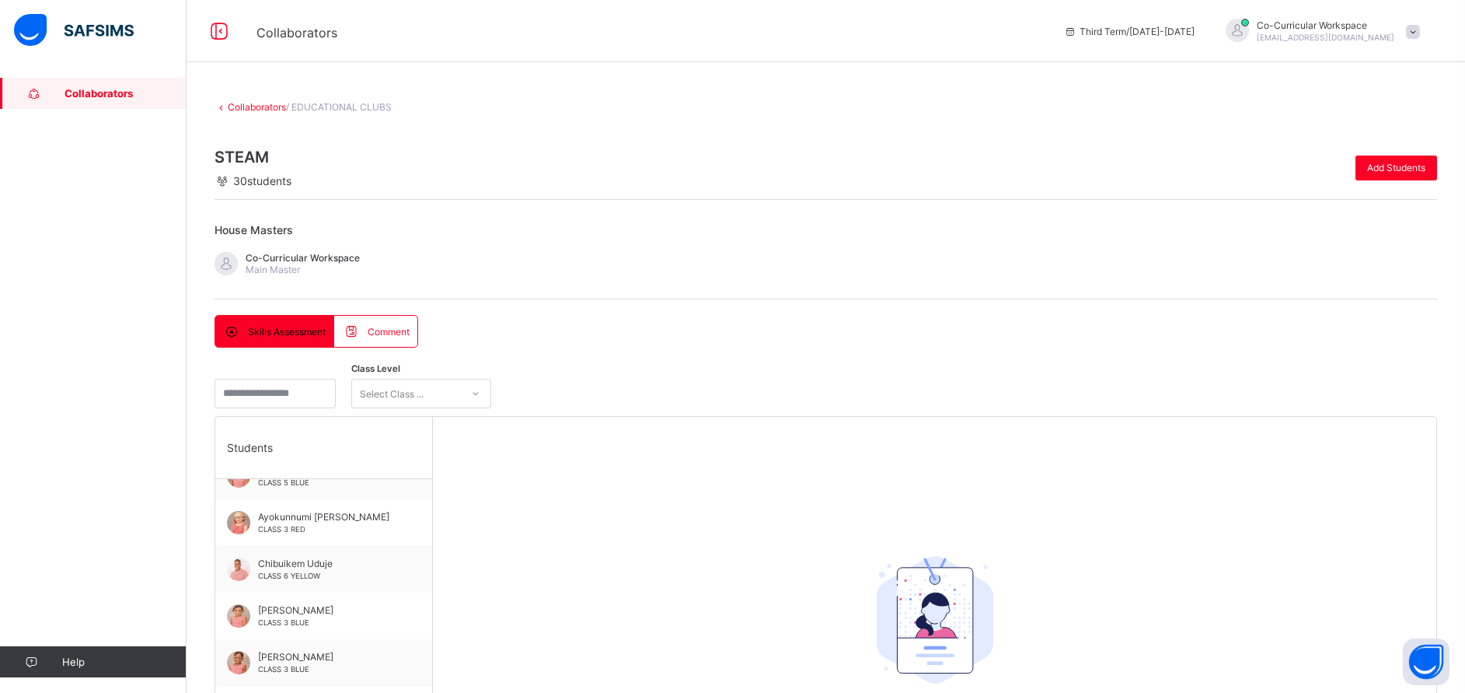
scroll to position [177, 0]
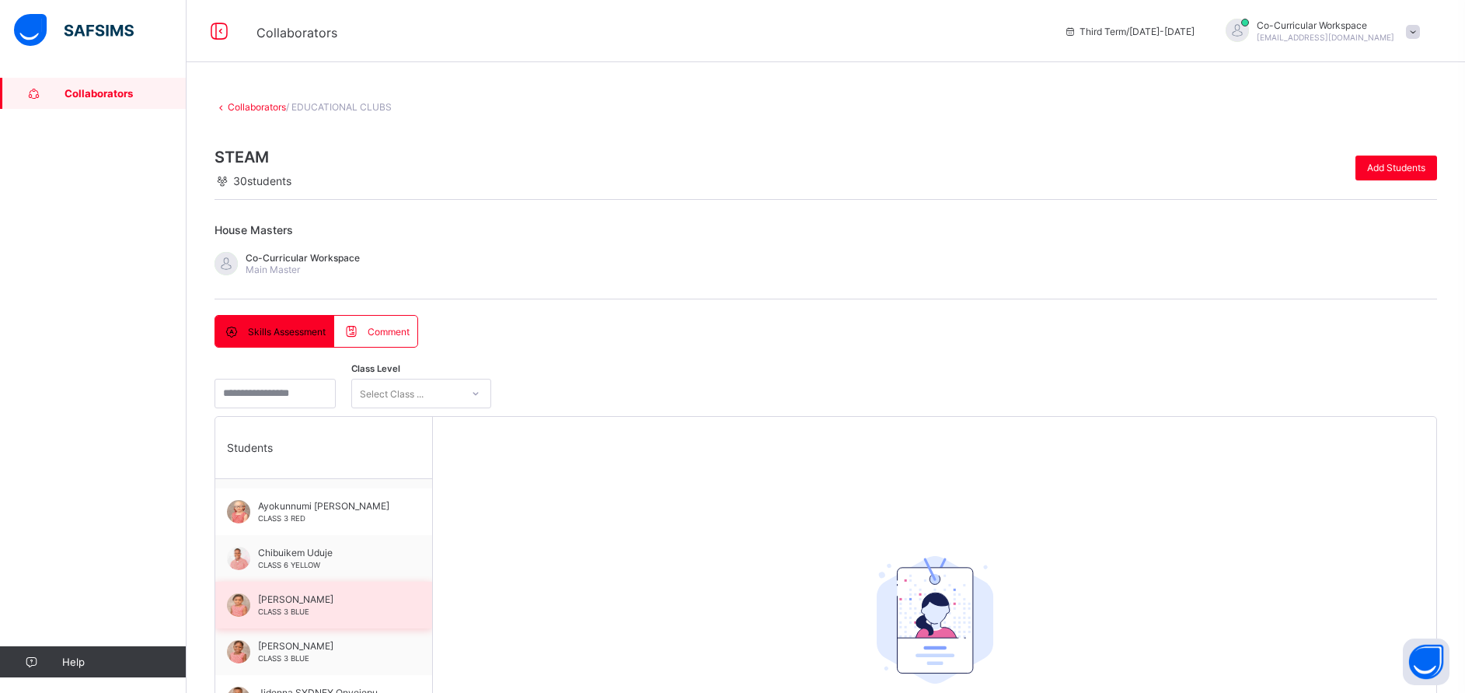
click at [302, 616] on div "[PERSON_NAME] CLASS 3 BLUE" at bounding box center [323, 604] width 217 height 47
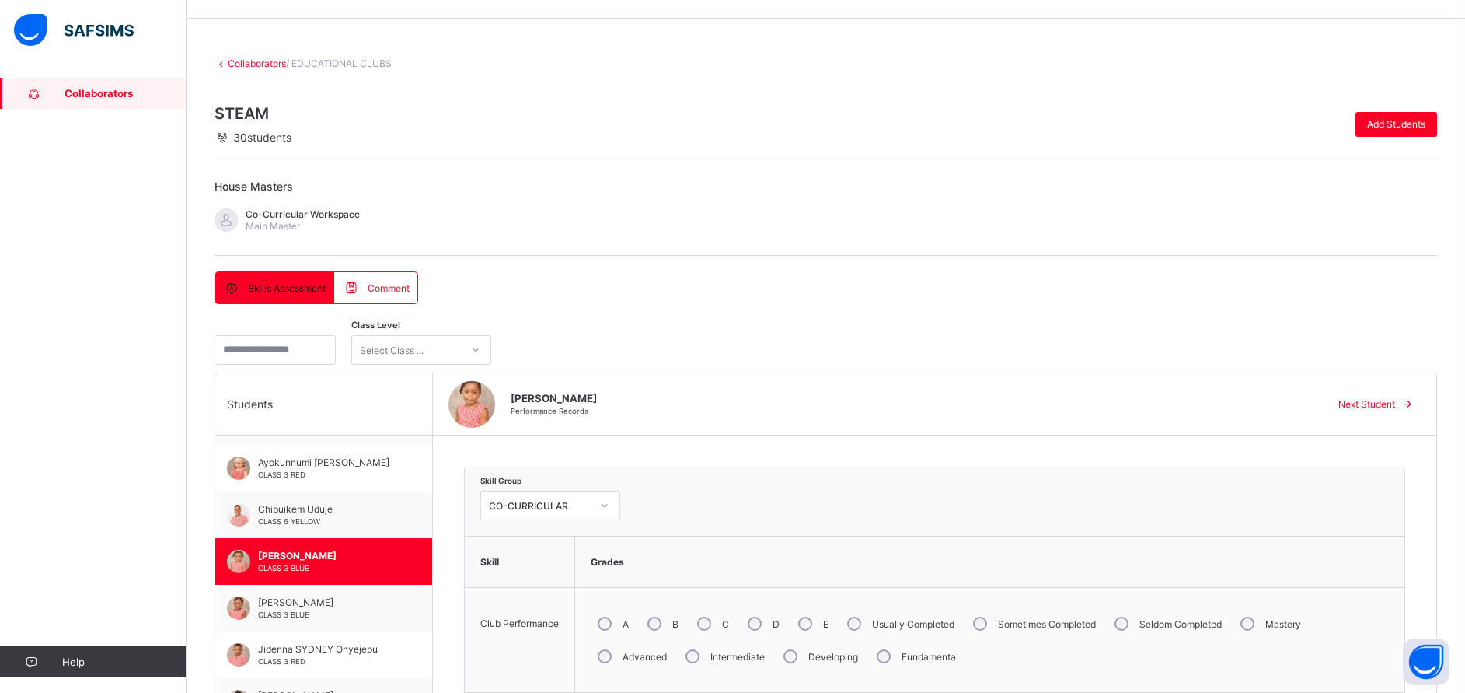
scroll to position [88, 0]
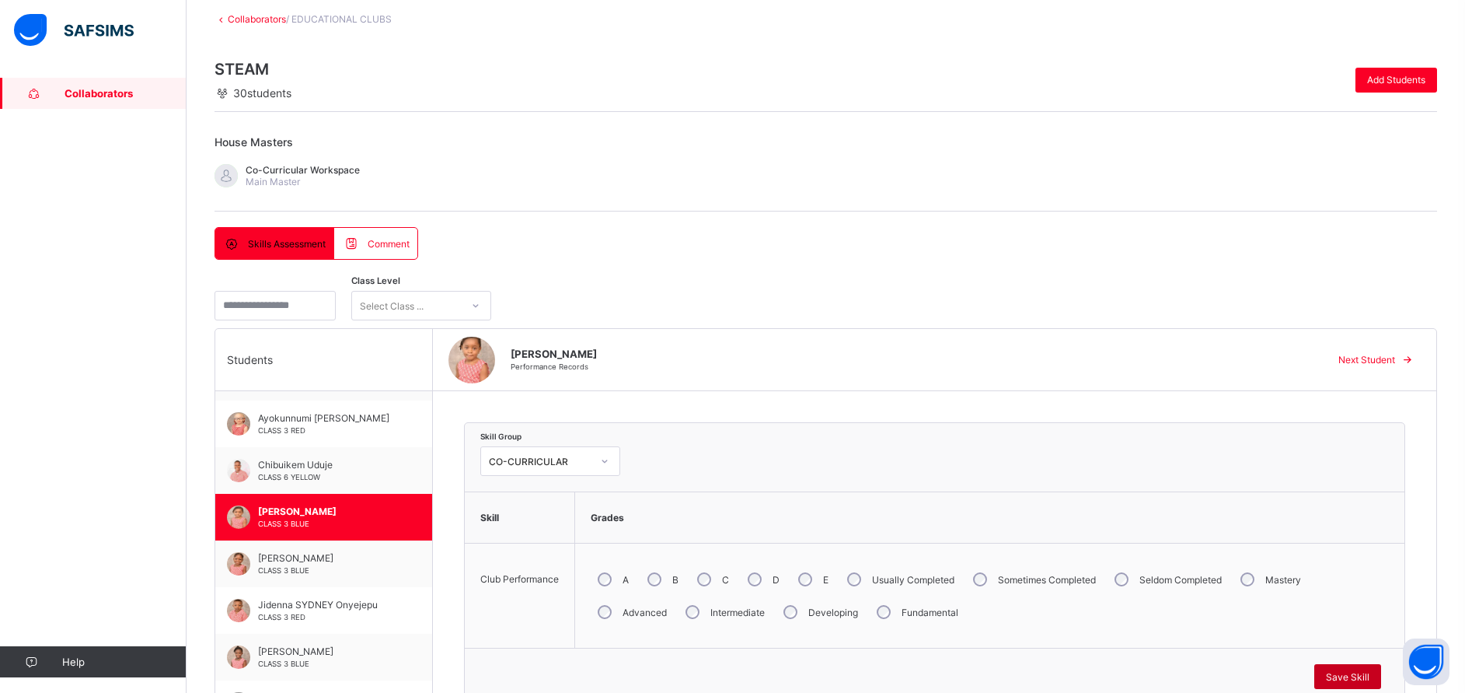
click at [1344, 676] on div "Save Skill" at bounding box center [1348, 676] width 67 height 25
click at [280, 549] on div "[PERSON_NAME] CLASS 3 BLUE" at bounding box center [323, 563] width 217 height 47
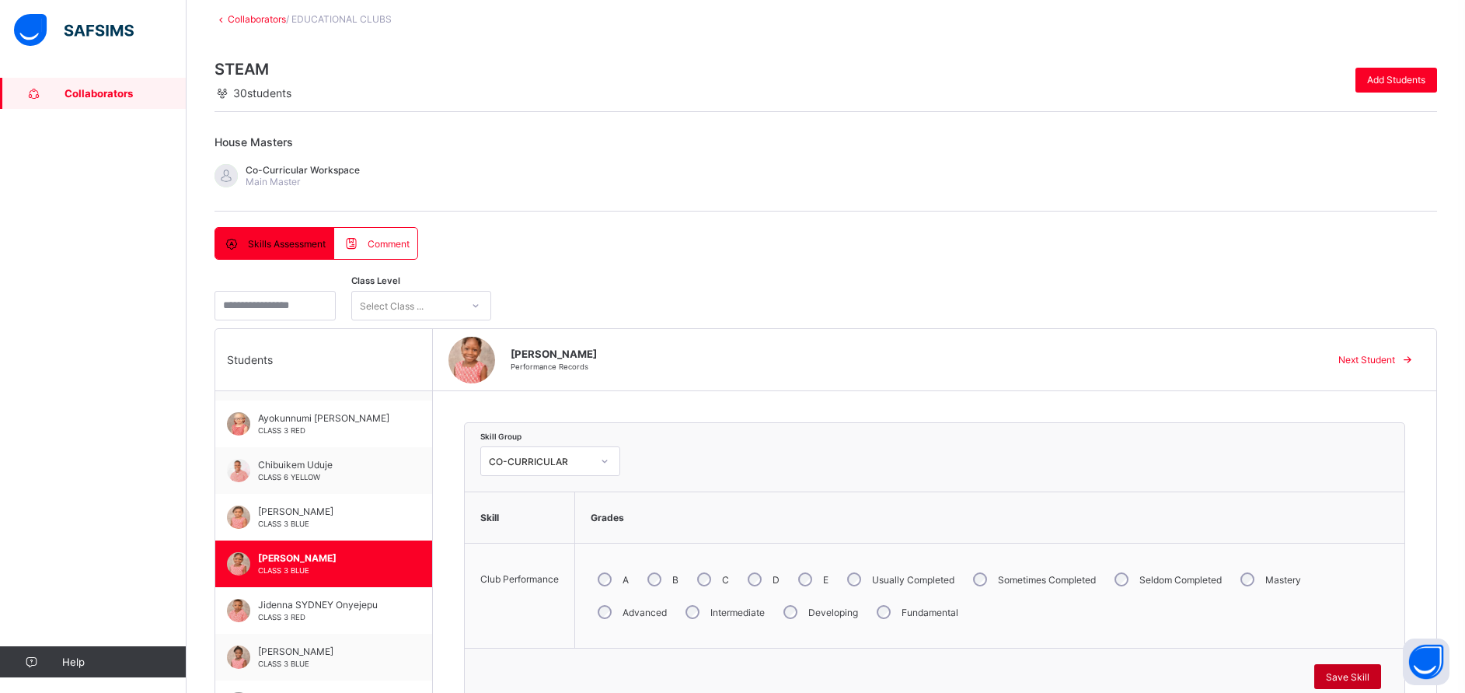
click at [1357, 668] on div "Save Skill" at bounding box center [1348, 676] width 67 height 25
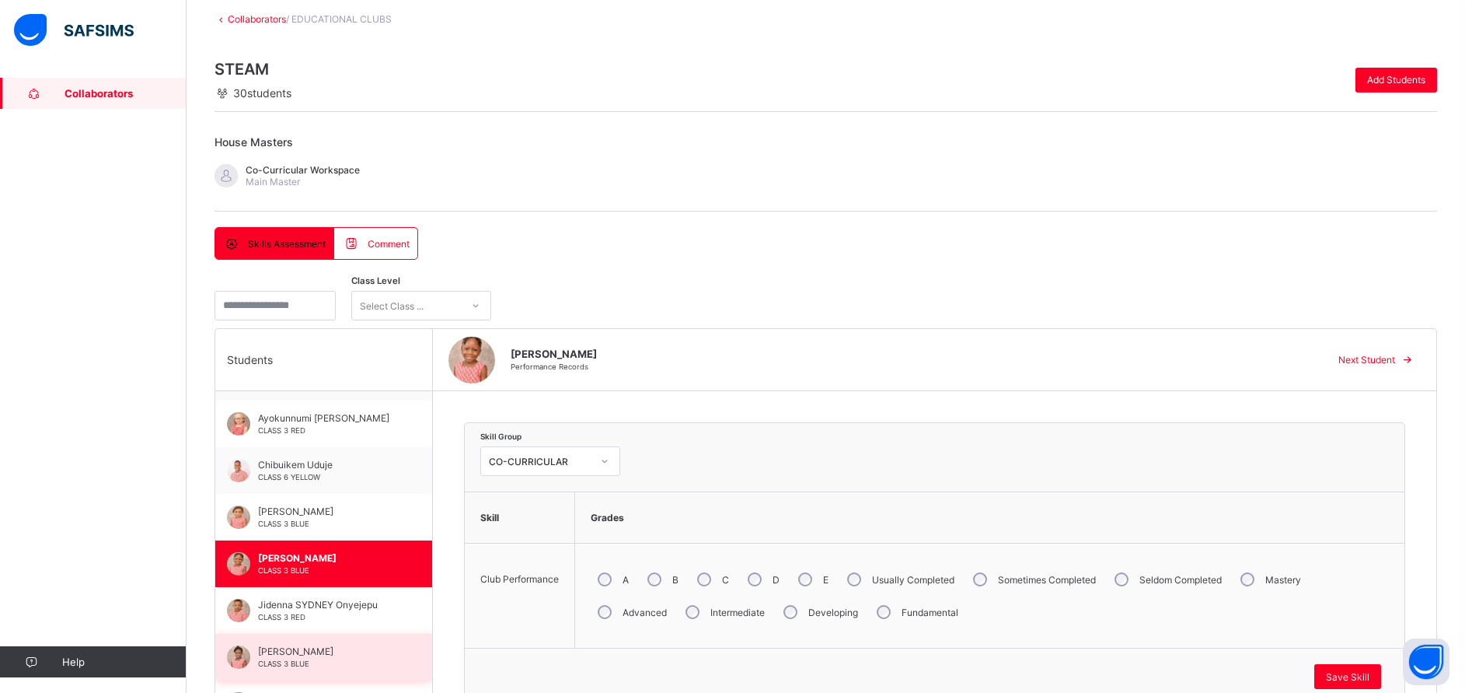
click at [292, 658] on div "[PERSON_NAME] CLASS 3 BLUE" at bounding box center [327, 656] width 139 height 23
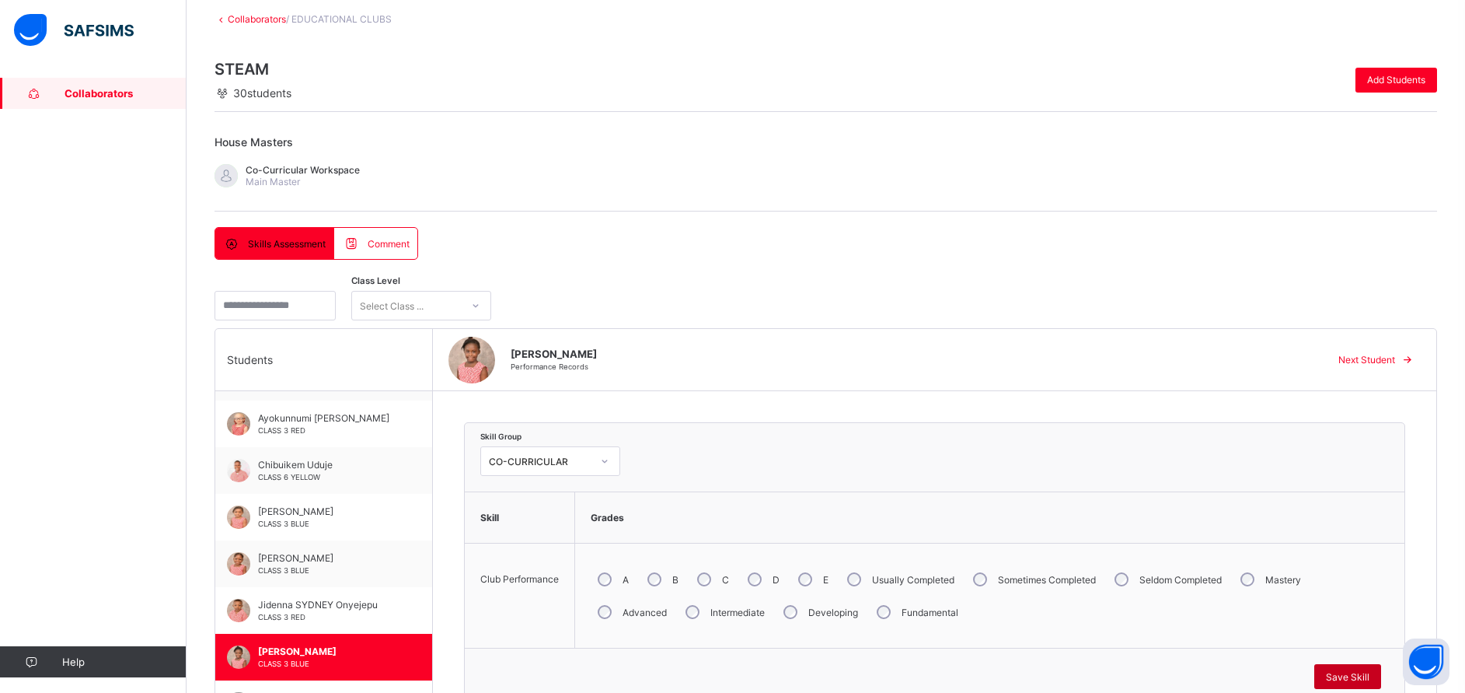
click at [1360, 681] on span "Save Skill" at bounding box center [1348, 677] width 44 height 12
click at [1363, 679] on span "Save Skill" at bounding box center [1348, 677] width 44 height 12
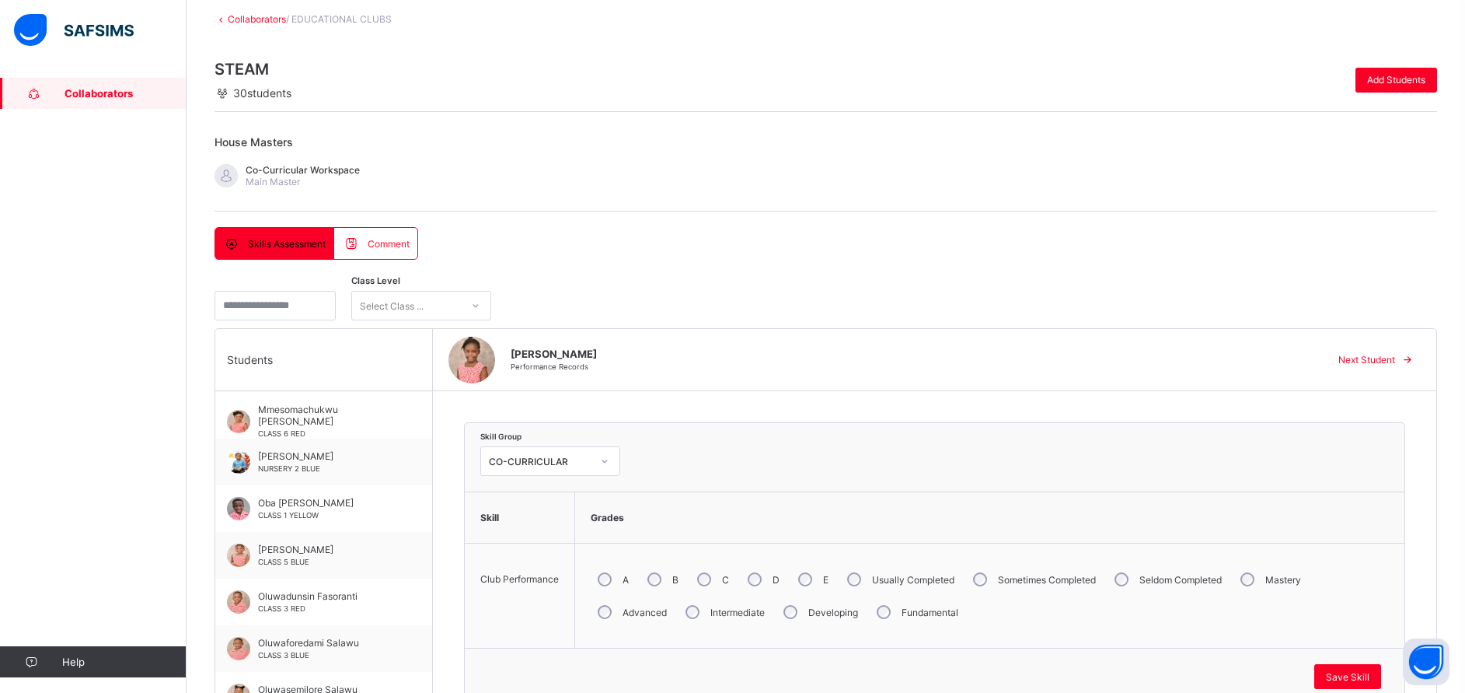
scroll to position [562, 0]
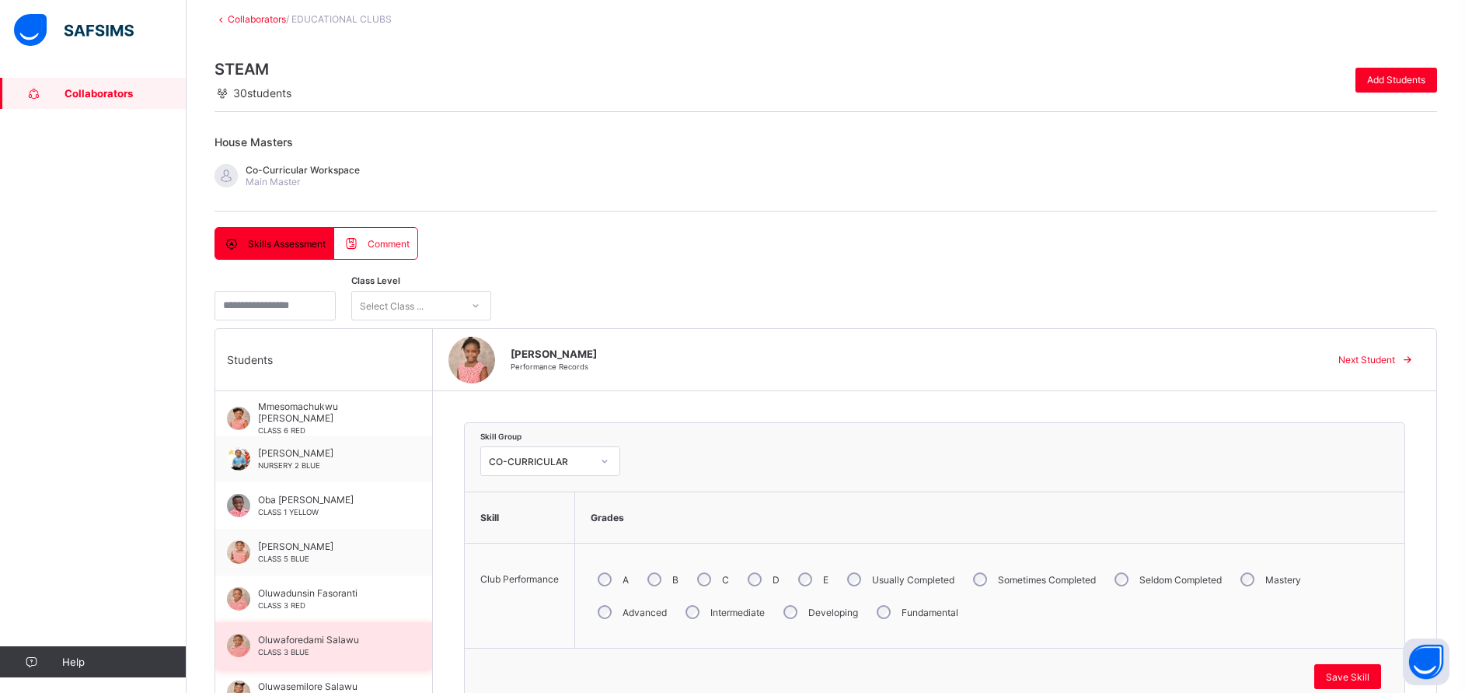
click at [291, 625] on div "Oluwaforedami Salawu CLASS 3 BLUE" at bounding box center [323, 645] width 217 height 47
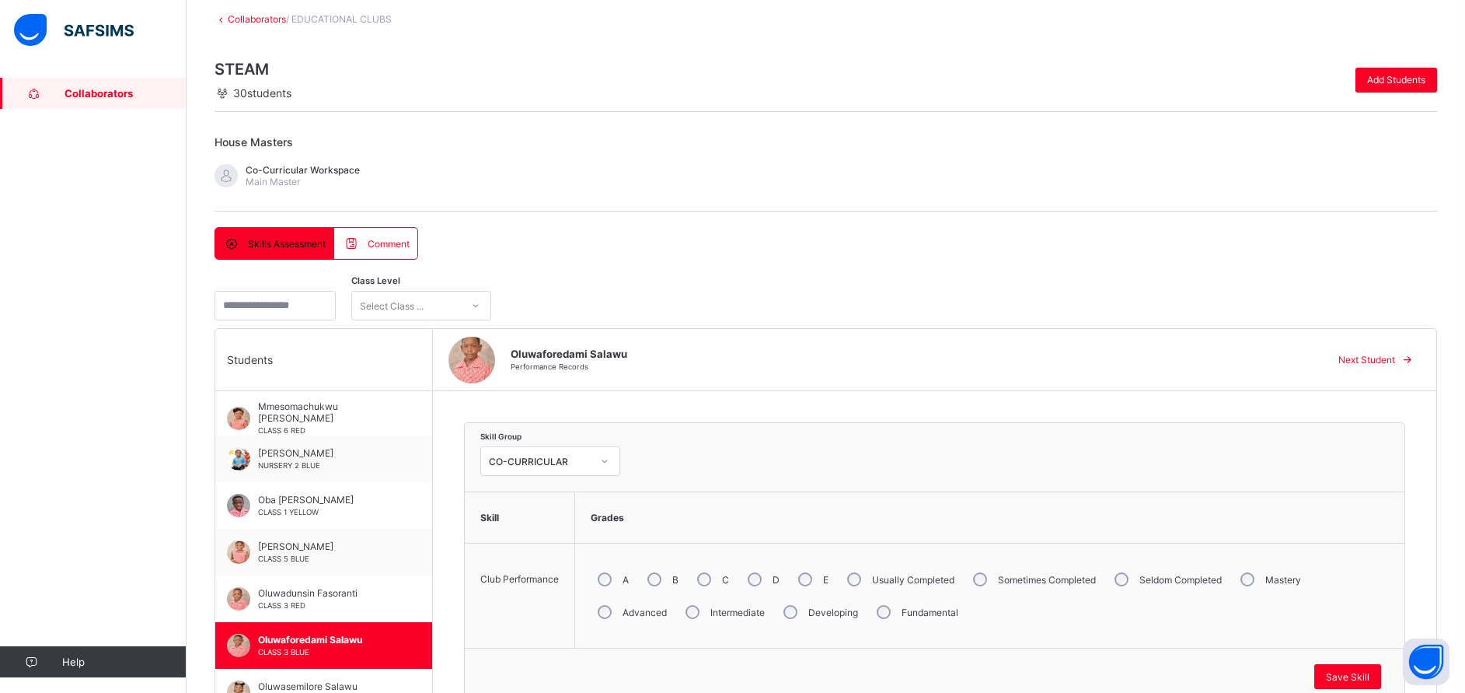
click at [711, 612] on label "Intermediate" at bounding box center [738, 612] width 54 height 12
click at [1370, 676] on span "Save Skill" at bounding box center [1348, 677] width 44 height 12
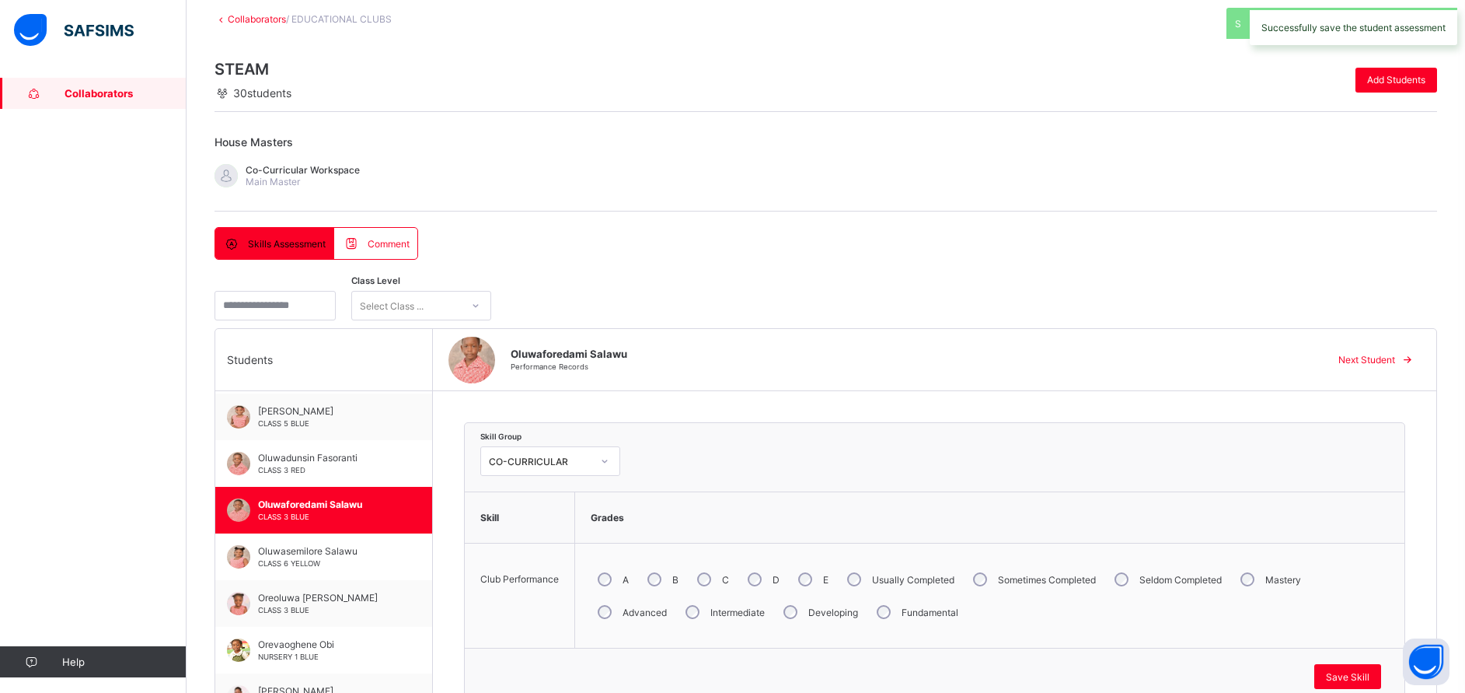
scroll to position [728, 0]
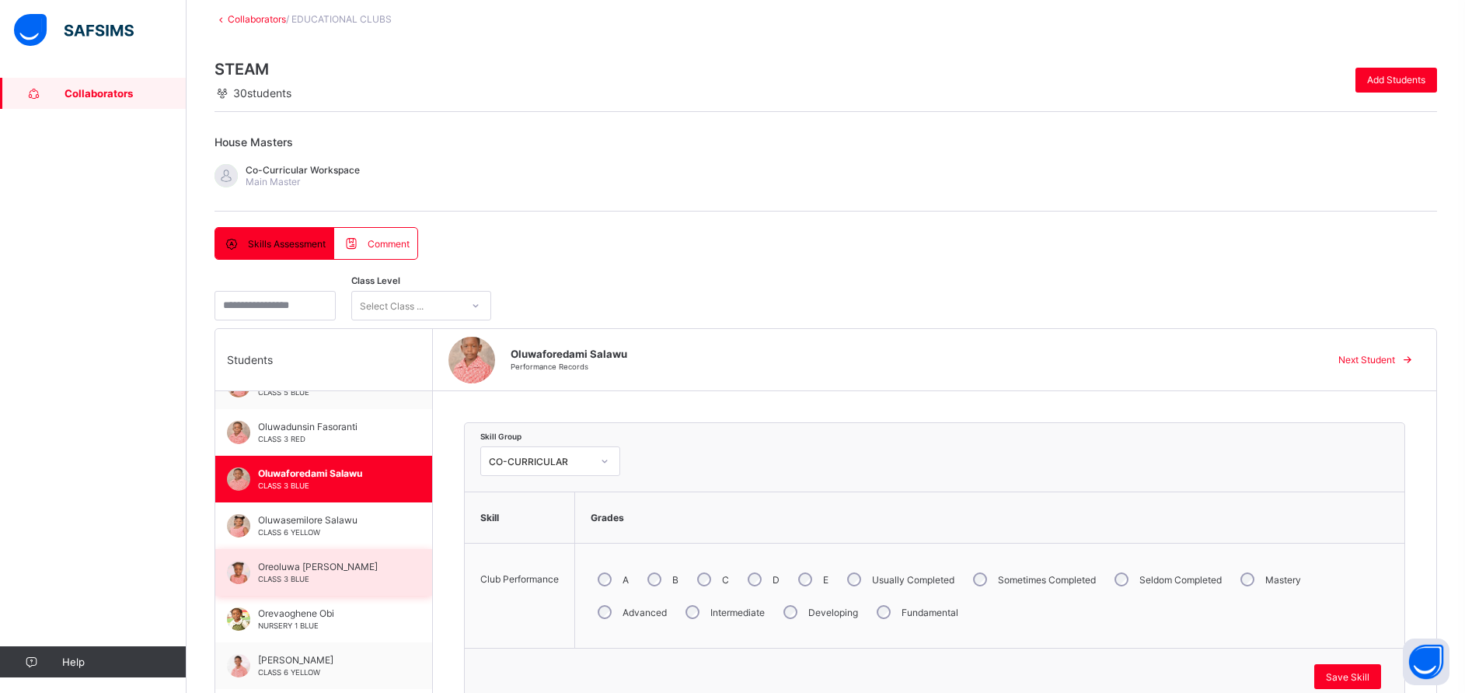
click at [297, 575] on span "CLASS 3 BLUE" at bounding box center [283, 578] width 51 height 9
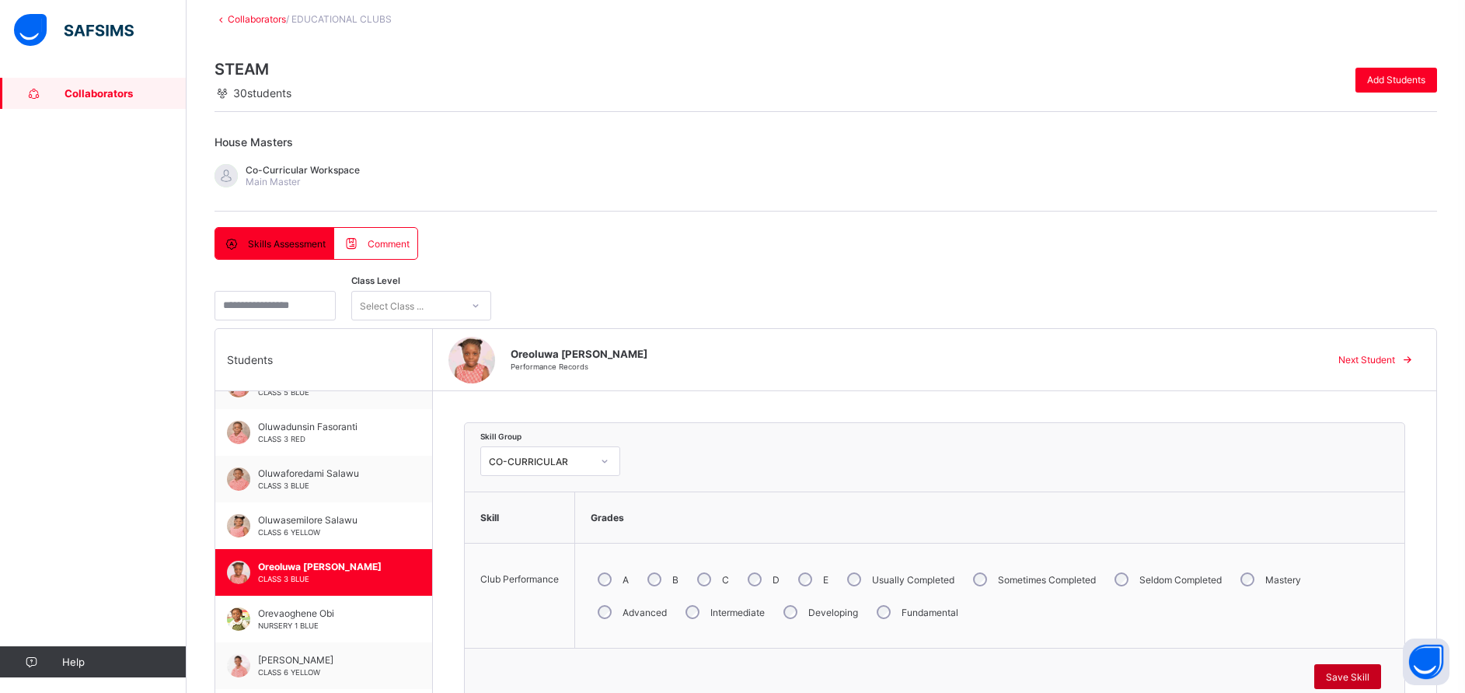
click at [1370, 675] on span "Save Skill" at bounding box center [1348, 677] width 44 height 12
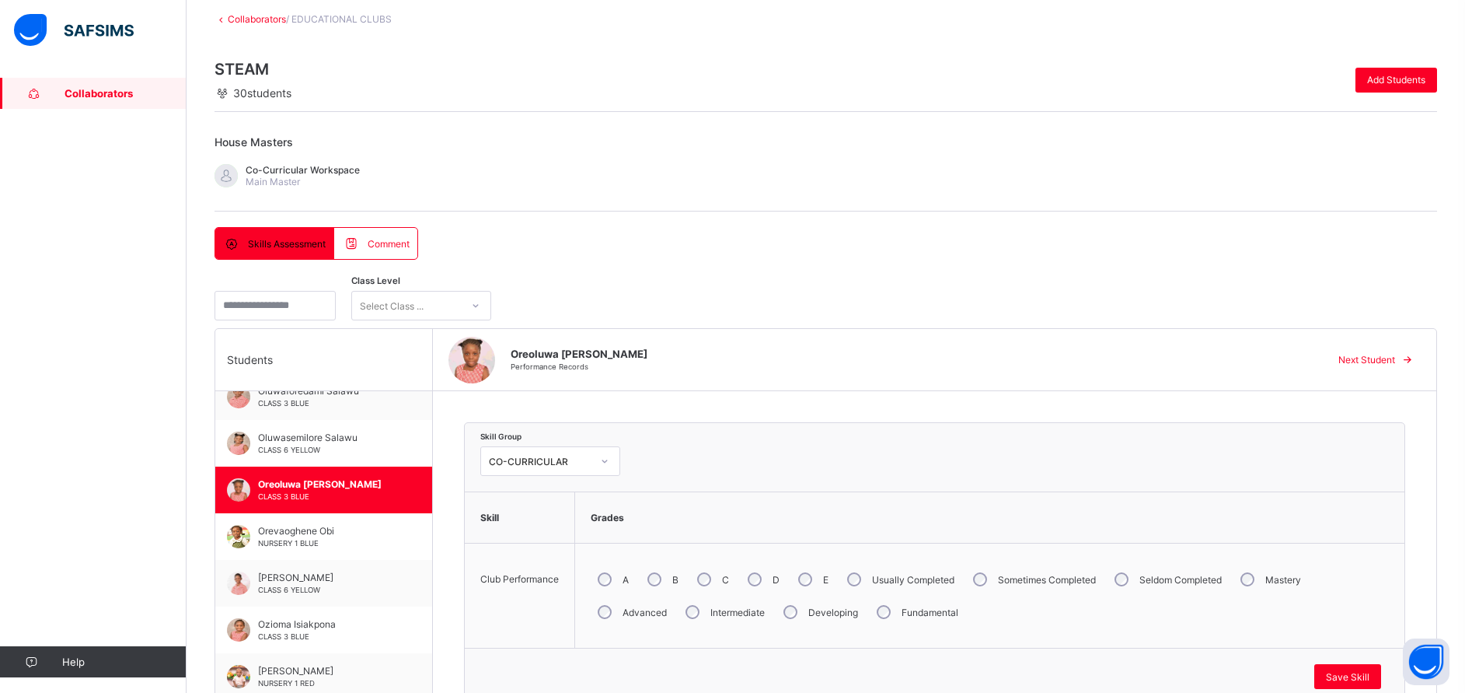
scroll to position [833, 0]
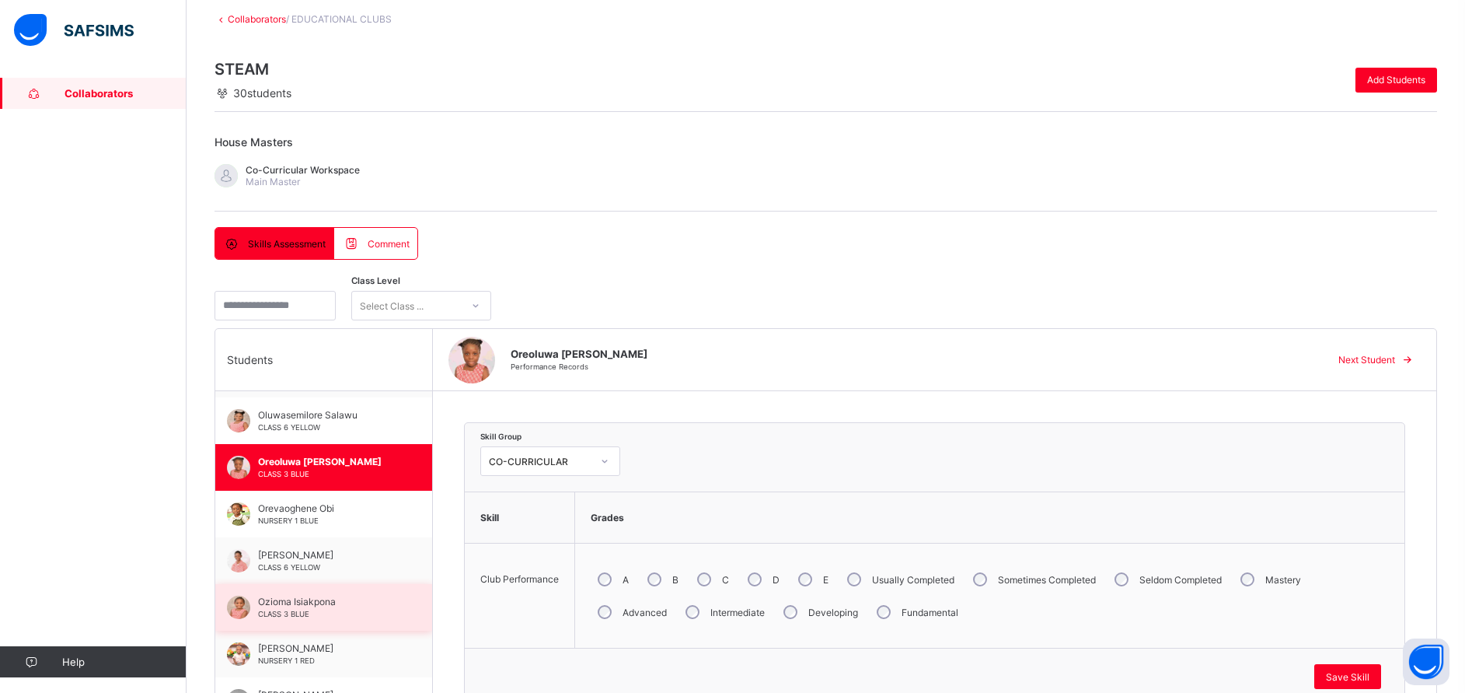
click at [295, 607] on div "Ozioma Isiakpona CLASS 3 BLUE" at bounding box center [327, 606] width 139 height 23
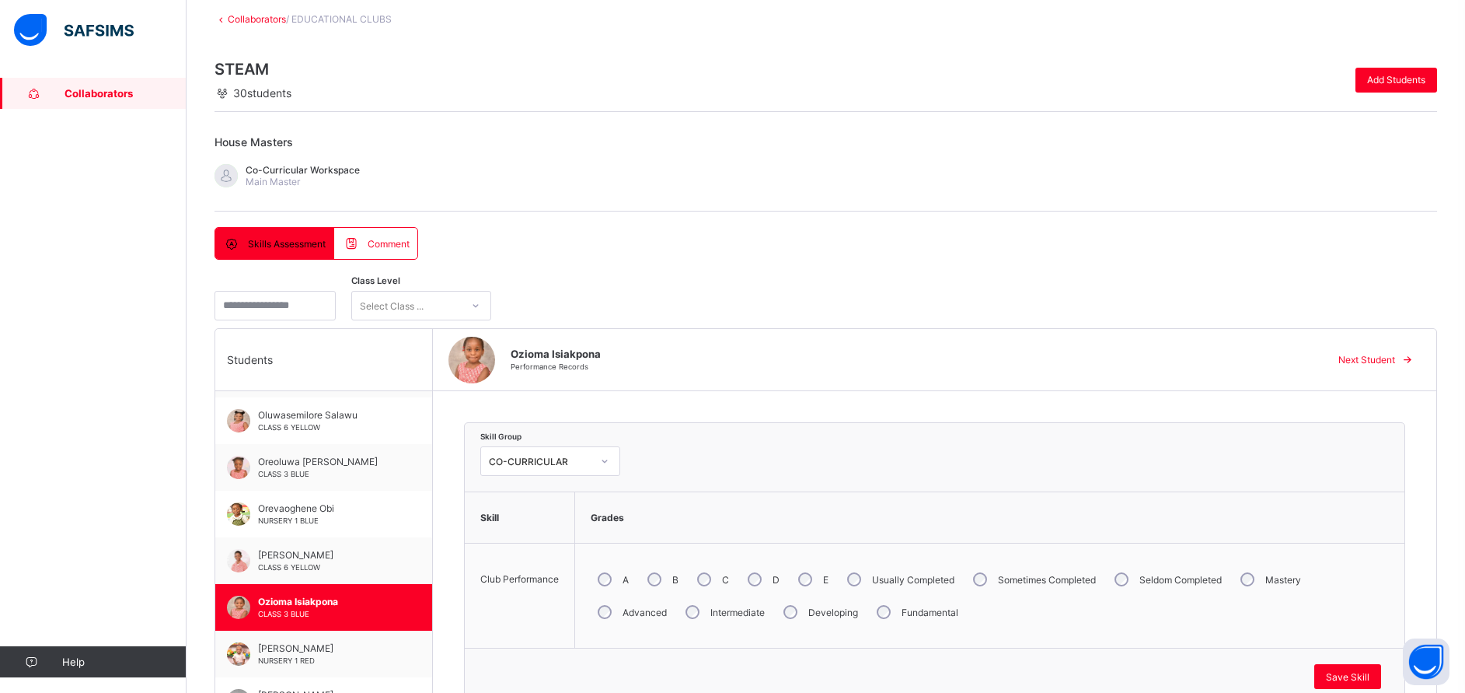
click at [679, 615] on div "Intermediate" at bounding box center [724, 611] width 90 height 33
click at [1381, 666] on div "Save Skill" at bounding box center [1348, 676] width 67 height 25
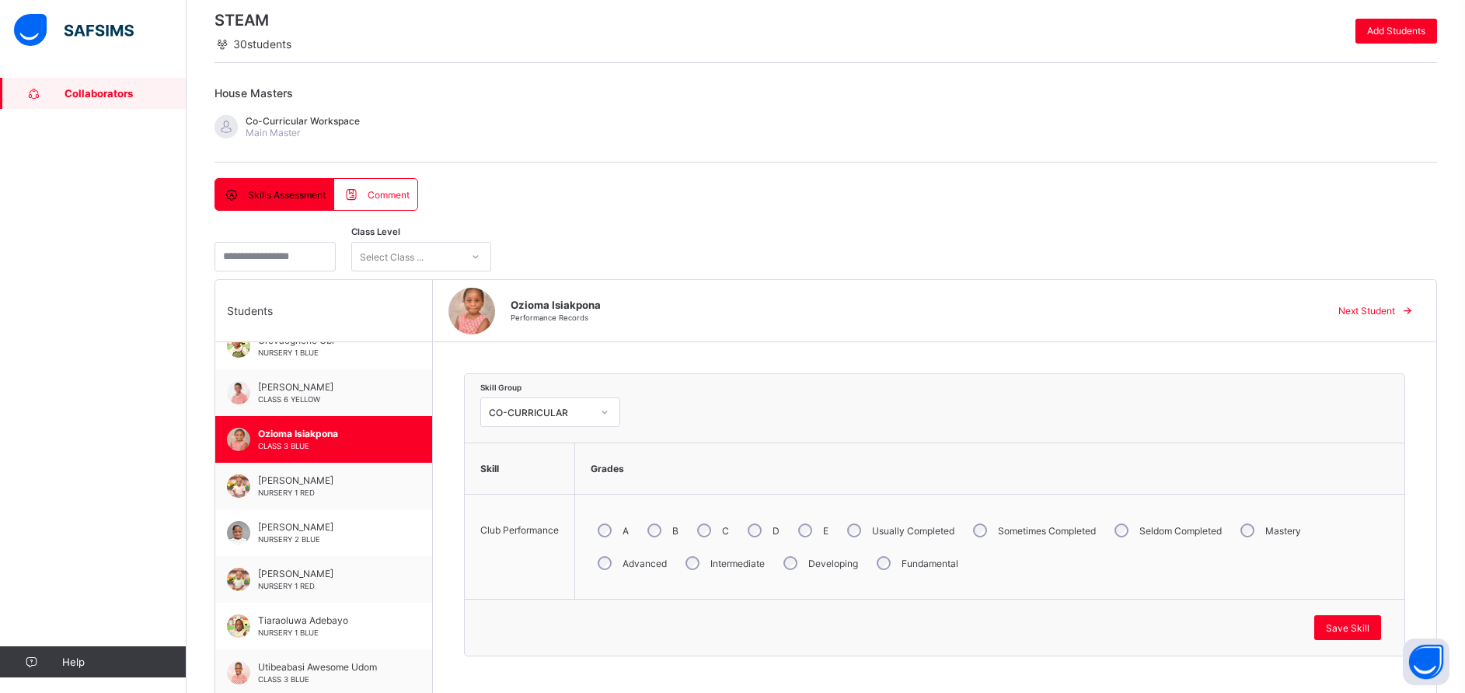
scroll to position [181, 0]
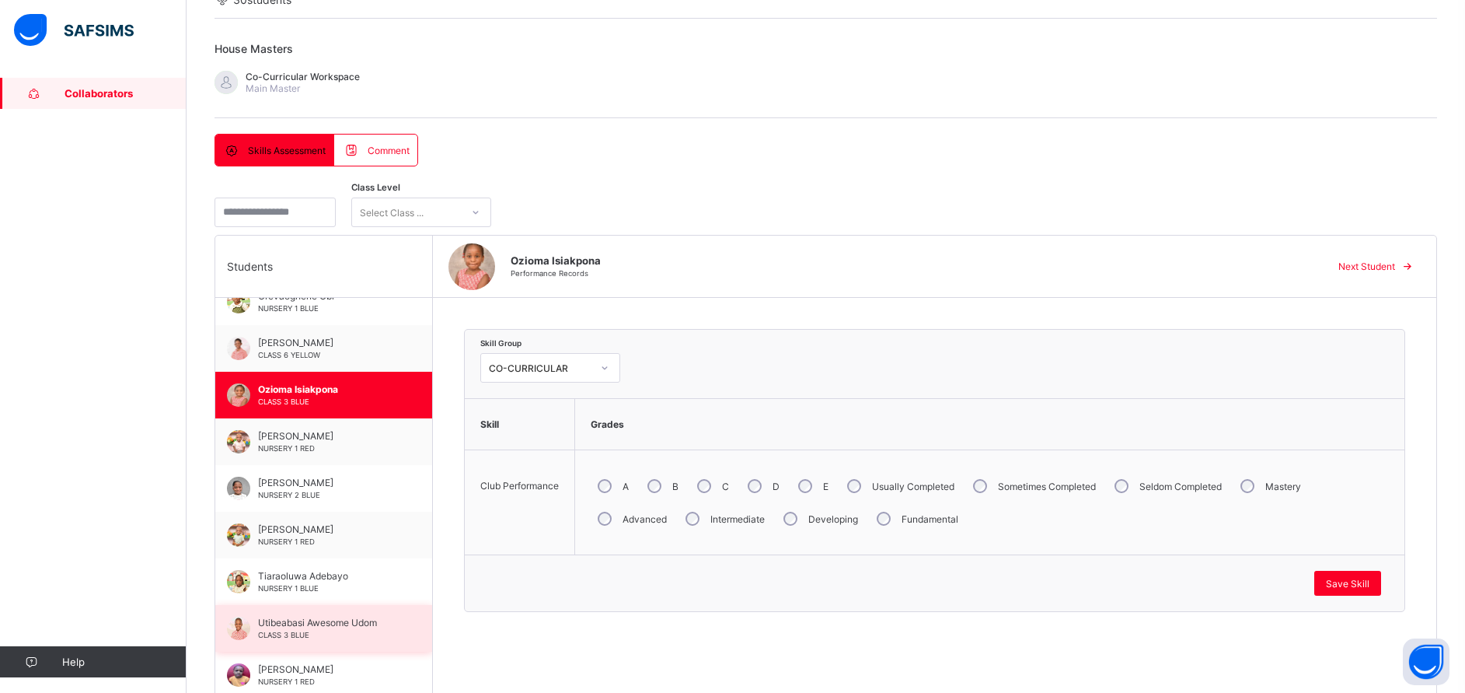
click at [284, 610] on div "Utibeabasi Awesome Udom CLASS 3 BLUE" at bounding box center [323, 628] width 217 height 47
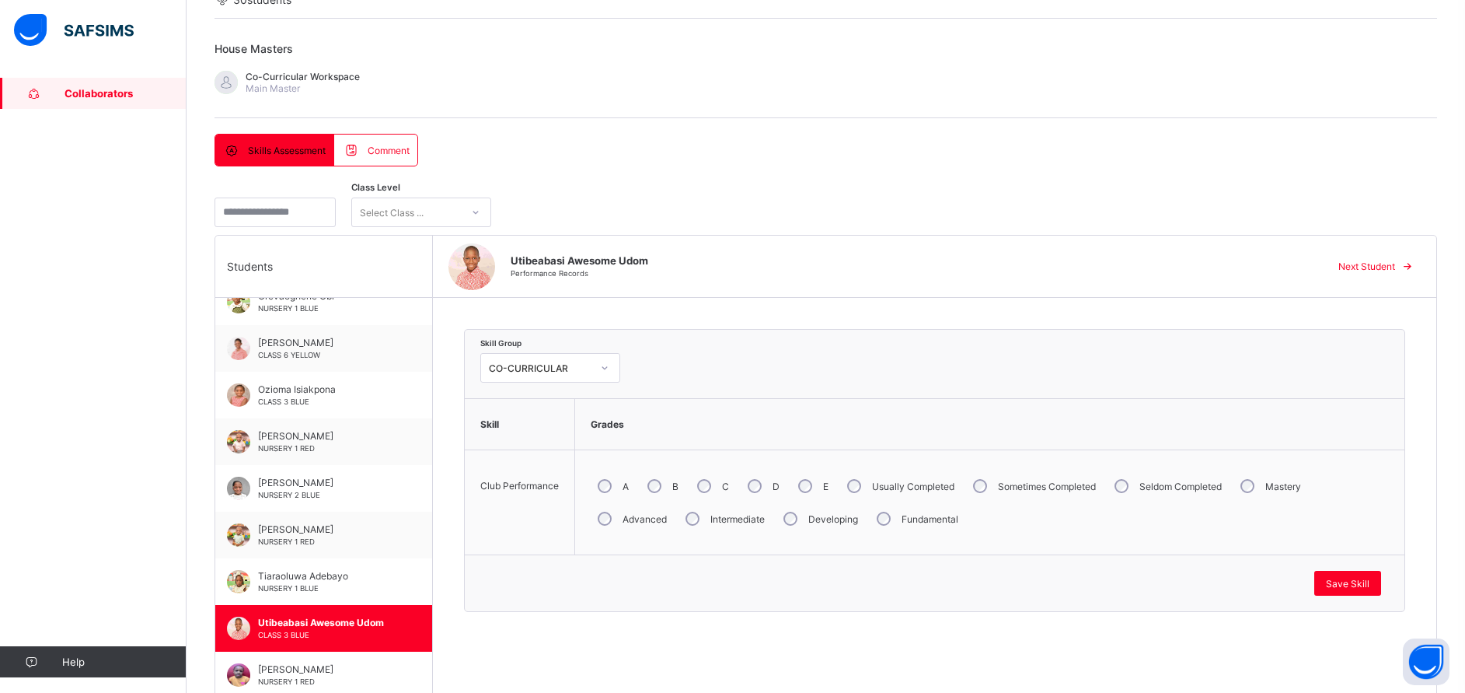
click at [711, 524] on label "Intermediate" at bounding box center [738, 519] width 54 height 12
click at [1370, 589] on div "Save Skill" at bounding box center [1348, 583] width 67 height 25
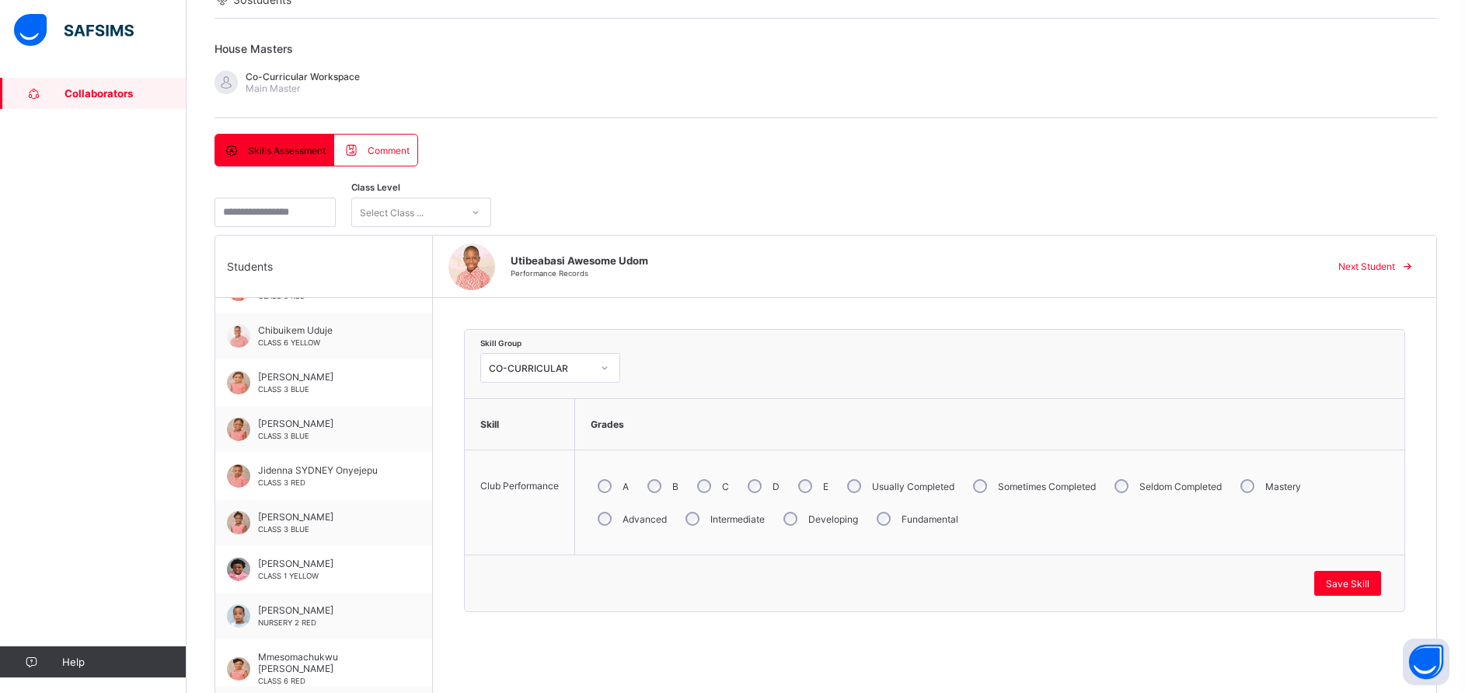
scroll to position [200, 0]
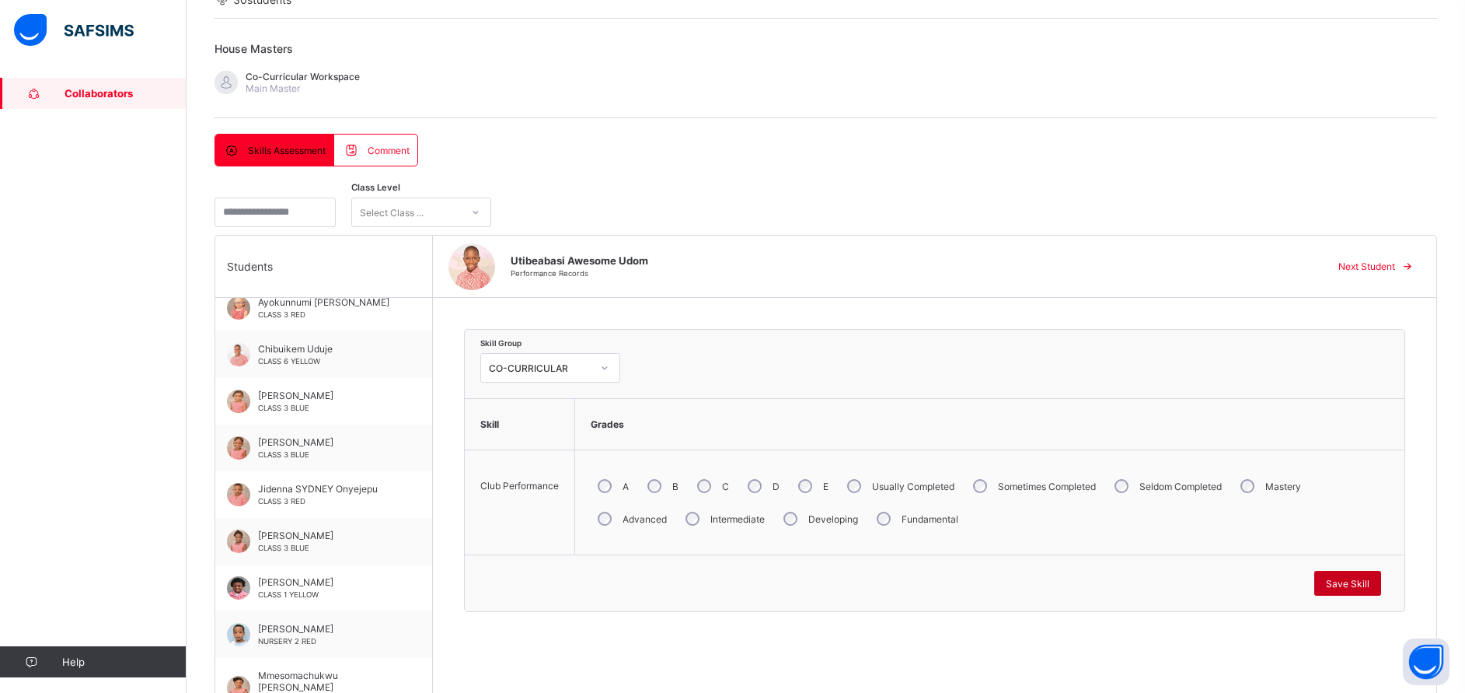
click at [1355, 581] on span "Save Skill" at bounding box center [1348, 584] width 44 height 12
